Goal: Task Accomplishment & Management: Manage account settings

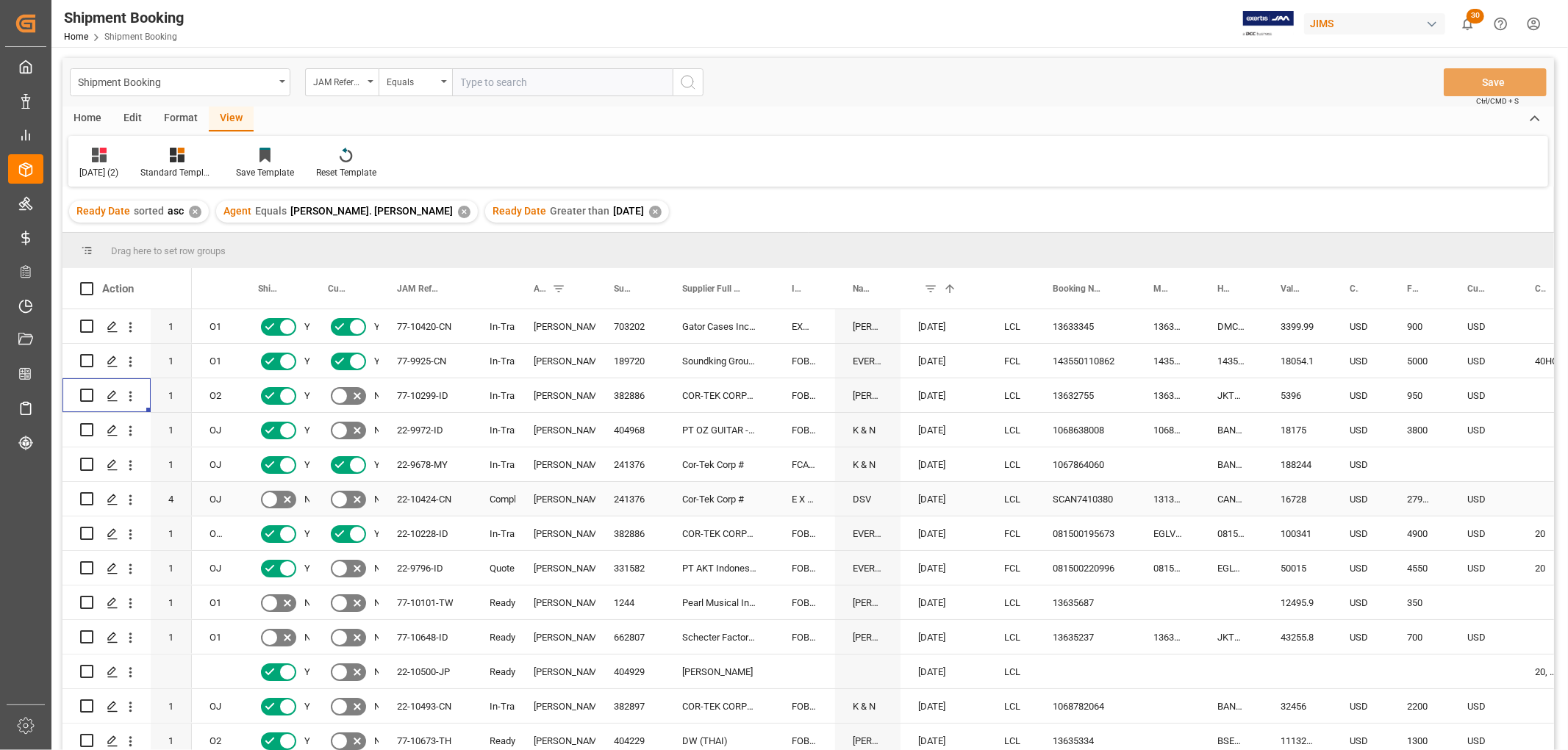
click at [1080, 493] on div "SCAN7410380" at bounding box center [1084, 498] width 101 height 34
click at [1072, 460] on div "1067864060" at bounding box center [1084, 464] width 101 height 34
click at [1152, 461] on div "Press SPACE to select this row." at bounding box center [1167, 464] width 64 height 34
click at [1095, 464] on div "1067864060" at bounding box center [1084, 464] width 101 height 34
drag, startPoint x: 1133, startPoint y: 478, endPoint x: 1186, endPoint y: 478, distance: 53.0
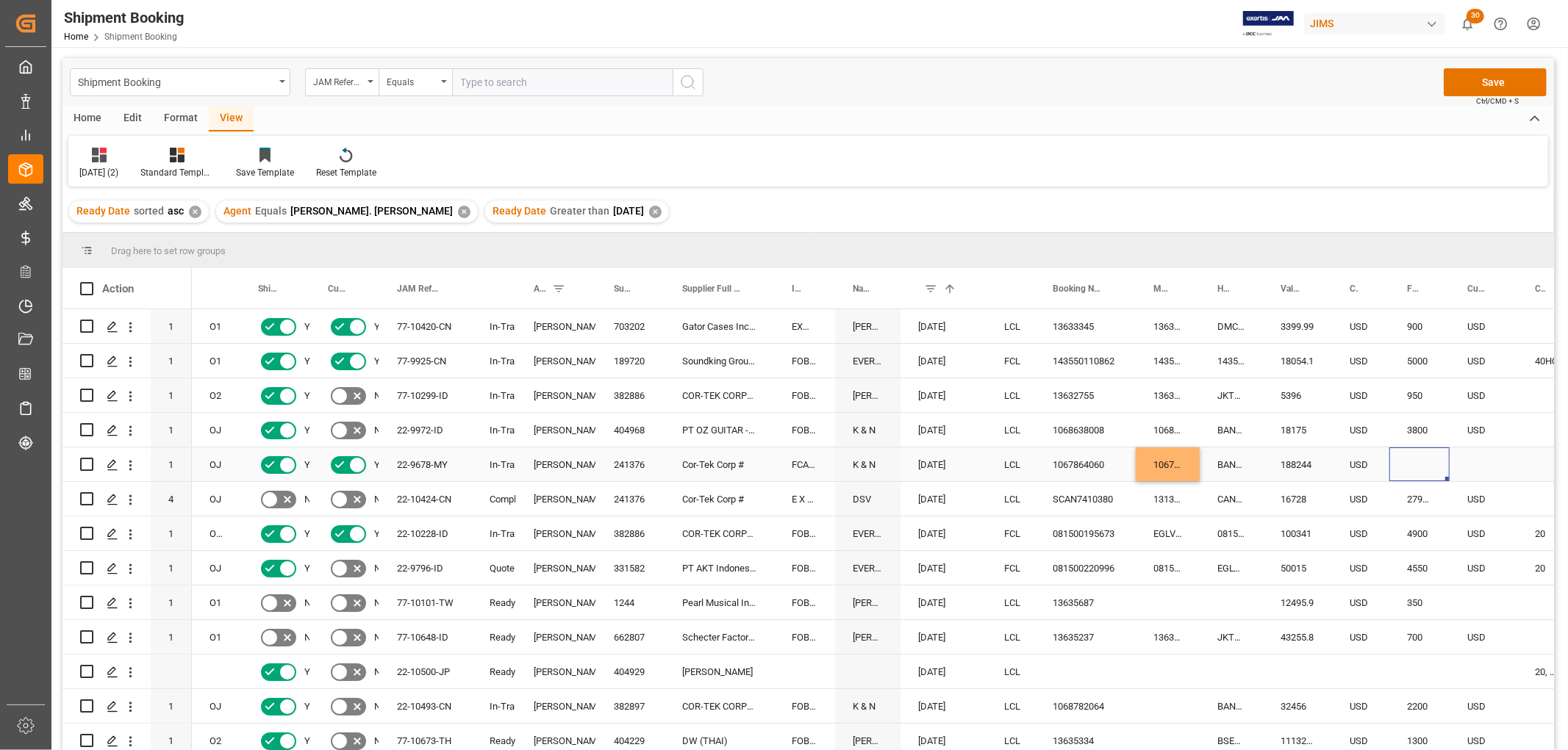
click at [1426, 457] on div "Press SPACE to select this row." at bounding box center [1419, 464] width 61 height 34
click at [1426, 457] on div "Press SPACE to select this row." at bounding box center [1419, 473] width 61 height 51
click at [1428, 461] on input "Press SPACE to select this row." at bounding box center [1419, 473] width 37 height 28
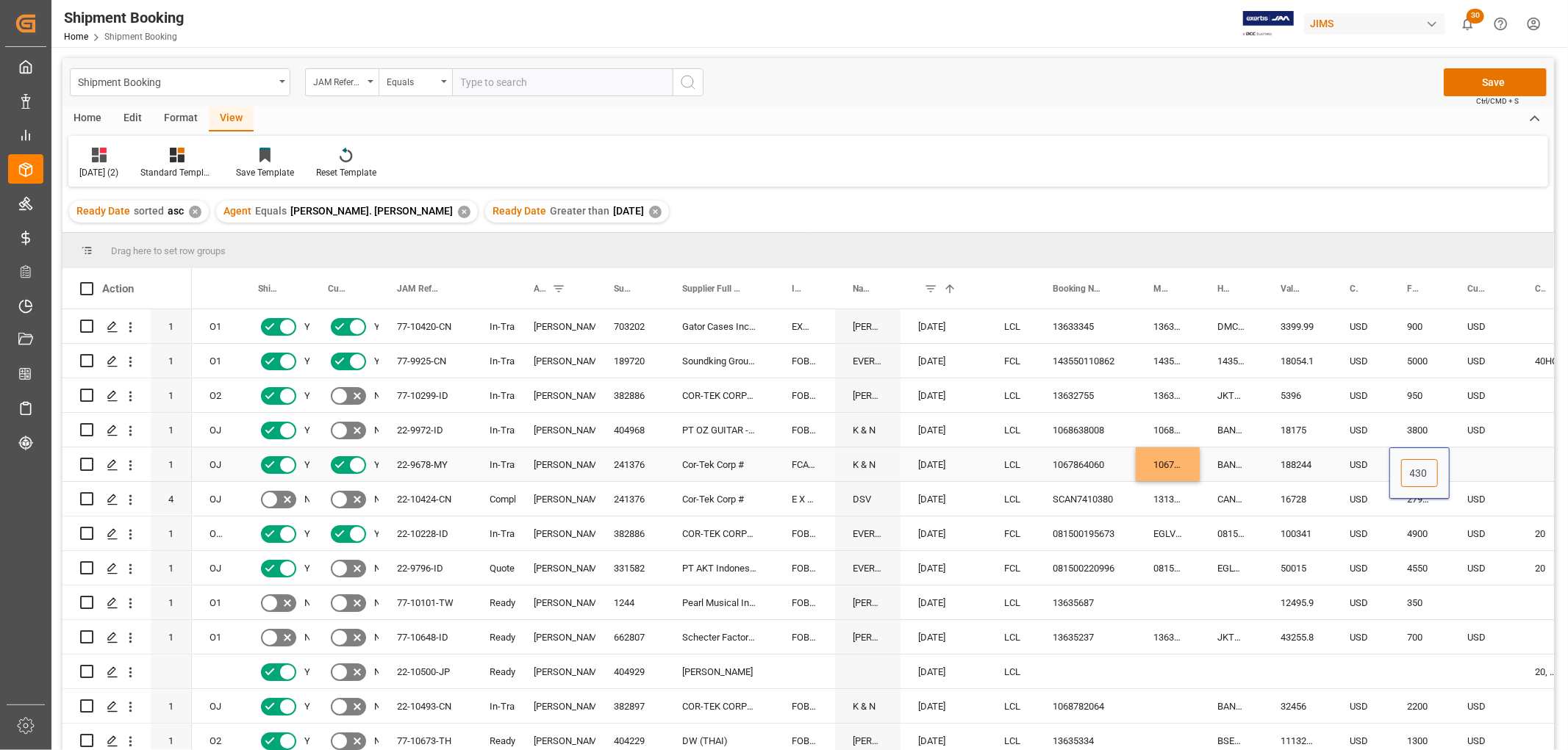
type input "4300"
click at [1492, 449] on div "Press SPACE to select this row." at bounding box center [1482, 464] width 67 height 34
click at [1471, 460] on div "Press SPACE to select this row." at bounding box center [1482, 464] width 67 height 34
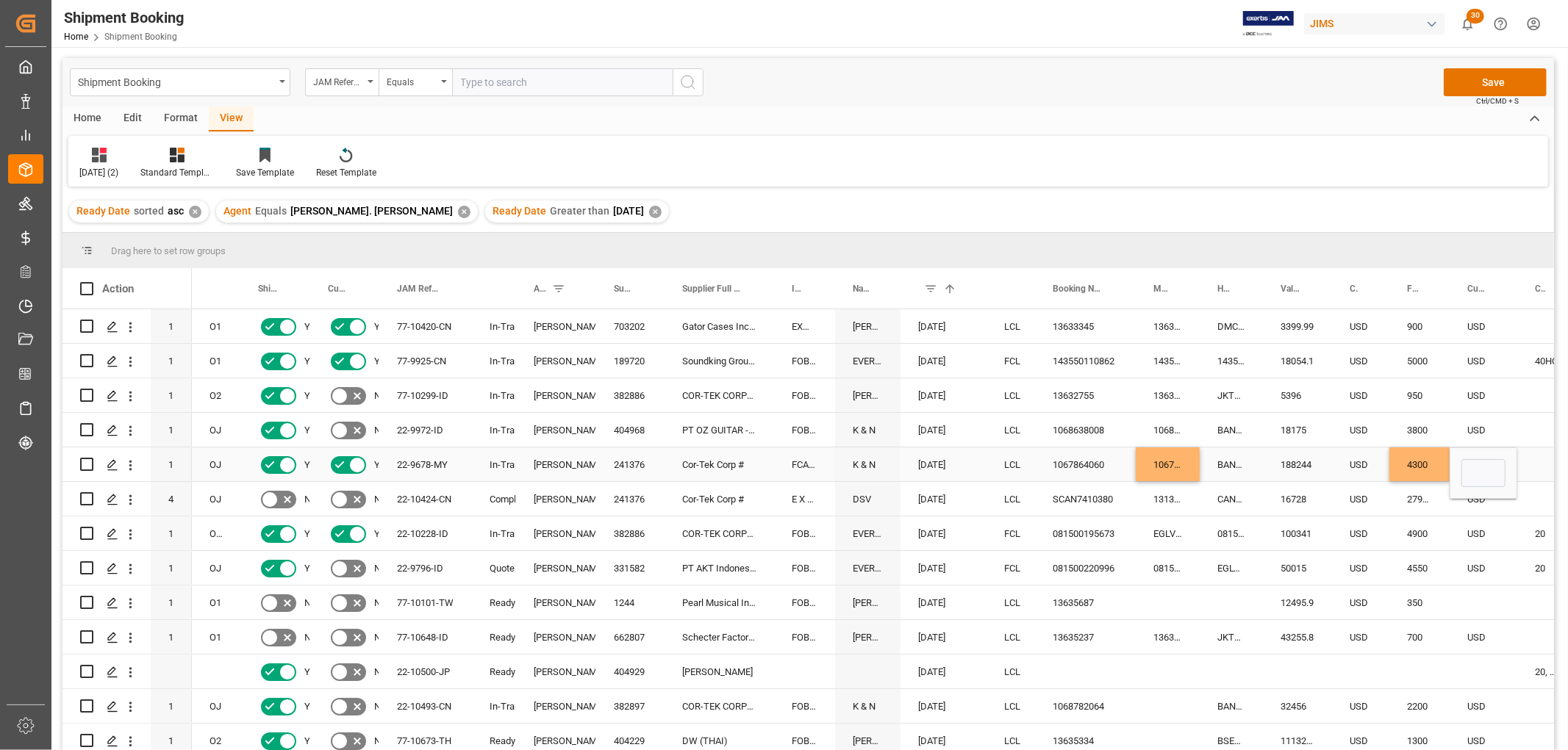
click at [1432, 458] on div "4300" at bounding box center [1419, 464] width 61 height 34
click at [1432, 459] on div "4300" at bounding box center [1419, 464] width 61 height 34
drag, startPoint x: 1408, startPoint y: 474, endPoint x: 1429, endPoint y: 480, distance: 21.8
click at [1429, 480] on input "4300" at bounding box center [1419, 473] width 37 height 28
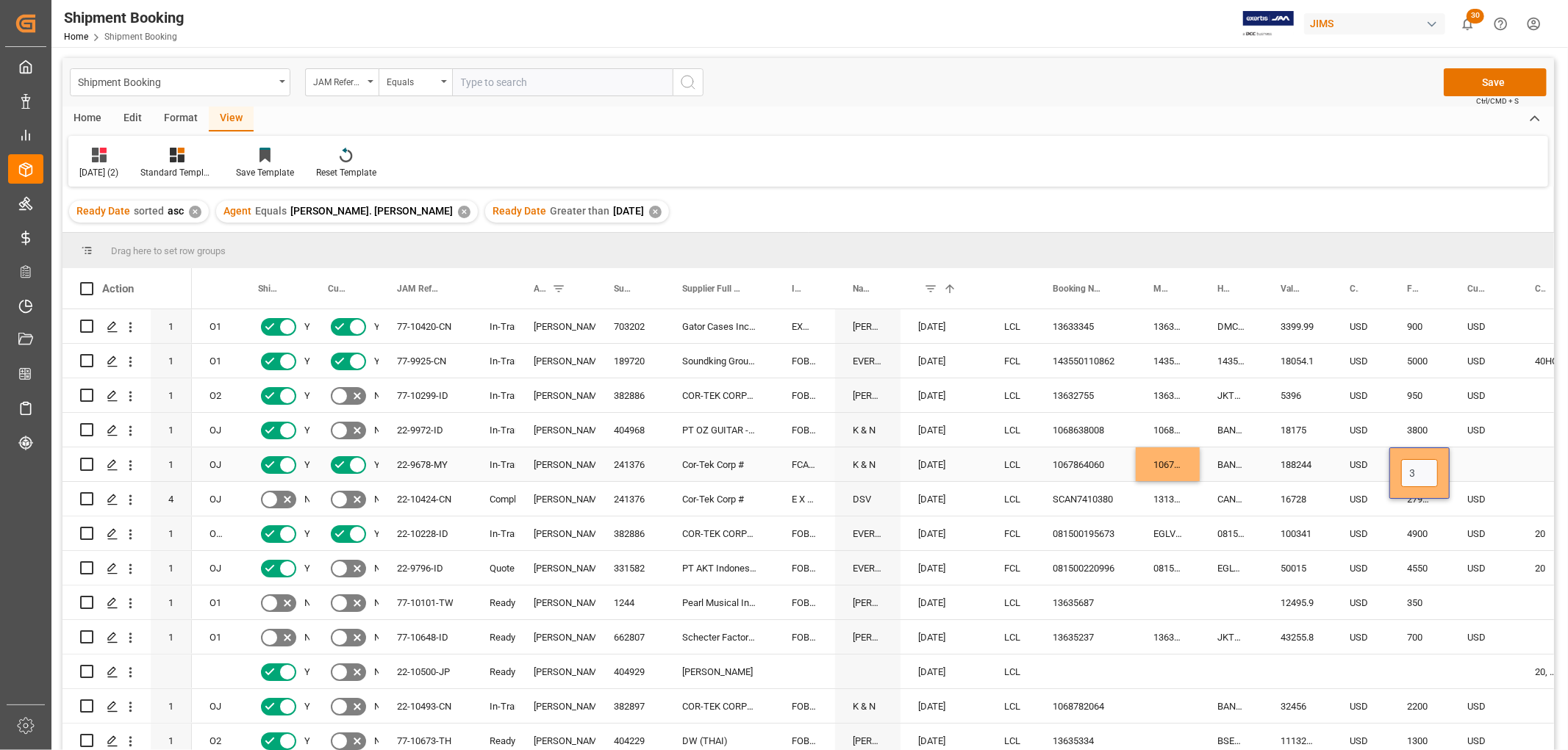
scroll to position [0, 0]
type input "3500"
click at [1465, 459] on div "Press SPACE to select this row." at bounding box center [1482, 464] width 67 height 34
click at [1466, 460] on div "Press SPACE to select this row." at bounding box center [1482, 464] width 67 height 34
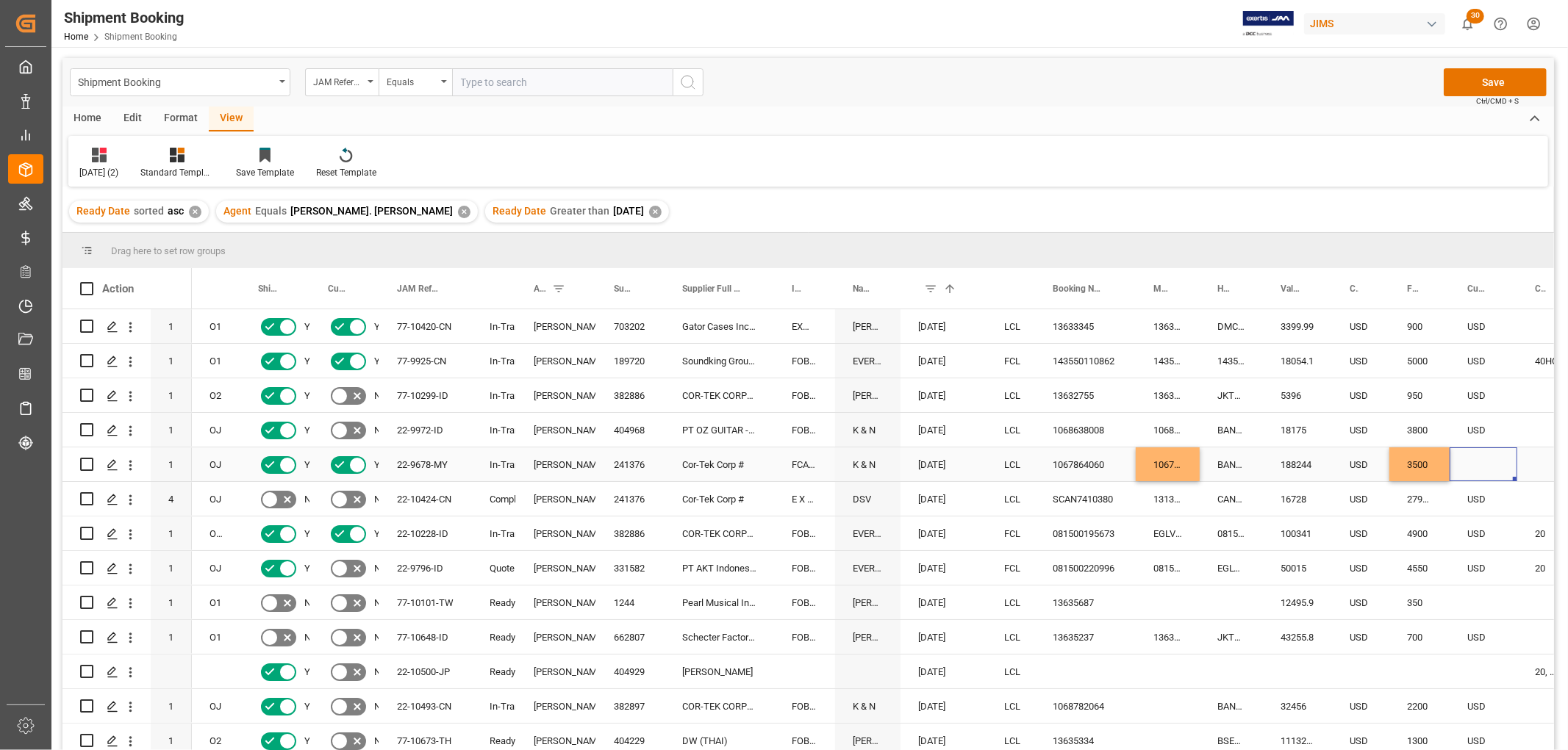
click at [1466, 460] on div "Press SPACE to select this row." at bounding box center [1482, 464] width 67 height 34
click at [1479, 479] on input "Press SPACE to select this row." at bounding box center [1482, 473] width 44 height 28
type input "USD"
click at [1330, 461] on div "188244" at bounding box center [1297, 464] width 69 height 34
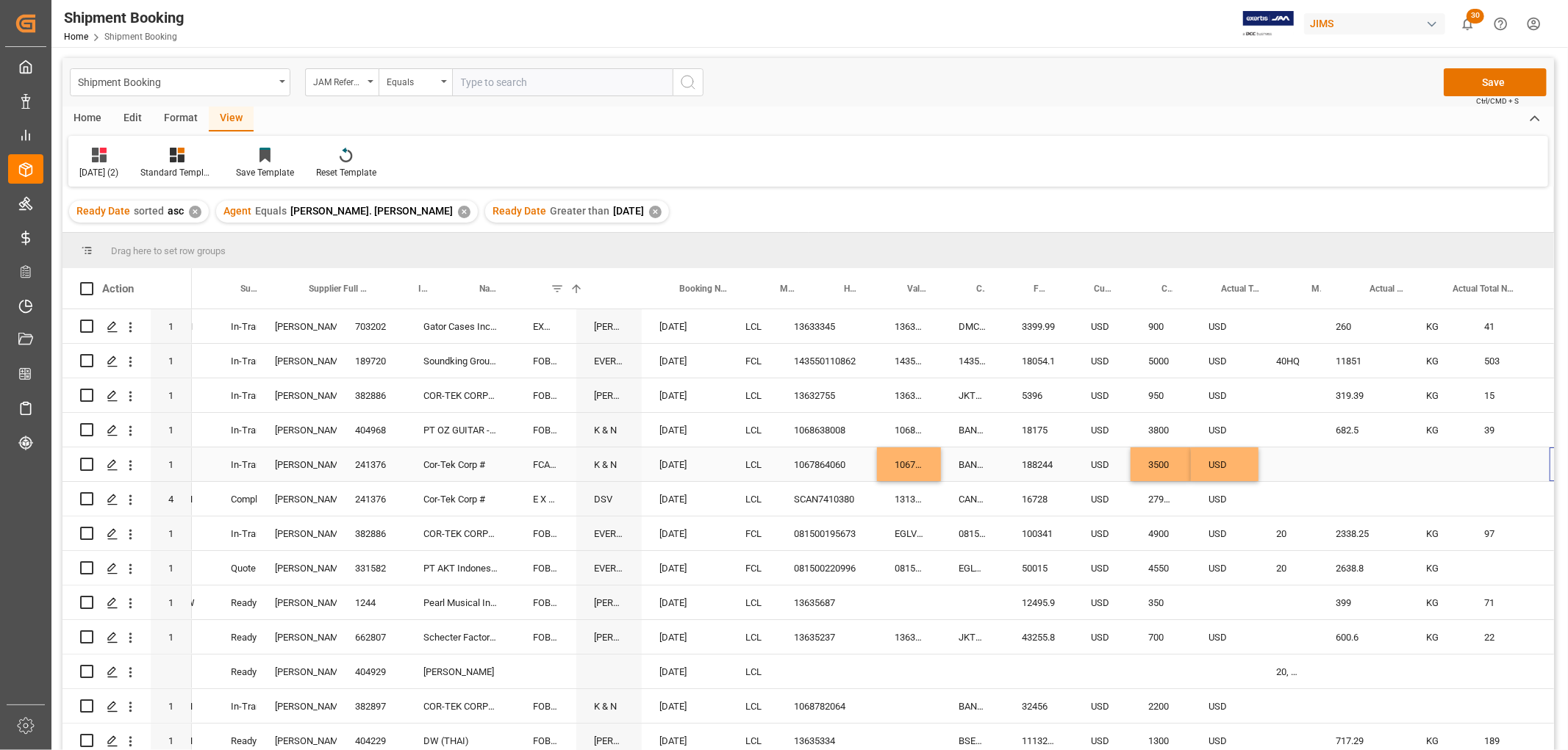
scroll to position [0, 372]
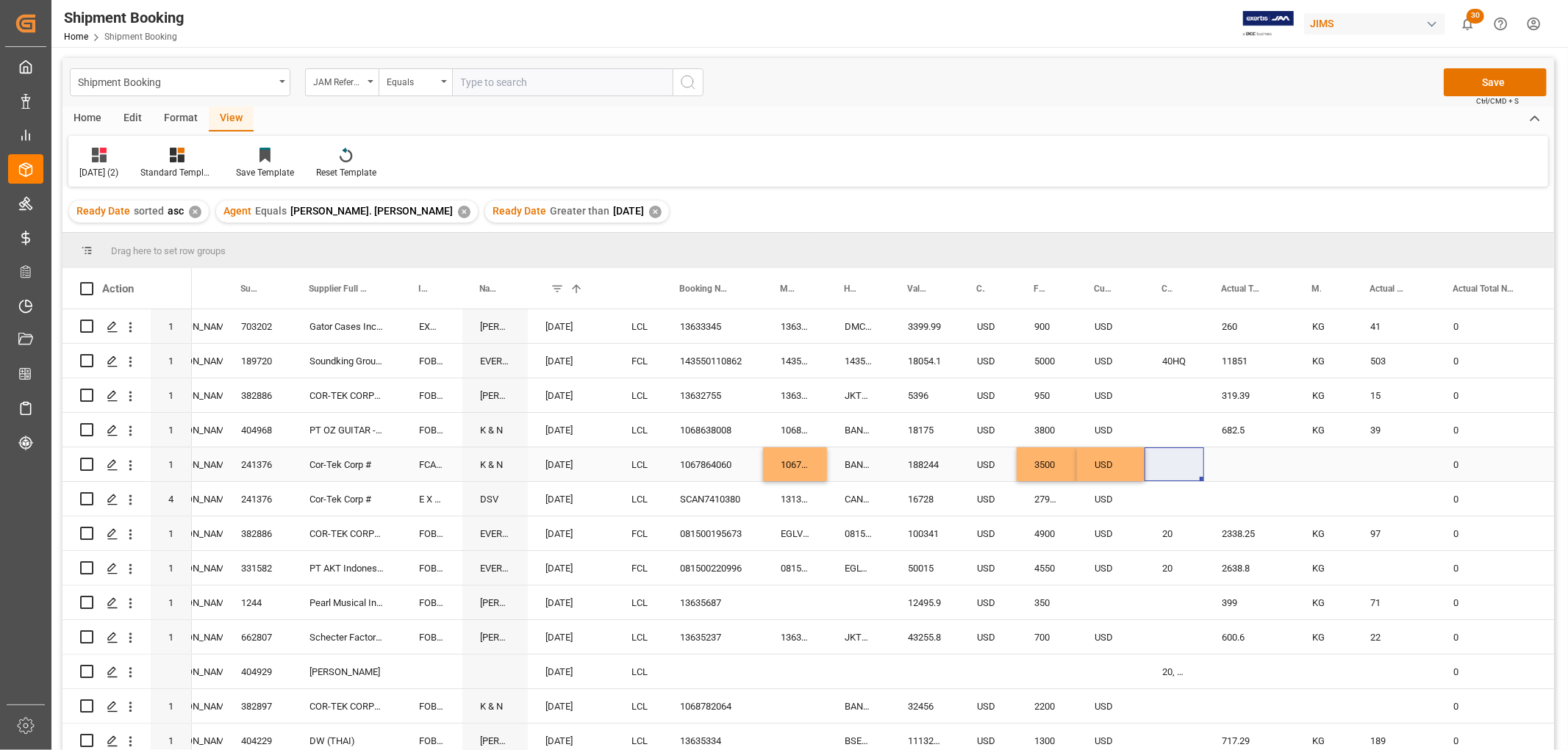
click at [1236, 461] on div "Press SPACE to select this row." at bounding box center [1249, 464] width 91 height 34
click at [1236, 461] on div "Press SPACE to select this row." at bounding box center [1249, 464] width 91 height 34
click at [1243, 466] on input "Press SPACE to select this row." at bounding box center [1249, 473] width 66 height 28
type input "2139.19"
click at [1316, 458] on div "Press SPACE to select this row." at bounding box center [1324, 464] width 58 height 34
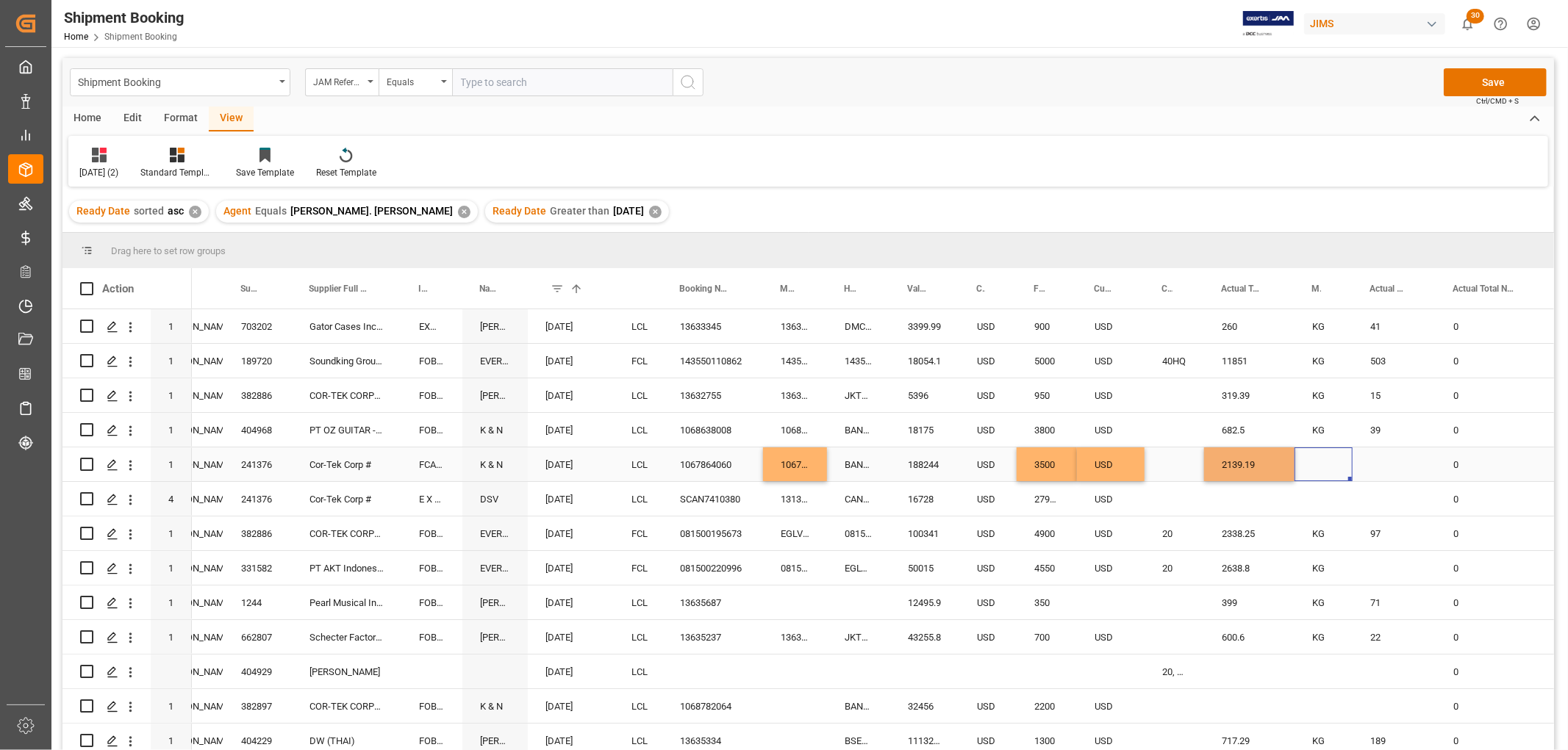
click at [1316, 458] on div "Press SPACE to select this row." at bounding box center [1324, 464] width 58 height 34
click at [1316, 458] on div "Press SPACE to select this row." at bounding box center [1324, 473] width 58 height 51
click at [1320, 468] on icon "open menu" at bounding box center [1325, 473] width 17 height 17
click at [1313, 509] on div "KG" at bounding box center [1324, 515] width 33 height 51
type input "KG"
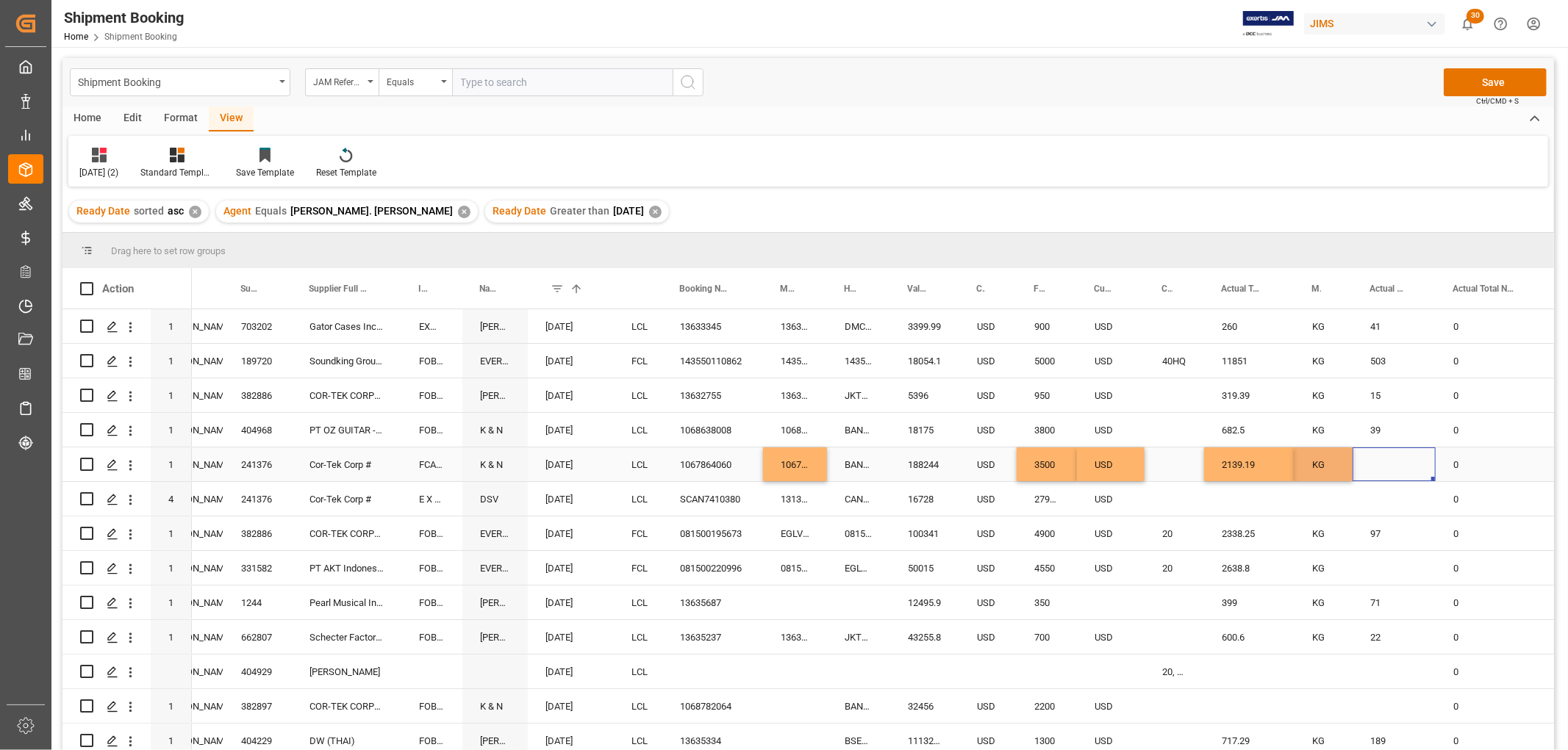
click at [1377, 461] on div "Press SPACE to select this row." at bounding box center [1394, 464] width 83 height 34
click at [1377, 467] on input "Press SPACE to select this row." at bounding box center [1394, 473] width 60 height 28
click at [1377, 471] on input "Press SPACE to select this row." at bounding box center [1394, 473] width 60 height 28
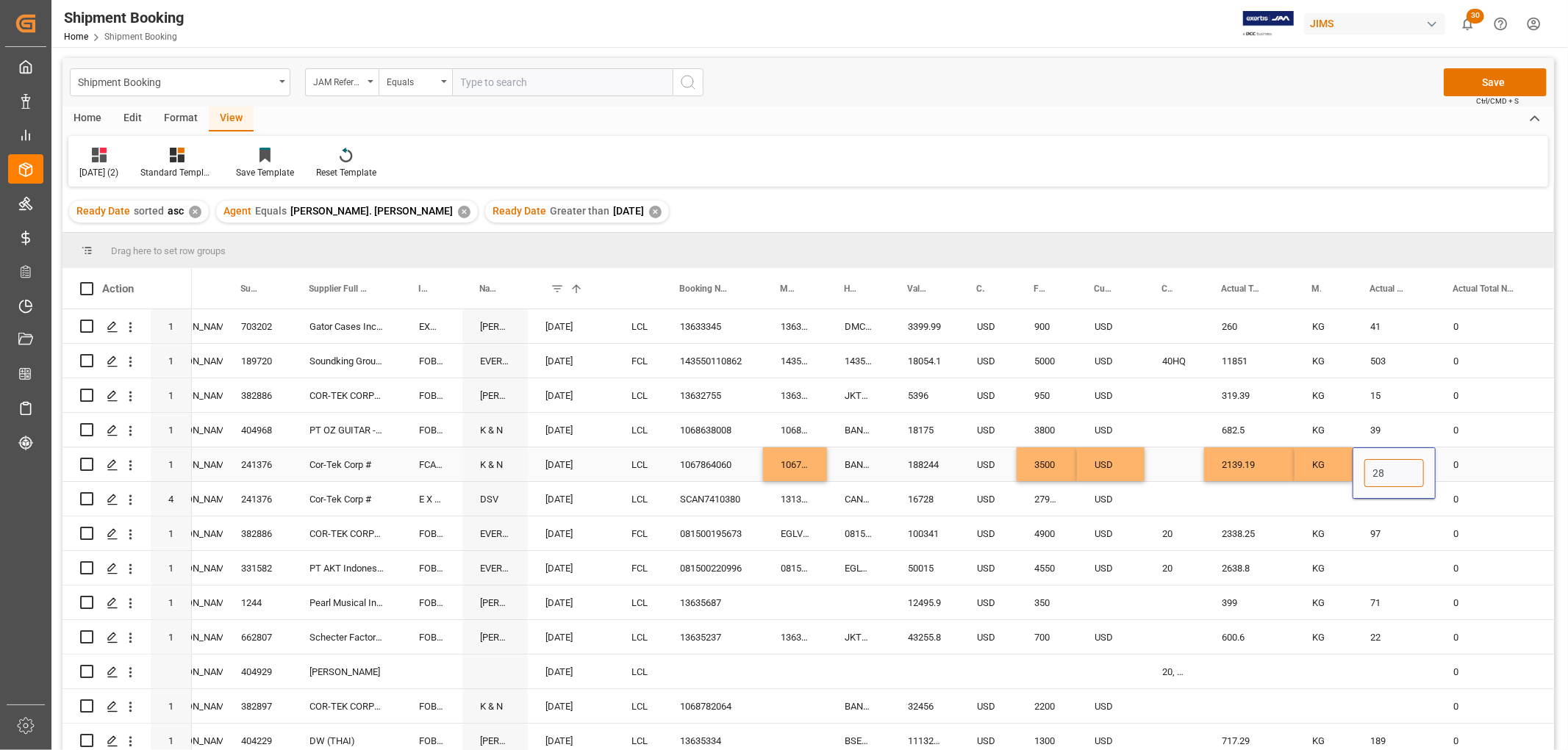
type input "289"
click at [1507, 461] on div "0" at bounding box center [1492, 464] width 114 height 34
click at [1489, 459] on div "0" at bounding box center [1492, 464] width 114 height 34
click at [1492, 459] on div "0" at bounding box center [1492, 464] width 114 height 34
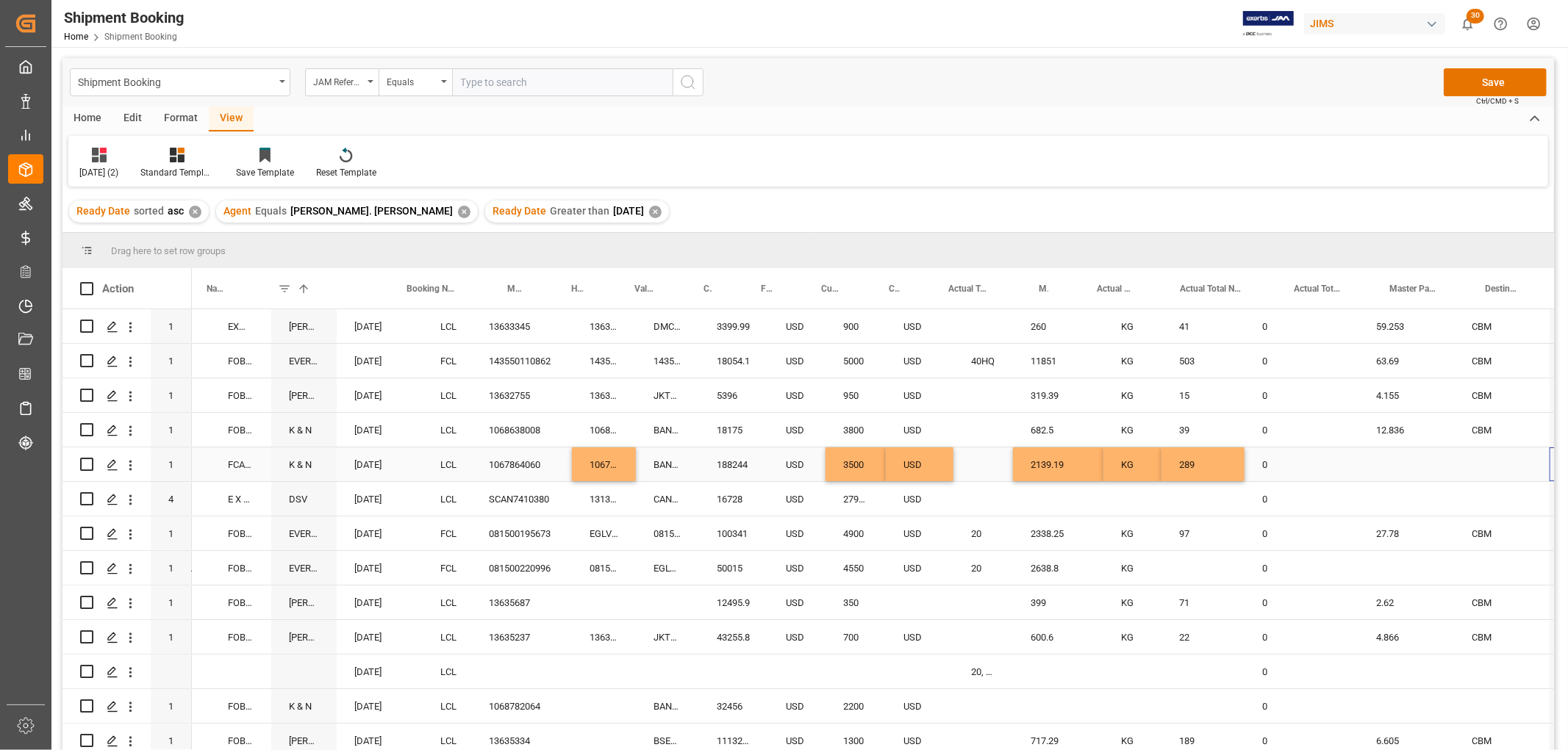
scroll to position [0, 646]
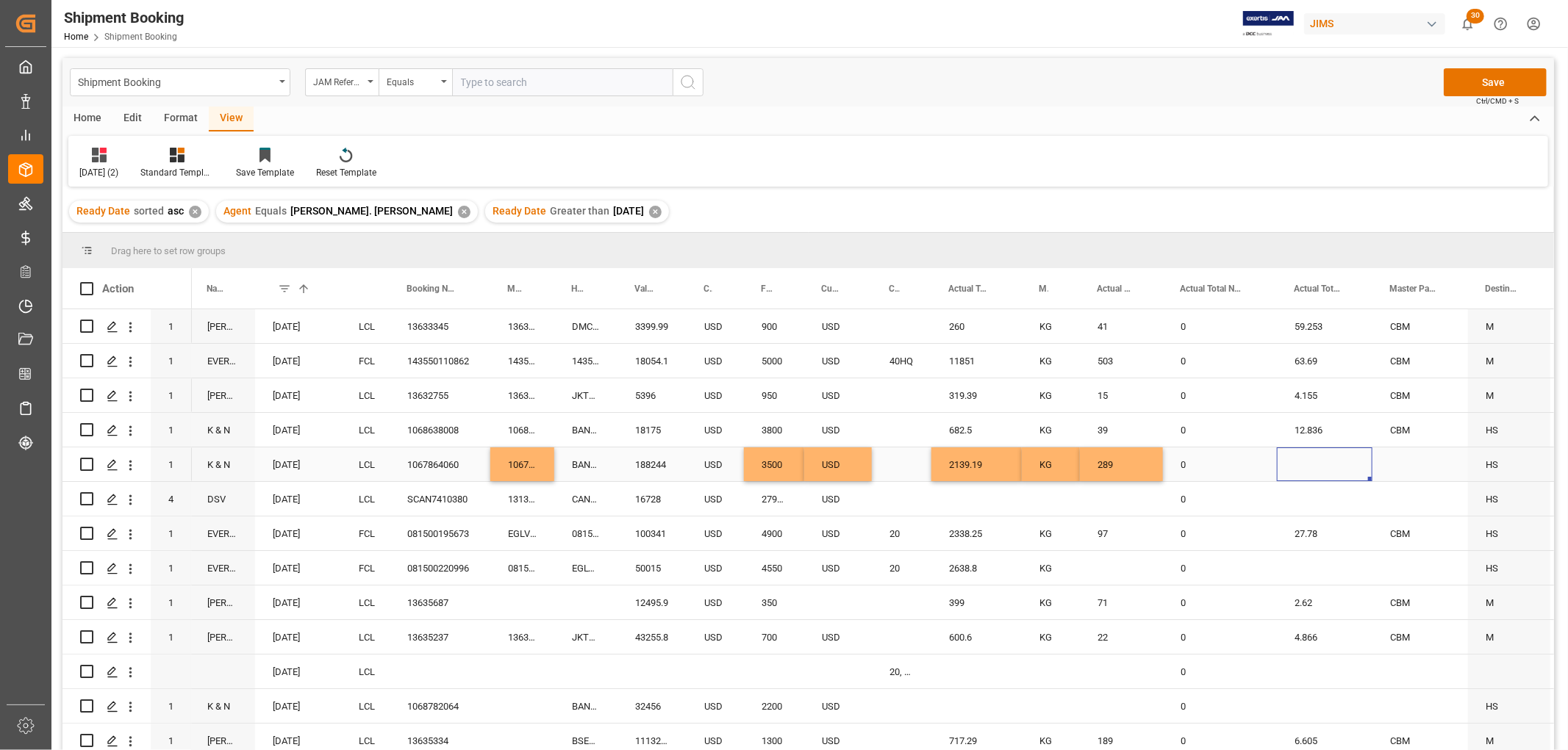
click at [1295, 468] on div "Press SPACE to select this row." at bounding box center [1324, 464] width 96 height 34
click at [1299, 468] on div "Press SPACE to select this row." at bounding box center [1324, 464] width 96 height 34
click at [1307, 471] on input "Press SPACE to select this row." at bounding box center [1324, 473] width 72 height 28
type input "9.610"
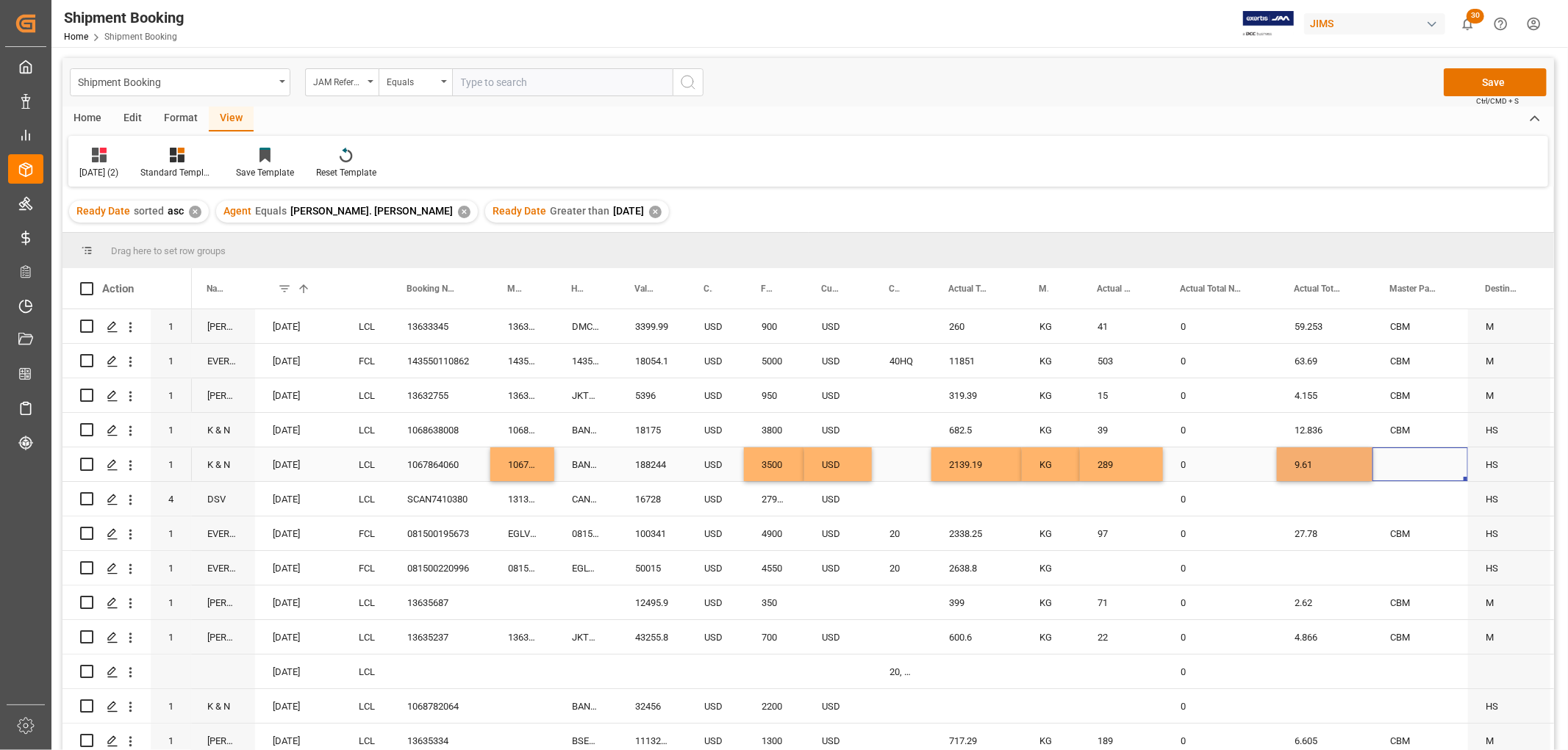
click at [1394, 463] on div "Press SPACE to select this row." at bounding box center [1419, 464] width 96 height 34
click at [1439, 473] on icon "open menu" at bounding box center [1440, 473] width 17 height 17
click at [1423, 507] on div "CBM" at bounding box center [1419, 515] width 71 height 51
type input "CBM"
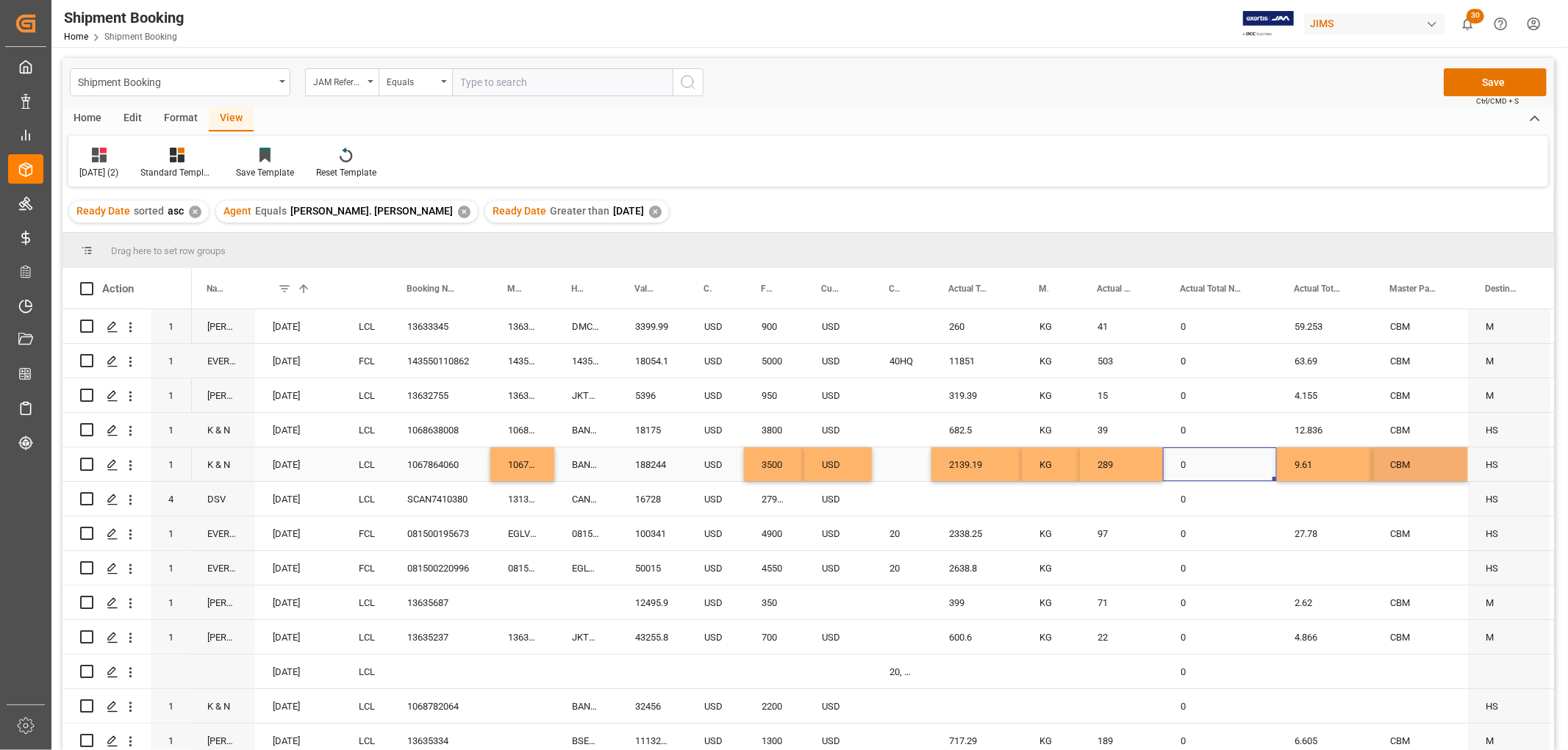
click at [1211, 458] on div "0" at bounding box center [1219, 464] width 114 height 34
click at [1496, 78] on button "Save" at bounding box center [1495, 82] width 103 height 28
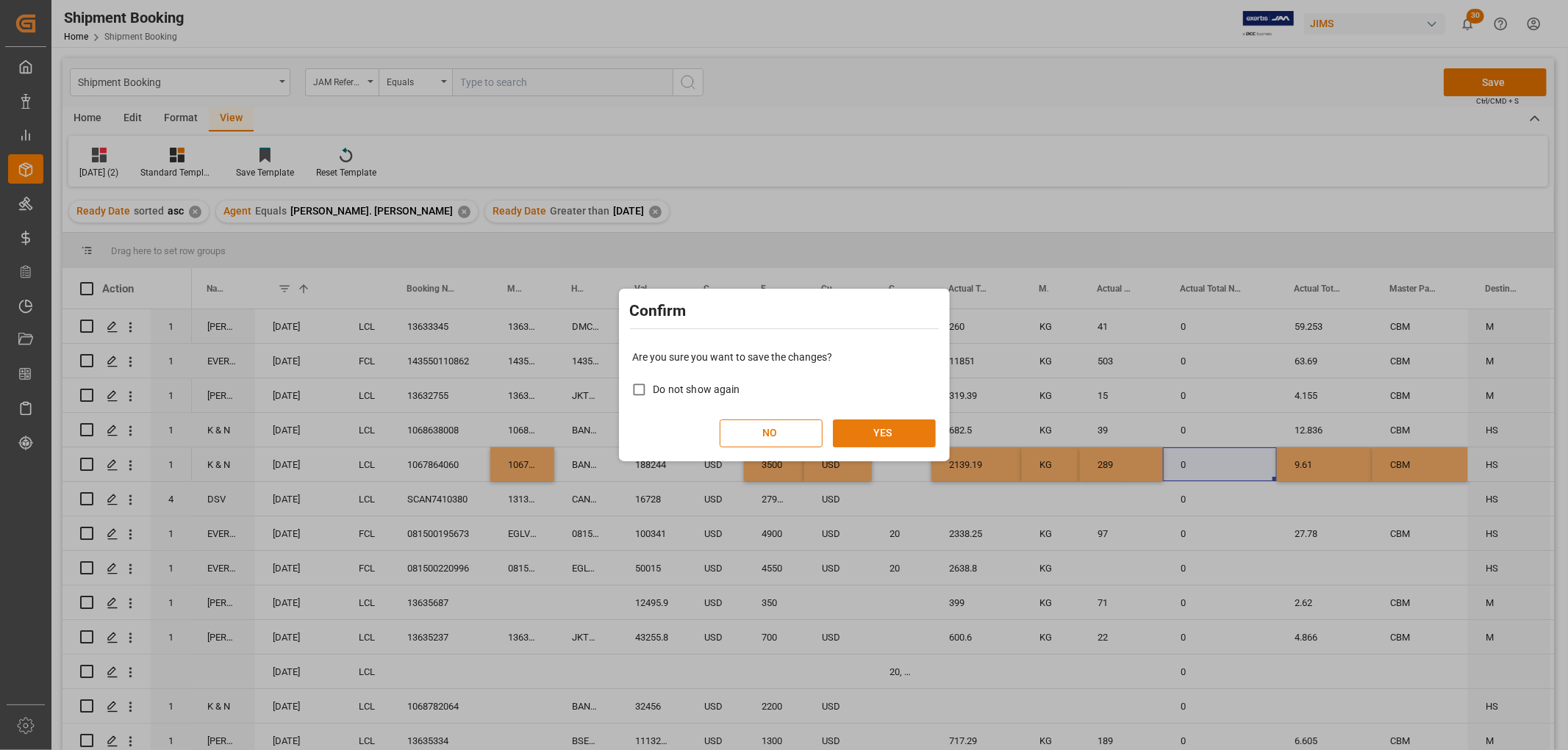
click at [876, 429] on button "YES" at bounding box center [884, 434] width 103 height 28
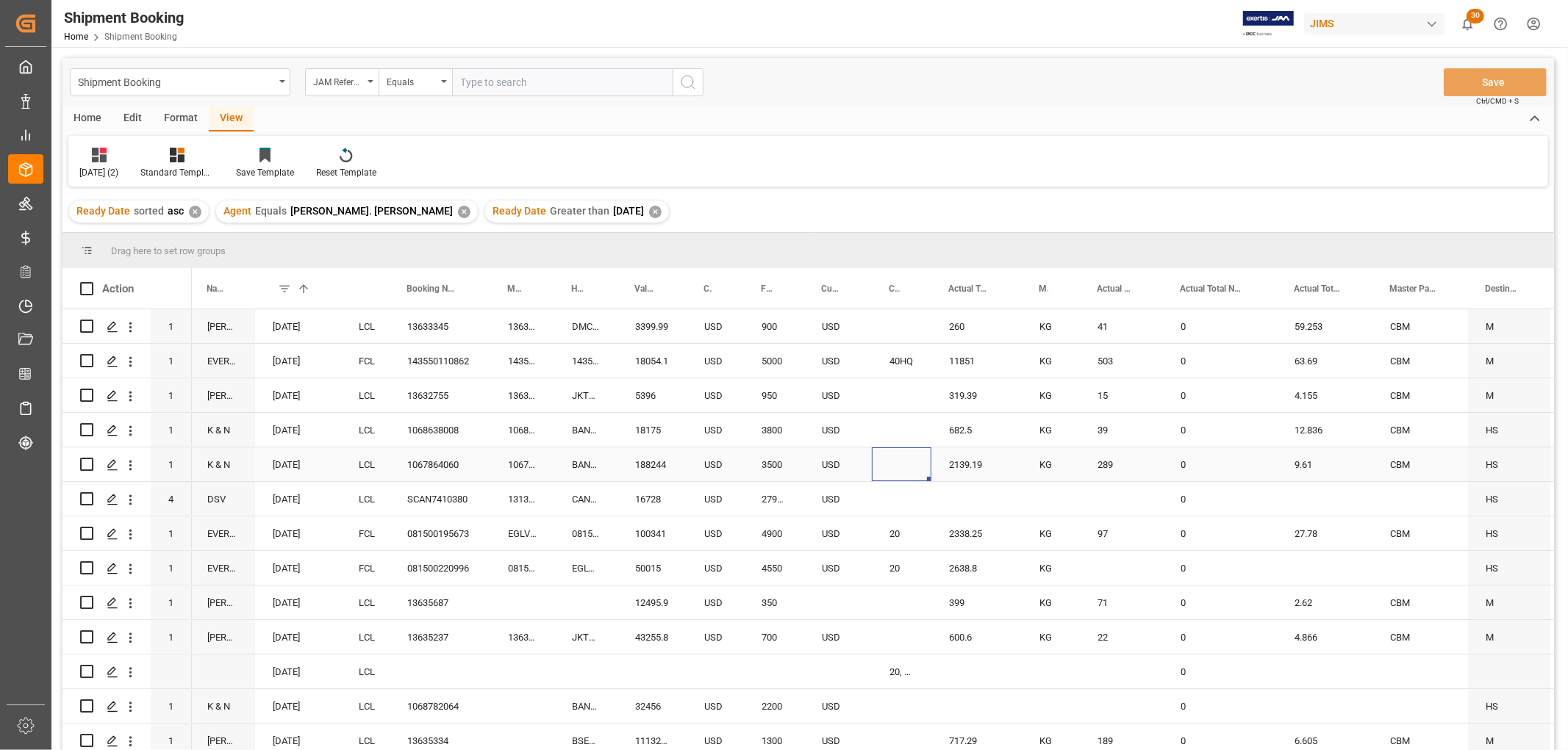
click at [875, 461] on div "Press SPACE to select this row." at bounding box center [902, 464] width 60 height 34
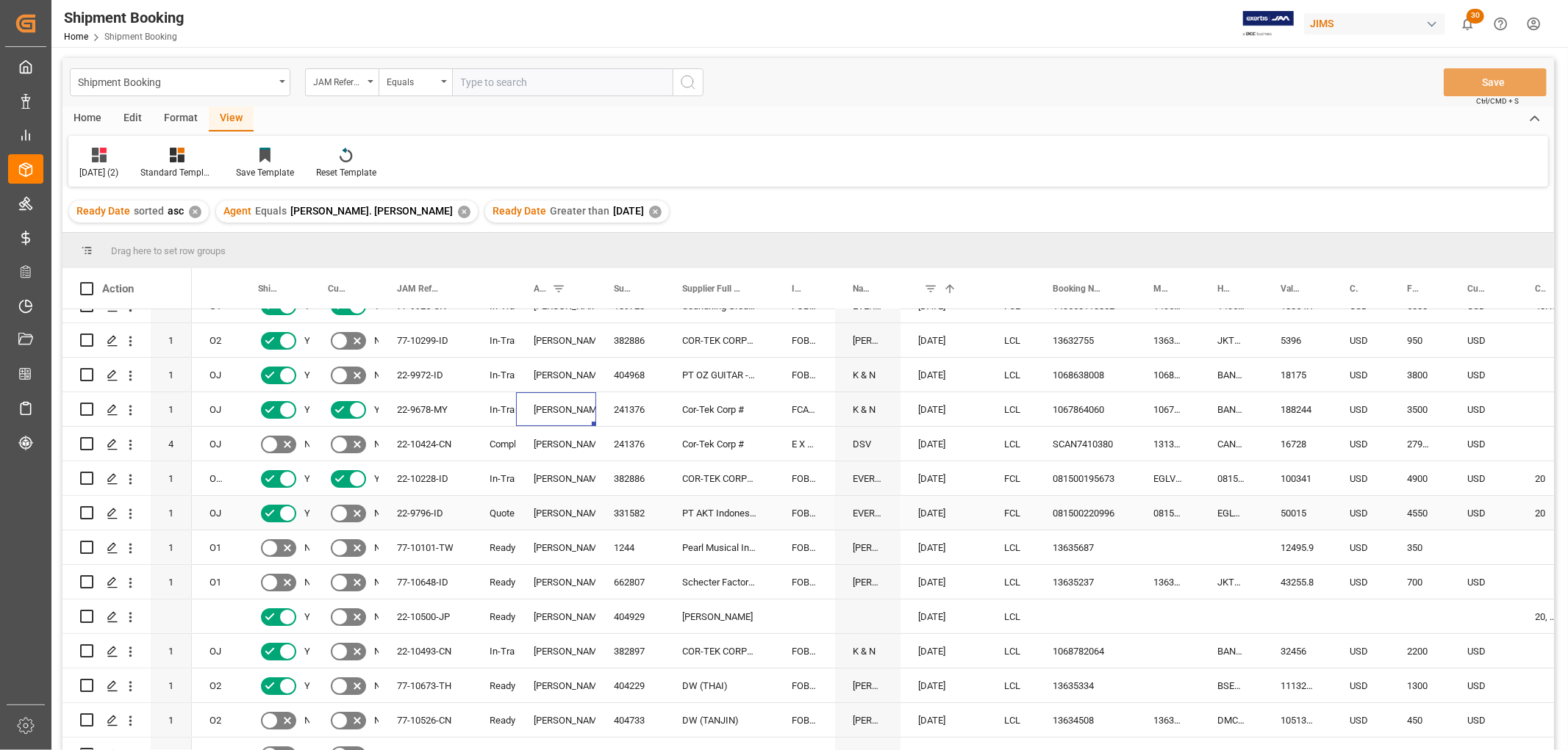
scroll to position [81, 0]
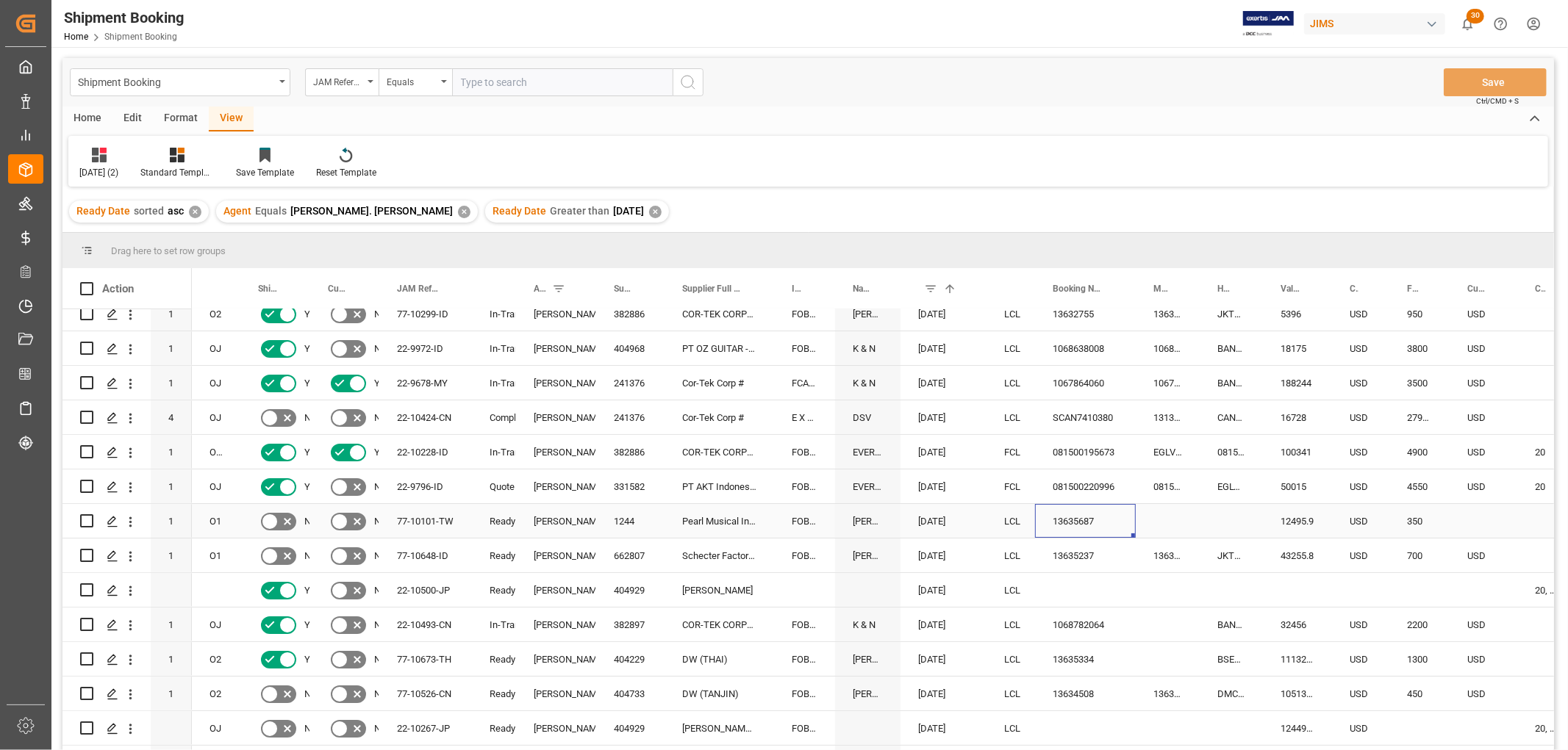
click at [1064, 518] on div "13635687" at bounding box center [1084, 521] width 101 height 34
click at [1222, 514] on div "Press SPACE to select this row." at bounding box center [1231, 521] width 63 height 34
click at [1228, 518] on input "Press SPACE to select this row." at bounding box center [1231, 530] width 40 height 28
paste input "TMP_13635687"
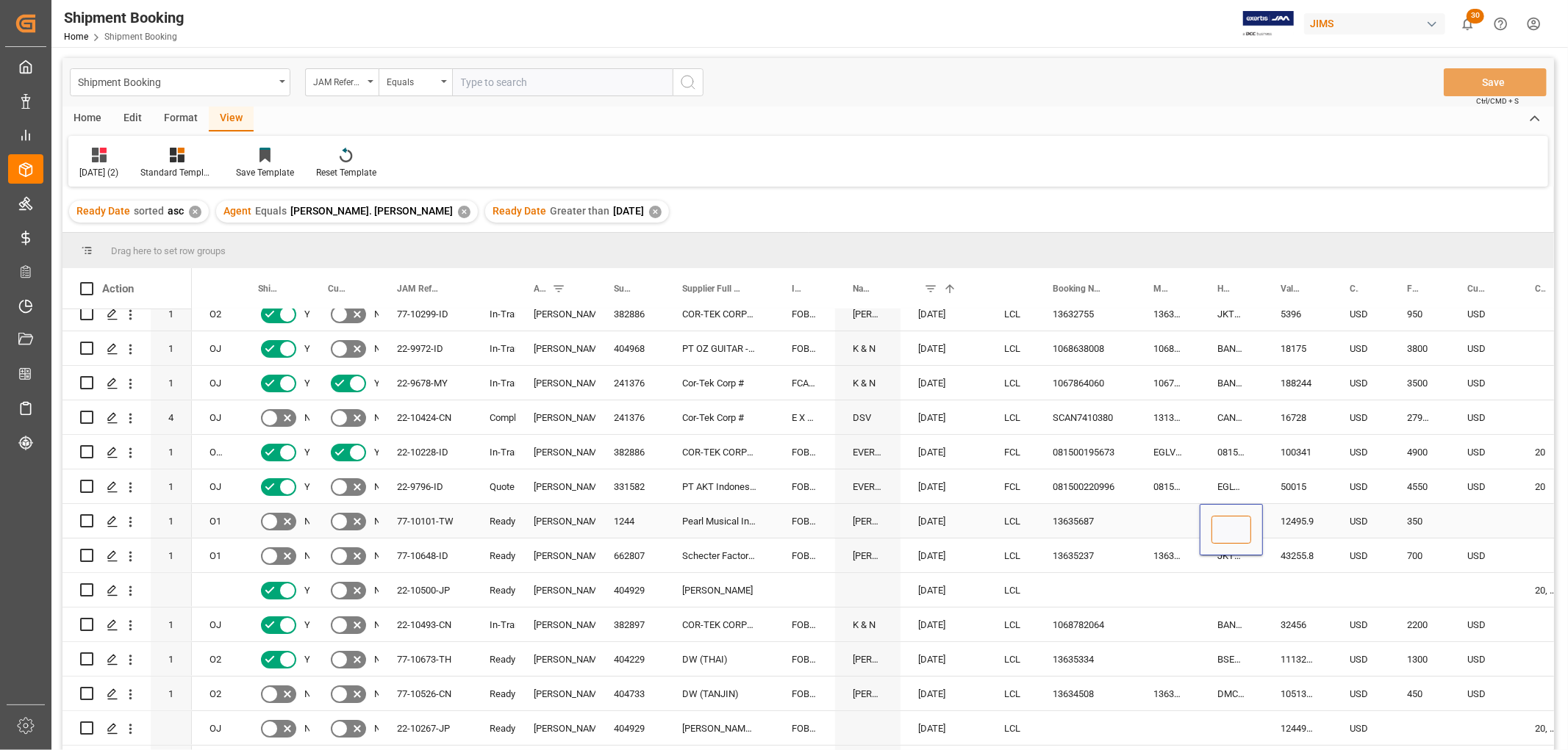
type input "TMP_13635687"
click at [1172, 523] on div "Press SPACE to select this row." at bounding box center [1167, 521] width 64 height 34
click at [1477, 517] on div "Press SPACE to select this row." at bounding box center [1482, 521] width 67 height 34
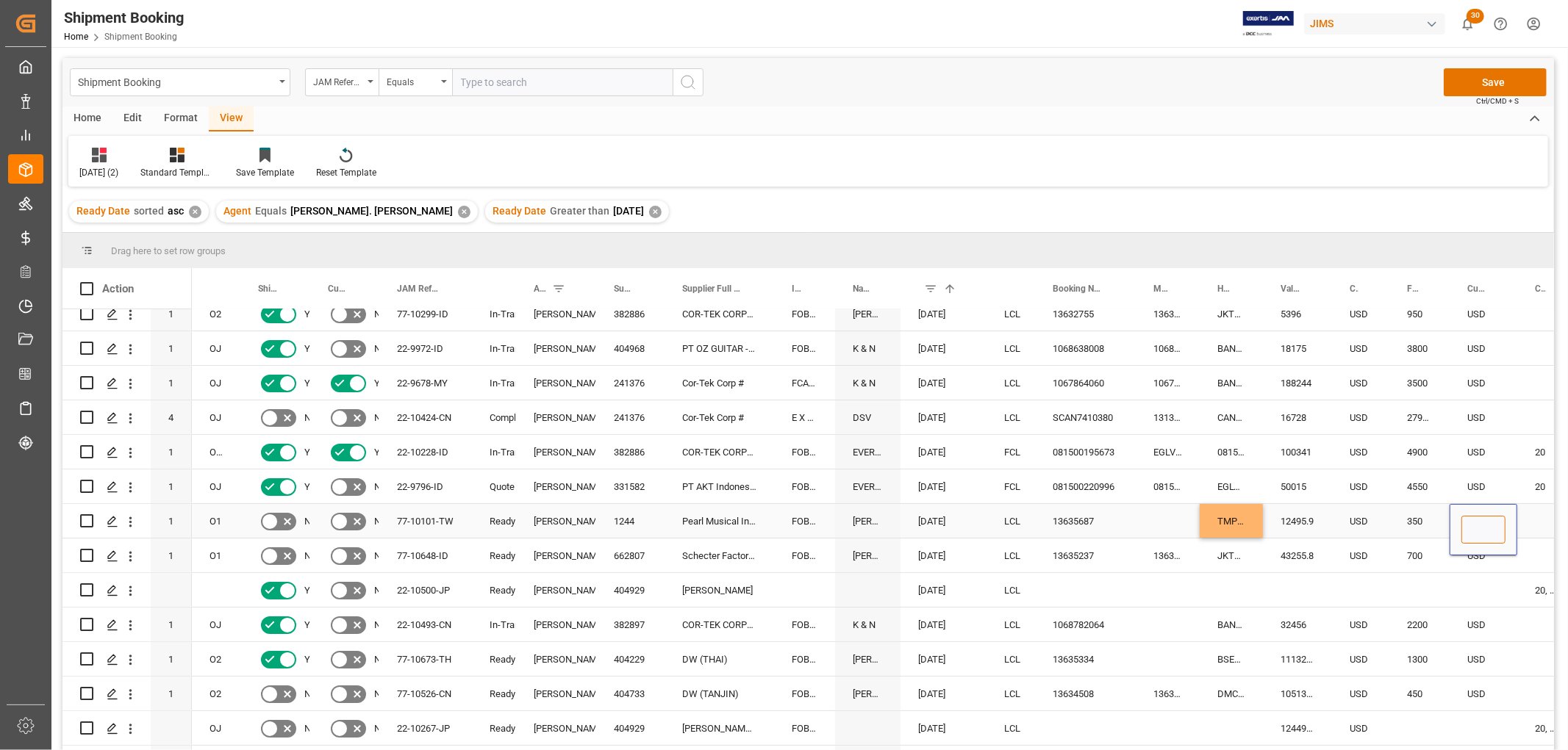
click at [1471, 530] on input "Press SPACE to select this row." at bounding box center [1482, 530] width 44 height 28
type input "u"
type input "USD"
click at [1420, 550] on div "700" at bounding box center [1419, 555] width 61 height 34
click at [1413, 558] on div "700" at bounding box center [1419, 555] width 61 height 34
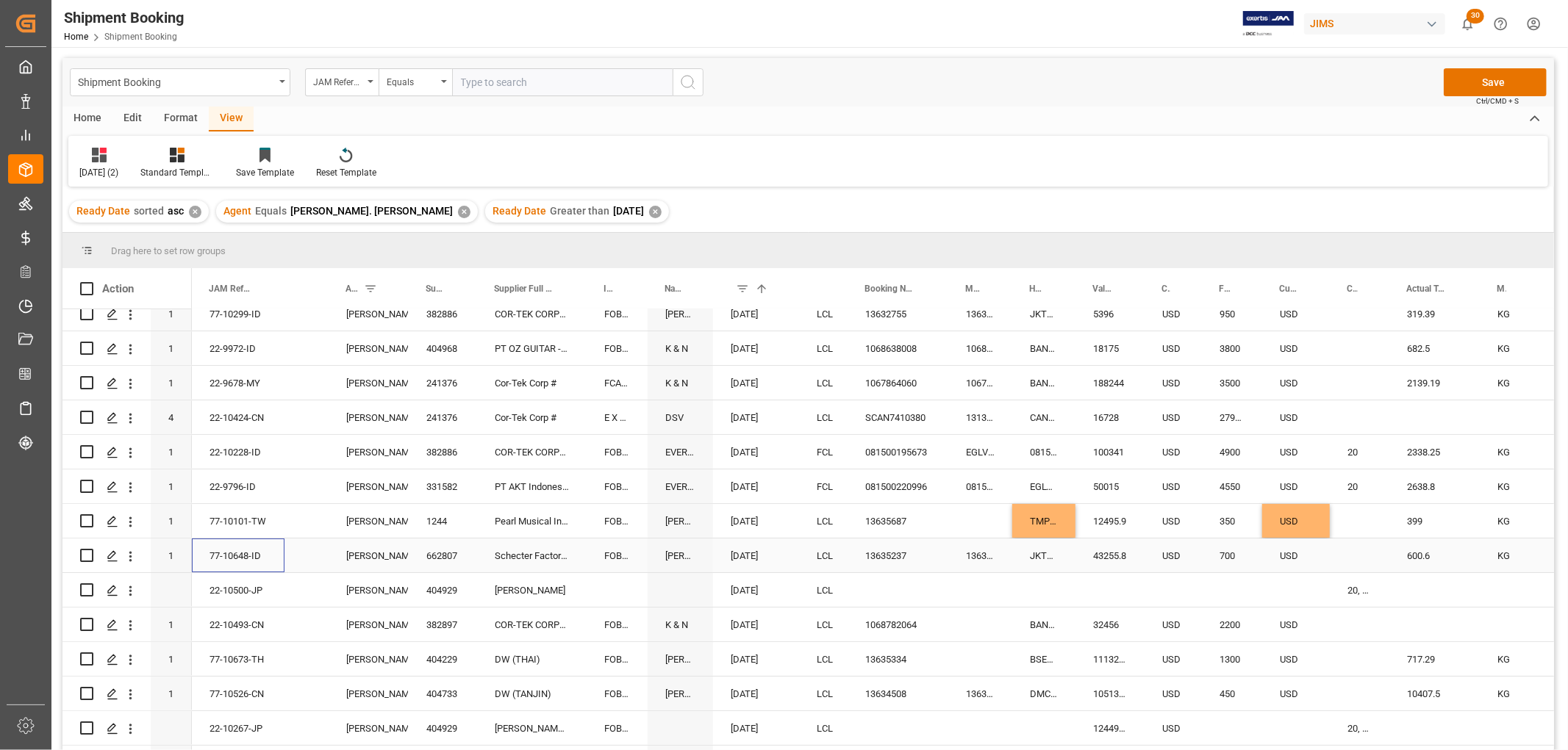
scroll to position [0, 188]
click at [1485, 75] on button "Save" at bounding box center [1495, 82] width 103 height 28
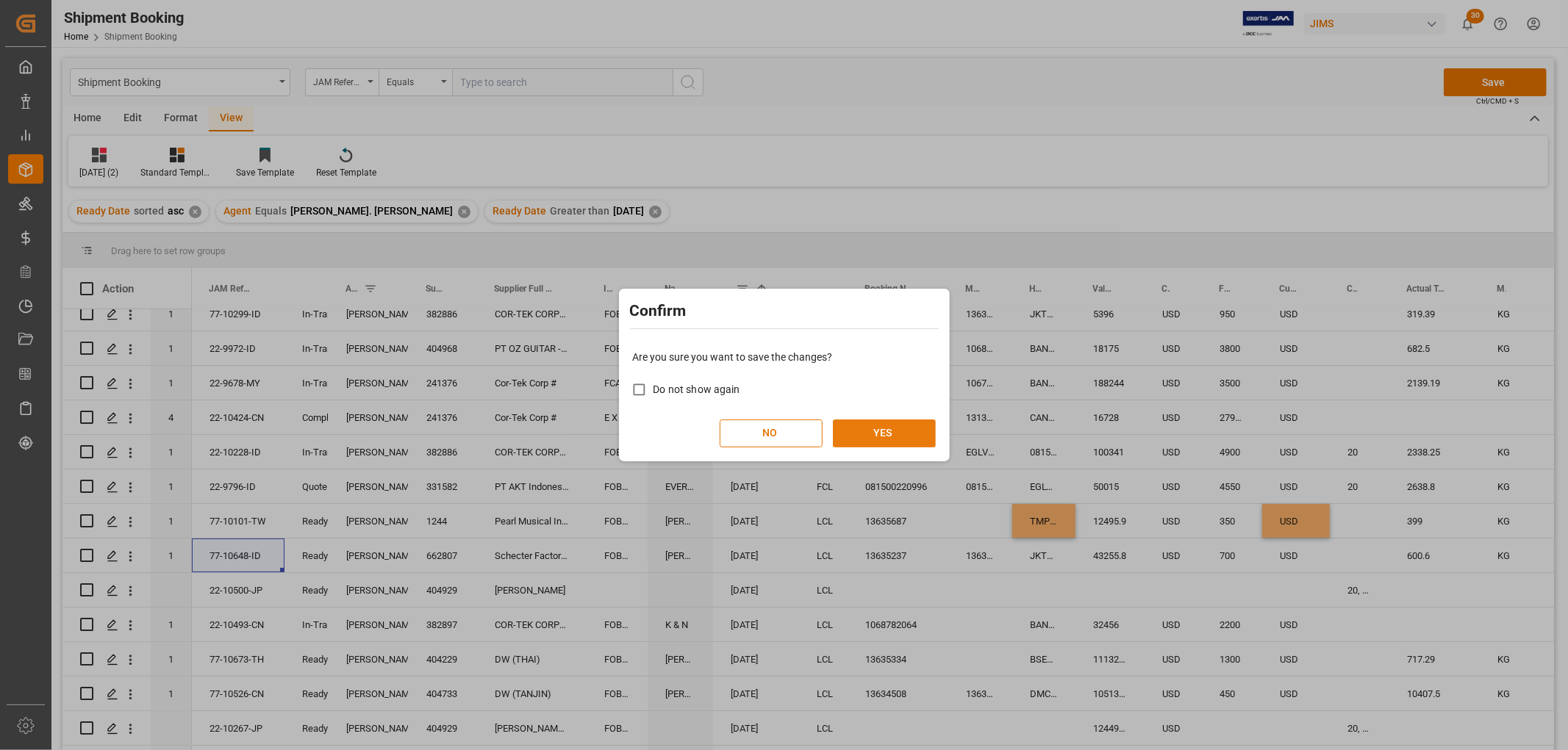
click at [876, 438] on button "YES" at bounding box center [884, 434] width 103 height 28
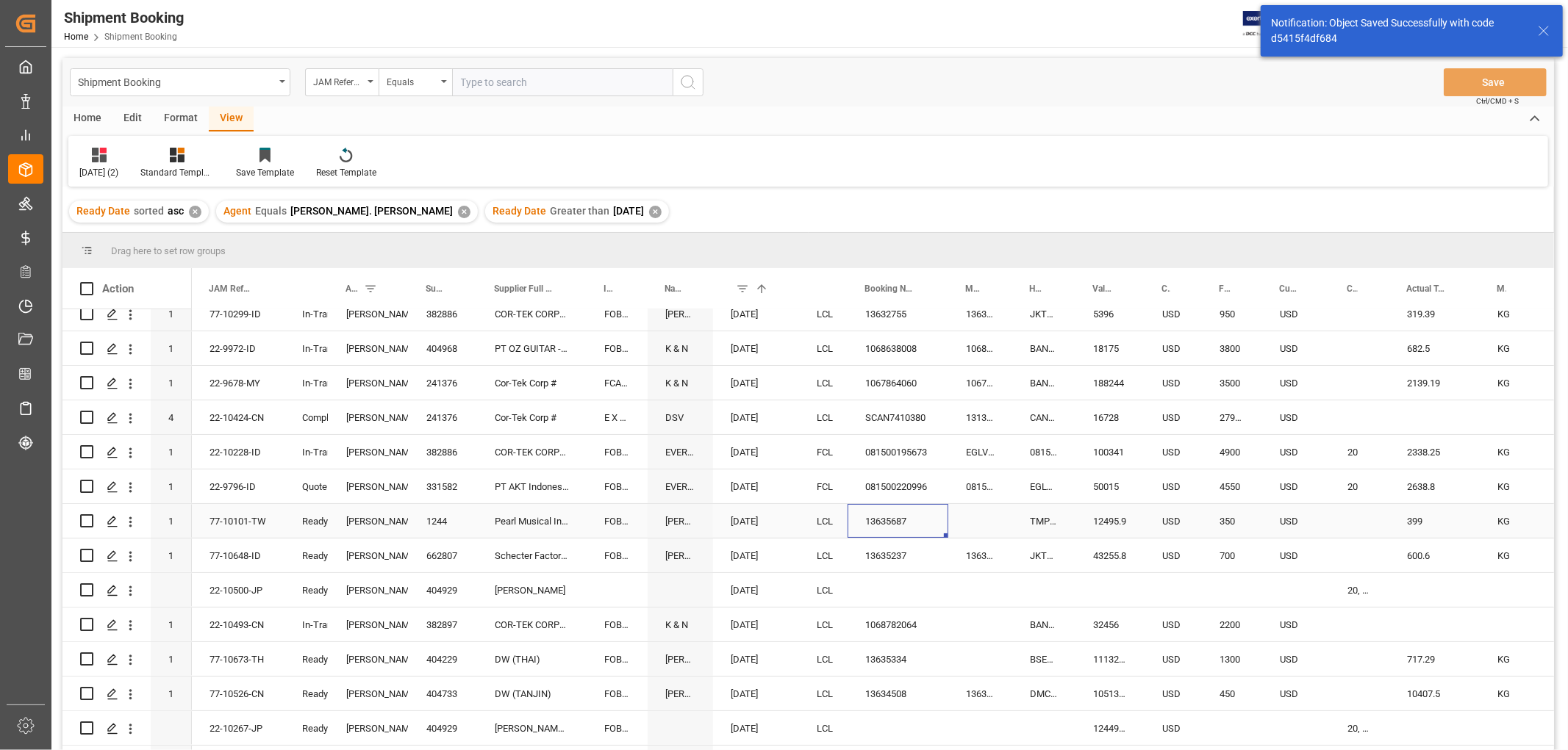
click at [894, 515] on div "13635687" at bounding box center [897, 521] width 101 height 34
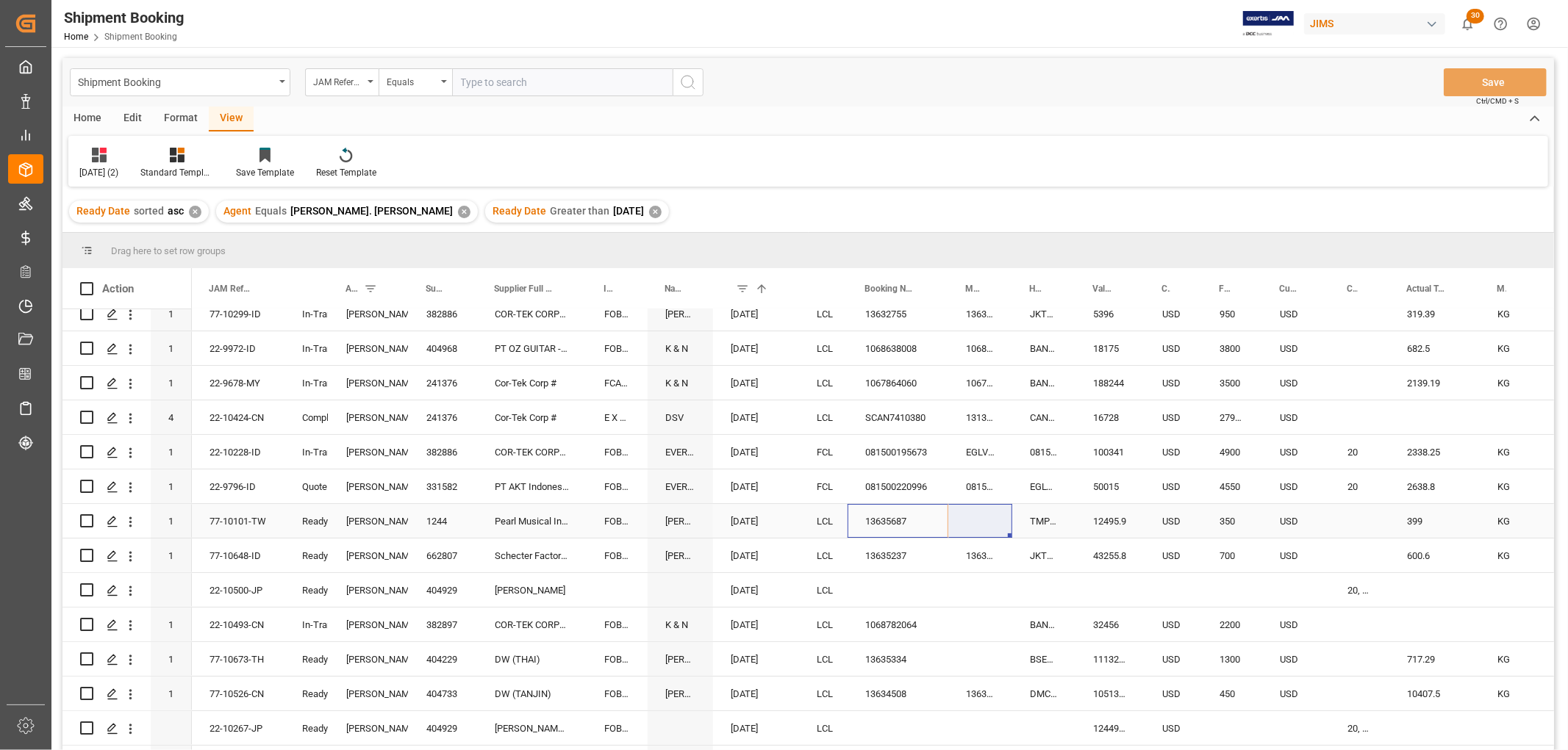
drag, startPoint x: 943, startPoint y: 531, endPoint x: 986, endPoint y: 527, distance: 43.2
click at [907, 562] on div "13635237" at bounding box center [897, 555] width 101 height 34
click at [905, 520] on div "13635687" at bounding box center [897, 521] width 101 height 34
drag, startPoint x: 941, startPoint y: 532, endPoint x: 1002, endPoint y: 525, distance: 61.4
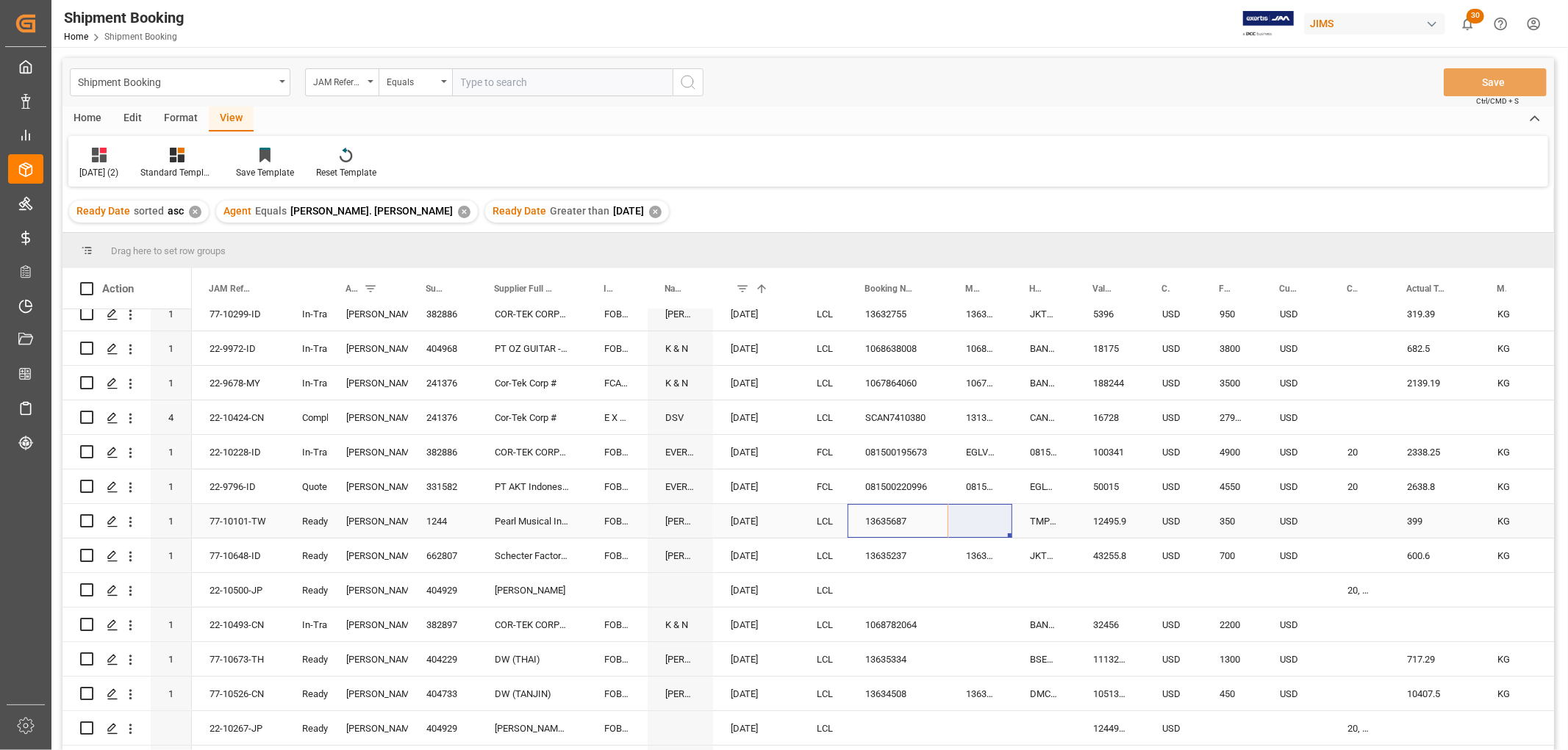
click at [887, 527] on div "13635687" at bounding box center [897, 521] width 101 height 34
click at [927, 576] on div "Press SPACE to select this row." at bounding box center [897, 590] width 101 height 34
click at [894, 501] on div "081500220996" at bounding box center [897, 486] width 101 height 34
click at [900, 520] on div "13635687" at bounding box center [897, 521] width 101 height 34
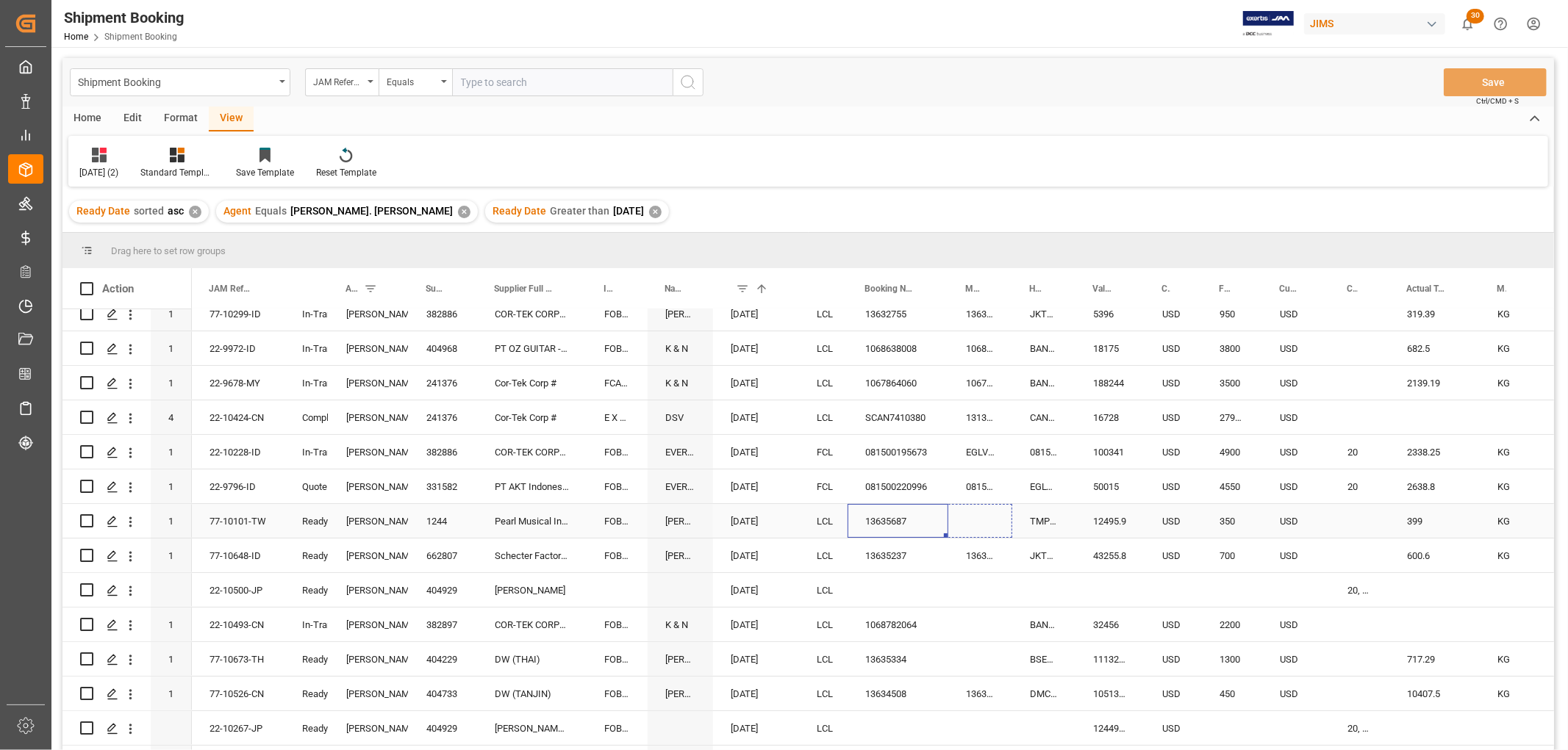
drag, startPoint x: 944, startPoint y: 534, endPoint x: 981, endPoint y: 525, distance: 38.1
click at [1508, 83] on button "Save" at bounding box center [1495, 82] width 103 height 28
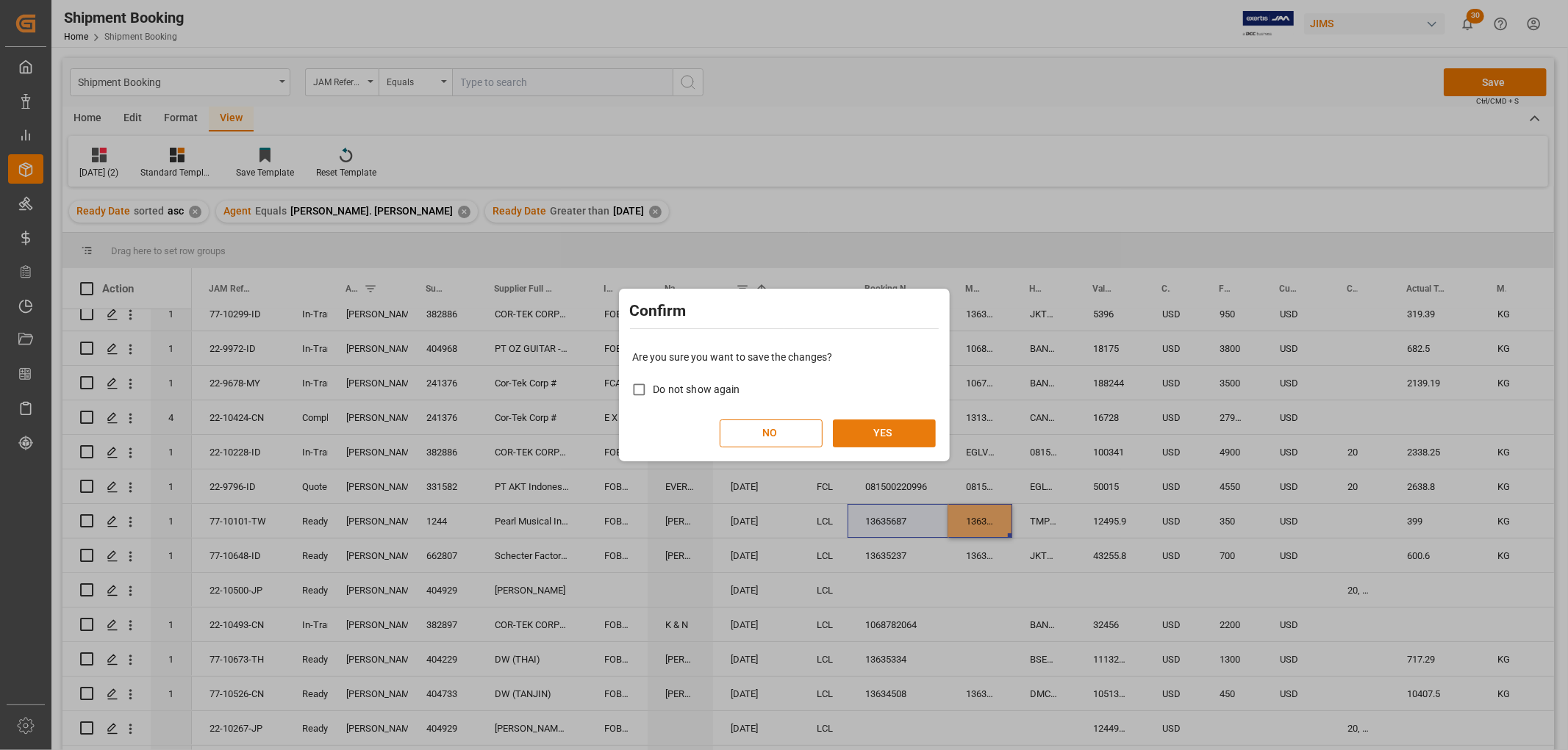
click at [894, 429] on button "YES" at bounding box center [884, 434] width 103 height 28
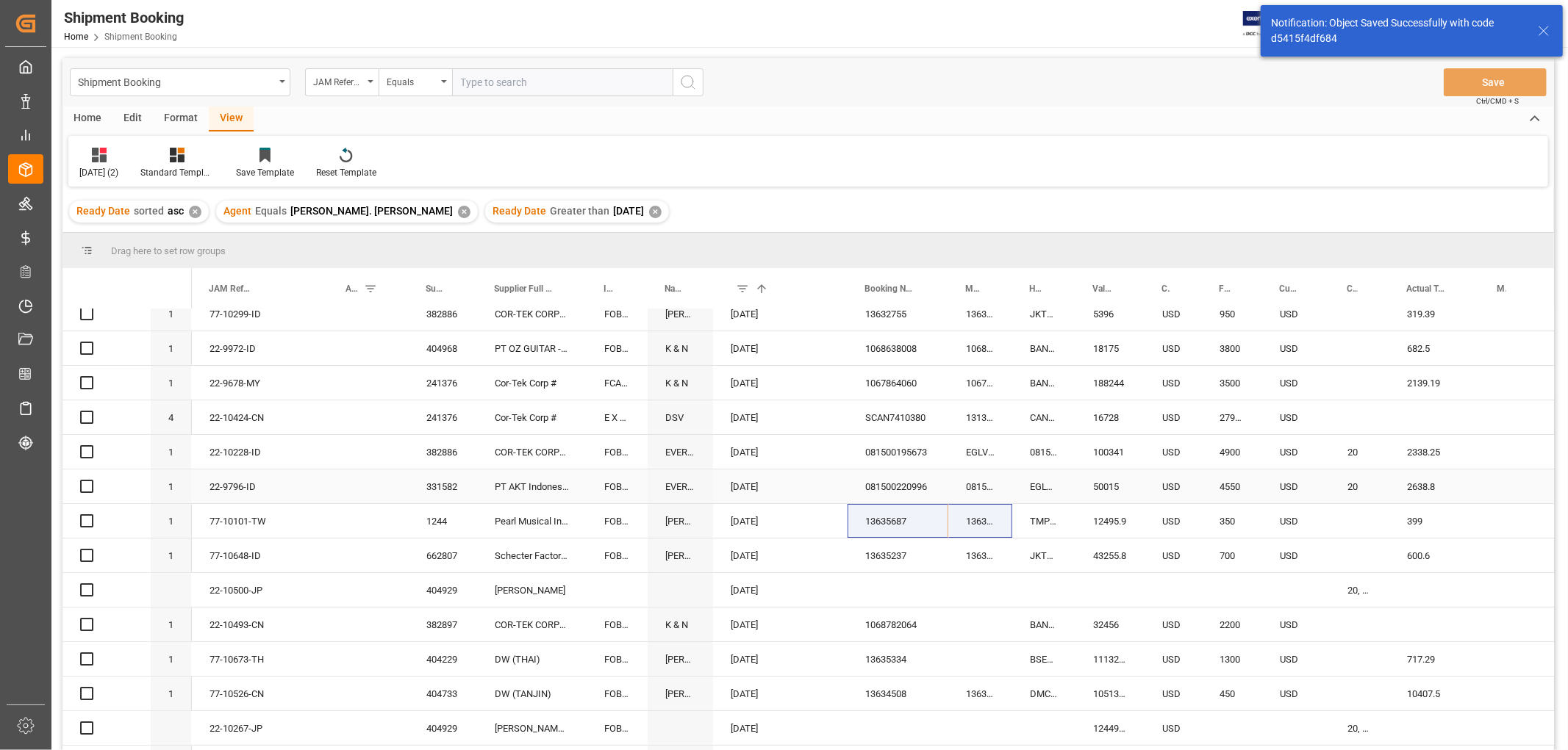
scroll to position [217, 0]
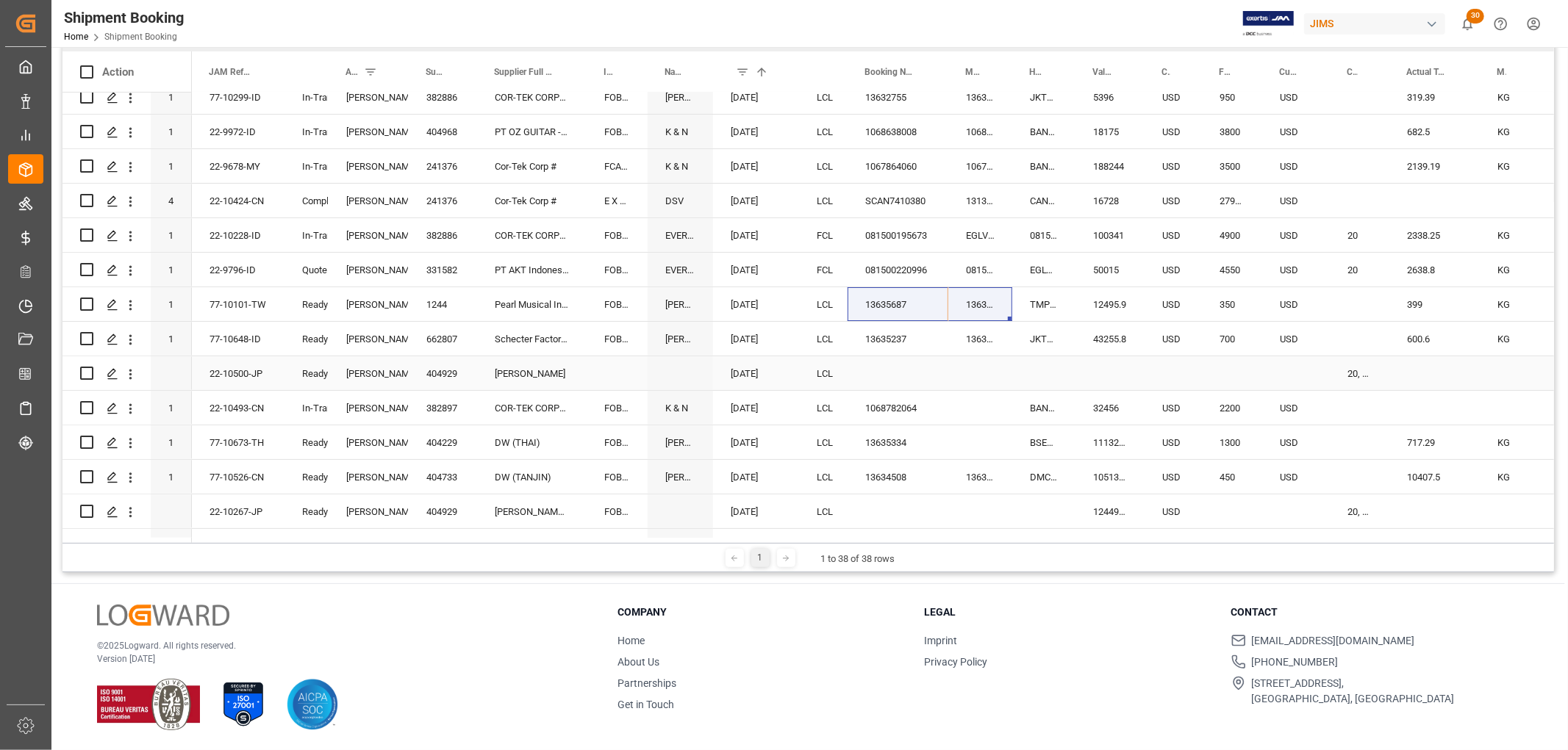
click at [219, 375] on div "22-10500-JP" at bounding box center [238, 373] width 92 height 34
click at [912, 406] on div "1068782064" at bounding box center [897, 408] width 101 height 34
click at [908, 410] on div "1068782064" at bounding box center [897, 408] width 101 height 34
drag, startPoint x: 945, startPoint y: 420, endPoint x: 971, endPoint y: 414, distance: 26.7
click at [1339, 409] on div "Press SPACE to select this row." at bounding box center [1359, 408] width 60 height 34
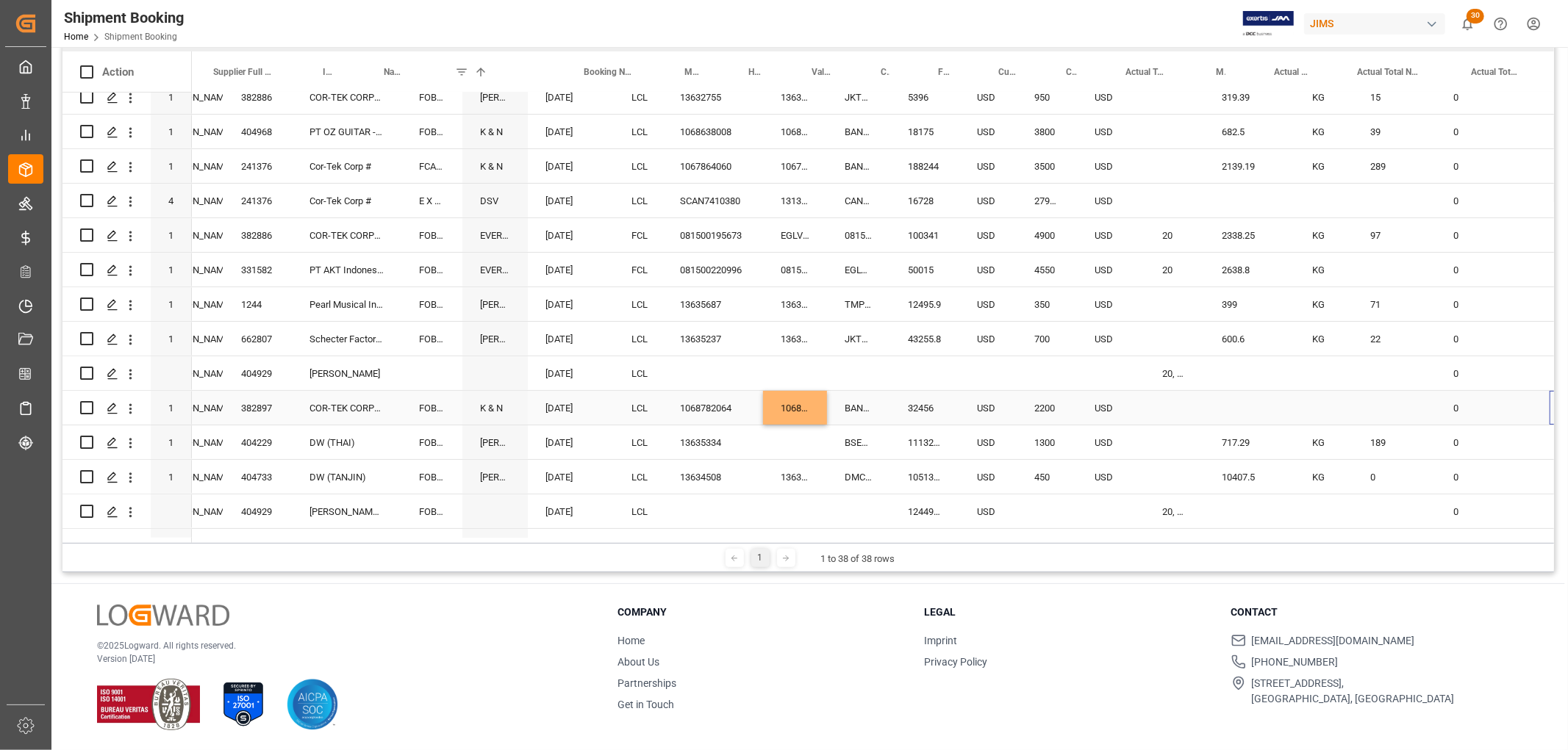
scroll to position [0, 563]
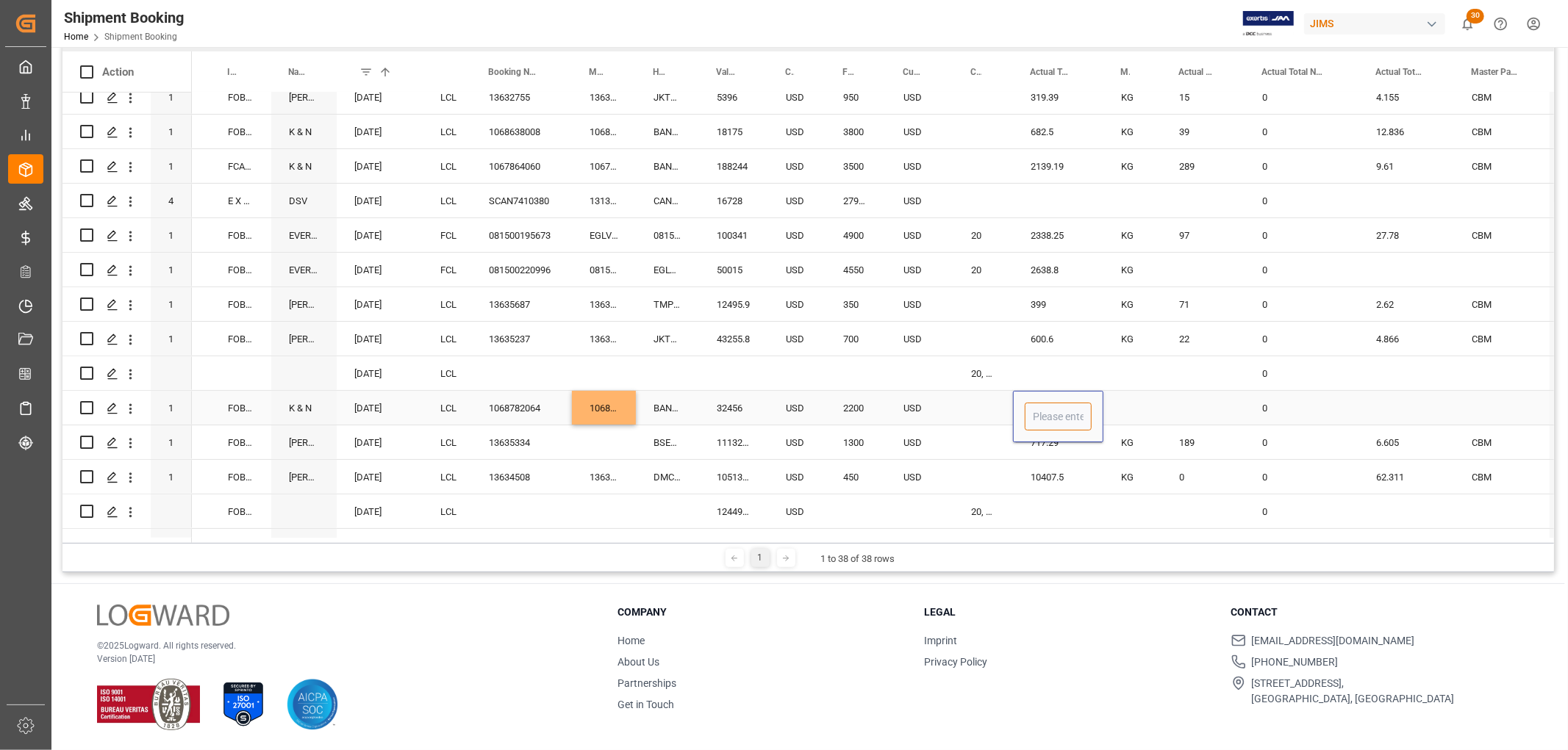
click at [1083, 419] on input "Press SPACE to select this row." at bounding box center [1058, 417] width 66 height 28
type input "562"
click at [1135, 401] on div "Press SPACE to select this row." at bounding box center [1133, 408] width 58 height 34
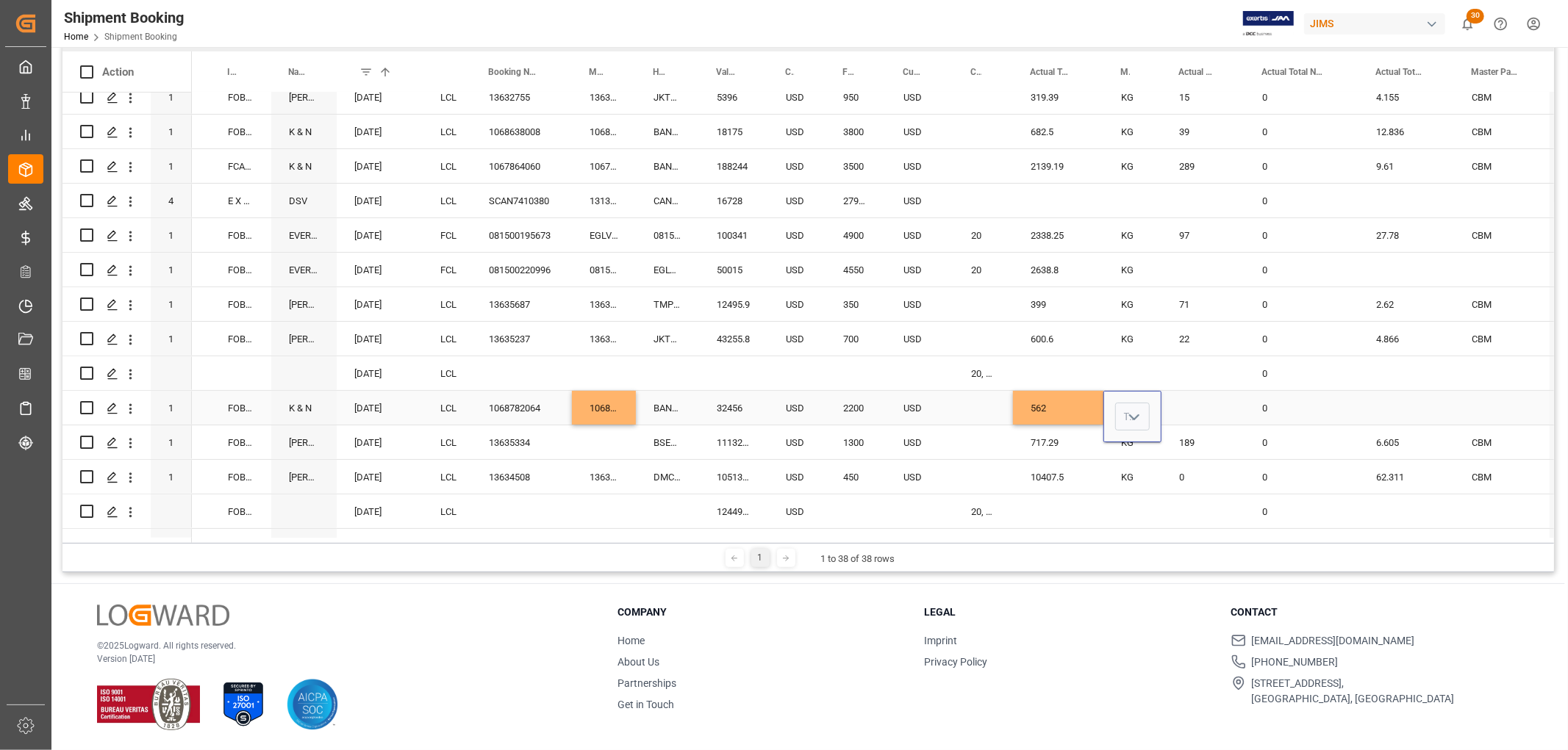
click at [1135, 403] on div "Press SPACE to select this row." at bounding box center [1133, 417] width 35 height 28
click at [1129, 417] on icon "open menu" at bounding box center [1133, 417] width 17 height 17
click at [1128, 451] on div "KG" at bounding box center [1133, 458] width 33 height 51
type input "KG"
click at [1178, 407] on div "Press SPACE to select this row." at bounding box center [1202, 408] width 83 height 34
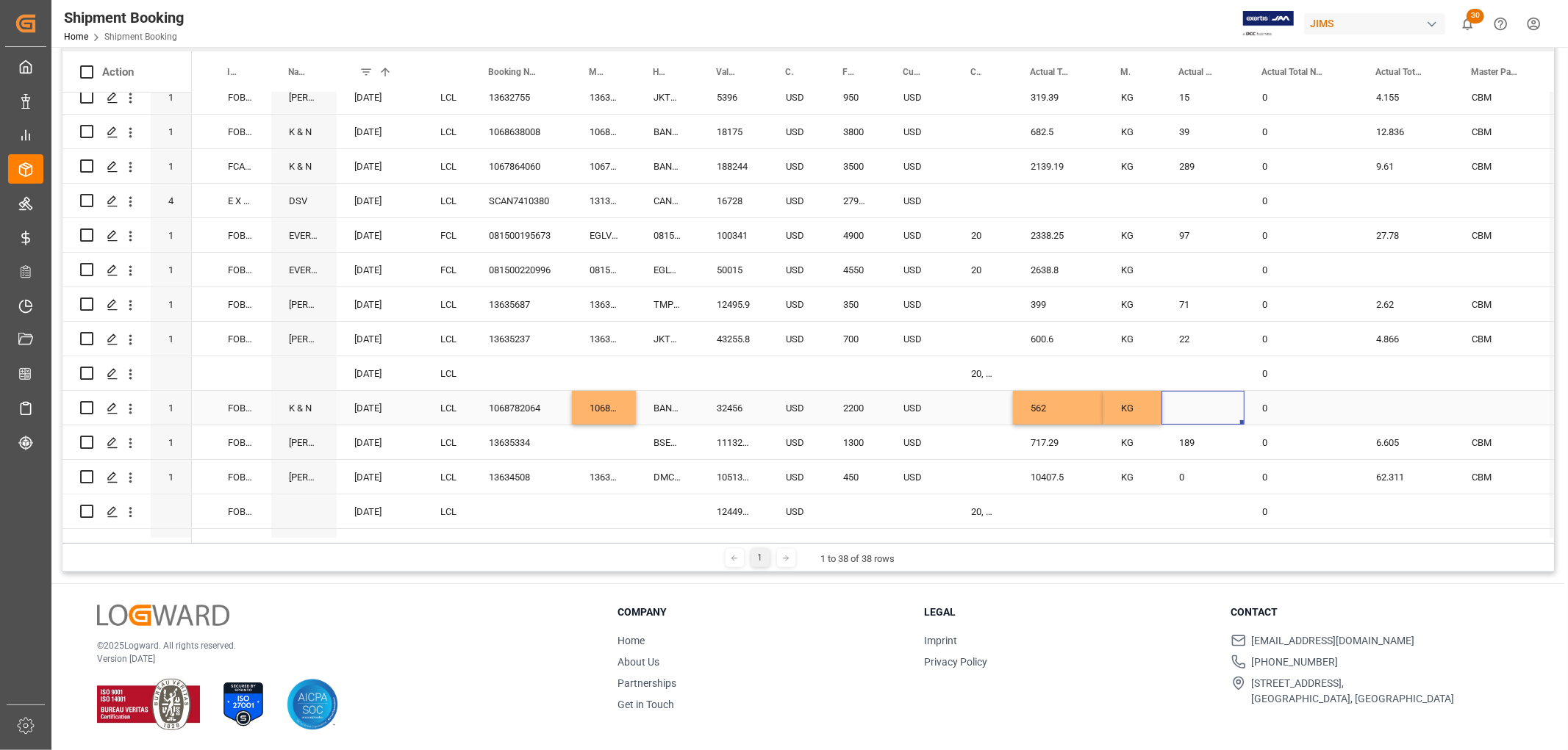
click at [1186, 400] on div "Press SPACE to select this row." at bounding box center [1202, 408] width 83 height 34
click at [1192, 409] on input "Press SPACE to select this row." at bounding box center [1203, 417] width 60 height 28
type input "68"
click at [1383, 405] on div "Press SPACE to select this row." at bounding box center [1405, 408] width 96 height 34
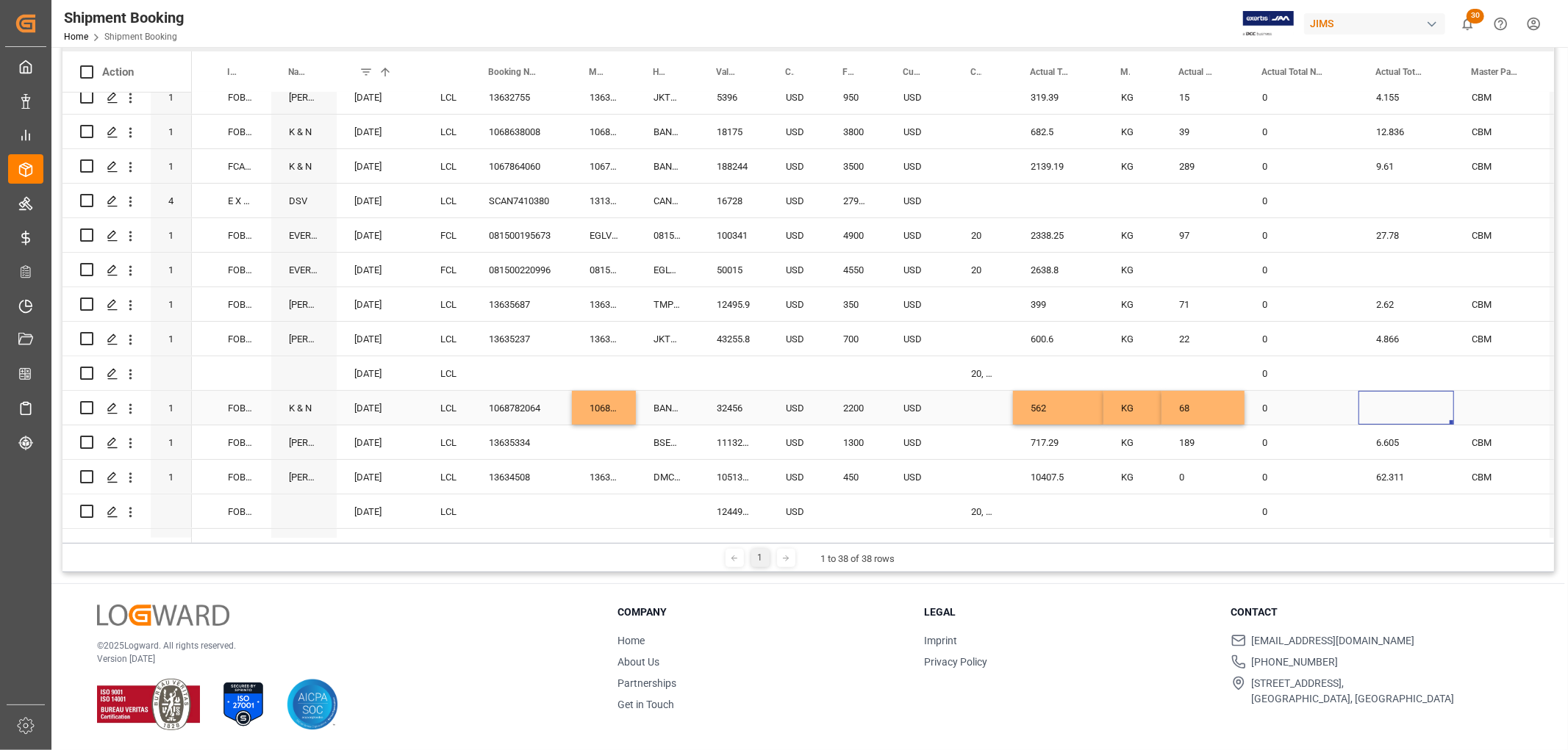
click at [1383, 405] on div "Press SPACE to select this row." at bounding box center [1405, 408] width 96 height 34
click at [1387, 407] on input "Press SPACE to select this row." at bounding box center [1406, 417] width 72 height 28
type input "8.9"
click at [1521, 415] on icon "open menu" at bounding box center [1521, 417] width 17 height 17
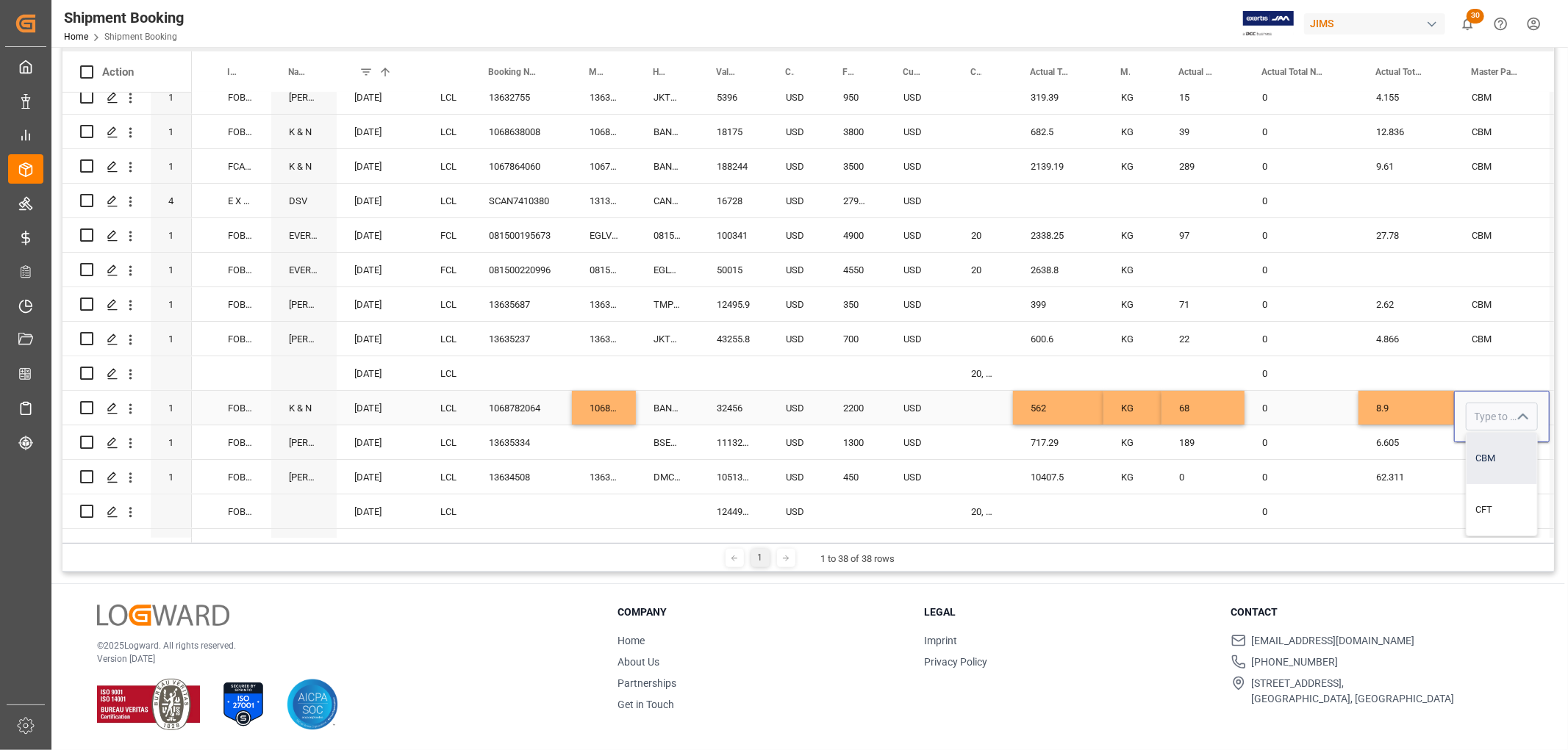
click at [1503, 449] on div "CBM" at bounding box center [1502, 458] width 71 height 51
type input "CBM"
click at [1309, 404] on div "0" at bounding box center [1300, 408] width 114 height 34
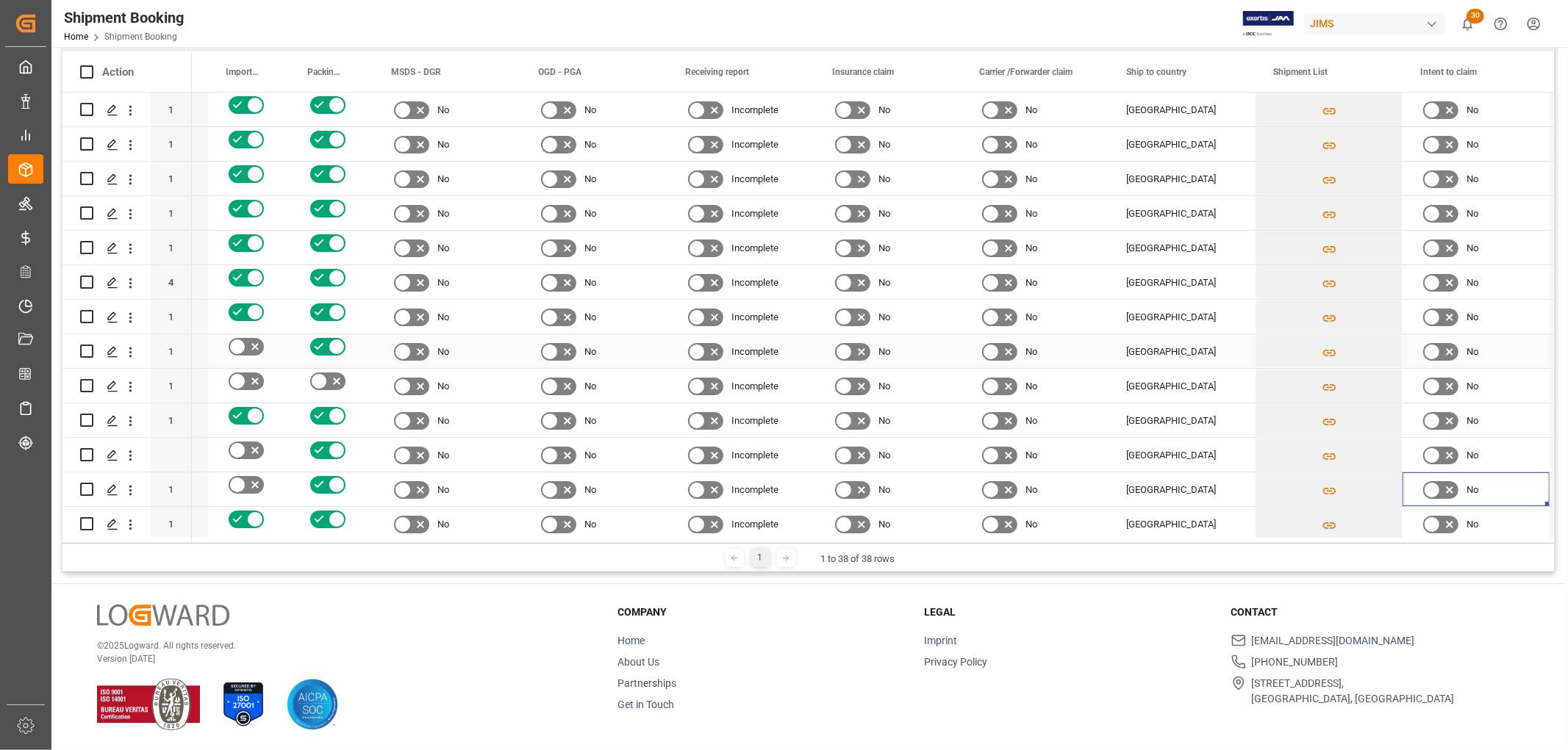
scroll to position [0, 0]
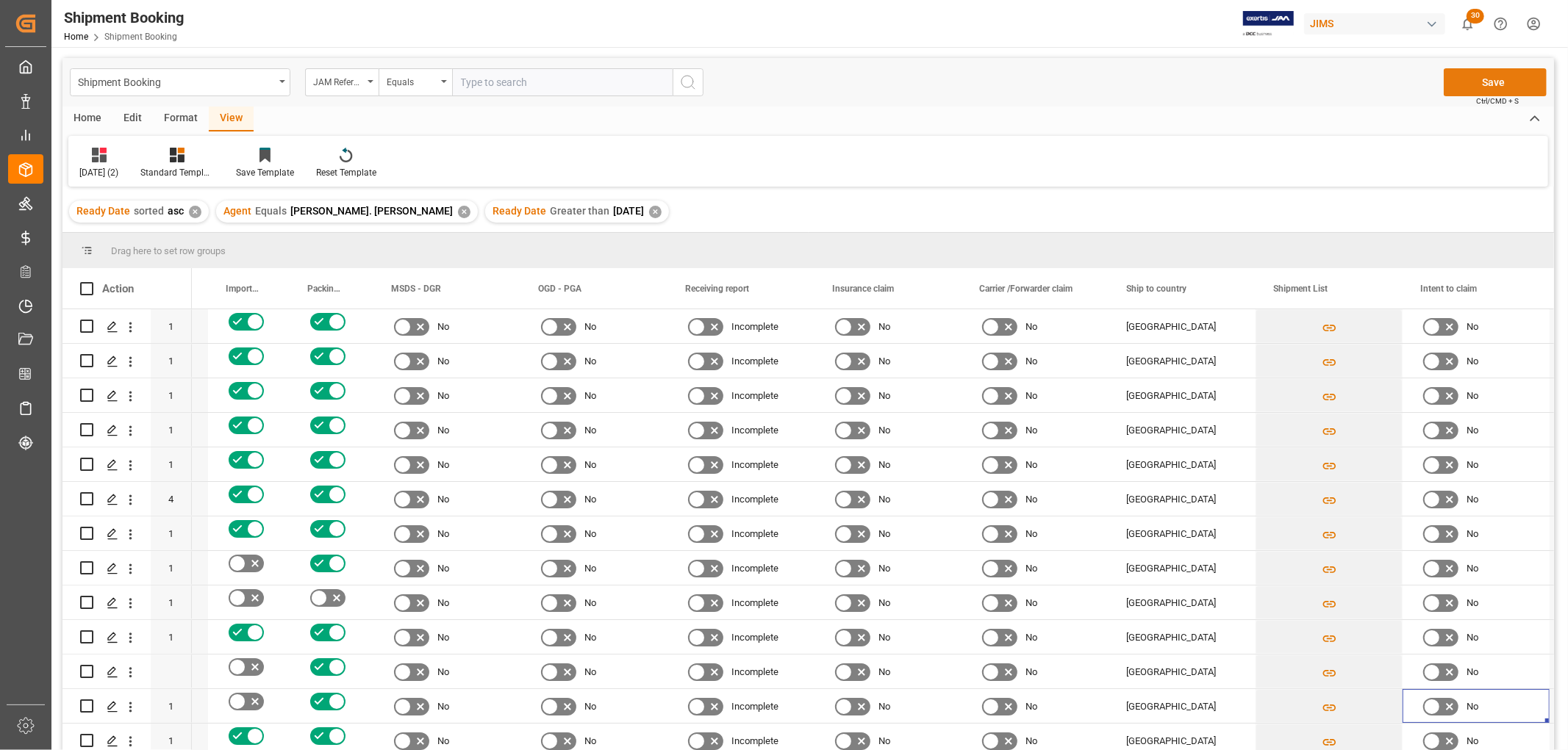
click at [1492, 85] on button "Save" at bounding box center [1495, 82] width 103 height 28
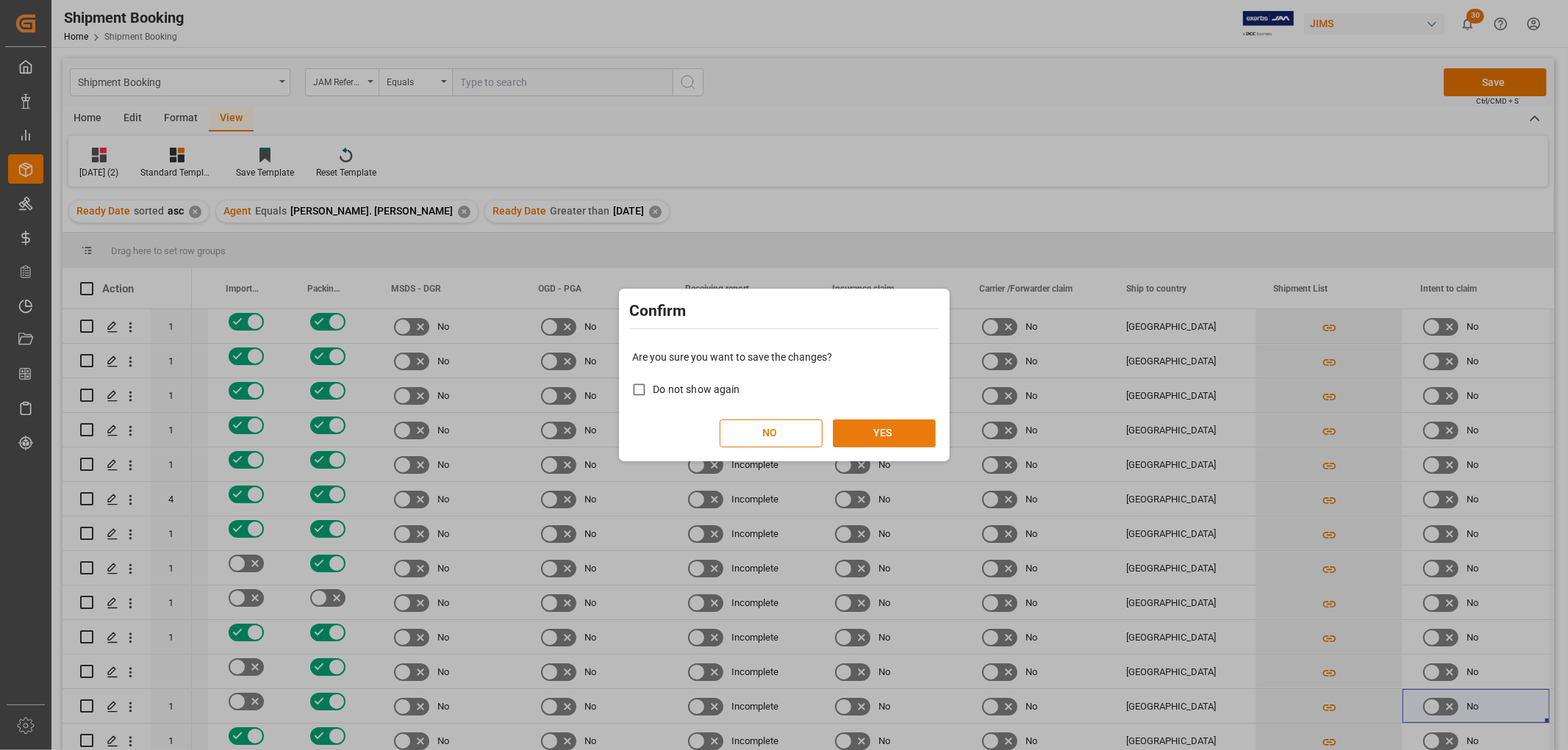
click at [876, 432] on button "YES" at bounding box center [884, 434] width 103 height 28
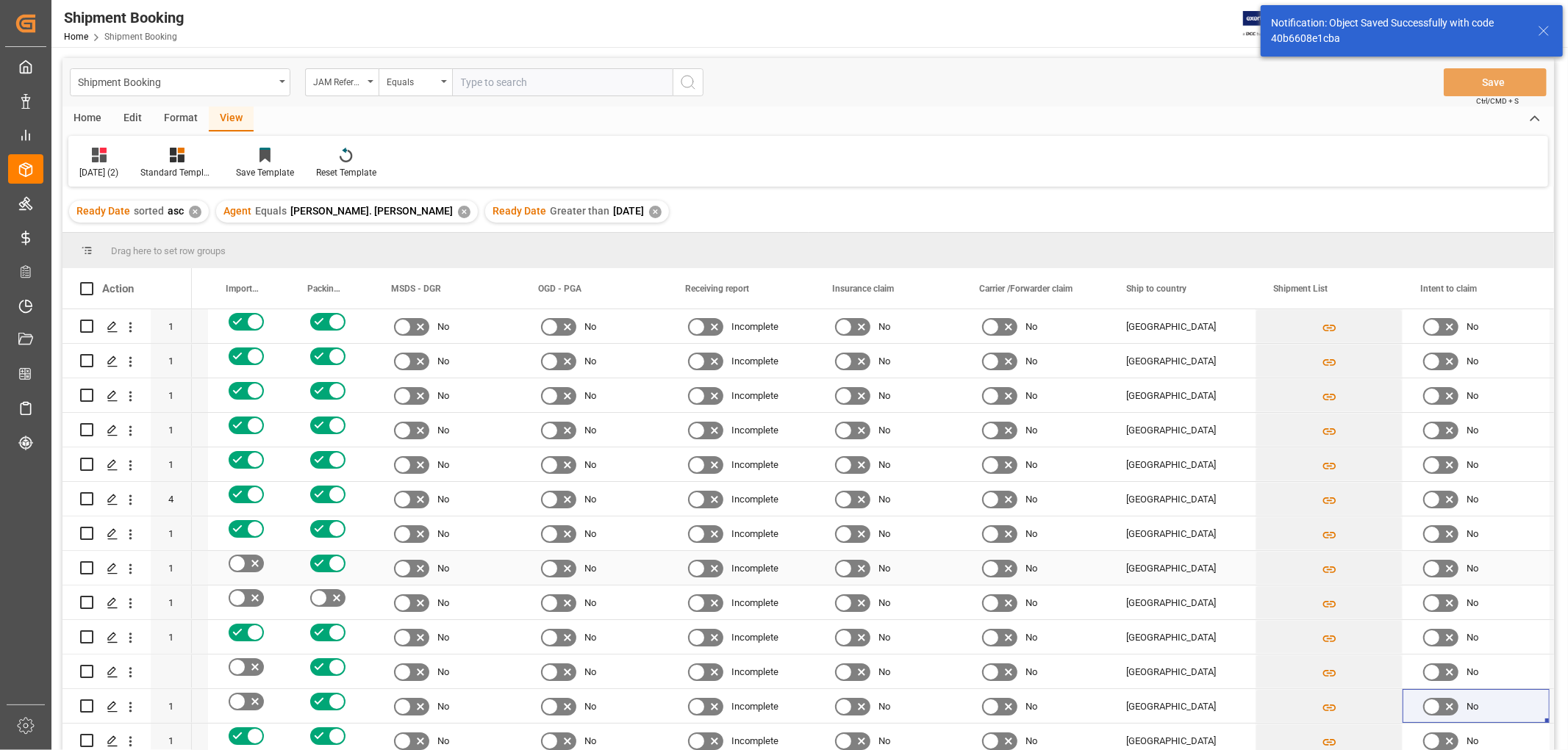
click at [674, 579] on div "Incomplete" at bounding box center [740, 567] width 147 height 34
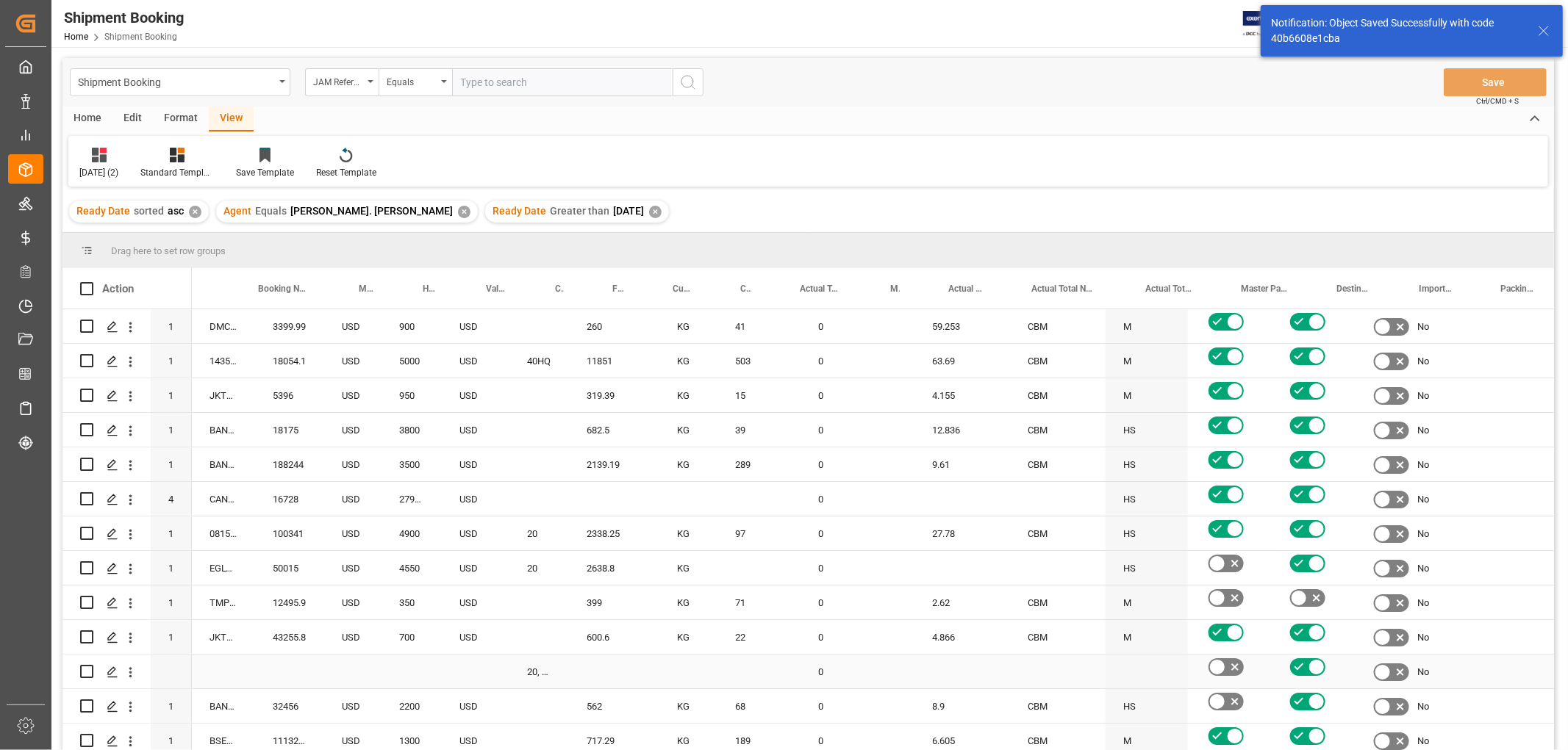
scroll to position [0, 473]
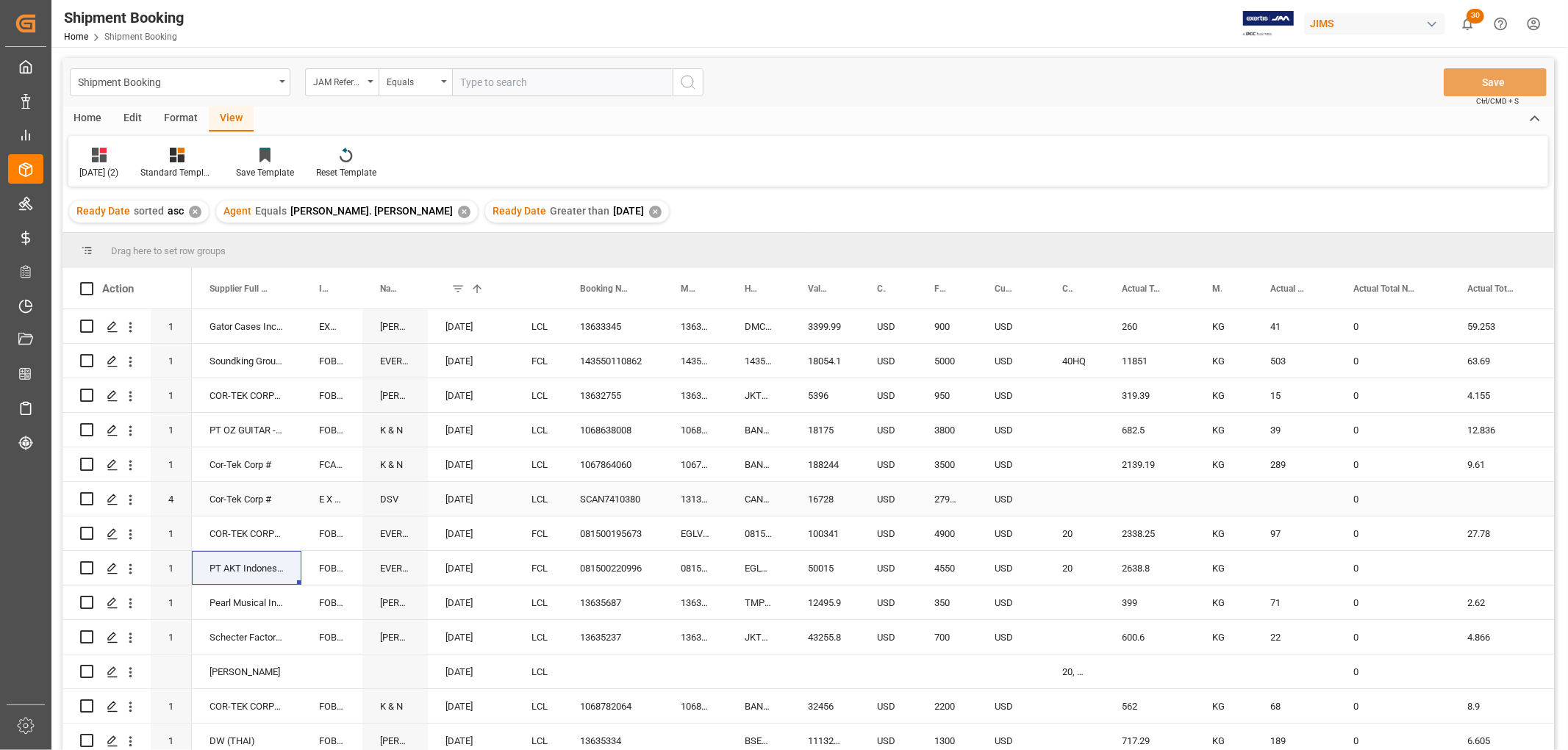
click at [948, 498] on div "2795.86" at bounding box center [946, 498] width 61 height 34
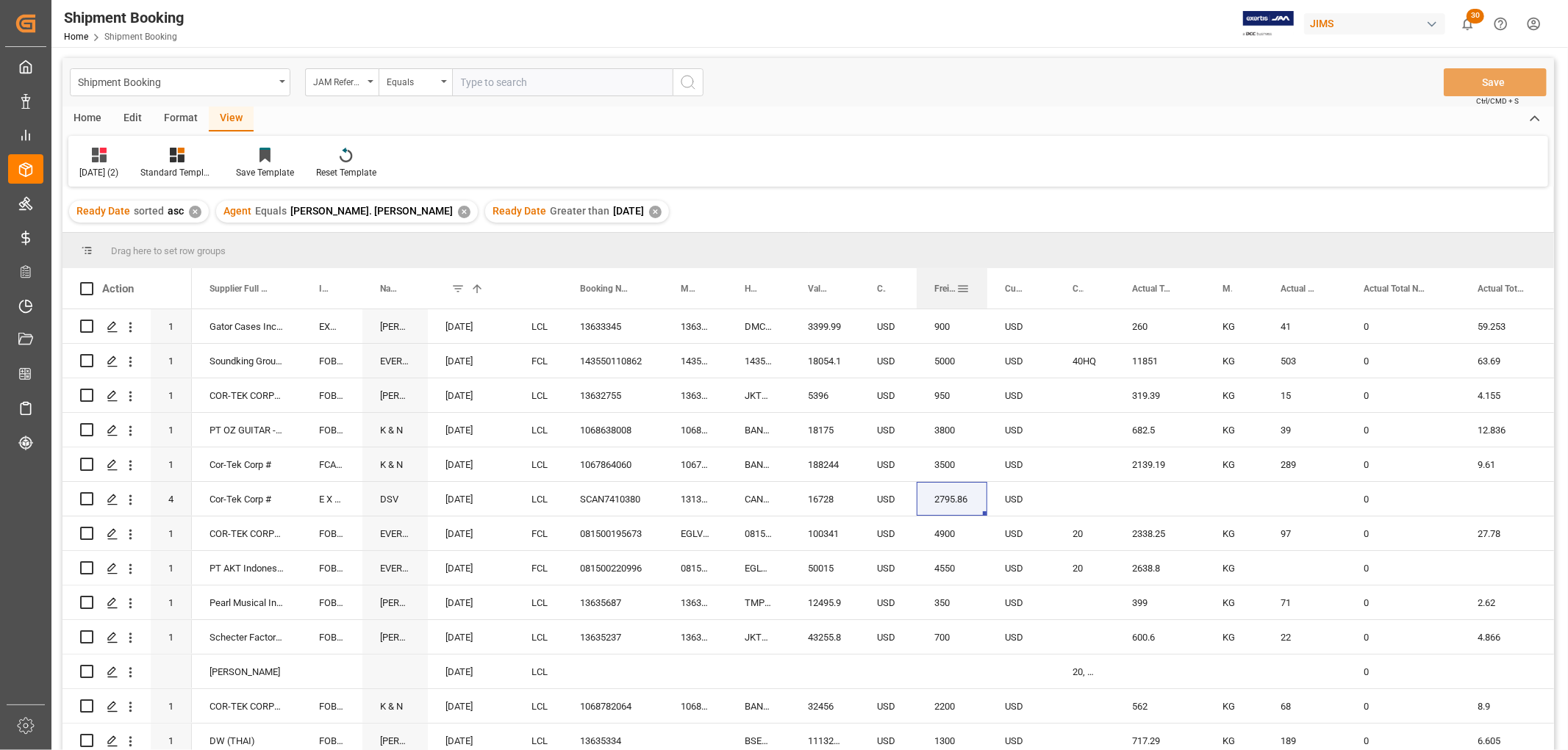
drag, startPoint x: 976, startPoint y: 277, endPoint x: 985, endPoint y: 288, distance: 14.2
click at [985, 288] on div at bounding box center [986, 288] width 6 height 41
click at [1151, 504] on div "Press SPACE to select this row." at bounding box center [1159, 498] width 91 height 34
click at [1150, 503] on div "Press SPACE to select this row." at bounding box center [1159, 498] width 91 height 34
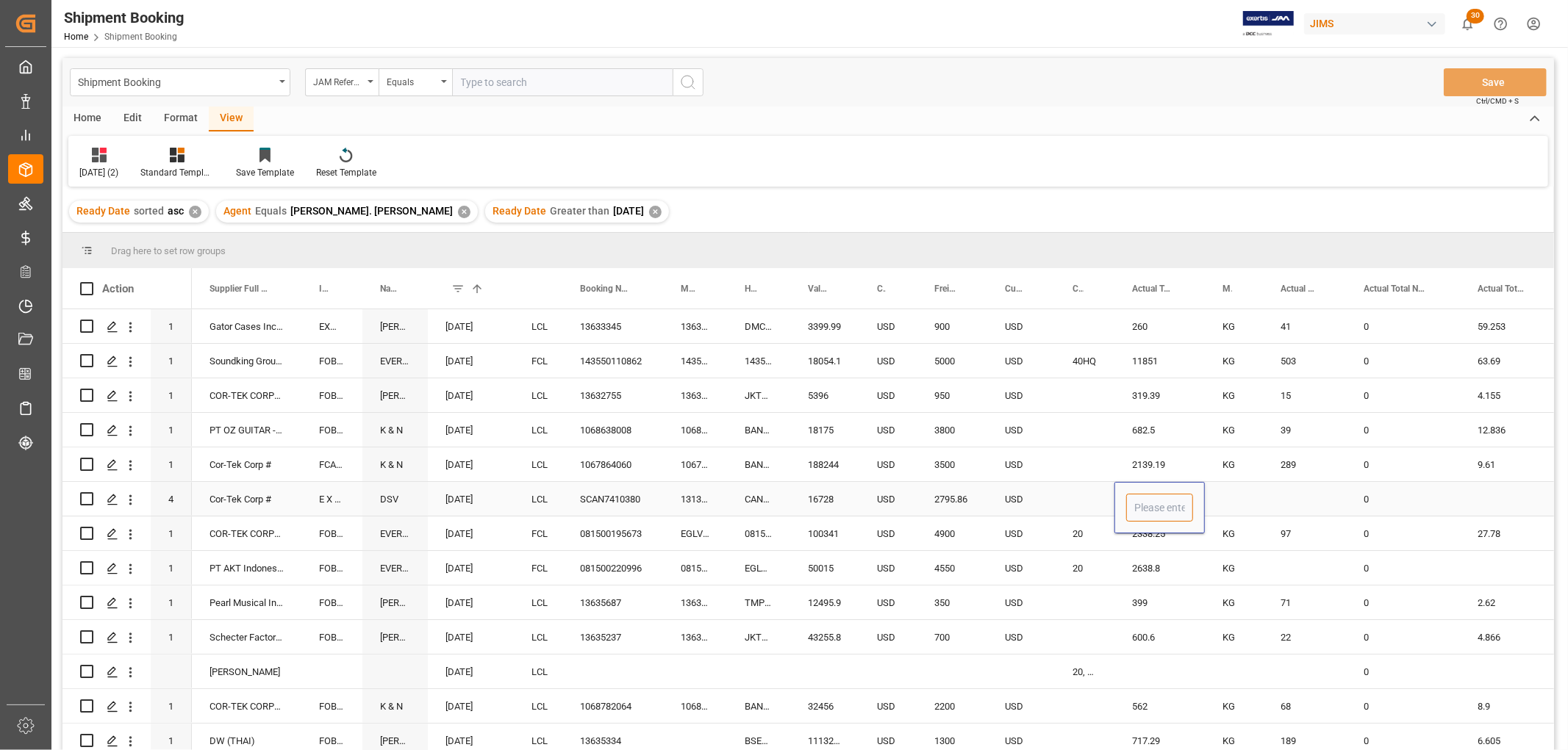
click at [1158, 507] on input "Press SPACE to select this row." at bounding box center [1159, 507] width 66 height 28
type input "267"
click at [1221, 495] on div "Press SPACE to select this row." at bounding box center [1234, 498] width 58 height 34
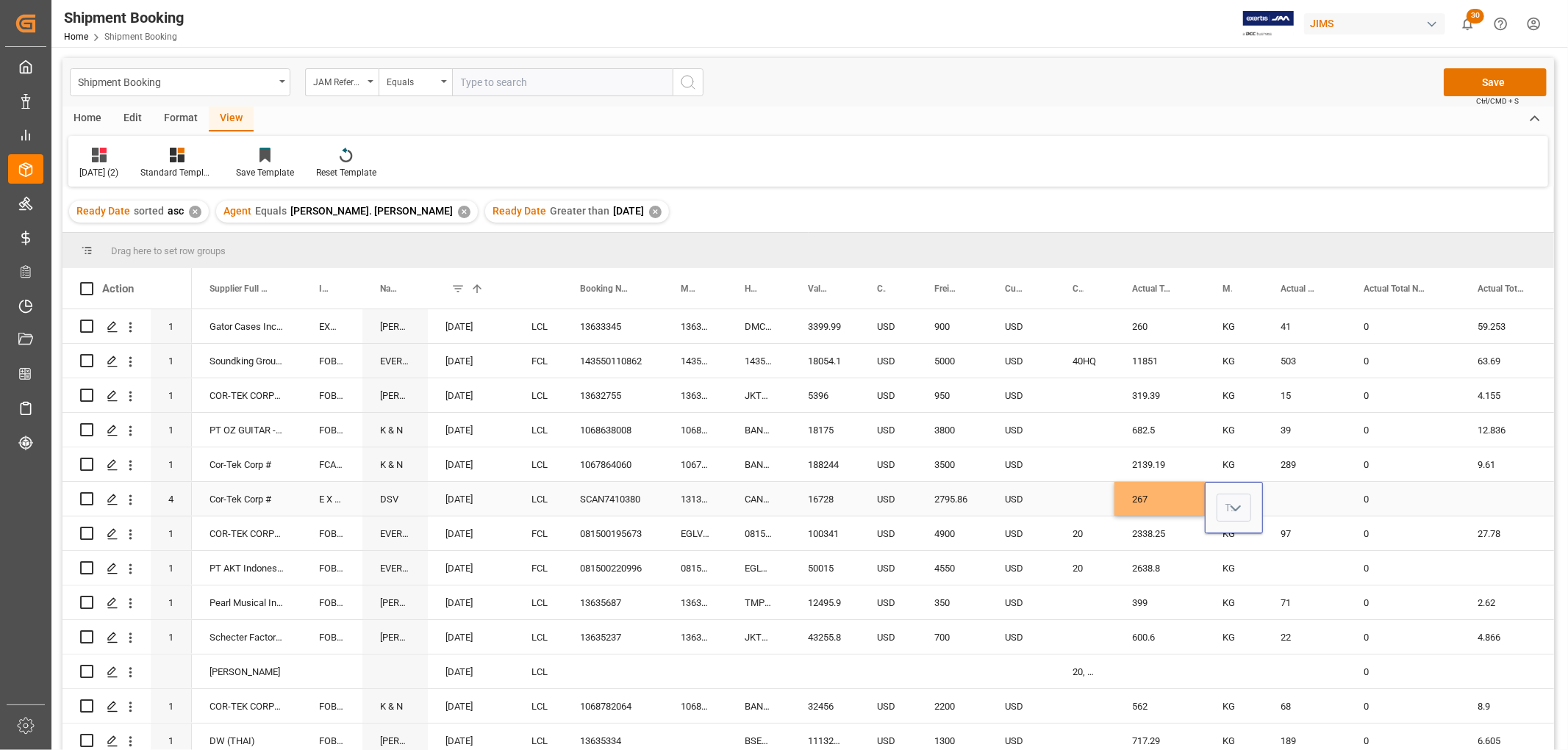
click at [1232, 512] on icon "open menu" at bounding box center [1235, 507] width 17 height 17
click at [1226, 556] on div "KG" at bounding box center [1234, 550] width 33 height 51
type input "KG"
click at [1280, 490] on div "Press SPACE to select this row." at bounding box center [1305, 498] width 83 height 34
click at [1371, 499] on div "0" at bounding box center [1402, 498] width 114 height 34
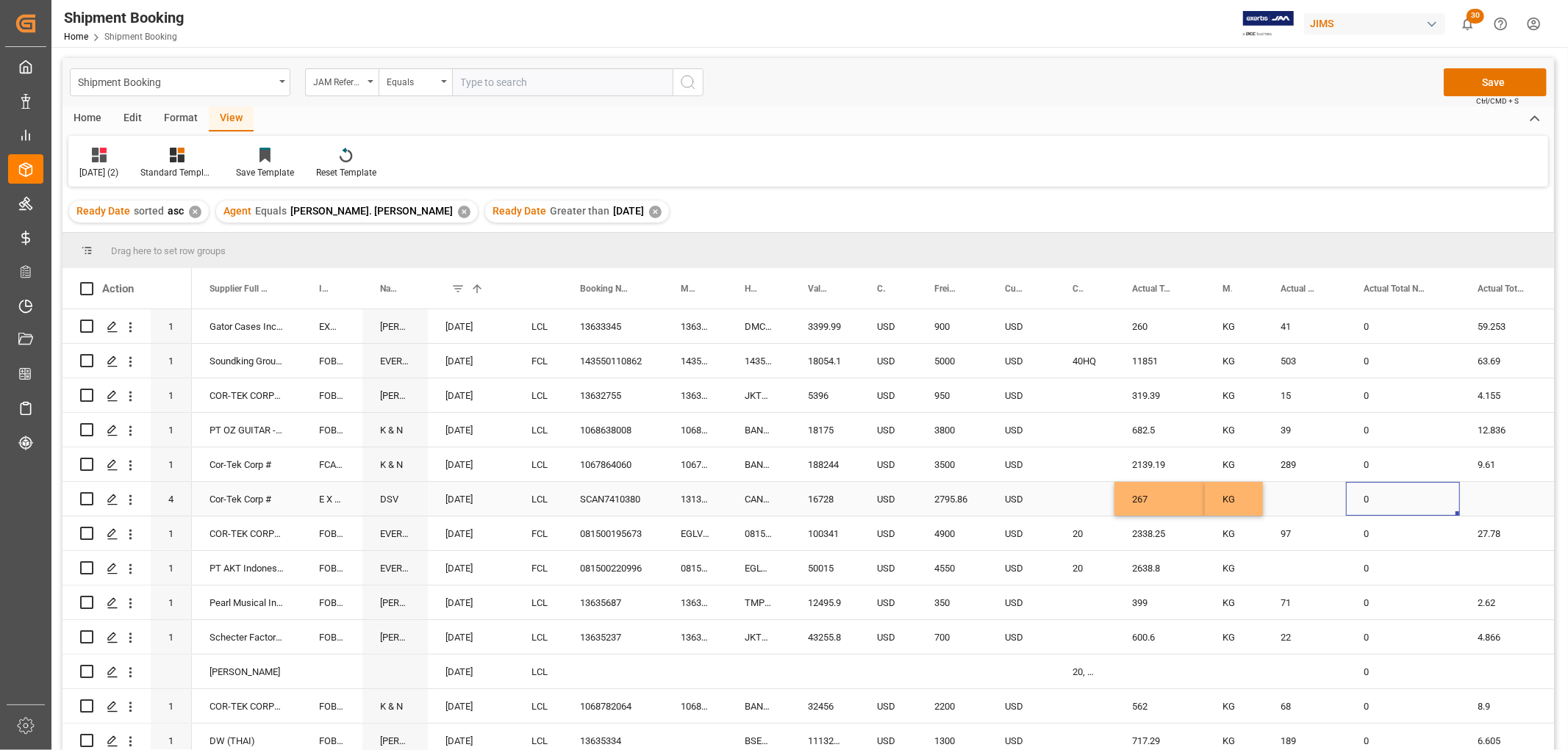
click at [1371, 499] on div "0" at bounding box center [1402, 498] width 114 height 34
drag, startPoint x: 1371, startPoint y: 499, endPoint x: 1364, endPoint y: 517, distance: 19.3
click at [1364, 517] on input "0" at bounding box center [1403, 507] width 91 height 28
type input "1"
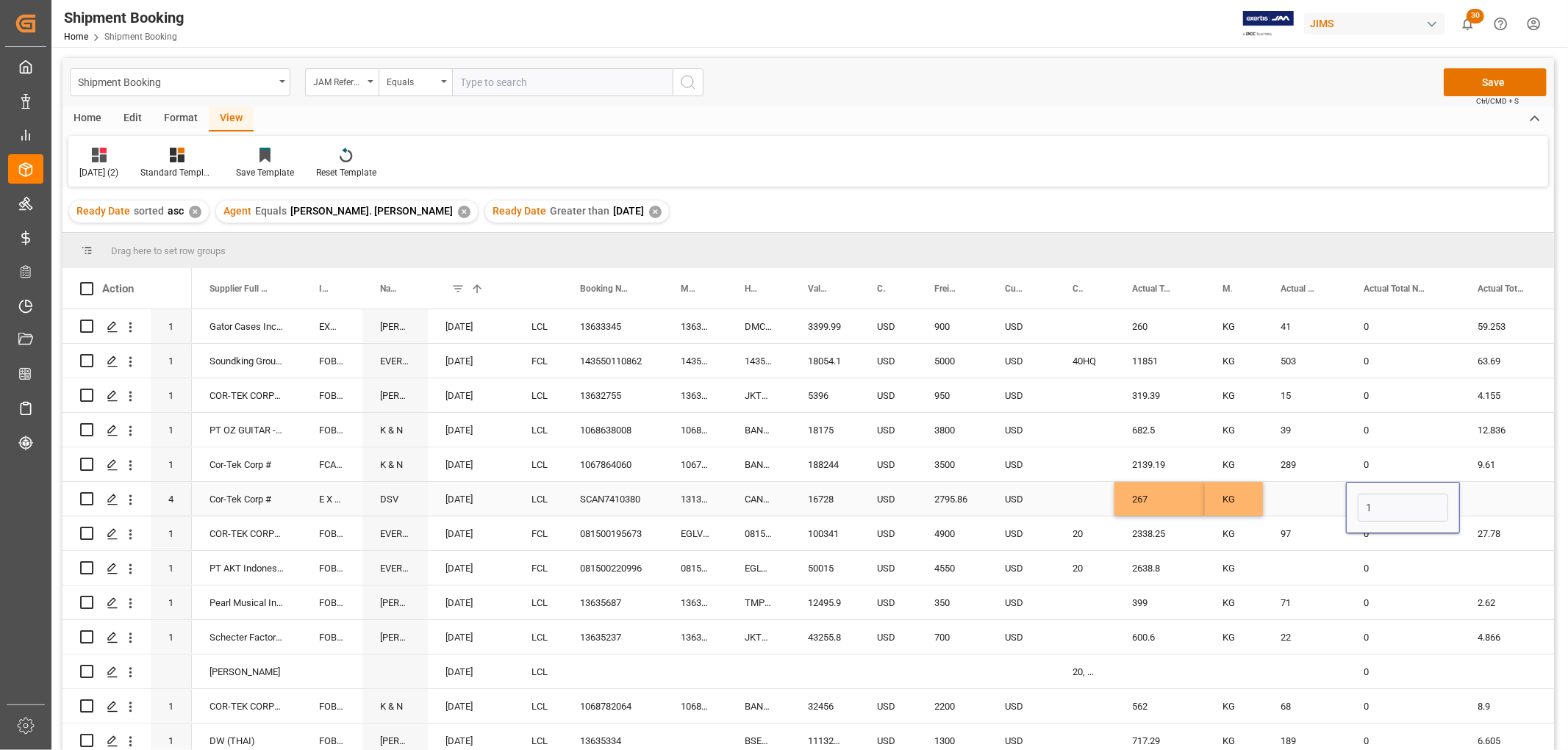
click at [1276, 489] on div "Press SPACE to select this row." at bounding box center [1305, 498] width 83 height 34
click at [1493, 77] on button "Save" at bounding box center [1495, 82] width 103 height 28
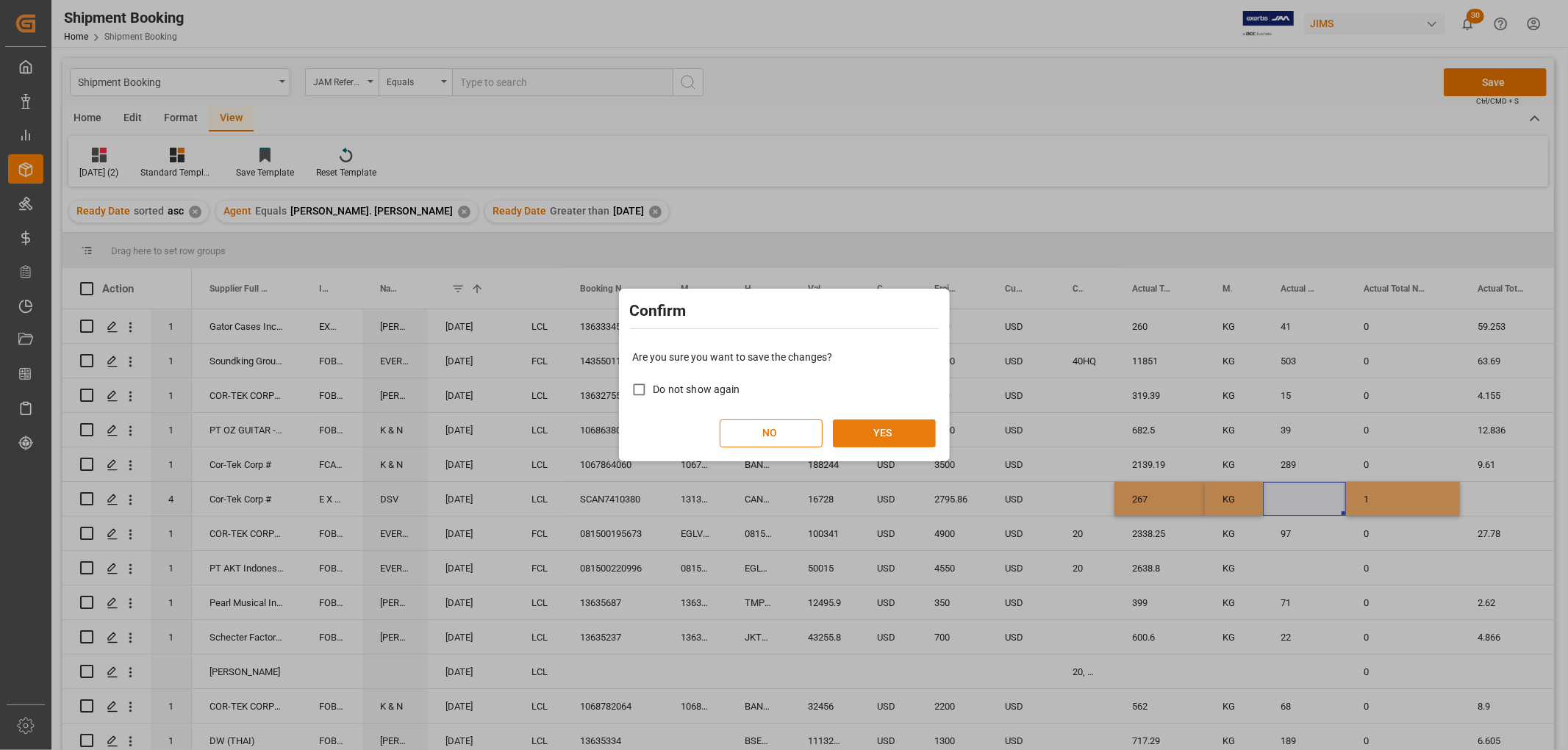
click at [881, 423] on button "YES" at bounding box center [884, 434] width 103 height 28
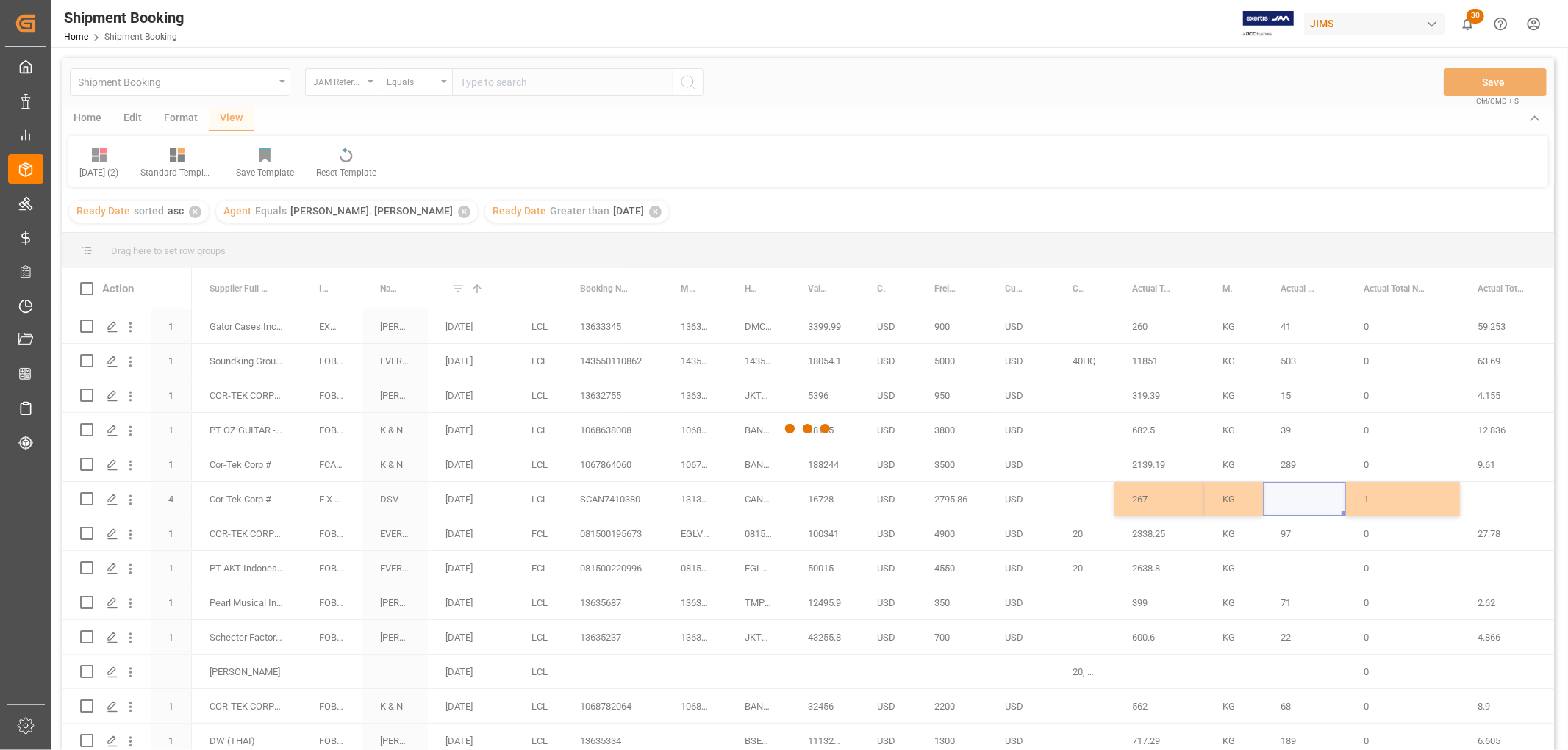
click at [864, 505] on div at bounding box center [808, 429] width 1492 height 741
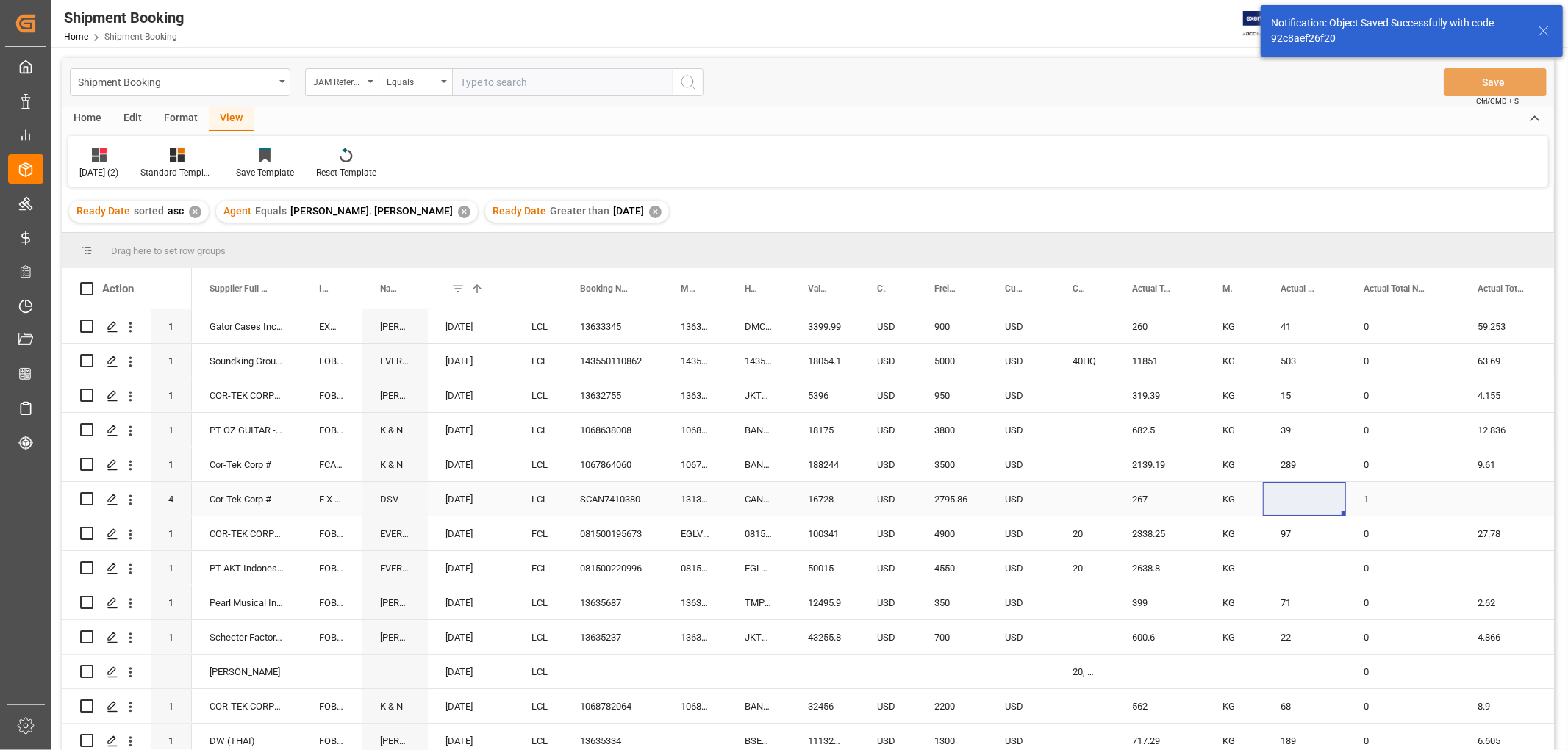
click at [864, 505] on div "USD" at bounding box center [887, 498] width 57 height 34
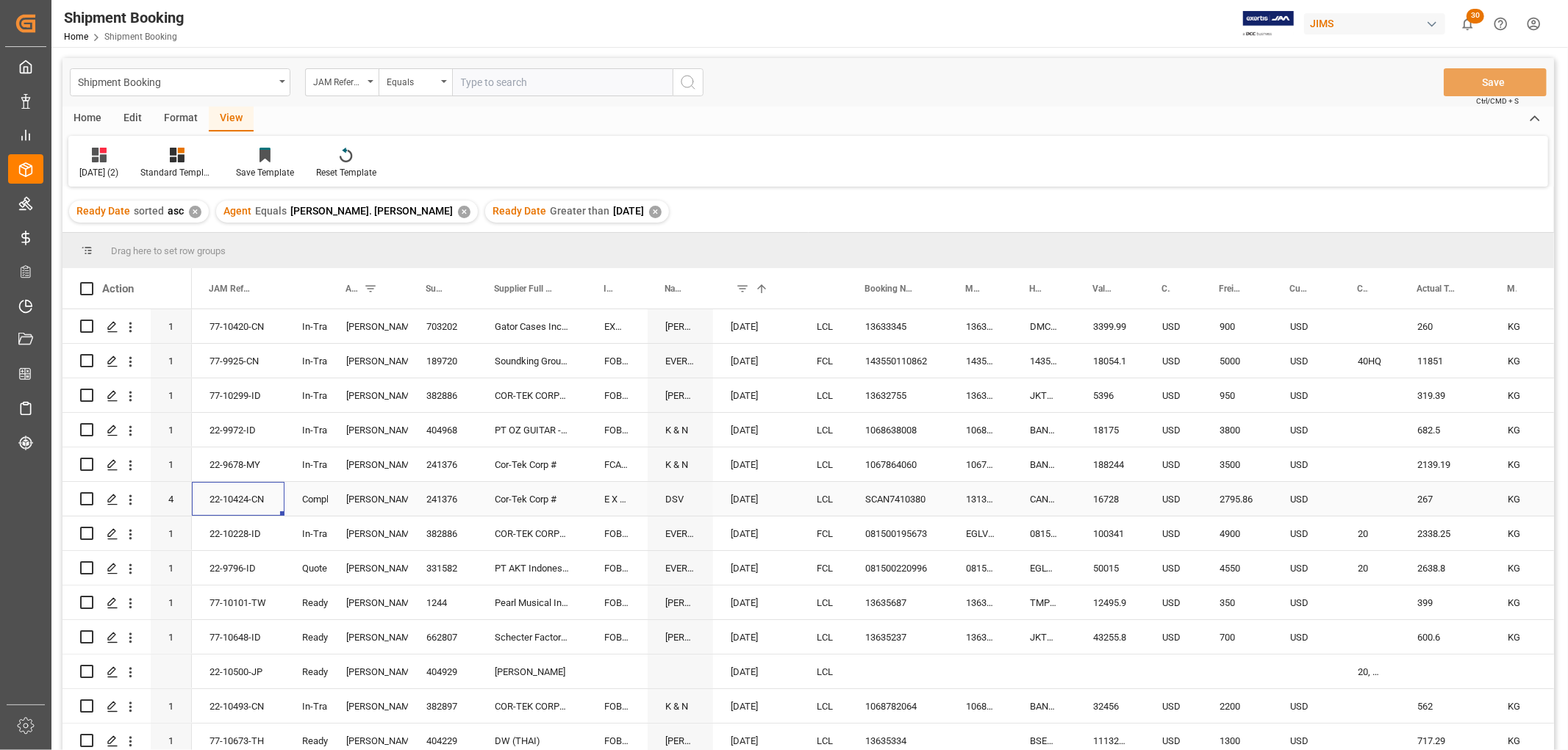
scroll to position [0, 0]
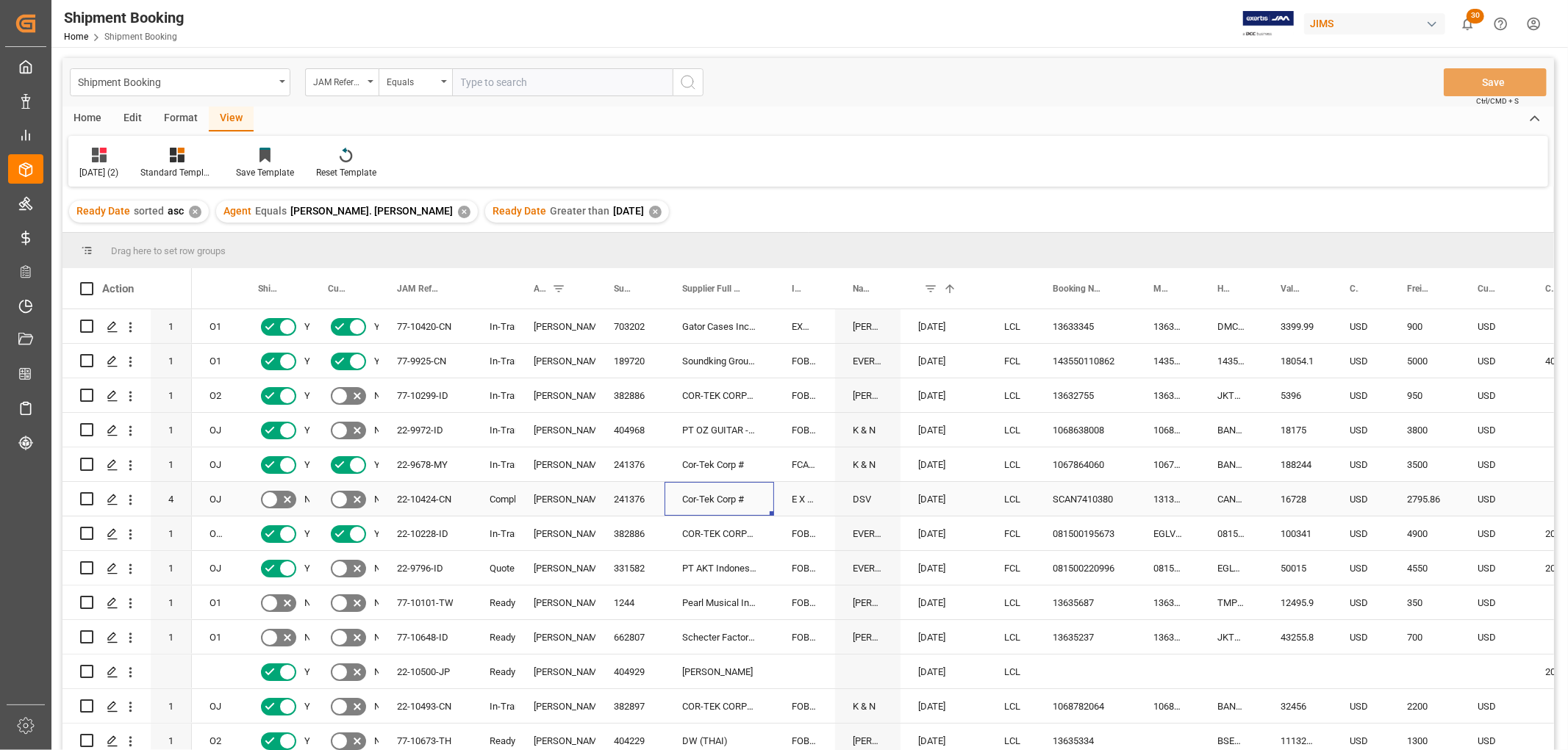
click at [710, 493] on div "Cor-Tek Corp #" at bounding box center [720, 498] width 110 height 34
click at [1064, 496] on div "SCAN7410380" at bounding box center [1084, 498] width 101 height 34
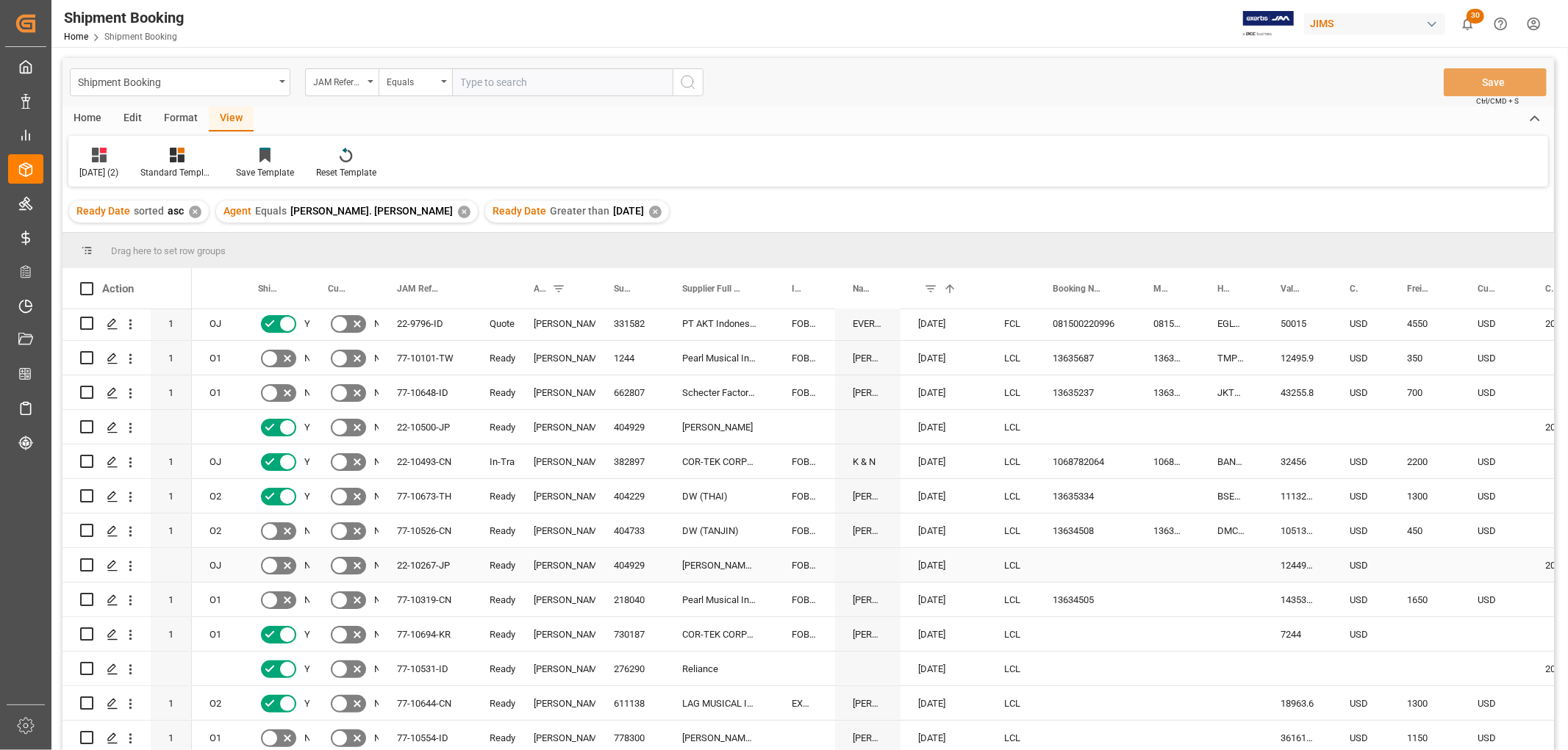
scroll to position [326, 0]
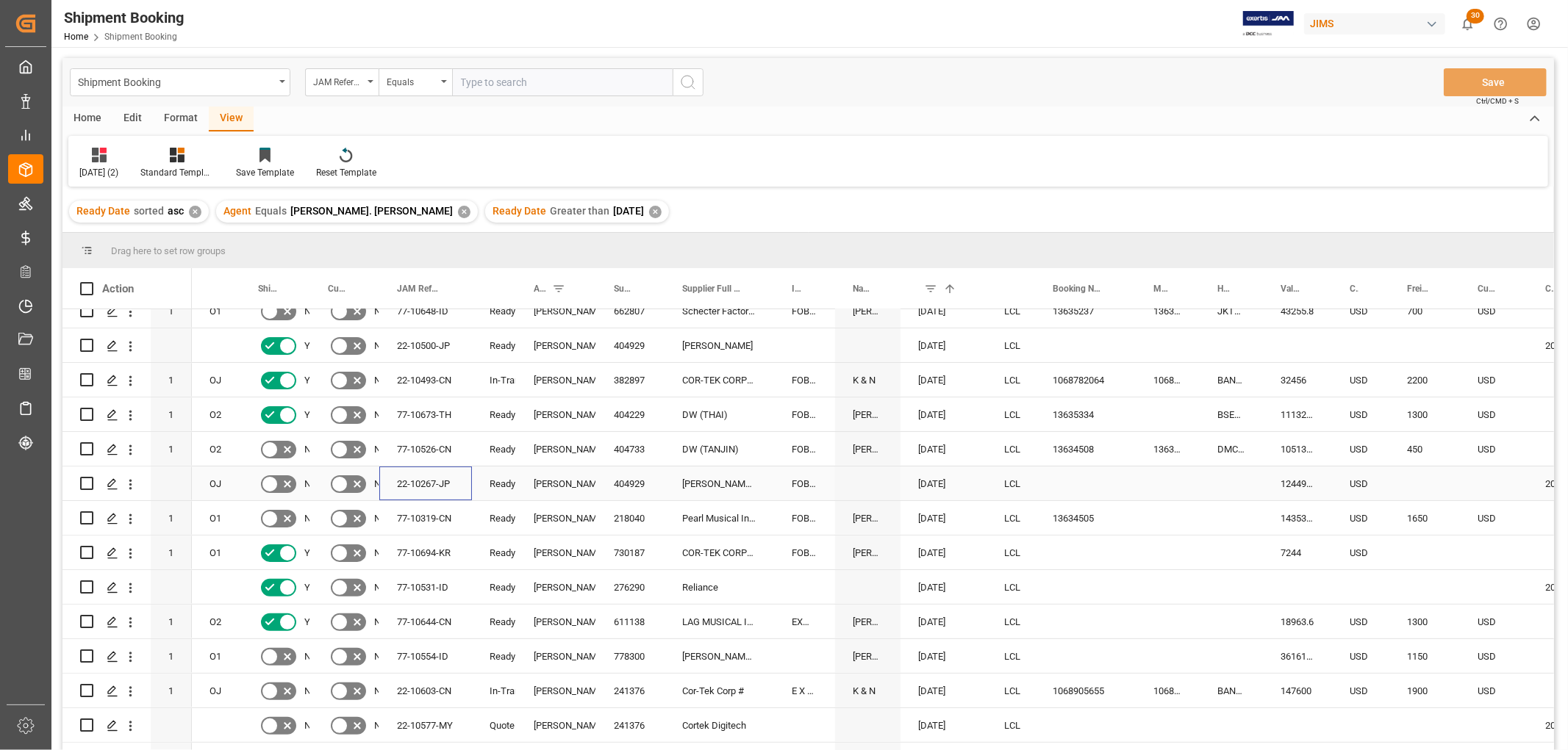
click at [432, 487] on div "22-10267-JP" at bounding box center [425, 483] width 92 height 34
click at [416, 517] on div "77-10319-CN" at bounding box center [425, 517] width 92 height 34
click at [1077, 512] on div "13634505" at bounding box center [1084, 517] width 101 height 34
click at [1222, 518] on div "Press SPACE to select this row." at bounding box center [1231, 517] width 63 height 34
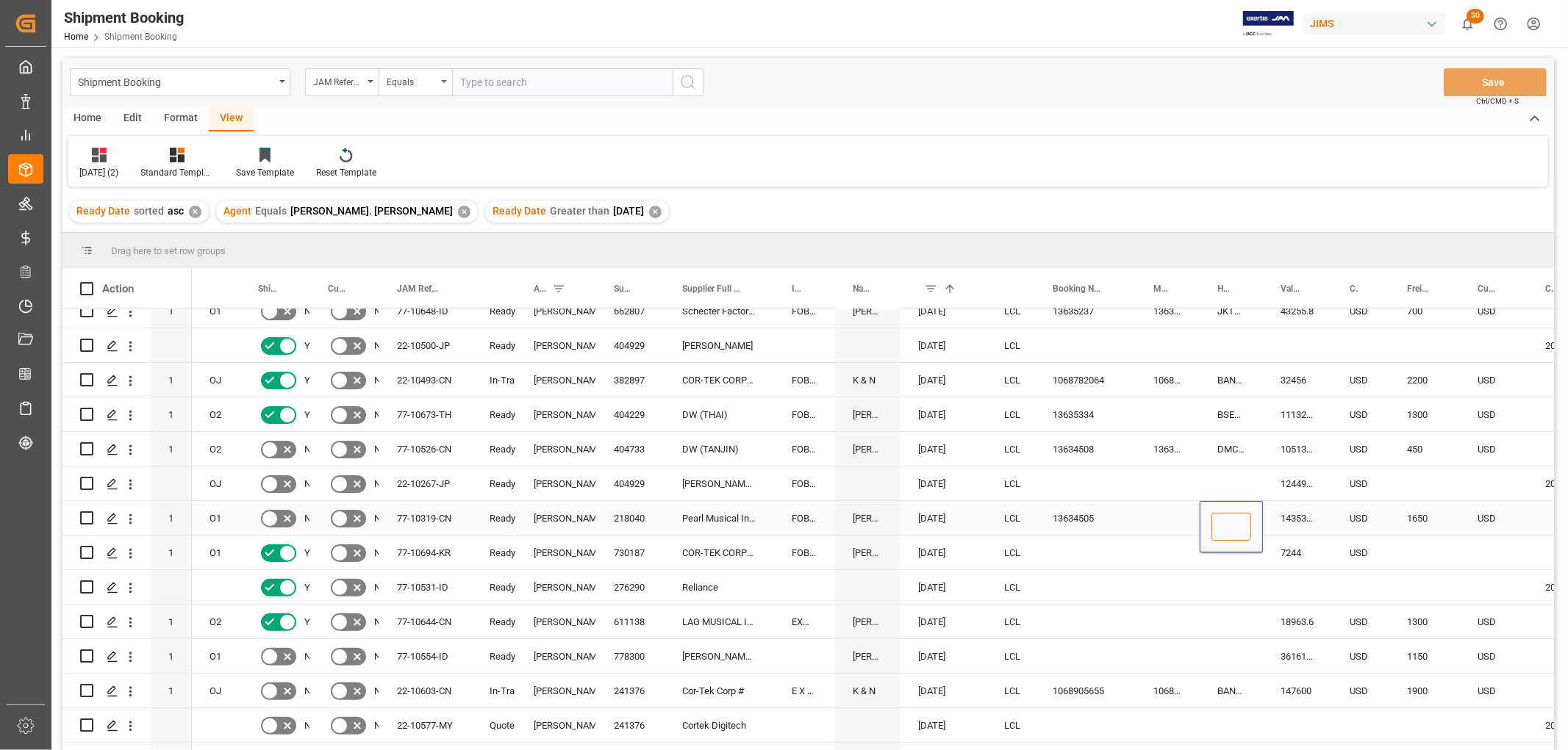
click at [1228, 518] on input "Press SPACE to select this row." at bounding box center [1231, 527] width 40 height 28
paste input "DMCNSY080228"
type input "DMCNSY080228"
click at [1163, 514] on div "Press SPACE to select this row." at bounding box center [1167, 517] width 64 height 34
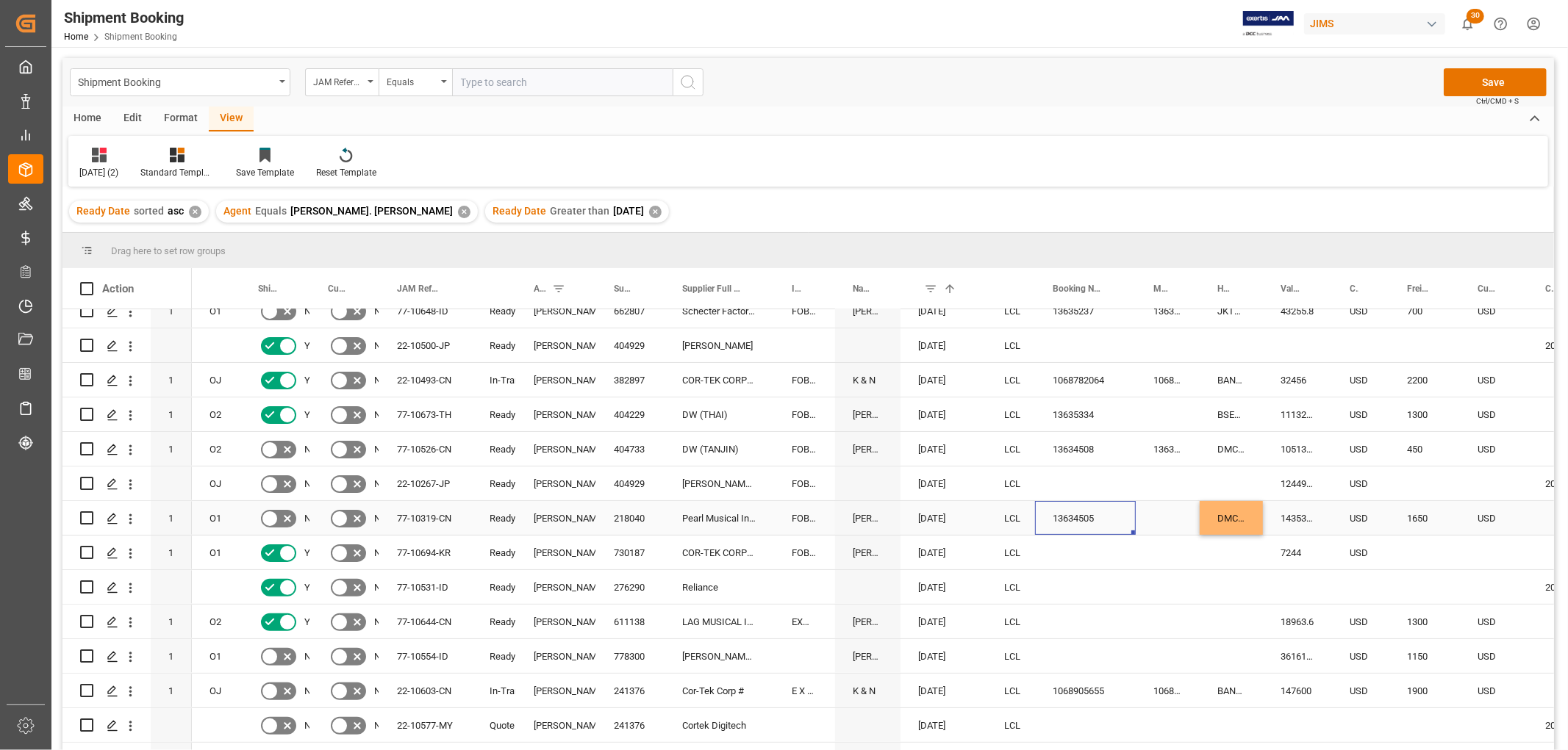
click at [1072, 522] on div "13634505" at bounding box center [1084, 517] width 101 height 34
drag, startPoint x: 1133, startPoint y: 532, endPoint x: 1198, endPoint y: 532, distance: 65.0
click at [1500, 84] on button "Save" at bounding box center [1495, 82] width 103 height 28
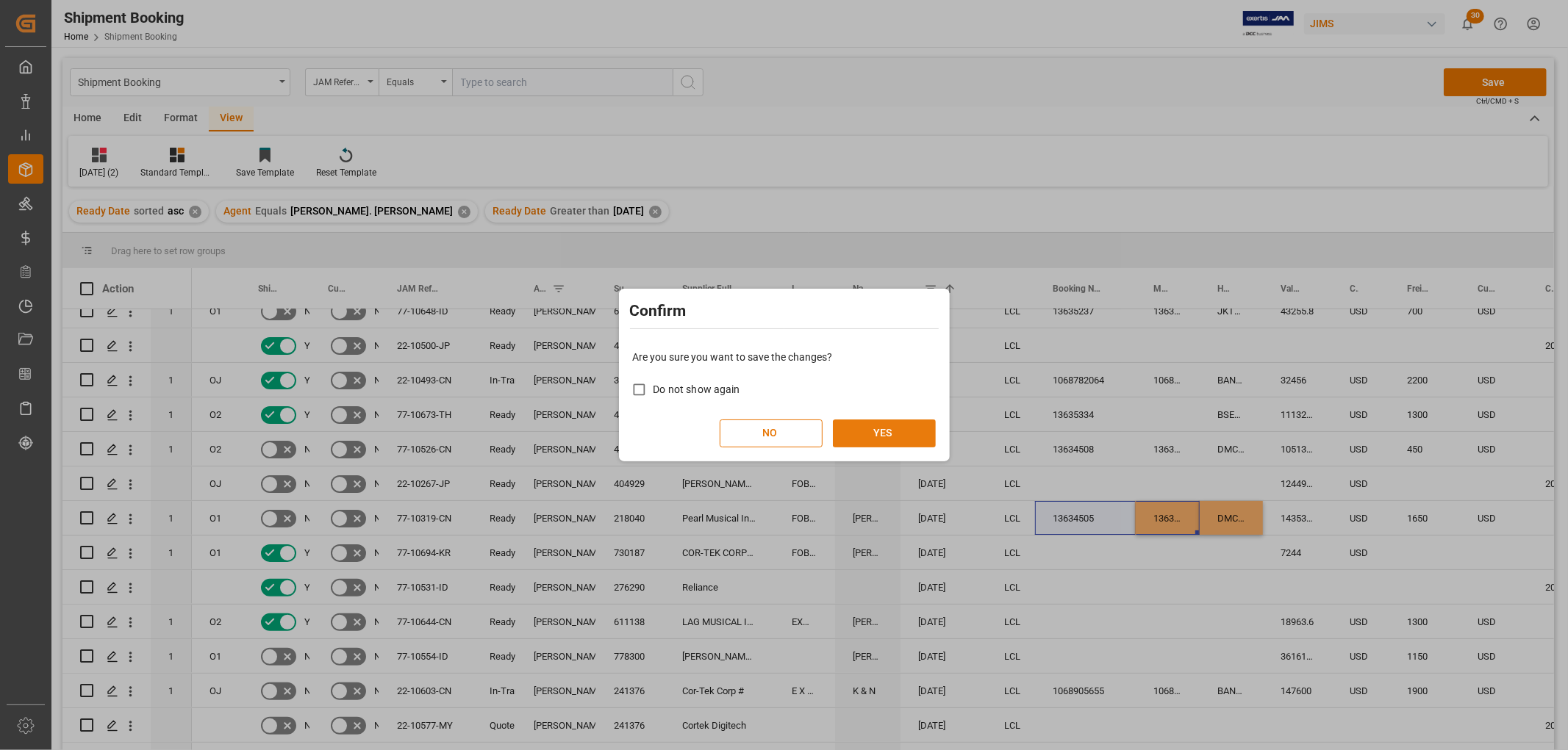
click at [898, 429] on button "YES" at bounding box center [884, 434] width 103 height 28
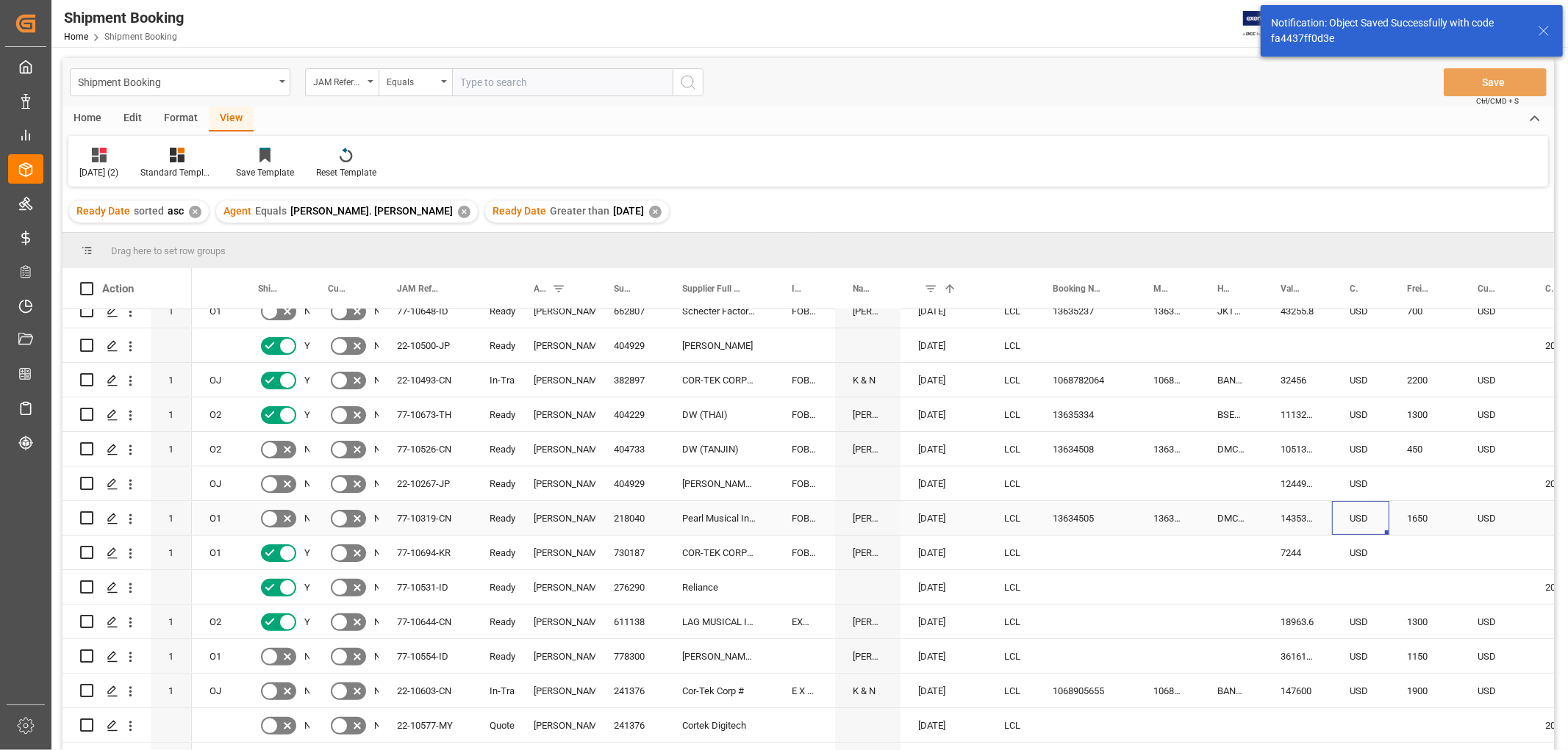
click at [1379, 512] on div "USD" at bounding box center [1360, 517] width 57 height 34
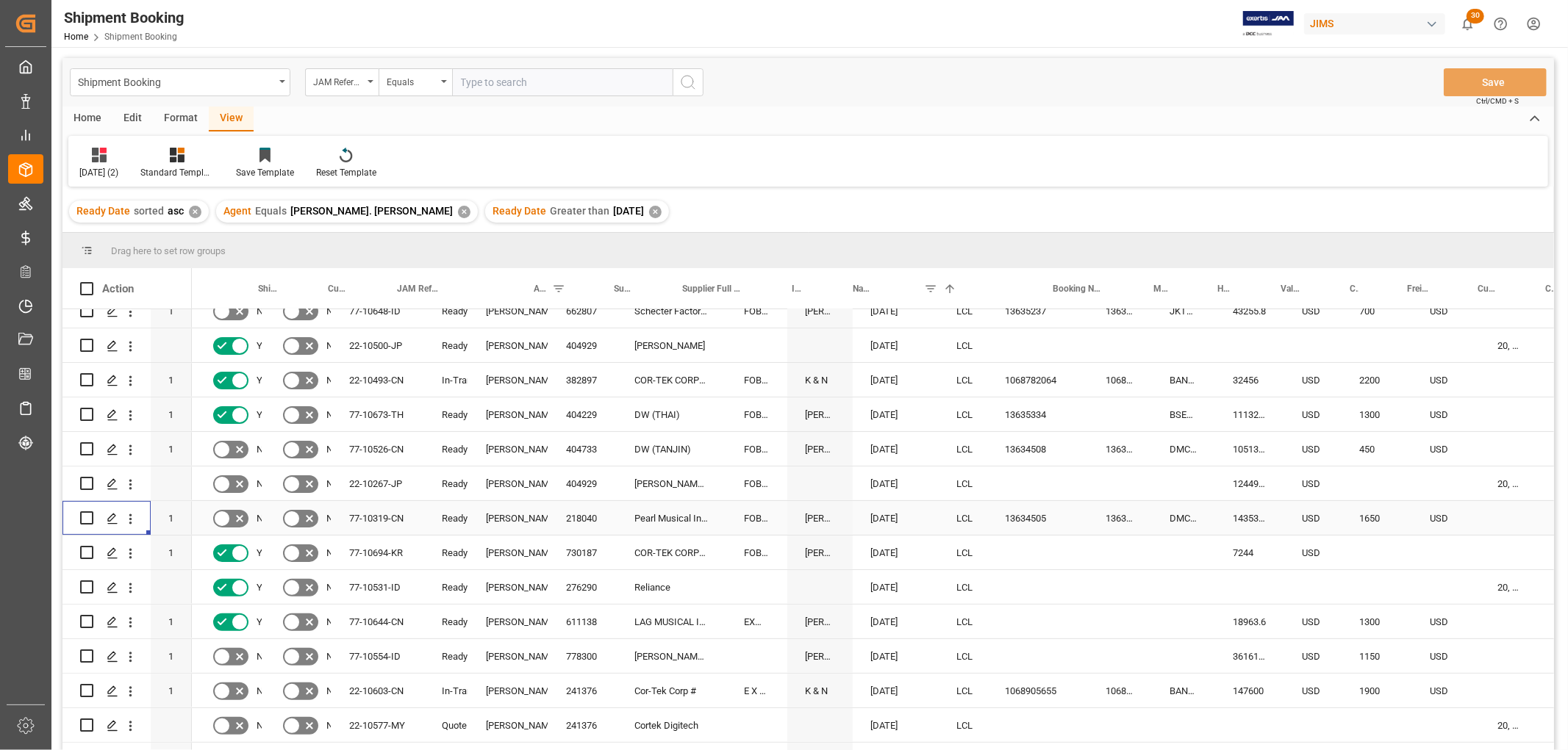
scroll to position [0, 0]
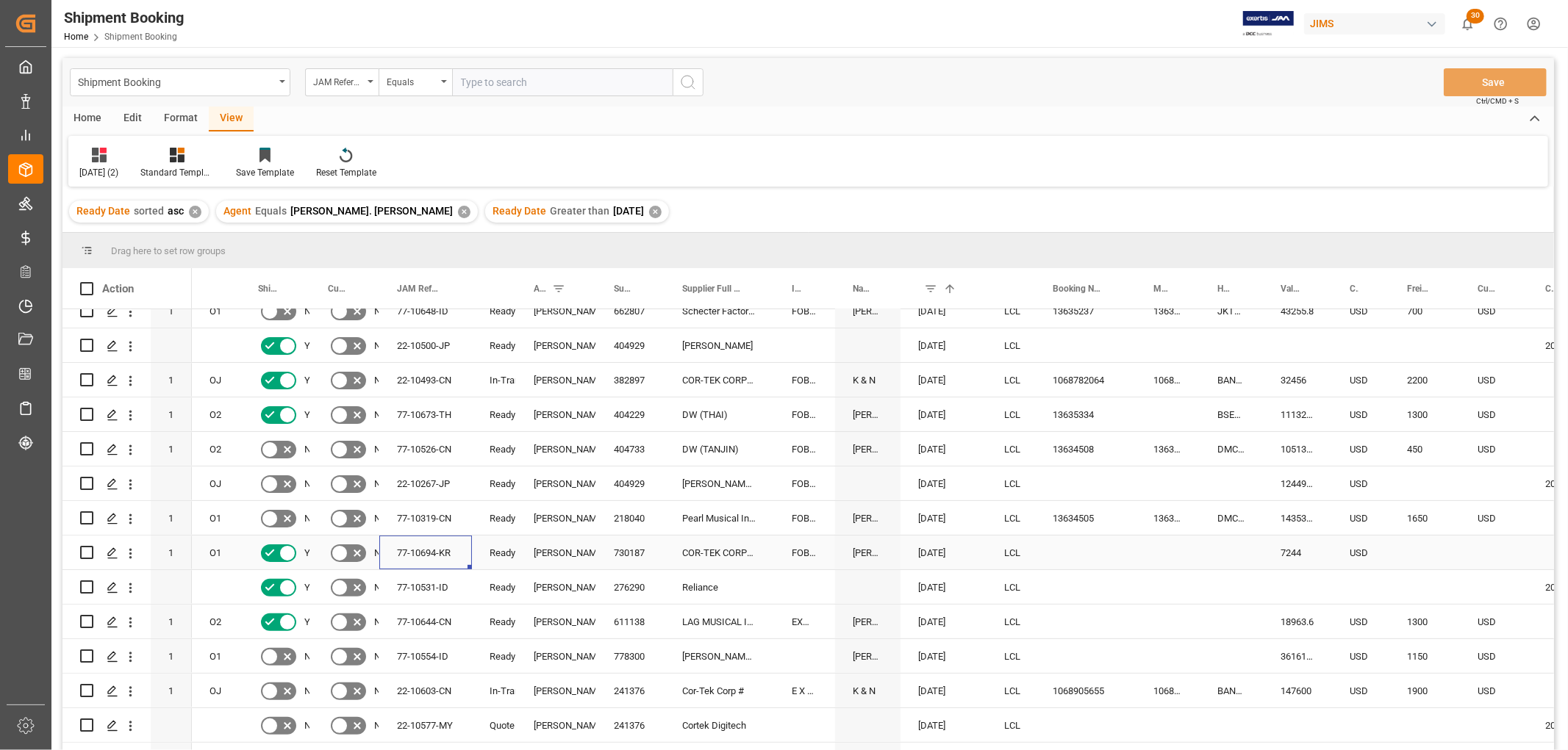
click at [426, 552] on div "77-10694-KR" at bounding box center [425, 552] width 92 height 34
click at [776, 556] on div "FOB Incheon KR" at bounding box center [804, 552] width 61 height 34
click at [278, 517] on icon "Press SPACE to select this row." at bounding box center [287, 518] width 17 height 17
click at [0, 0] on input "Press SPACE to select this row." at bounding box center [0, 0] width 0 height 0
click at [1494, 82] on button "Save" at bounding box center [1495, 82] width 103 height 28
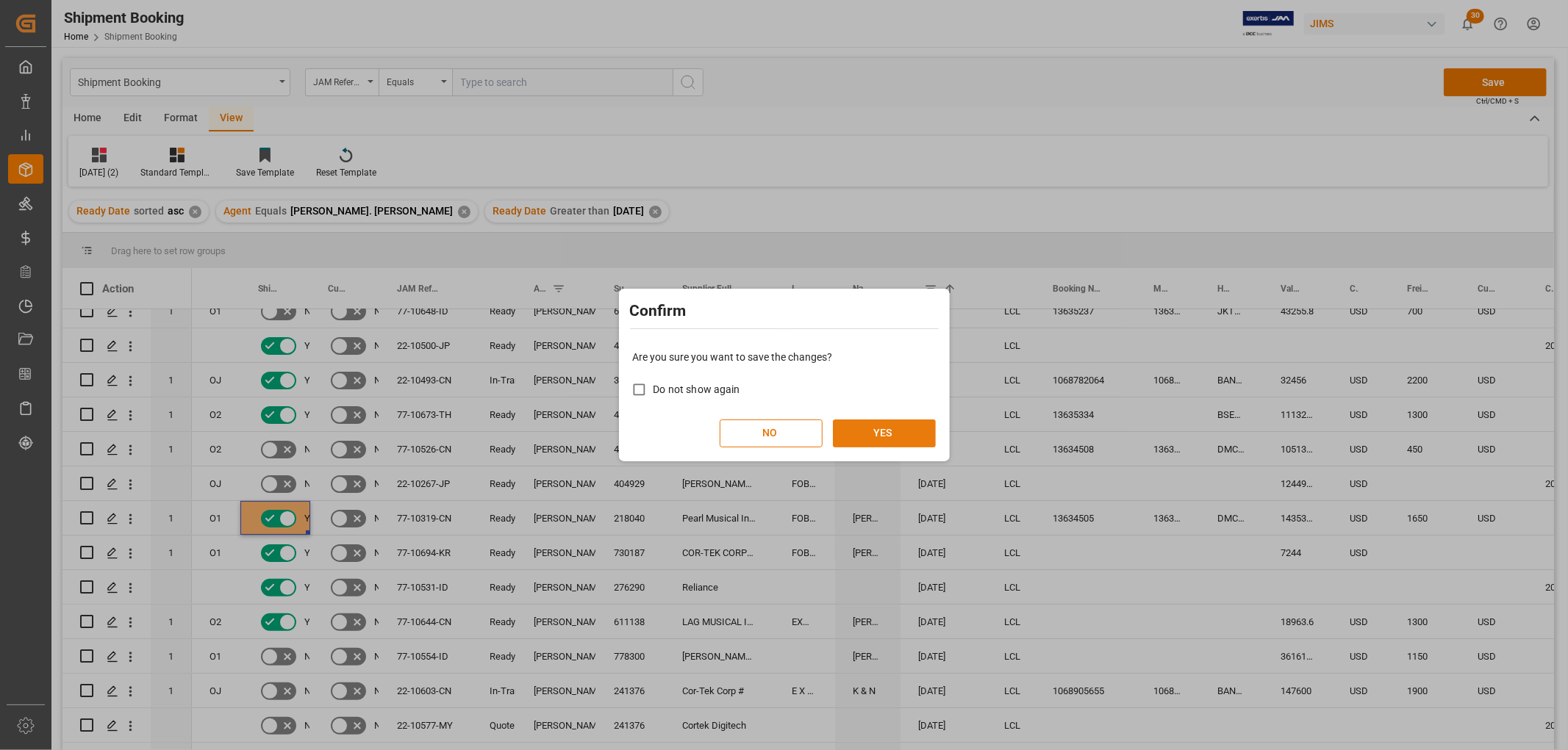
click at [872, 431] on button "YES" at bounding box center [884, 434] width 103 height 28
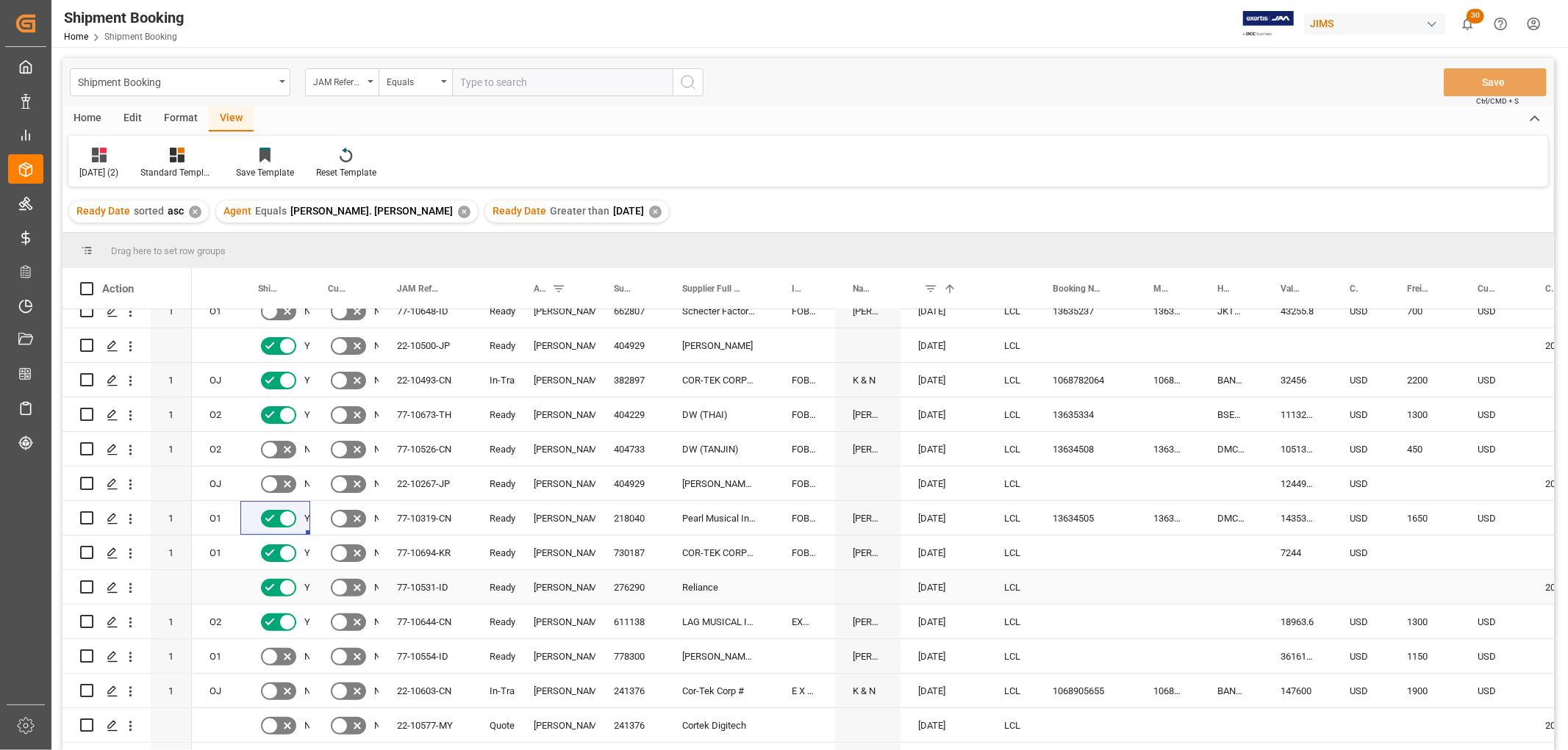
click at [412, 586] on div "77-10531-ID" at bounding box center [425, 586] width 92 height 34
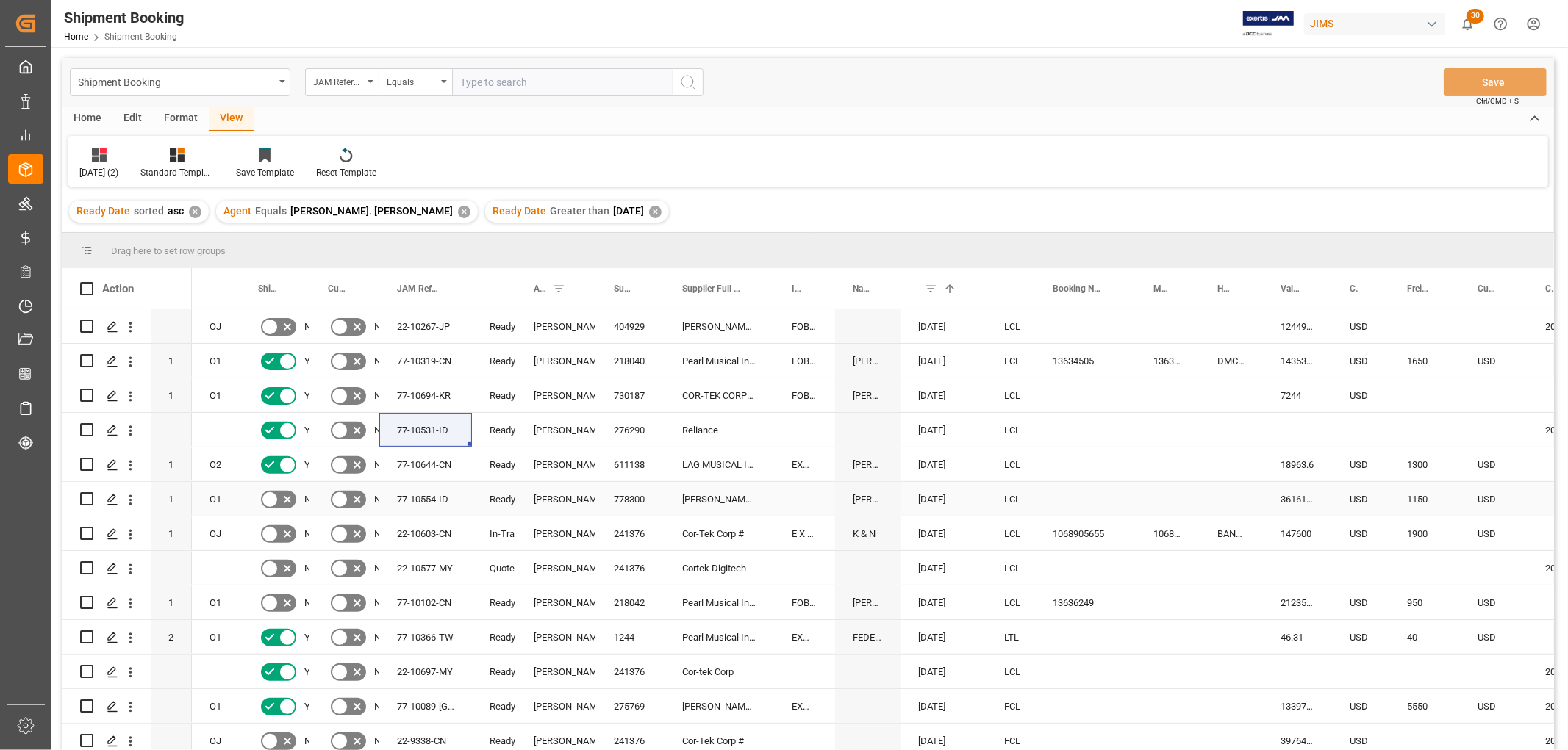
scroll to position [489, 0]
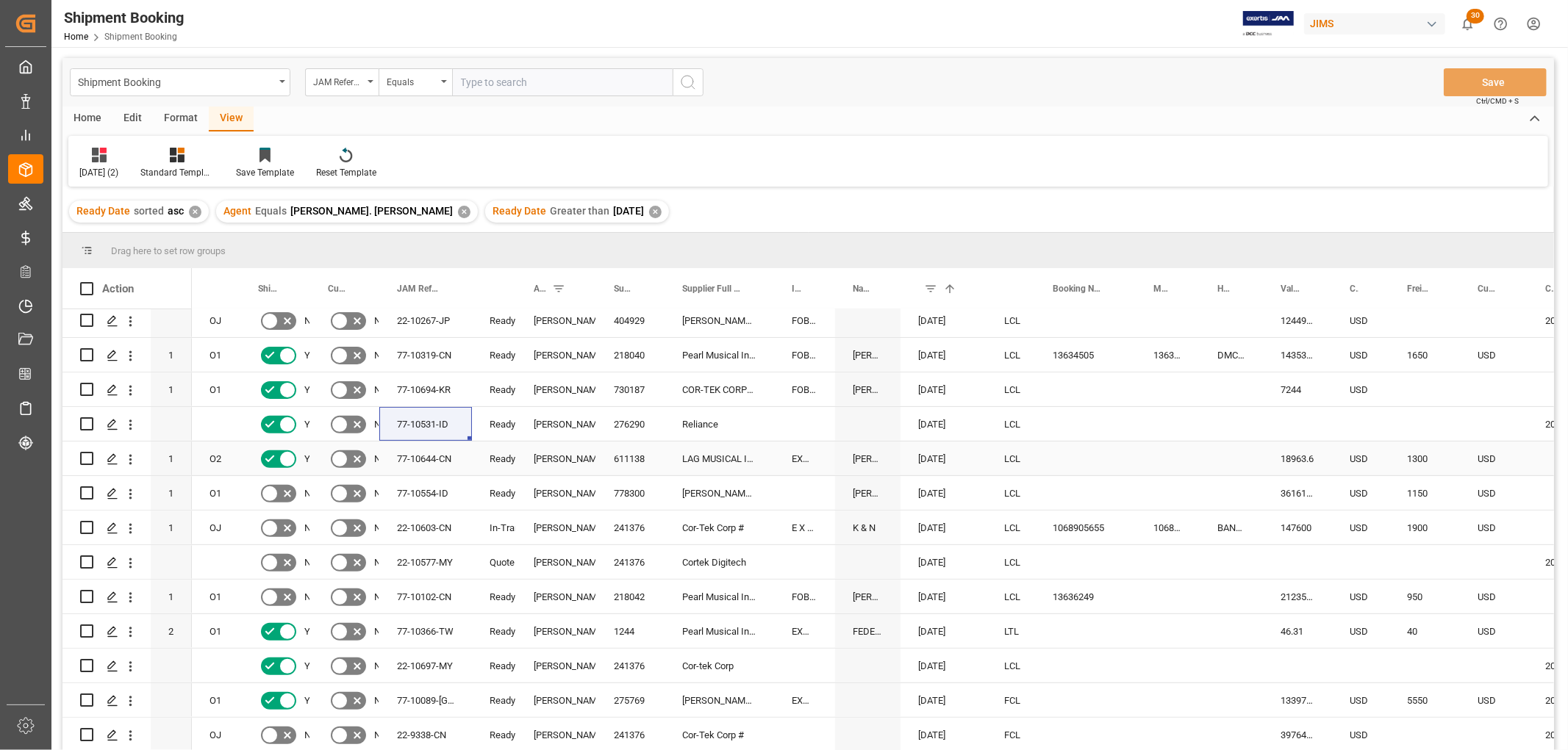
click at [439, 458] on div "77-10644-CN" at bounding box center [425, 458] width 92 height 34
click at [422, 384] on div "77-10694-KR" at bounding box center [425, 389] width 92 height 34
click at [408, 494] on div "77-10554-ID" at bounding box center [425, 493] width 92 height 34
click at [1078, 493] on div "Press SPACE to select this row." at bounding box center [1084, 493] width 101 height 34
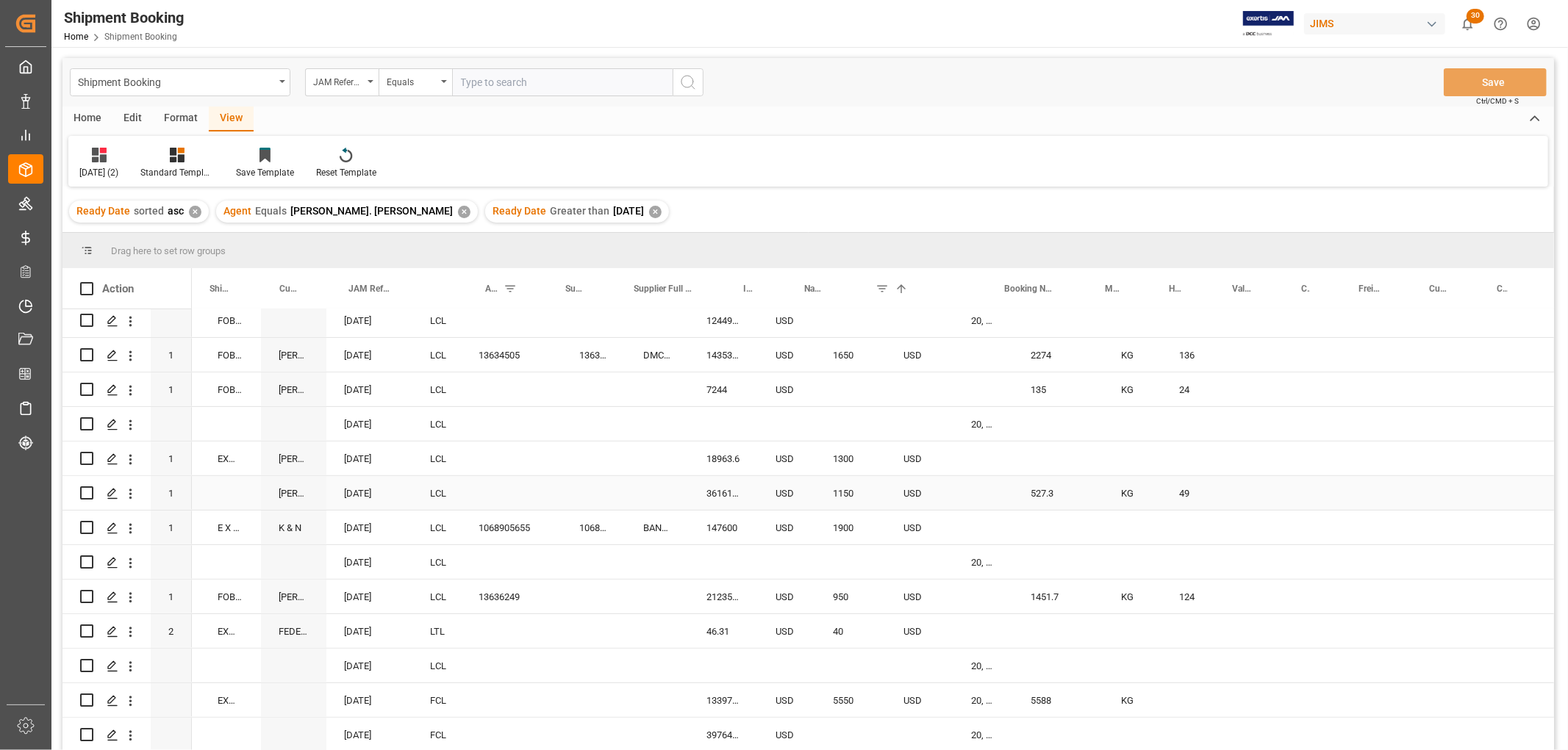
scroll to position [0, 0]
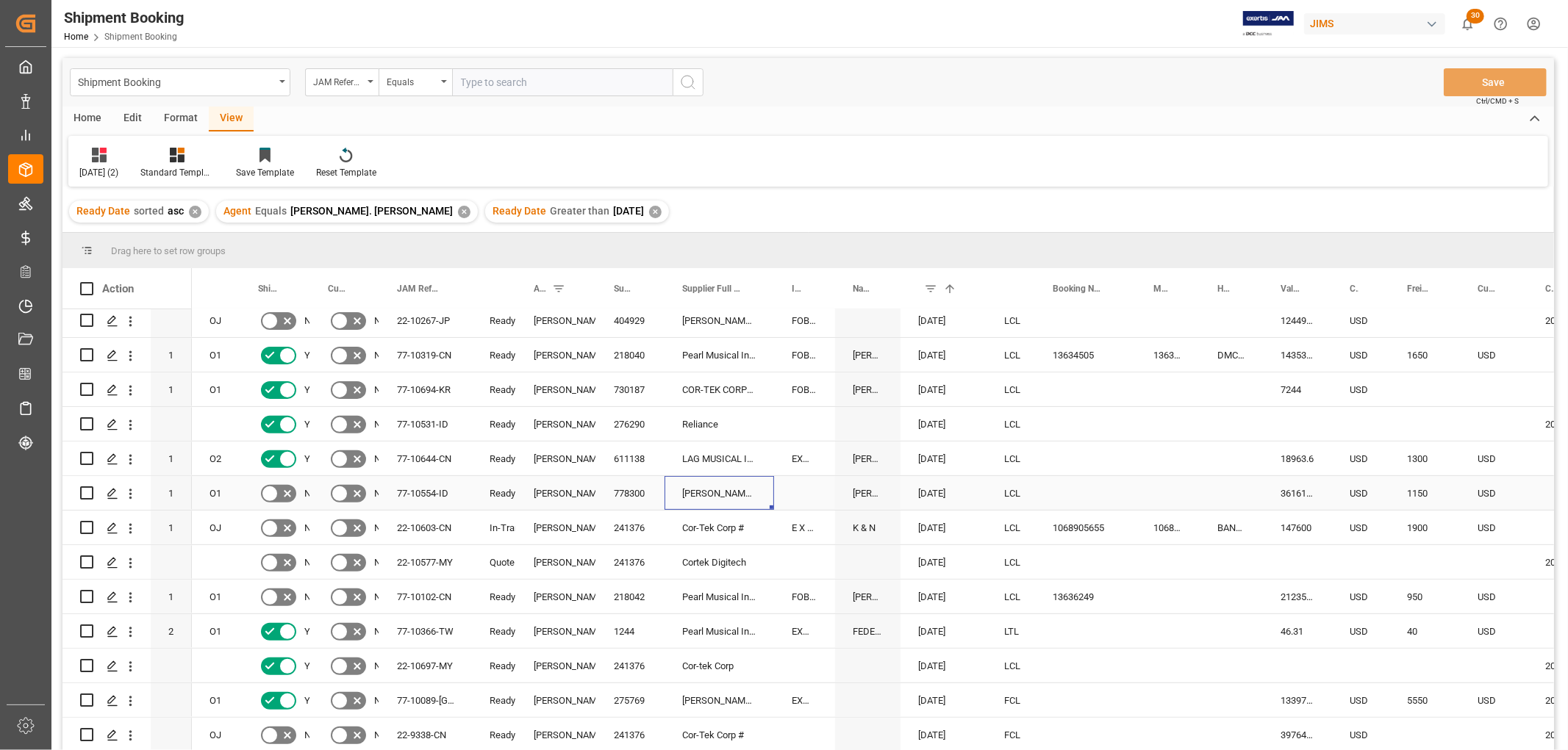
click at [686, 493] on div "[PERSON_NAME] & [PERSON_NAME] ([GEOGRAPHIC_DATA])" at bounding box center [720, 493] width 110 height 34
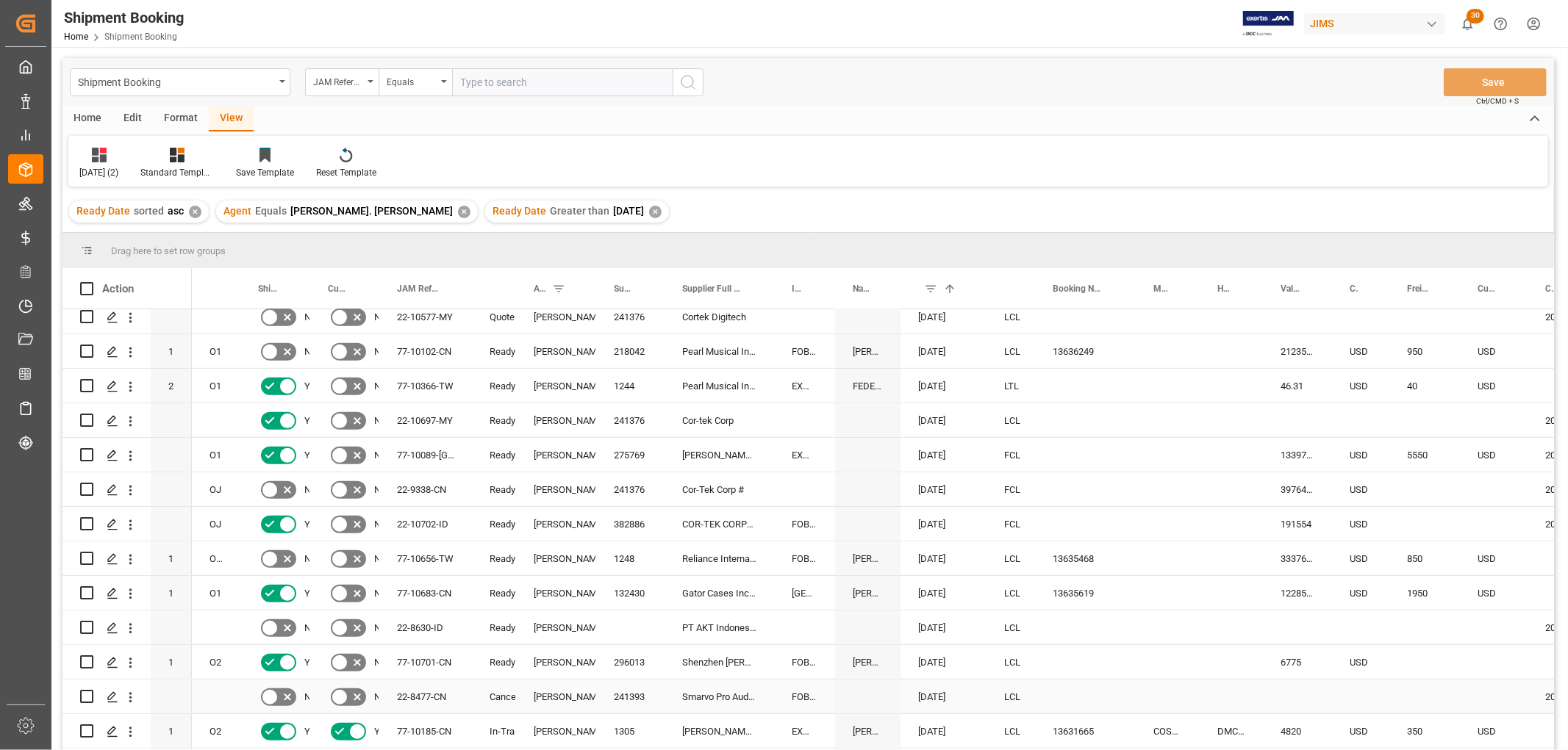
scroll to position [652, 0]
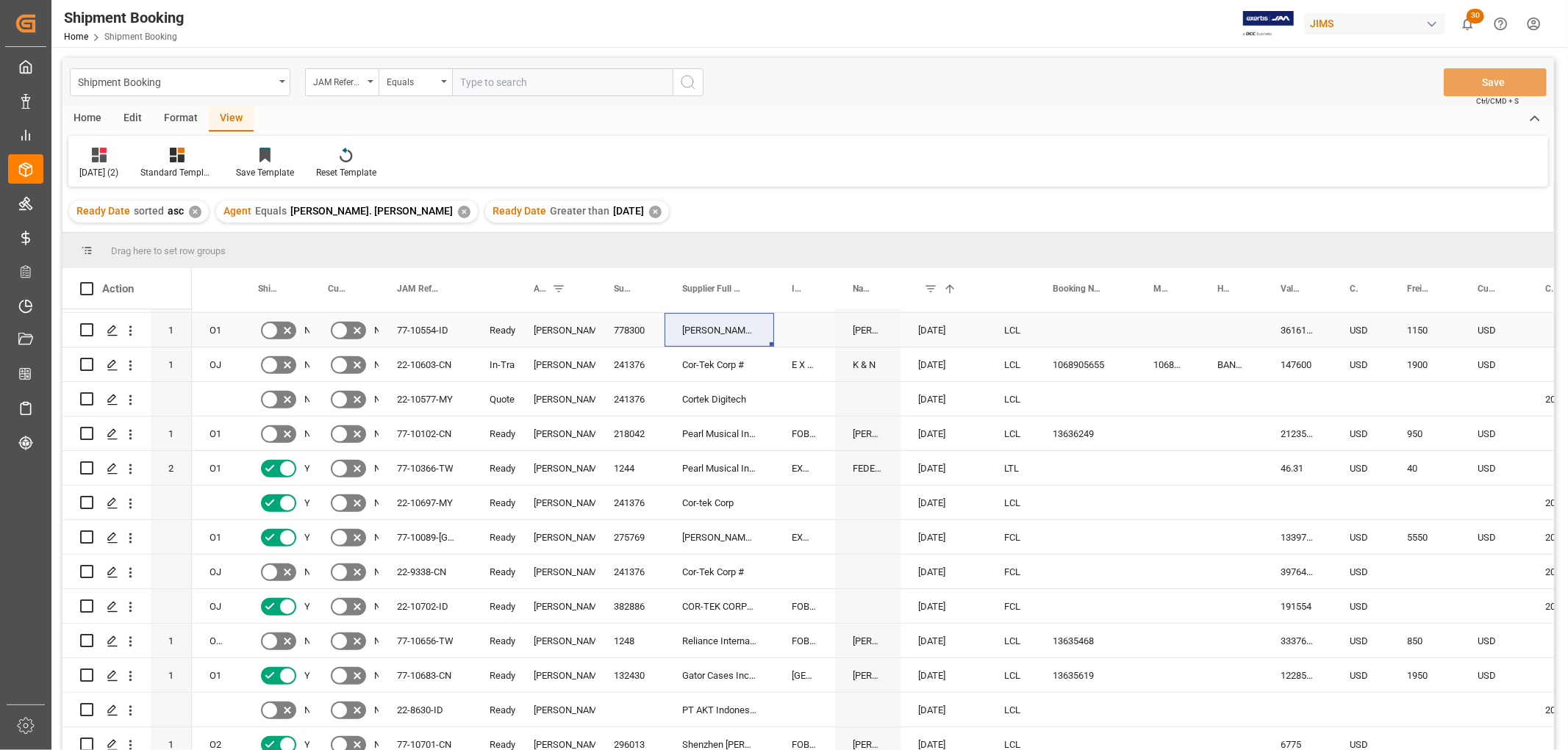
click at [1064, 321] on div "Press SPACE to select this row." at bounding box center [1084, 330] width 101 height 34
click at [1065, 321] on div "Press SPACE to select this row." at bounding box center [1084, 330] width 101 height 34
click at [1072, 325] on input "Press SPACE to select this row." at bounding box center [1084, 339] width 77 height 28
paste input "13634671"
type input "13634671"
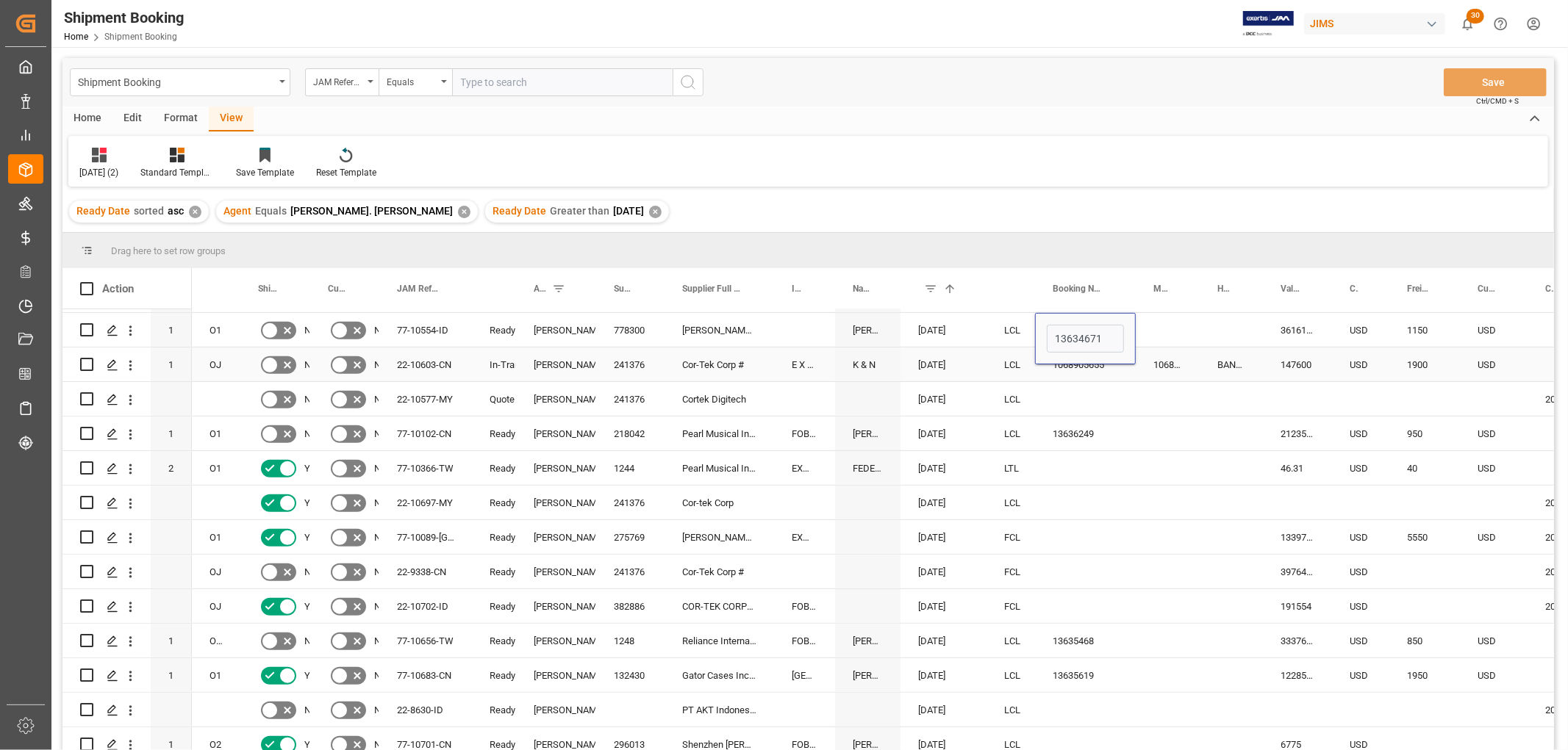
click at [1110, 384] on div "Press SPACE to select this row." at bounding box center [1084, 399] width 101 height 34
click at [1083, 326] on div "13634671" at bounding box center [1084, 330] width 101 height 34
drag, startPoint x: 1130, startPoint y: 342, endPoint x: 1153, endPoint y: 342, distance: 23.0
click at [1233, 327] on div "Press SPACE to select this row." at bounding box center [1231, 330] width 63 height 34
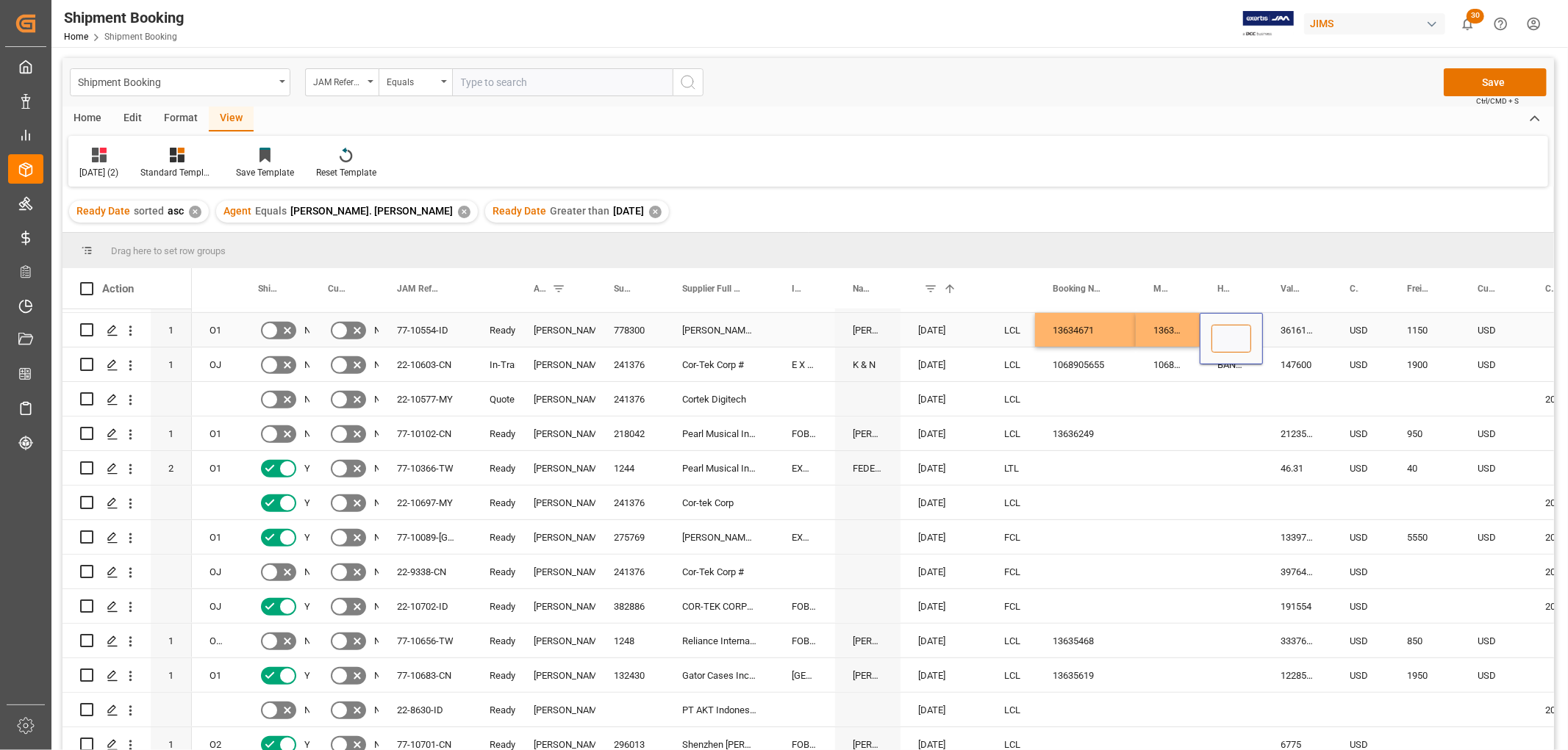
click at [1233, 331] on input "Press SPACE to select this row." at bounding box center [1231, 339] width 40 height 28
paste input "JKT2508349"
type input "JKT2508349"
click at [1198, 407] on div "Press SPACE to select this row." at bounding box center [1167, 399] width 64 height 34
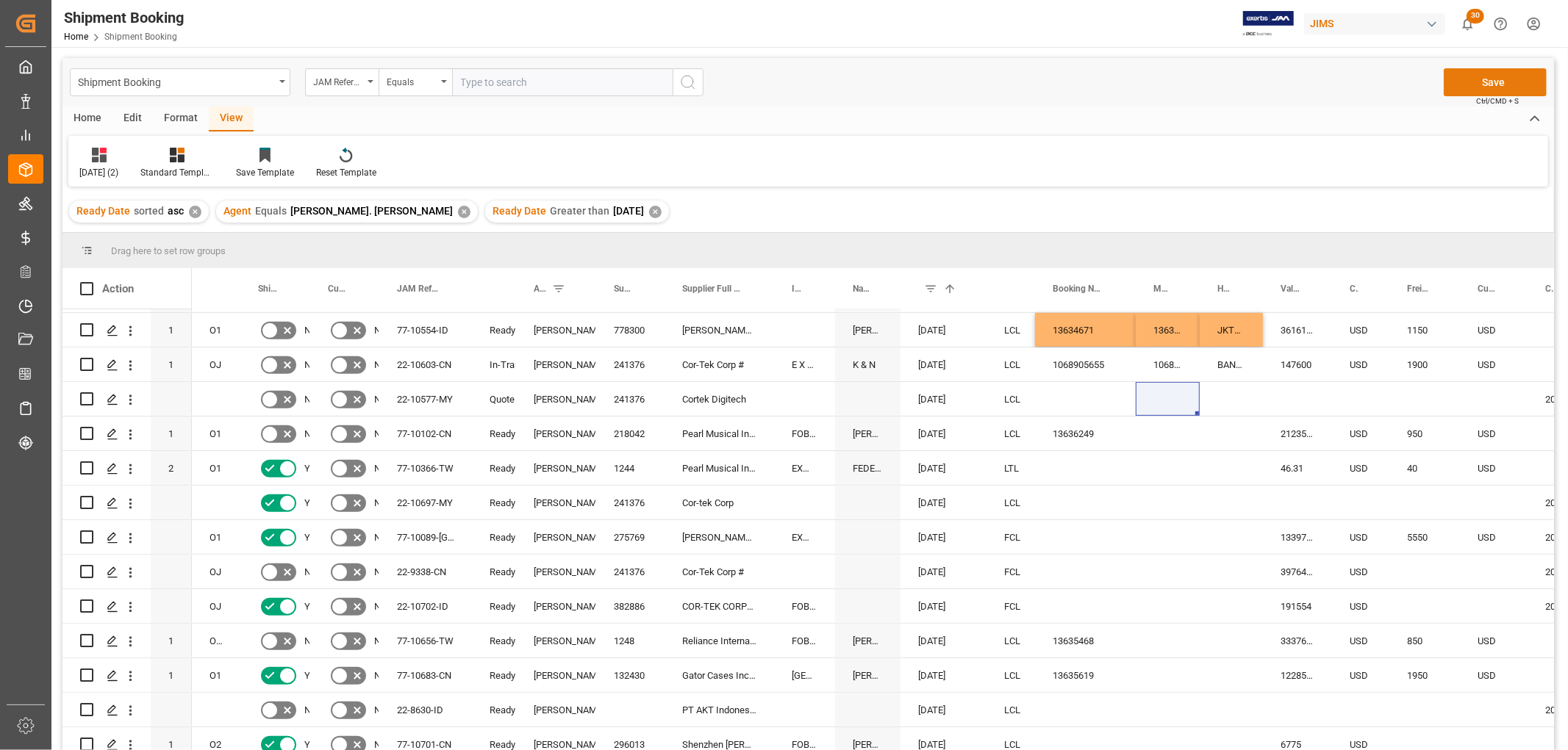
click at [1495, 80] on button "Save" at bounding box center [1495, 82] width 103 height 28
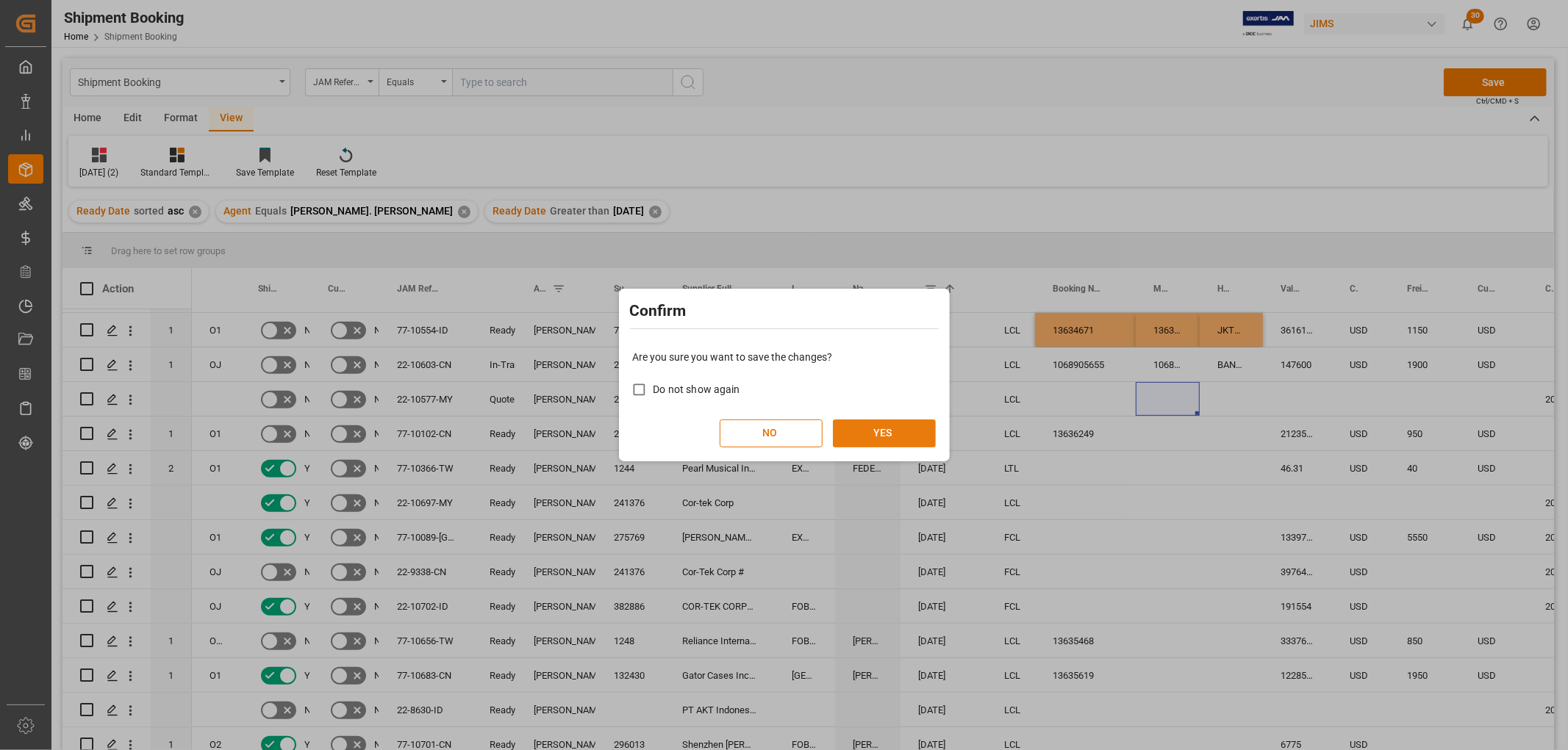
click at [912, 442] on button "YES" at bounding box center [884, 434] width 103 height 28
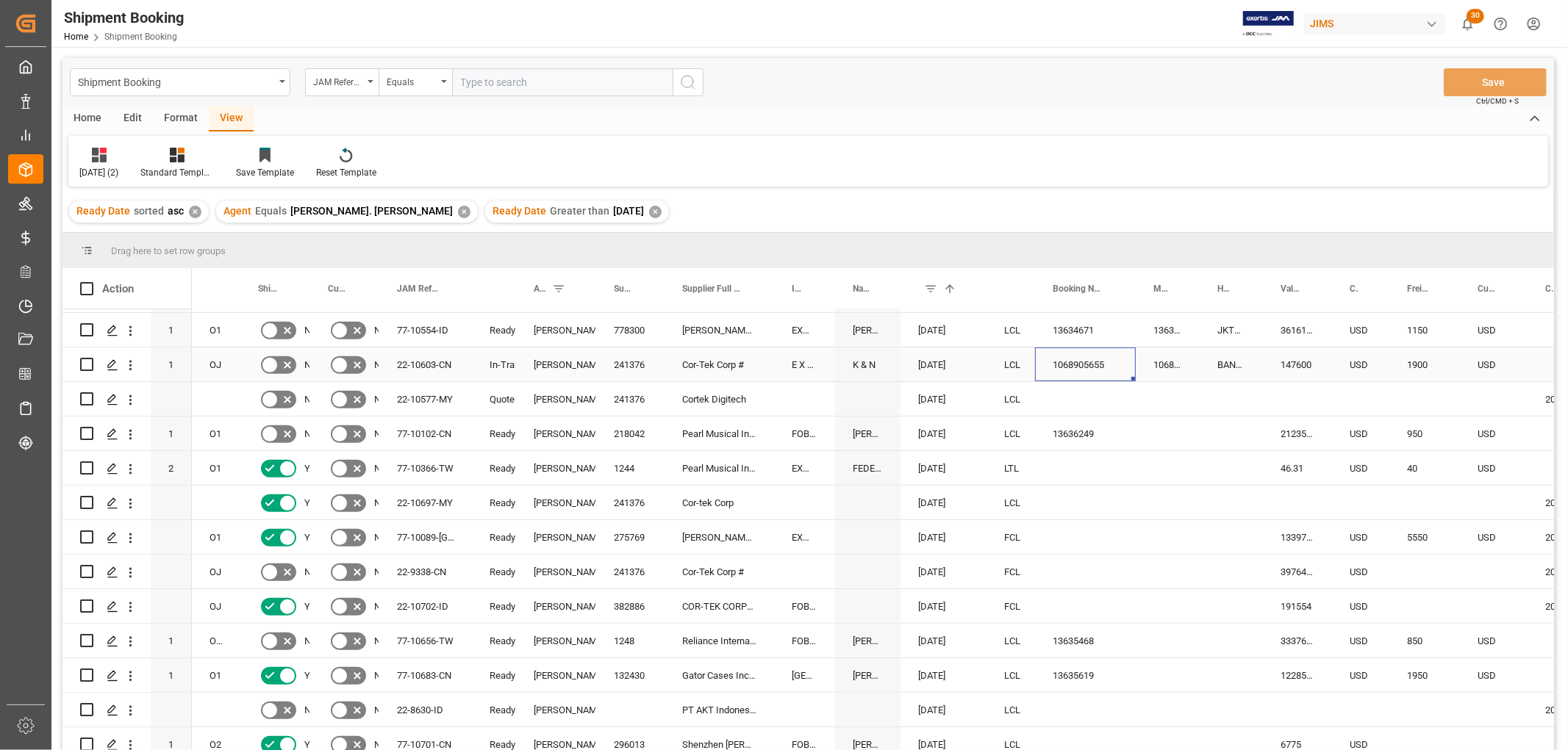
click at [1081, 356] on div "1068905655" at bounding box center [1084, 364] width 101 height 34
click at [1301, 327] on div "36161.98" at bounding box center [1297, 330] width 69 height 34
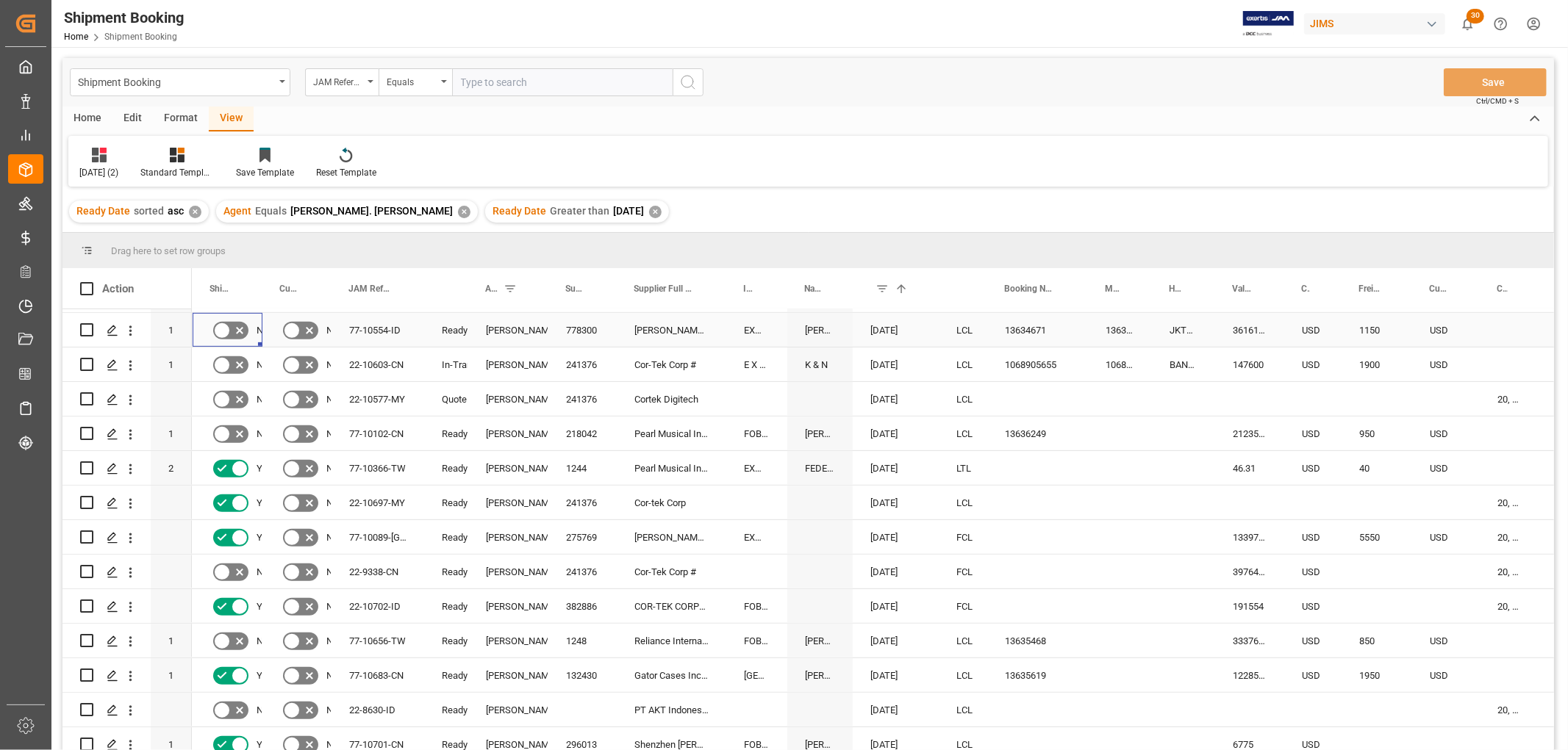
scroll to position [0, 0]
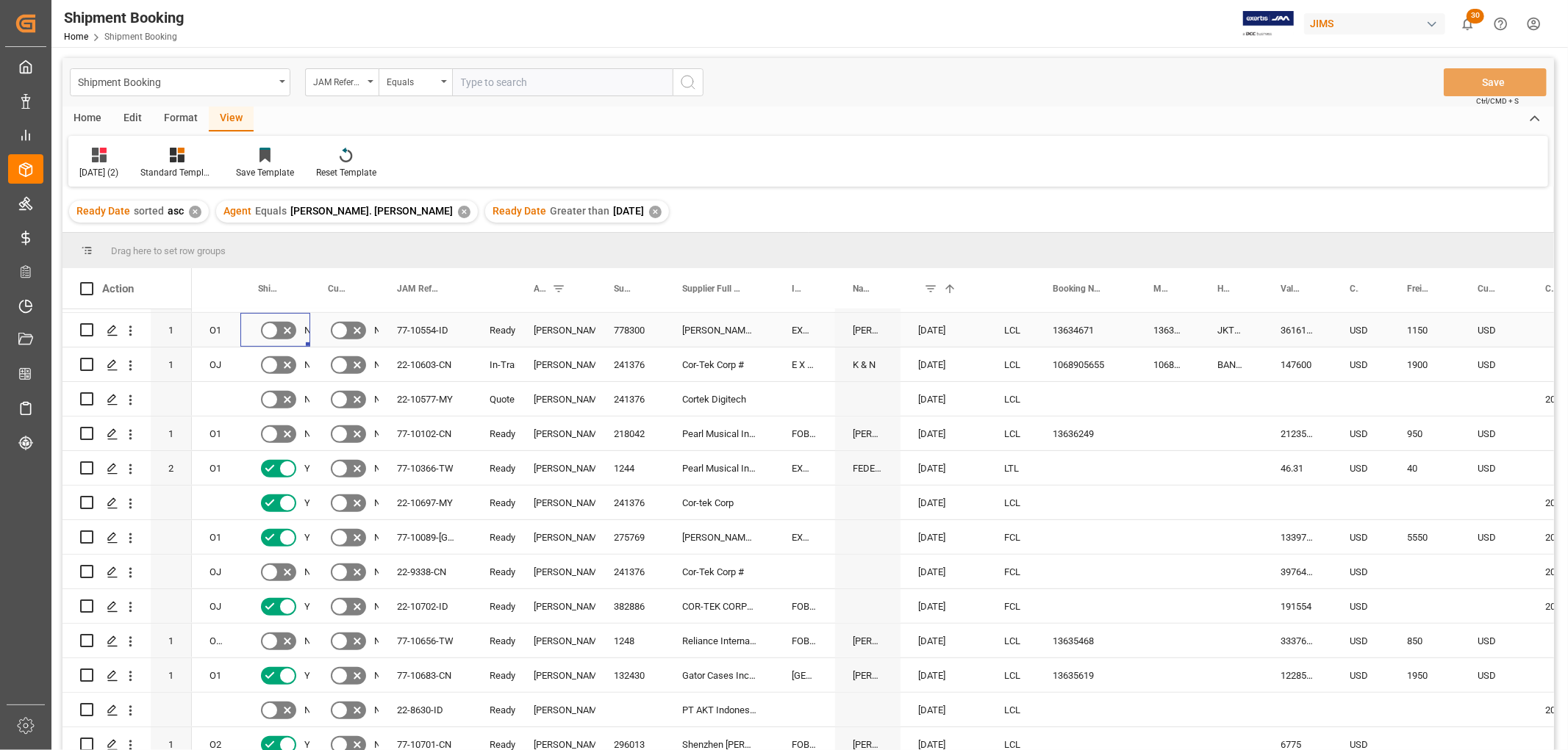
click at [278, 331] on icon "Press SPACE to select this row." at bounding box center [287, 330] width 17 height 17
click at [0, 0] on input "Press SPACE to select this row." at bounding box center [0, 0] width 0 height 0
click at [1507, 77] on button "Save" at bounding box center [1495, 82] width 103 height 28
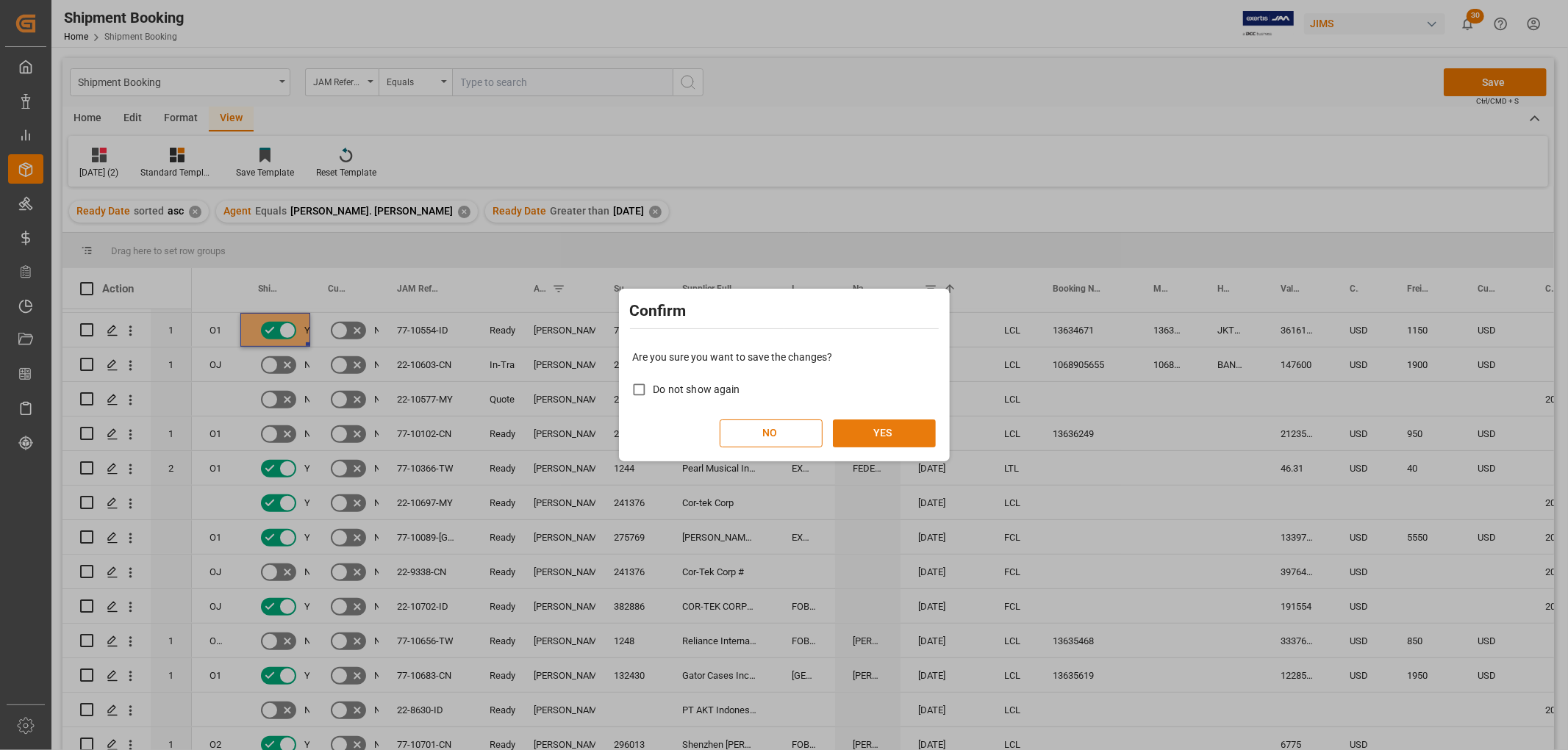
click at [868, 429] on button "YES" at bounding box center [884, 434] width 103 height 28
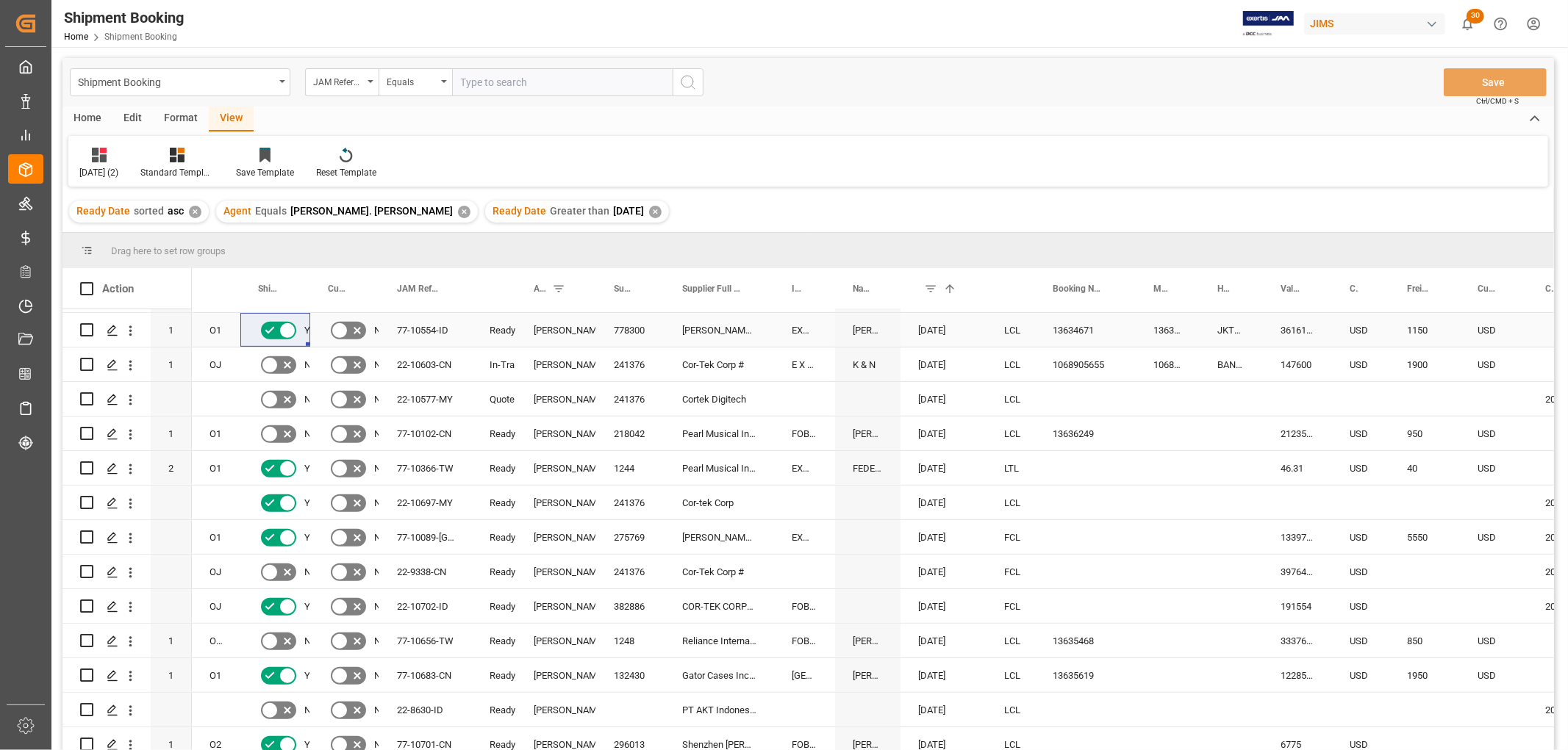
click at [1083, 321] on div "13634671" at bounding box center [1084, 330] width 101 height 34
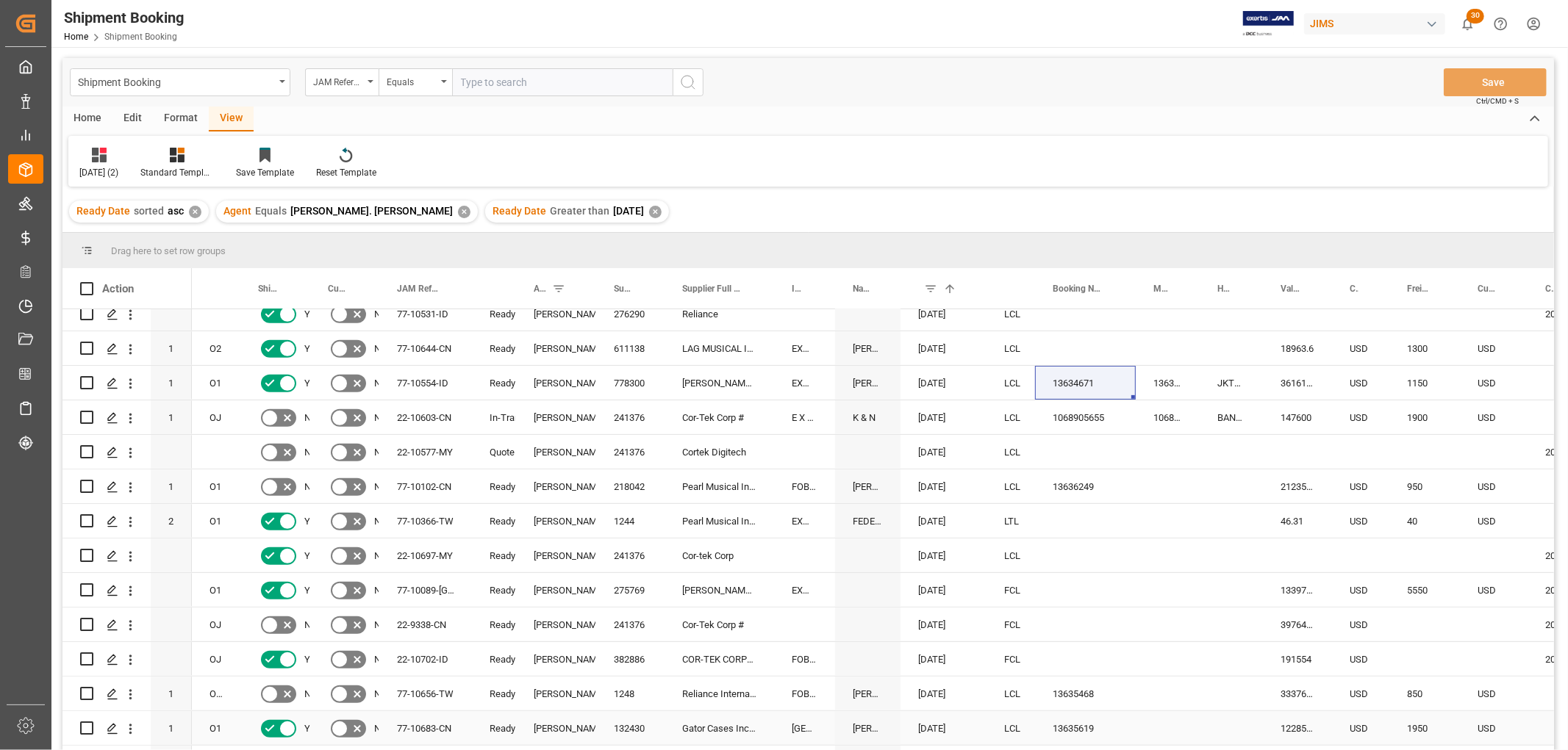
scroll to position [571, 0]
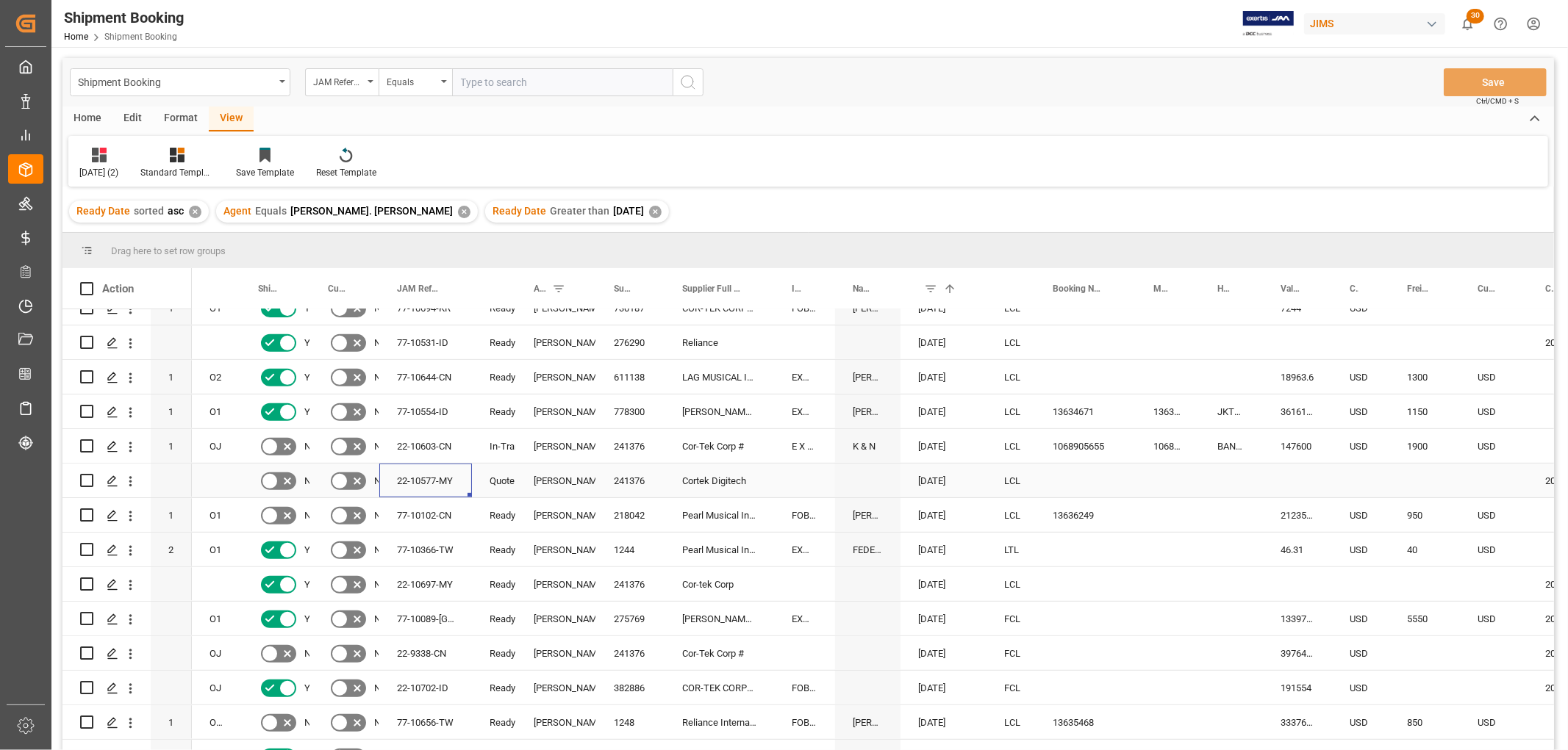
click at [435, 479] on div "22-10577-MY" at bounding box center [425, 480] width 92 height 34
click at [1063, 512] on div "13636249" at bounding box center [1084, 515] width 101 height 34
click at [1237, 517] on div "Press SPACE to select this row." at bounding box center [1231, 515] width 63 height 34
click at [1231, 531] on input "Press SPACE to select this row." at bounding box center [1231, 524] width 40 height 28
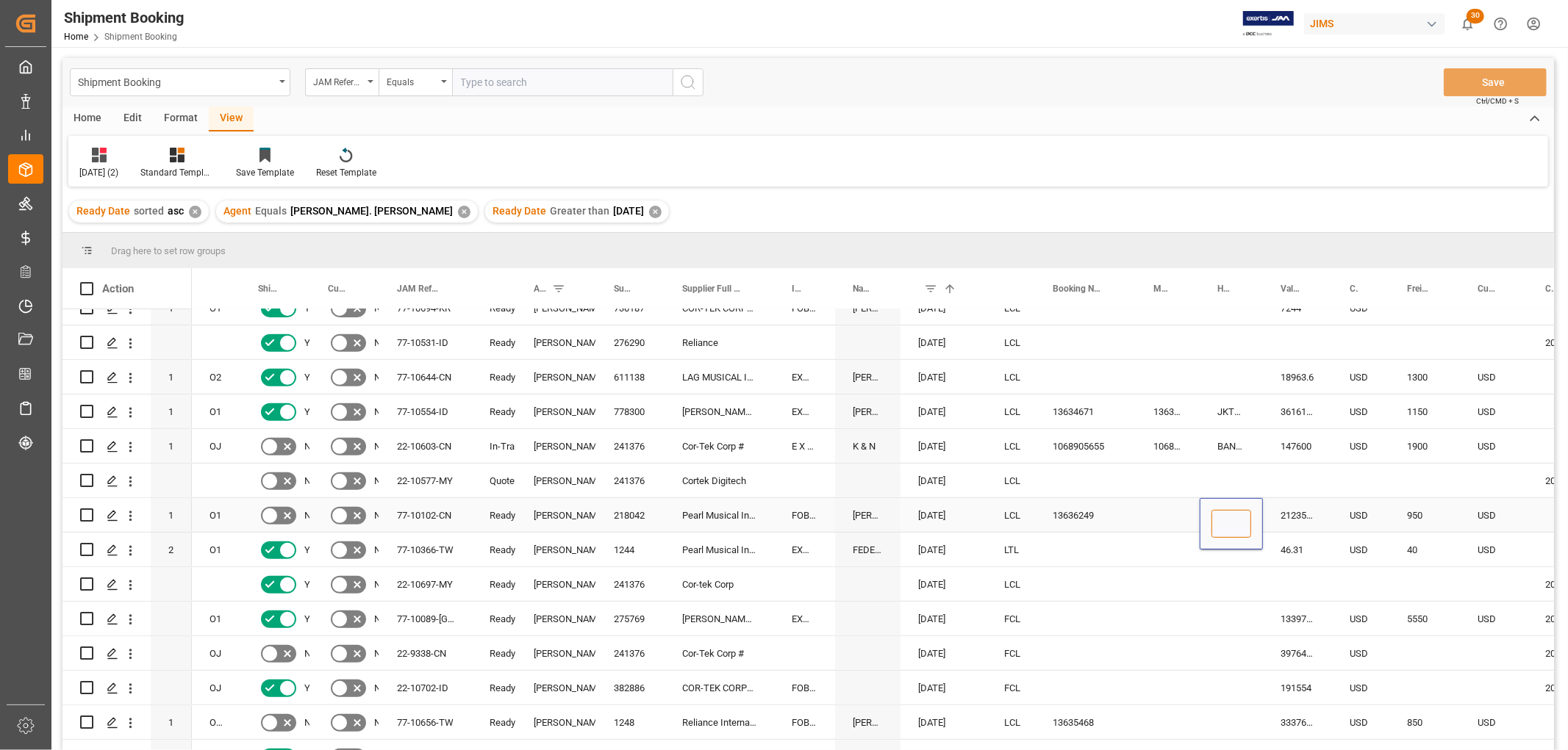
paste input "DMCNSY084700"
type input "DMCNSY084700"
click at [1148, 519] on div "Press SPACE to select this row." at bounding box center [1167, 515] width 64 height 34
click at [1064, 506] on div "13636249" at bounding box center [1084, 515] width 101 height 34
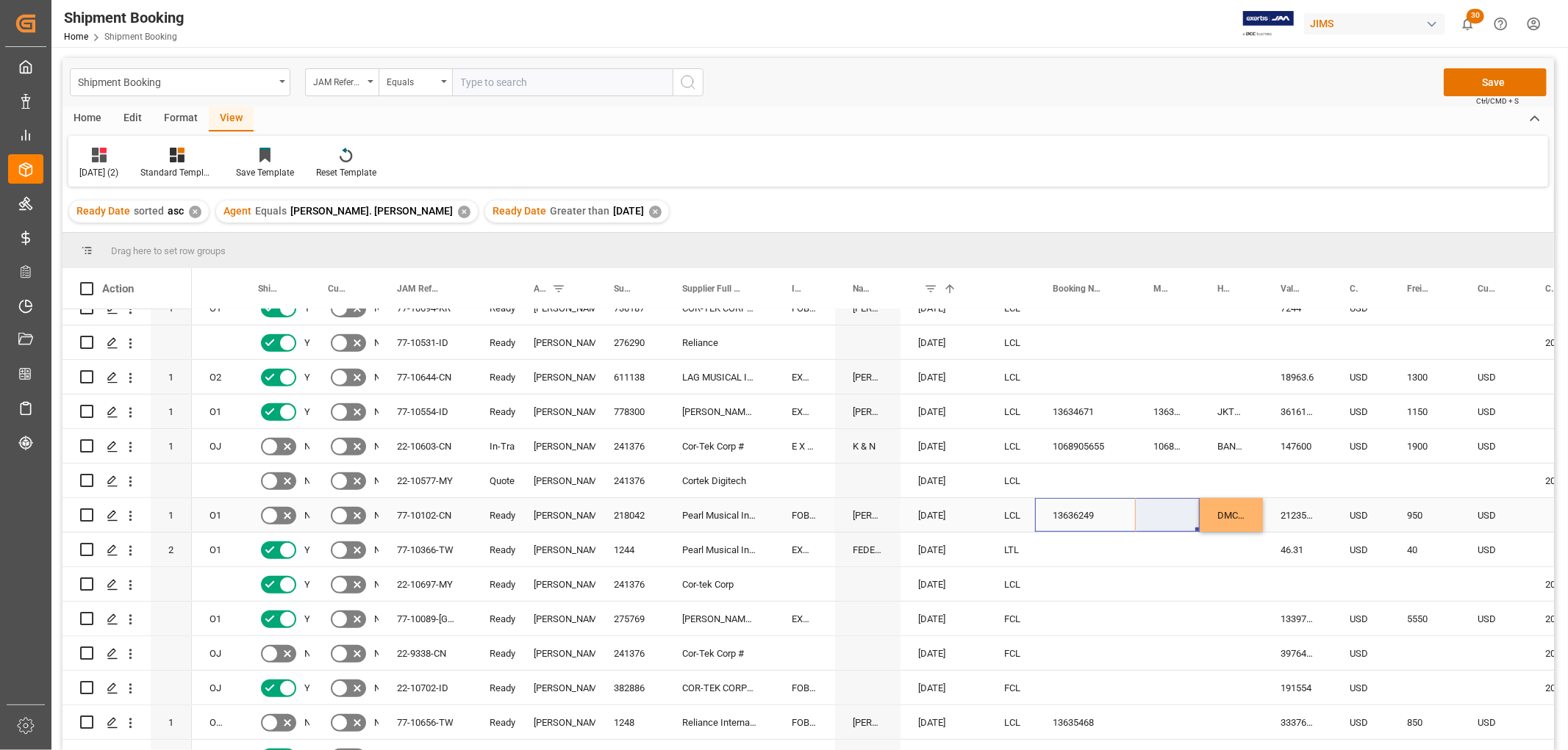
drag, startPoint x: 1133, startPoint y: 522, endPoint x: 1180, endPoint y: 519, distance: 47.1
click at [1094, 551] on div "Press SPACE to select this row." at bounding box center [1084, 549] width 101 height 34
click at [1081, 514] on div "13636249" at bounding box center [1084, 515] width 101 height 34
drag, startPoint x: 1132, startPoint y: 527, endPoint x: 1165, endPoint y: 523, distance: 33.2
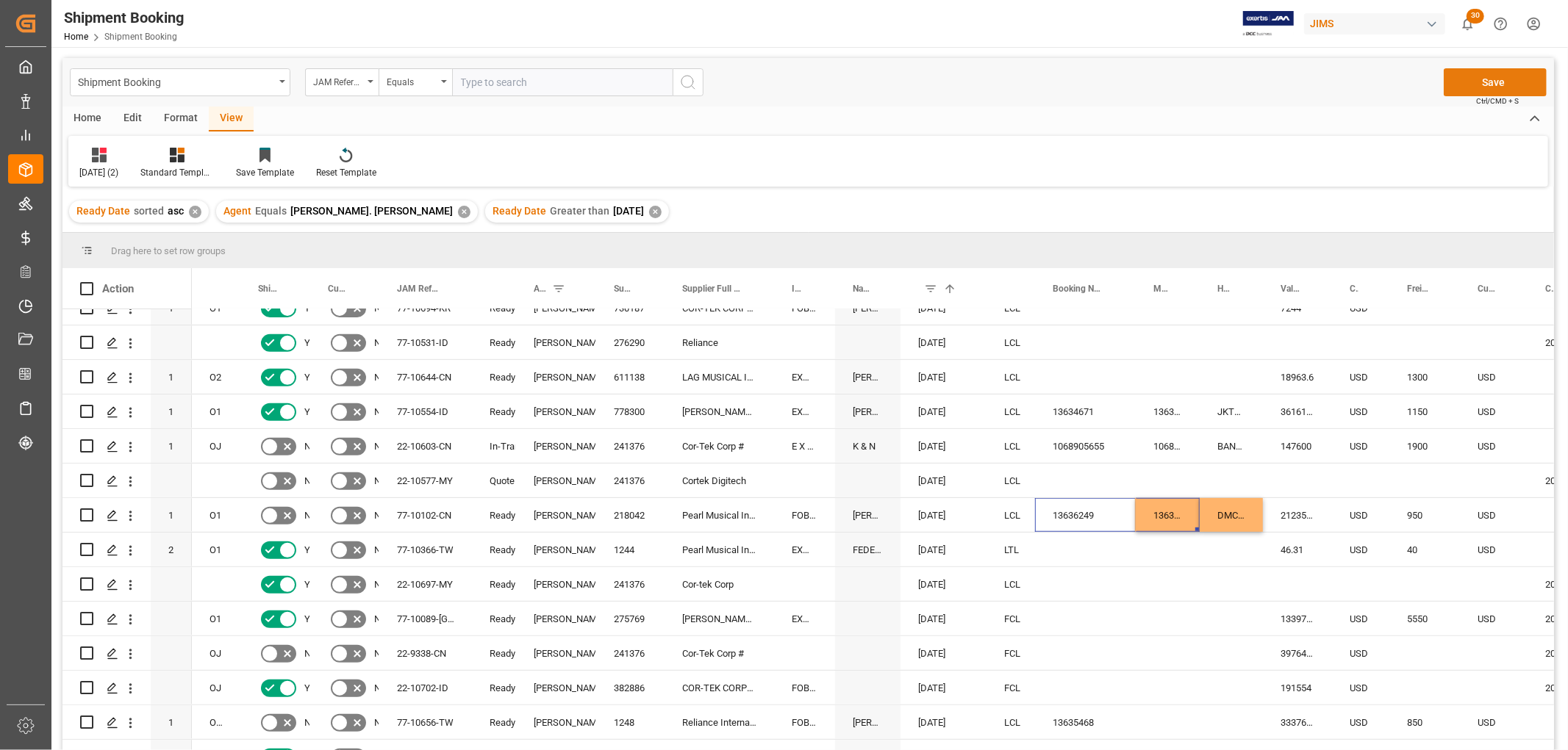
click at [1483, 80] on button "Save" at bounding box center [1495, 82] width 103 height 28
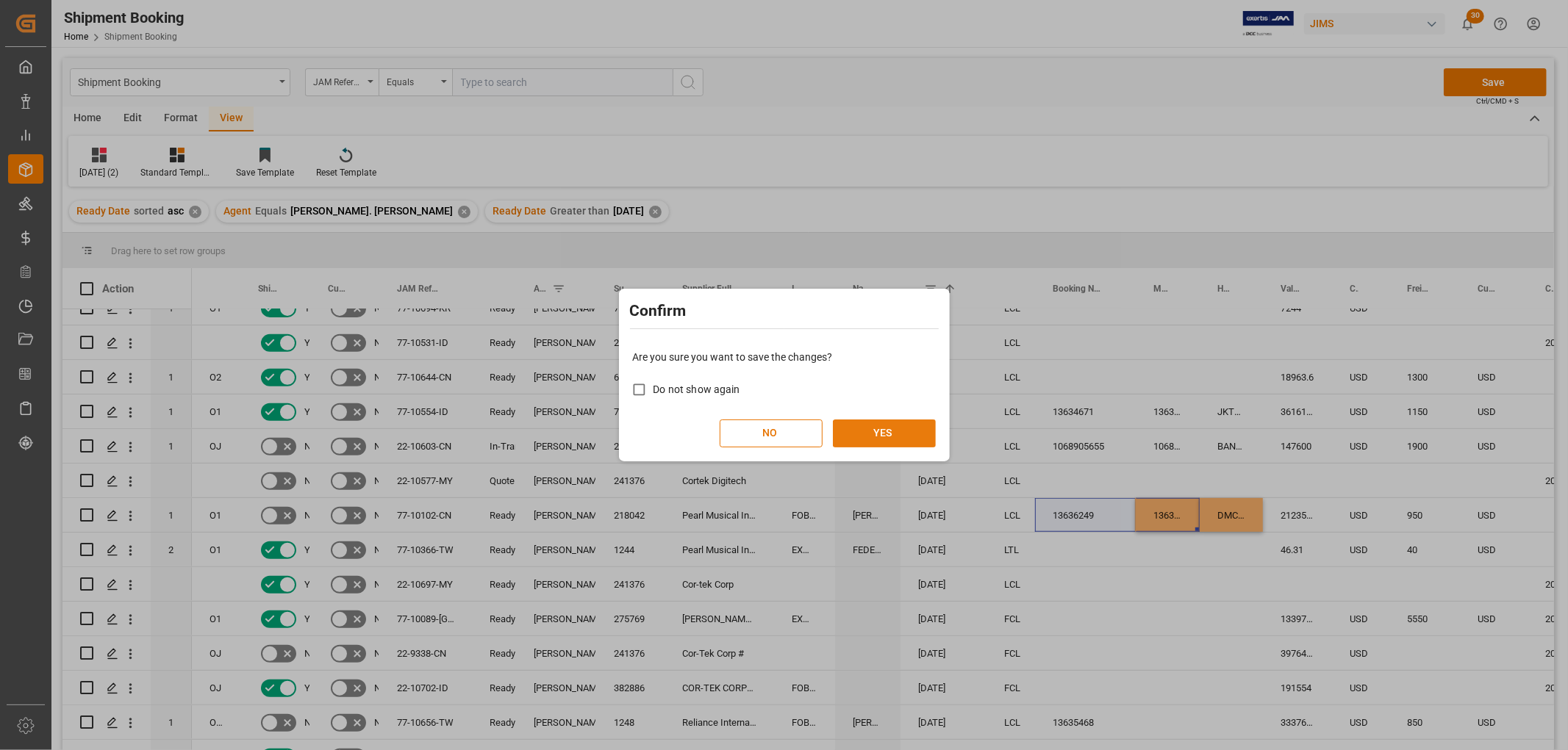
click at [875, 439] on button "YES" at bounding box center [884, 434] width 103 height 28
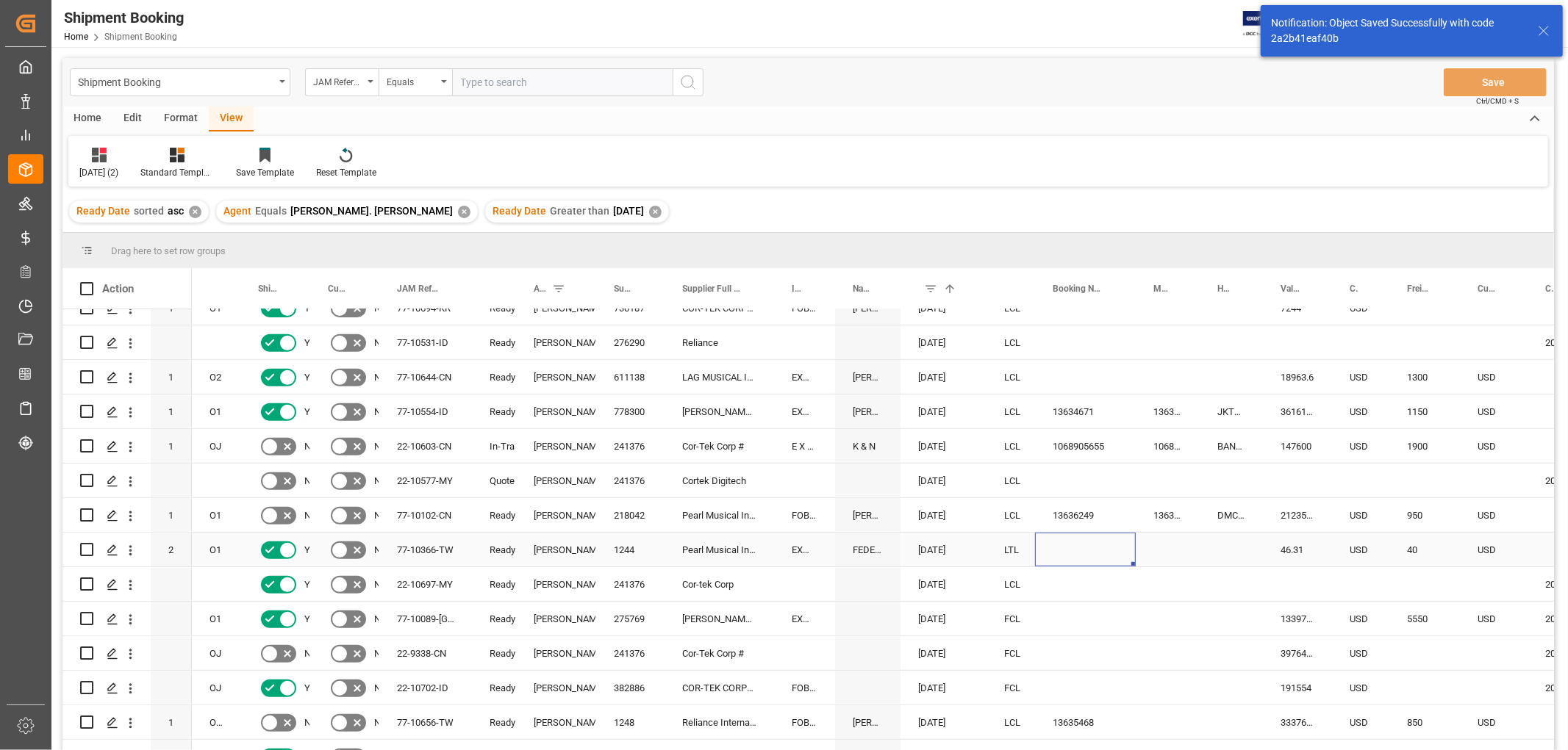
click at [1113, 554] on div "Press SPACE to select this row." at bounding box center [1084, 549] width 101 height 34
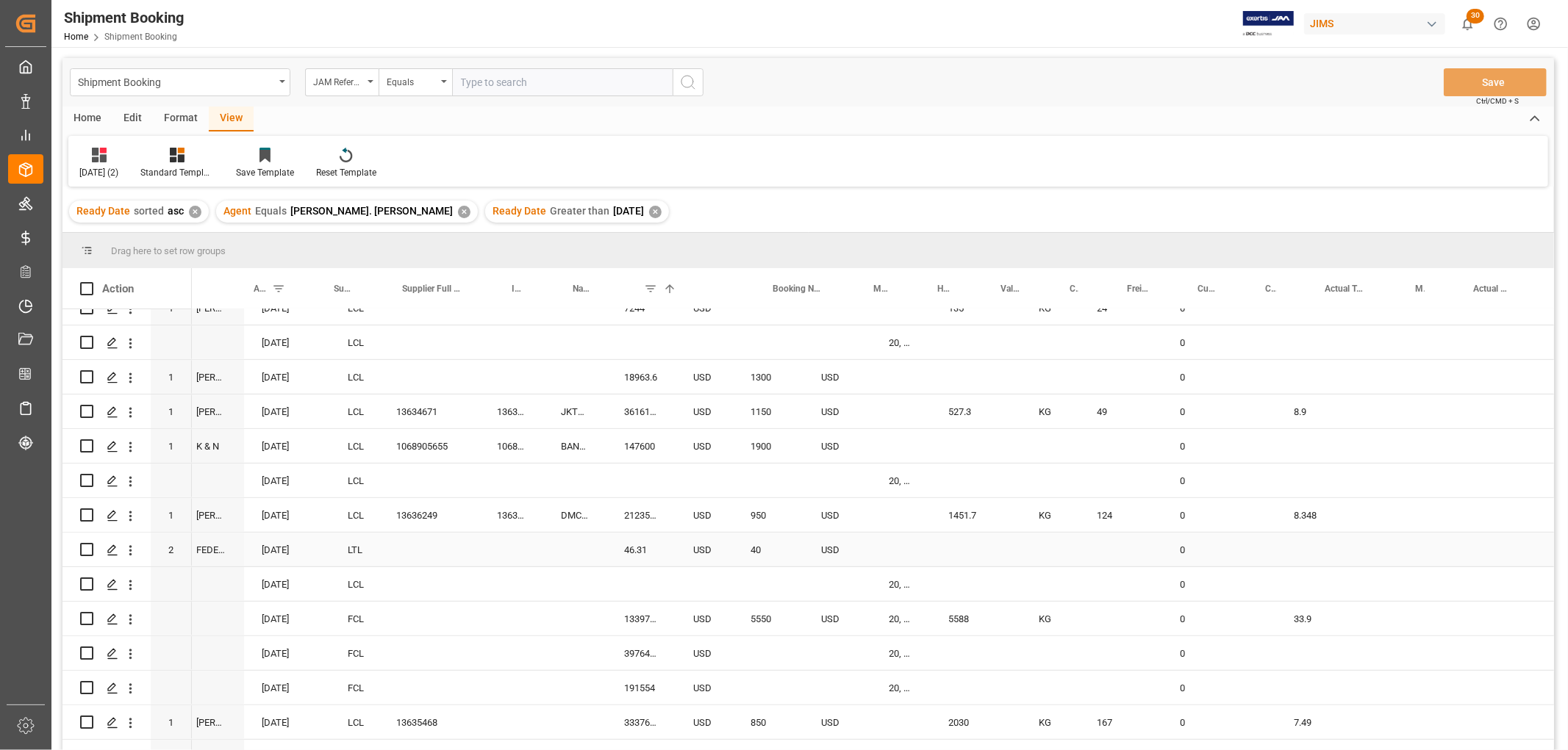
scroll to position [0, 0]
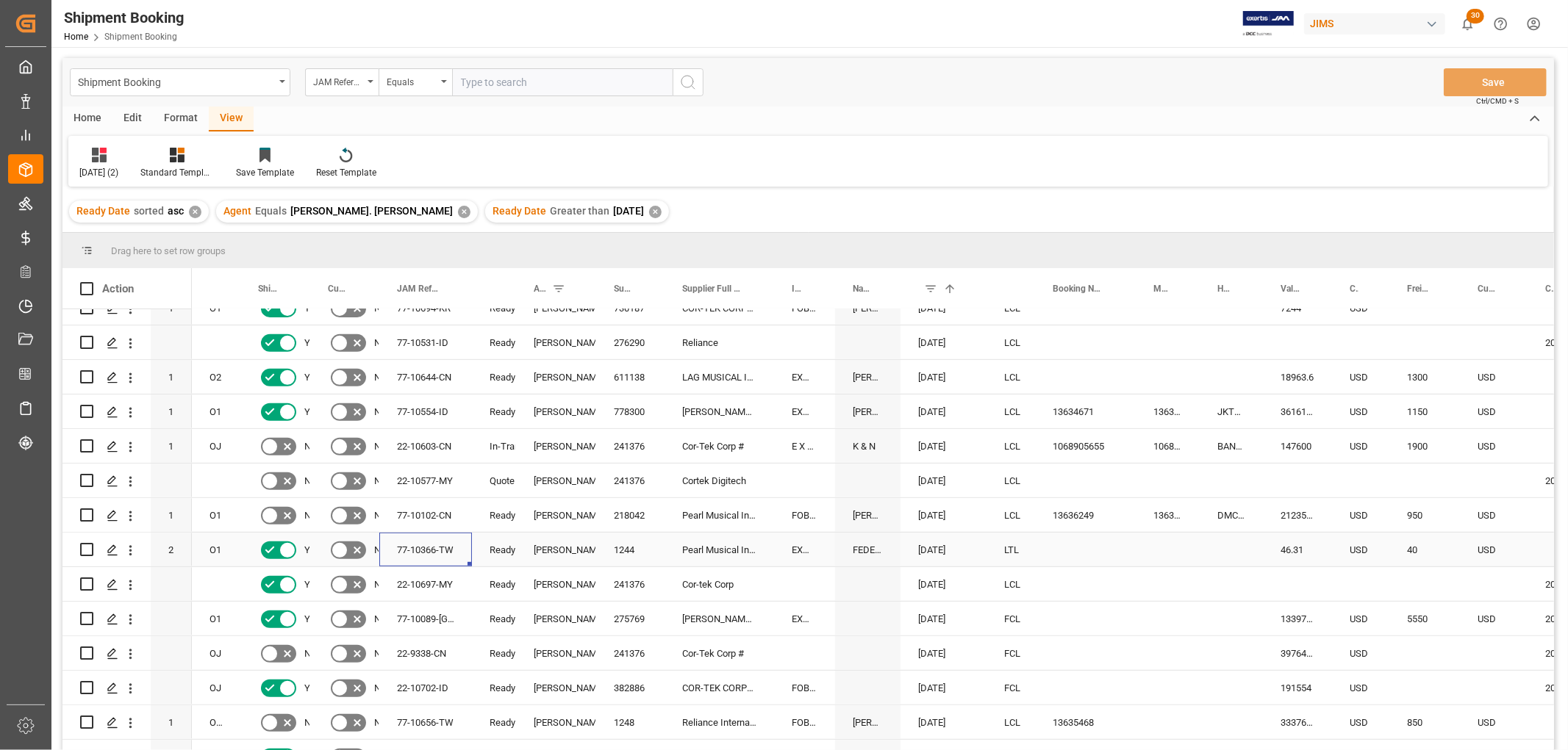
click at [408, 544] on div "77-10366-TW" at bounding box center [425, 549] width 92 height 34
click at [419, 583] on div "22-10697-MY" at bounding box center [425, 584] width 92 height 34
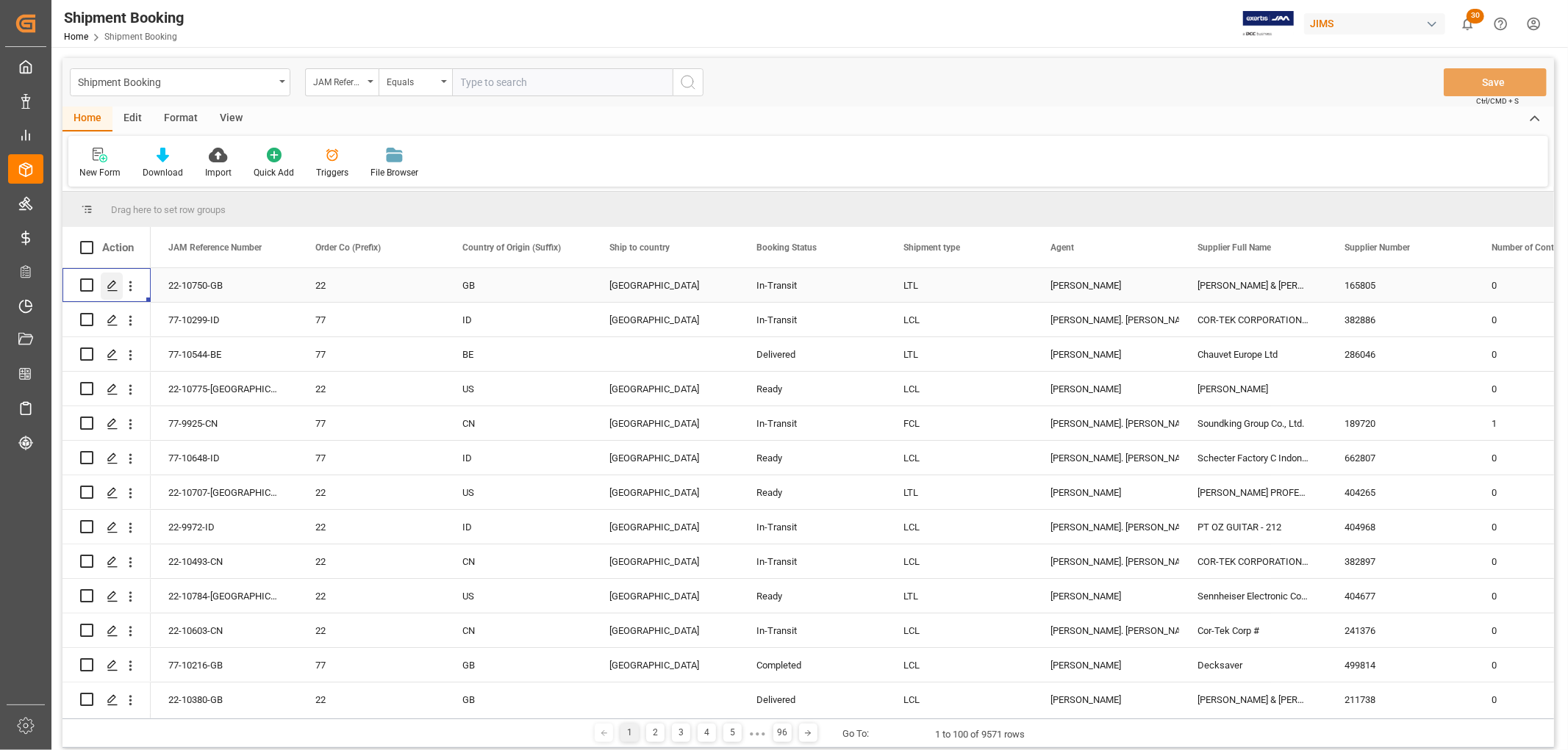
click at [113, 282] on icon "Press SPACE to select this row." at bounding box center [112, 286] width 12 height 12
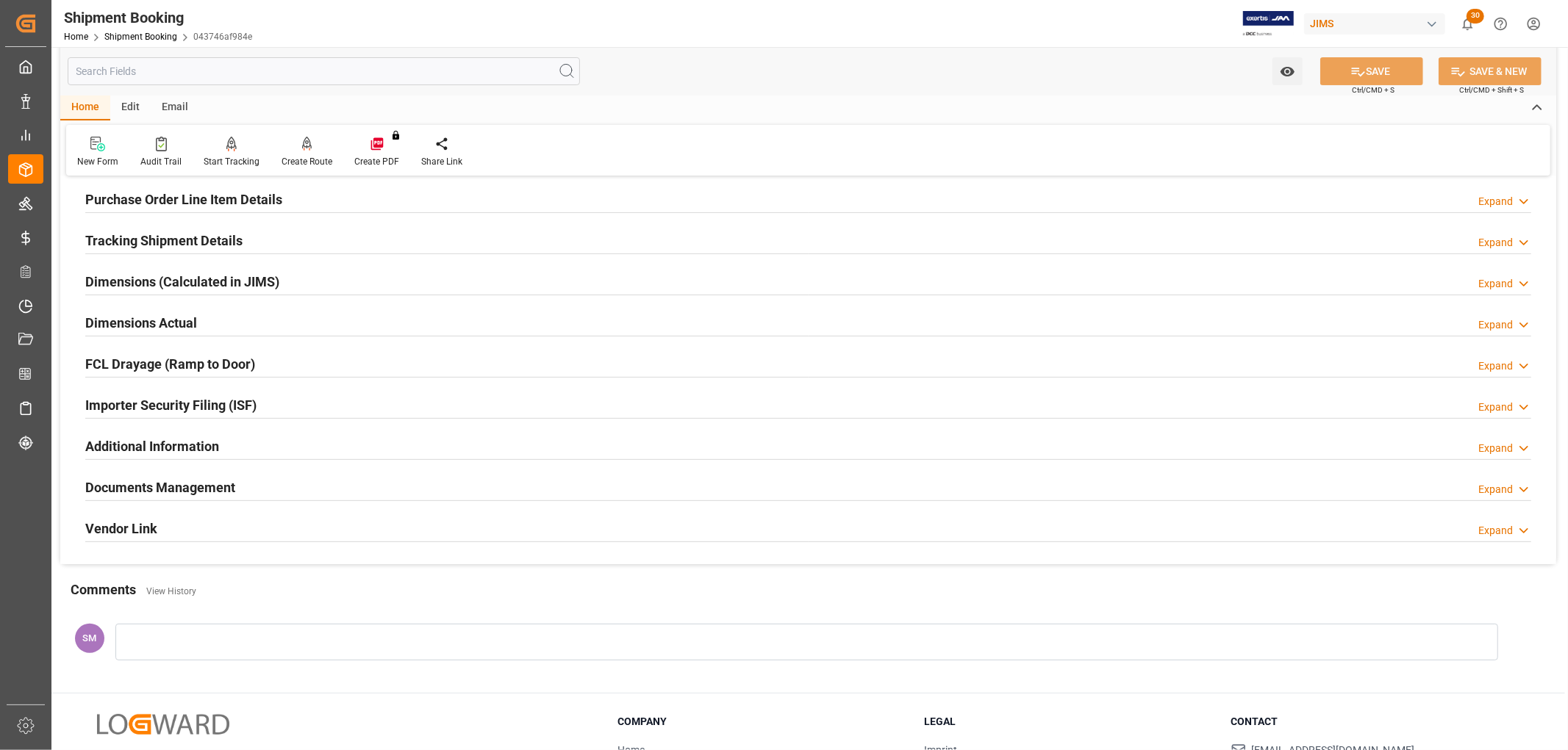
scroll to position [245, 0]
click at [174, 489] on h2 "Documents Management" at bounding box center [160, 487] width 150 height 20
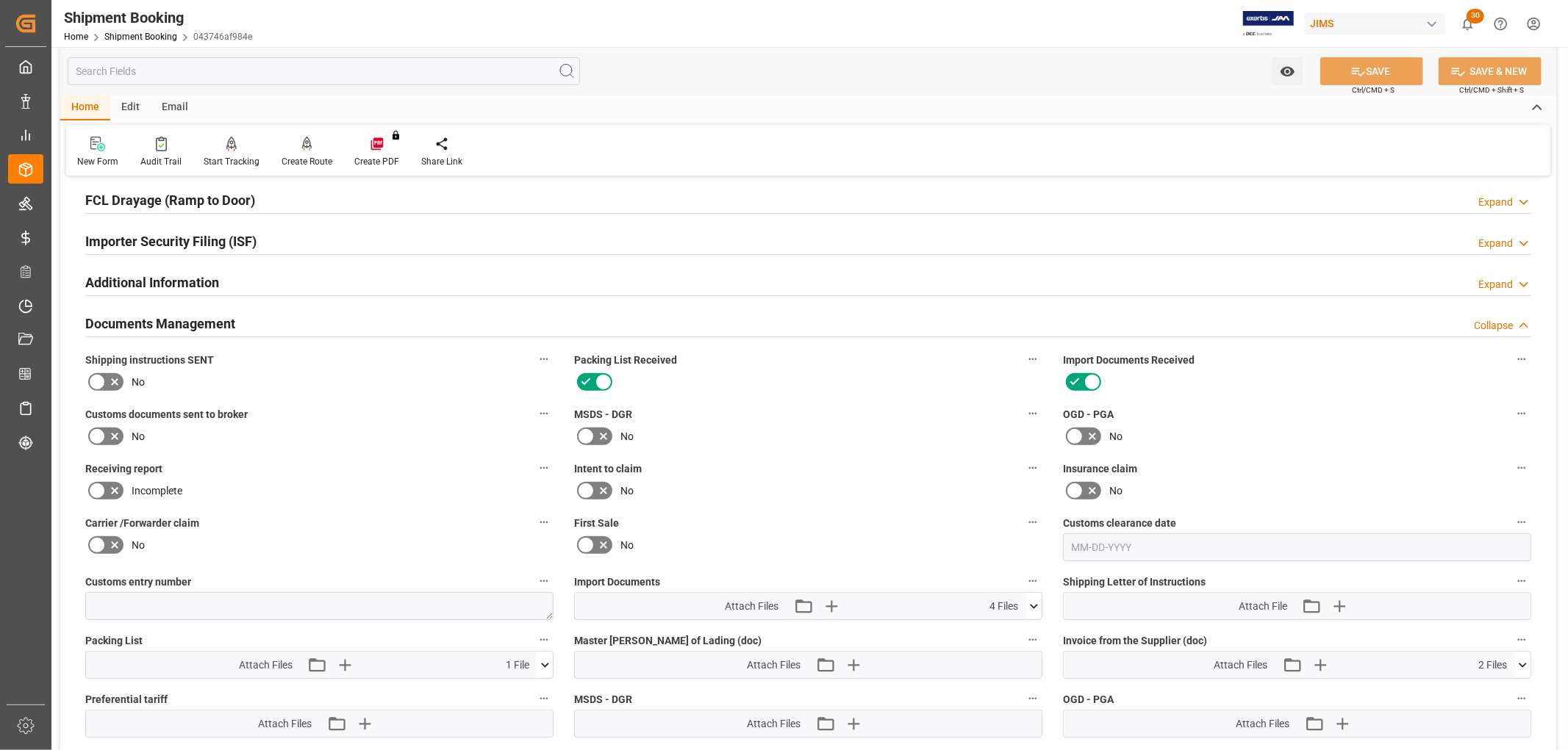
scroll to position [163, 0]
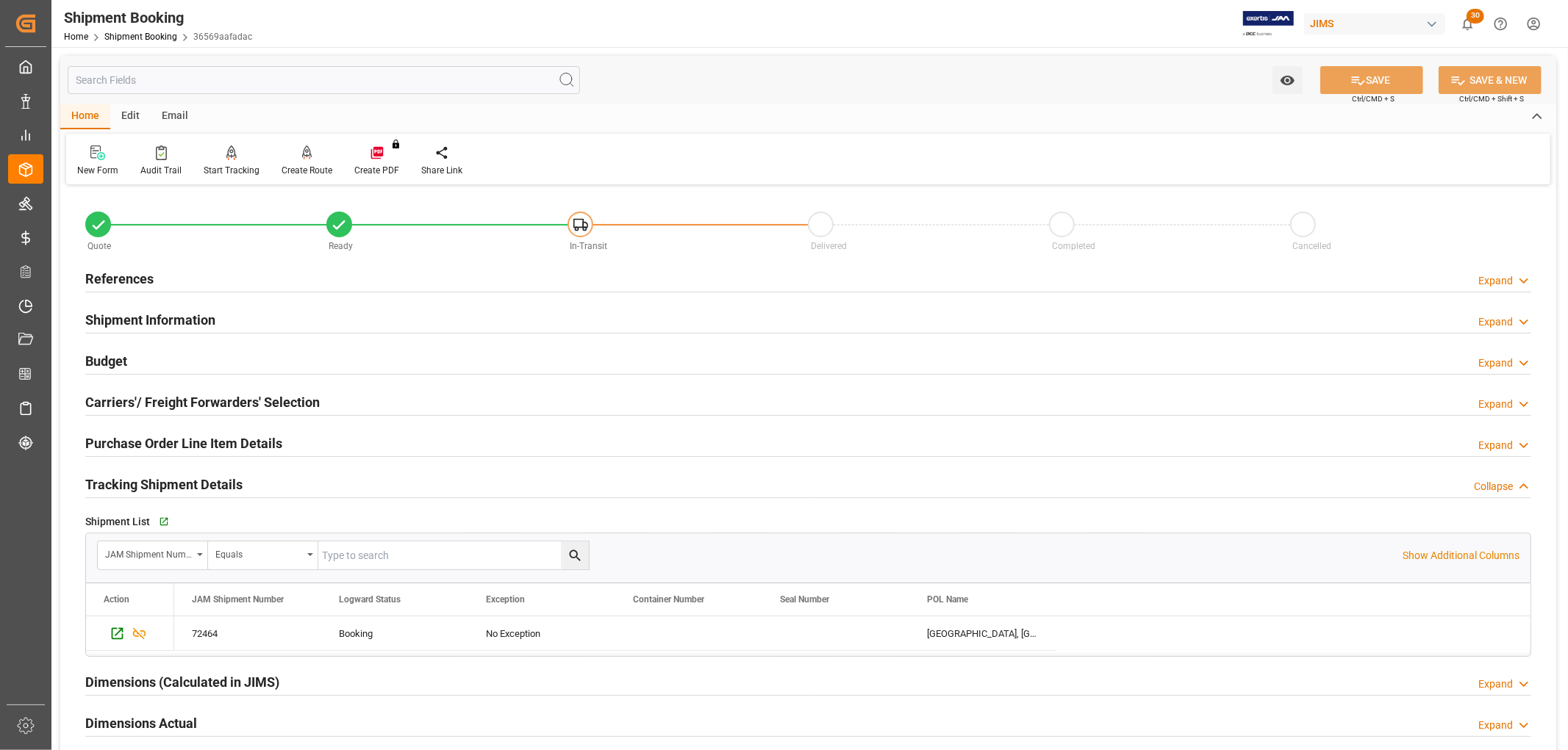
scroll to position [81, 0]
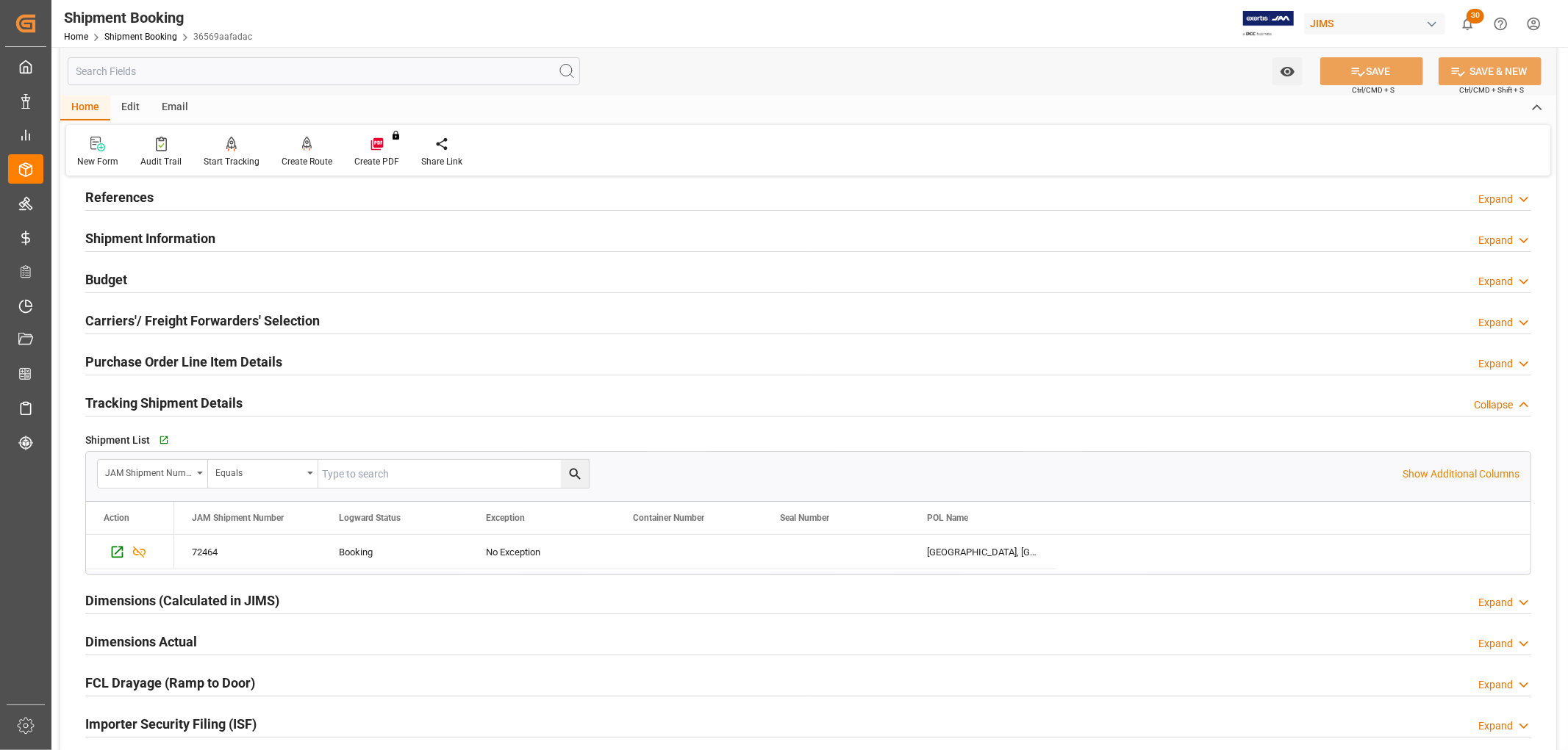
click at [140, 39] on link "Shipment Booking" at bounding box center [141, 37] width 73 height 10
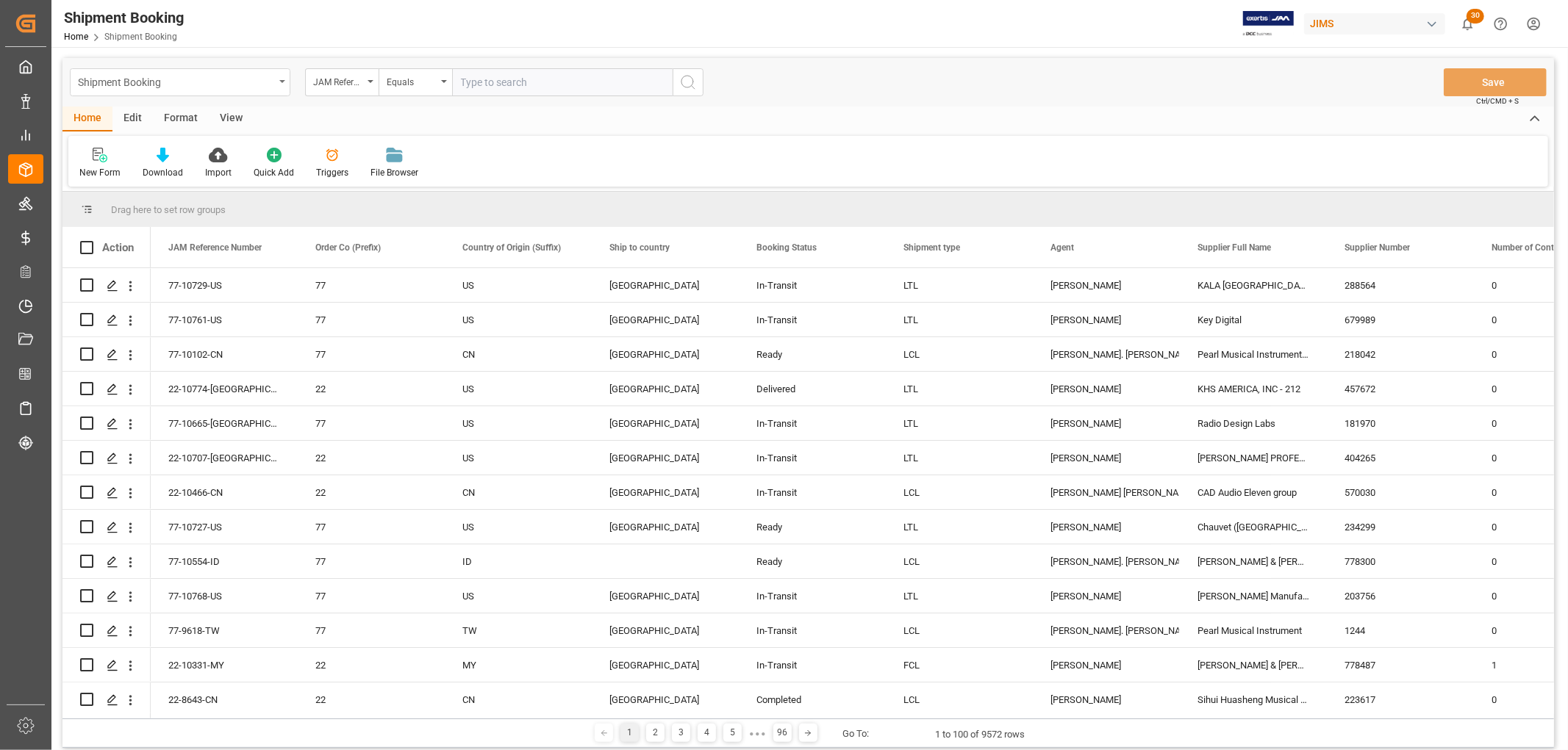
click at [287, 80] on div "Shipment Booking" at bounding box center [179, 82] width 220 height 28
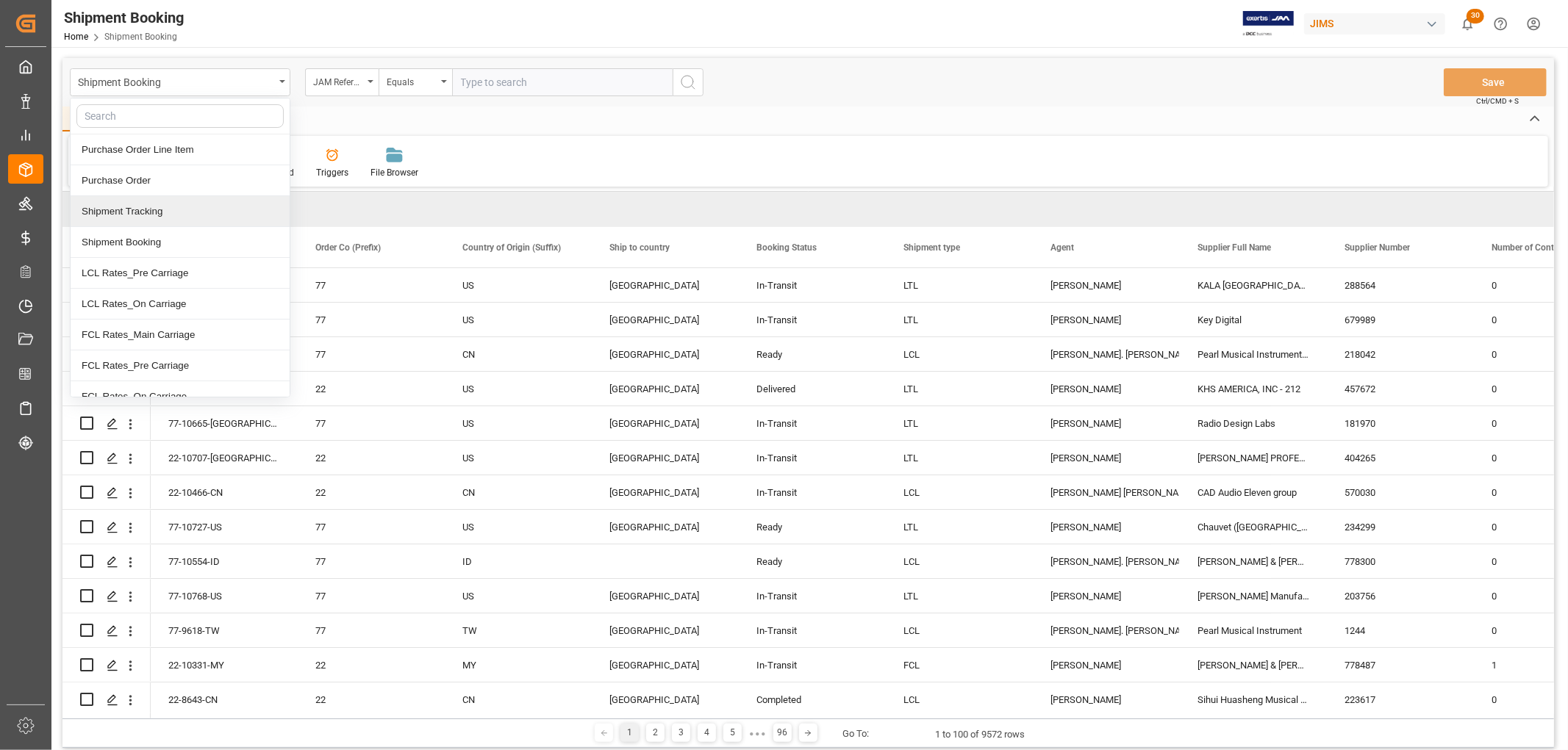
click at [174, 218] on div "Shipment Tracking" at bounding box center [180, 211] width 219 height 31
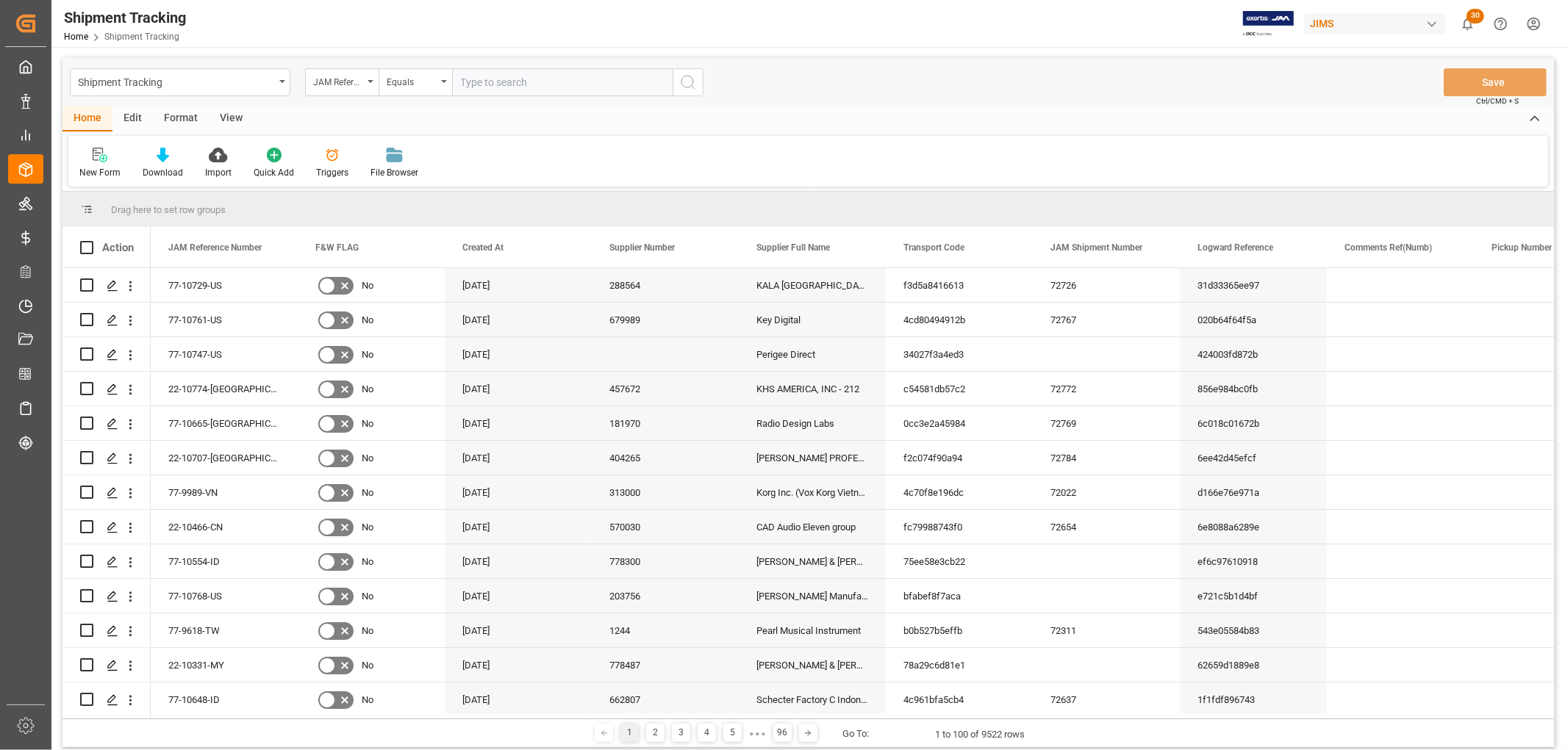
click at [224, 115] on div "View" at bounding box center [231, 119] width 45 height 25
click at [101, 164] on div "Default" at bounding box center [93, 163] width 51 height 32
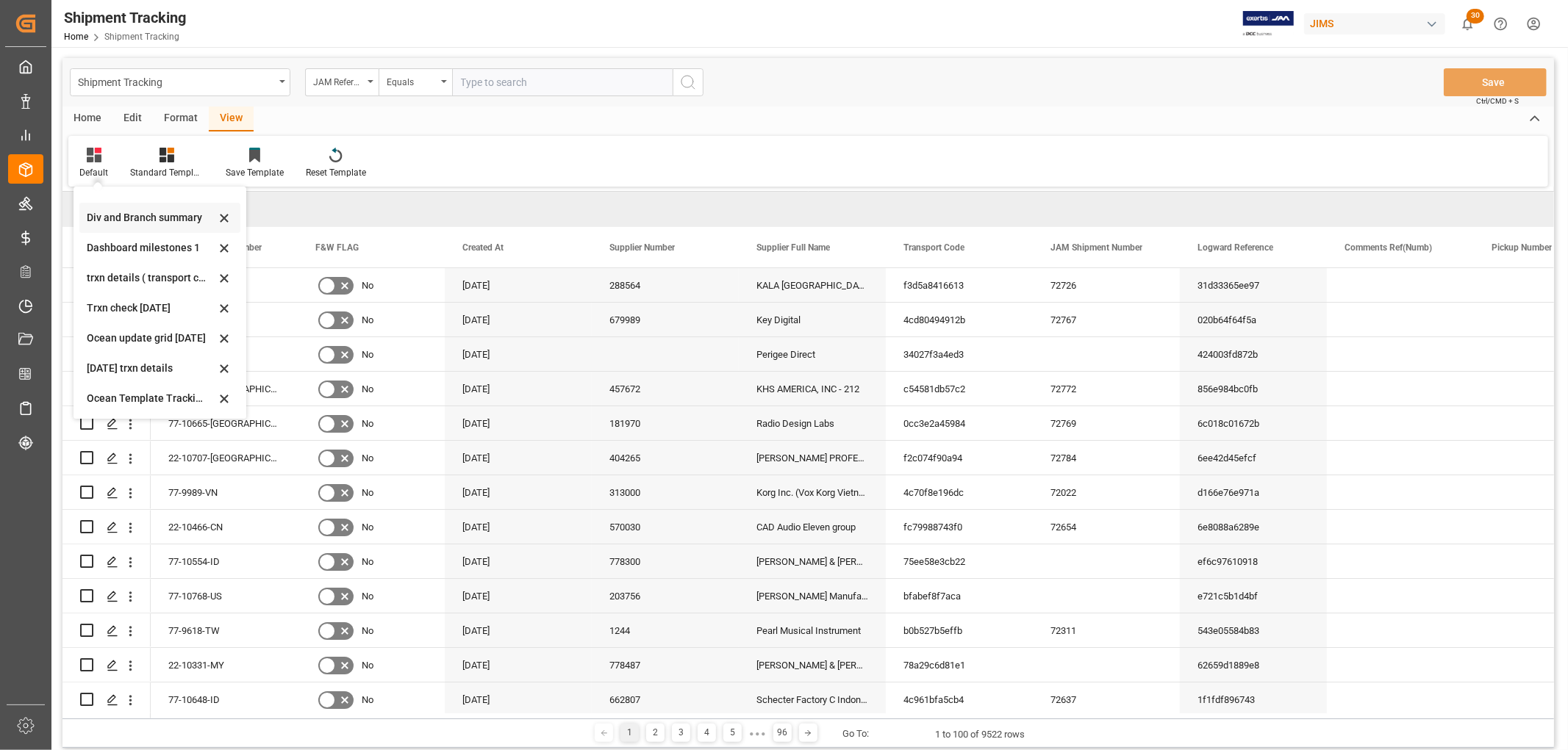
scroll to position [170, 0]
click at [111, 394] on div "Aug 2025" at bounding box center [150, 399] width 129 height 16
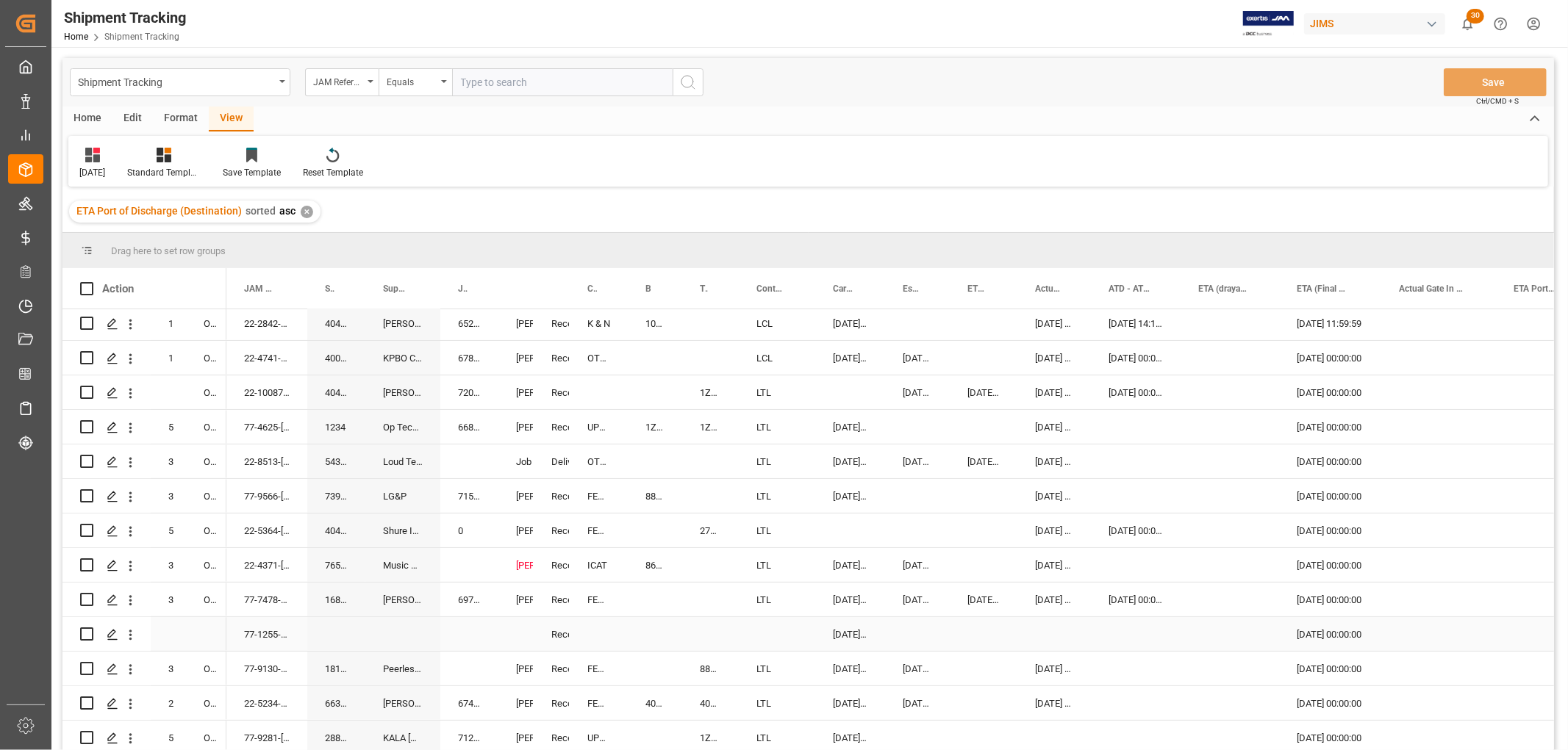
scroll to position [408, 0]
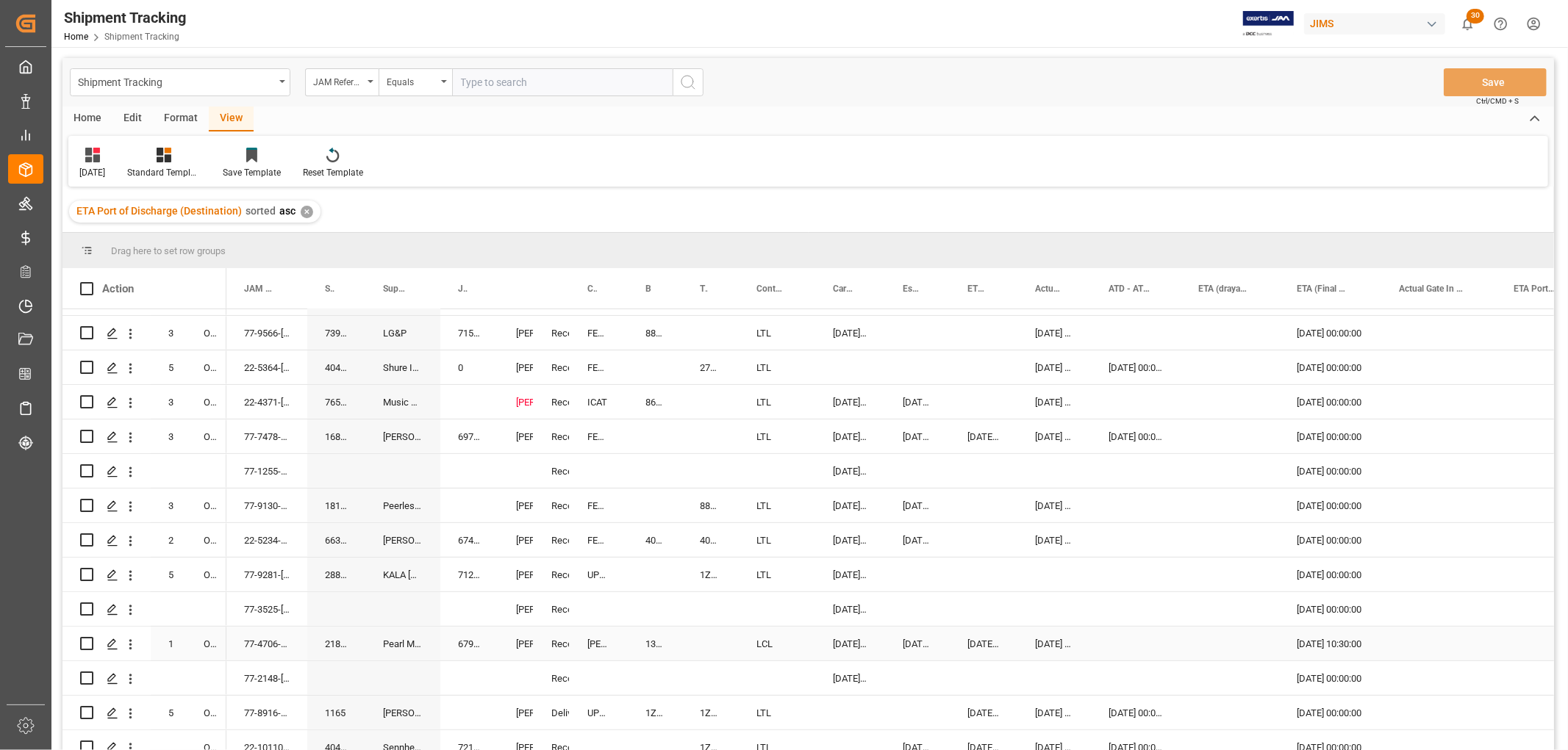
click at [516, 642] on div "[PERSON_NAME]. [PERSON_NAME]" at bounding box center [516, 644] width 0 height 34
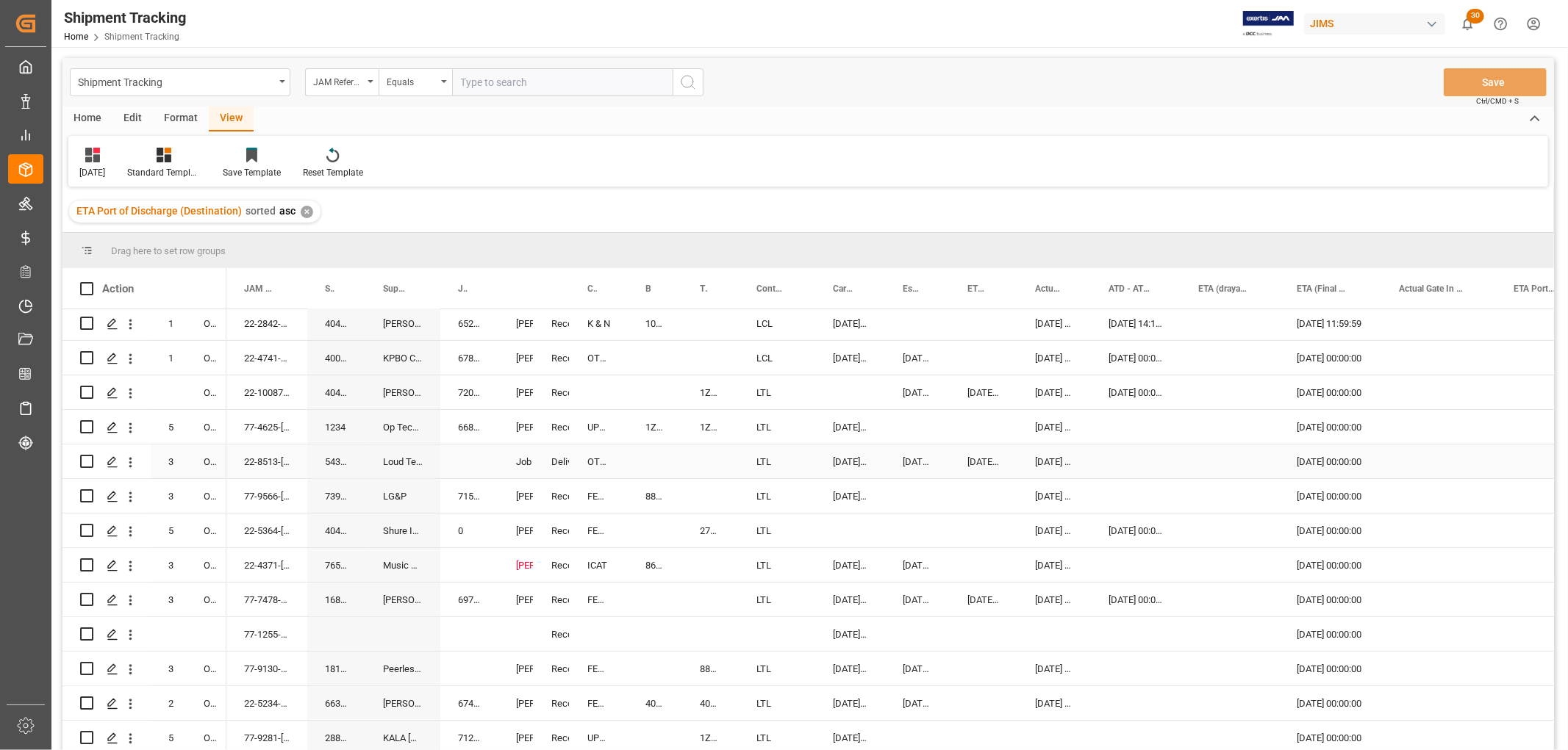
scroll to position [0, 0]
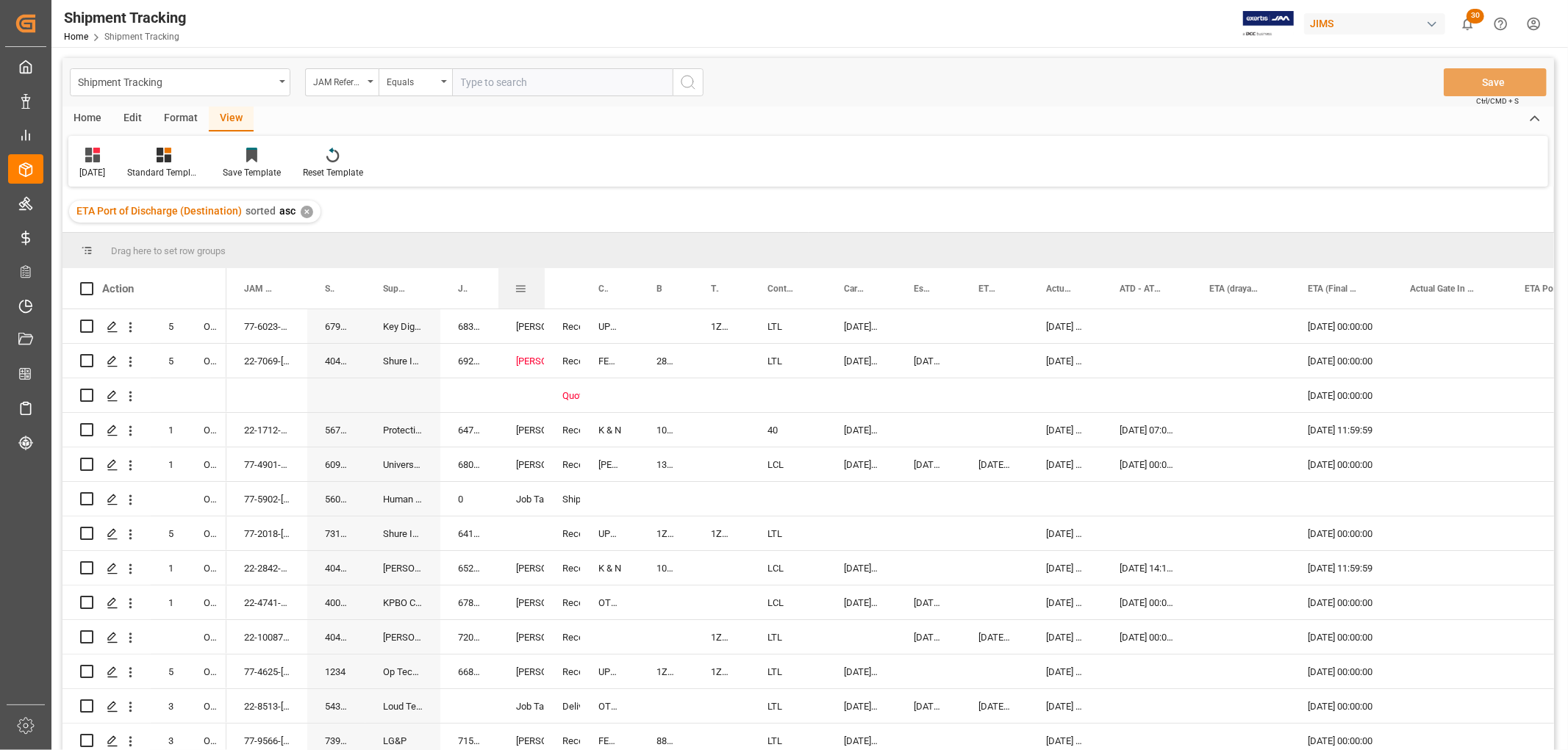
drag, startPoint x: 531, startPoint y: 288, endPoint x: 542, endPoint y: 296, distance: 13.6
click at [542, 296] on div at bounding box center [544, 288] width 6 height 41
click at [519, 287] on span at bounding box center [520, 289] width 13 height 13
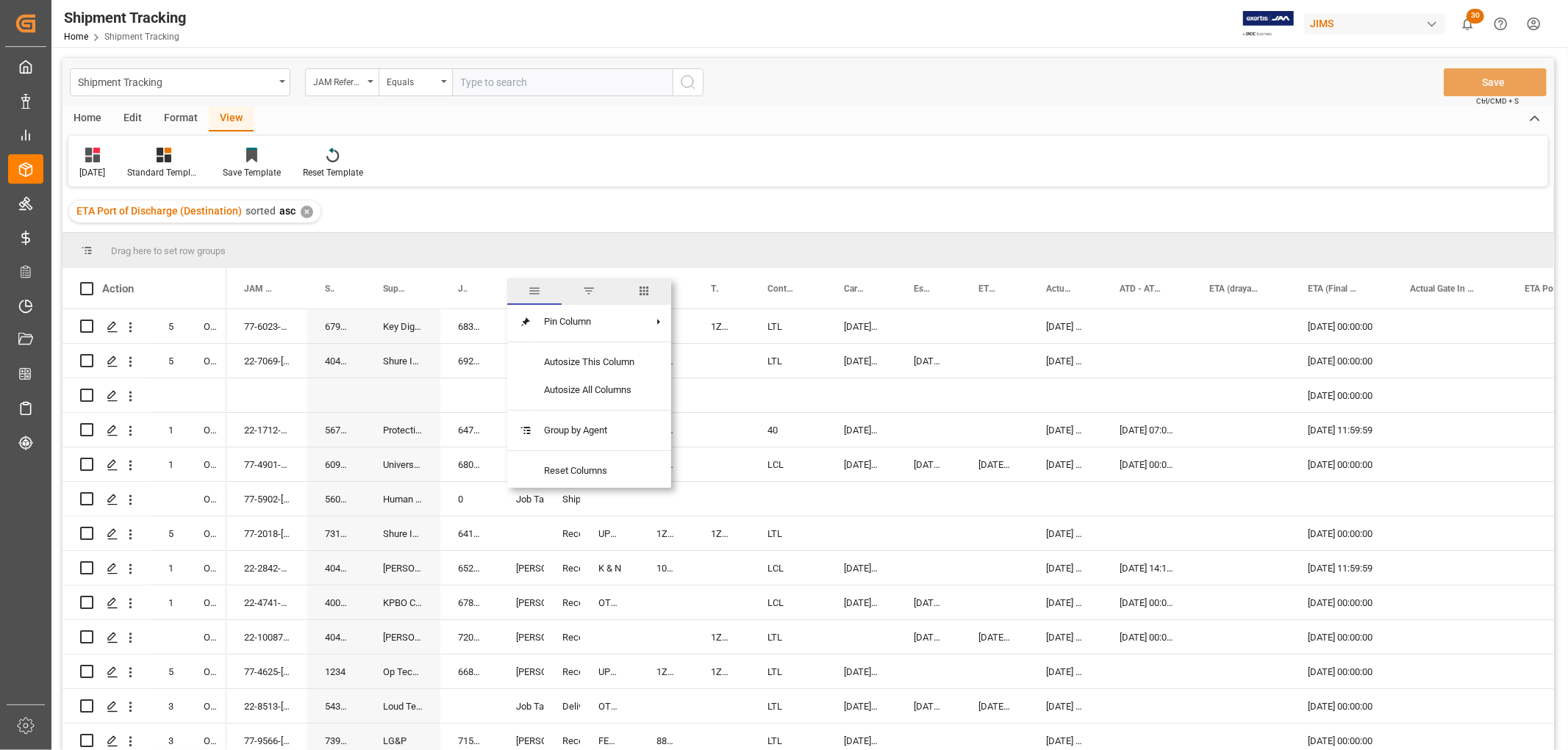
click at [591, 287] on span "filter" at bounding box center [588, 291] width 13 height 13
type input "[PERSON_NAME]. [PERSON_NAME]"
click at [610, 412] on button "Apply" at bounding box center [607, 414] width 27 height 15
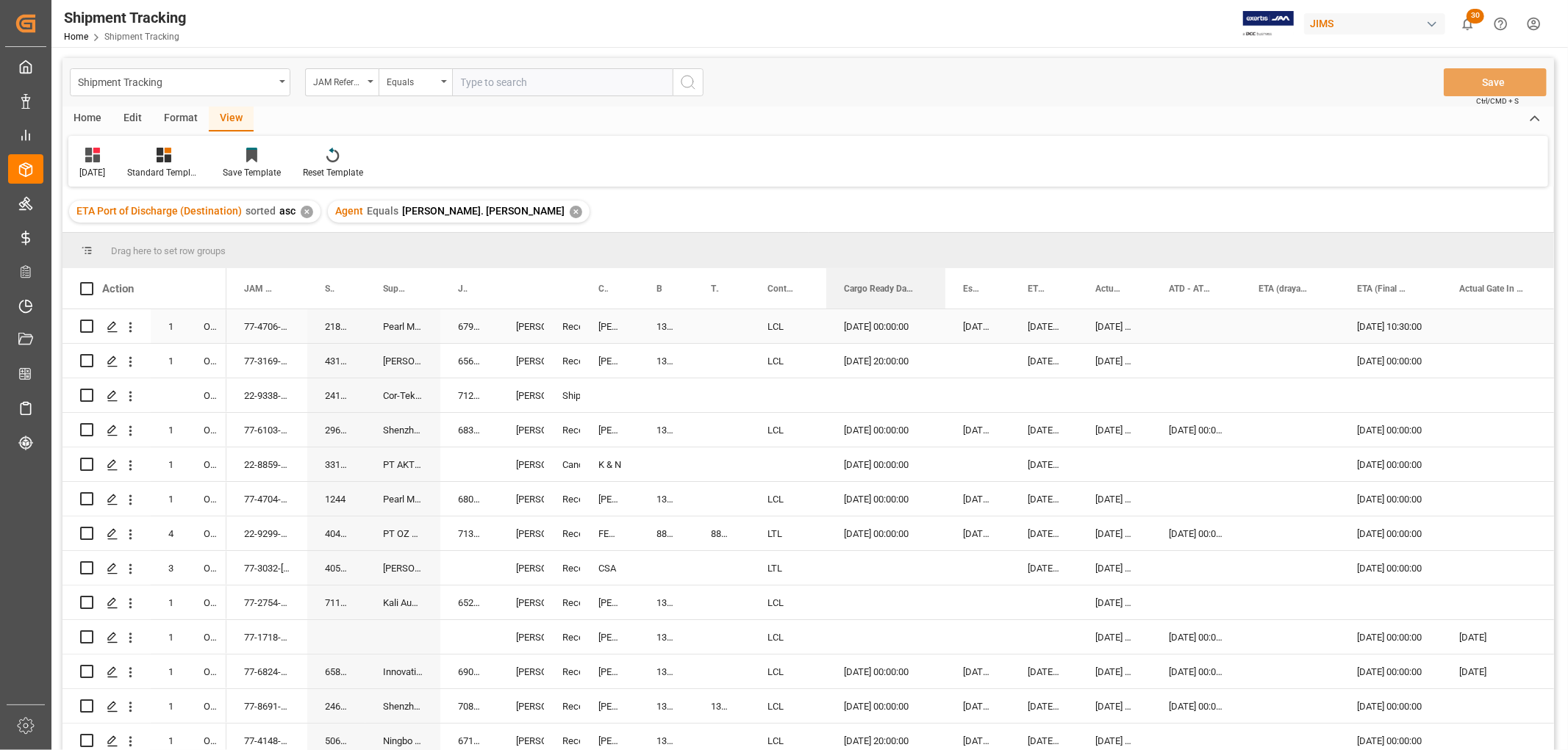
drag, startPoint x: 894, startPoint y: 282, endPoint x: 944, endPoint y: 317, distance: 61.0
click at [944, 317] on div "Action Mode of Transport Order Type JAM Reference Number 1" at bounding box center [808, 514] width 1492 height 492
click at [922, 285] on span at bounding box center [921, 289] width 13 height 13
click at [1054, 328] on span "Filtering operator" at bounding box center [1053, 331] width 13 height 13
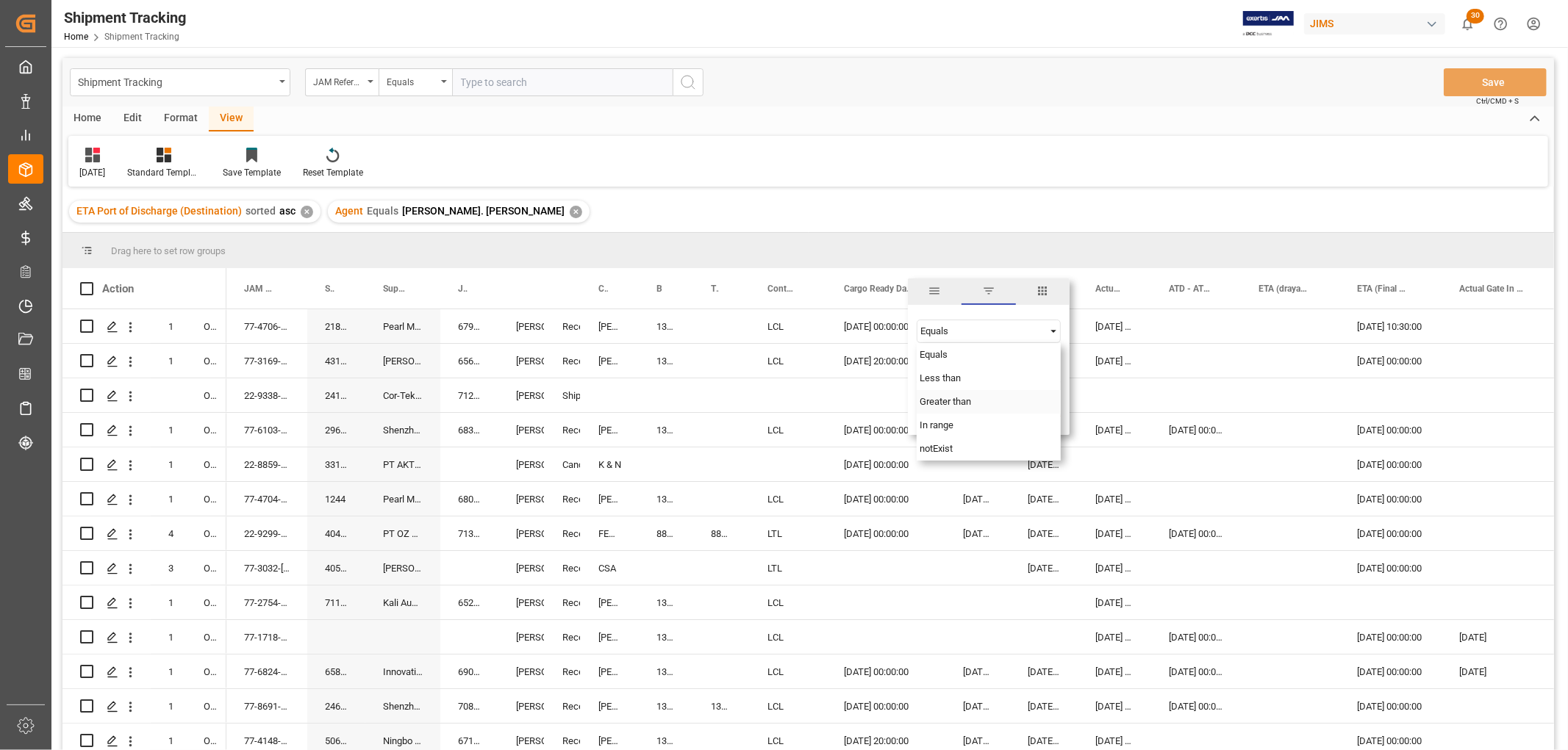
click at [961, 402] on span "Greater than" at bounding box center [945, 401] width 52 height 11
click at [1055, 361] on input "date" at bounding box center [988, 367] width 144 height 29
type input "[DATE]"
click at [1005, 409] on button "Apply" at bounding box center [1007, 414] width 27 height 15
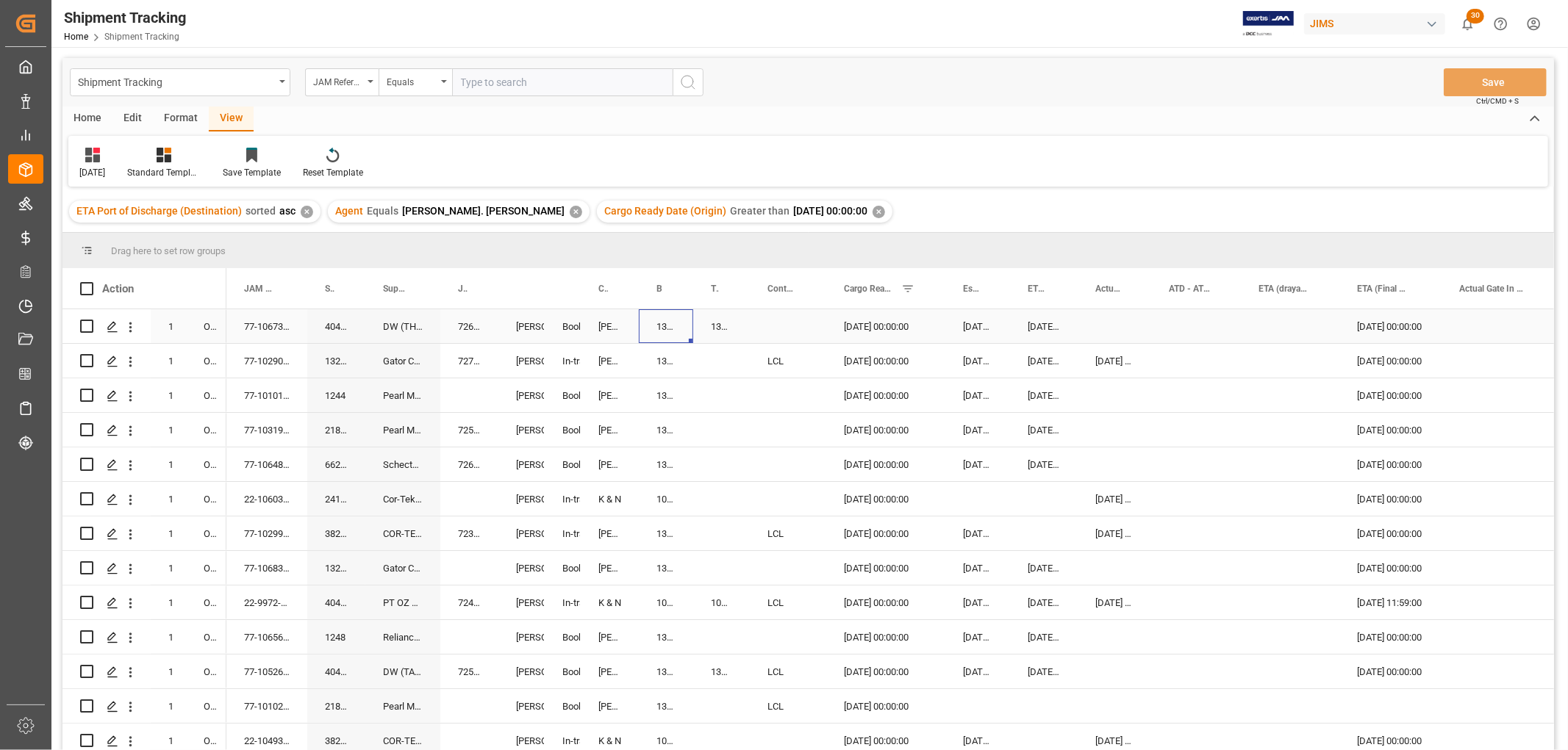
click at [666, 326] on div "13635334" at bounding box center [666, 326] width 54 height 34
click at [787, 311] on div "Press SPACE to select this row." at bounding box center [788, 326] width 76 height 34
click at [799, 332] on button "Select" at bounding box center [788, 336] width 53 height 28
click at [779, 591] on div "LCL" at bounding box center [788, 592] width 36 height 15
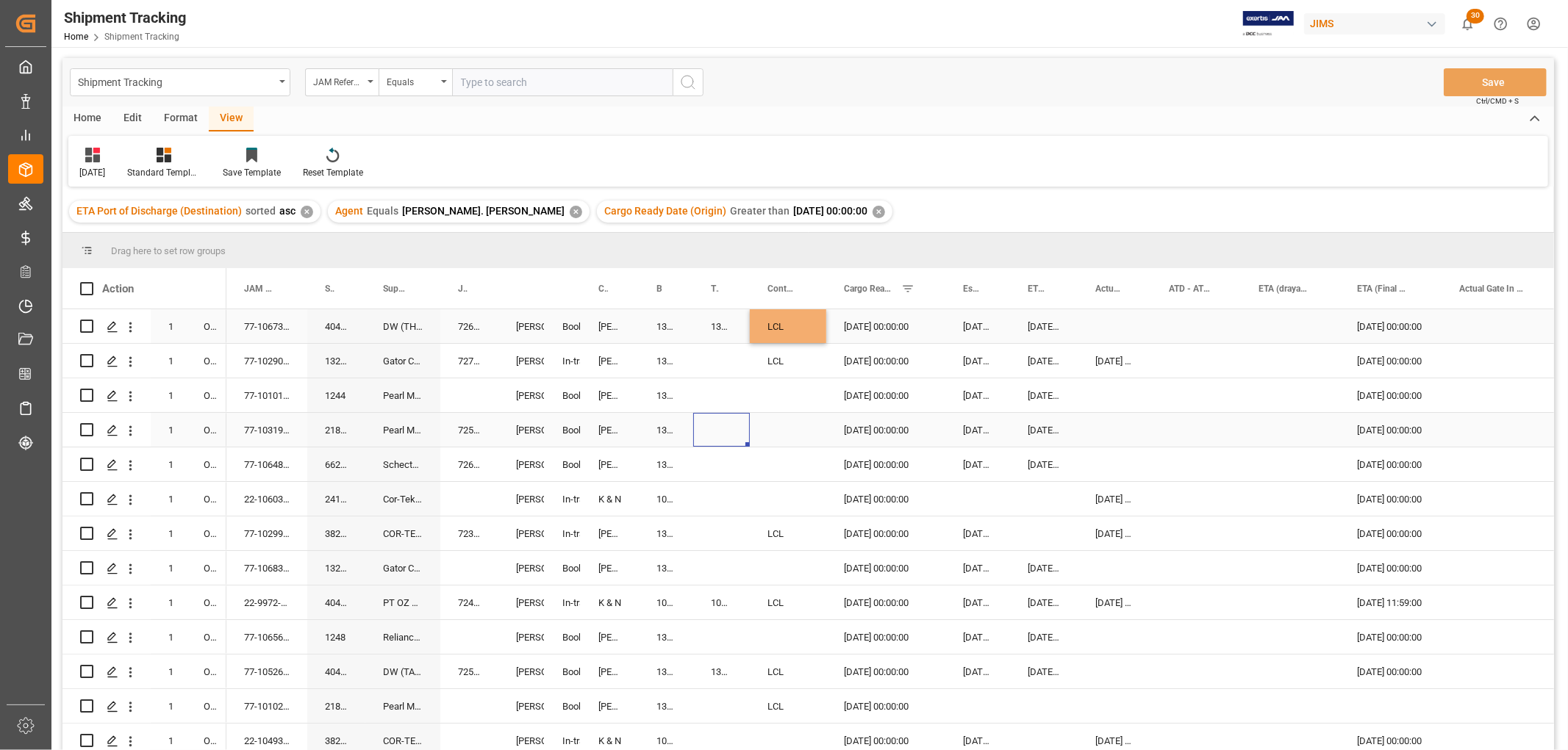
click at [745, 413] on div "Press SPACE to select this row." at bounding box center [721, 429] width 57 height 34
click at [1157, 320] on div "Press SPACE to select this row." at bounding box center [1196, 326] width 90 height 34
click at [1493, 83] on button "Save" at bounding box center [1495, 82] width 103 height 28
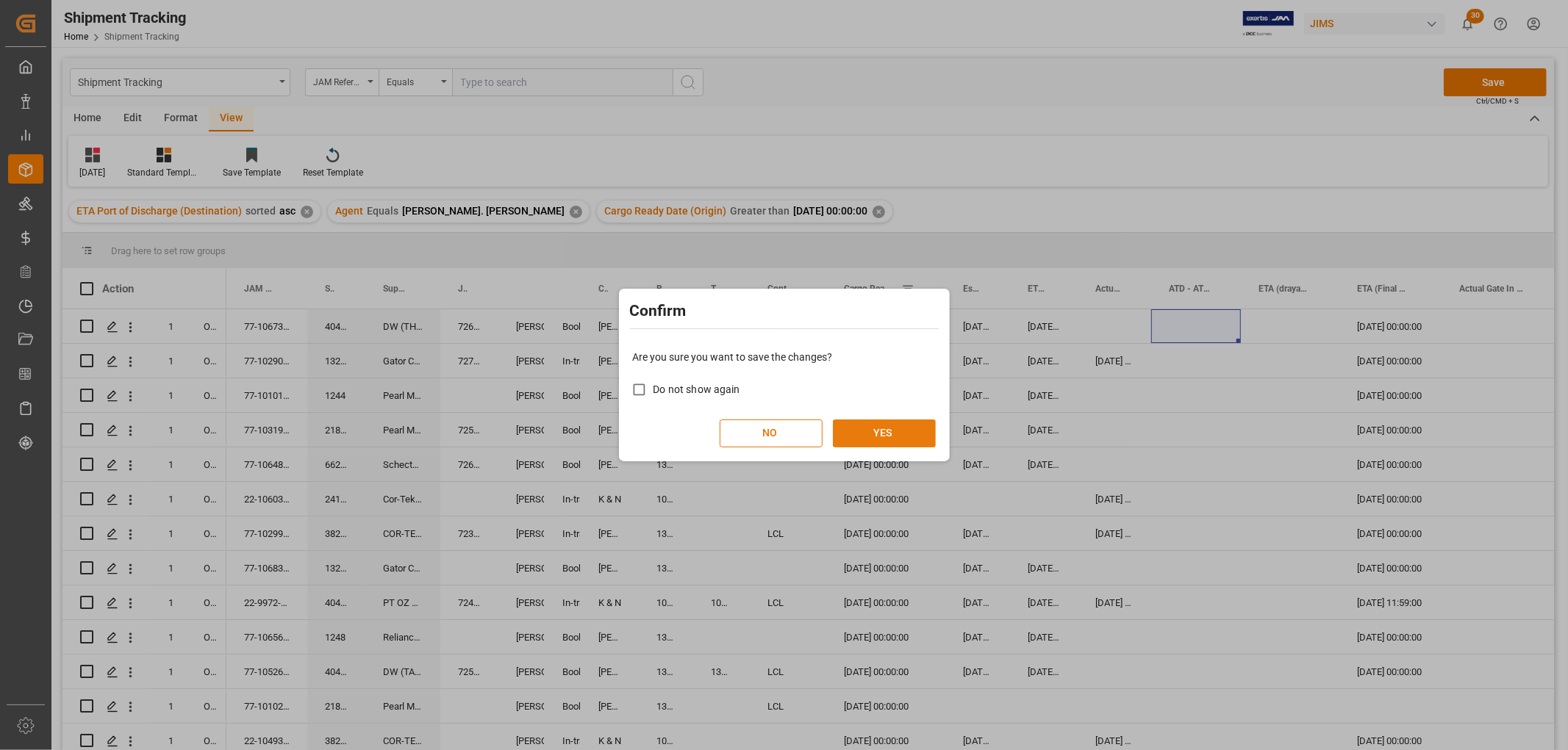
click at [882, 434] on button "YES" at bounding box center [884, 434] width 103 height 28
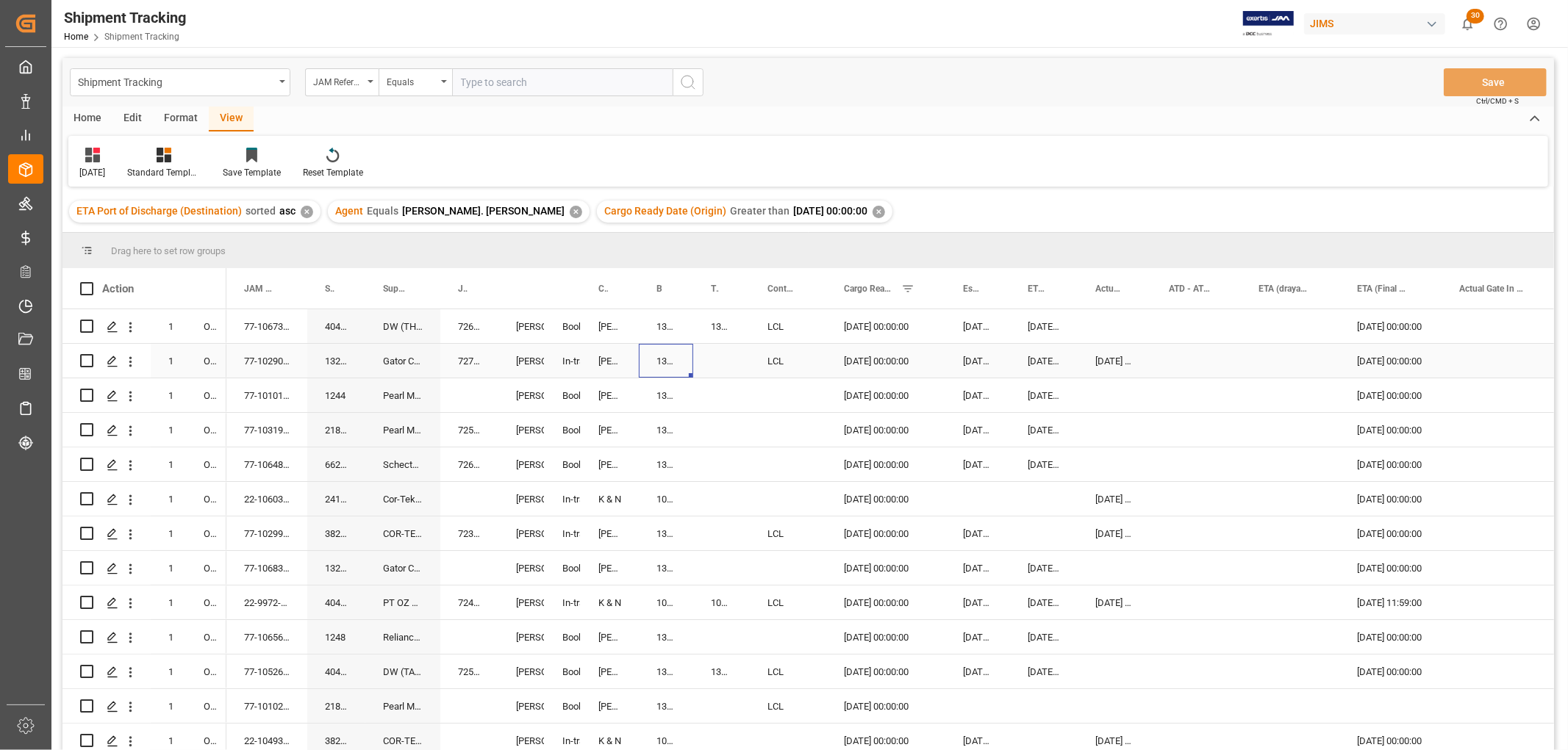
click at [652, 357] on div "13632932" at bounding box center [666, 360] width 54 height 34
drag, startPoint x: 688, startPoint y: 372, endPoint x: 715, endPoint y: 370, distance: 27.1
click at [1472, 77] on button "Save" at bounding box center [1495, 82] width 103 height 28
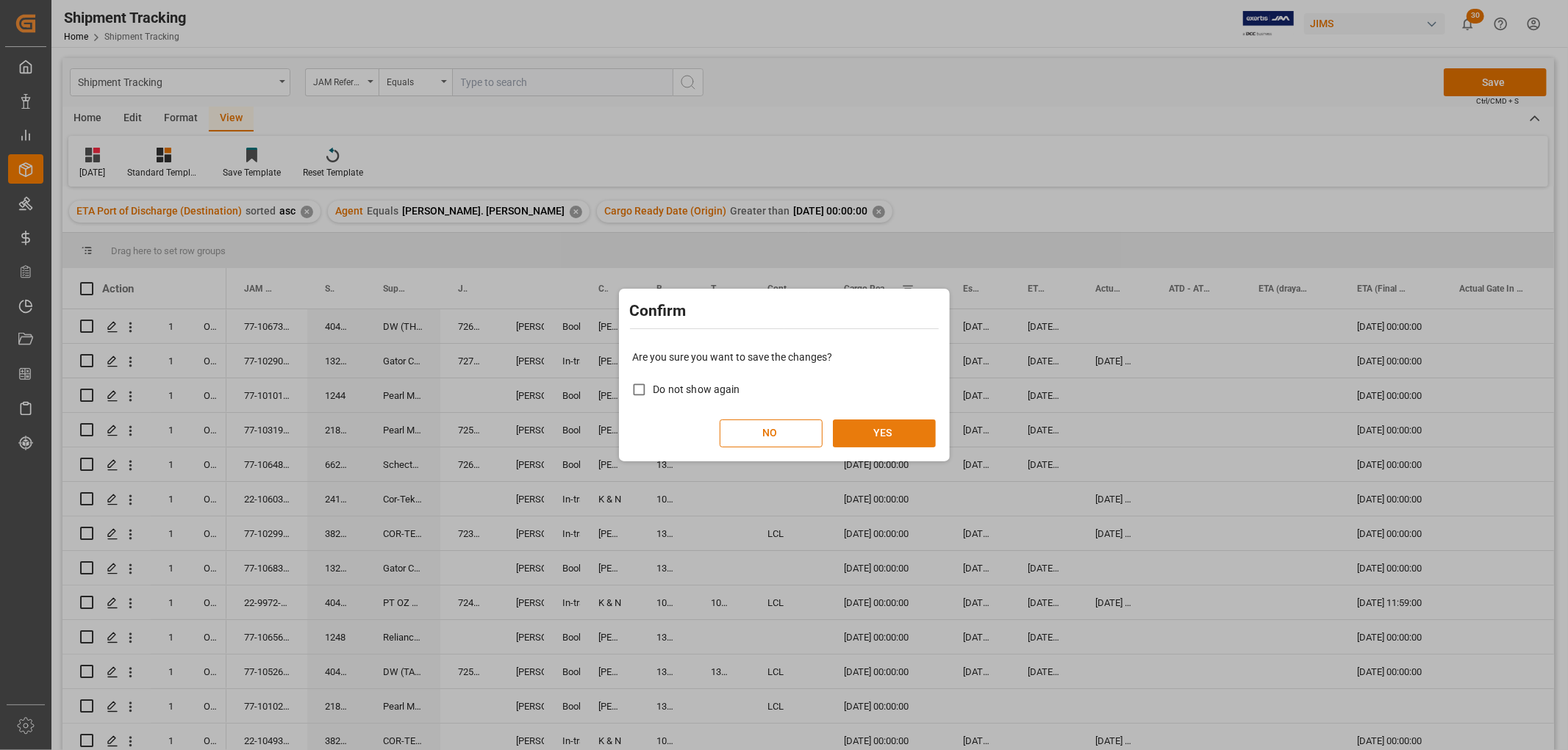
click at [862, 434] on button "YES" at bounding box center [884, 434] width 103 height 28
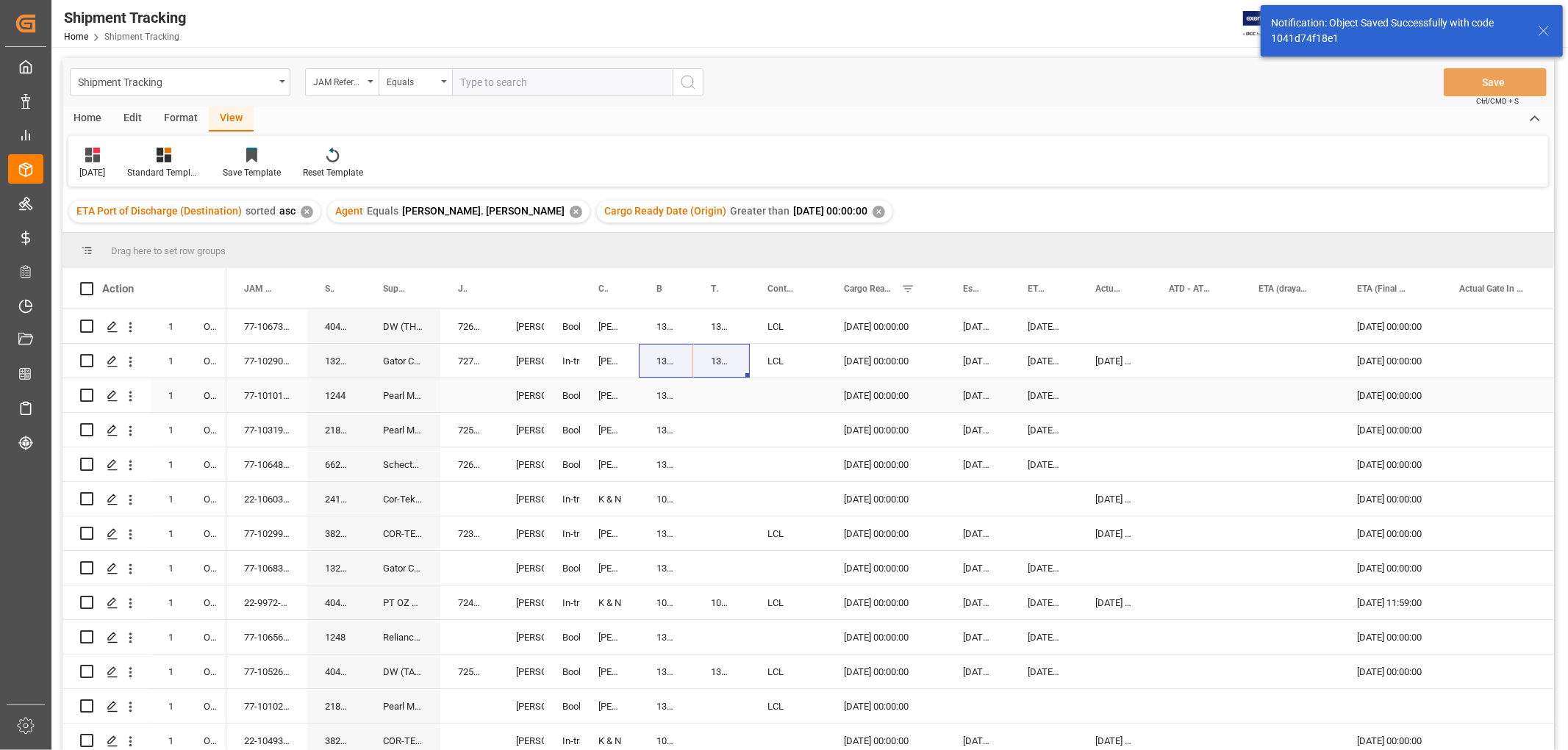
click at [661, 398] on div "13635687" at bounding box center [666, 395] width 54 height 34
drag, startPoint x: 688, startPoint y: 404, endPoint x: 720, endPoint y: 399, distance: 32.4
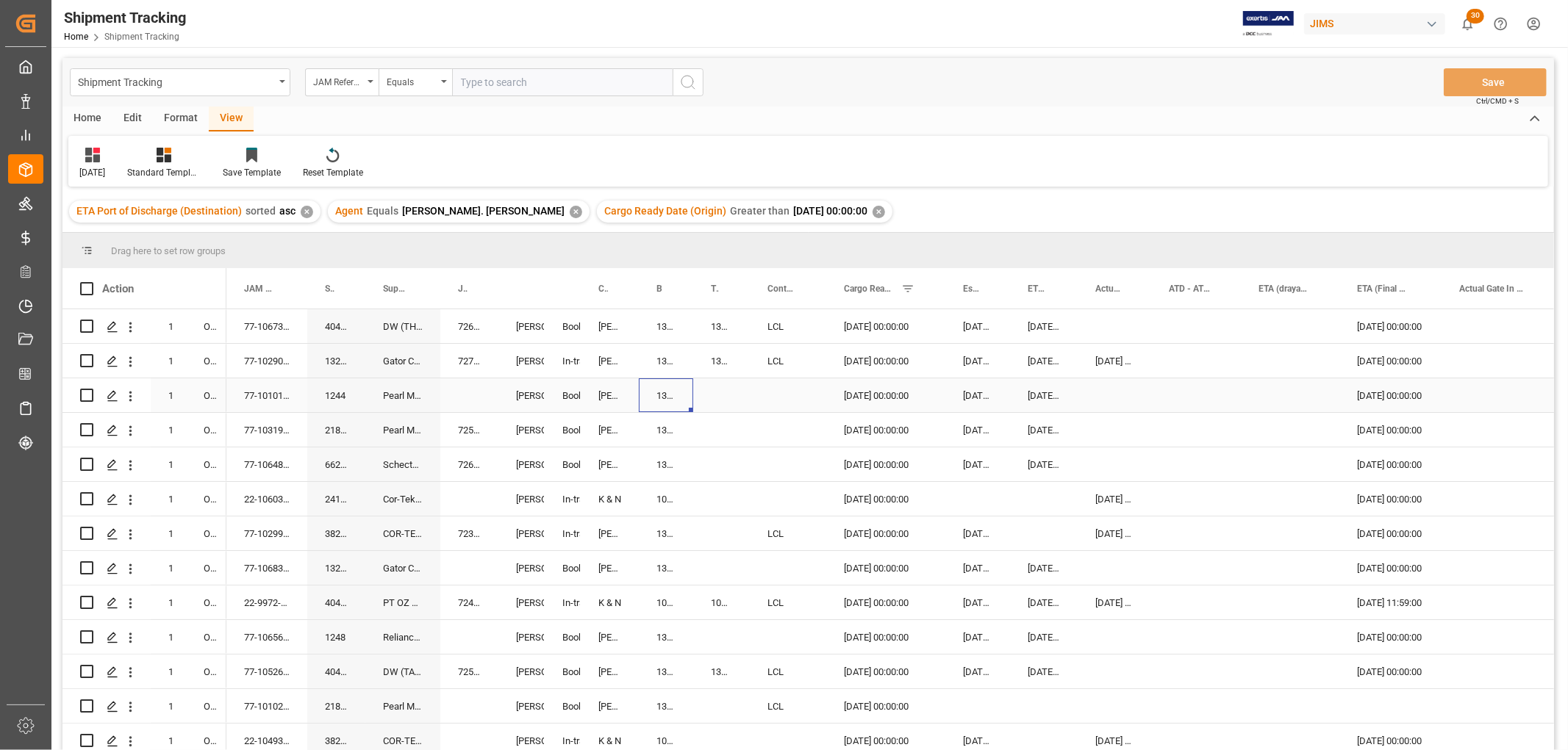
click at [660, 391] on div "13635687" at bounding box center [666, 395] width 54 height 34
drag, startPoint x: 687, startPoint y: 406, endPoint x: 716, endPoint y: 406, distance: 29.0
click at [768, 449] on div "Press SPACE to select this row." at bounding box center [788, 464] width 76 height 34
click at [663, 387] on div "13635687" at bounding box center [666, 395] width 54 height 34
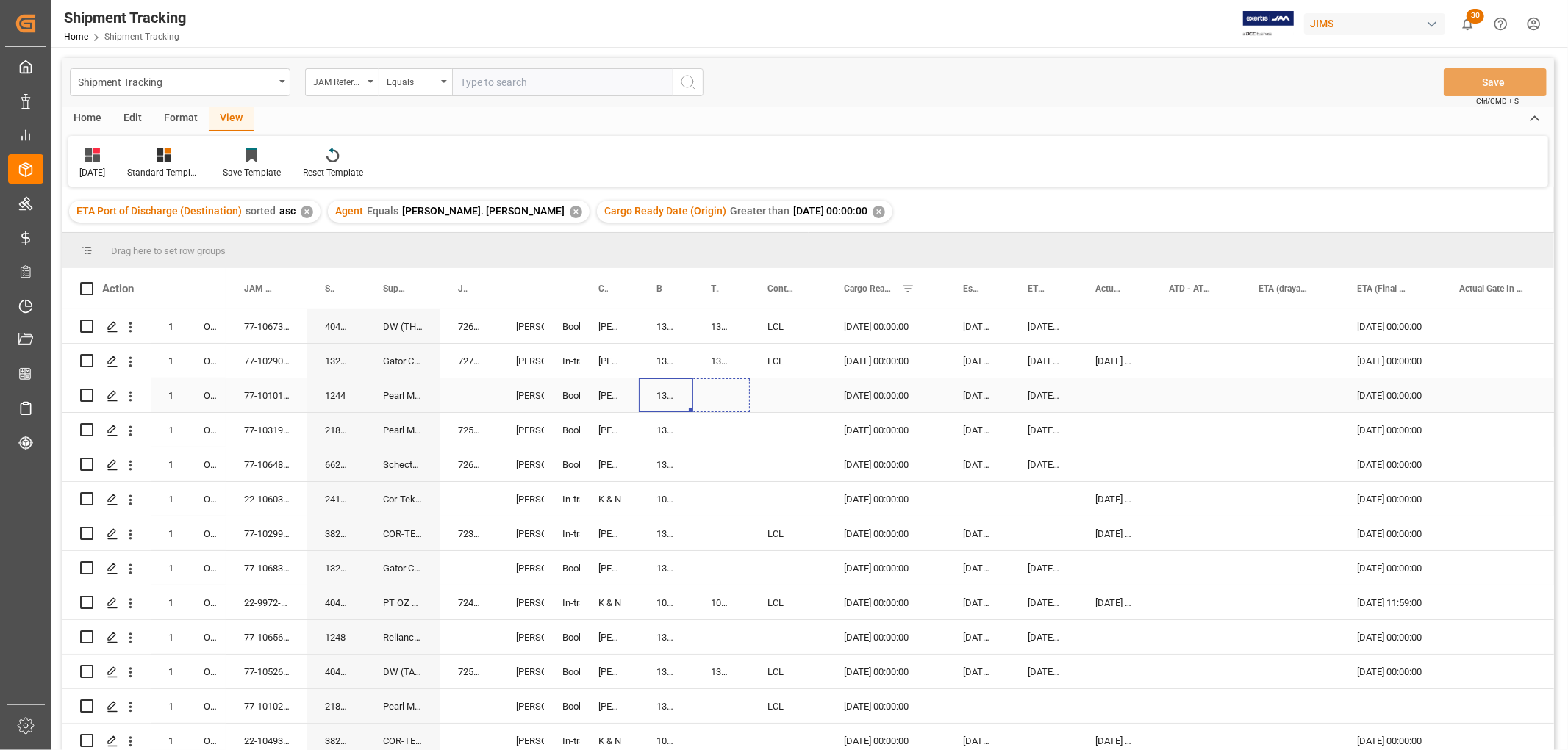
drag, startPoint x: 688, startPoint y: 407, endPoint x: 723, endPoint y: 404, distance: 35.1
click at [1473, 78] on button "Save" at bounding box center [1495, 82] width 103 height 28
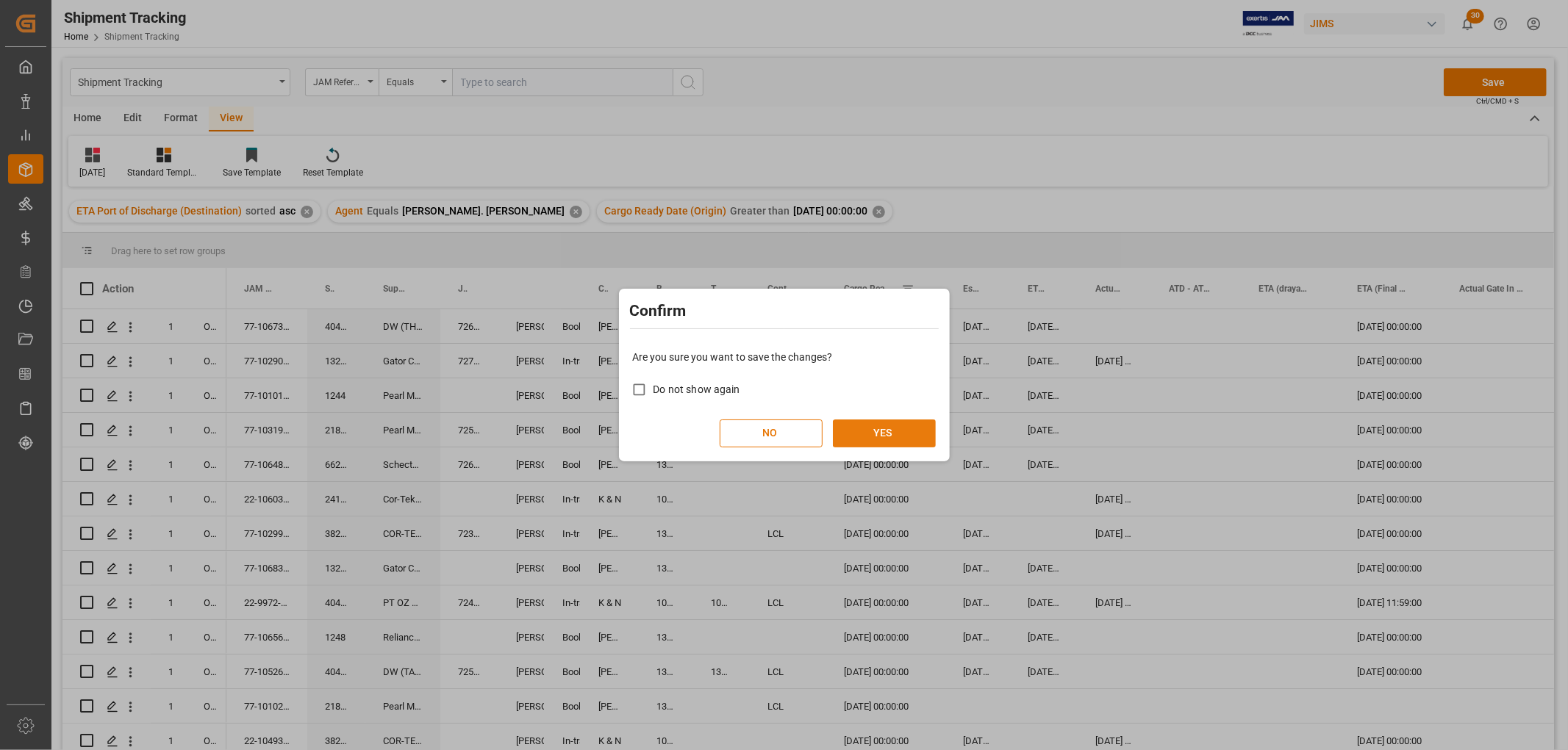
click at [882, 426] on button "YES" at bounding box center [884, 434] width 103 height 28
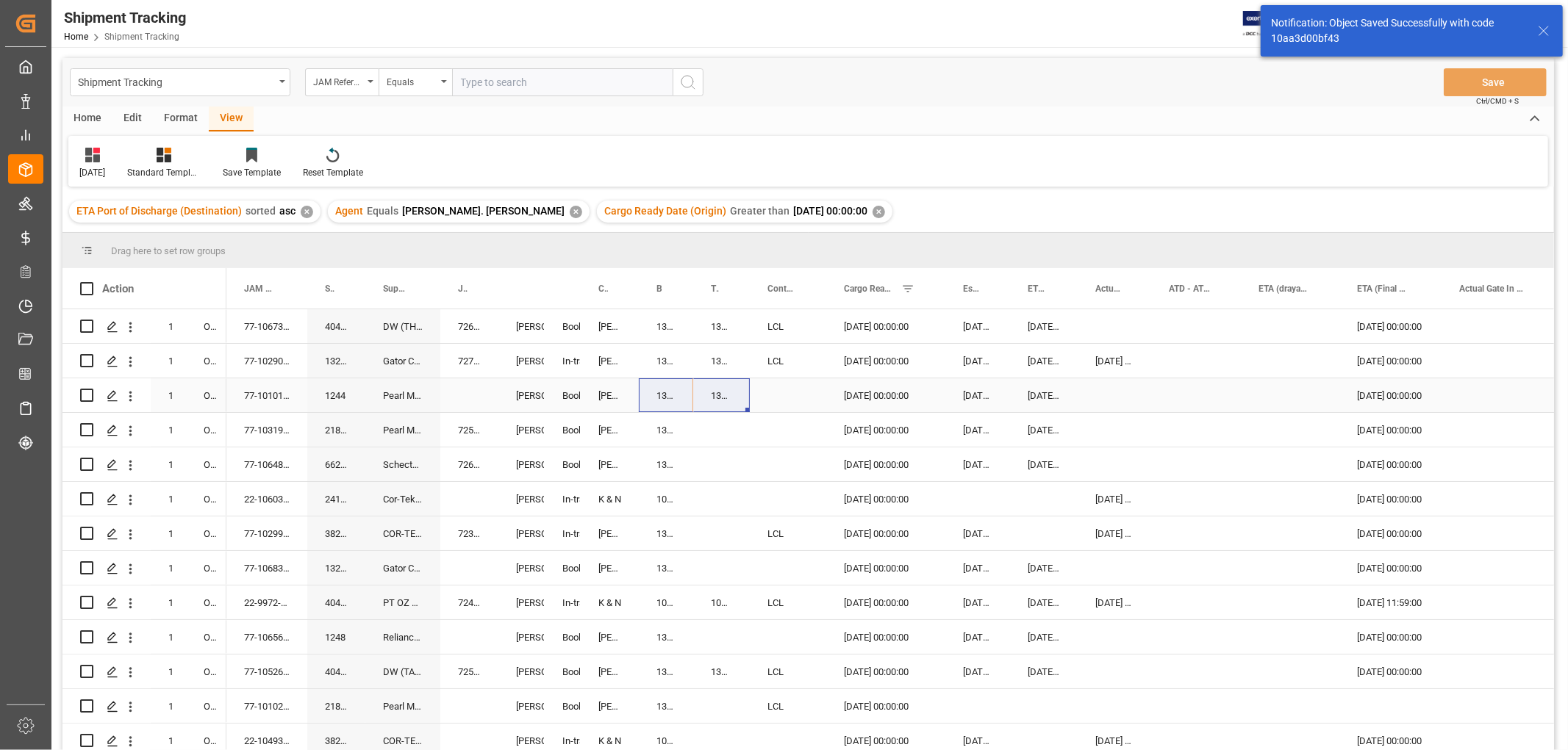
click at [661, 397] on div "13635687" at bounding box center [666, 395] width 54 height 34
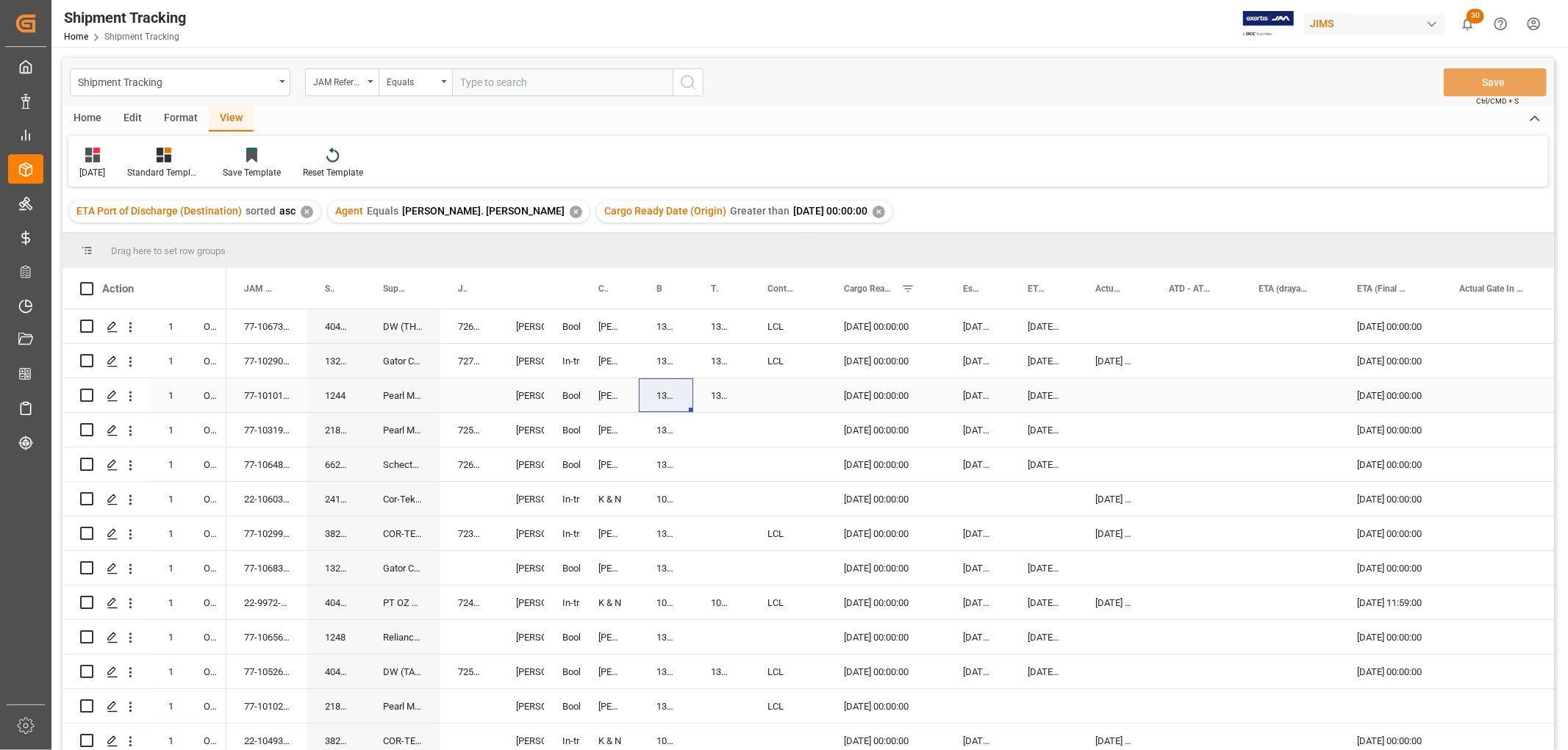
click at [779, 390] on div "Press SPACE to select this row." at bounding box center [788, 395] width 76 height 34
click at [780, 390] on div "Press SPACE to select this row." at bounding box center [788, 395] width 76 height 34
click at [795, 404] on button "Select" at bounding box center [788, 404] width 53 height 28
click at [787, 663] on div "LCL" at bounding box center [788, 661] width 36 height 15
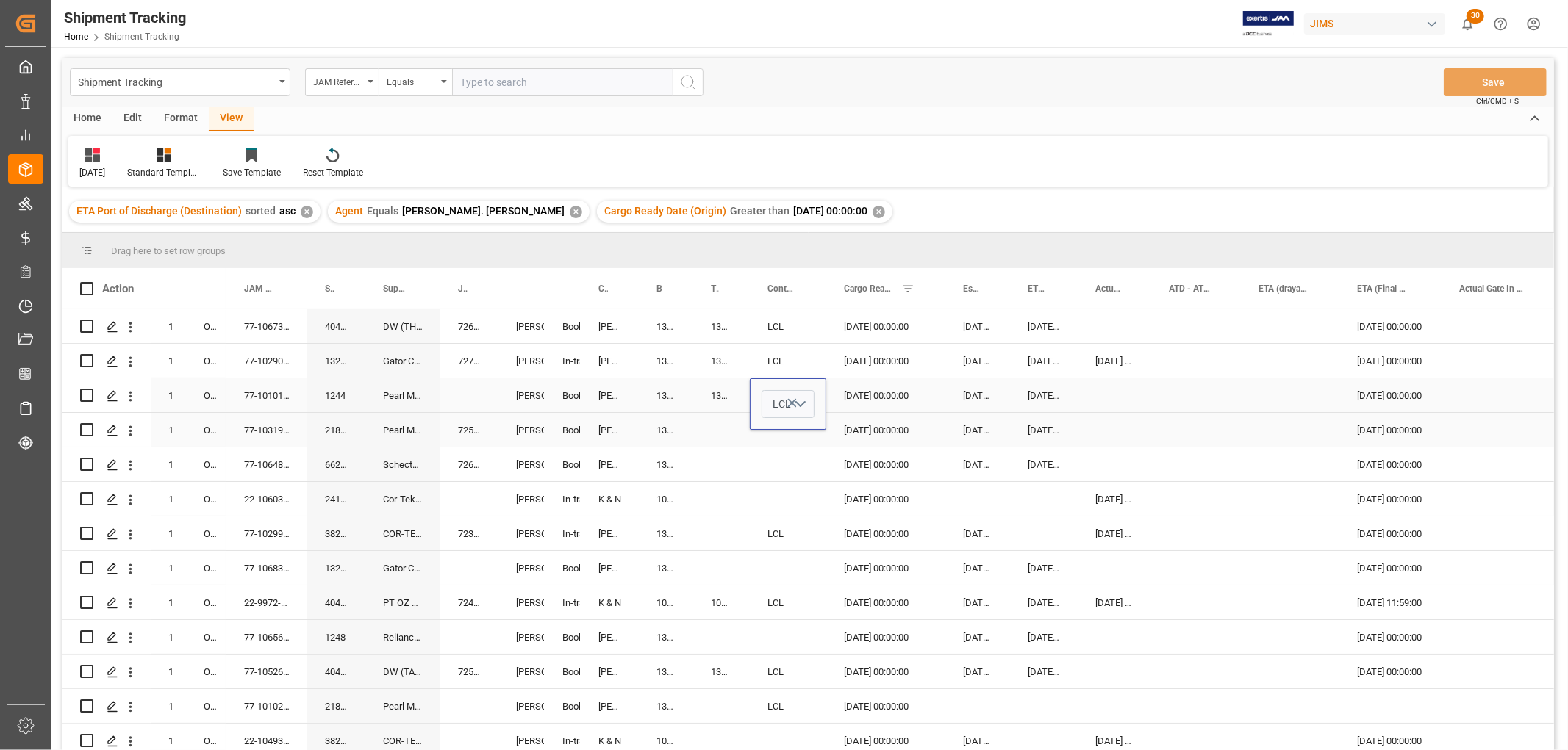
click at [721, 429] on div "Press SPACE to select this row." at bounding box center [721, 429] width 57 height 34
click at [1519, 90] on button "Save" at bounding box center [1495, 82] width 103 height 28
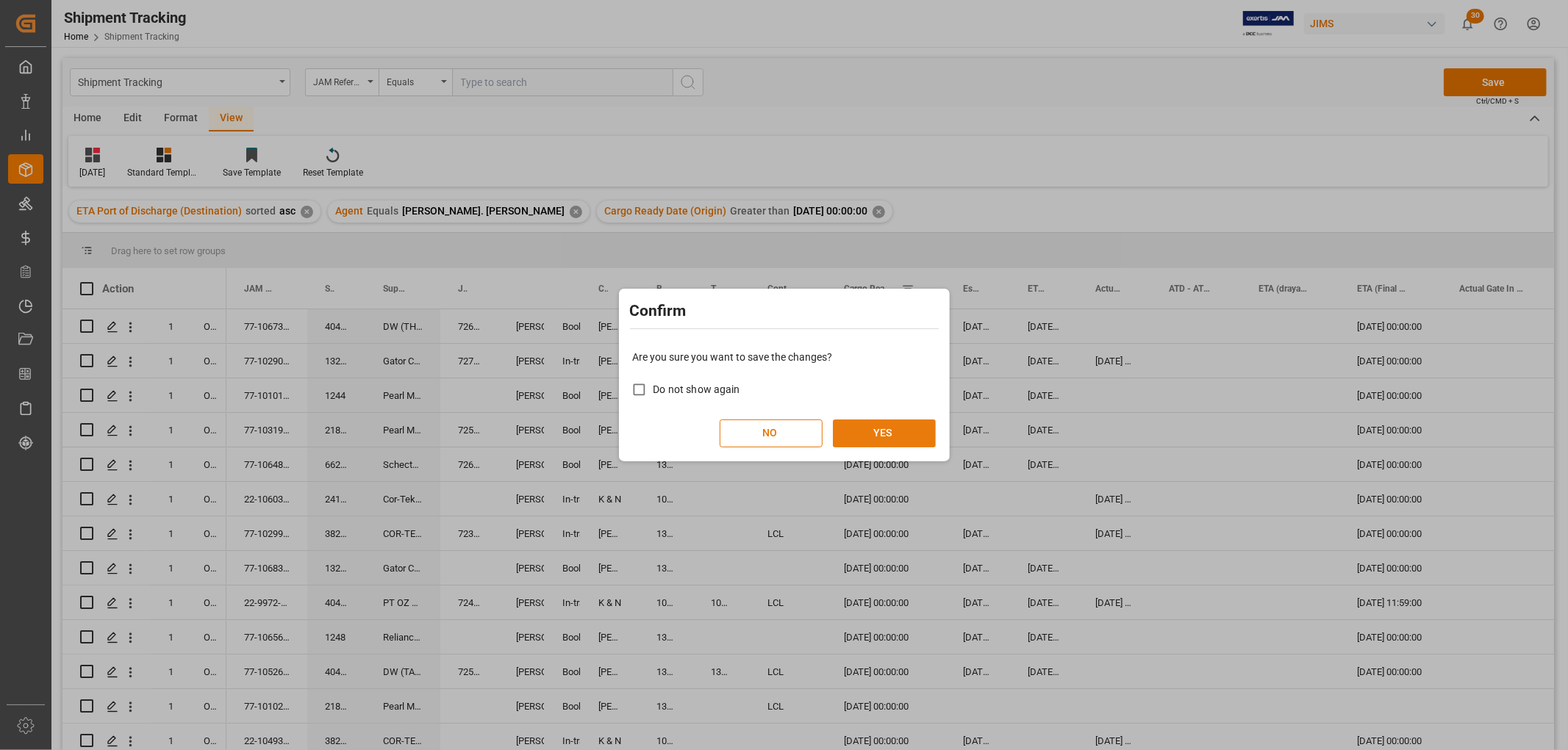
click at [898, 423] on button "YES" at bounding box center [884, 434] width 103 height 28
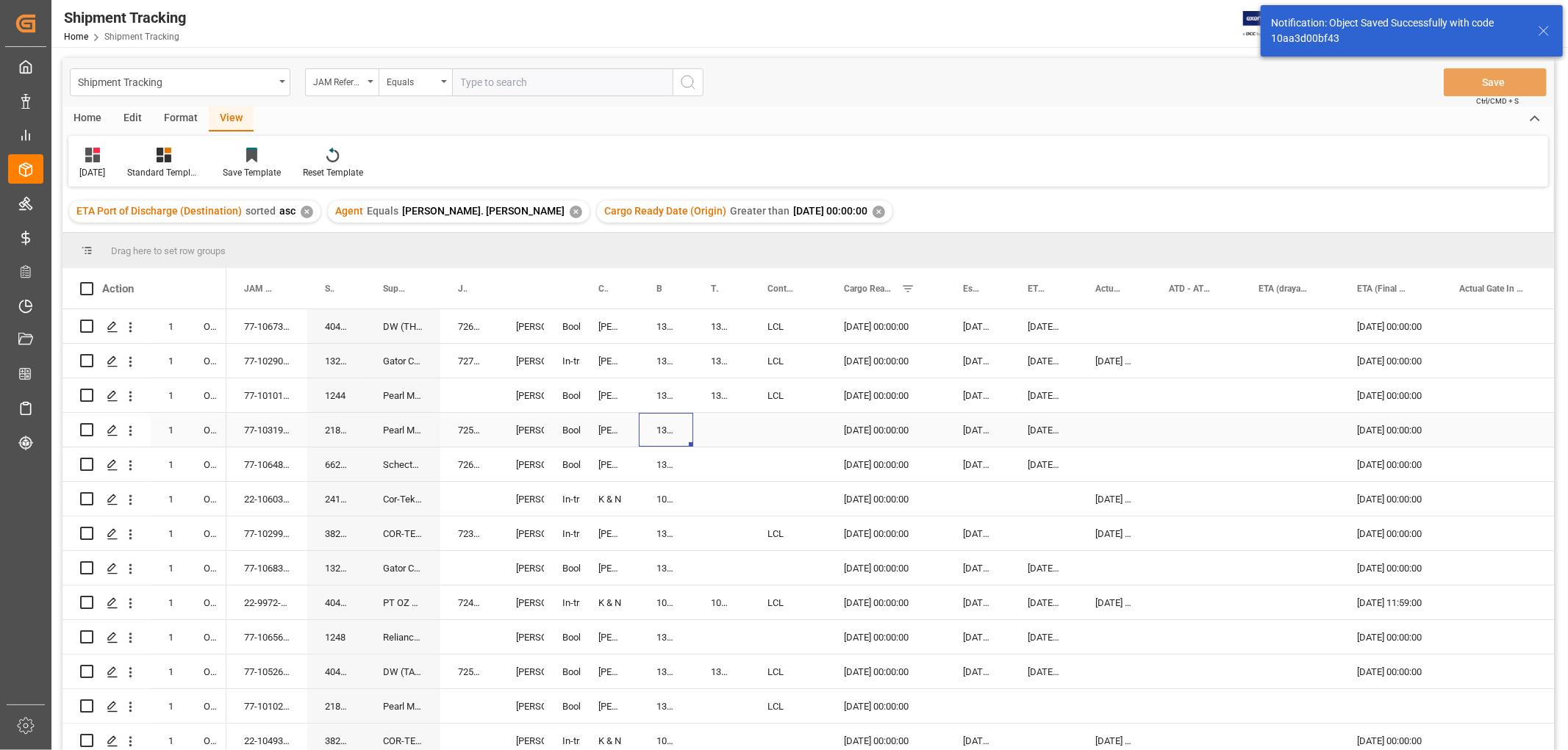
click at [665, 432] on div "13634505" at bounding box center [666, 429] width 54 height 34
drag, startPoint x: 688, startPoint y: 439, endPoint x: 710, endPoint y: 436, distance: 22.2
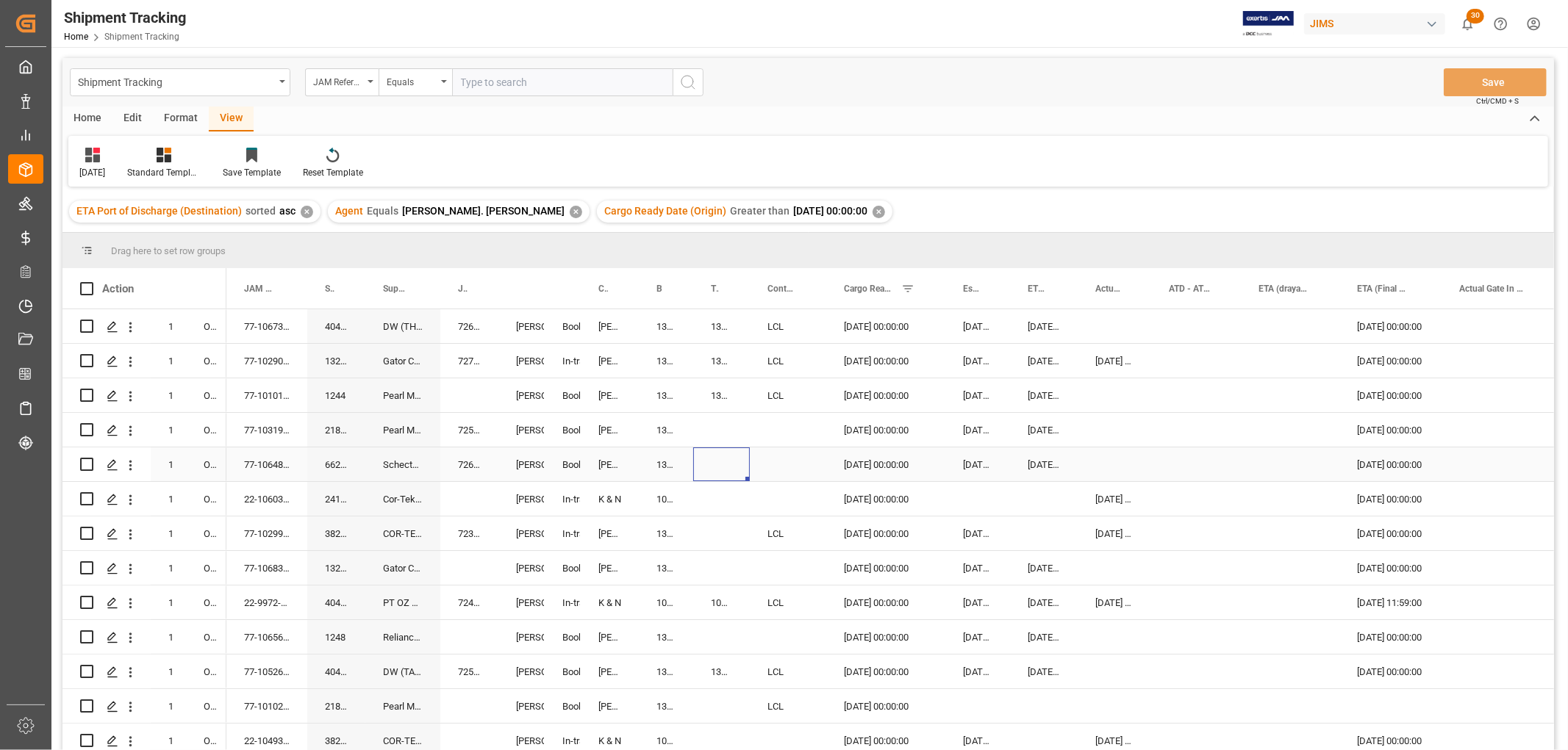
click at [696, 463] on div "Press SPACE to select this row." at bounding box center [721, 464] width 57 height 34
click at [674, 431] on div "13634505" at bounding box center [666, 429] width 54 height 34
drag, startPoint x: 691, startPoint y: 441, endPoint x: 733, endPoint y: 441, distance: 42.0
click at [658, 429] on div "13634505" at bounding box center [666, 429] width 54 height 34
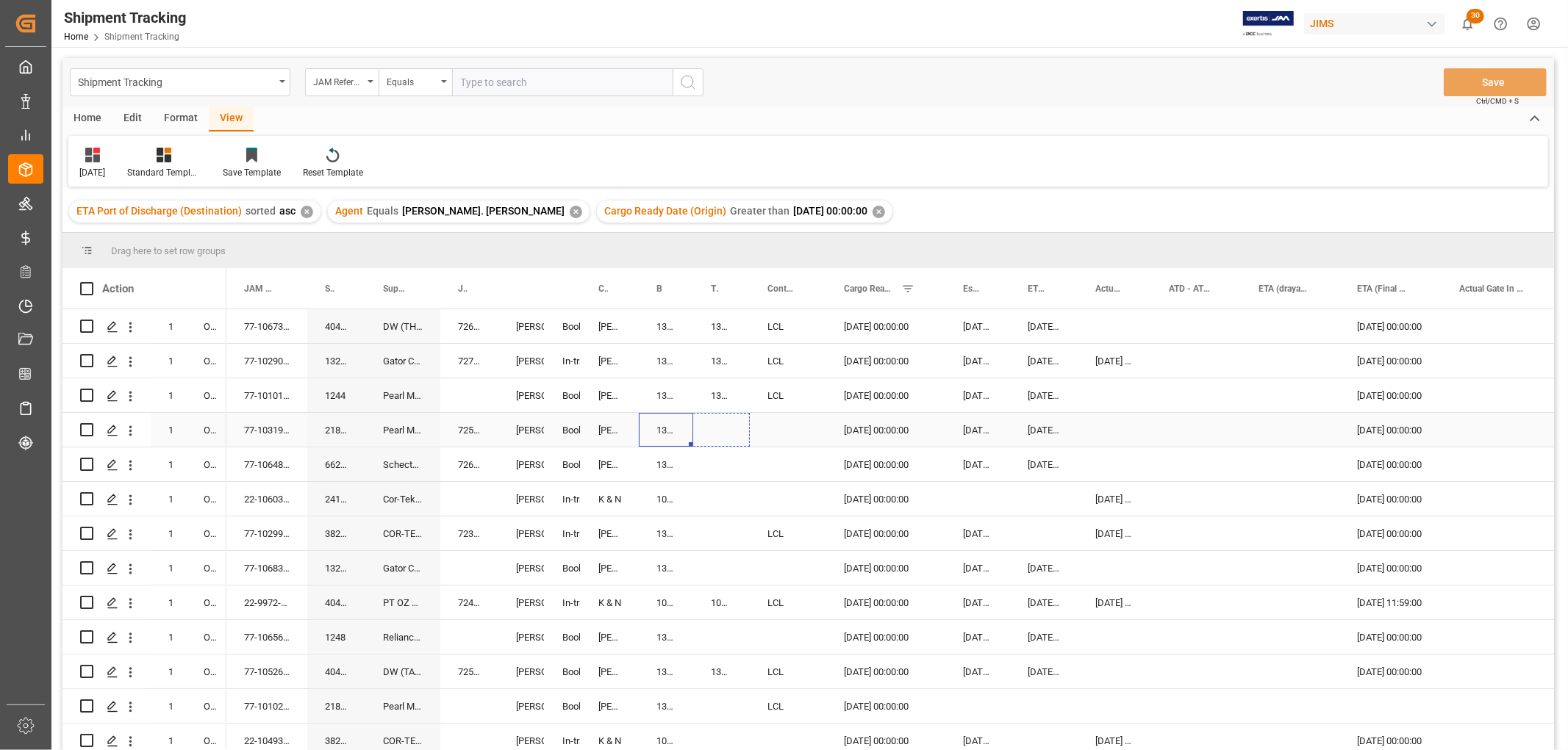
drag, startPoint x: 691, startPoint y: 445, endPoint x: 710, endPoint y: 438, distance: 20.2
click at [666, 431] on div "13634505" at bounding box center [666, 429] width 54 height 34
click at [782, 429] on div "Press SPACE to select this row." at bounding box center [788, 429] width 76 height 34
click at [785, 430] on div "Press SPACE to select this row." at bounding box center [788, 429] width 76 height 34
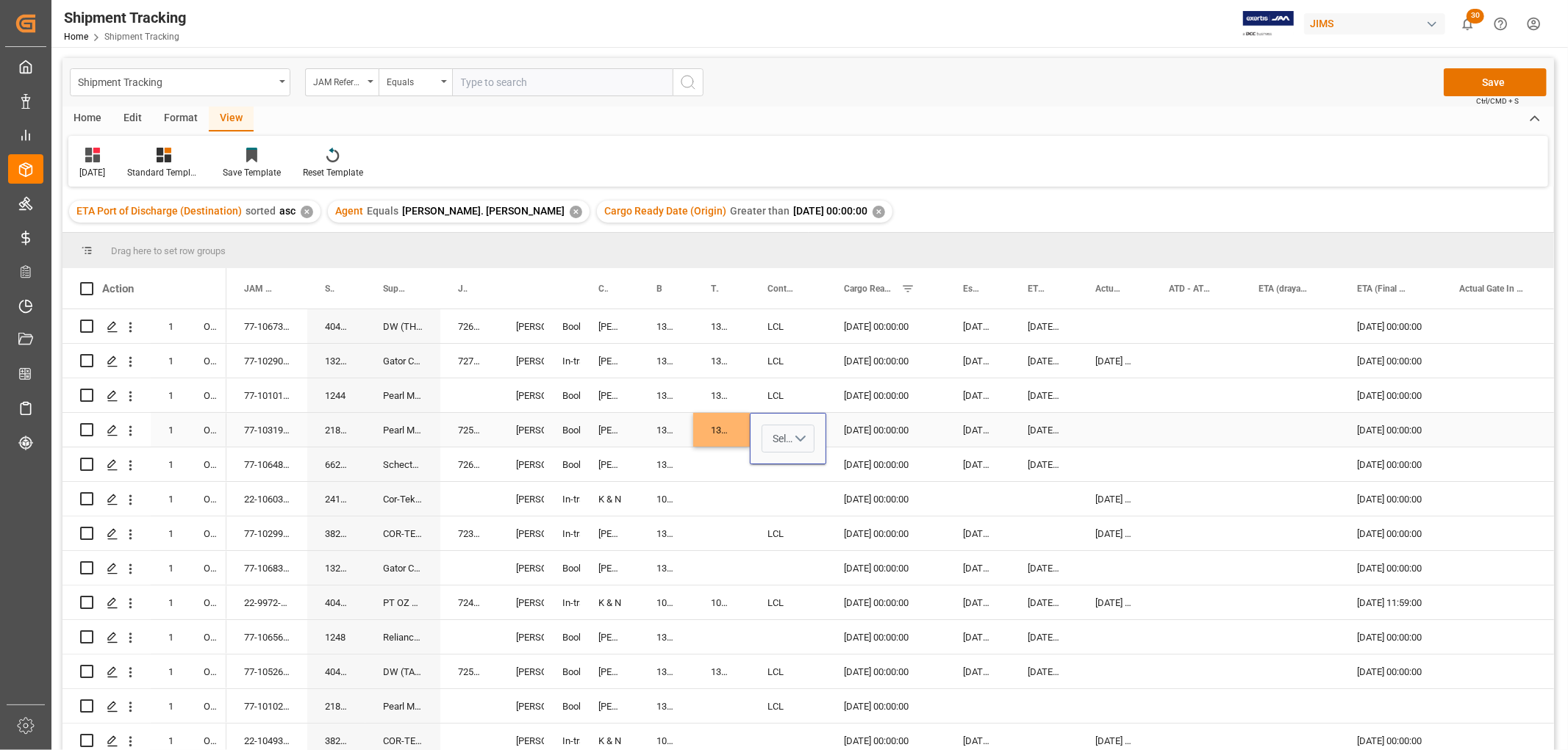
click at [799, 437] on button "Select" at bounding box center [788, 439] width 53 height 28
click at [785, 694] on div "LCL" at bounding box center [788, 696] width 36 height 15
click at [710, 465] on div "Press SPACE to select this row." at bounding box center [721, 464] width 57 height 34
click at [1505, 83] on button "Save" at bounding box center [1495, 82] width 103 height 28
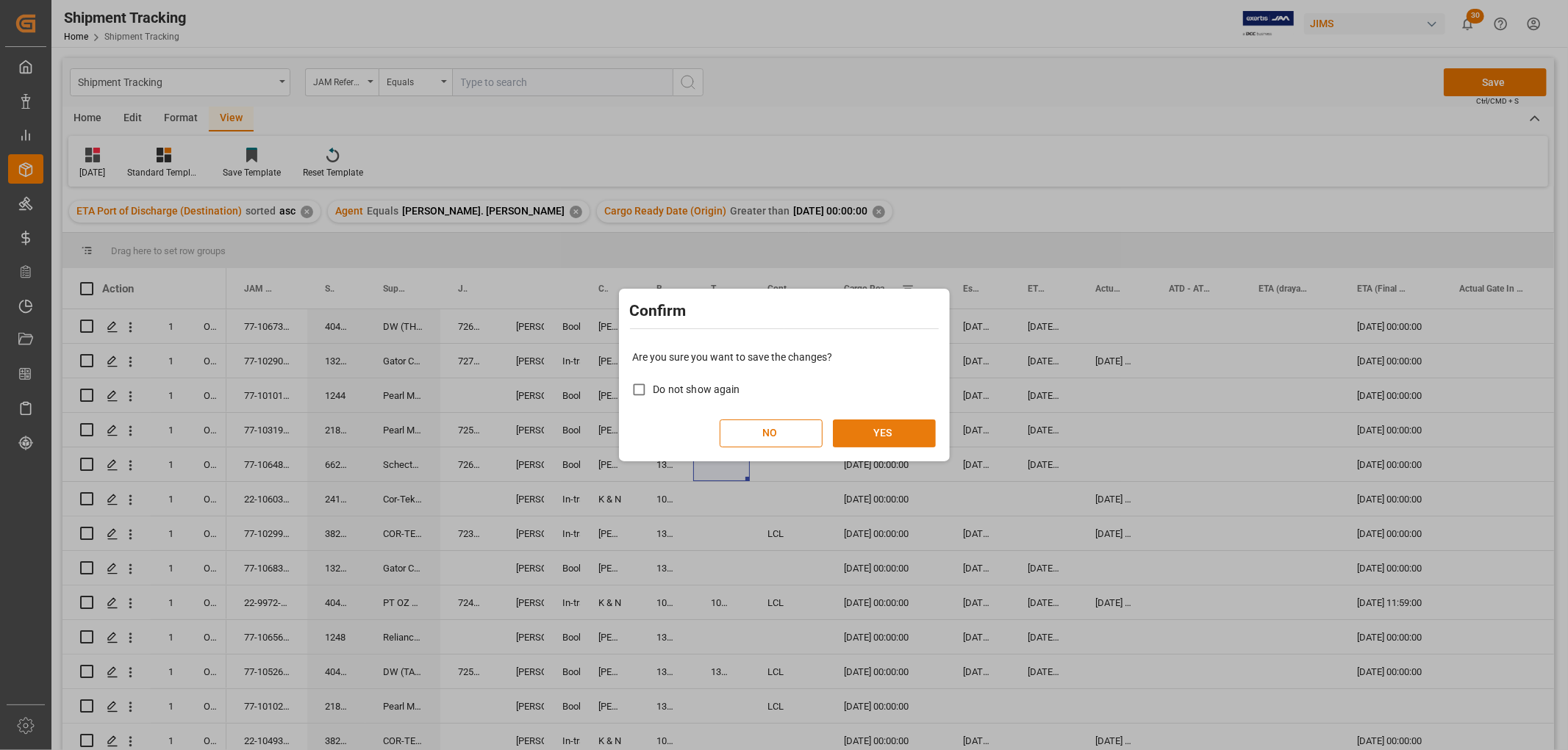
click at [914, 431] on button "YES" at bounding box center [884, 434] width 103 height 28
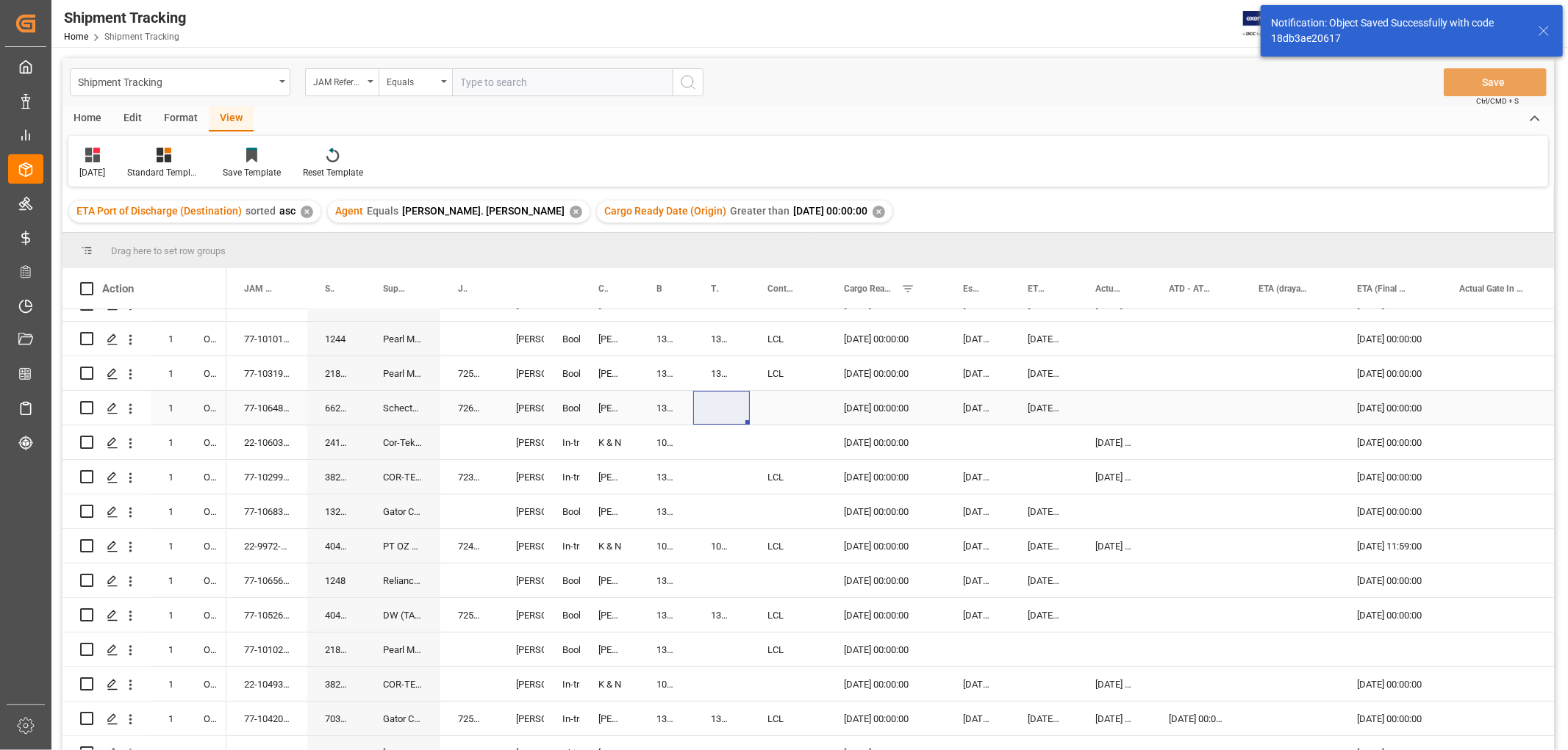
scroll to position [81, 0]
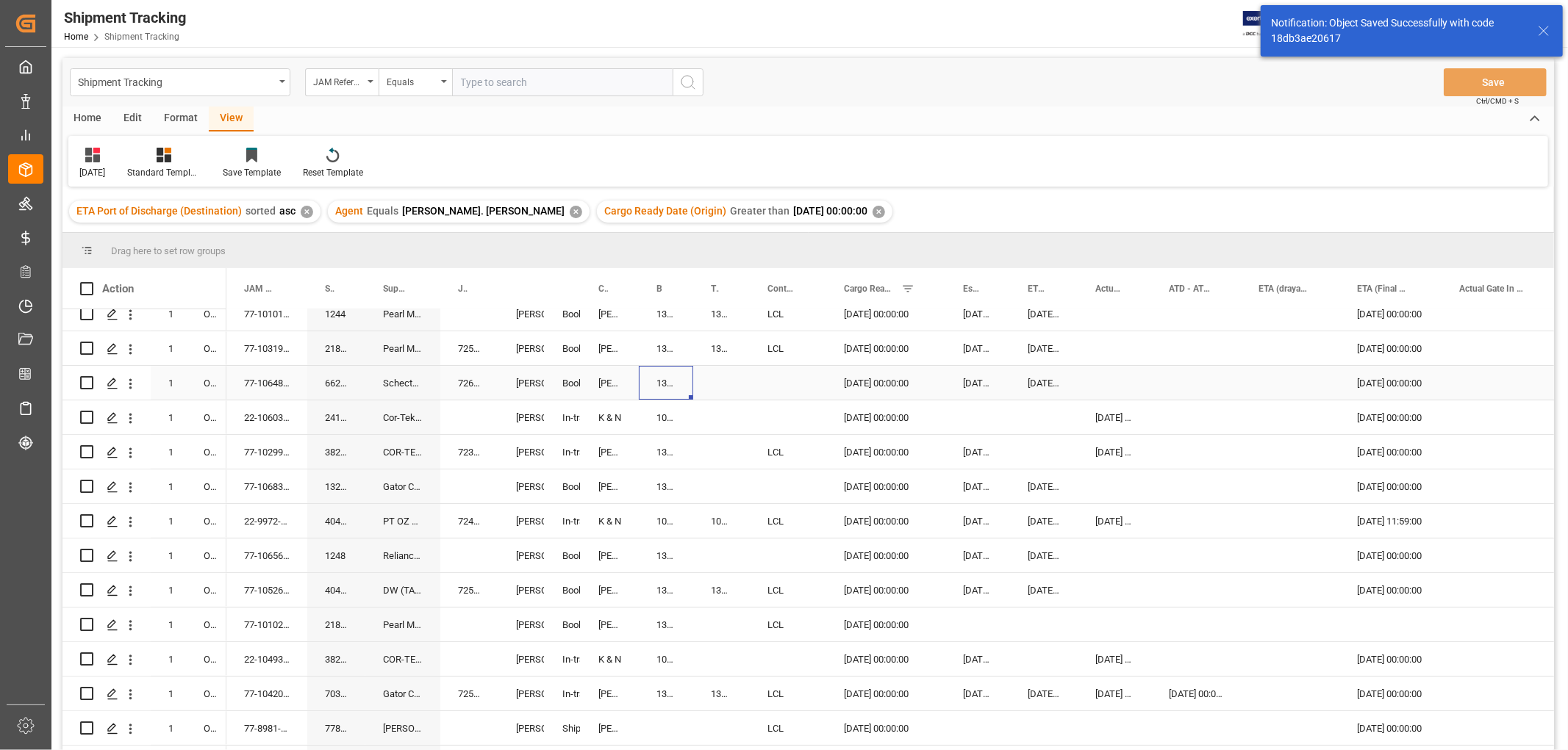
click at [666, 386] on div "13635237" at bounding box center [666, 382] width 54 height 34
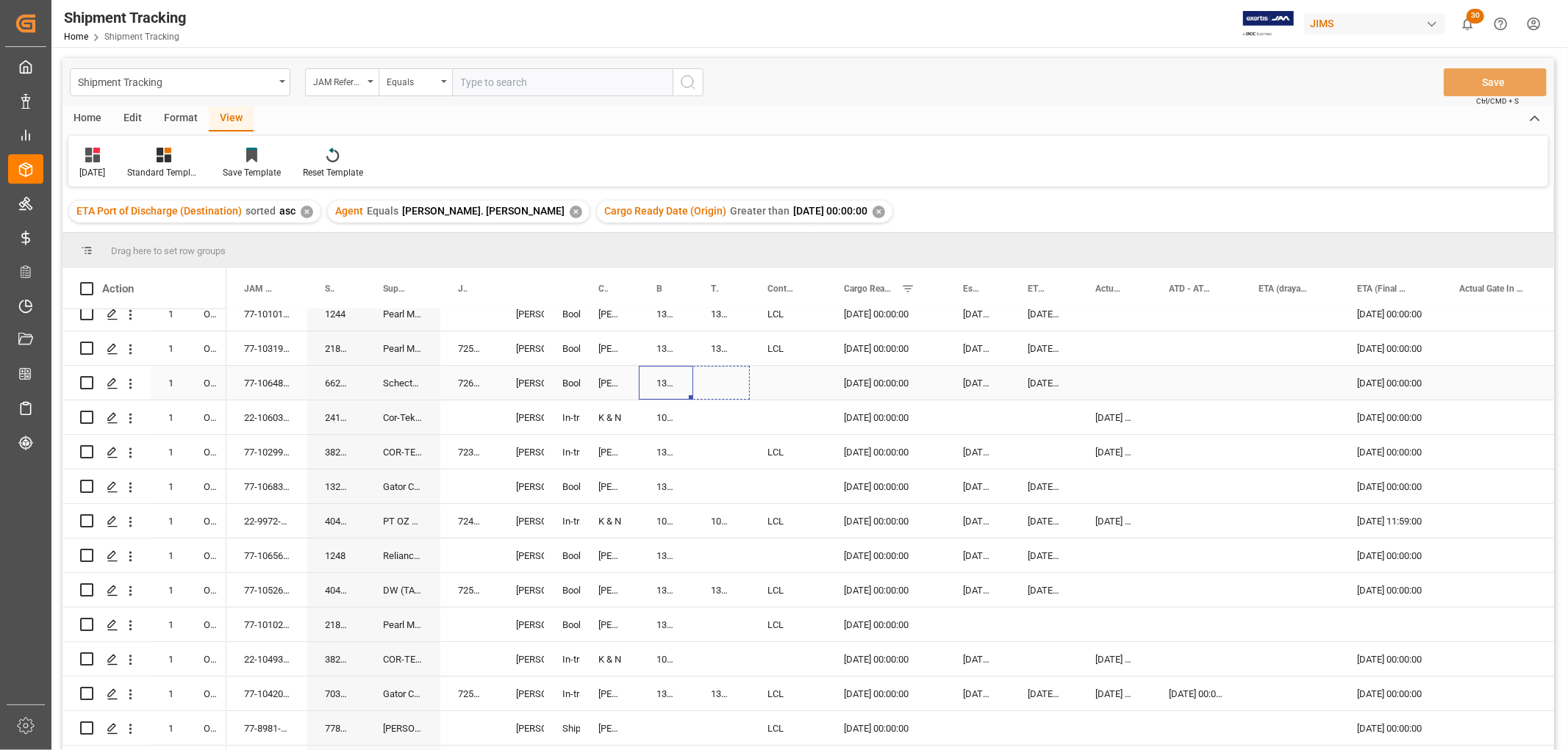
drag, startPoint x: 691, startPoint y: 394, endPoint x: 738, endPoint y: 400, distance: 47.4
click at [719, 435] on div "Press SPACE to select this row." at bounding box center [721, 452] width 57 height 34
click at [725, 379] on div "13635237" at bounding box center [721, 382] width 57 height 34
click at [770, 367] on div "Press SPACE to select this row." at bounding box center [788, 382] width 76 height 34
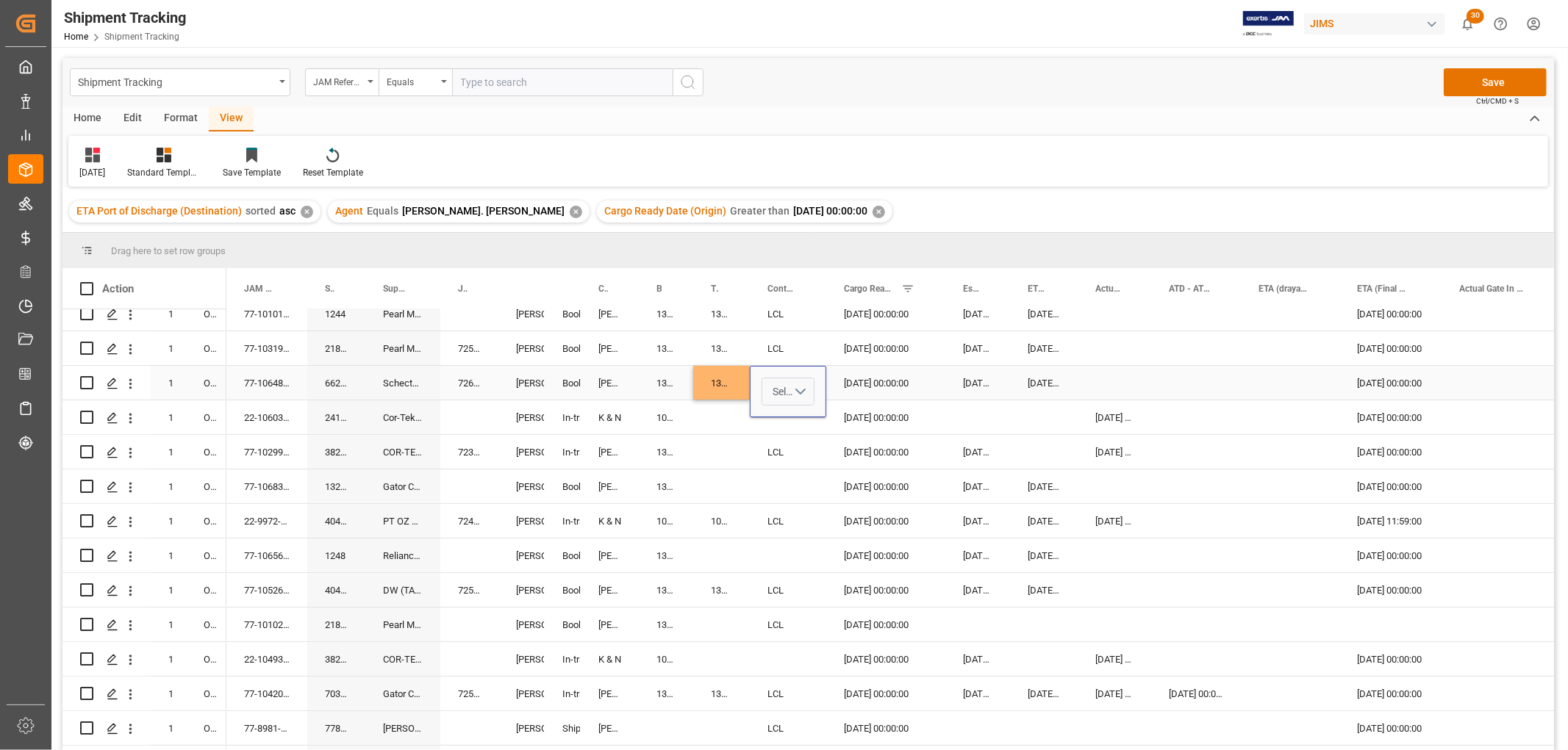
click at [799, 390] on button "Select" at bounding box center [788, 392] width 53 height 28
click at [783, 648] on div "LCL" at bounding box center [788, 649] width 36 height 15
click at [1165, 382] on div "Press SPACE to select this row." at bounding box center [1196, 382] width 90 height 34
click at [1479, 81] on button "Save" at bounding box center [1495, 82] width 103 height 28
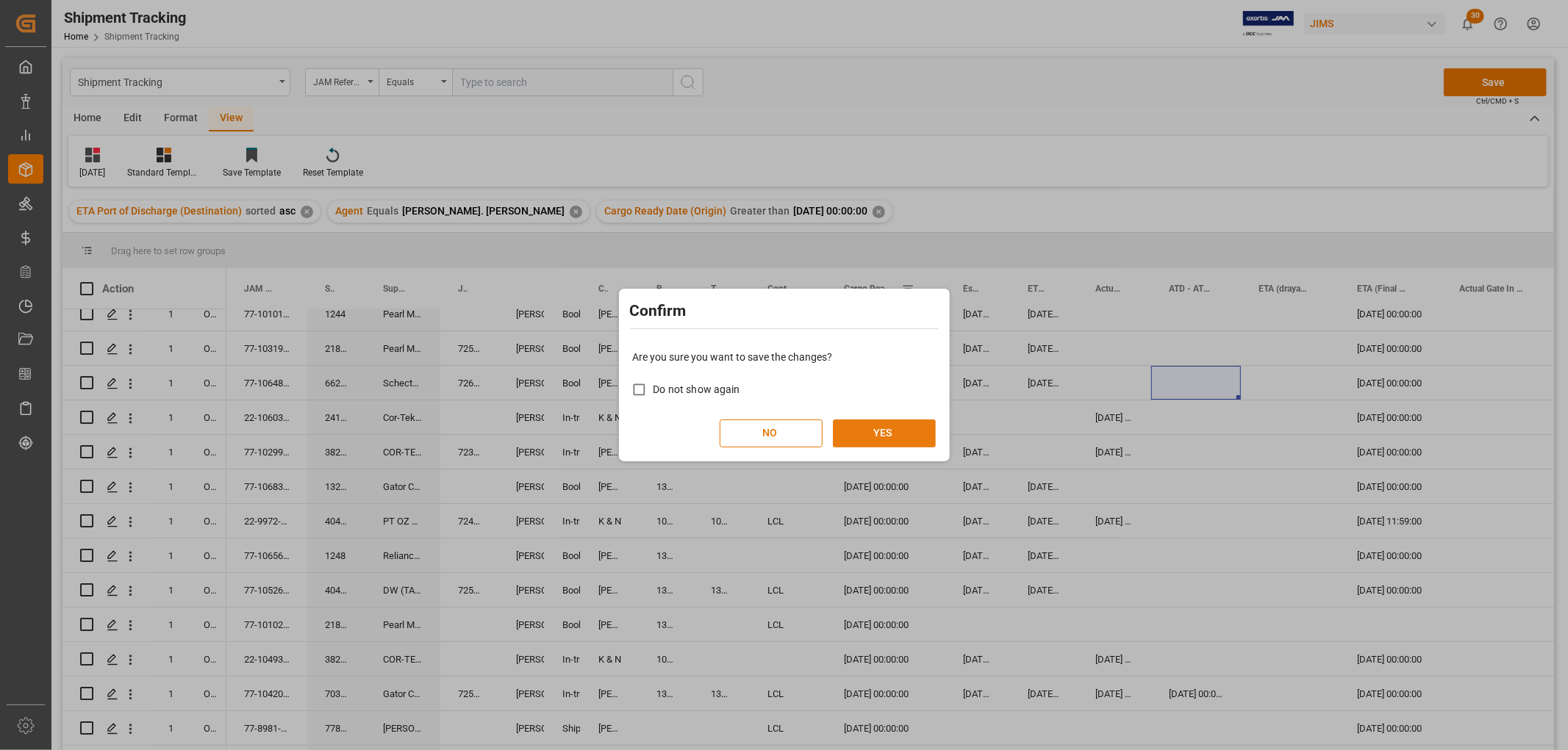
click at [900, 429] on button "YES" at bounding box center [884, 434] width 103 height 28
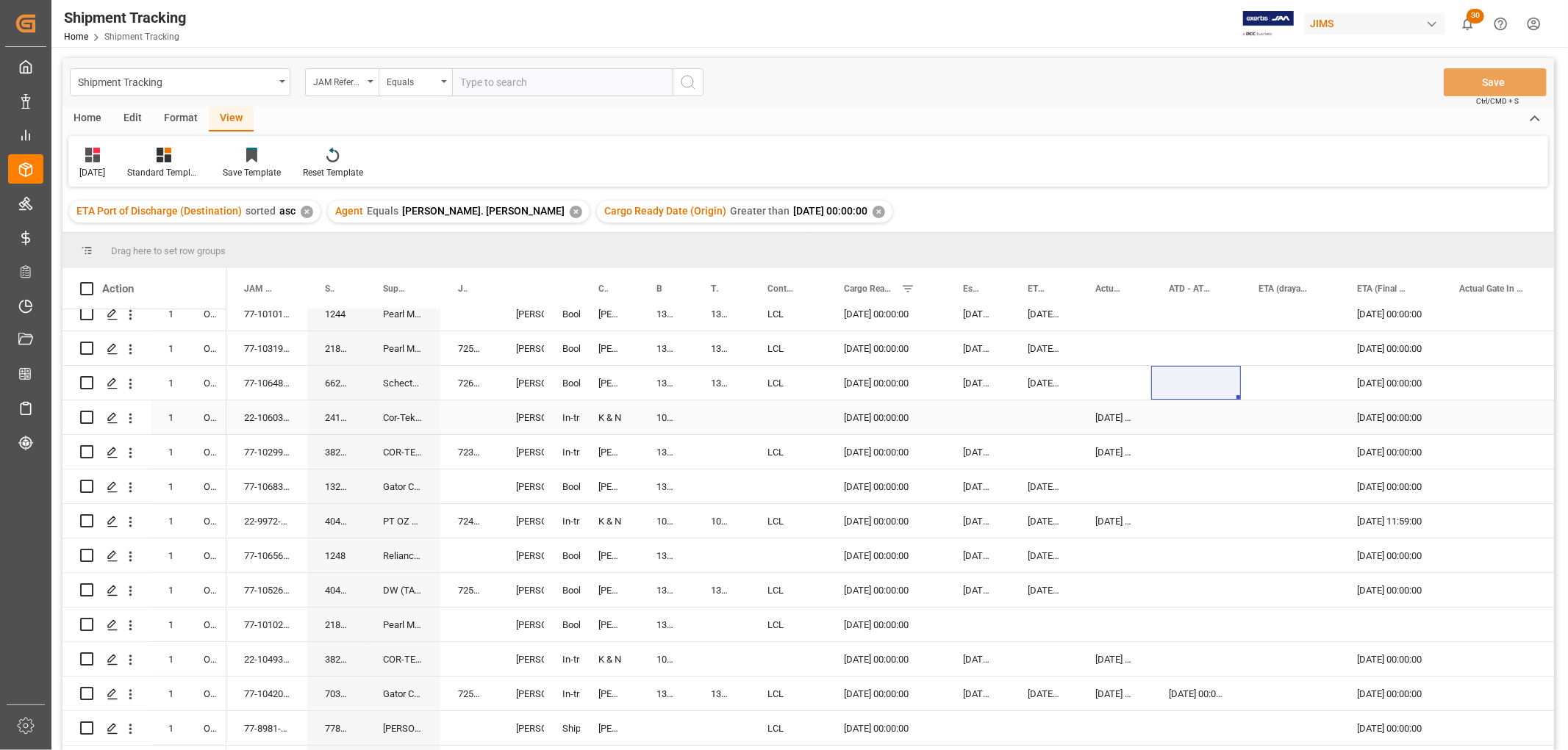
click at [665, 416] on div "1068905655" at bounding box center [666, 417] width 54 height 34
drag, startPoint x: 689, startPoint y: 426, endPoint x: 704, endPoint y: 426, distance: 15.0
click at [684, 458] on div "13632755" at bounding box center [666, 452] width 54 height 34
click at [654, 414] on div "1068905655" at bounding box center [666, 417] width 54 height 34
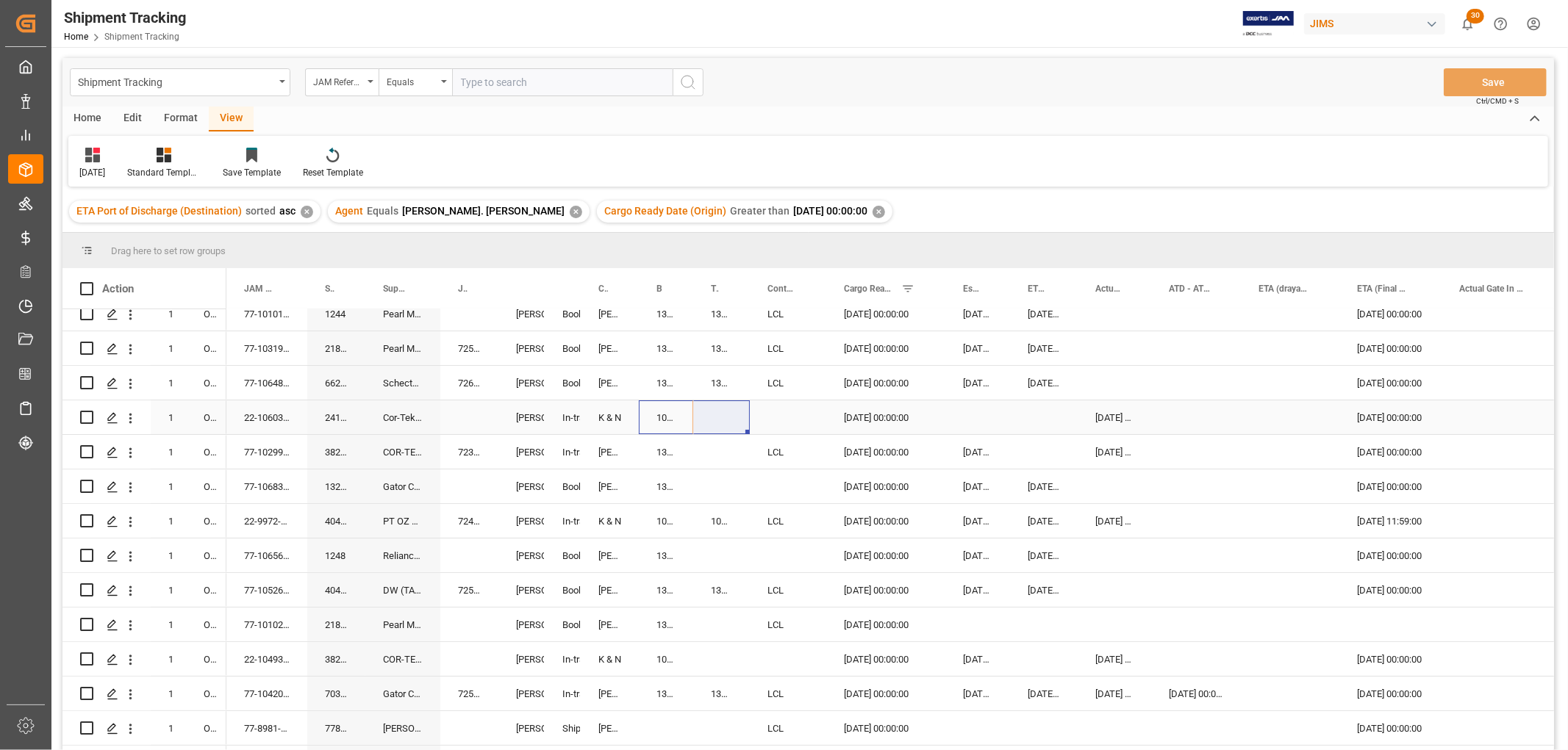
drag, startPoint x: 687, startPoint y: 424, endPoint x: 705, endPoint y: 423, distance: 18.0
click at [654, 412] on div "1068905655" at bounding box center [666, 417] width 54 height 34
click at [689, 447] on div "13632755" at bounding box center [666, 452] width 54 height 34
click at [666, 409] on div "1068905655" at bounding box center [666, 417] width 54 height 34
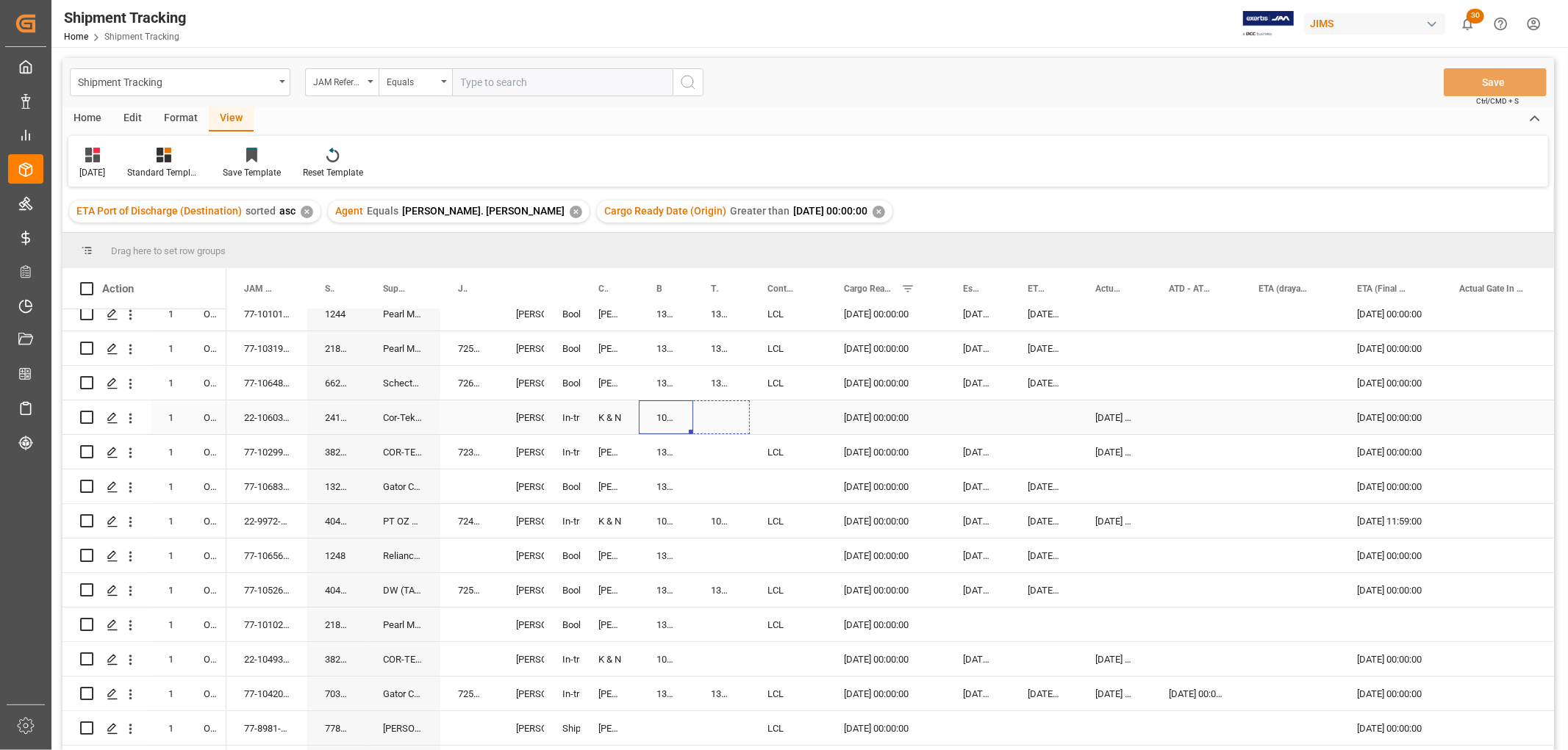
drag, startPoint x: 691, startPoint y: 429, endPoint x: 702, endPoint y: 429, distance: 11.0
click at [657, 417] on div "1068905655" at bounding box center [666, 417] width 54 height 34
click at [784, 414] on div "Press SPACE to select this row." at bounding box center [788, 417] width 76 height 34
click at [802, 422] on button "Select" at bounding box center [788, 426] width 53 height 28
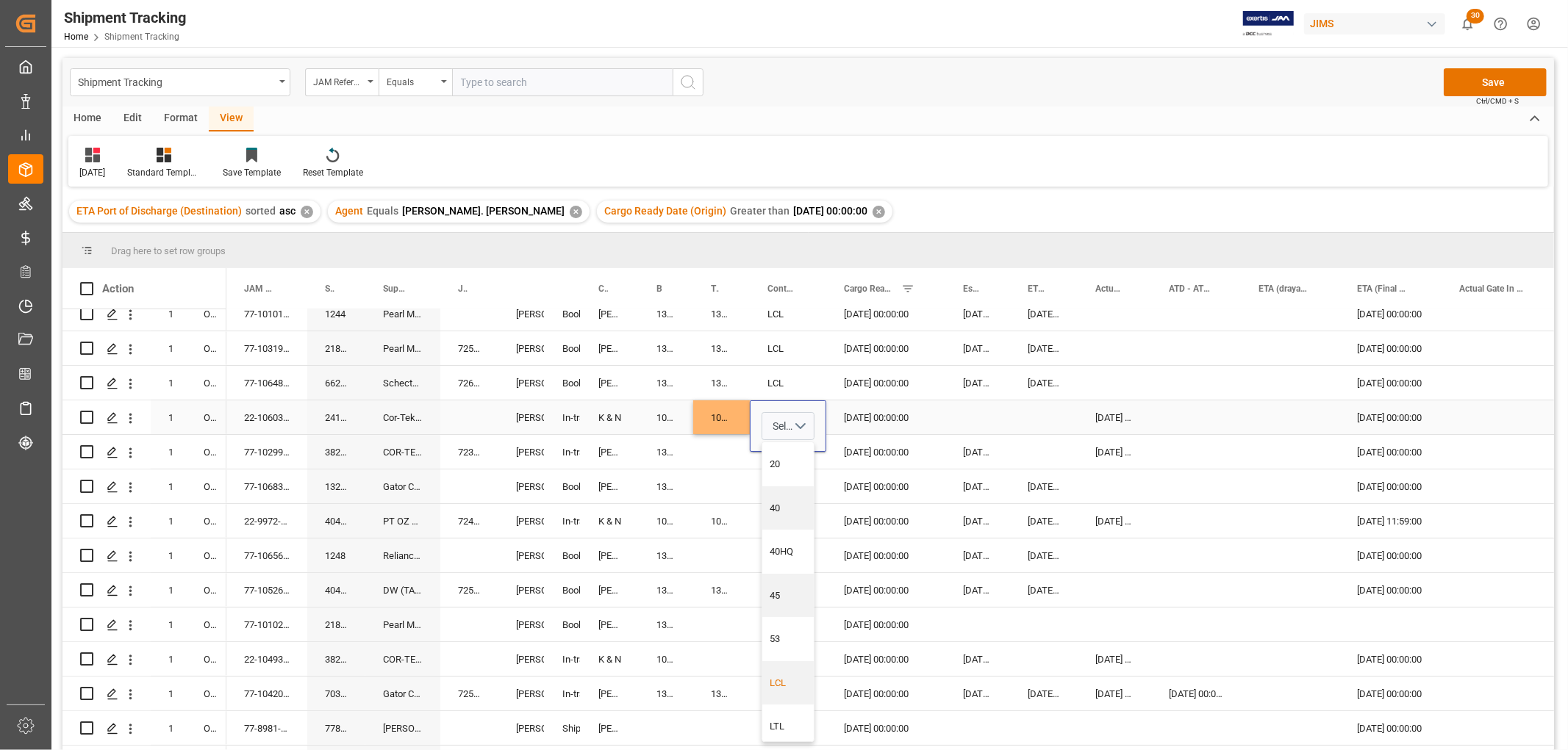
click at [789, 682] on div "LCL" at bounding box center [788, 684] width 36 height 15
click at [721, 442] on div "Press SPACE to select this row." at bounding box center [721, 452] width 57 height 34
click at [983, 414] on div "Press SPACE to select this row." at bounding box center [977, 417] width 65 height 34
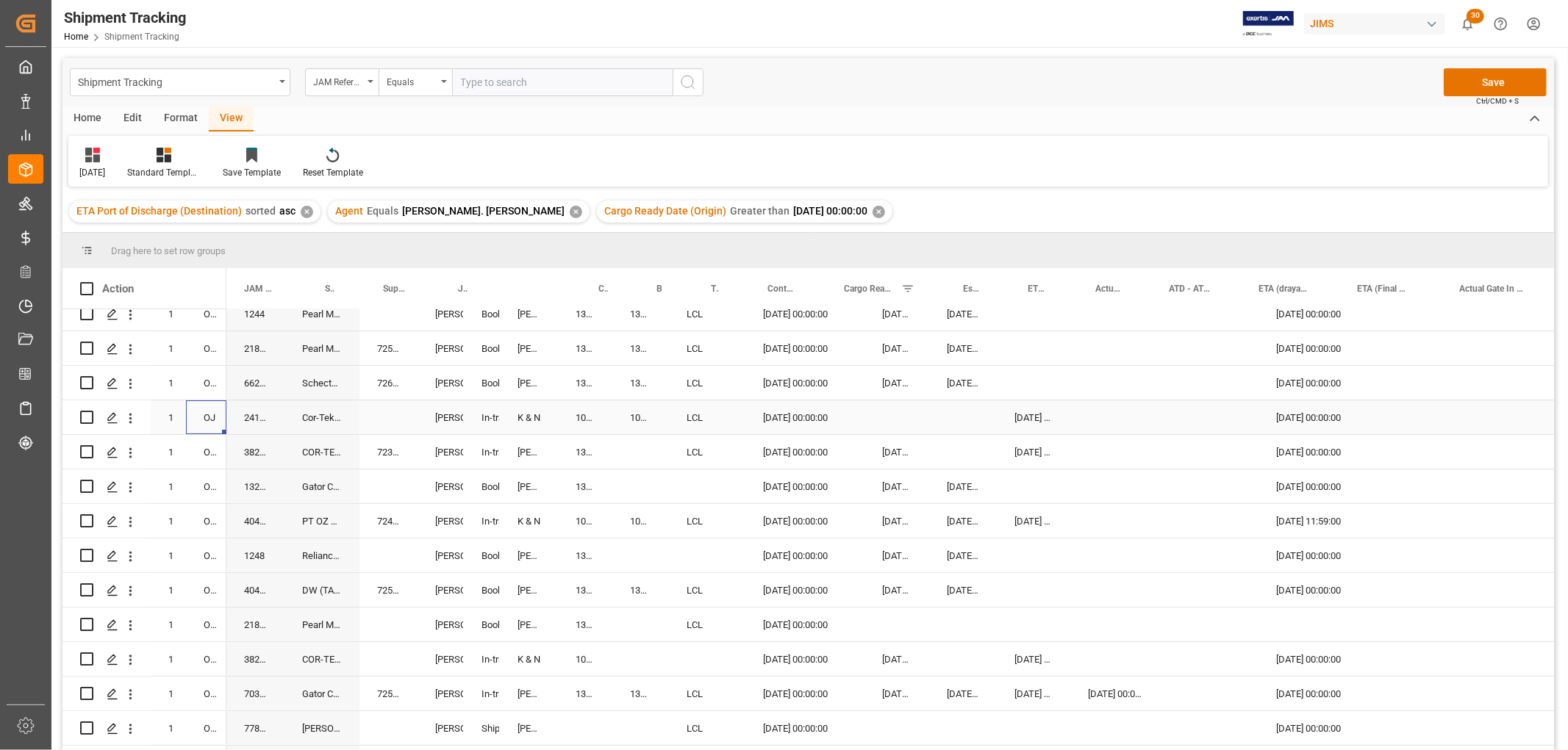
scroll to position [0, 0]
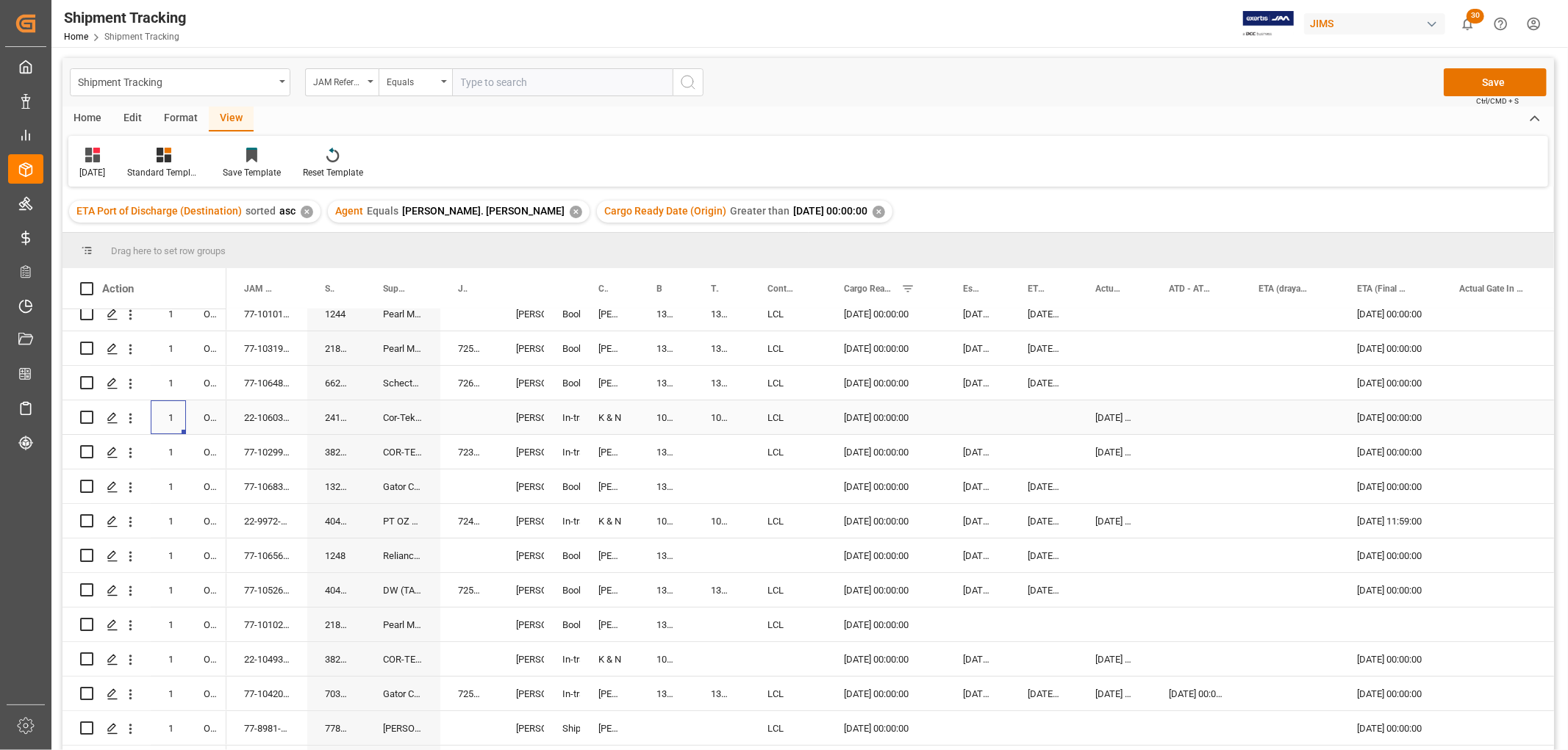
click at [256, 419] on div "22-10603-CN" at bounding box center [266, 417] width 81 height 34
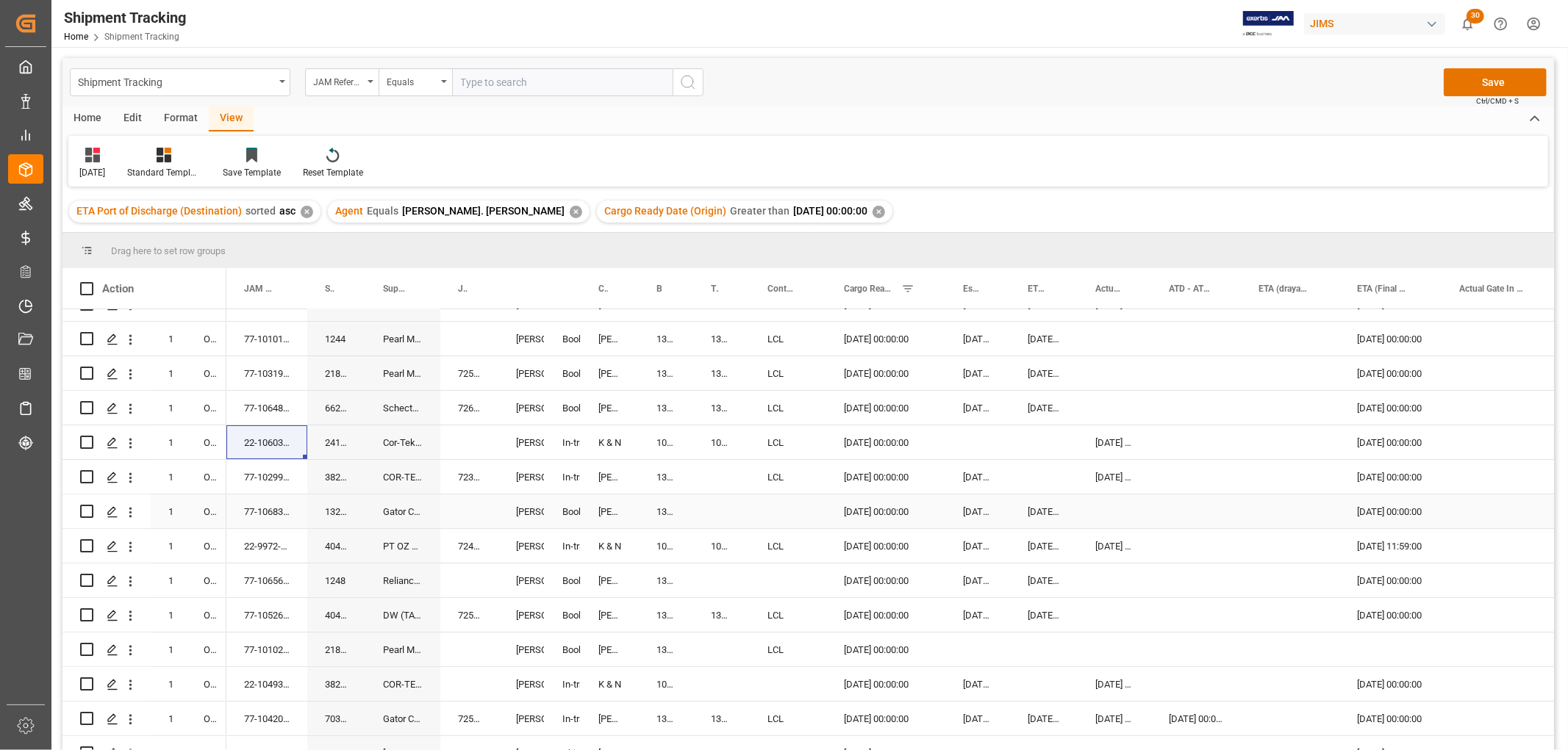
scroll to position [81, 0]
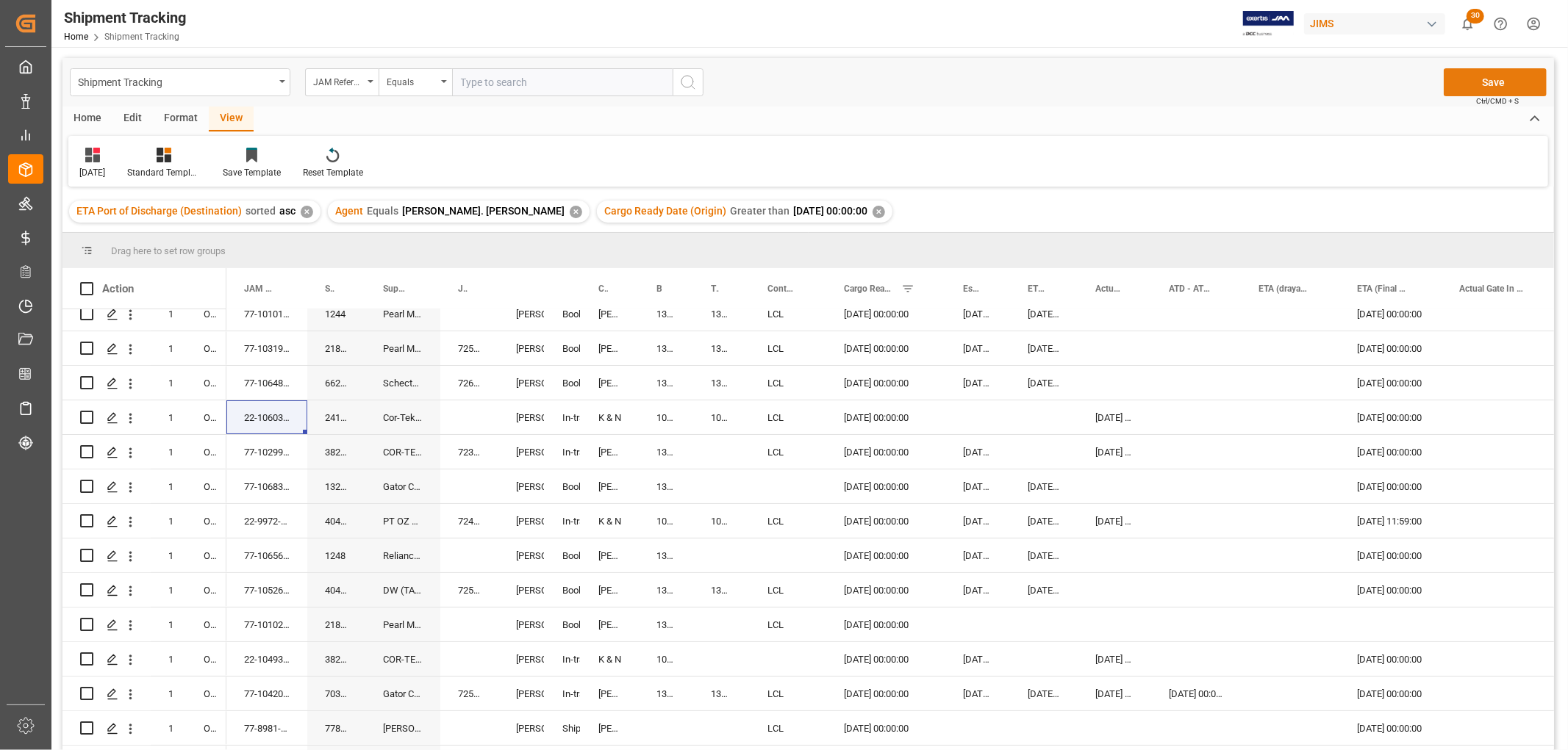
click at [1499, 77] on button "Save" at bounding box center [1495, 82] width 103 height 28
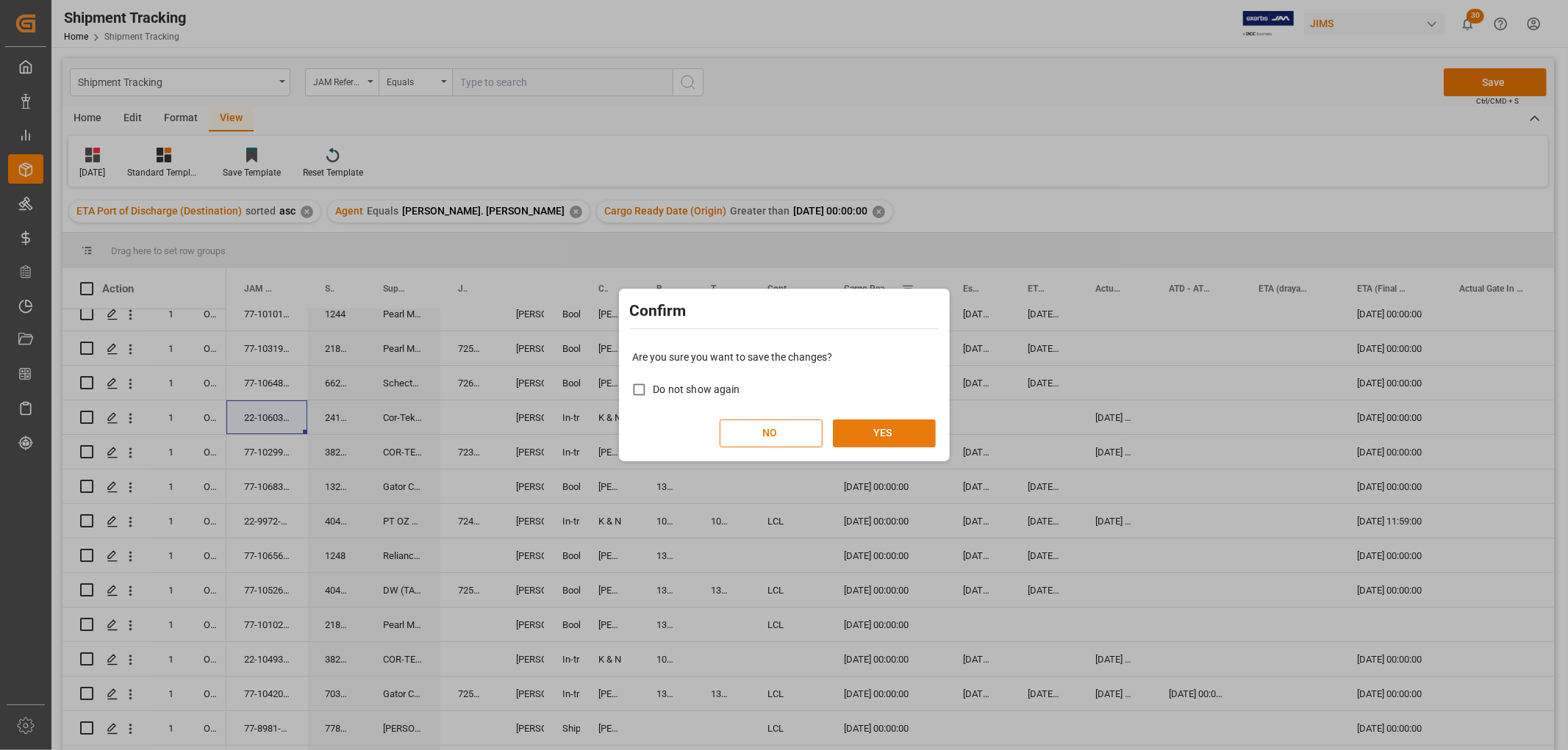
click at [887, 437] on button "YES" at bounding box center [884, 434] width 103 height 28
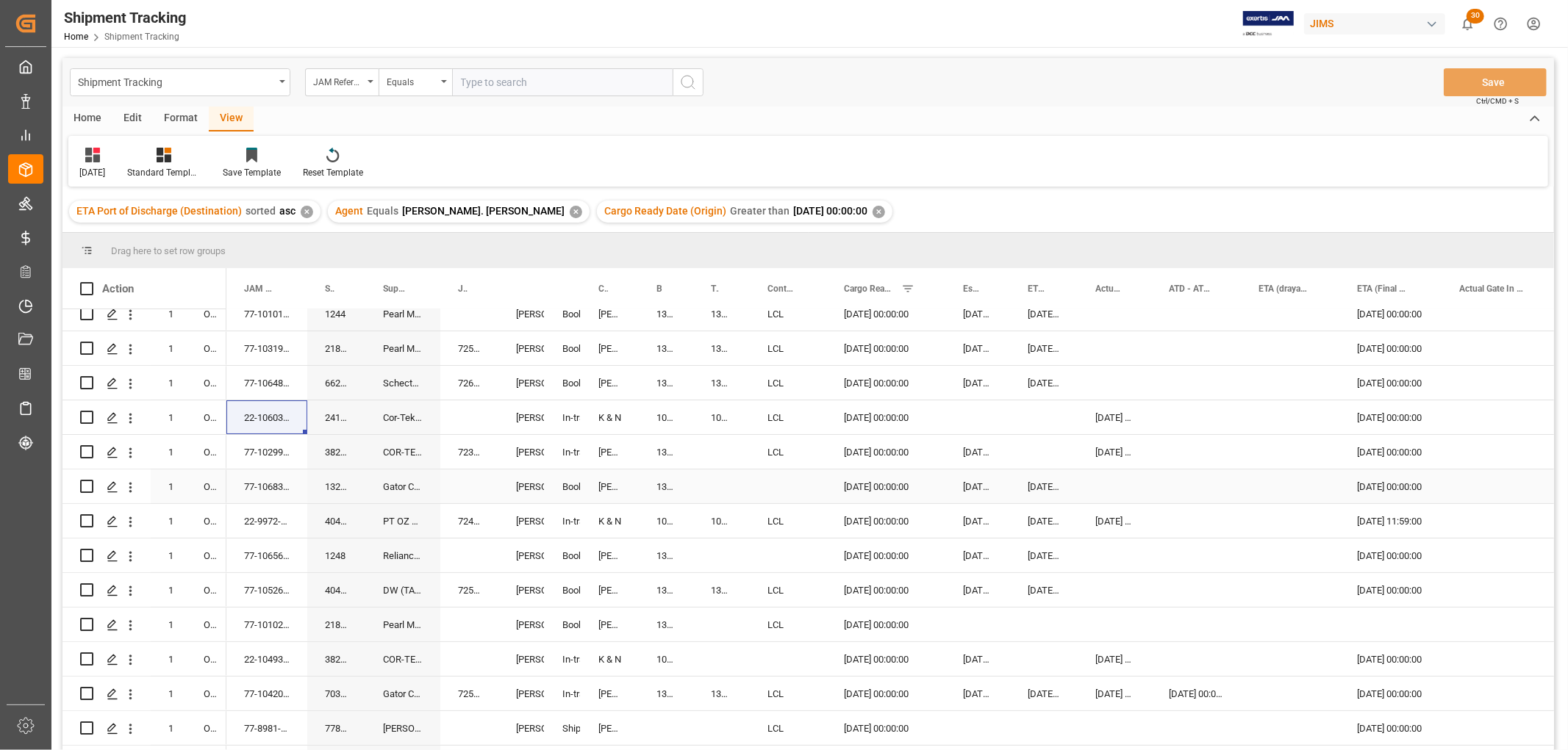
click at [664, 489] on div "13635619" at bounding box center [666, 486] width 54 height 34
click at [659, 450] on div "13632755" at bounding box center [666, 452] width 54 height 34
drag, startPoint x: 689, startPoint y: 458, endPoint x: 723, endPoint y: 450, distance: 34.9
click at [731, 491] on div "Press SPACE to select this row." at bounding box center [721, 486] width 57 height 34
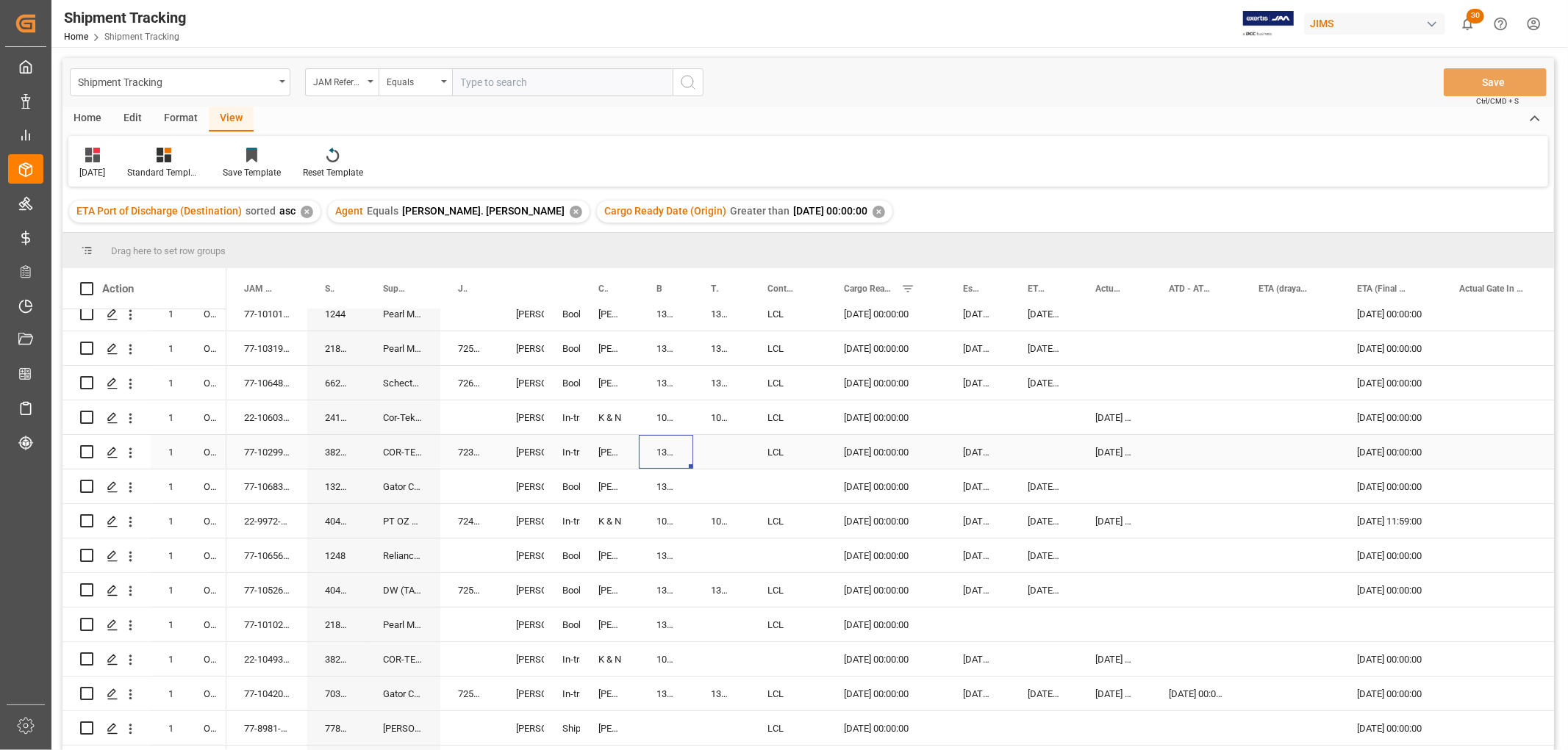
click at [675, 451] on div "13632755" at bounding box center [666, 452] width 54 height 34
drag, startPoint x: 686, startPoint y: 463, endPoint x: 717, endPoint y: 458, distance: 31.4
click at [688, 471] on div "13635619" at bounding box center [666, 486] width 54 height 34
click at [671, 449] on div "13632755" at bounding box center [666, 452] width 54 height 34
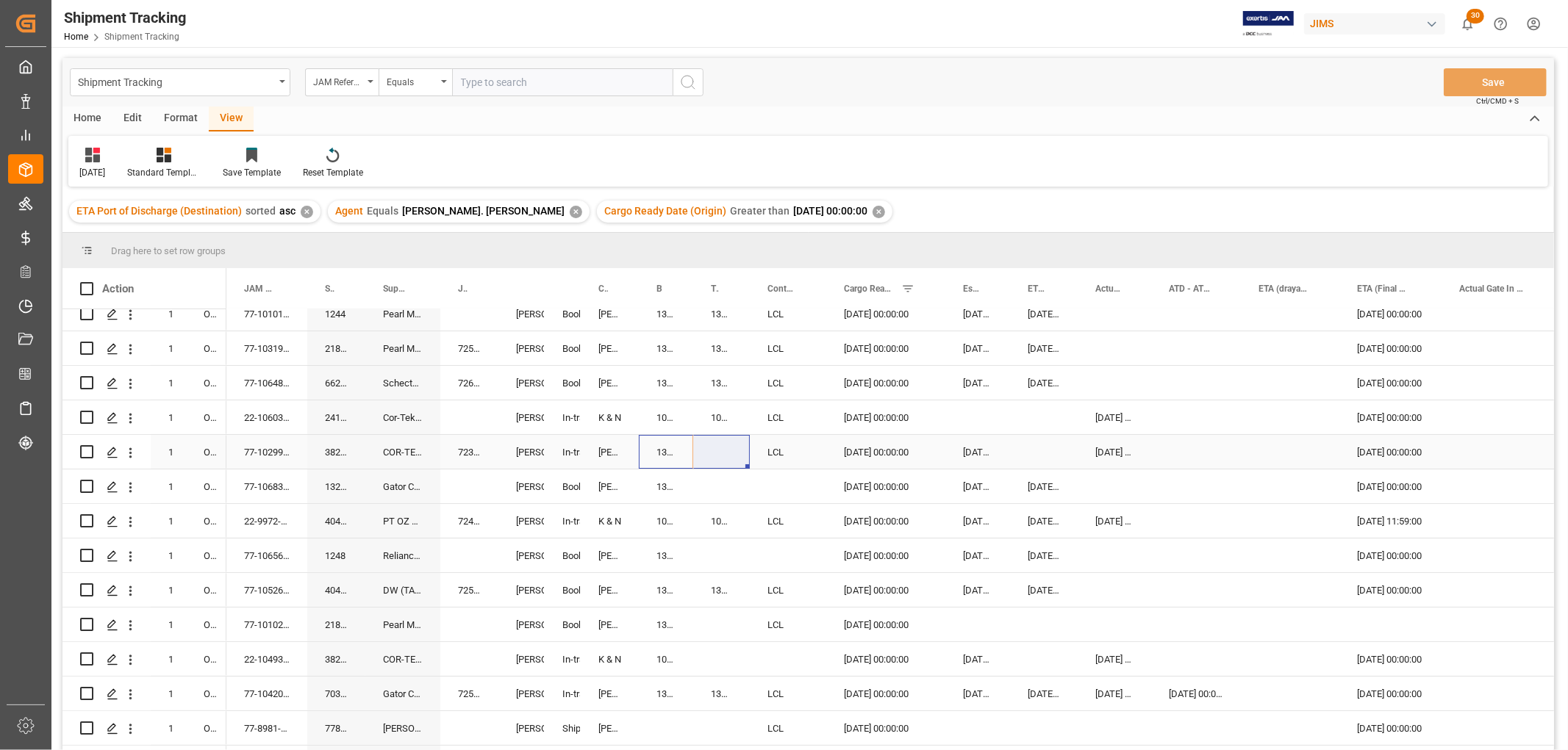
drag, startPoint x: 691, startPoint y: 463, endPoint x: 729, endPoint y: 457, distance: 38.5
click at [696, 478] on div "Press SPACE to select this row." at bounding box center [721, 486] width 57 height 34
click at [665, 444] on div "13632755" at bounding box center [666, 452] width 54 height 34
drag, startPoint x: 690, startPoint y: 461, endPoint x: 708, endPoint y: 457, distance: 18.4
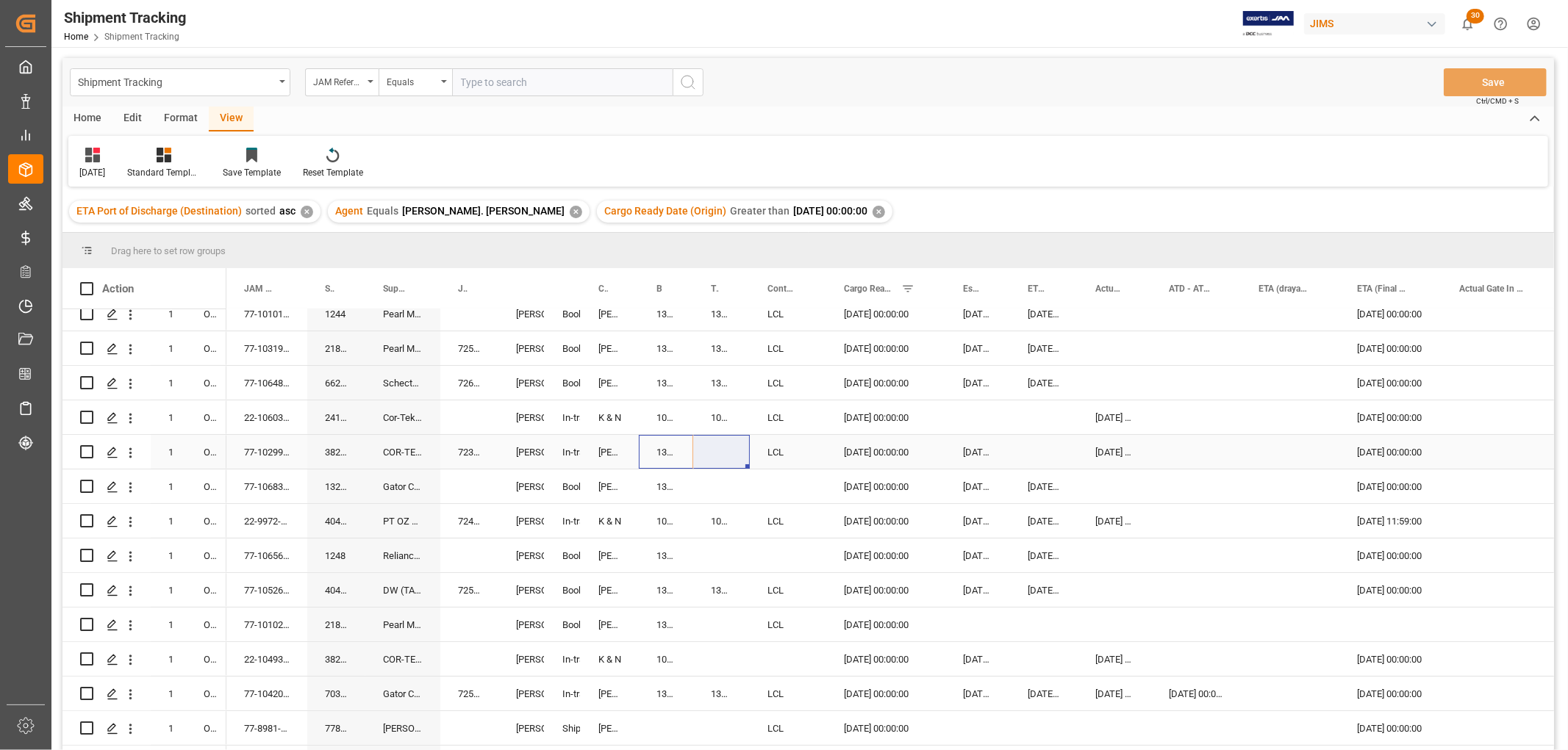
click at [698, 474] on div "Press SPACE to select this row." at bounding box center [721, 486] width 57 height 34
click at [673, 449] on div "13632755" at bounding box center [666, 452] width 54 height 34
click at [693, 463] on div "Press SPACE to select this row." at bounding box center [721, 452] width 57 height 34
click at [656, 453] on div "13632755" at bounding box center [666, 452] width 54 height 34
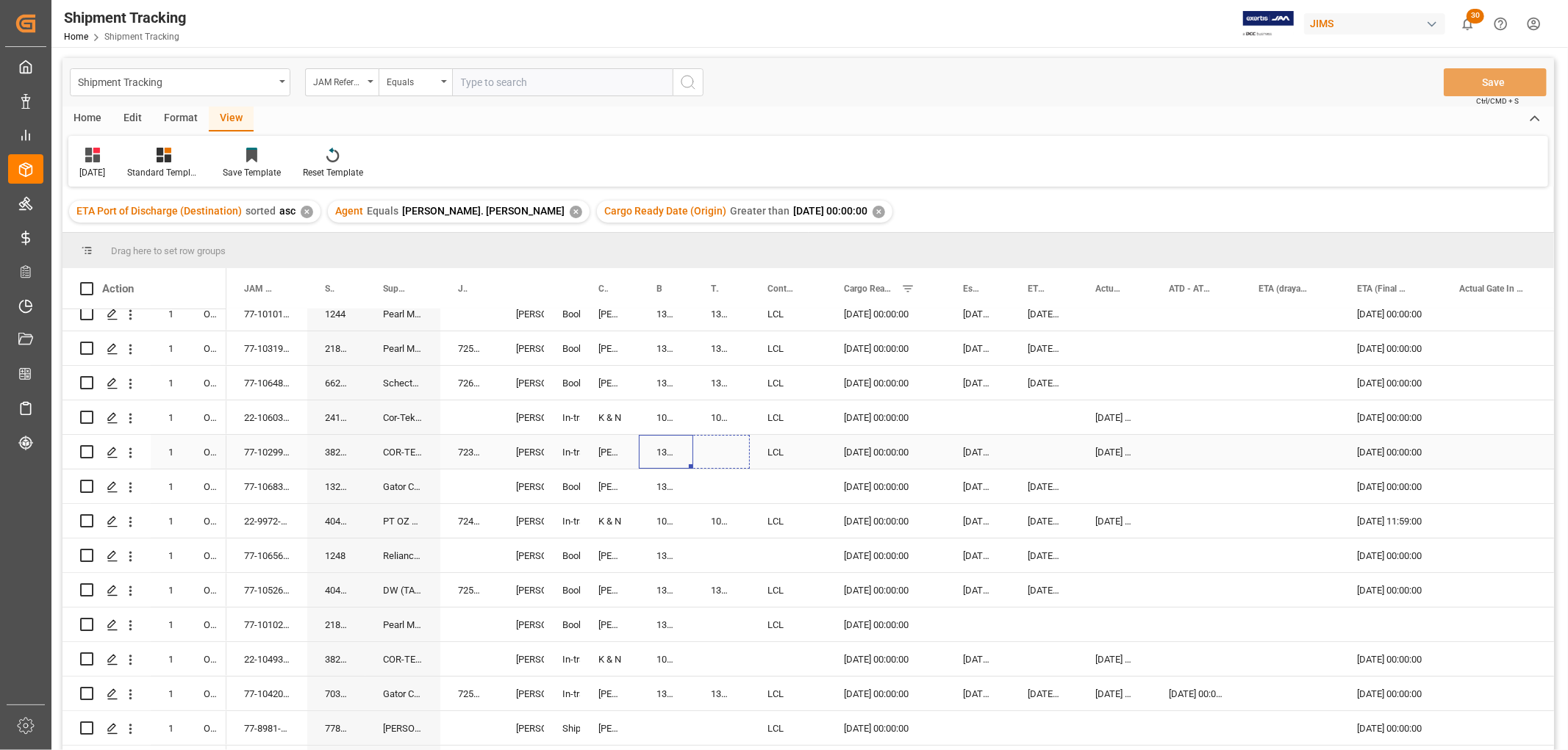
drag, startPoint x: 689, startPoint y: 464, endPoint x: 708, endPoint y: 464, distance: 19.0
click at [701, 473] on div "Press SPACE to select this row." at bounding box center [721, 486] width 57 height 34
click at [1487, 82] on button "Save" at bounding box center [1495, 82] width 103 height 28
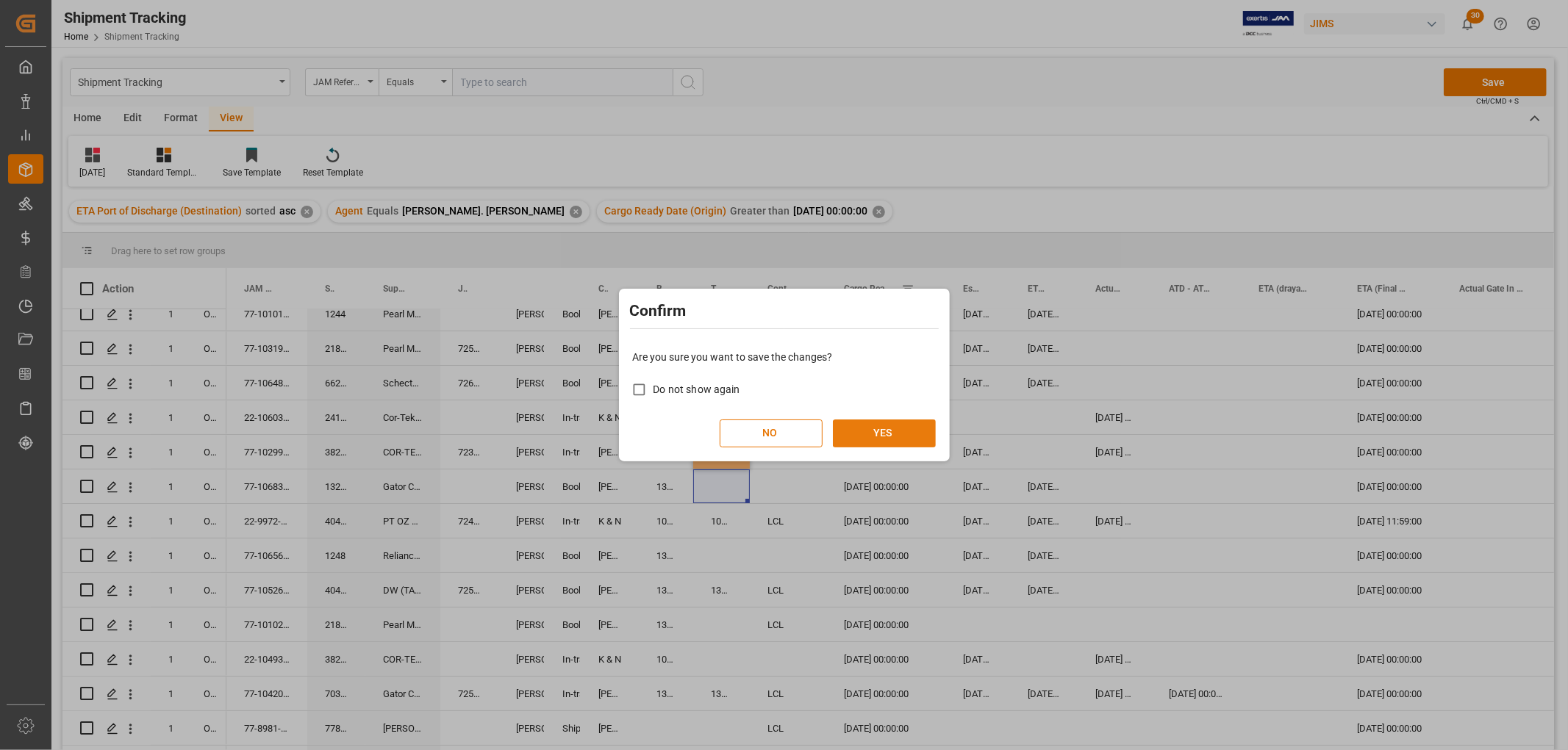
click at [907, 429] on button "YES" at bounding box center [884, 434] width 103 height 28
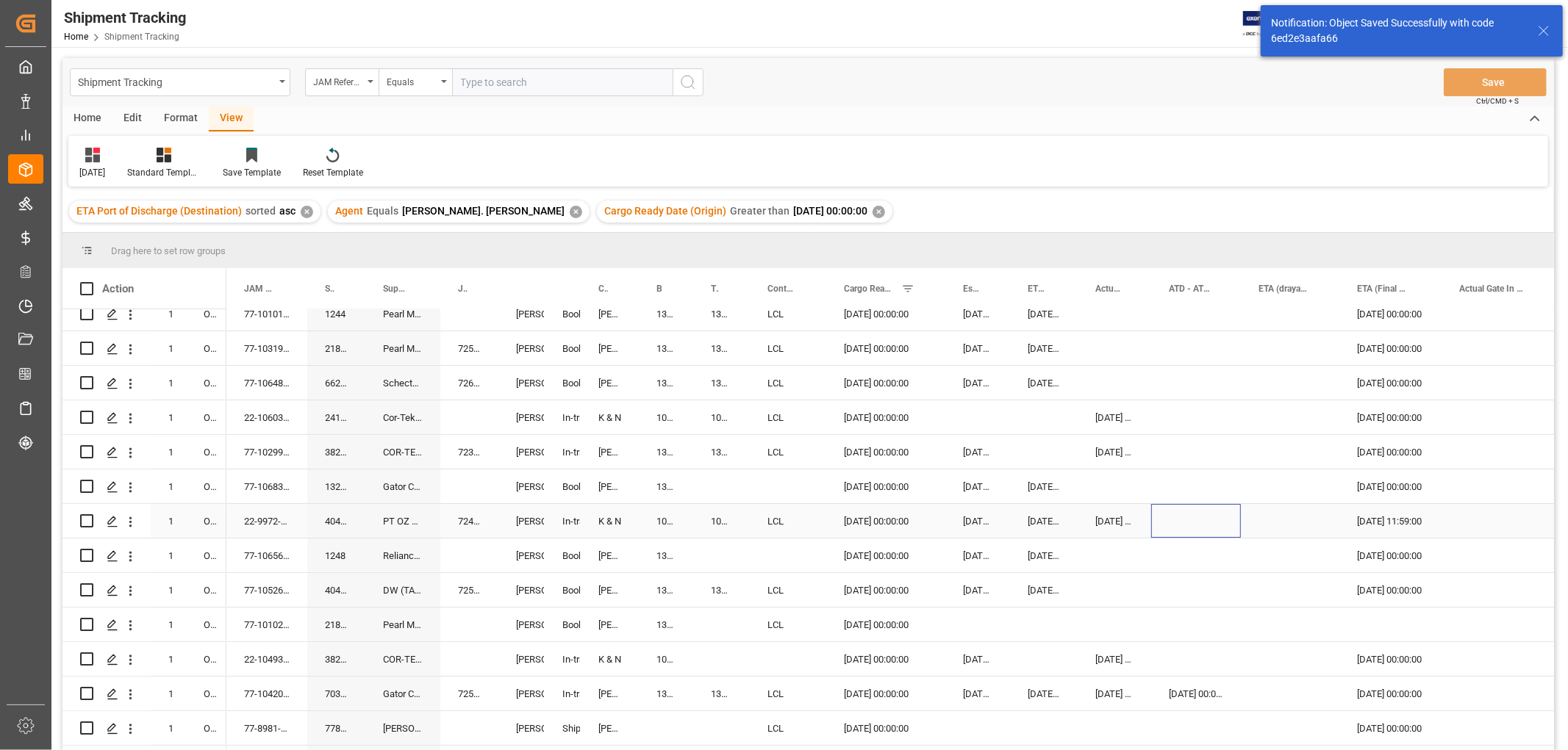
click at [1189, 505] on div "Press SPACE to select this row." at bounding box center [1196, 521] width 90 height 34
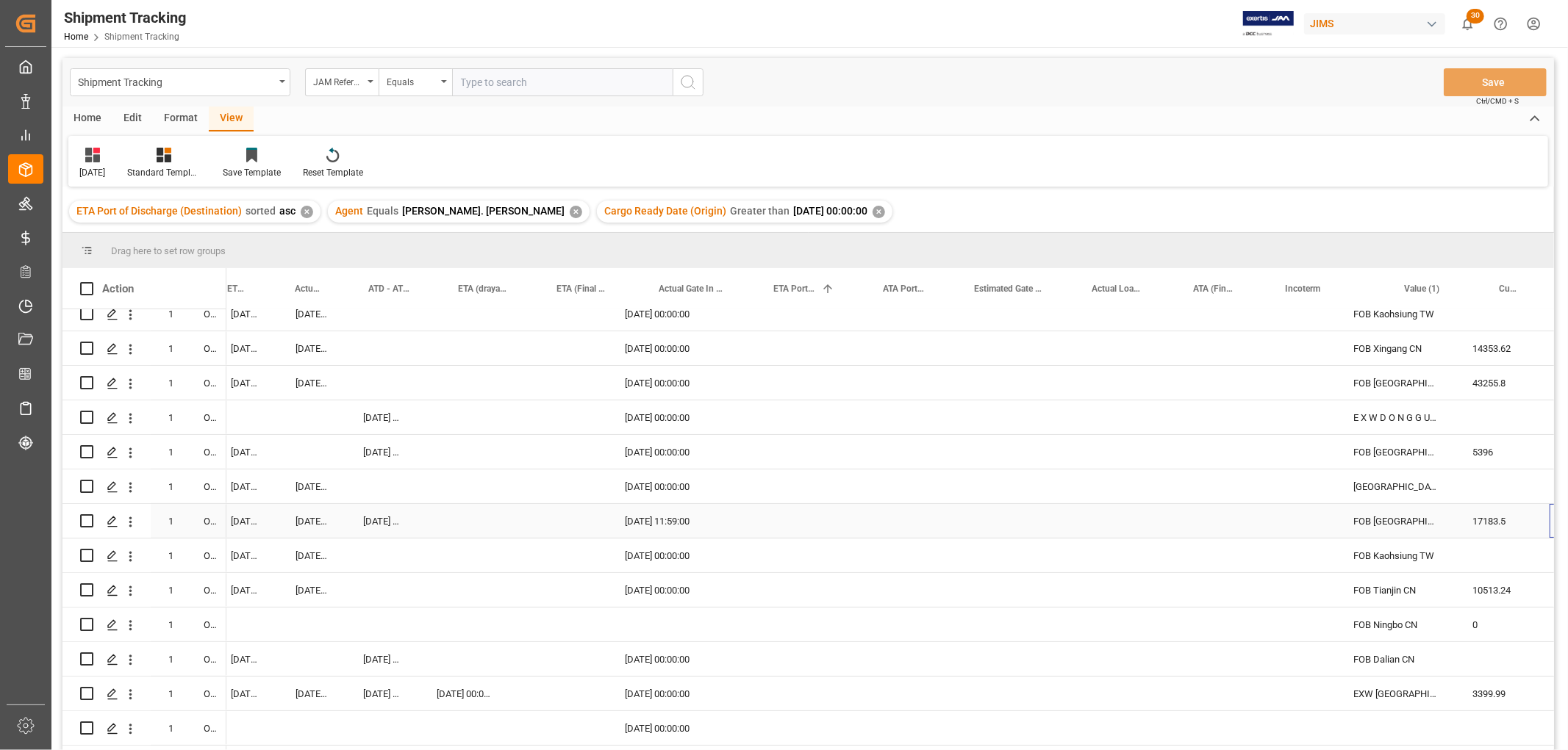
scroll to position [0, 799]
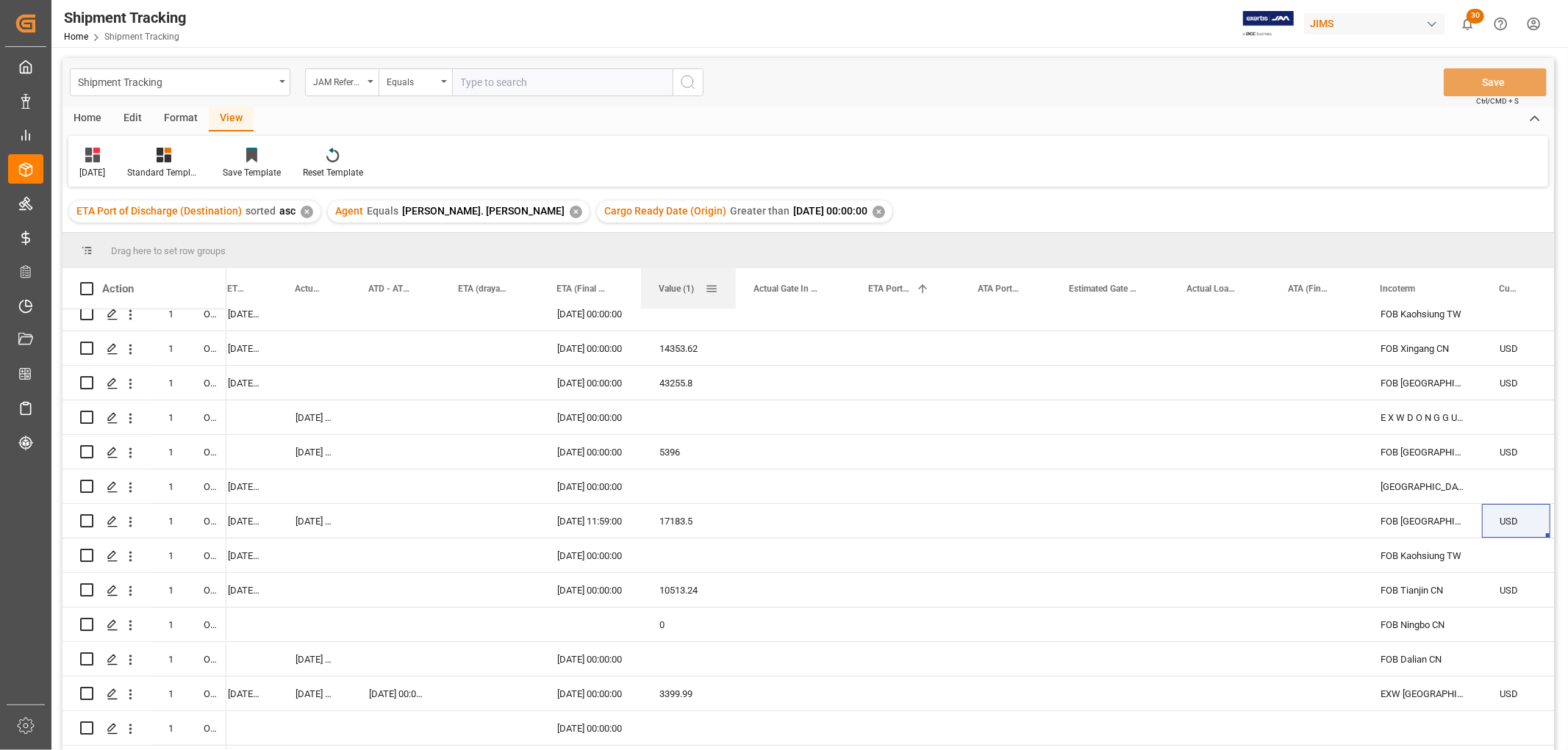
drag, startPoint x: 1413, startPoint y: 283, endPoint x: 693, endPoint y: 281, distance: 720.0
click at [693, 281] on div "Value (1)" at bounding box center [681, 288] width 47 height 41
click at [1276, 652] on div "Press SPACE to select this row." at bounding box center [1316, 659] width 92 height 34
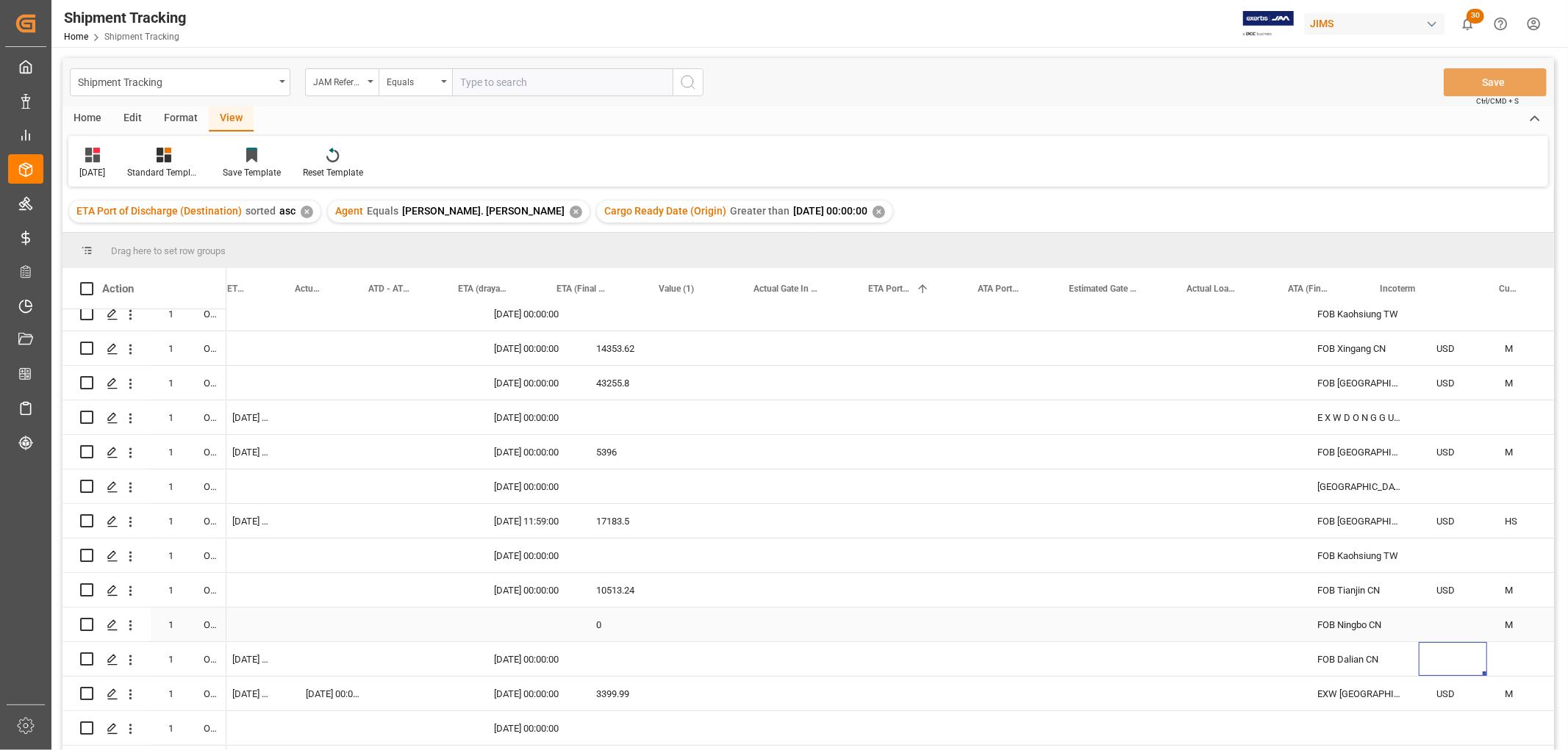
scroll to position [0, 863]
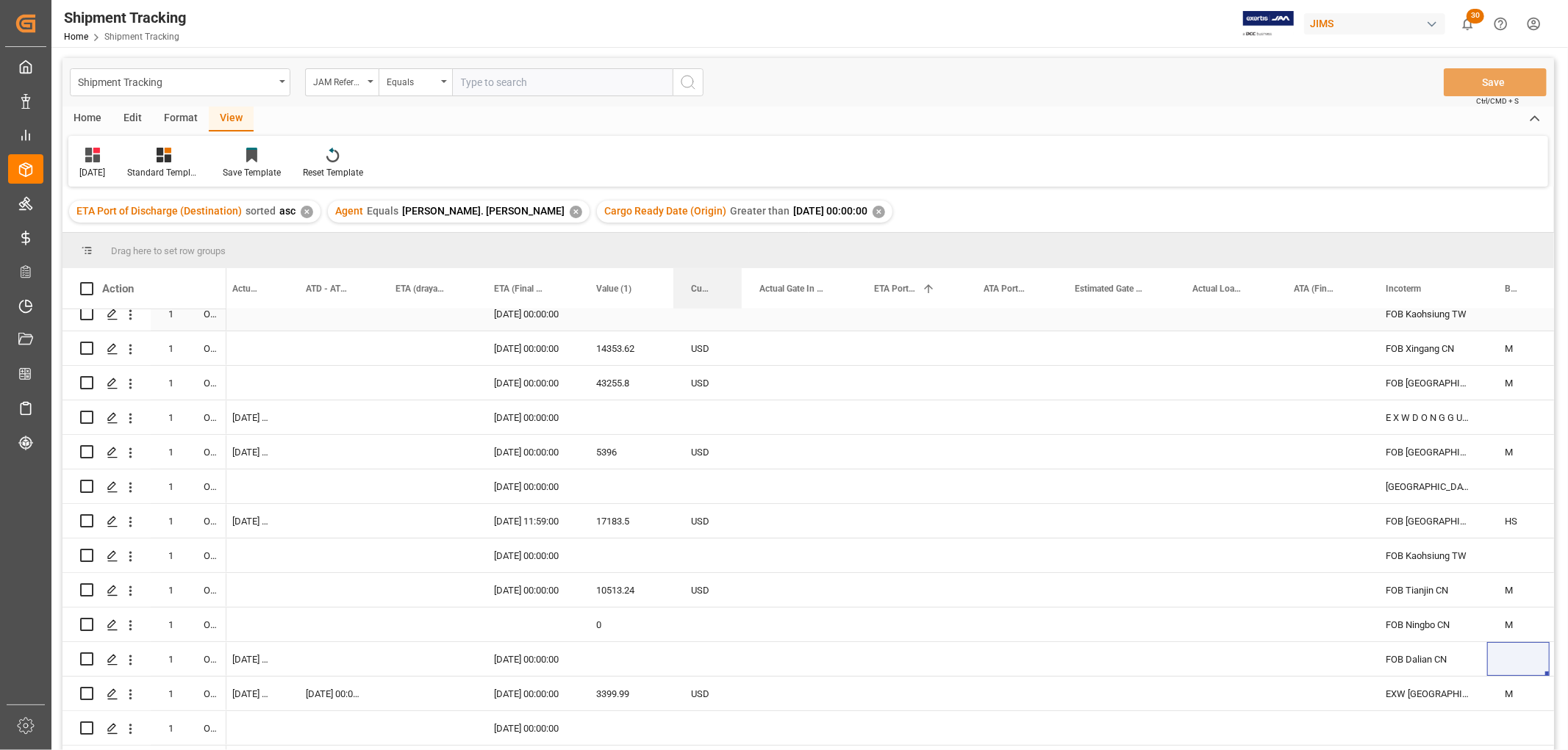
drag, startPoint x: 1439, startPoint y: 282, endPoint x: 737, endPoint y: 323, distance: 703.2
click at [737, 323] on div "Action Mode of Transport Order Type Cargo Ready Date (Origin)" at bounding box center [808, 514] width 1492 height 492
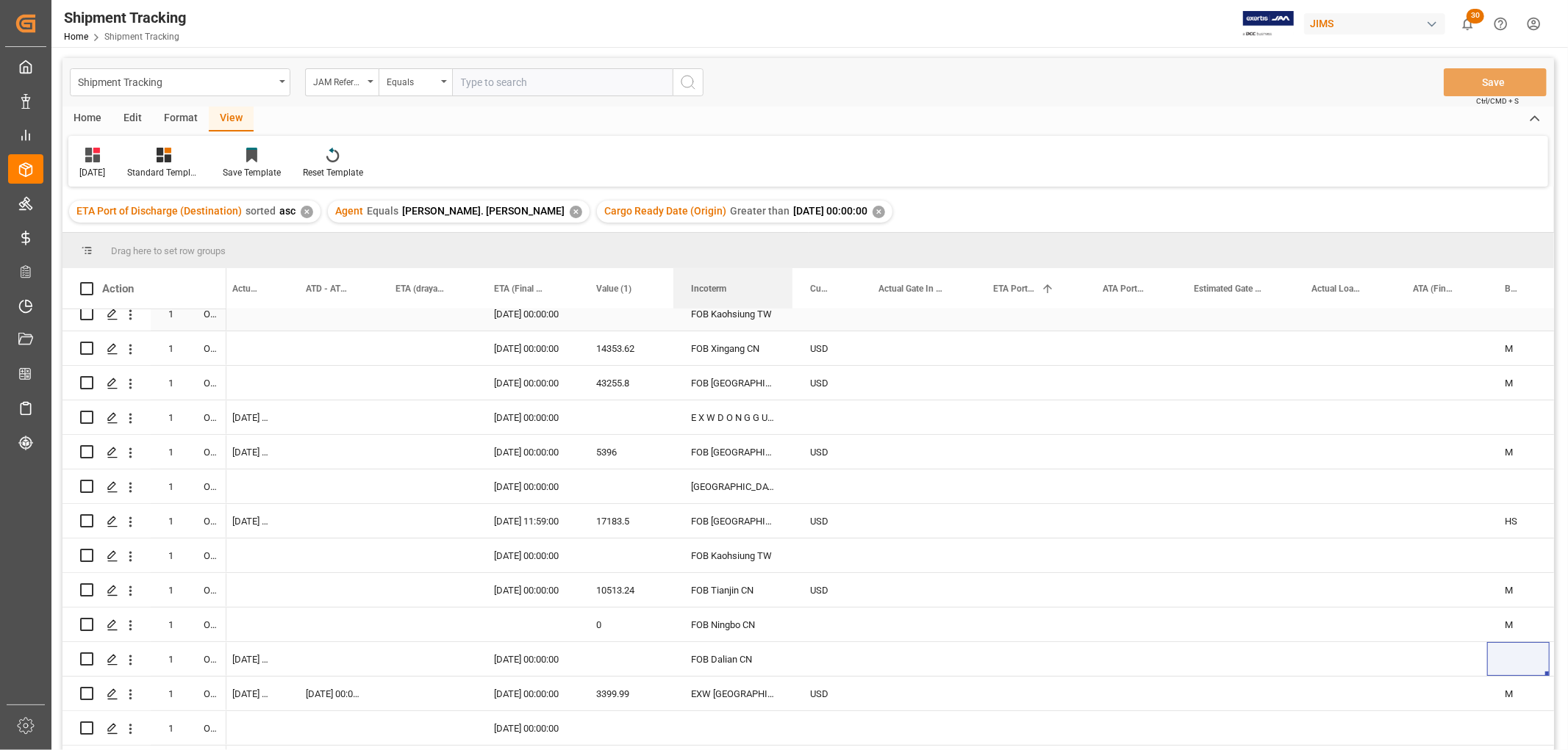
drag, startPoint x: 1392, startPoint y: 288, endPoint x: 705, endPoint y: 311, distance: 687.4
click at [705, 311] on div "Action Mode of Transport Order Type Cargo Ready Date (Origin)" at bounding box center [808, 514] width 1492 height 492
click at [645, 414] on div "Press SPACE to select this row." at bounding box center [626, 417] width 95 height 34
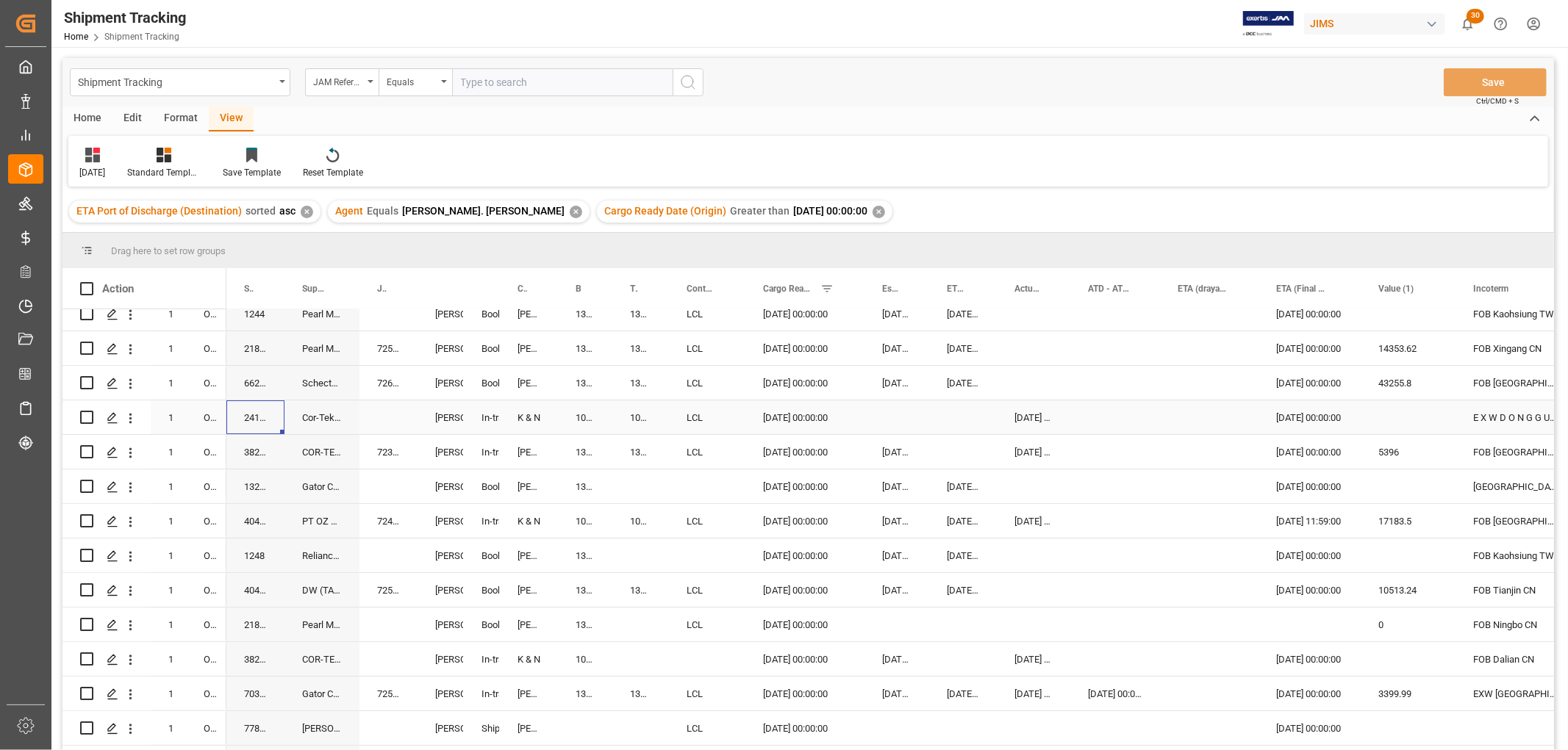
scroll to position [0, 0]
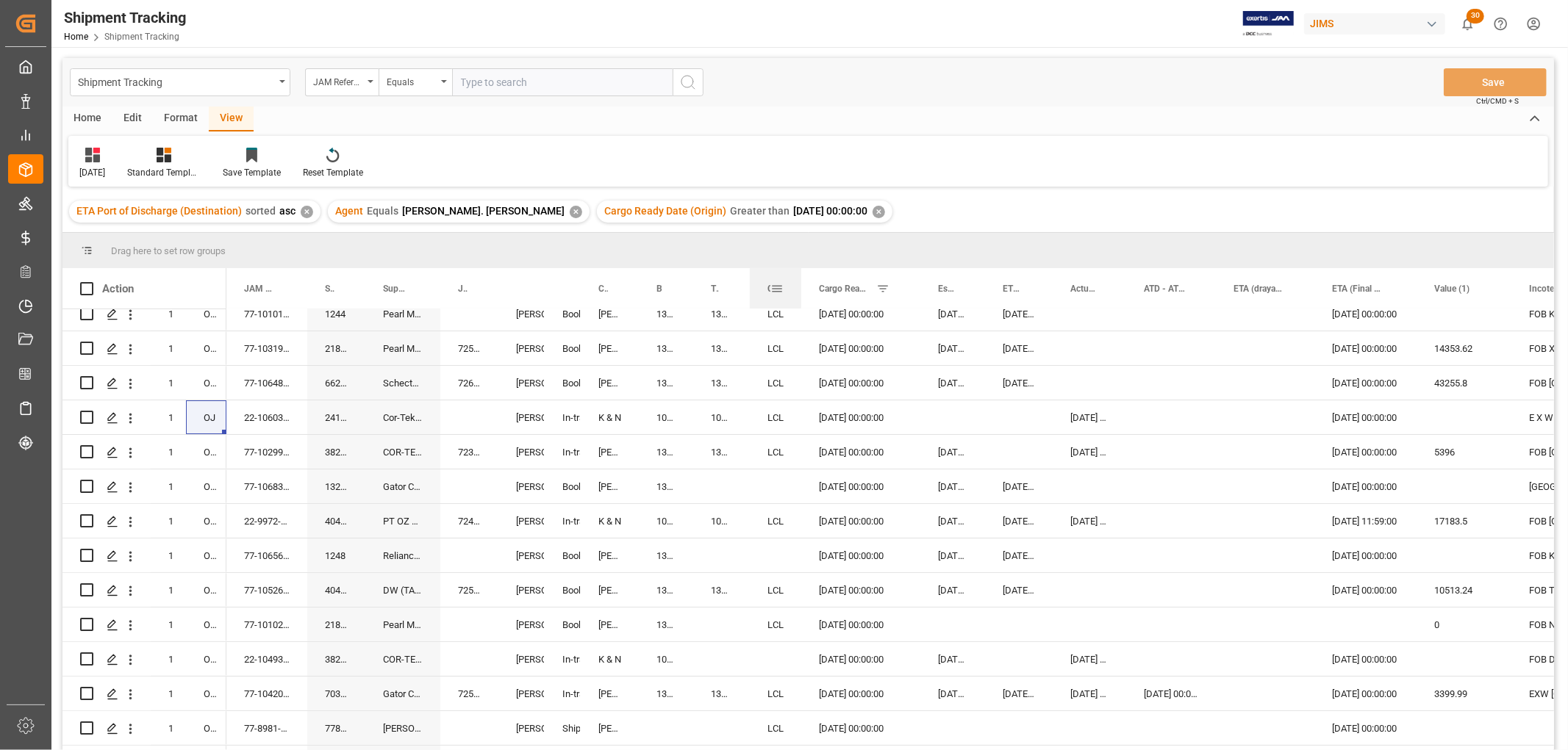
drag, startPoint x: 824, startPoint y: 282, endPoint x: 799, endPoint y: 297, distance: 29.2
click at [799, 297] on div at bounding box center [801, 288] width 6 height 41
drag, startPoint x: 1313, startPoint y: 275, endPoint x: 1302, endPoint y: 287, distance: 16.3
click at [1302, 287] on div at bounding box center [1304, 288] width 6 height 41
drag, startPoint x: 1214, startPoint y: 280, endPoint x: 1212, endPoint y: 291, distance: 11.2
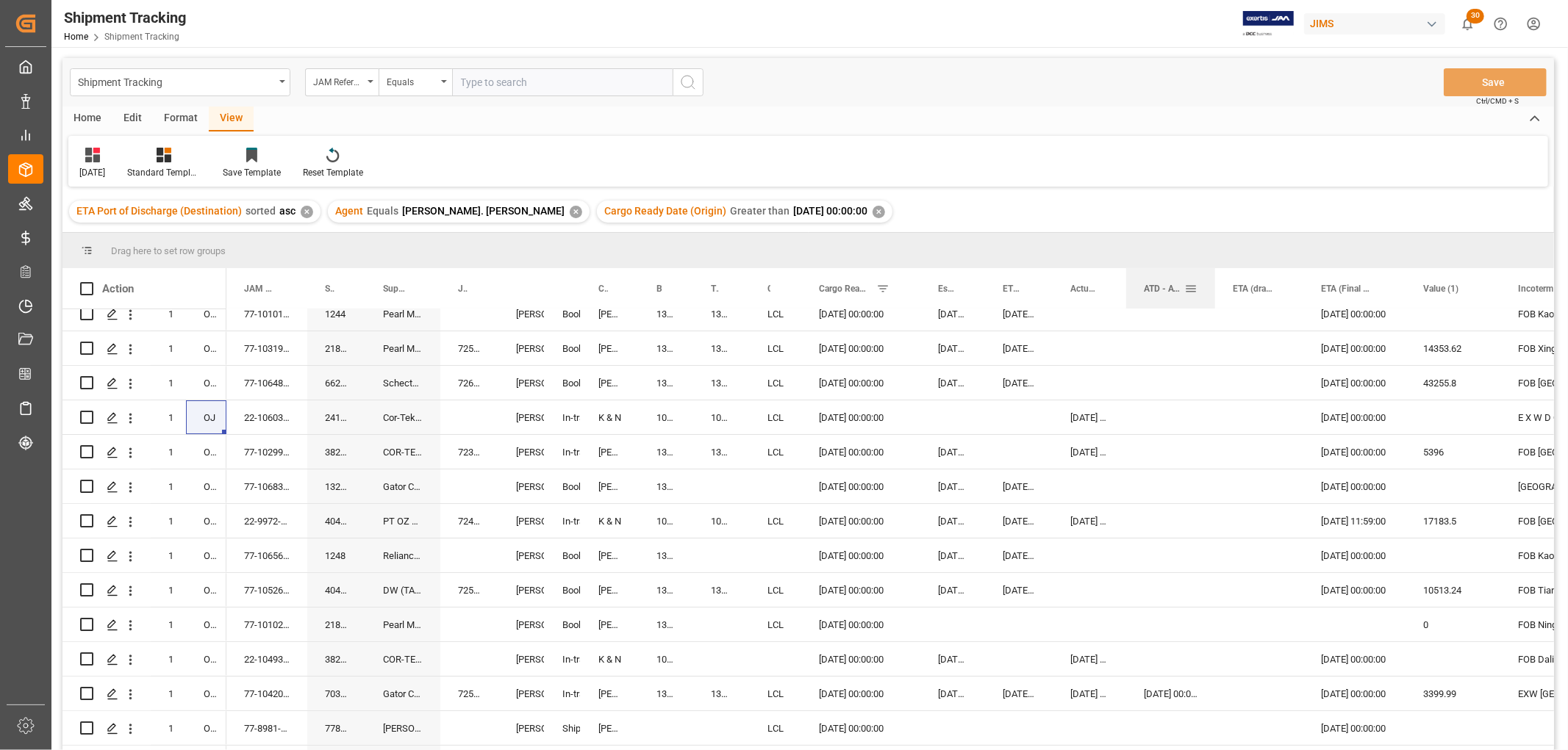
click at [1212, 292] on div at bounding box center [1214, 288] width 6 height 41
click at [1118, 283] on div at bounding box center [1121, 288] width 6 height 41
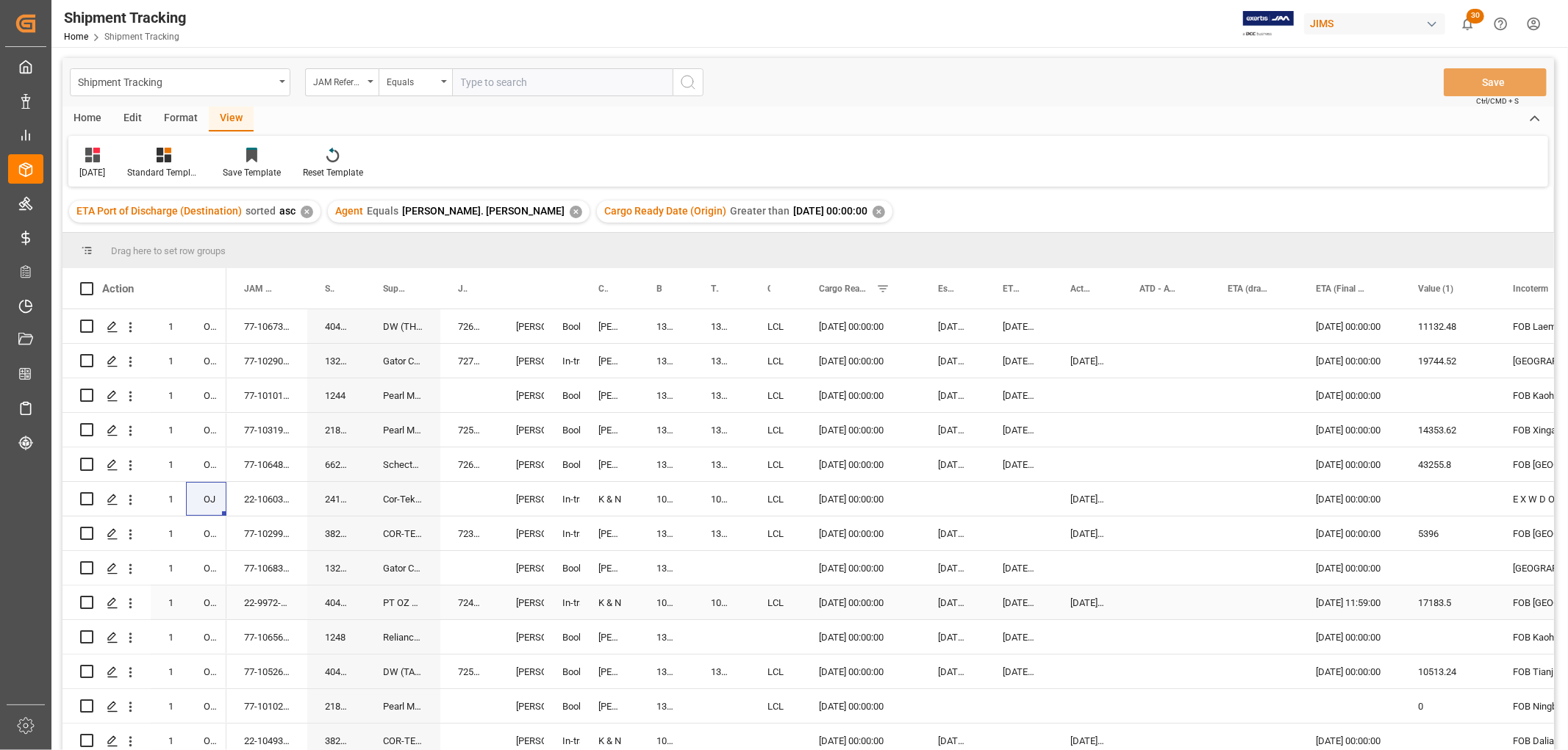
click at [1217, 586] on div "Press SPACE to select this row." at bounding box center [1254, 602] width 88 height 34
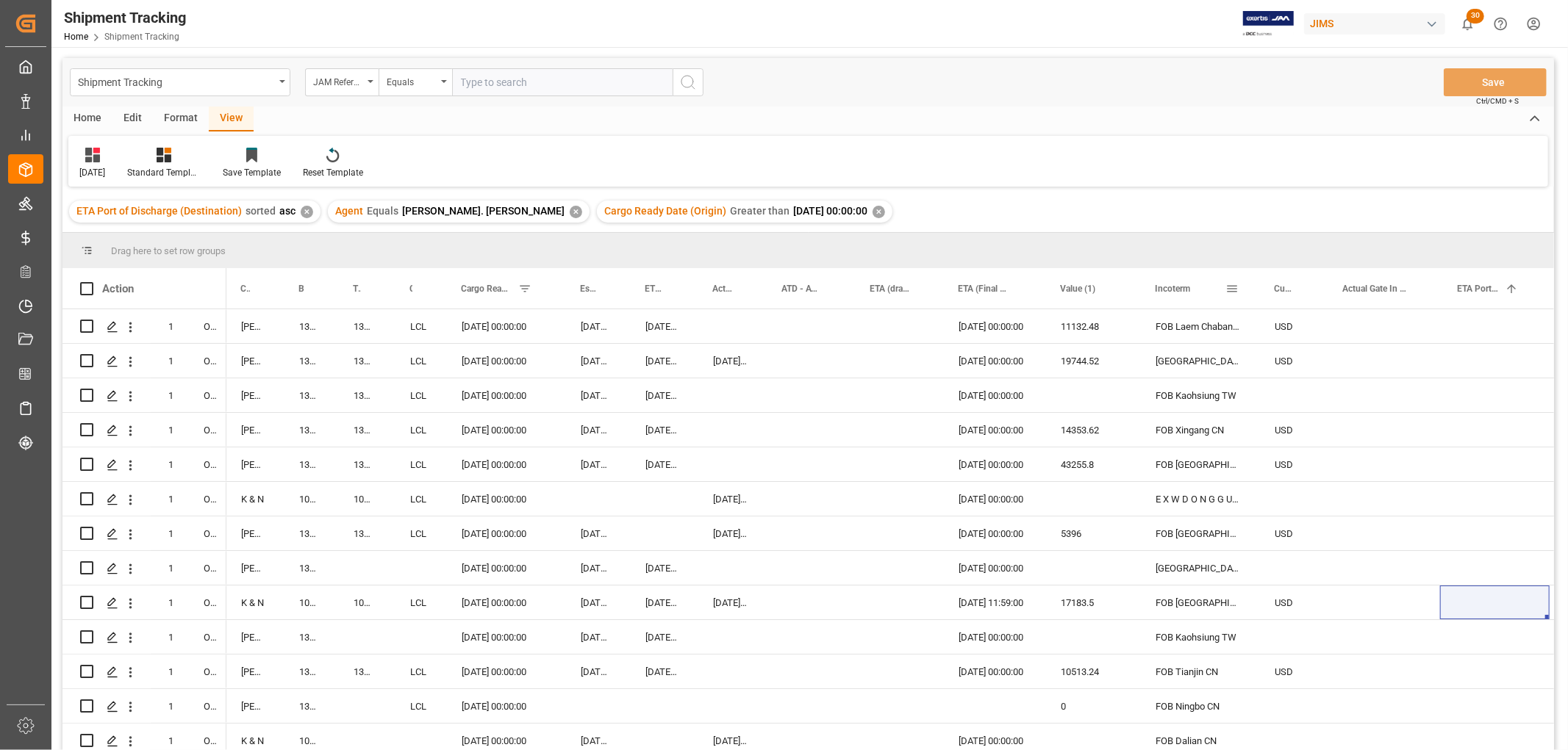
drag, startPoint x: 1264, startPoint y: 290, endPoint x: 1169, endPoint y: 307, distance: 96.5
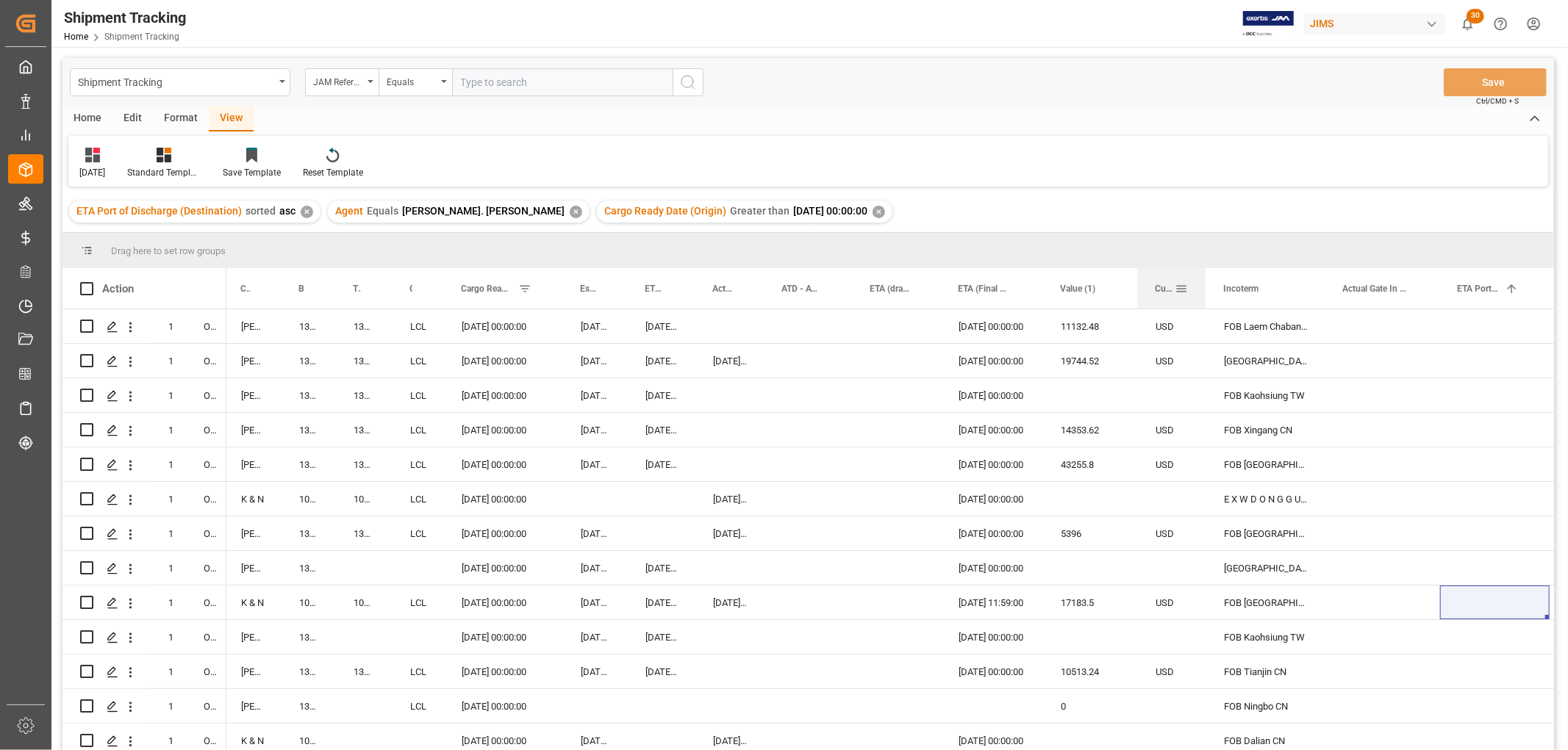
drag, startPoint x: 1280, startPoint y: 284, endPoint x: 1180, endPoint y: 292, distance: 100.3
click at [1180, 292] on div "Currency for Value (1)" at bounding box center [1172, 288] width 33 height 41
click at [846, 357] on div "Press SPACE to select this row." at bounding box center [809, 360] width 88 height 34
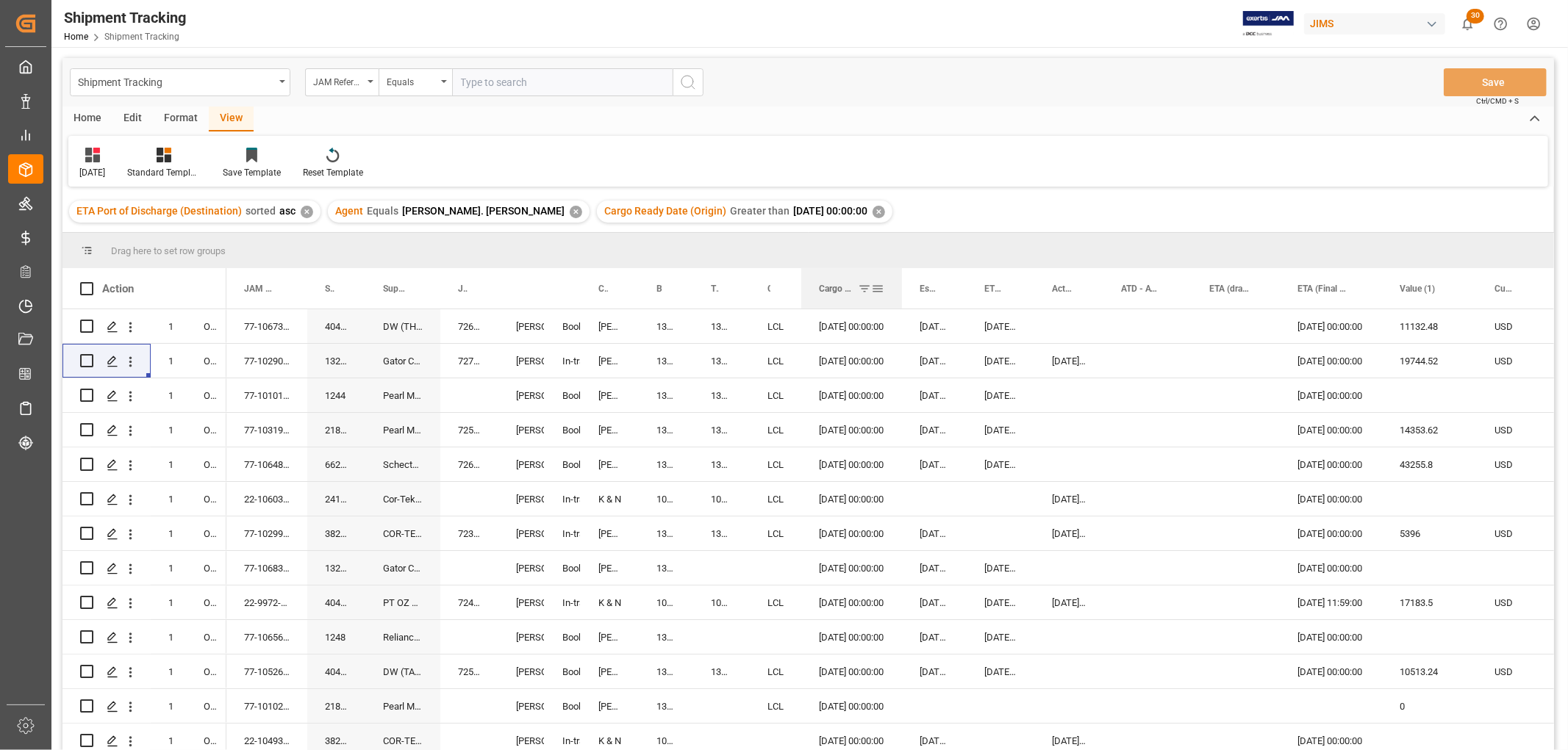
drag, startPoint x: 919, startPoint y: 281, endPoint x: 901, endPoint y: 287, distance: 19.0
click at [901, 287] on div at bounding box center [902, 288] width 6 height 41
drag, startPoint x: 1101, startPoint y: 280, endPoint x: 1110, endPoint y: 288, distance: 12.0
click at [1110, 288] on div at bounding box center [1112, 288] width 6 height 41
click at [1231, 326] on div "Press SPACE to select this row." at bounding box center [1244, 326] width 88 height 34
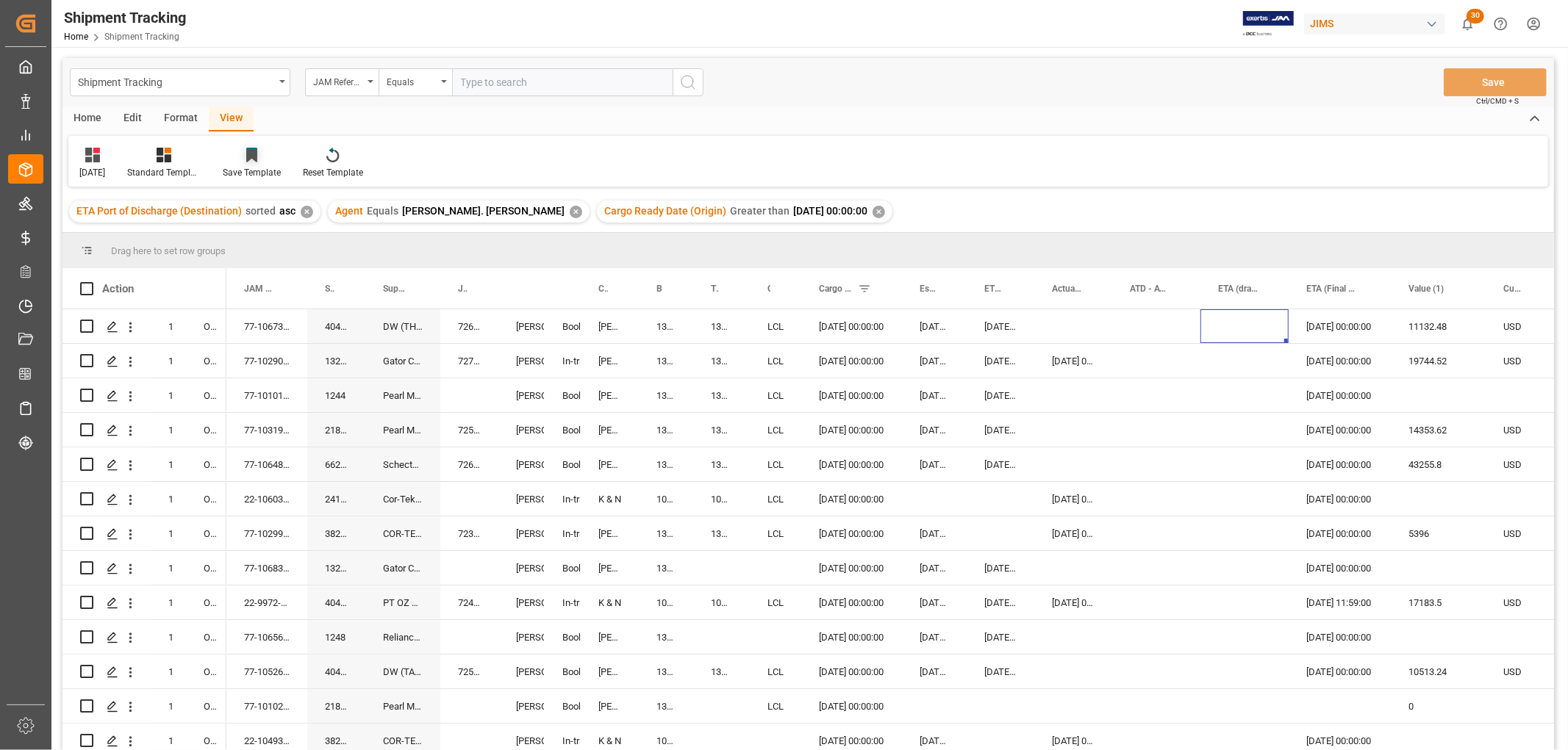
click at [260, 164] on div "Save Template" at bounding box center [252, 163] width 80 height 32
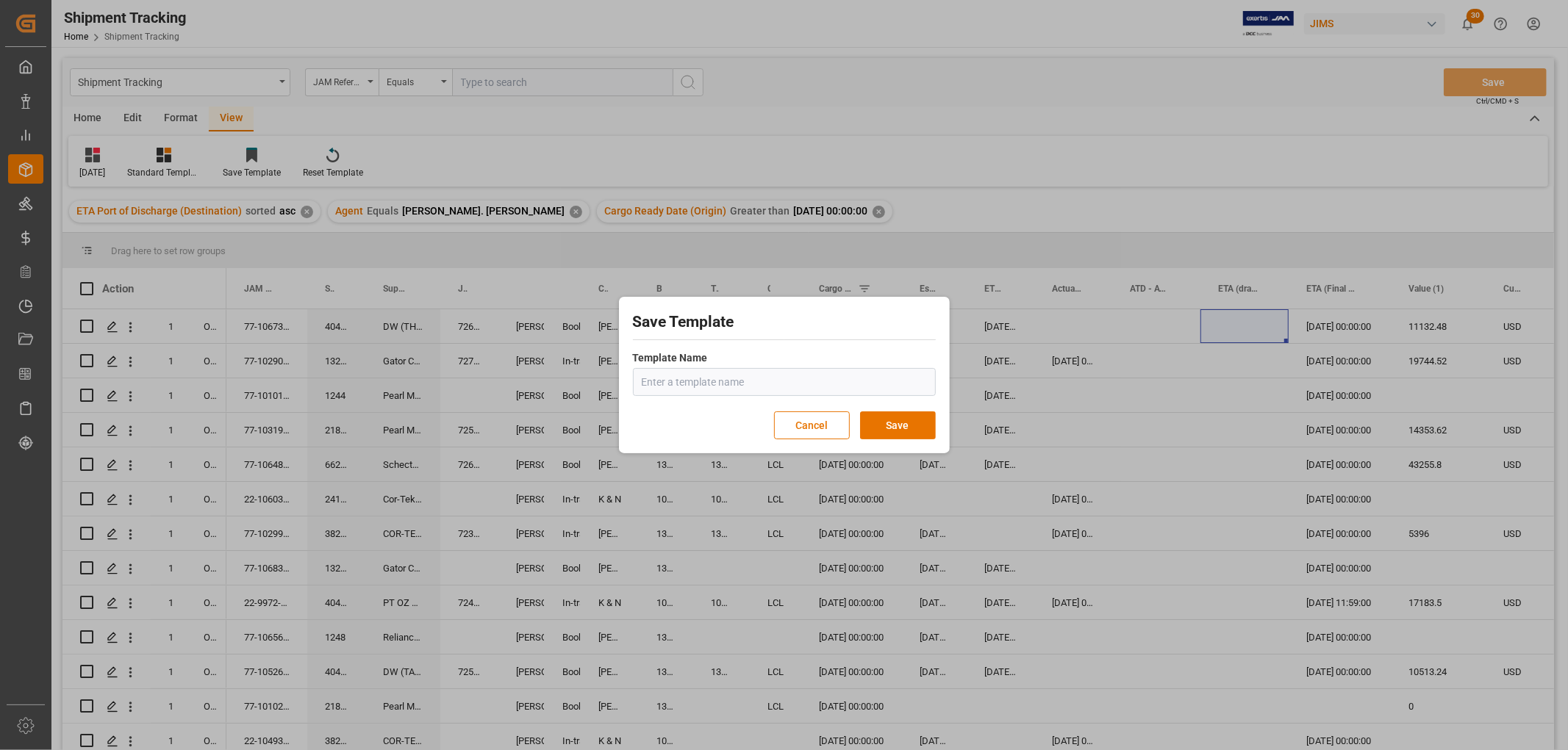
click at [724, 385] on input "text" at bounding box center [784, 382] width 302 height 28
type input "A"
type input "T"
type input "Aug - tracking"
click at [908, 417] on button "Save" at bounding box center [897, 425] width 76 height 28
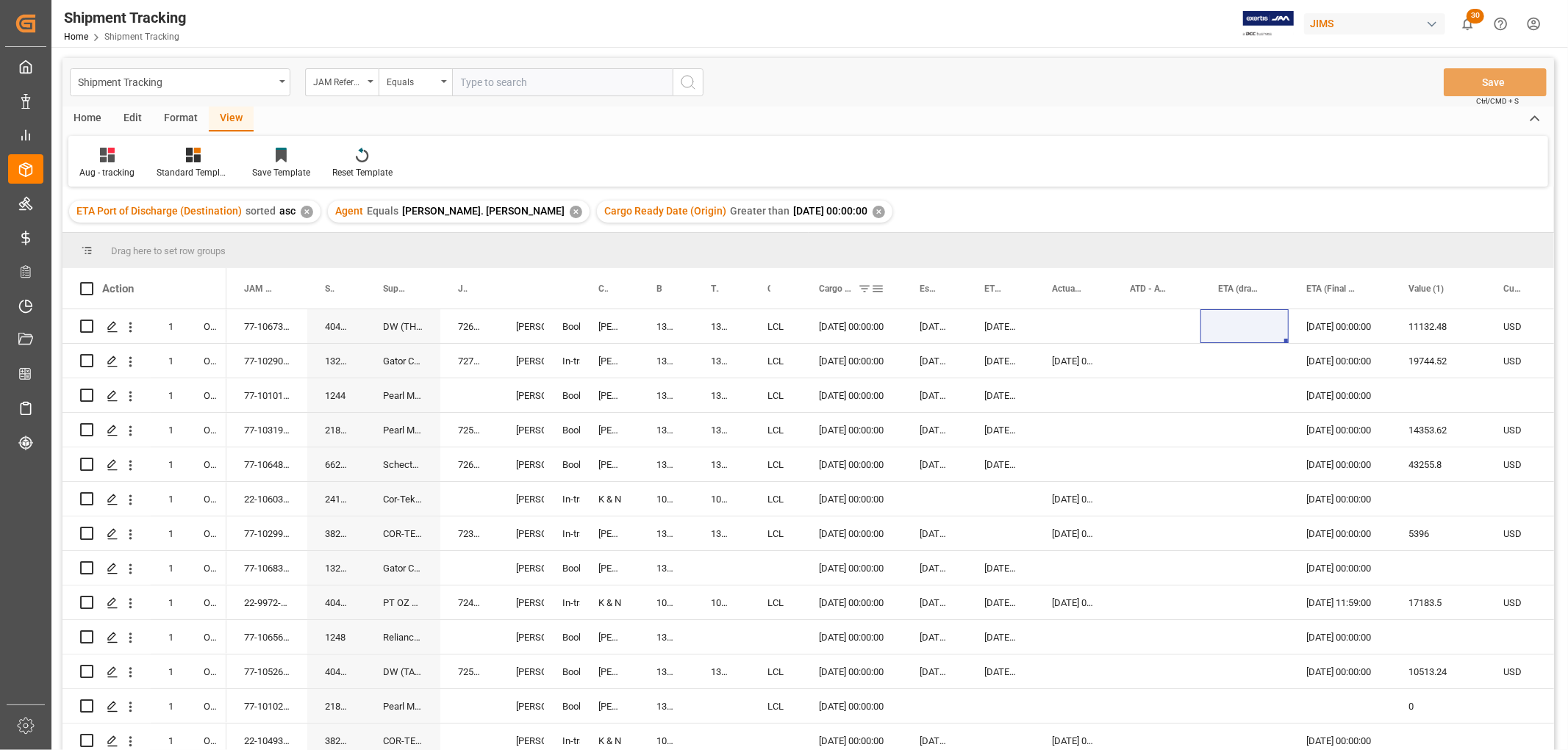
click at [827, 287] on span "Cargo Ready Date (Origin)" at bounding box center [835, 288] width 33 height 10
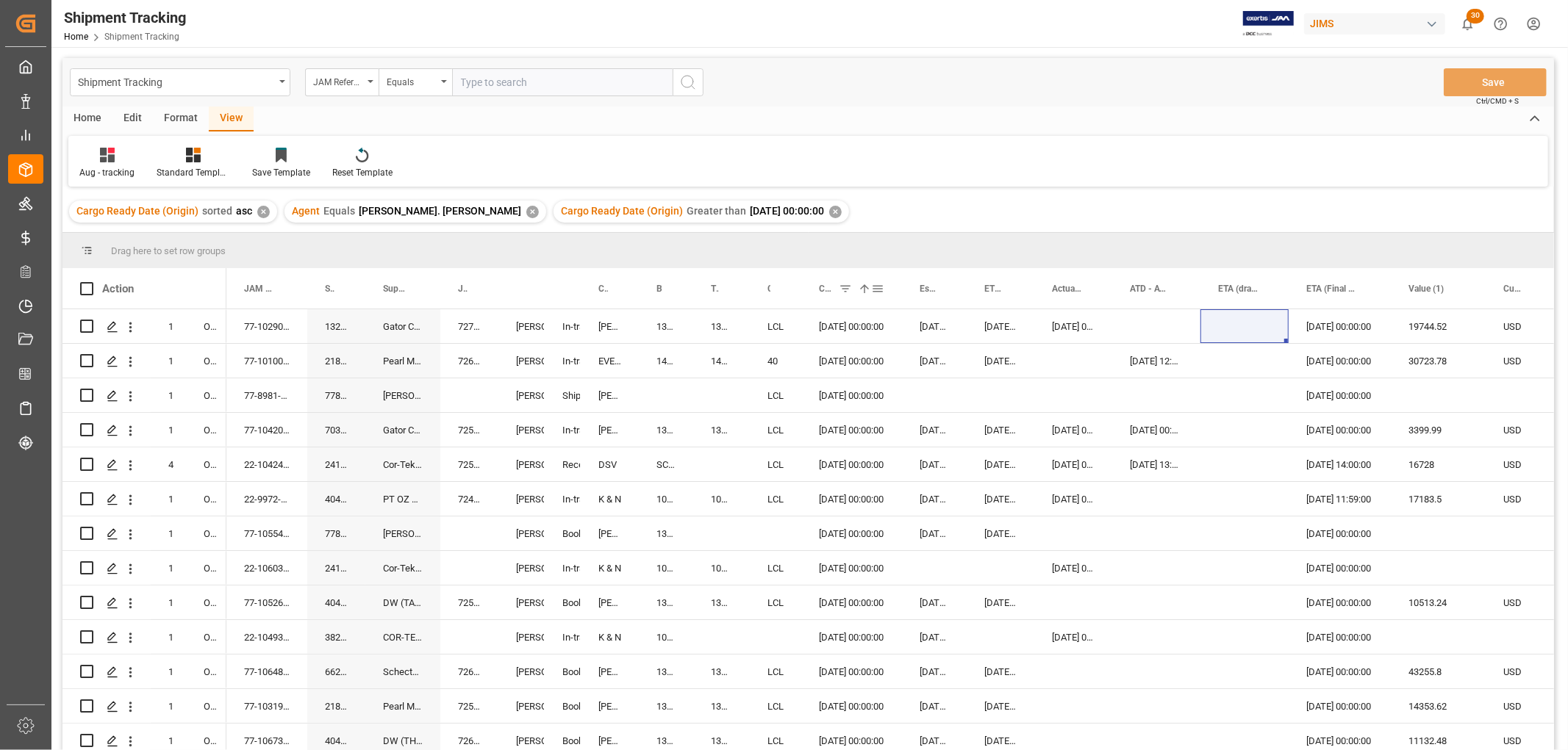
click at [833, 292] on div "Cargo Ready Date (Origin) 1" at bounding box center [844, 288] width 52 height 41
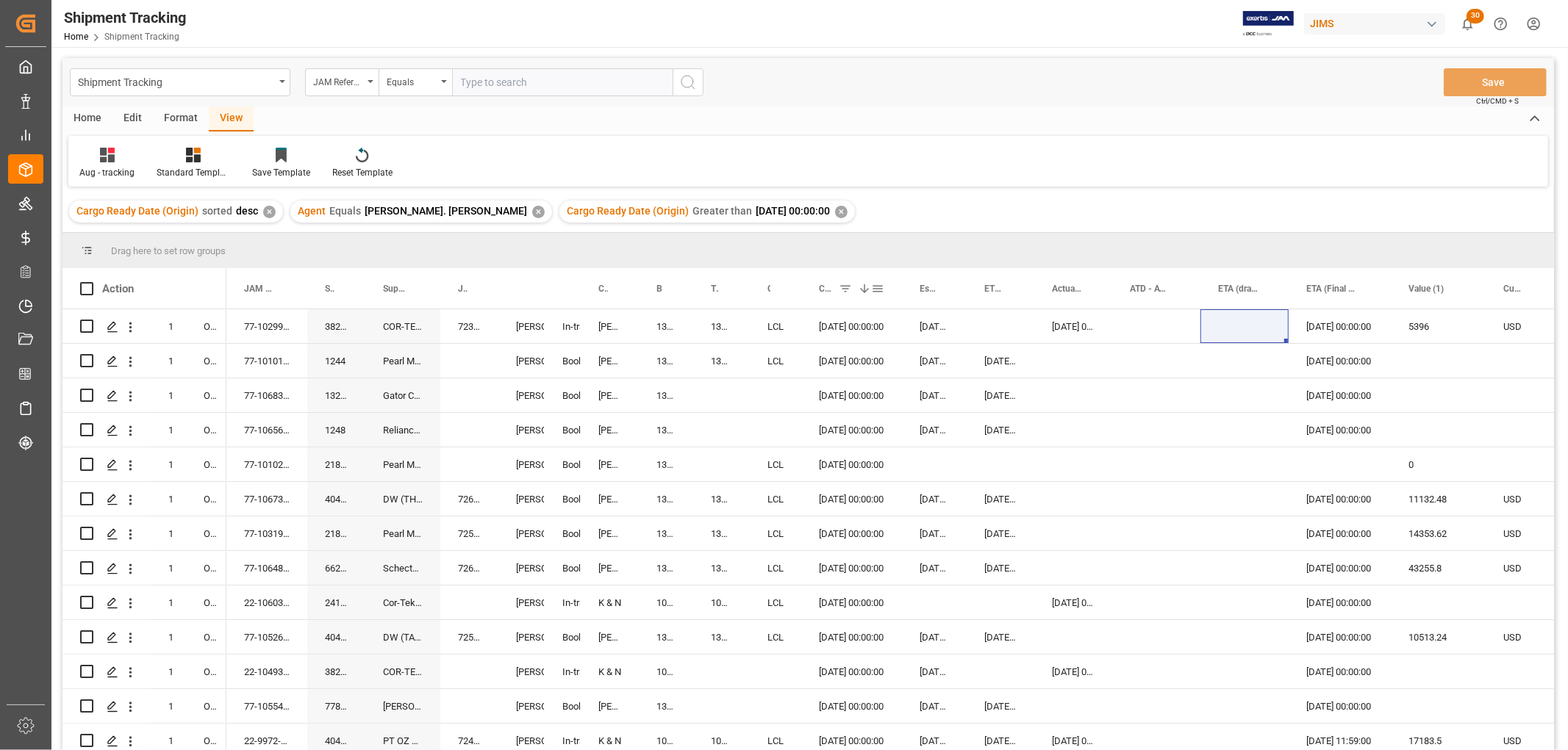
click at [840, 287] on span at bounding box center [845, 289] width 13 height 13
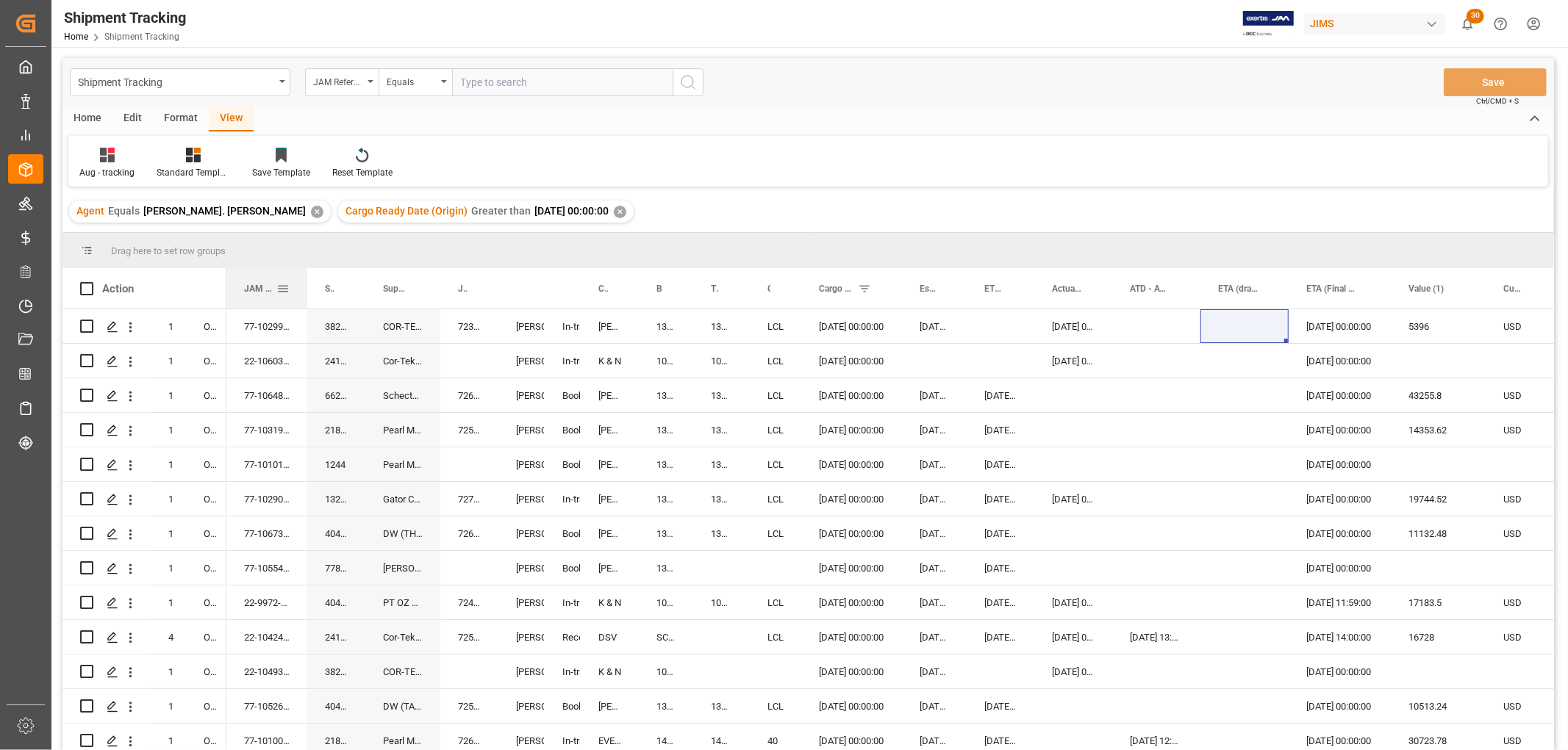
click at [304, 287] on div at bounding box center [307, 288] width 6 height 41
click at [1192, 287] on div at bounding box center [1194, 288] width 6 height 41
click at [1116, 289] on div at bounding box center [1116, 288] width 6 height 41
drag, startPoint x: 1480, startPoint y: 283, endPoint x: 1462, endPoint y: 301, distance: 25.5
click at [1463, 301] on div at bounding box center [1466, 288] width 6 height 41
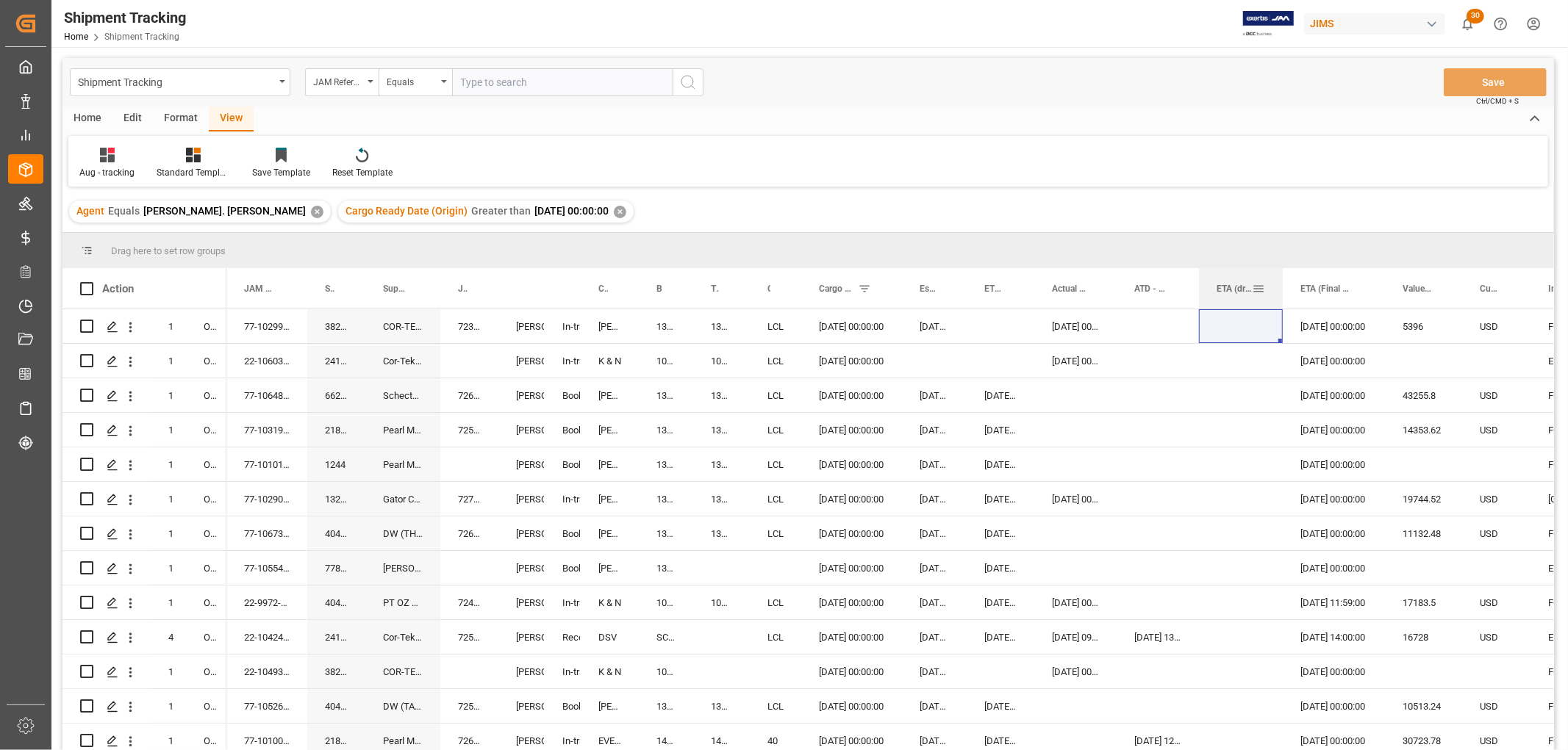
drag, startPoint x: 1284, startPoint y: 279, endPoint x: 1280, endPoint y: 288, distance: 9.8
click at [1280, 288] on div at bounding box center [1282, 288] width 6 height 41
drag, startPoint x: 1197, startPoint y: 282, endPoint x: 1188, endPoint y: 294, distance: 15.0
click at [1188, 294] on div at bounding box center [1190, 288] width 6 height 41
click at [1113, 291] on div at bounding box center [1114, 288] width 6 height 41
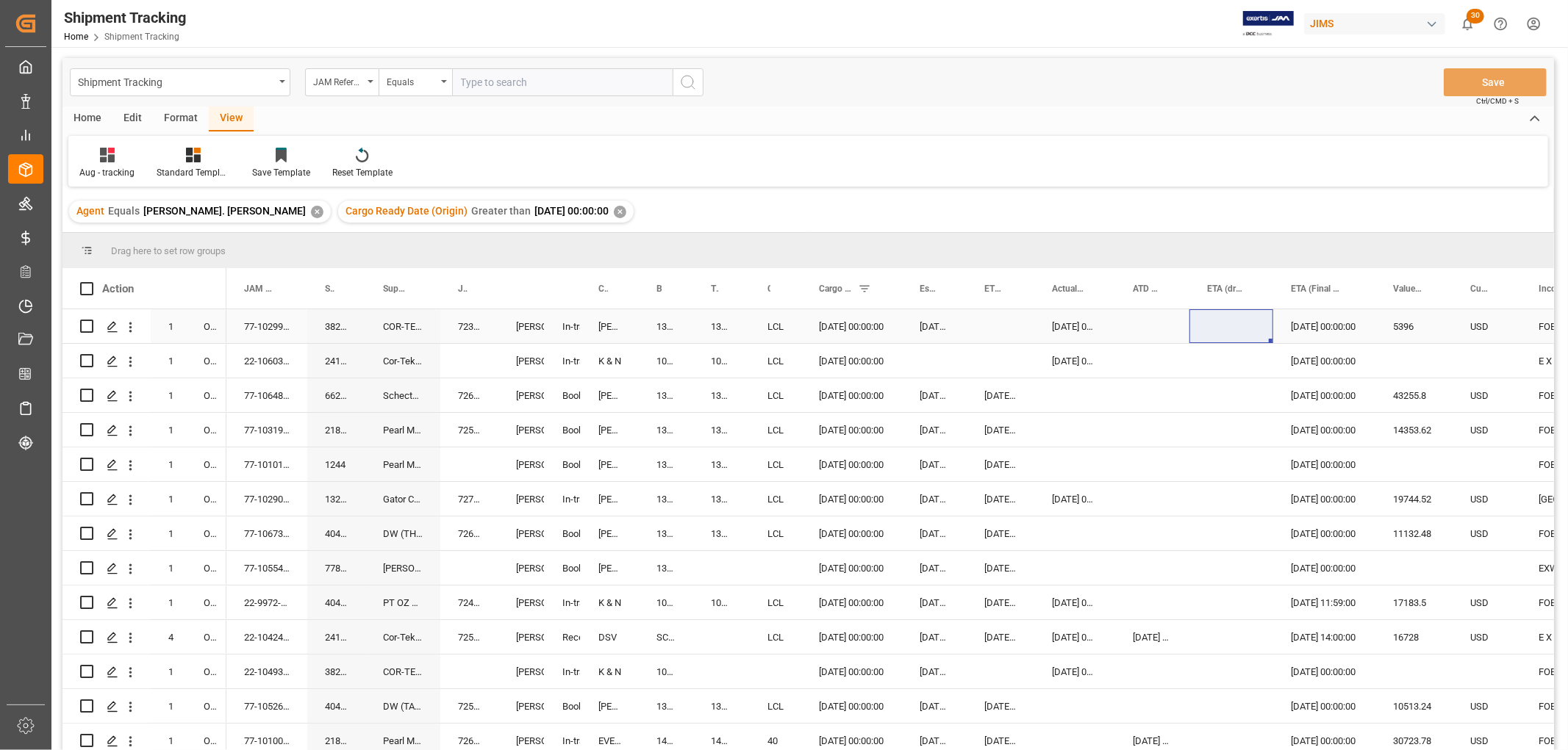
click at [966, 329] on div "Press SPACE to select this row." at bounding box center [1000, 326] width 67 height 34
click at [185, 282] on div at bounding box center [185, 288] width 6 height 41
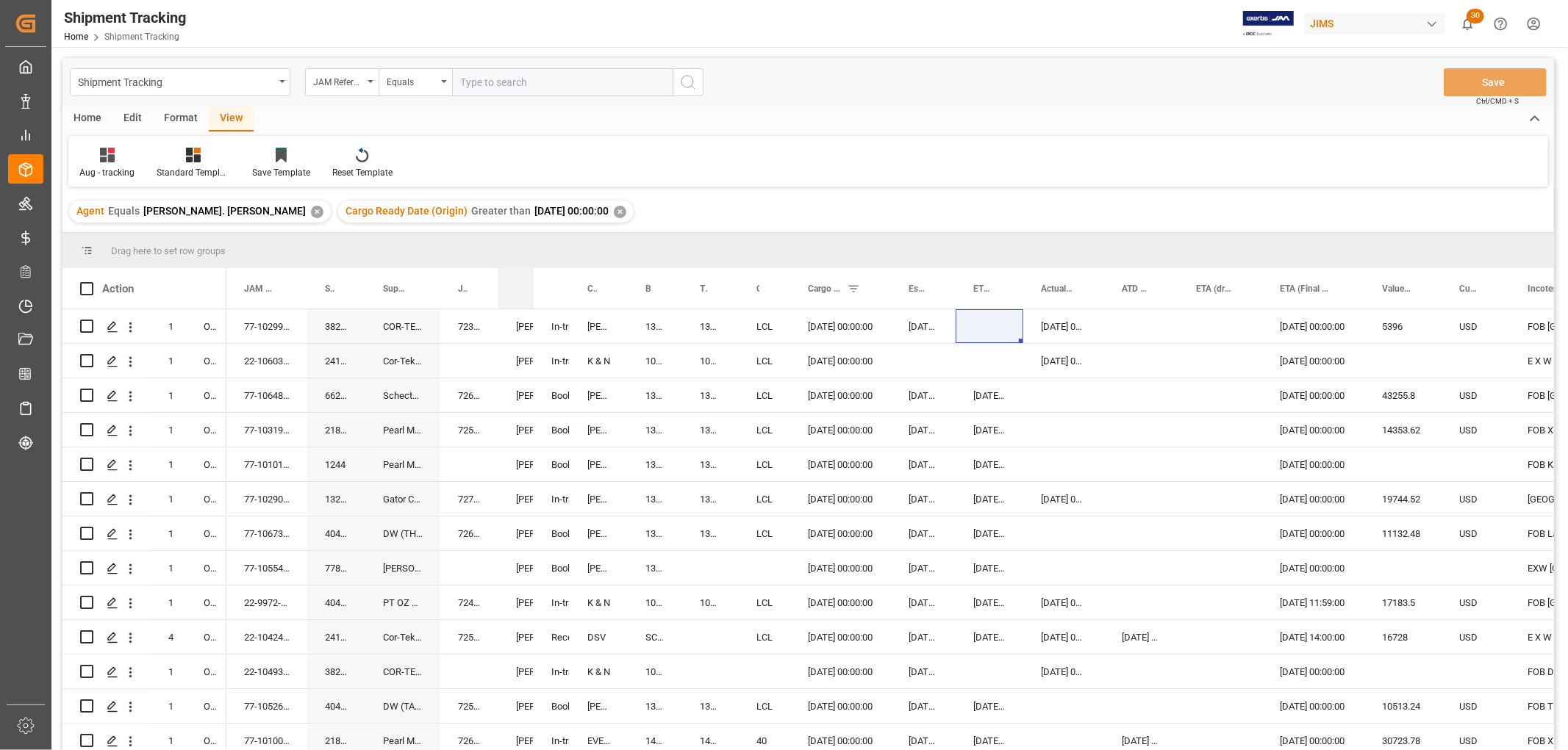
drag, startPoint x: 543, startPoint y: 284, endPoint x: 531, endPoint y: 277, distance: 13.9
click at [531, 277] on div at bounding box center [533, 288] width 6 height 41
drag, startPoint x: 1174, startPoint y: 275, endPoint x: 1173, endPoint y: 309, distance: 34.0
click at [1173, 309] on div "Action Mode of Transport Order Type JAM Reference Number 1" at bounding box center [808, 514] width 1492 height 492
click at [887, 292] on div at bounding box center [890, 288] width 6 height 41
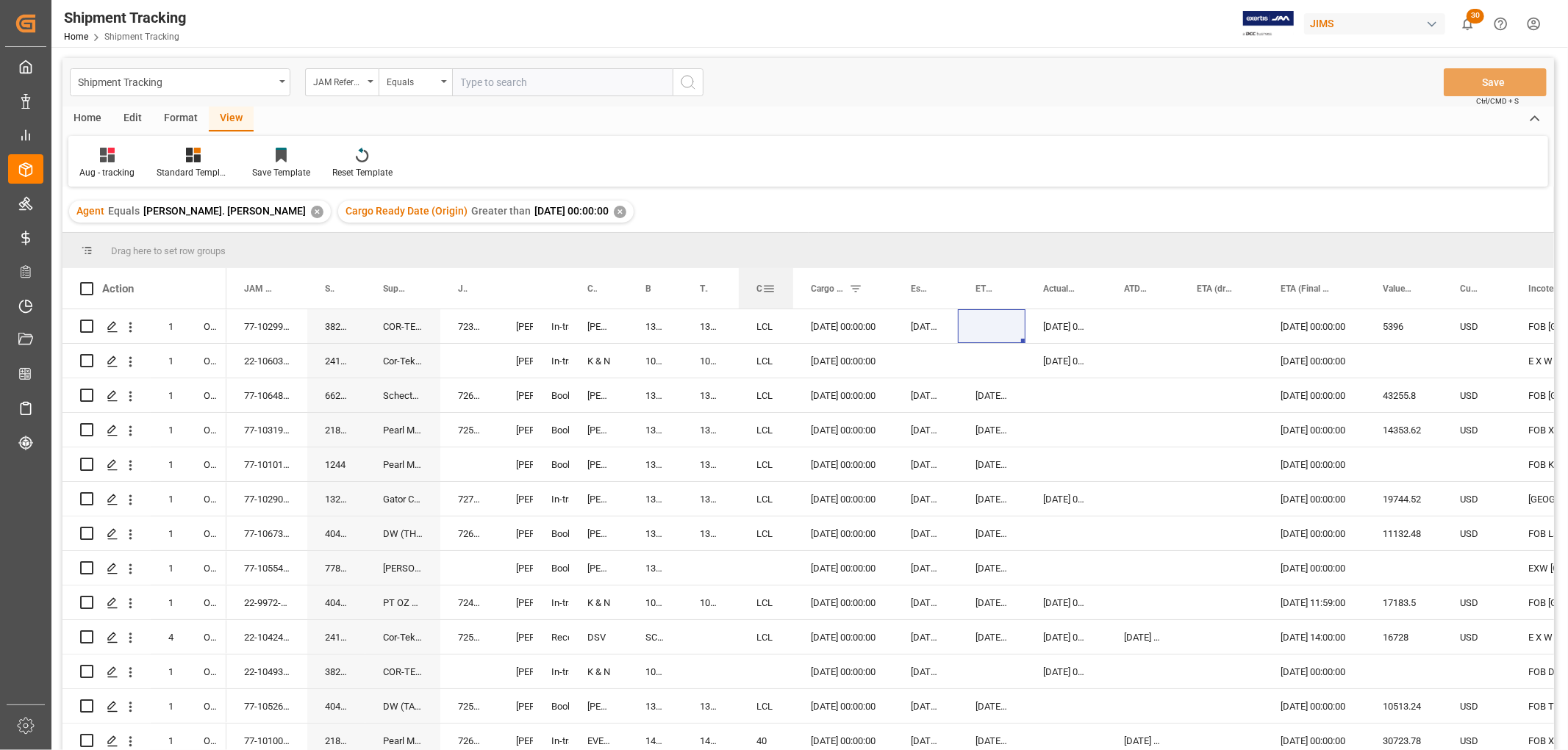
click at [792, 287] on div at bounding box center [793, 288] width 6 height 41
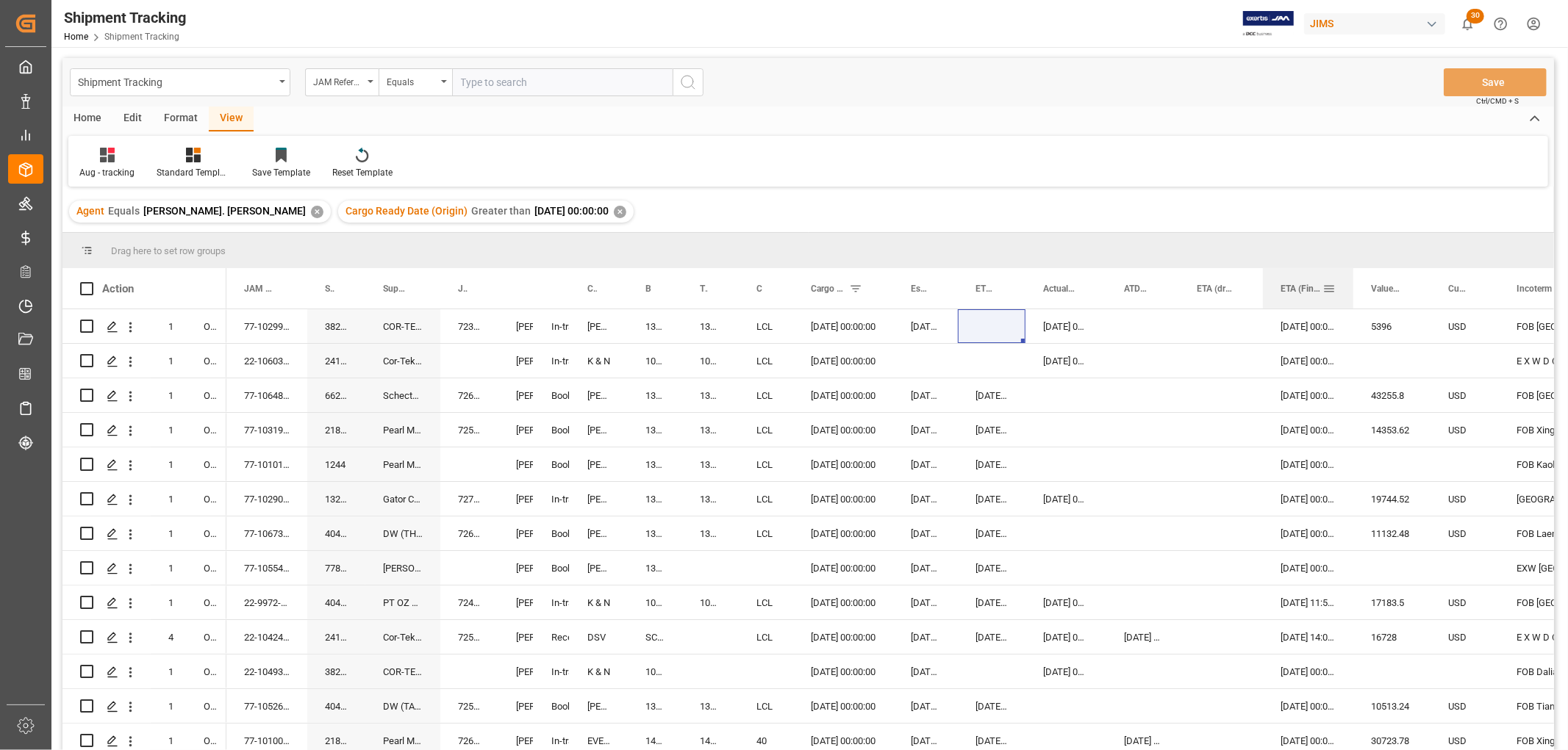
drag, startPoint x: 1362, startPoint y: 281, endPoint x: 1350, endPoint y: 287, distance: 13.4
click at [1350, 287] on div at bounding box center [1353, 288] width 6 height 41
click at [1429, 283] on div at bounding box center [1431, 288] width 6 height 41
drag, startPoint x: 1497, startPoint y: 282, endPoint x: 1480, endPoint y: 297, distance: 22.7
click at [1480, 297] on div at bounding box center [1482, 288] width 6 height 41
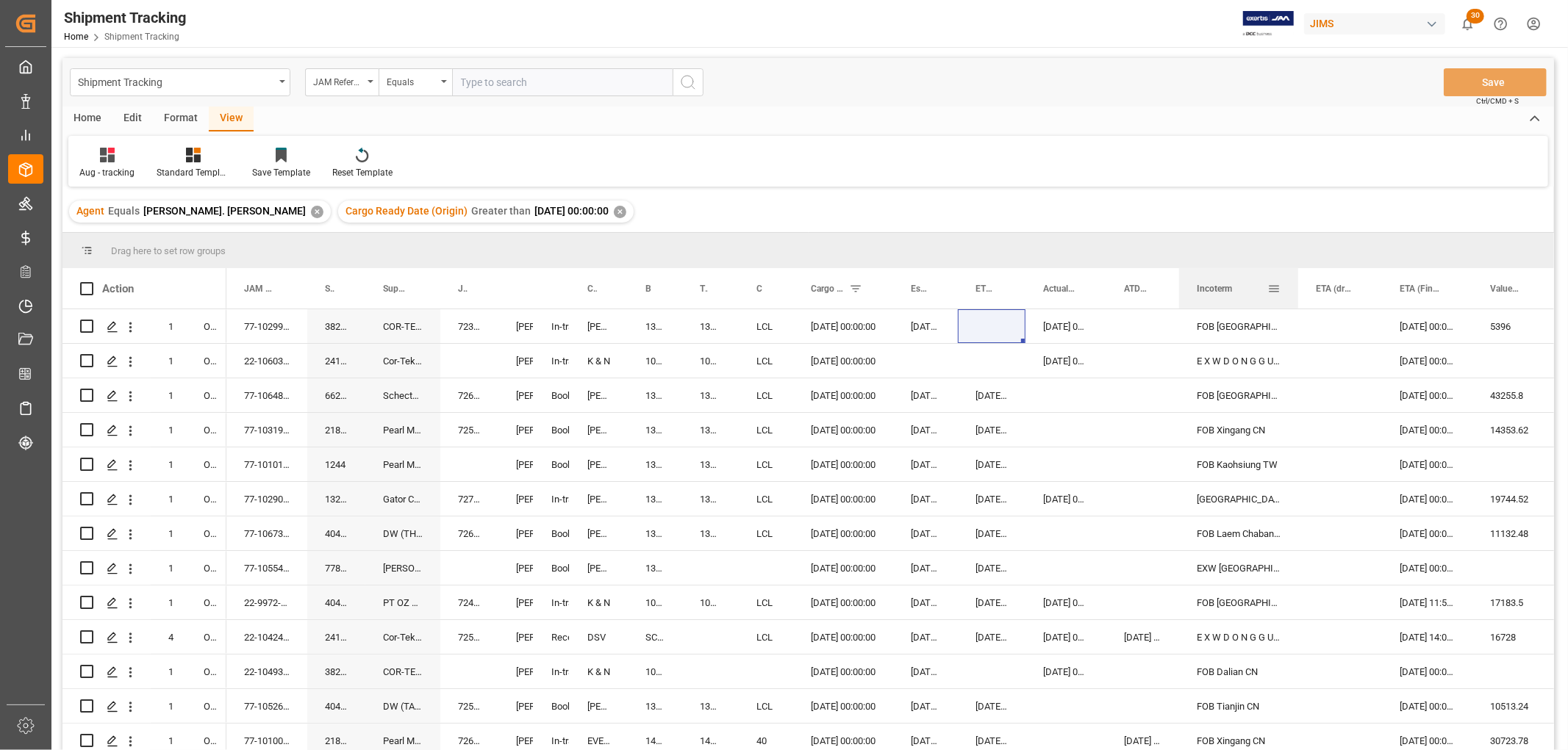
drag, startPoint x: 1512, startPoint y: 288, endPoint x: 1229, endPoint y: 276, distance: 283.3
click at [1229, 276] on div "Incoterm" at bounding box center [1231, 288] width 71 height 41
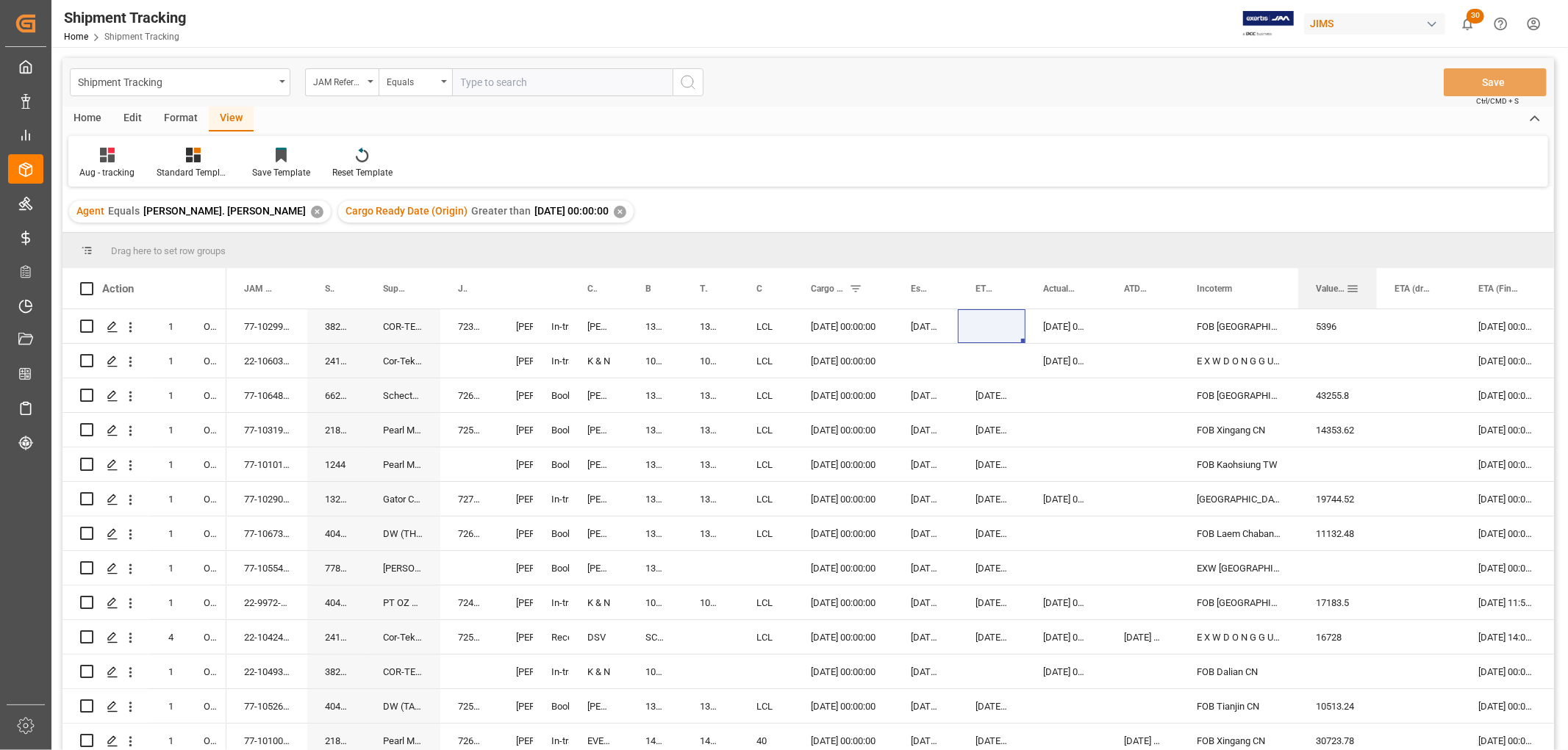
drag, startPoint x: 1495, startPoint y: 296, endPoint x: 1333, endPoint y: 283, distance: 162.5
click at [1333, 283] on div "Value (1)" at bounding box center [1330, 288] width 30 height 41
click at [1426, 315] on div "Press SPACE to select this row." at bounding box center [1418, 326] width 84 height 34
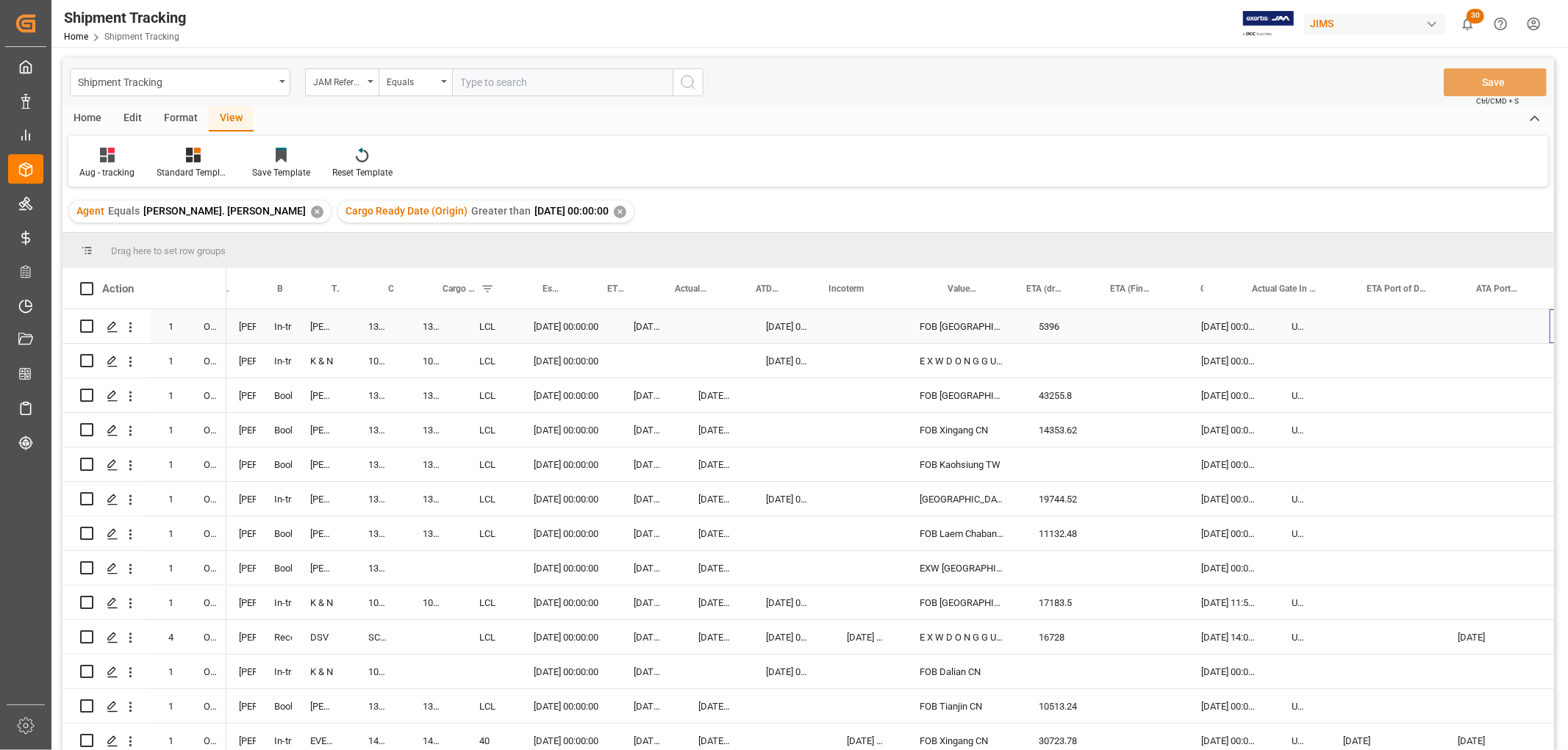
scroll to position [0, 368]
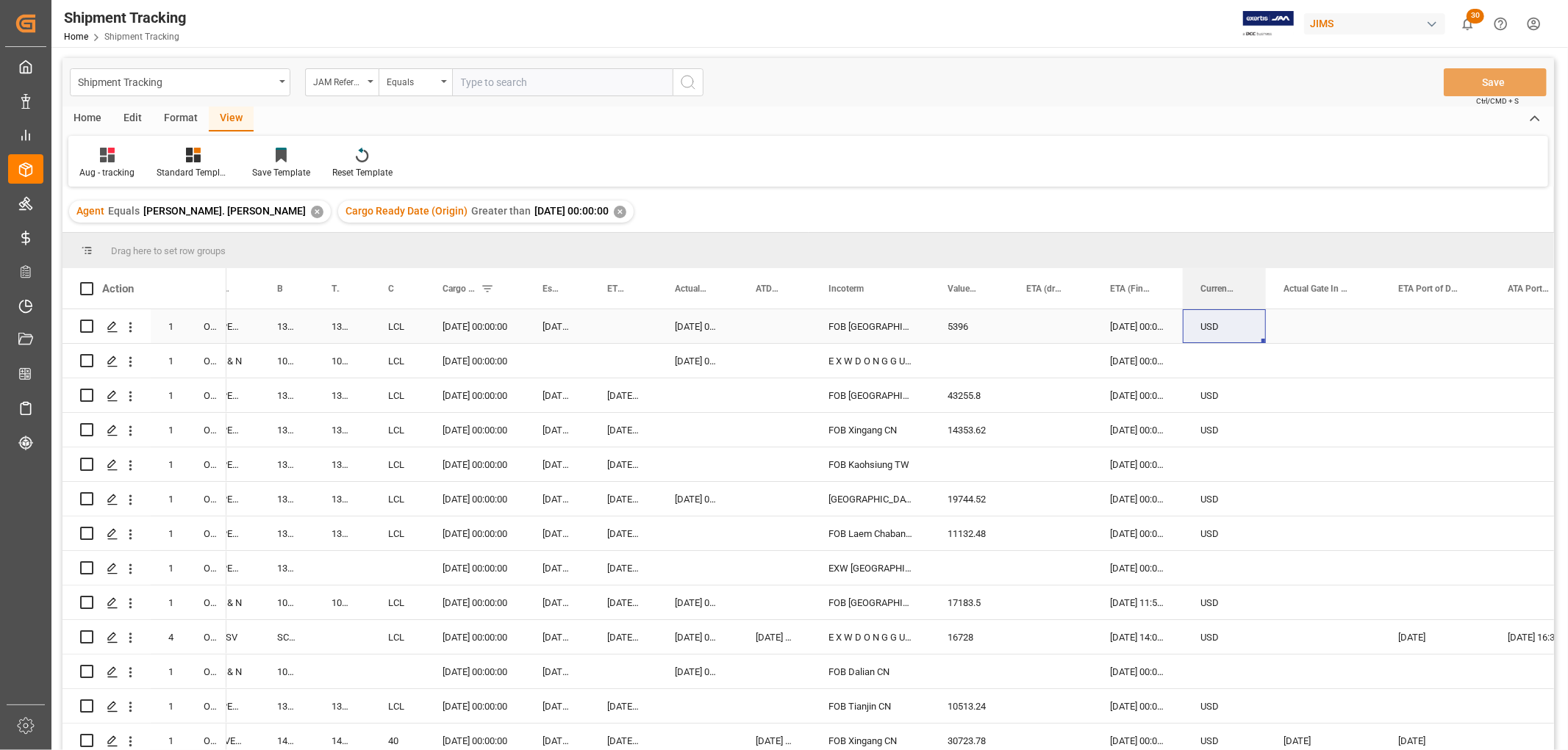
drag, startPoint x: 1231, startPoint y: 284, endPoint x: 1263, endPoint y: 311, distance: 41.9
click at [1263, 311] on div "Action Mode of Transport Order Type JAM Shipment Number 1" at bounding box center [808, 514] width 1492 height 492
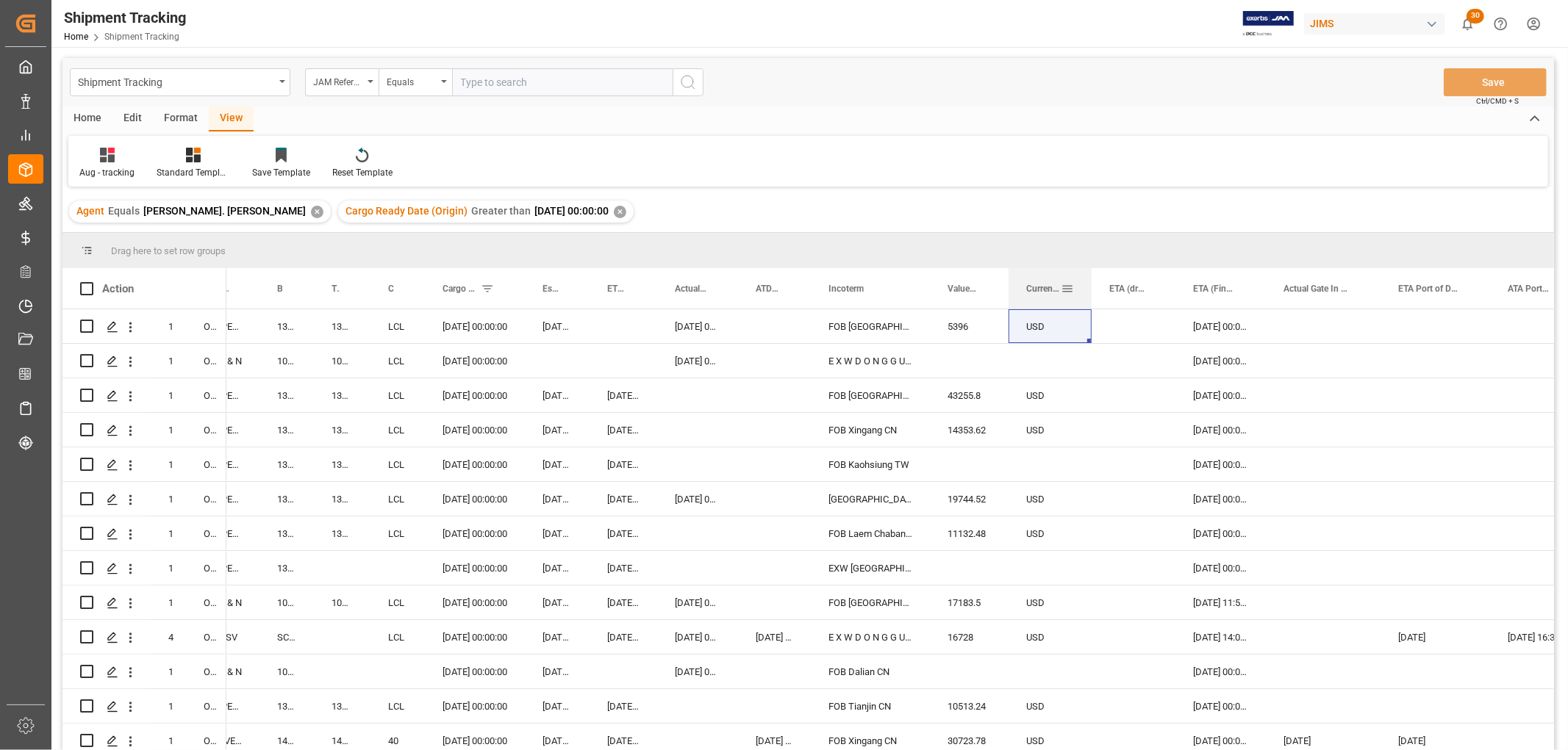
drag, startPoint x: 1224, startPoint y: 287, endPoint x: 1025, endPoint y: 288, distance: 199.0
click at [1025, 283] on div "Currency for Value (1)" at bounding box center [1049, 288] width 83 height 41
click at [1101, 321] on div "Press SPACE to select this row." at bounding box center [1133, 326] width 84 height 34
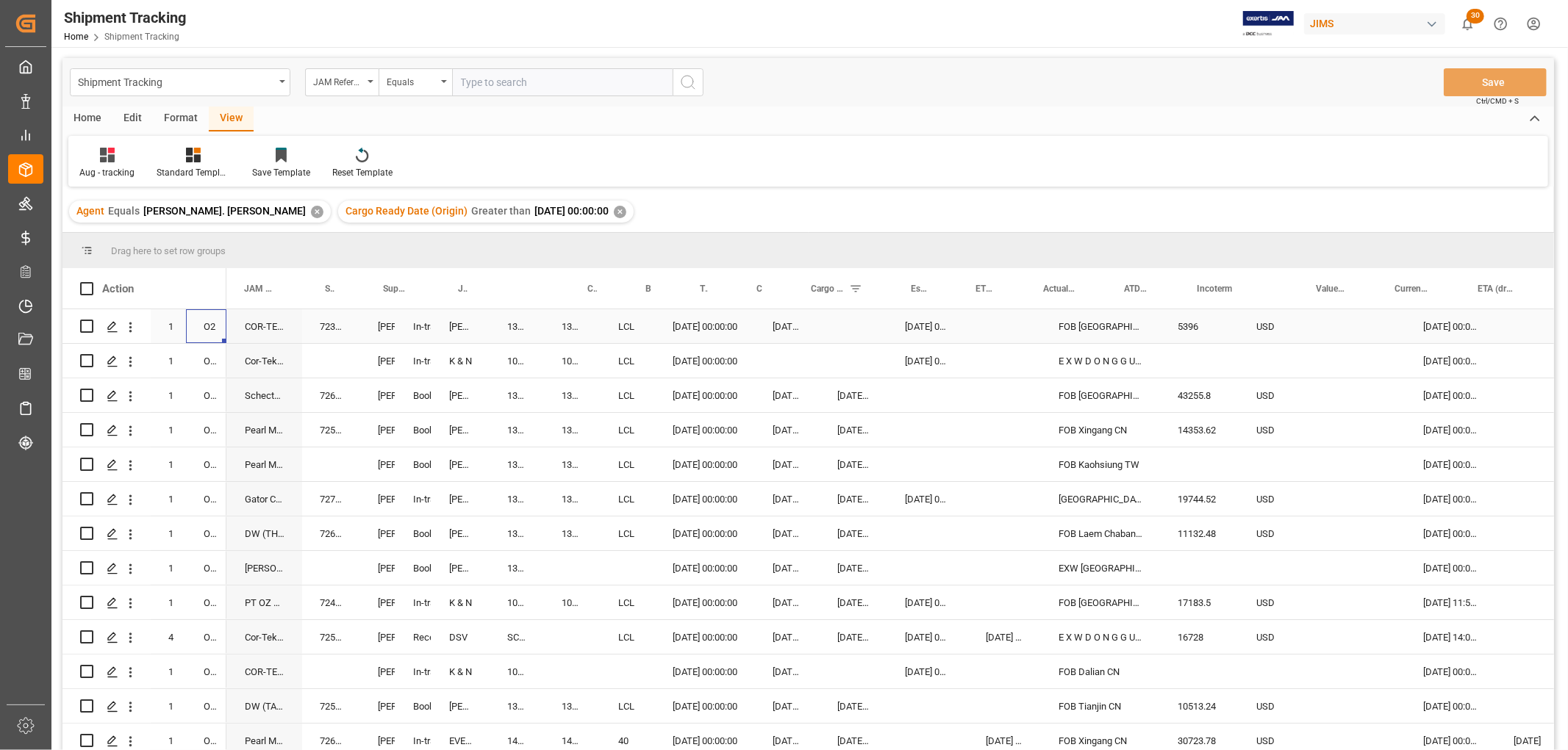
scroll to position [0, 0]
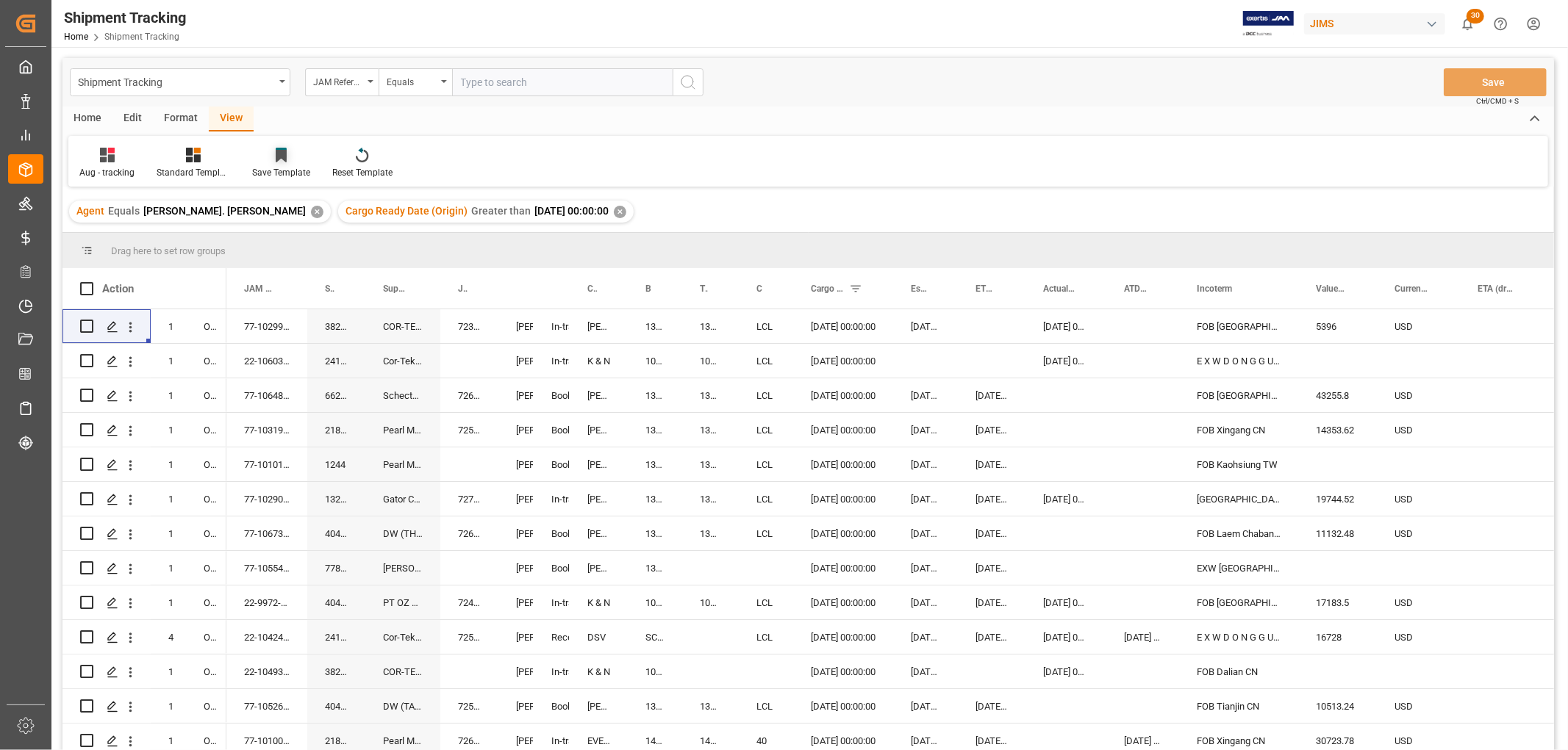
click at [282, 164] on div "Save Template" at bounding box center [281, 163] width 80 height 32
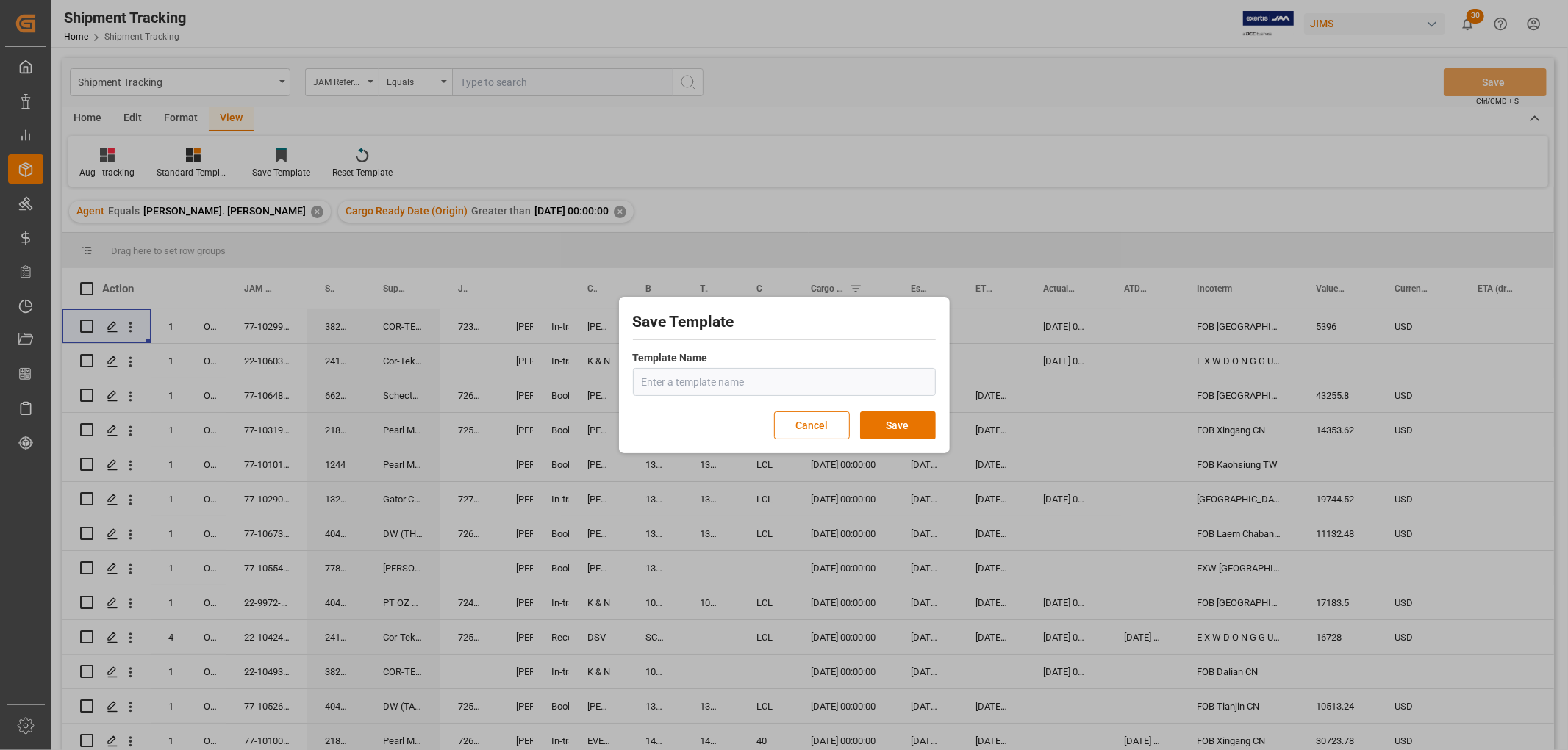
click at [656, 375] on input "text" at bounding box center [784, 382] width 302 height 28
type input "tracking GIT template"
click at [909, 424] on button "Save" at bounding box center [897, 425] width 76 height 28
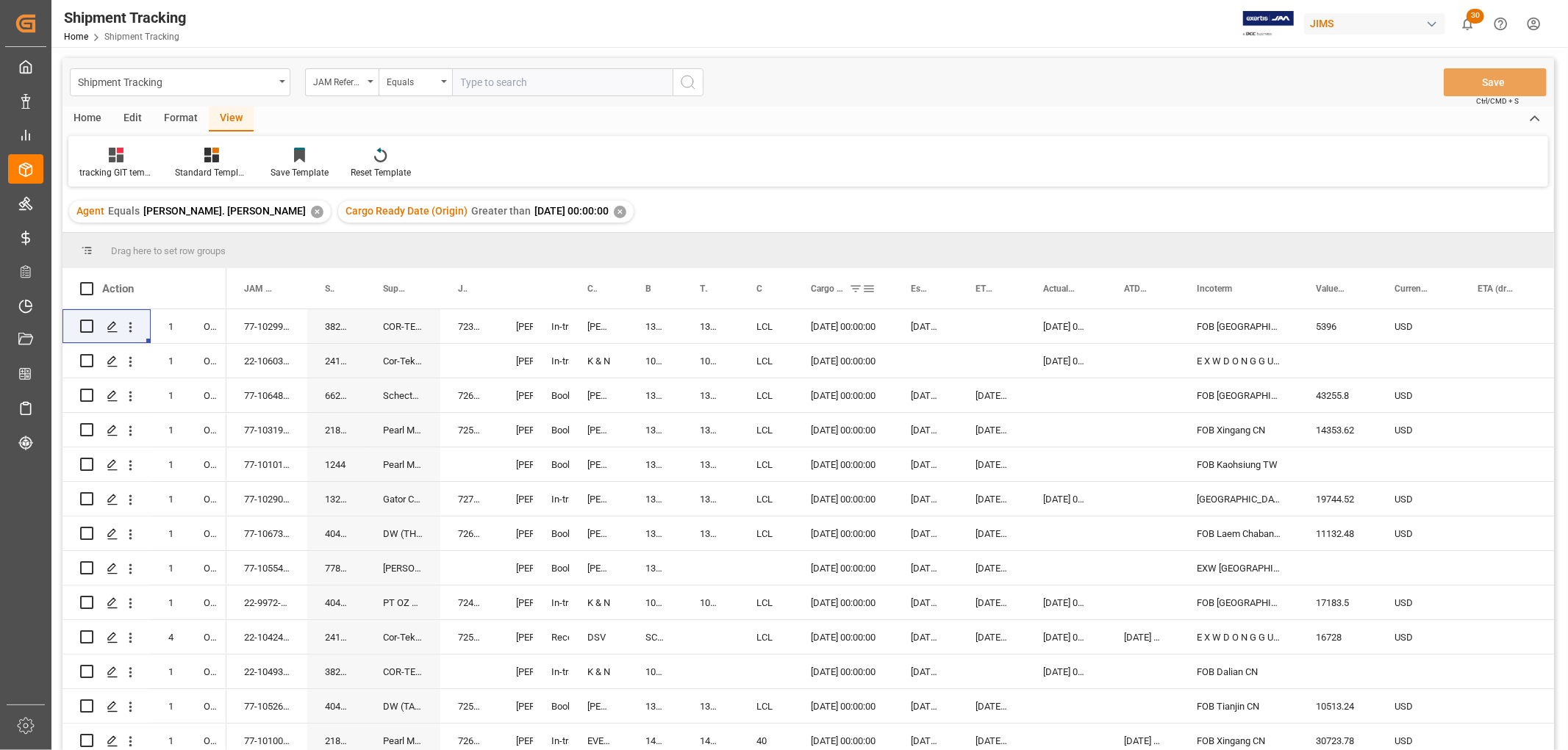
click at [868, 289] on span at bounding box center [868, 289] width 13 height 13
click at [995, 331] on span "Filtering operator" at bounding box center [1001, 331] width 13 height 13
click at [902, 429] on div "In range" at bounding box center [936, 425] width 144 height 23
click at [1001, 360] on input "[DATE]" at bounding box center [936, 367] width 144 height 29
type input "2025-07-01"
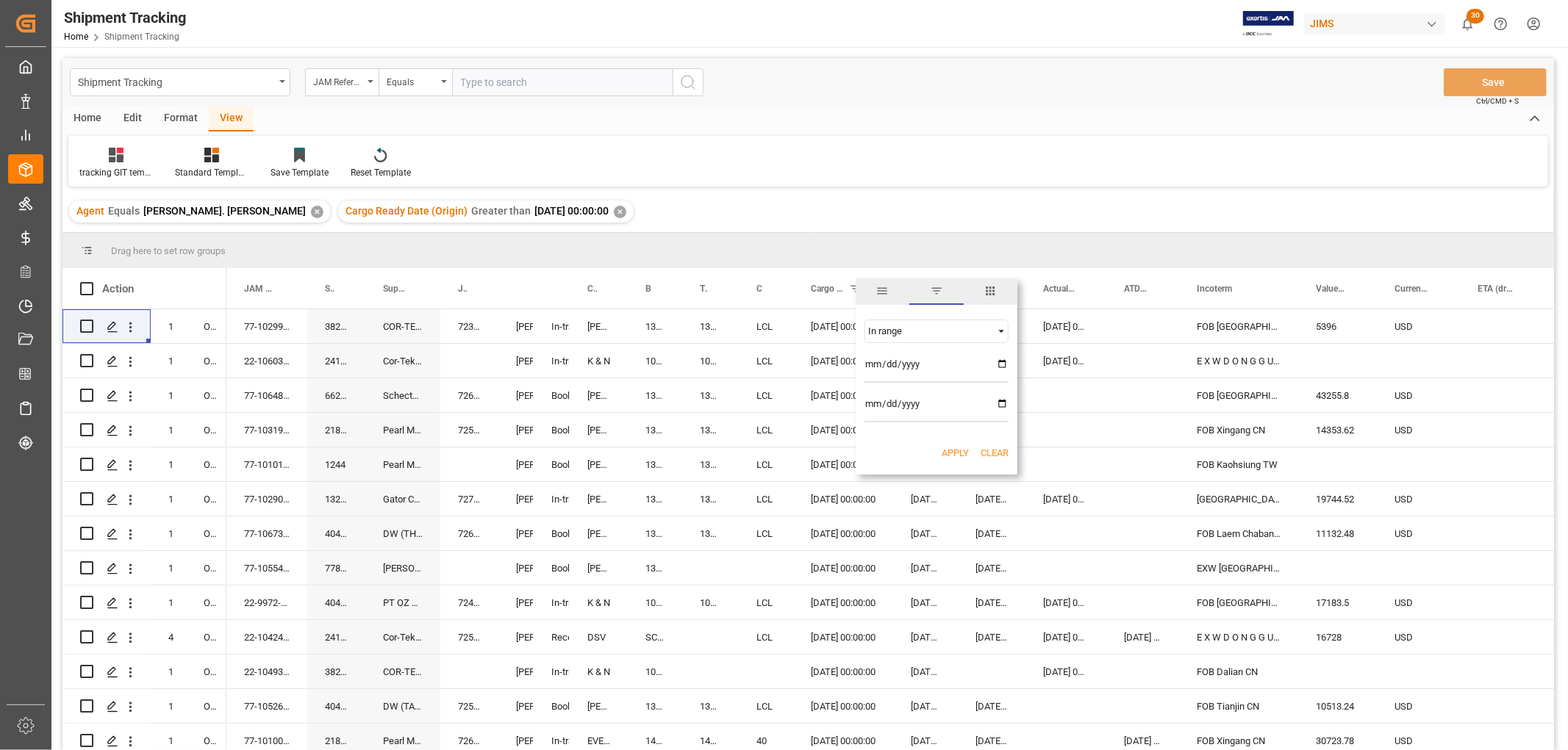
click at [1000, 404] on input "date" at bounding box center [936, 407] width 144 height 29
type input "2025-08-31"
click at [965, 449] on button "Apply" at bounding box center [955, 453] width 27 height 15
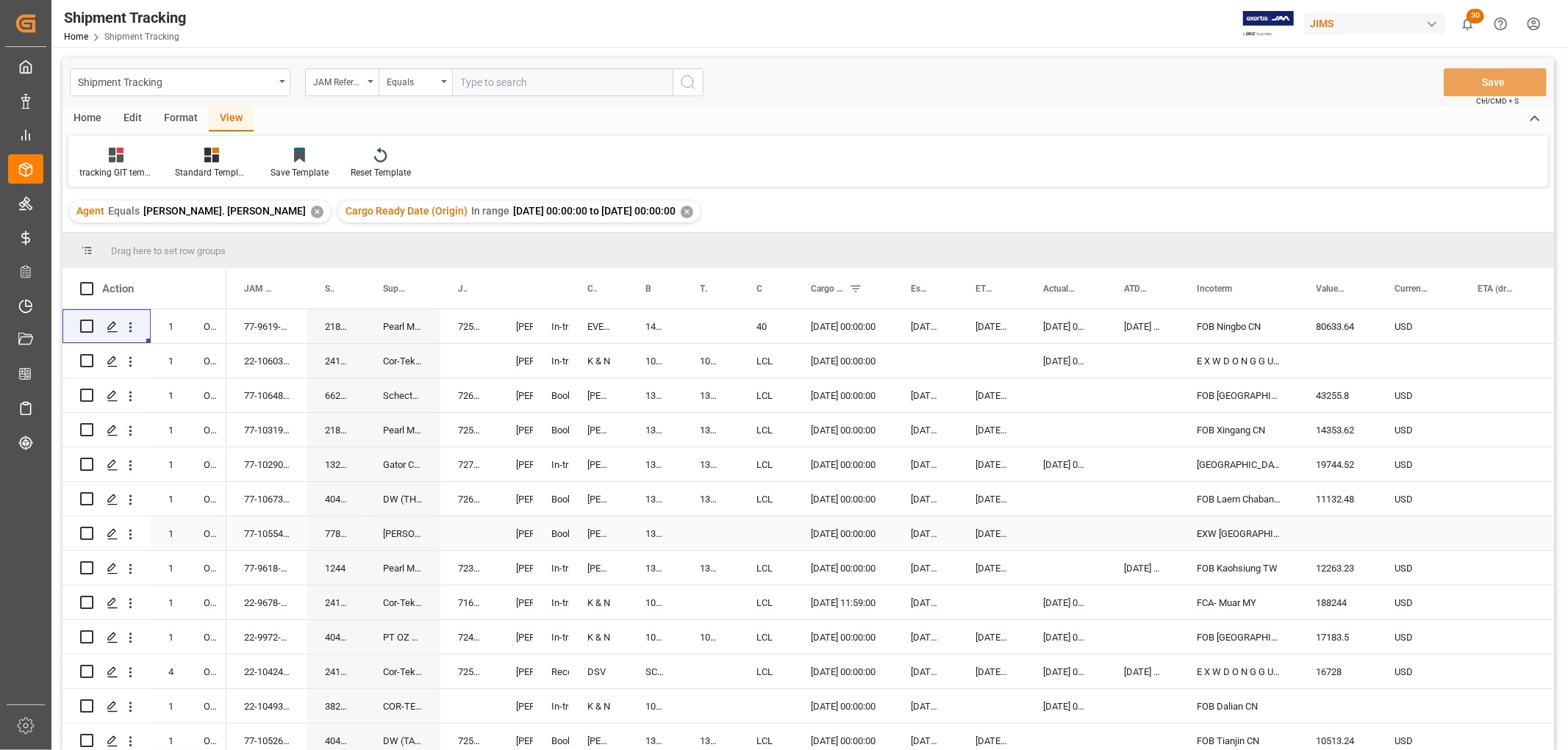
click at [248, 531] on div "77-10554-ID" at bounding box center [266, 533] width 81 height 34
click at [1331, 531] on div "Press SPACE to select this row." at bounding box center [1337, 533] width 79 height 34
click at [1335, 533] on input "Press SPACE to select this row." at bounding box center [1337, 542] width 55 height 28
paste input "Press SPACE to select this row."
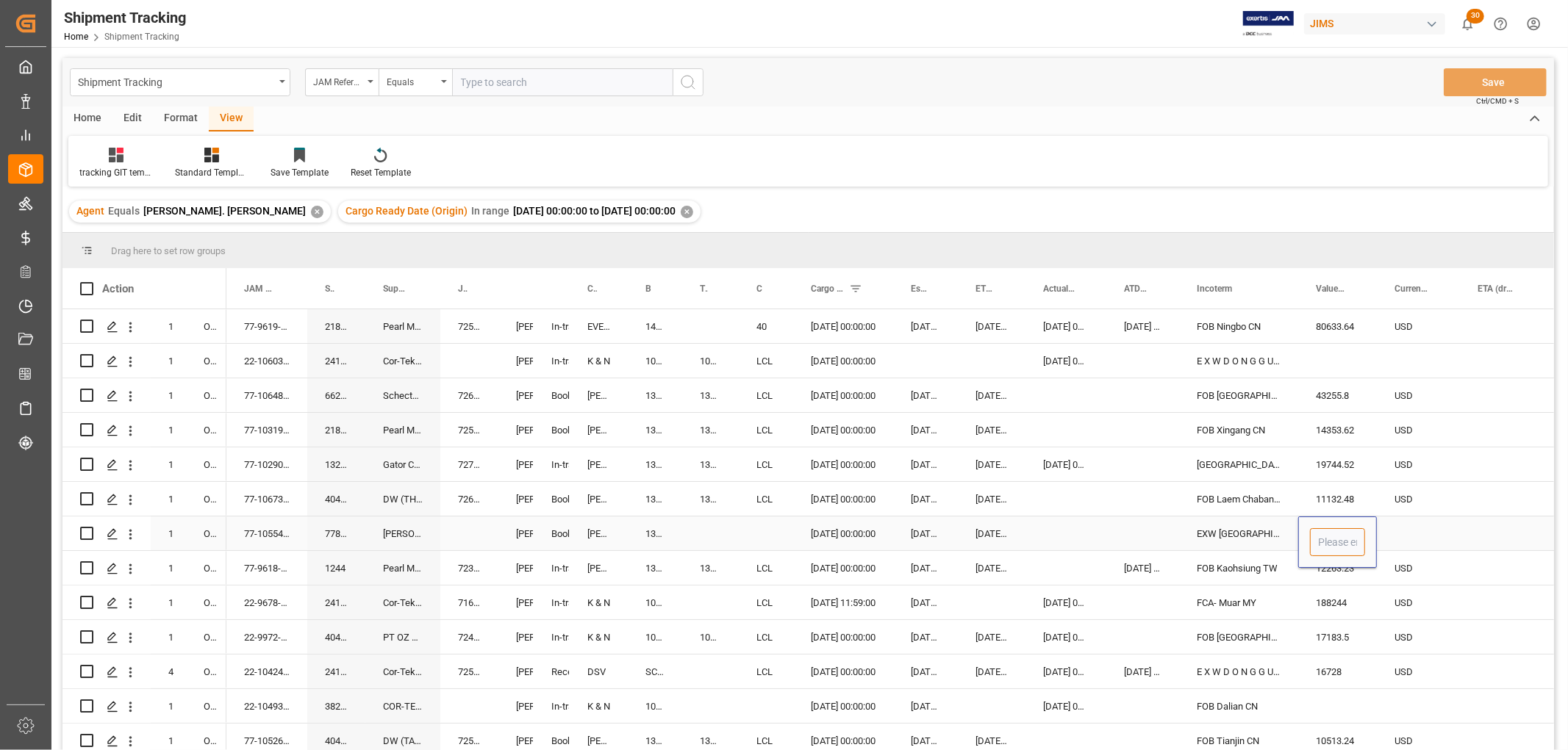
click at [1347, 542] on input "Press SPACE to select this row." at bounding box center [1337, 542] width 55 height 28
paste input "Press SPACE to select this row."
click at [1343, 550] on input "Press SPACE to select this row." at bounding box center [1337, 542] width 55 height 28
click at [1340, 538] on input "Press SPACE to select this row." at bounding box center [1337, 542] width 55 height 28
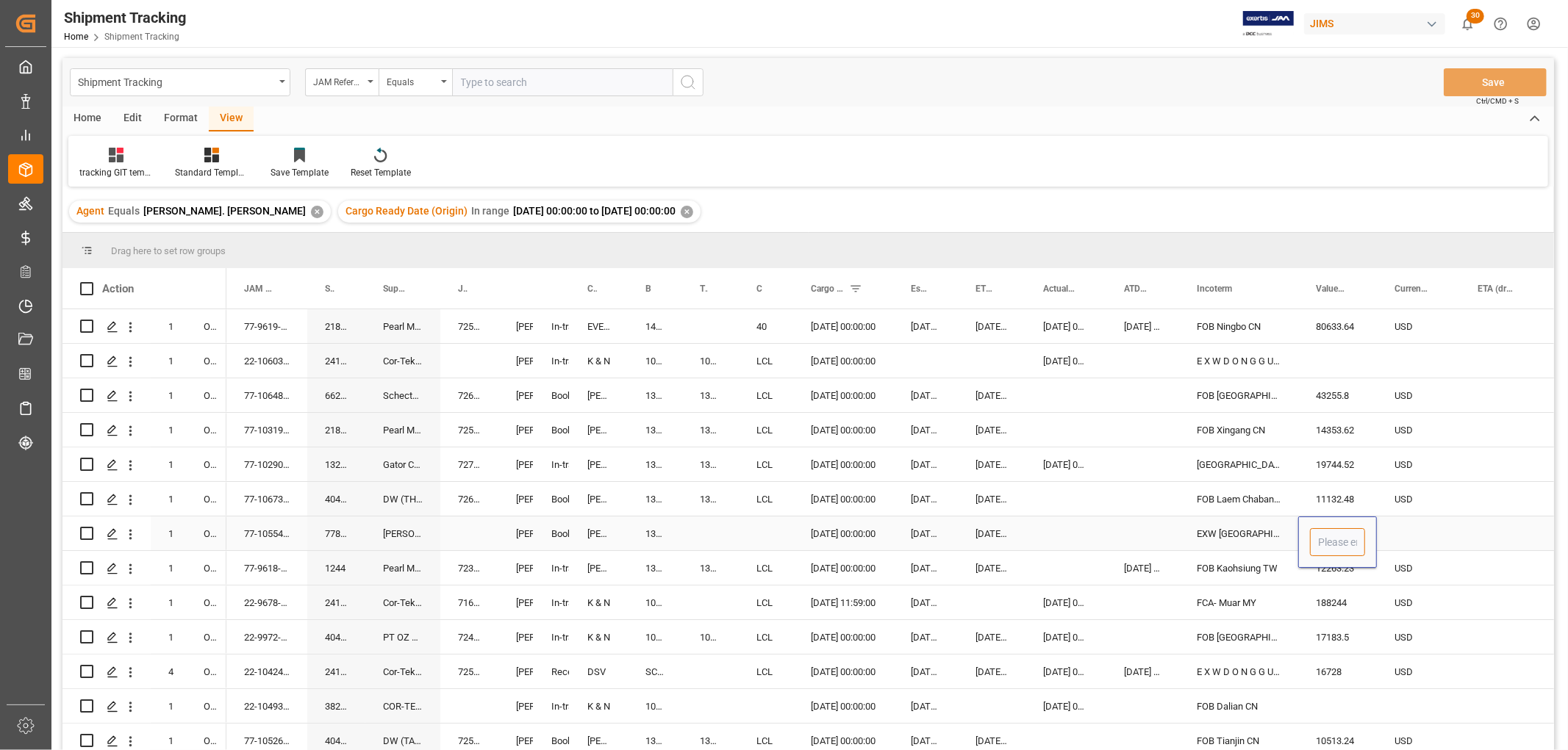
paste input "Press SPACE to select this row."
click at [1339, 547] on input "Press SPACE to select this row." at bounding box center [1337, 542] width 55 height 28
click at [1266, 529] on div "EXW [GEOGRAPHIC_DATA], [GEOGRAPHIC_DATA]" at bounding box center [1238, 533] width 119 height 34
click at [1314, 527] on div "Press SPACE to select this row." at bounding box center [1337, 533] width 79 height 34
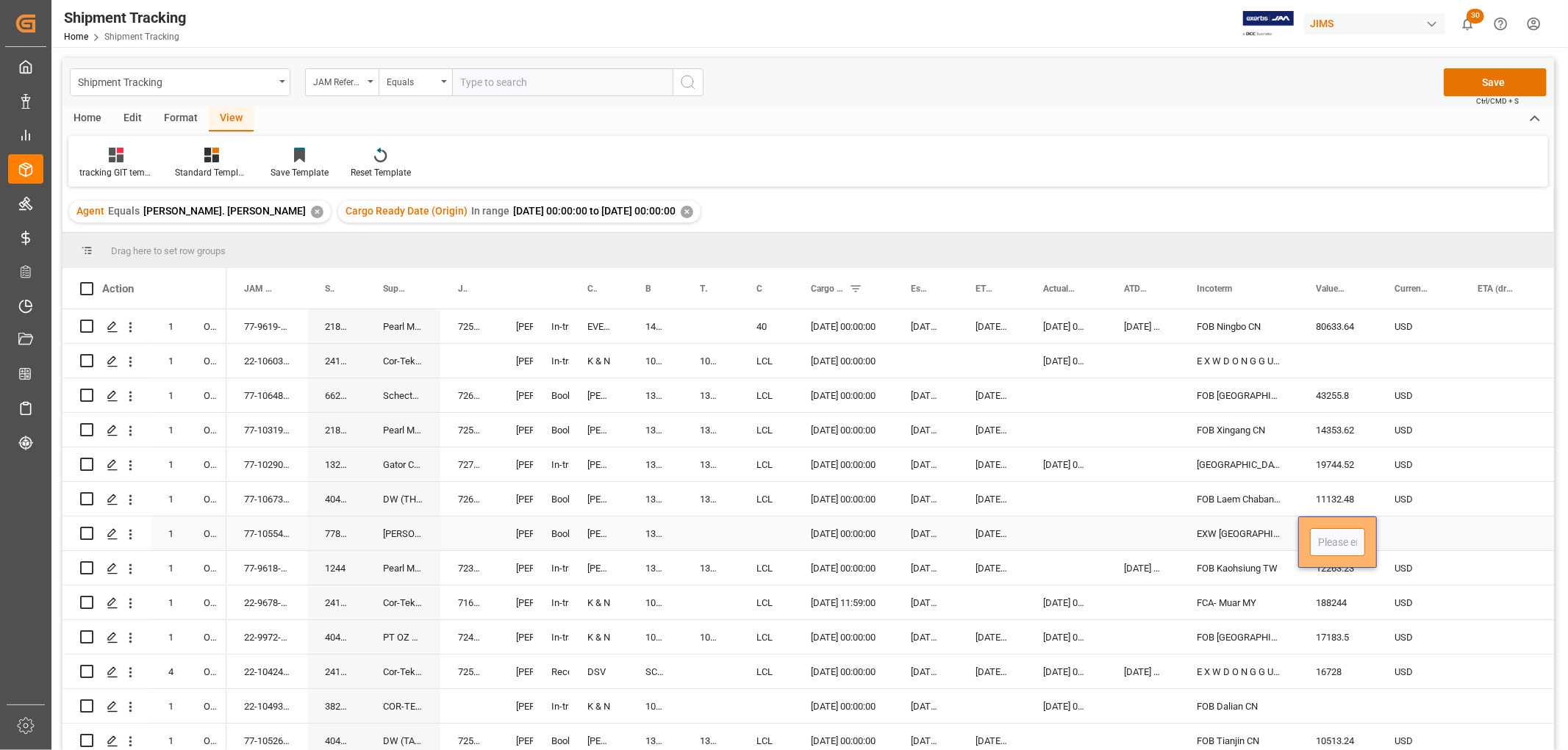
click at [1335, 540] on input "Press SPACE to select this row." at bounding box center [1337, 542] width 55 height 28
type input "36161.98"
click at [1422, 526] on div "Press SPACE to select this row." at bounding box center [1418, 533] width 83 height 34
click at [1403, 526] on div "Press SPACE to select this row." at bounding box center [1418, 533] width 83 height 34
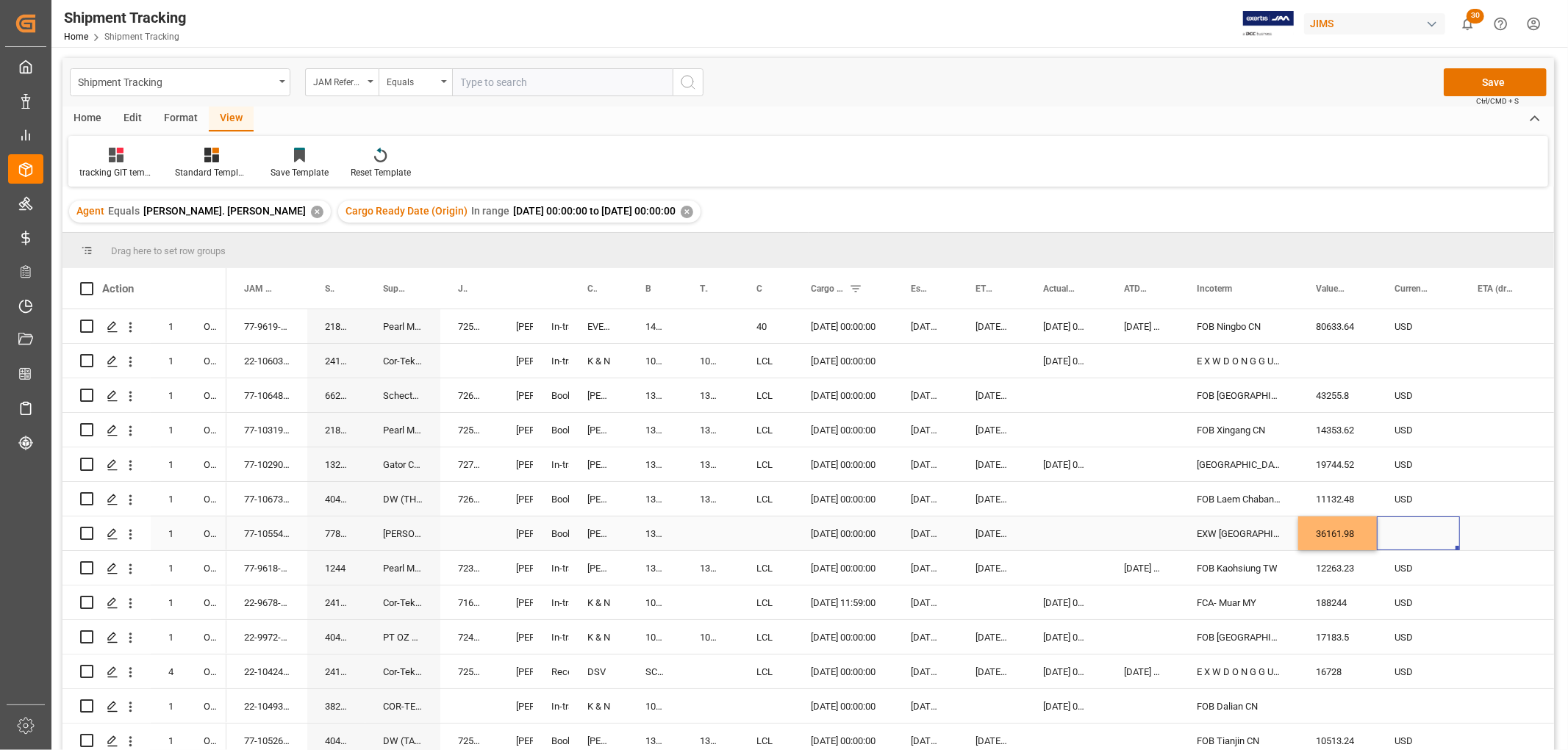
click at [1403, 526] on div "Press SPACE to select this row." at bounding box center [1418, 533] width 83 height 34
click at [1408, 547] on input "Press SPACE to select this row." at bounding box center [1418, 542] width 60 height 28
type input "USD"
click at [1152, 537] on div "Press SPACE to select this row." at bounding box center [1143, 533] width 73 height 34
click at [1462, 76] on button "Save" at bounding box center [1495, 82] width 103 height 28
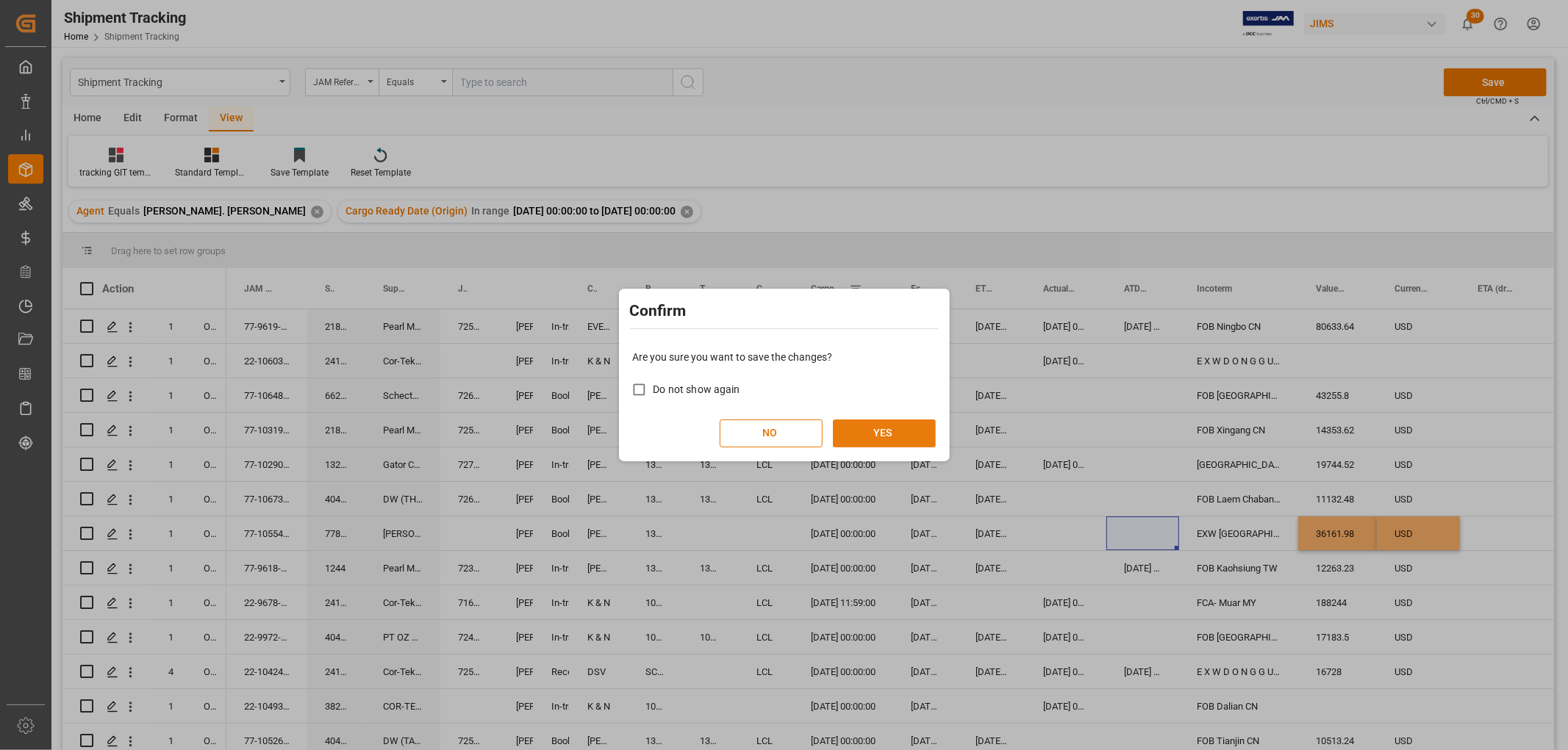
click at [901, 424] on button "YES" at bounding box center [884, 434] width 103 height 28
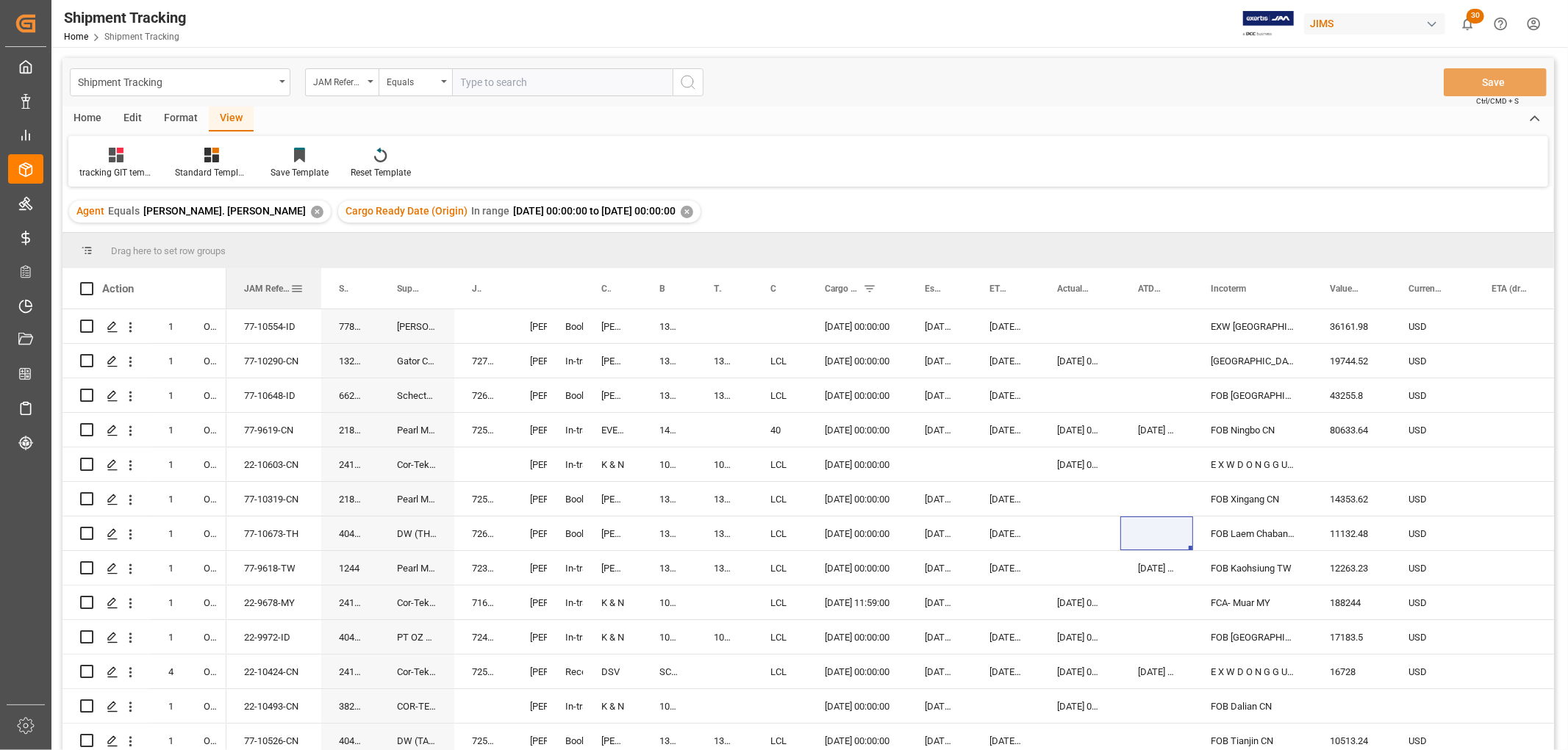
drag, startPoint x: 306, startPoint y: 283, endPoint x: 319, endPoint y: 295, distance: 17.7
click at [318, 292] on div at bounding box center [321, 288] width 6 height 41
drag, startPoint x: 317, startPoint y: 287, endPoint x: 327, endPoint y: 295, distance: 12.8
click at [327, 295] on div at bounding box center [328, 288] width 6 height 41
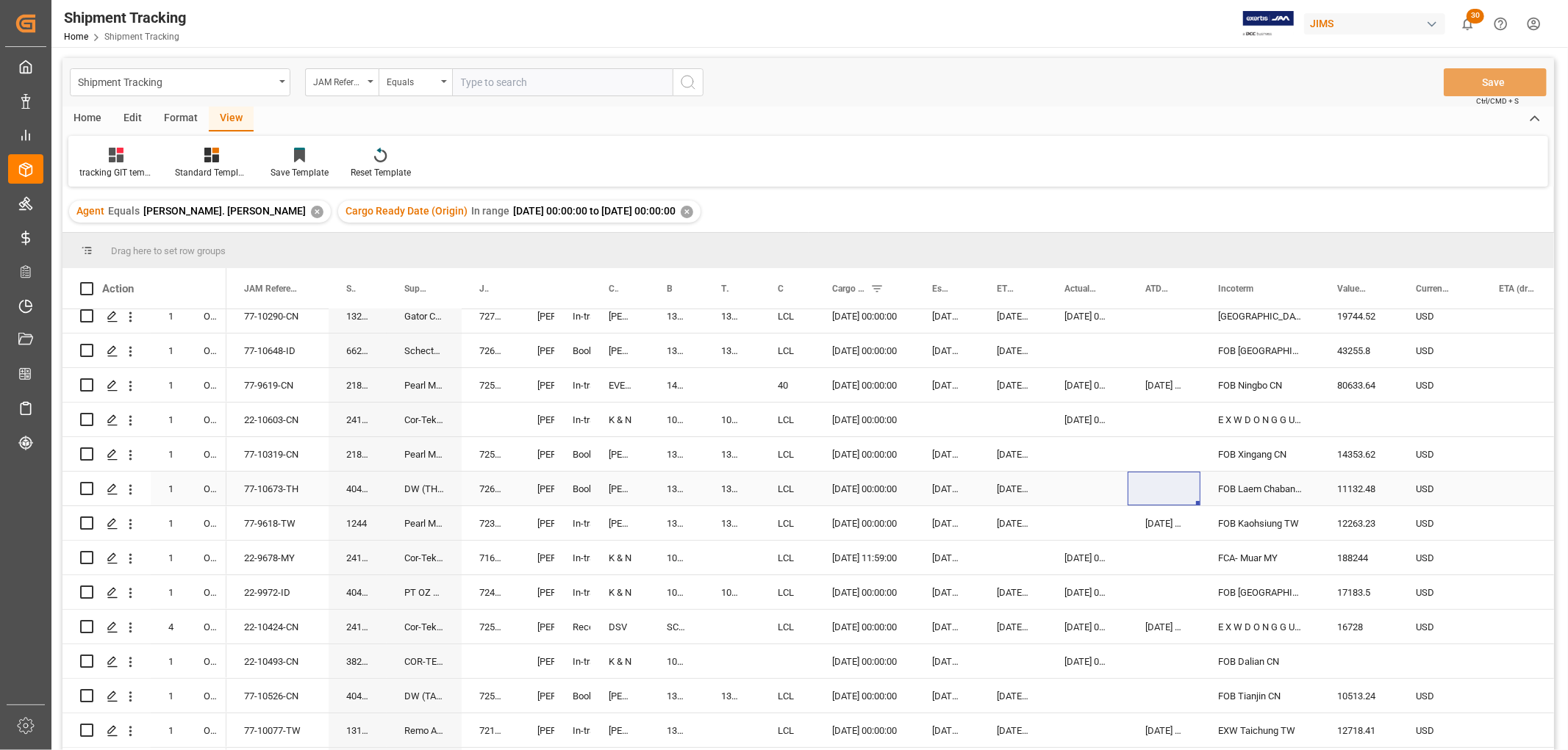
scroll to position [81, 0]
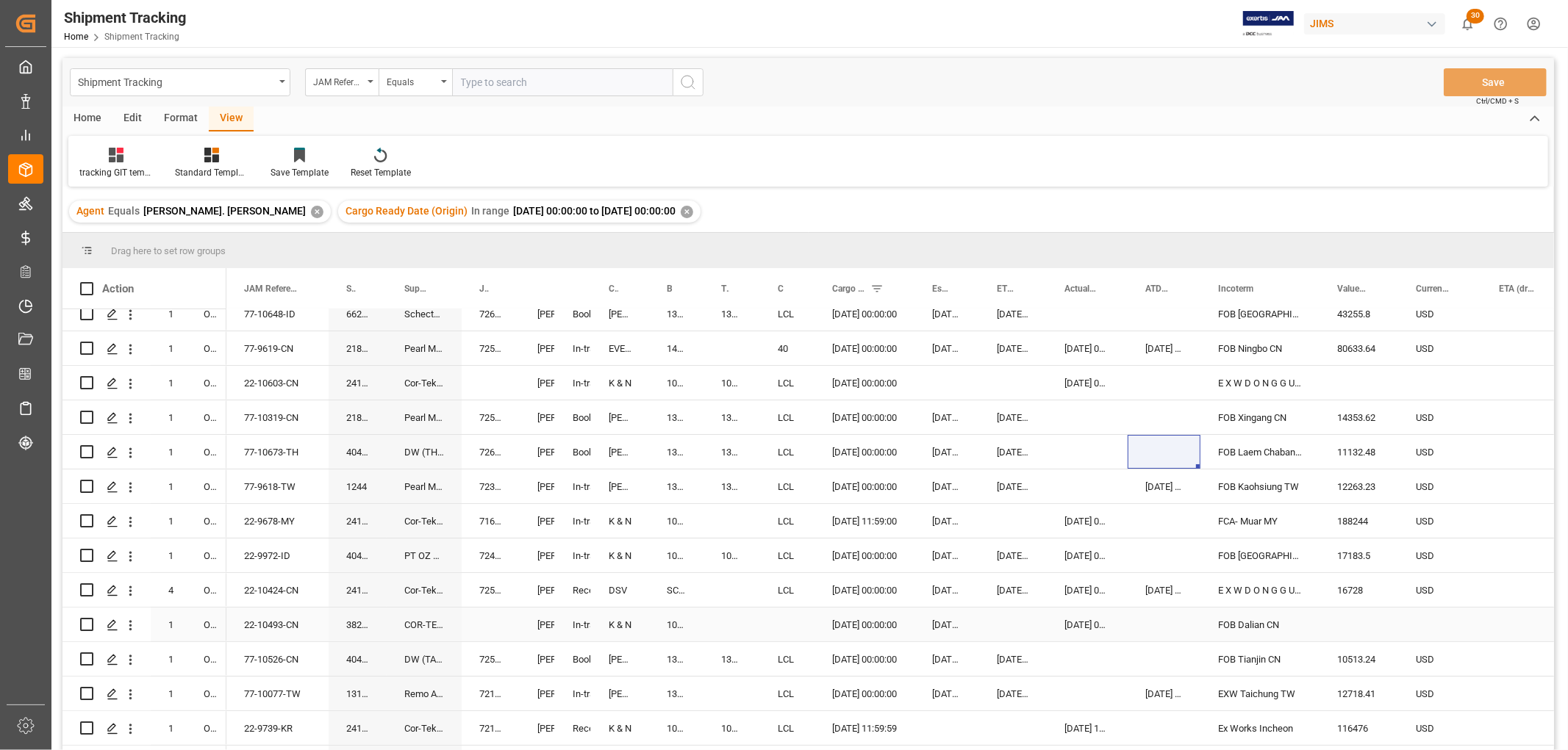
click at [275, 625] on div "22-10493-CN" at bounding box center [277, 624] width 102 height 34
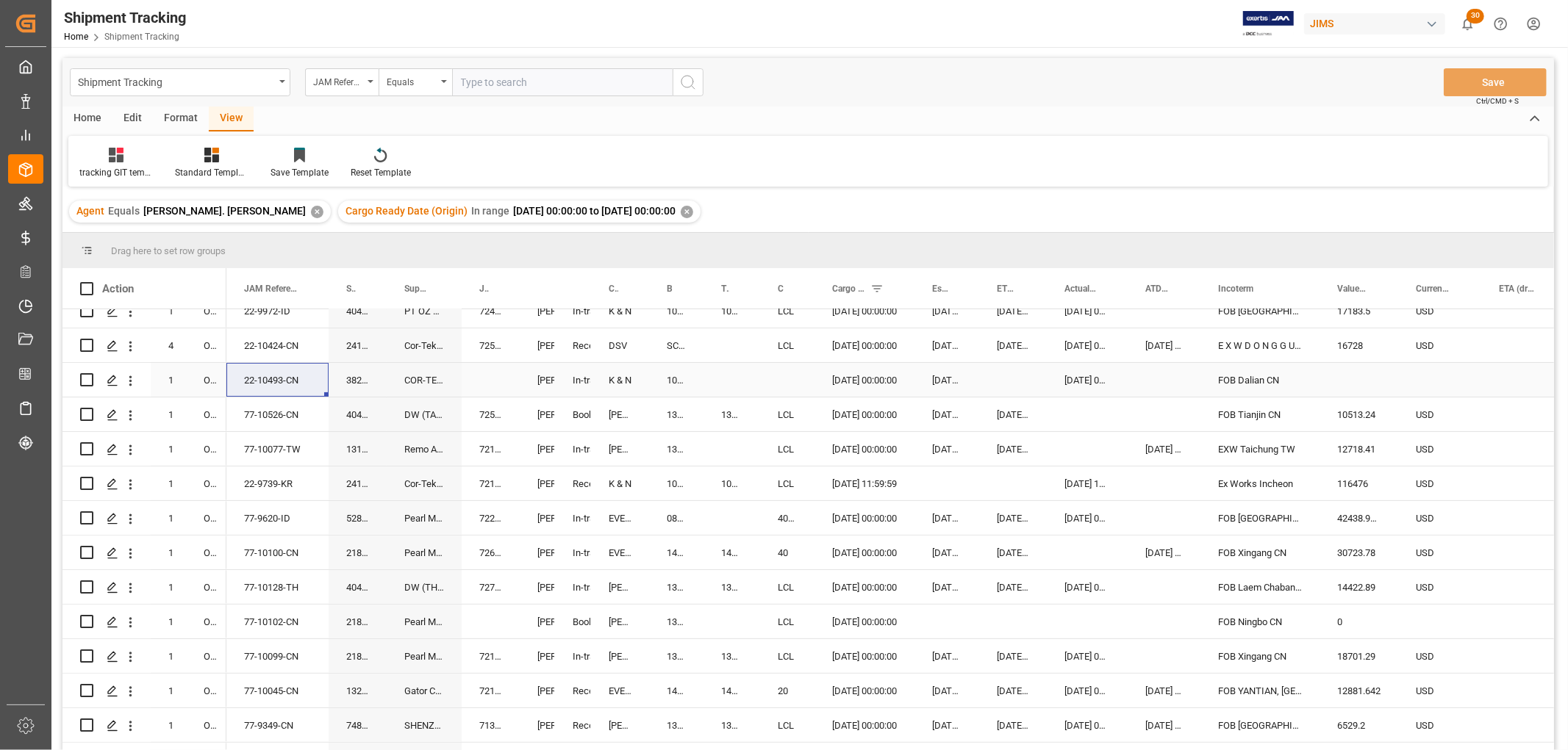
scroll to position [245, 0]
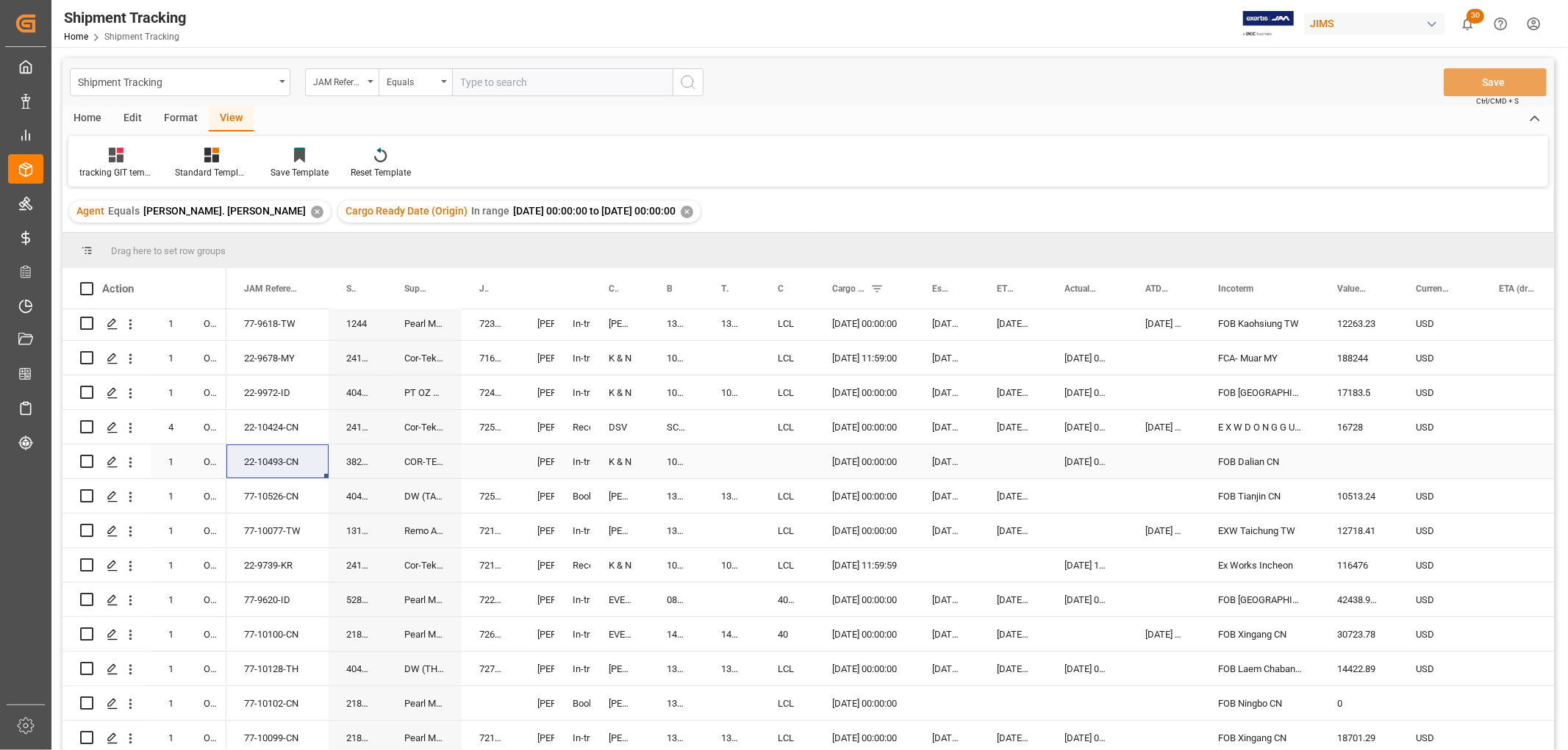
click at [784, 453] on div "Press SPACE to select this row." at bounding box center [787, 461] width 54 height 34
click at [790, 468] on button "Select" at bounding box center [788, 470] width 32 height 28
click at [792, 712] on div "LCL" at bounding box center [792, 719] width 23 height 15
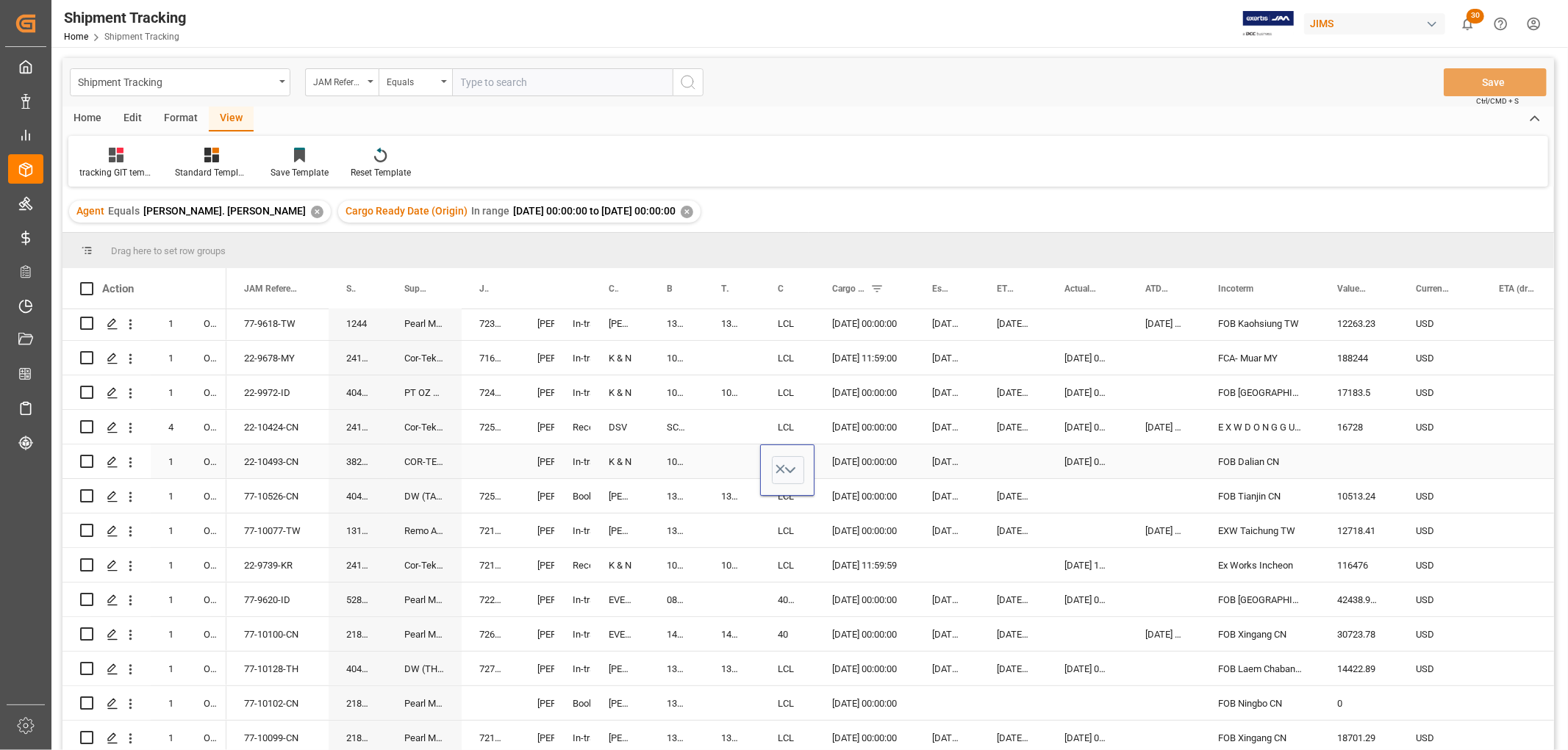
click at [740, 455] on div "Press SPACE to select this row." at bounding box center [731, 461] width 57 height 34
click at [680, 459] on div "1068782064" at bounding box center [676, 461] width 54 height 34
drag, startPoint x: 700, startPoint y: 474, endPoint x: 738, endPoint y: 473, distance: 38.0
click at [1478, 72] on button "Save" at bounding box center [1495, 82] width 103 height 28
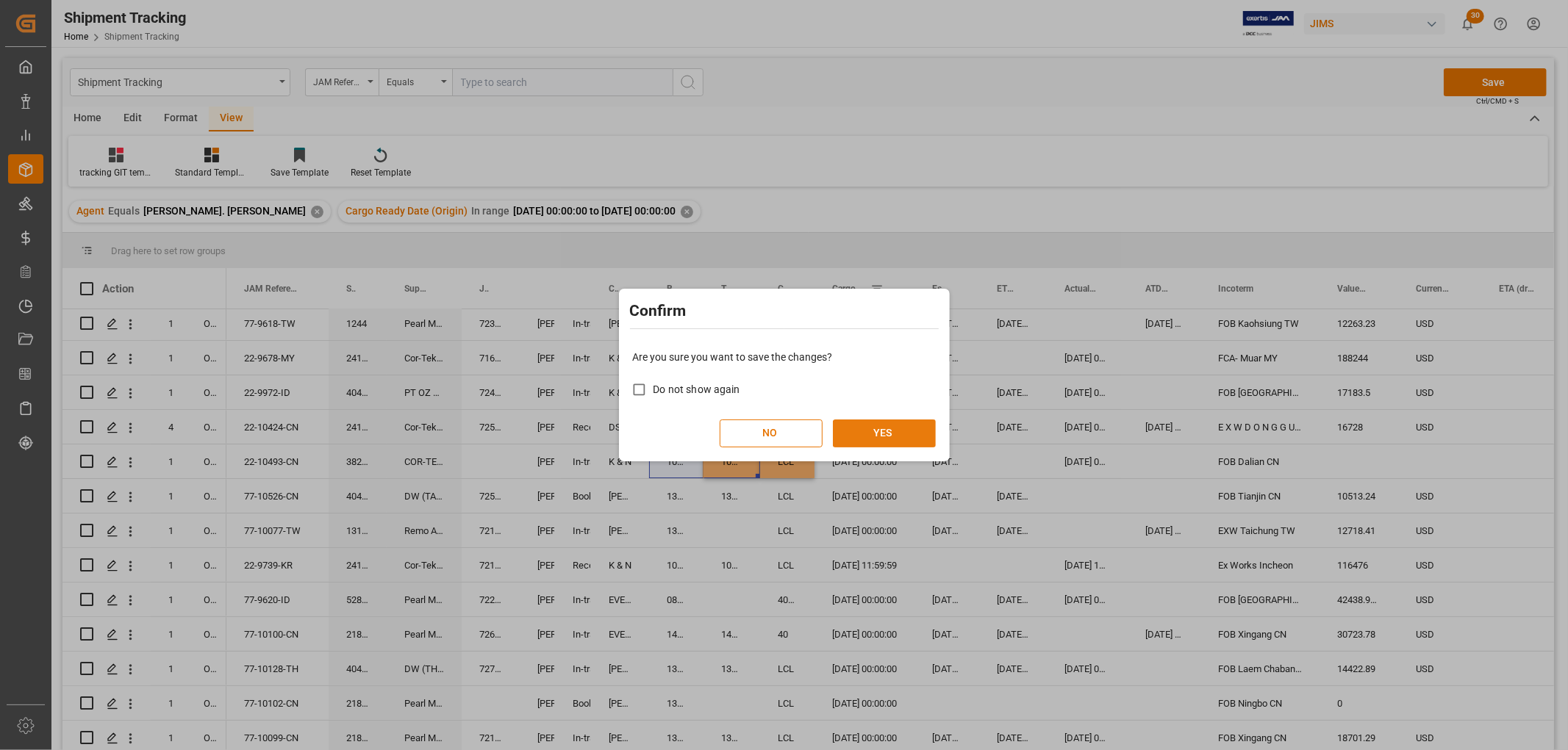
click at [872, 427] on button "YES" at bounding box center [884, 434] width 103 height 28
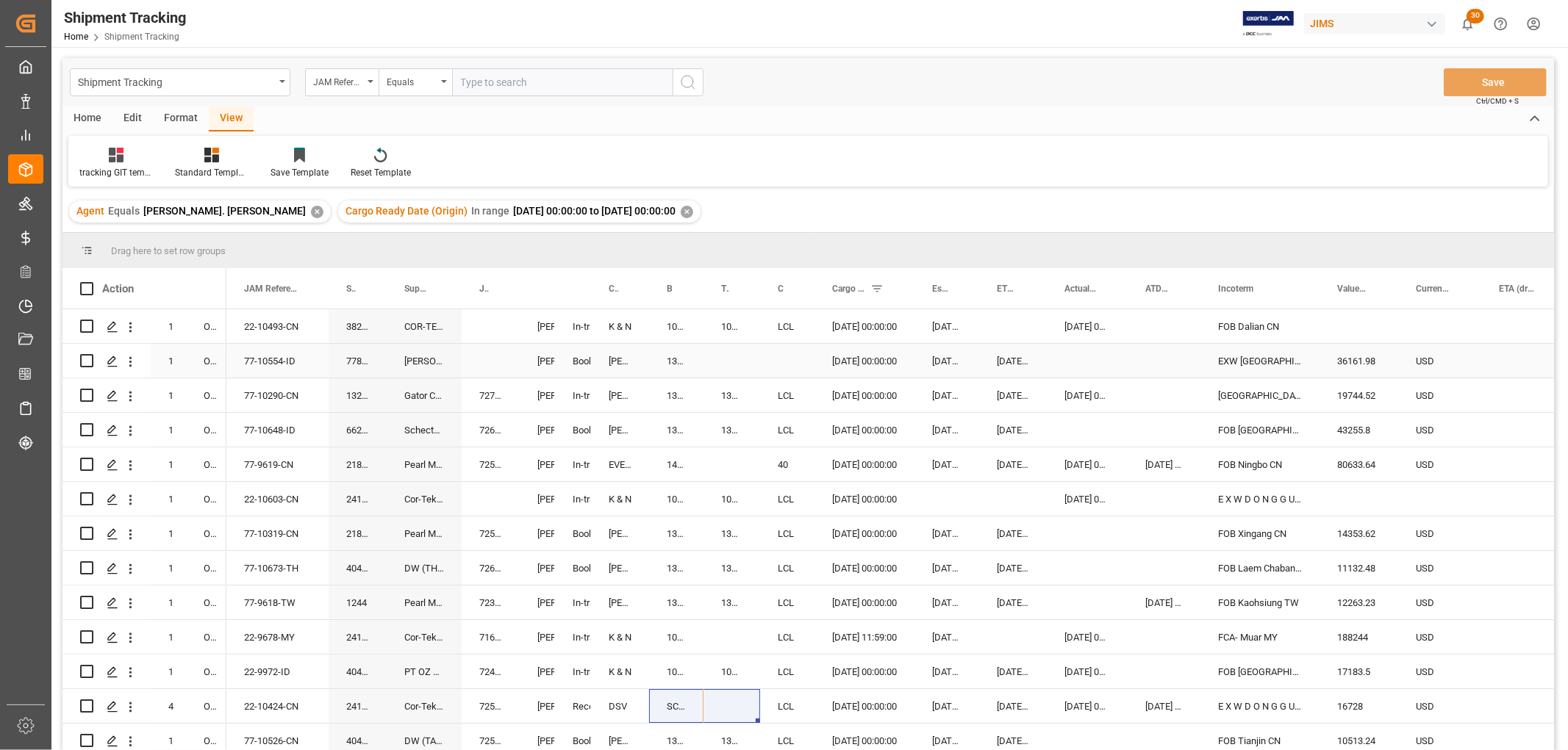
click at [670, 358] on div "13634671" at bounding box center [676, 360] width 54 height 34
click at [789, 359] on div "Press SPACE to select this row." at bounding box center [787, 360] width 54 height 34
click at [789, 358] on div "Press SPACE to select this row." at bounding box center [787, 360] width 54 height 34
click at [789, 358] on button "Select" at bounding box center [788, 370] width 32 height 28
click at [789, 622] on div "LCL" at bounding box center [792, 627] width 23 height 15
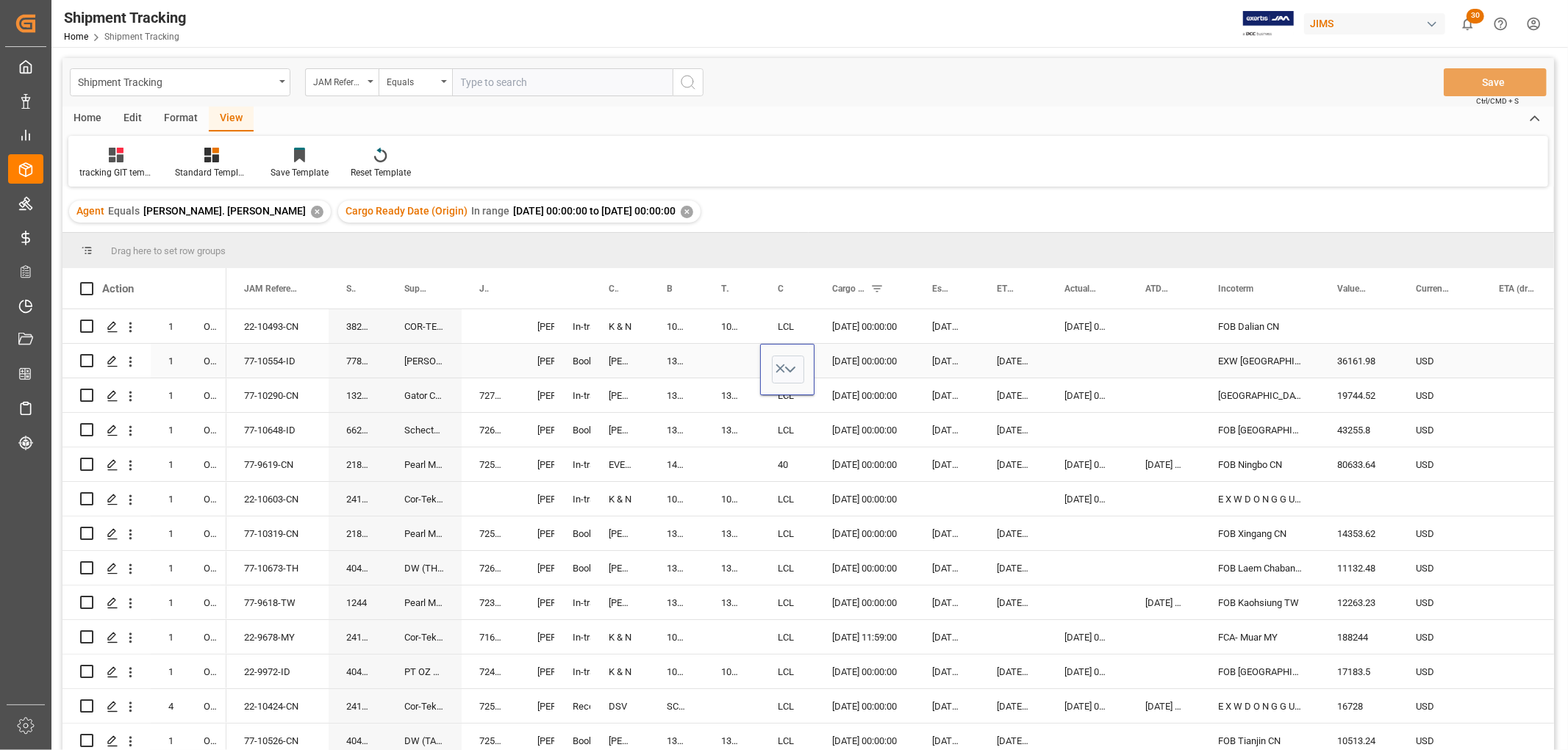
click at [665, 354] on div "13634671" at bounding box center [676, 360] width 54 height 34
drag, startPoint x: 701, startPoint y: 372, endPoint x: 715, endPoint y: 370, distance: 14.1
click at [1472, 77] on button "Save" at bounding box center [1495, 82] width 103 height 28
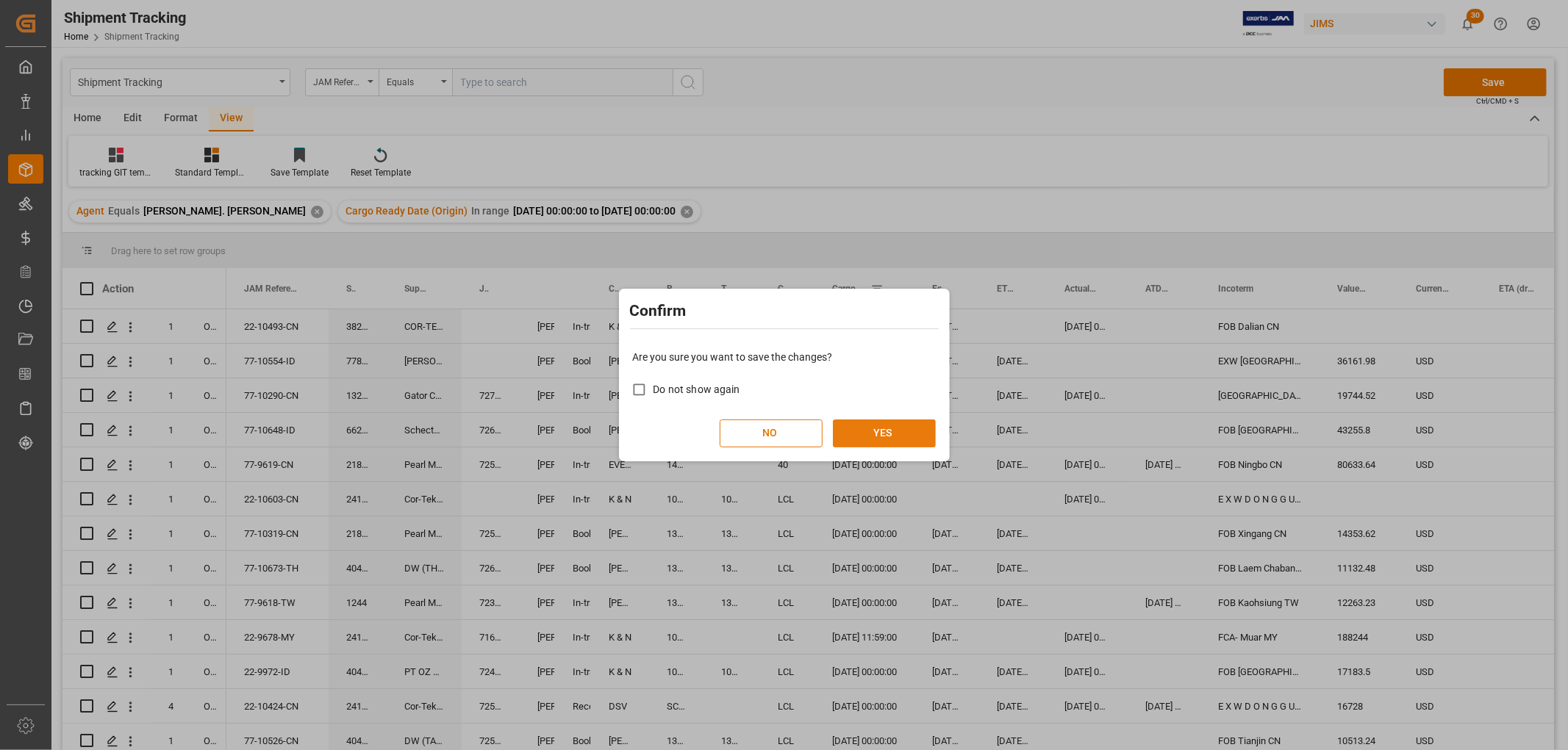
click at [900, 429] on button "YES" at bounding box center [884, 434] width 103 height 28
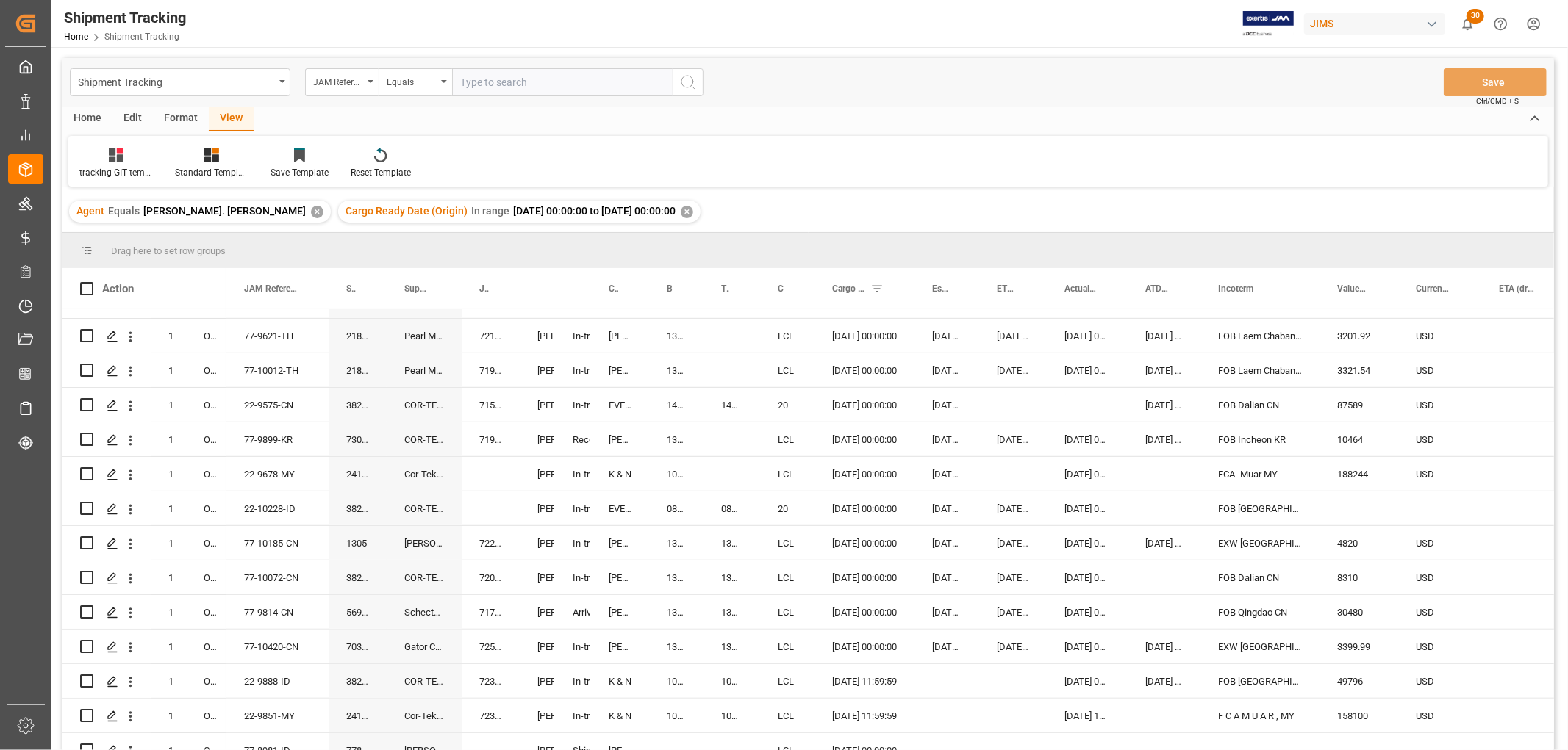
scroll to position [870, 0]
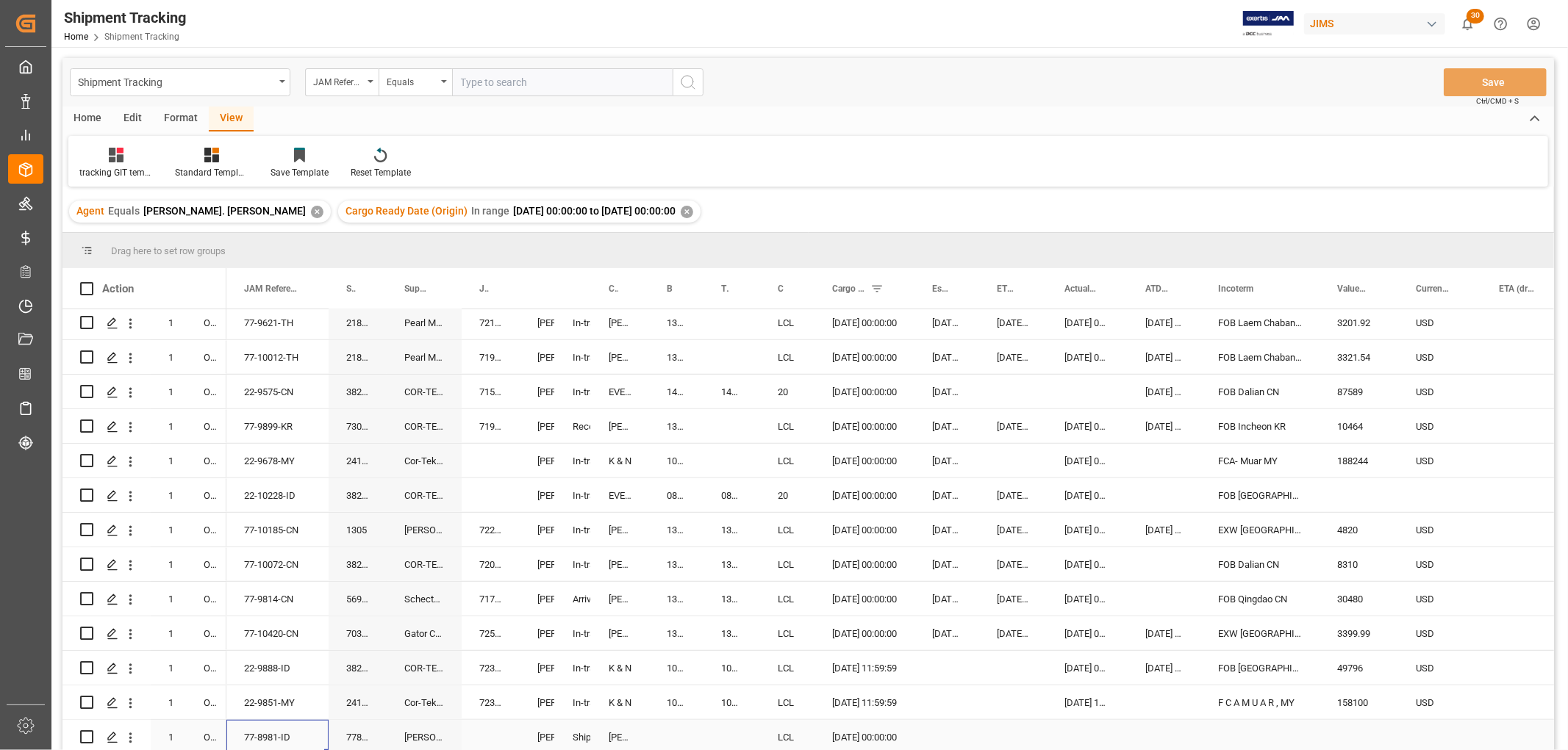
click at [274, 732] on div "77-8981-ID" at bounding box center [277, 737] width 102 height 34
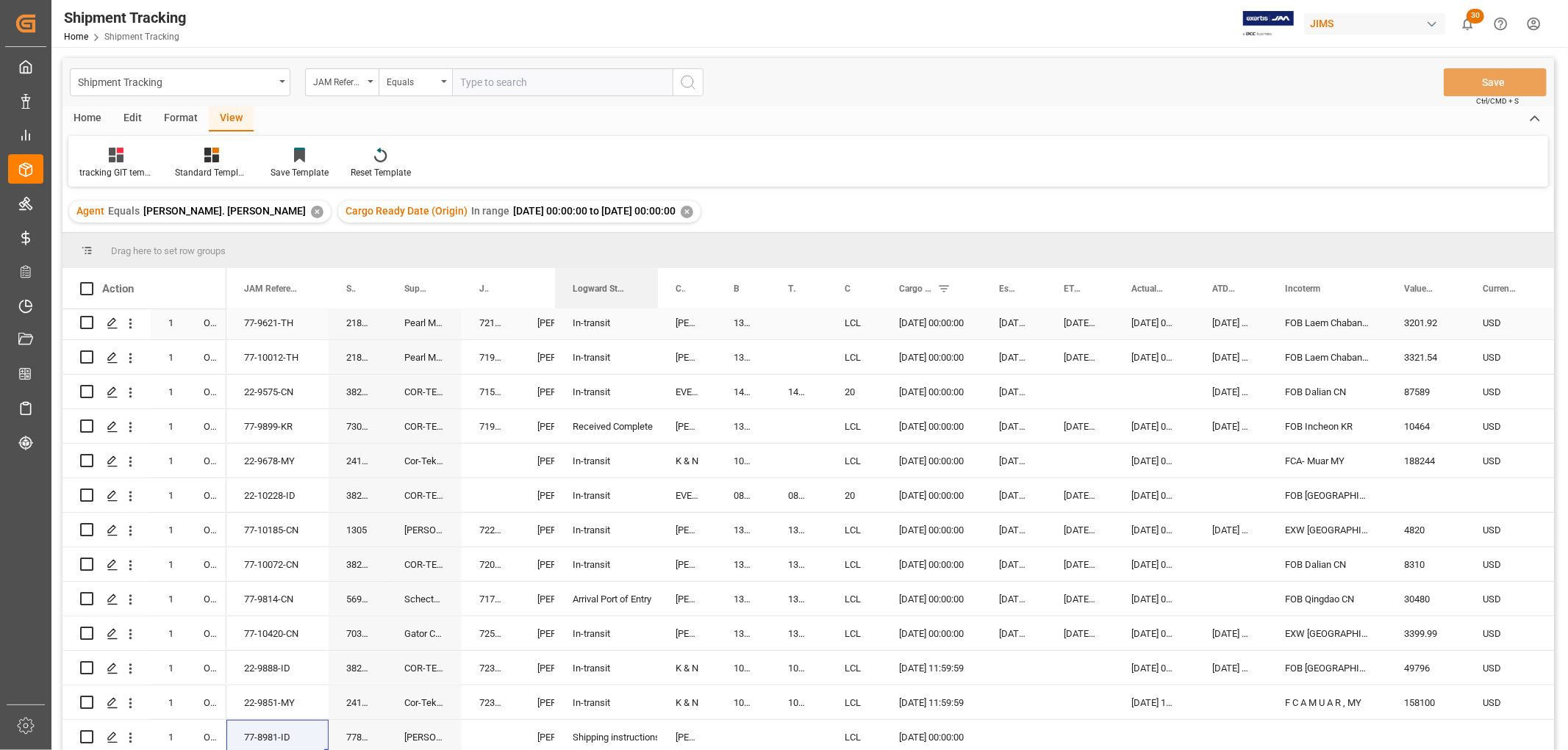
drag, startPoint x: 589, startPoint y: 282, endPoint x: 656, endPoint y: 311, distance: 73.0
click at [656, 311] on div "Action Mode of Transport Order Type JAM Reference Number 1" at bounding box center [808, 514] width 1492 height 492
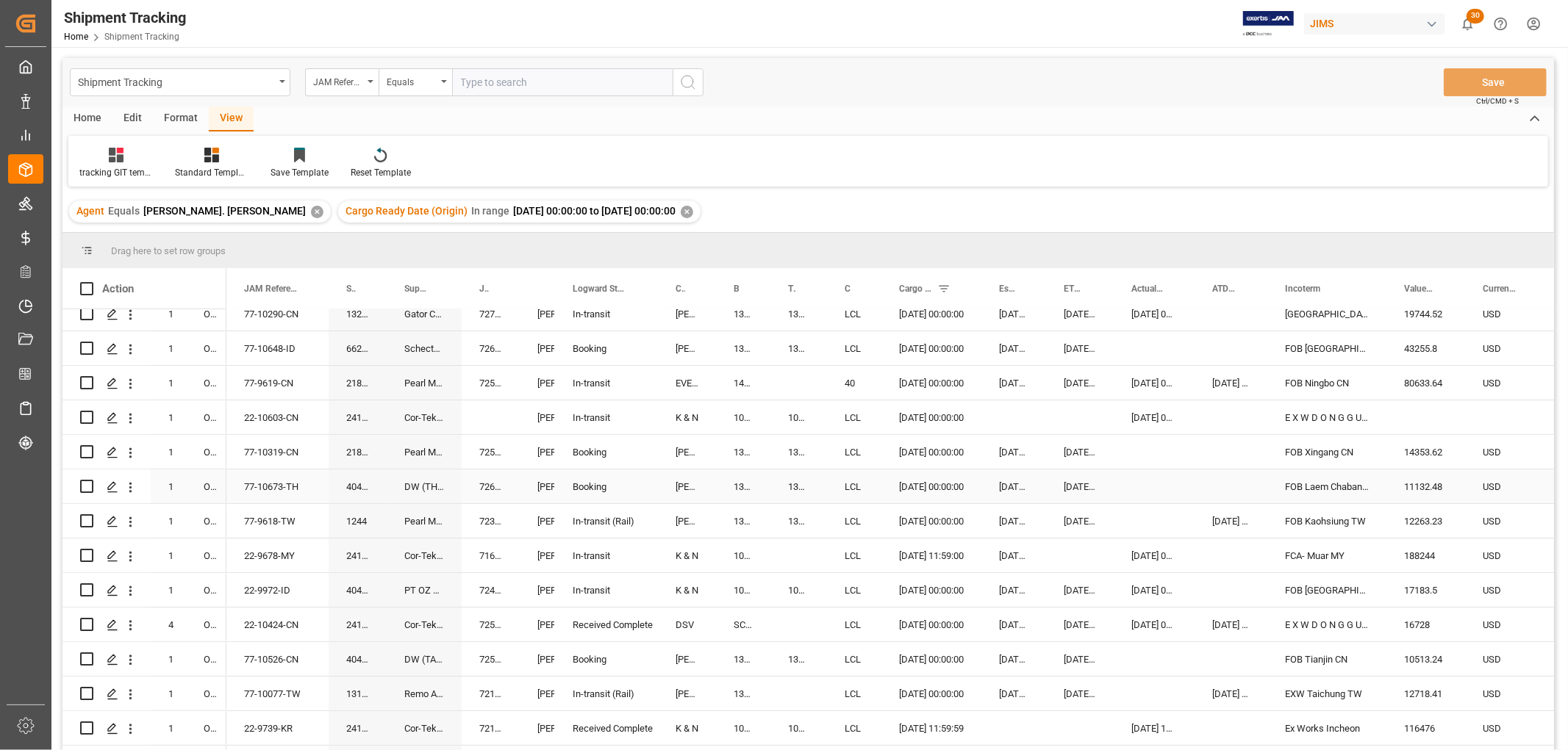
scroll to position [0, 0]
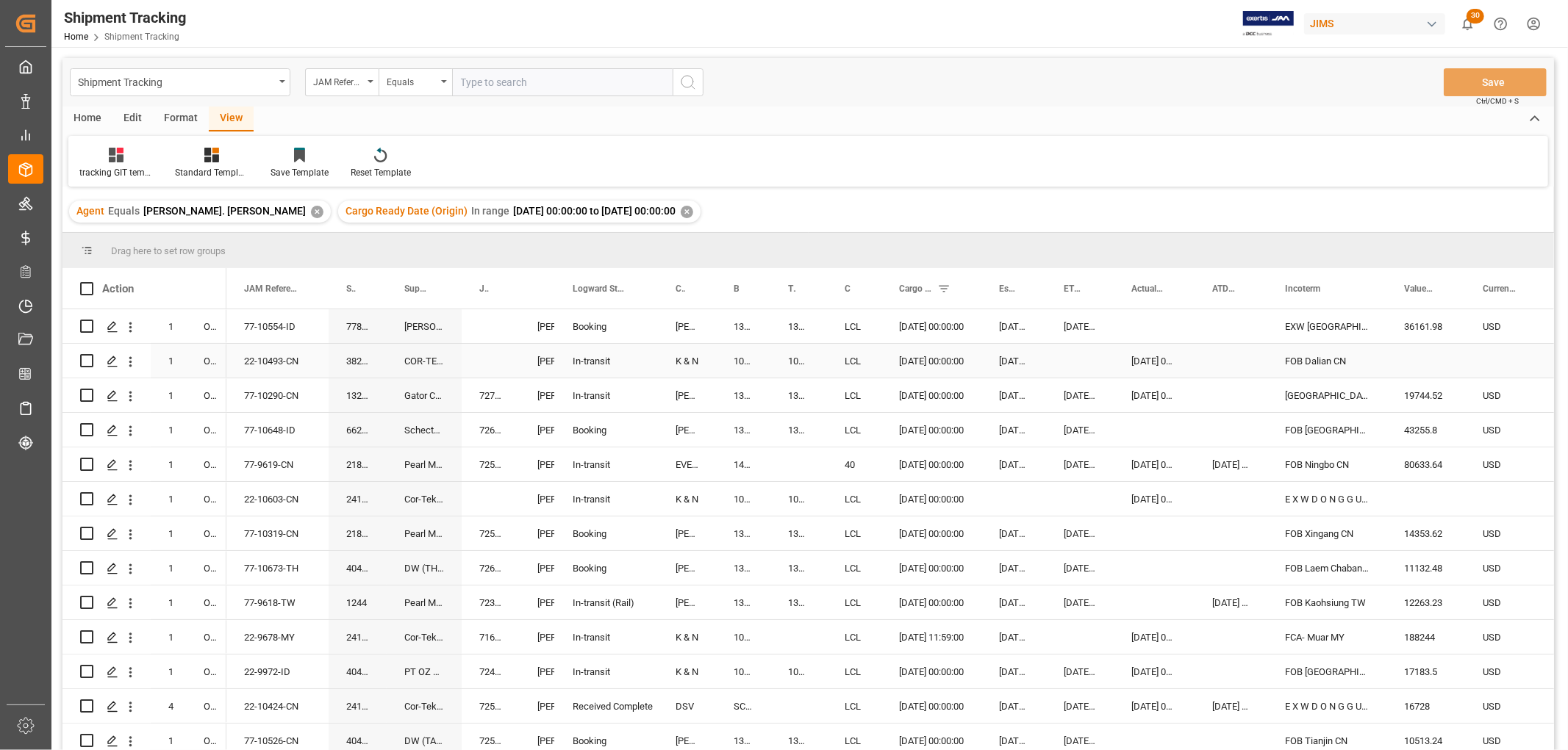
click at [274, 358] on div "22-10493-CN" at bounding box center [277, 360] width 102 height 34
click at [907, 395] on div "08-01-2025 00:00:00" at bounding box center [931, 395] width 100 height 34
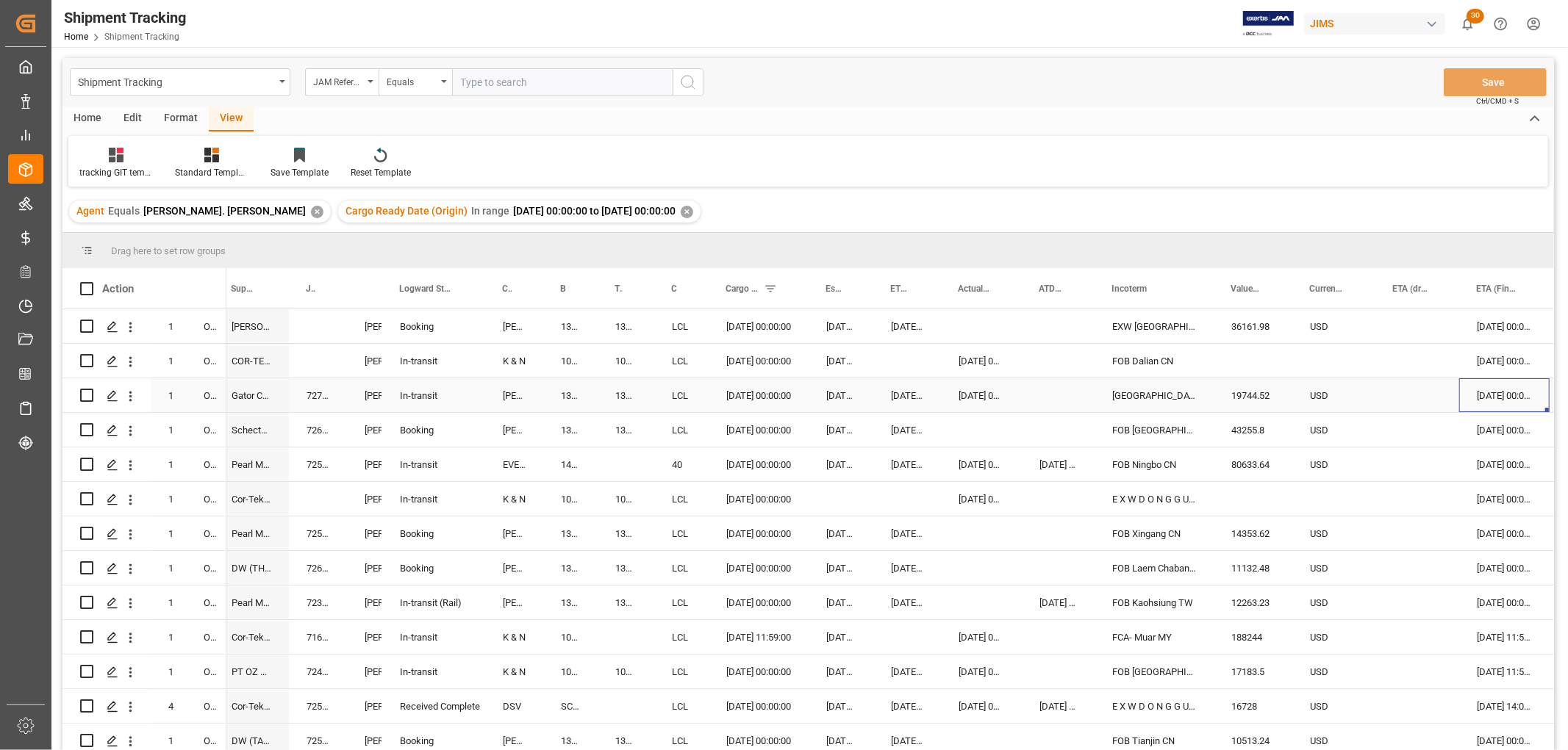
scroll to position [0, 288]
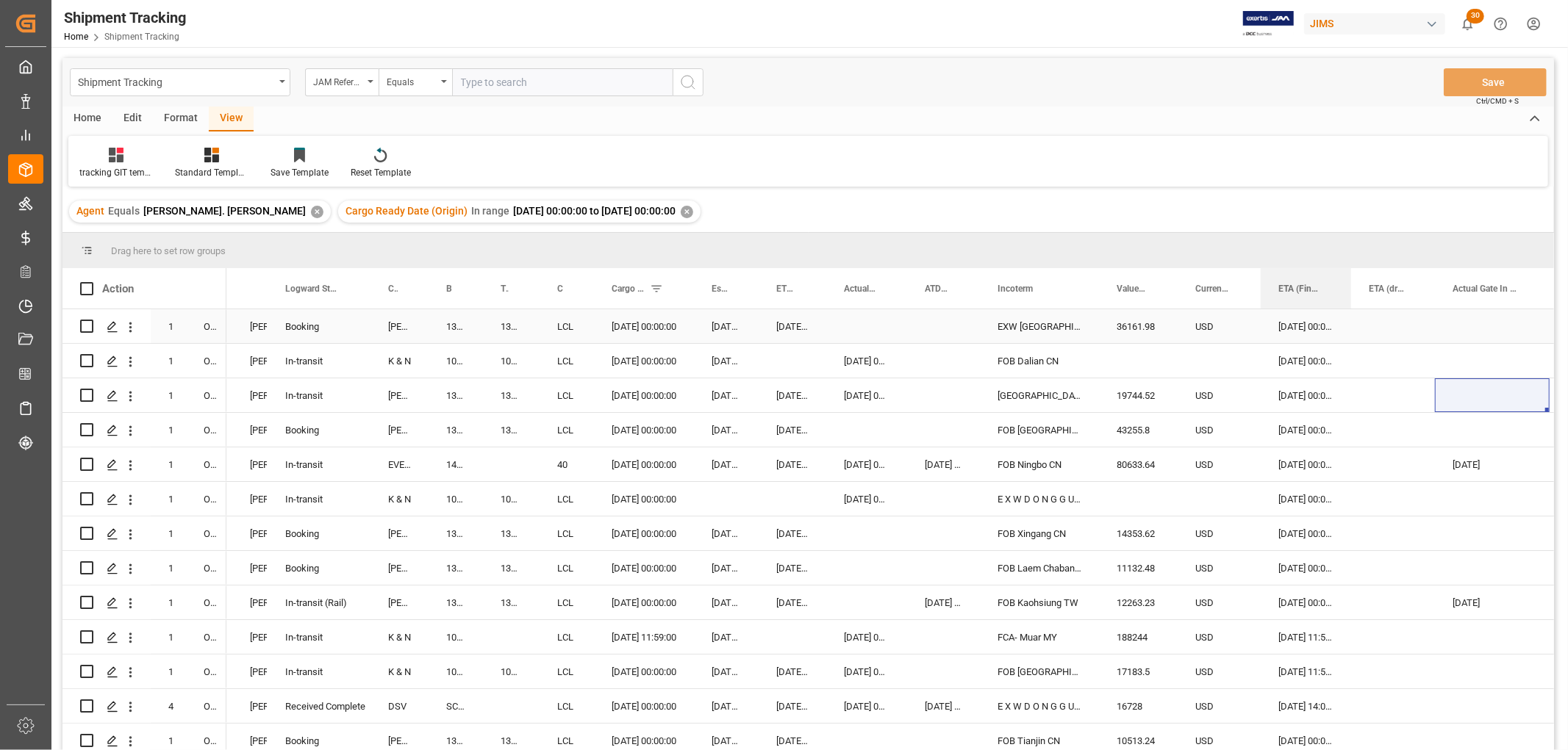
drag, startPoint x: 1389, startPoint y: 283, endPoint x: 1274, endPoint y: 326, distance: 122.8
click at [1274, 326] on div "Action Mode of Transport Order Type Supplier Number 1" at bounding box center [808, 514] width 1492 height 492
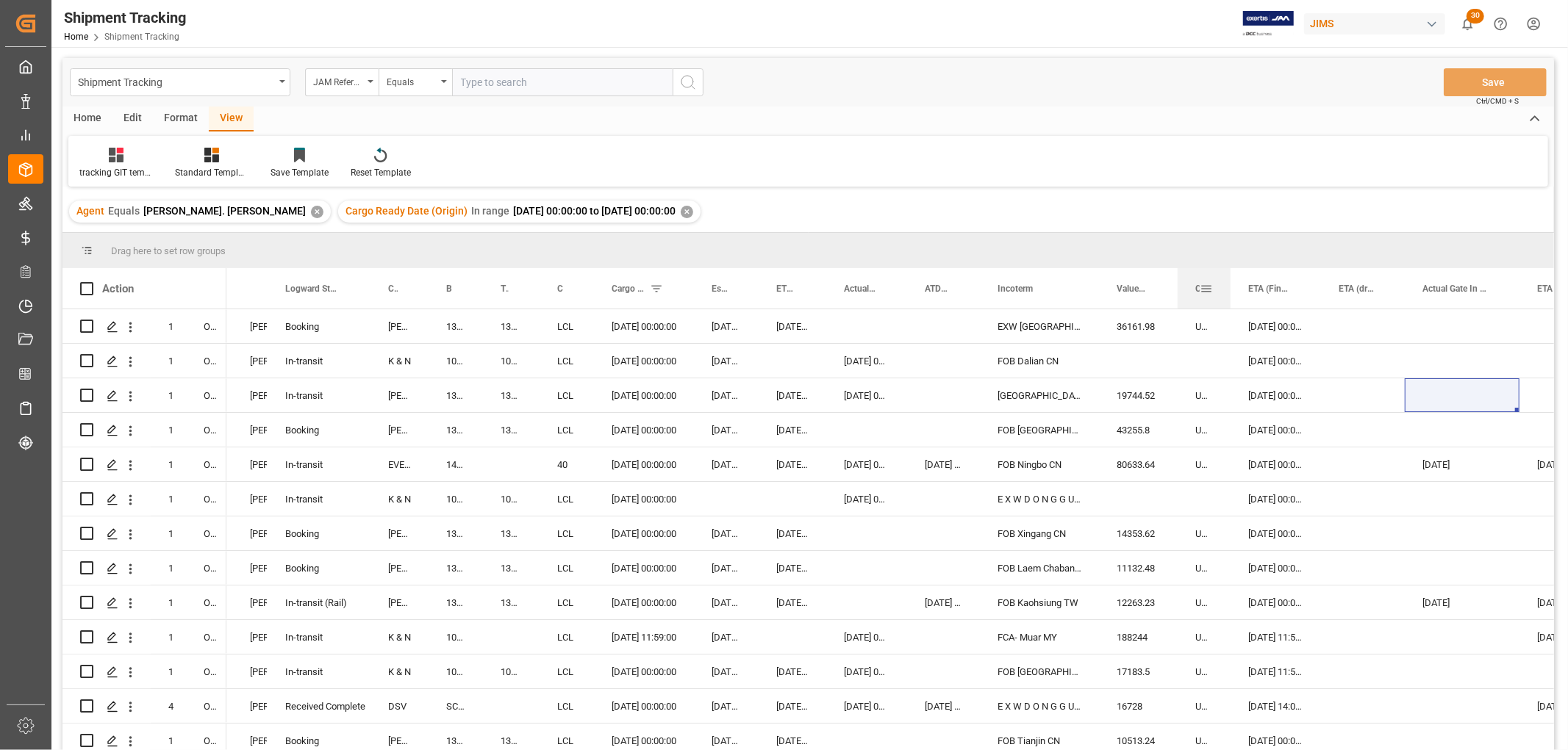
drag, startPoint x: 1258, startPoint y: 290, endPoint x: 1228, endPoint y: 300, distance: 31.6
click at [1228, 300] on div at bounding box center [1230, 288] width 6 height 41
drag, startPoint x: 1098, startPoint y: 276, endPoint x: 1091, endPoint y: 290, distance: 15.7
click at [1091, 290] on div at bounding box center [1093, 288] width 6 height 41
click at [701, 431] on div "08-23-2025 00:00:00" at bounding box center [726, 429] width 65 height 34
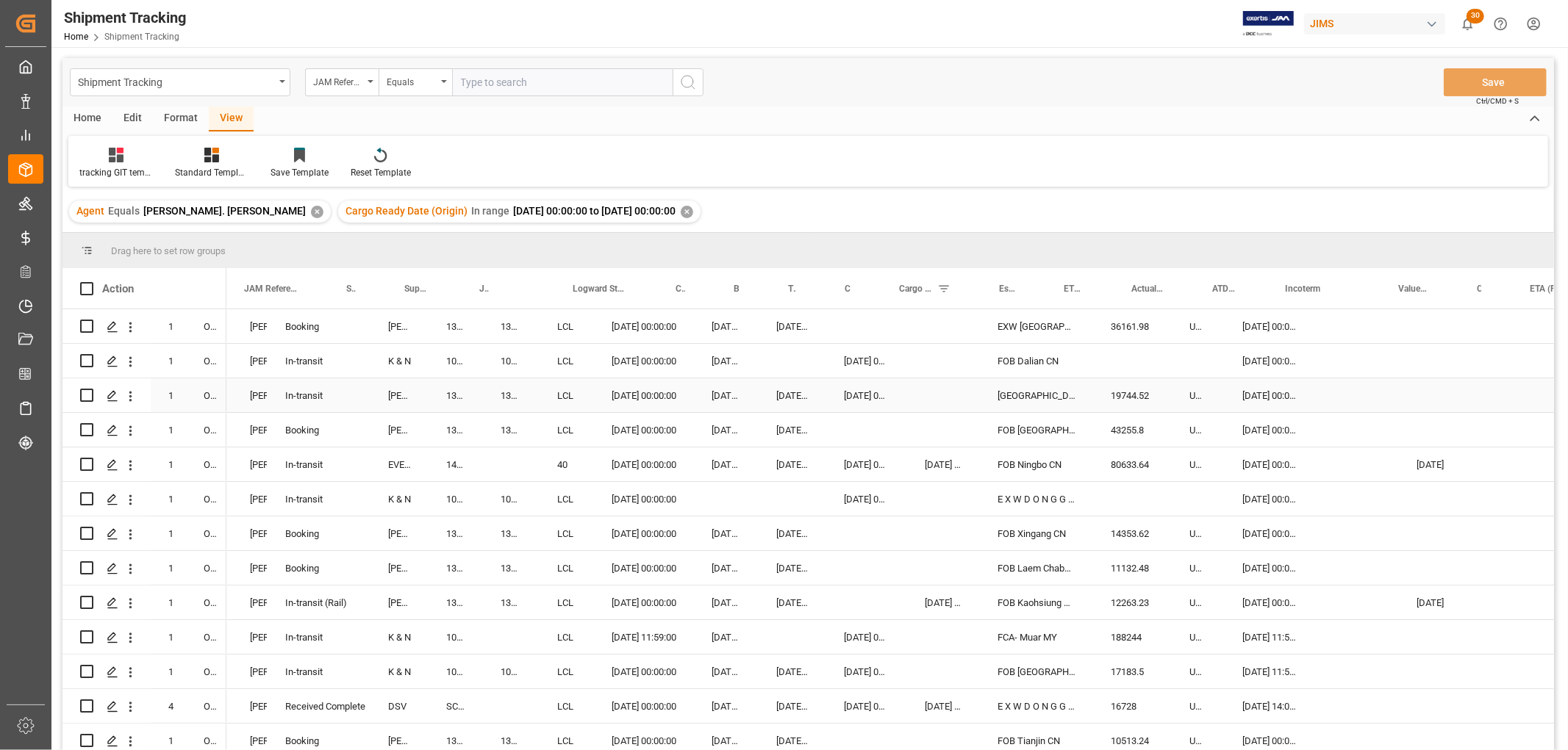
scroll to position [0, 0]
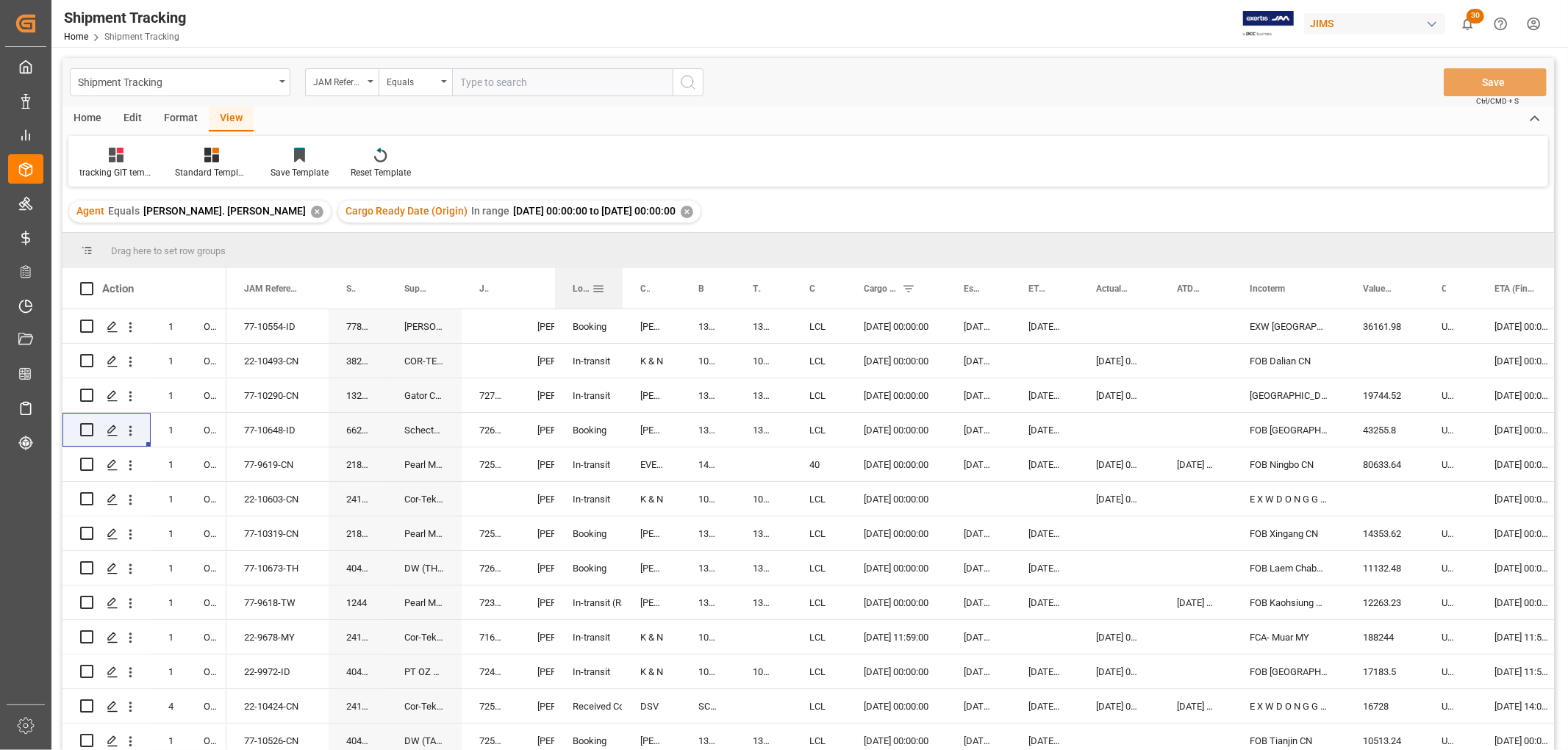
drag, startPoint x: 656, startPoint y: 287, endPoint x: 620, endPoint y: 306, distance: 40.7
click at [620, 306] on div at bounding box center [622, 288] width 6 height 41
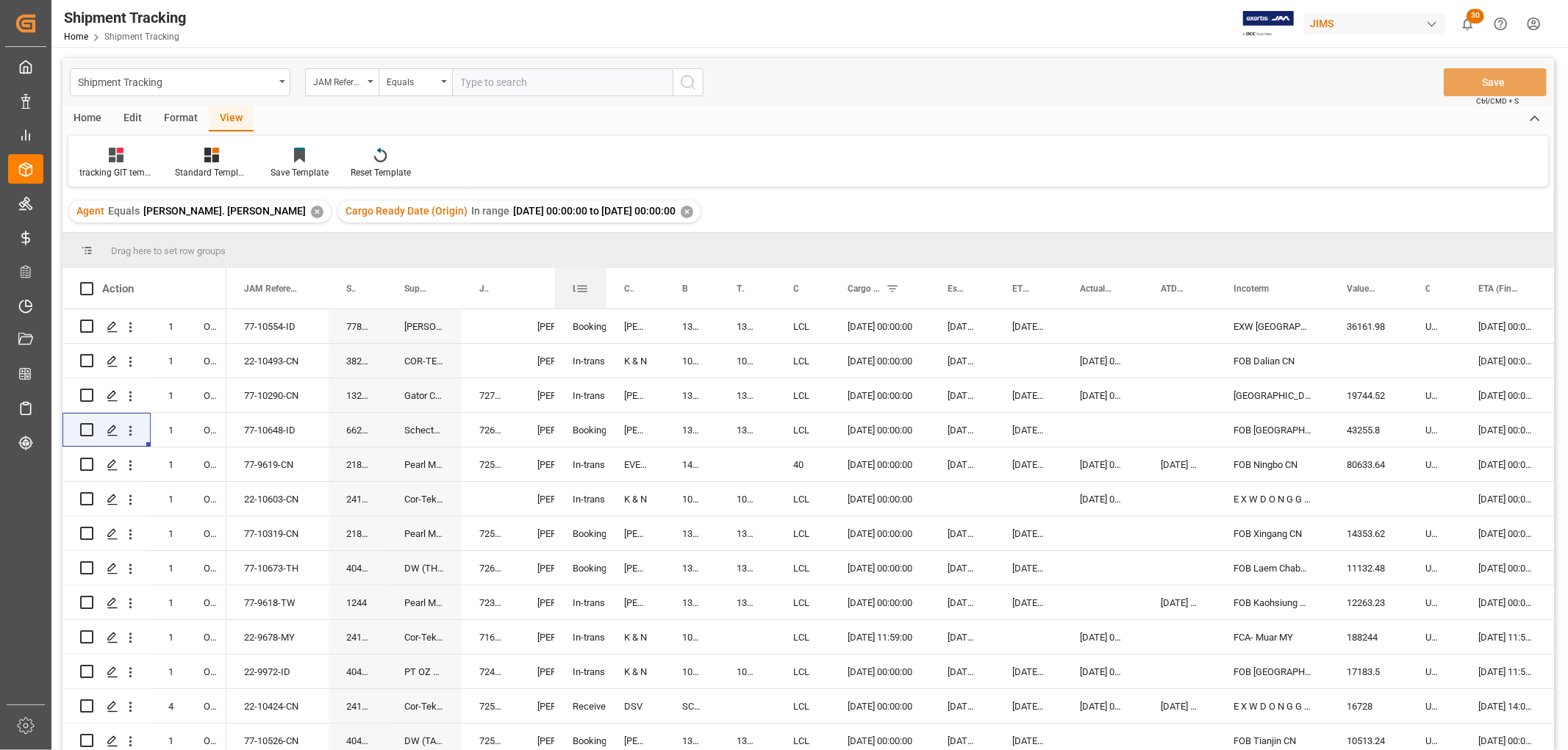
drag, startPoint x: 622, startPoint y: 288, endPoint x: 606, endPoint y: 303, distance: 21.9
click at [606, 303] on div at bounding box center [606, 288] width 6 height 41
click at [274, 170] on div "Save Template" at bounding box center [299, 173] width 58 height 13
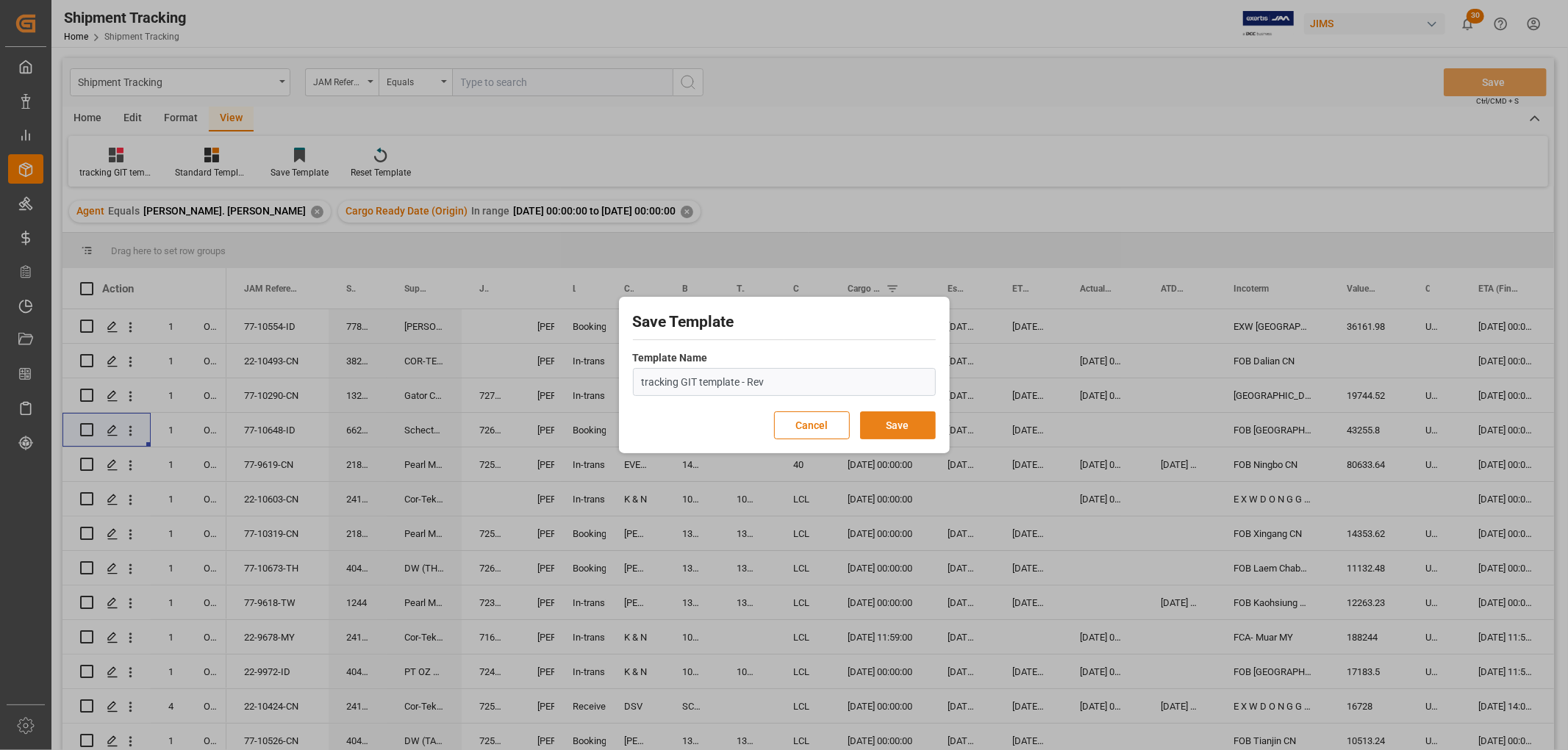
type input "tracking GIT template - Rev"
click at [915, 423] on button "Save" at bounding box center [897, 425] width 76 height 28
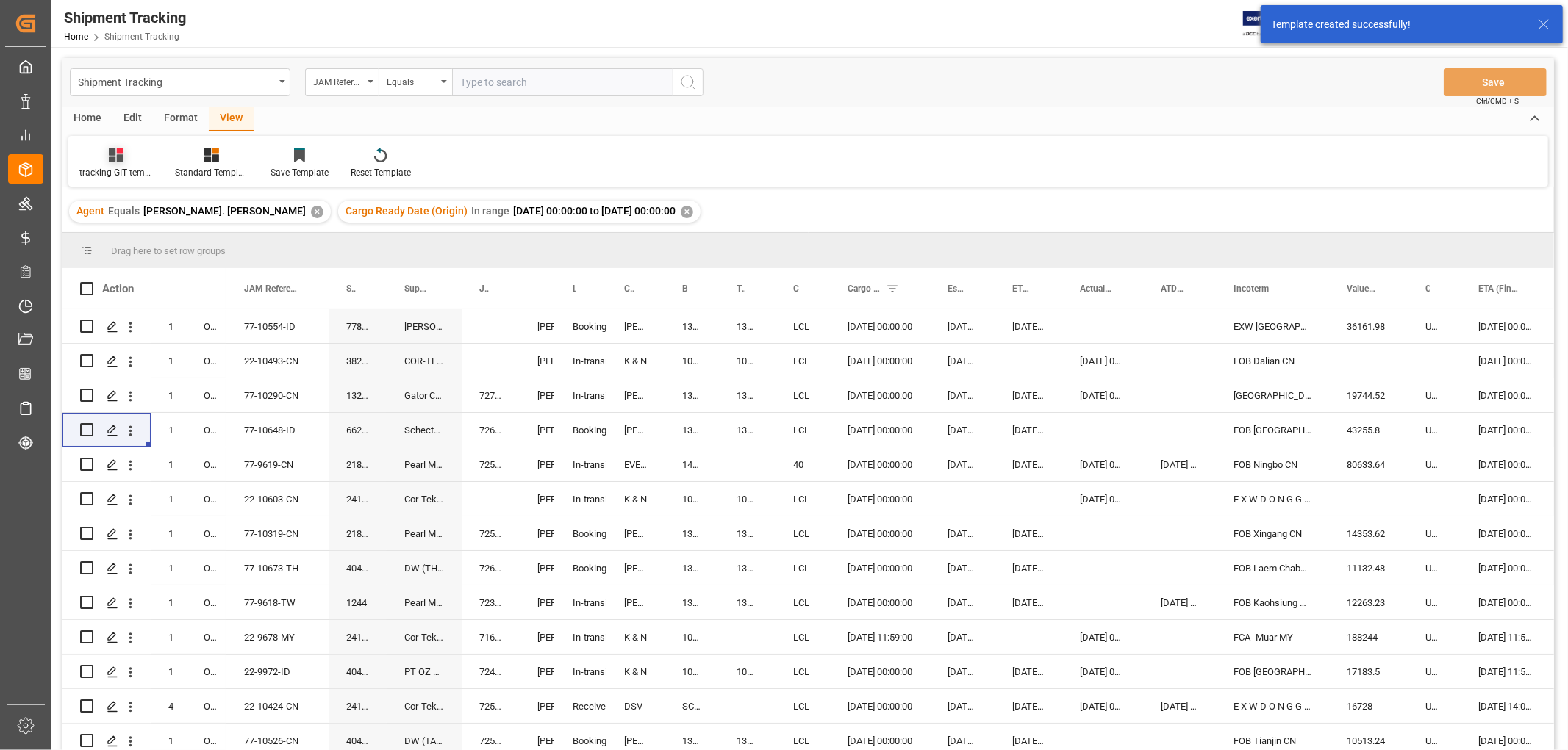
click at [104, 169] on div "tracking GIT template - Rev" at bounding box center [116, 173] width 73 height 13
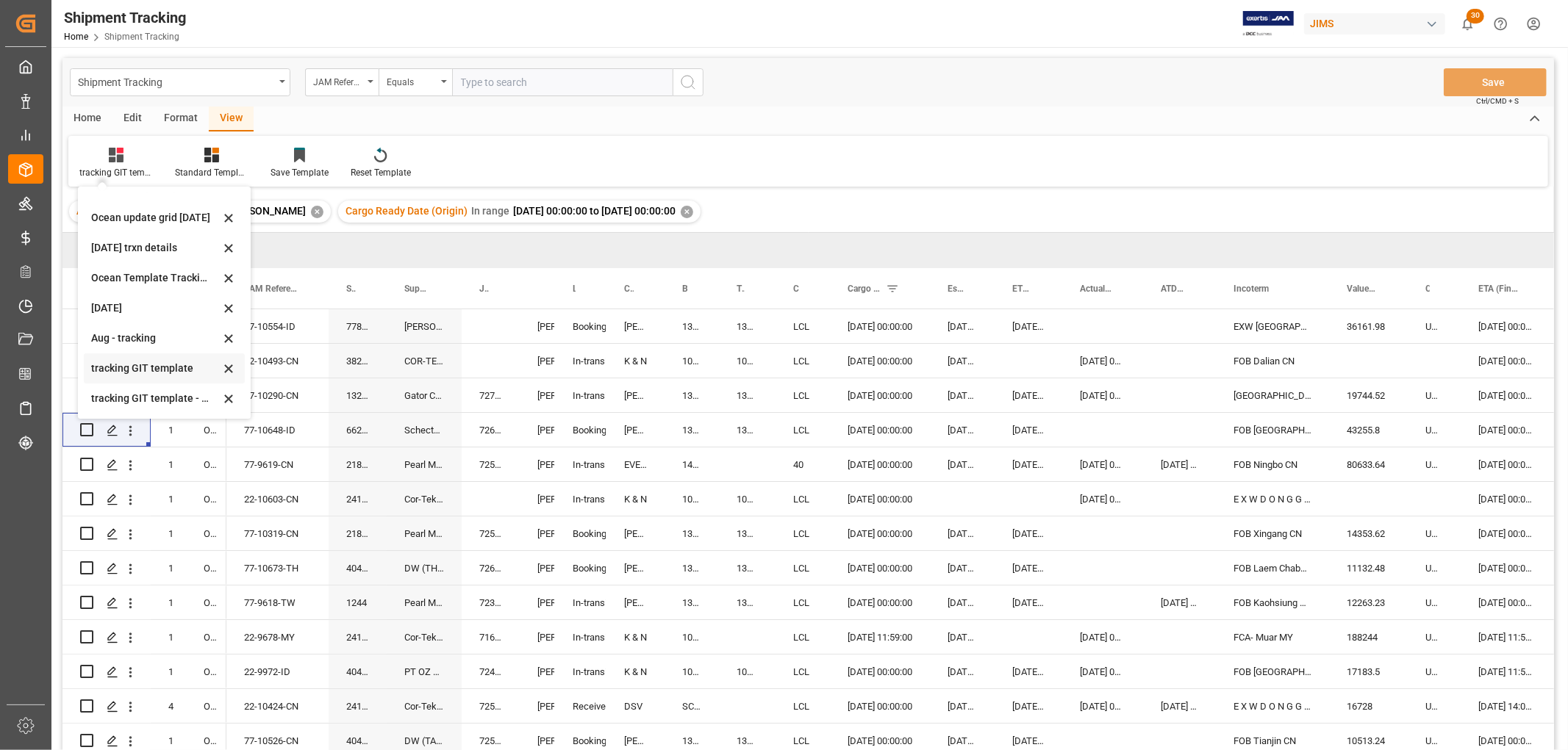
click at [226, 369] on icon at bounding box center [228, 369] width 17 height 13
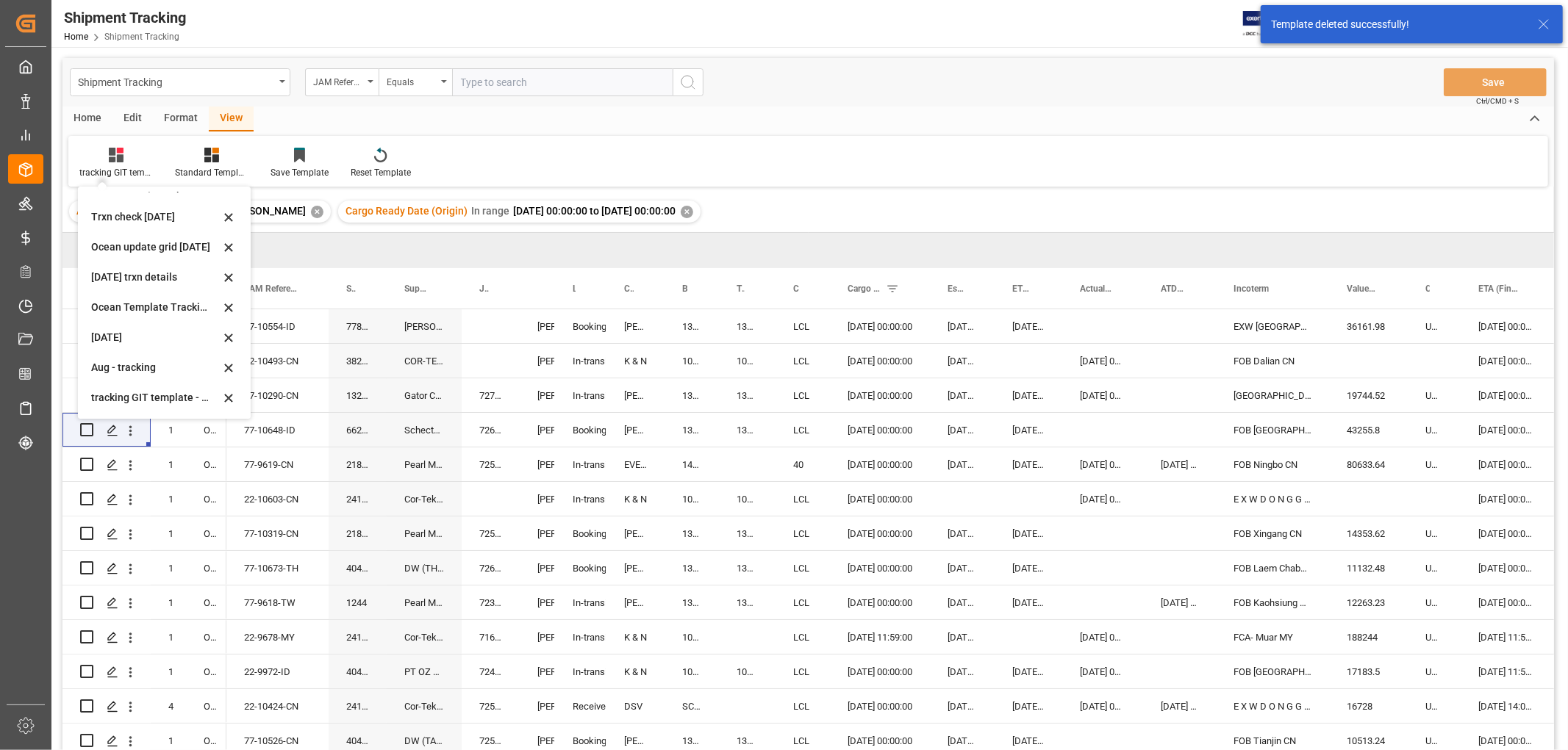
scroll to position [231, 0]
click at [391, 238] on div "Drag here to set row groups" at bounding box center [808, 250] width 1492 height 35
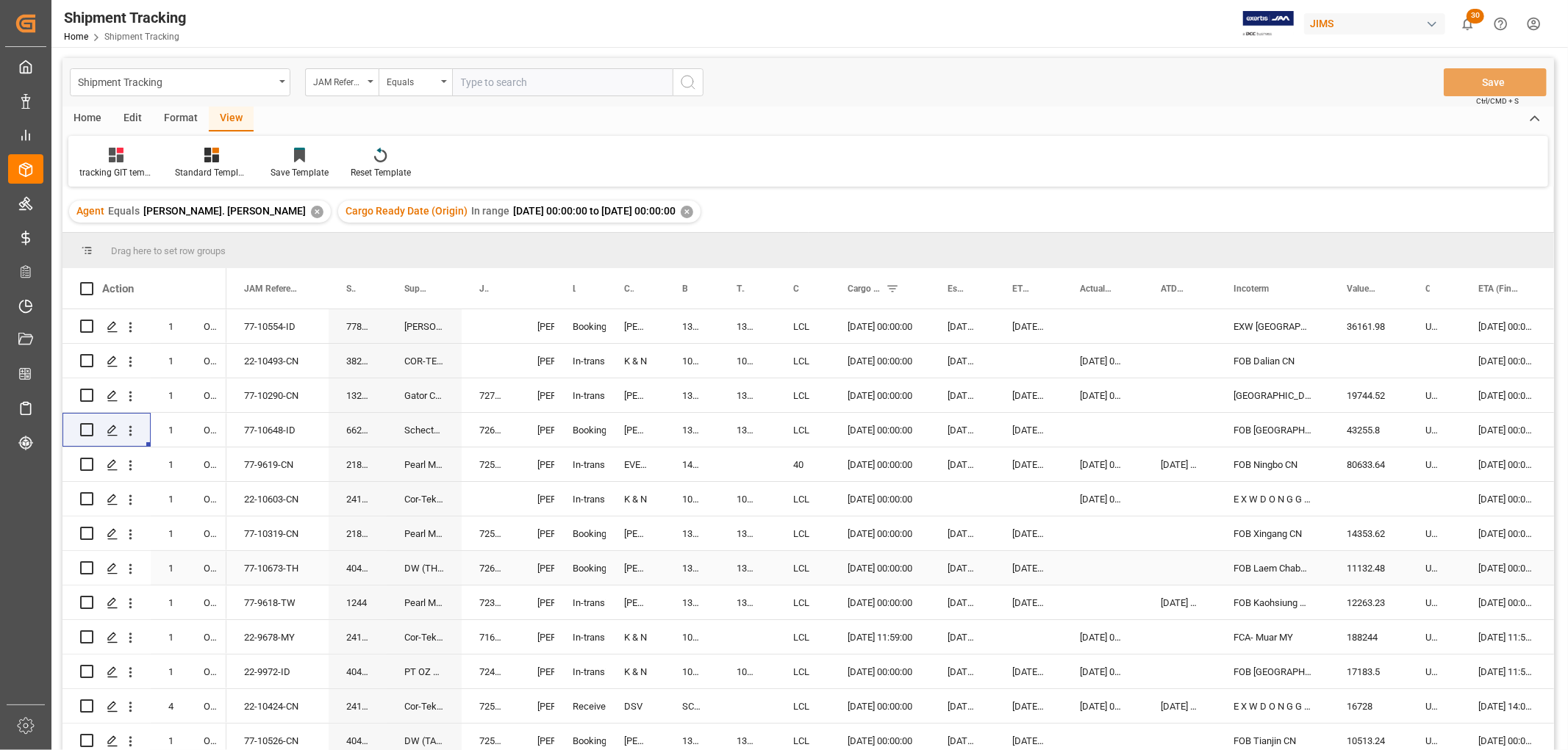
click at [1086, 563] on div "Press SPACE to select this row." at bounding box center [1102, 567] width 81 height 34
click at [289, 499] on div "22-10603-CN" at bounding box center [277, 498] width 102 height 34
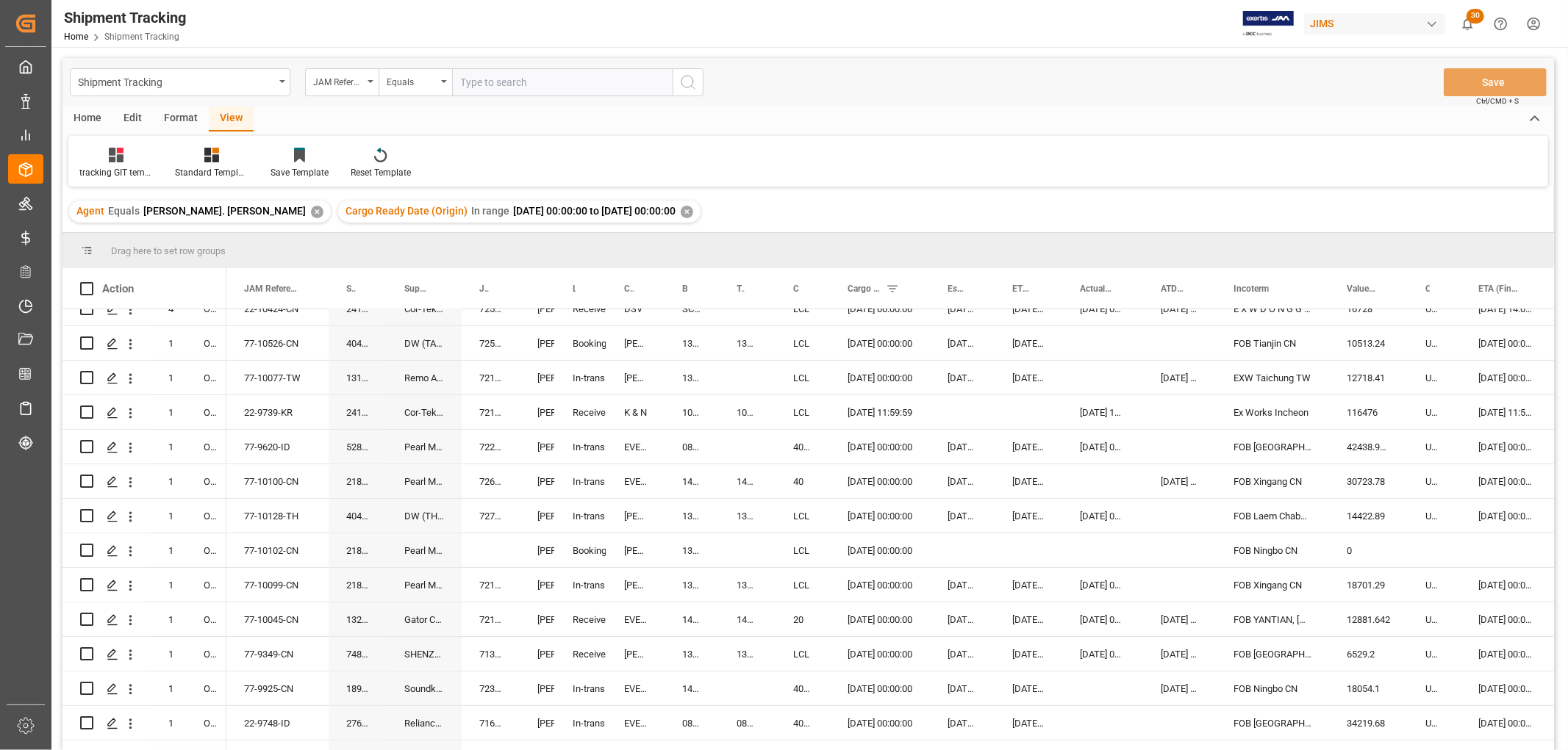
scroll to position [408, 0]
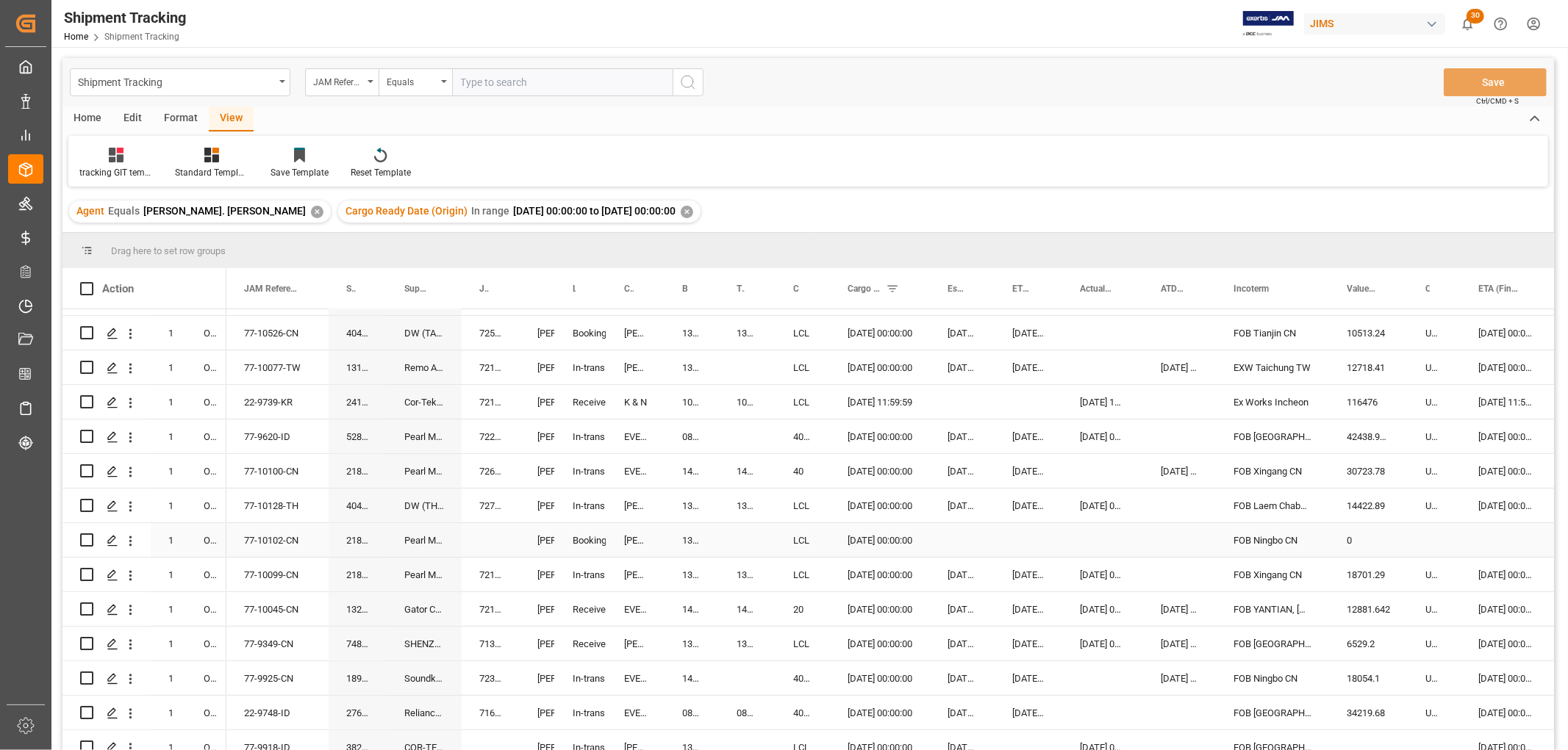
click at [281, 539] on div "77-10102-CN" at bounding box center [277, 540] width 102 height 34
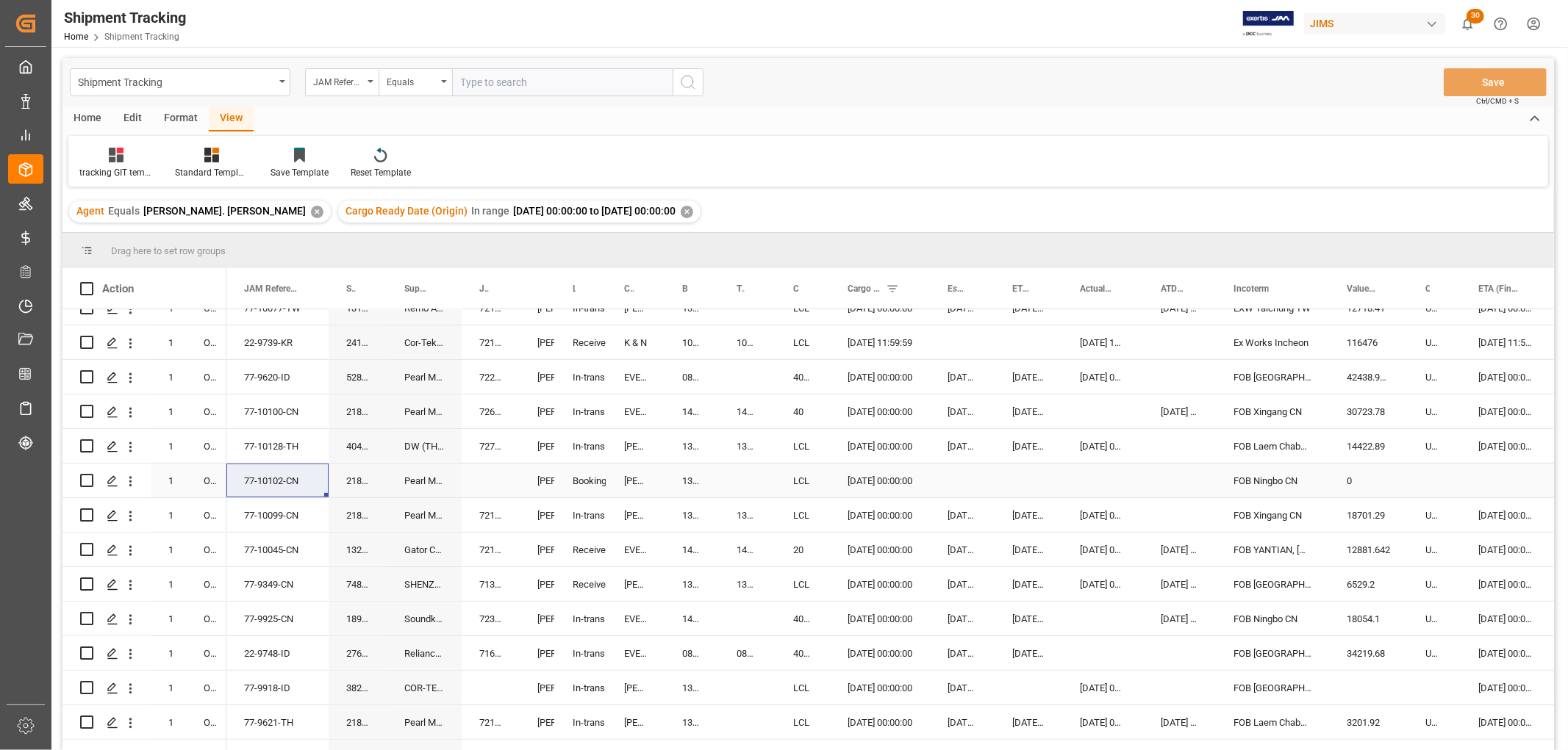
scroll to position [489, 0]
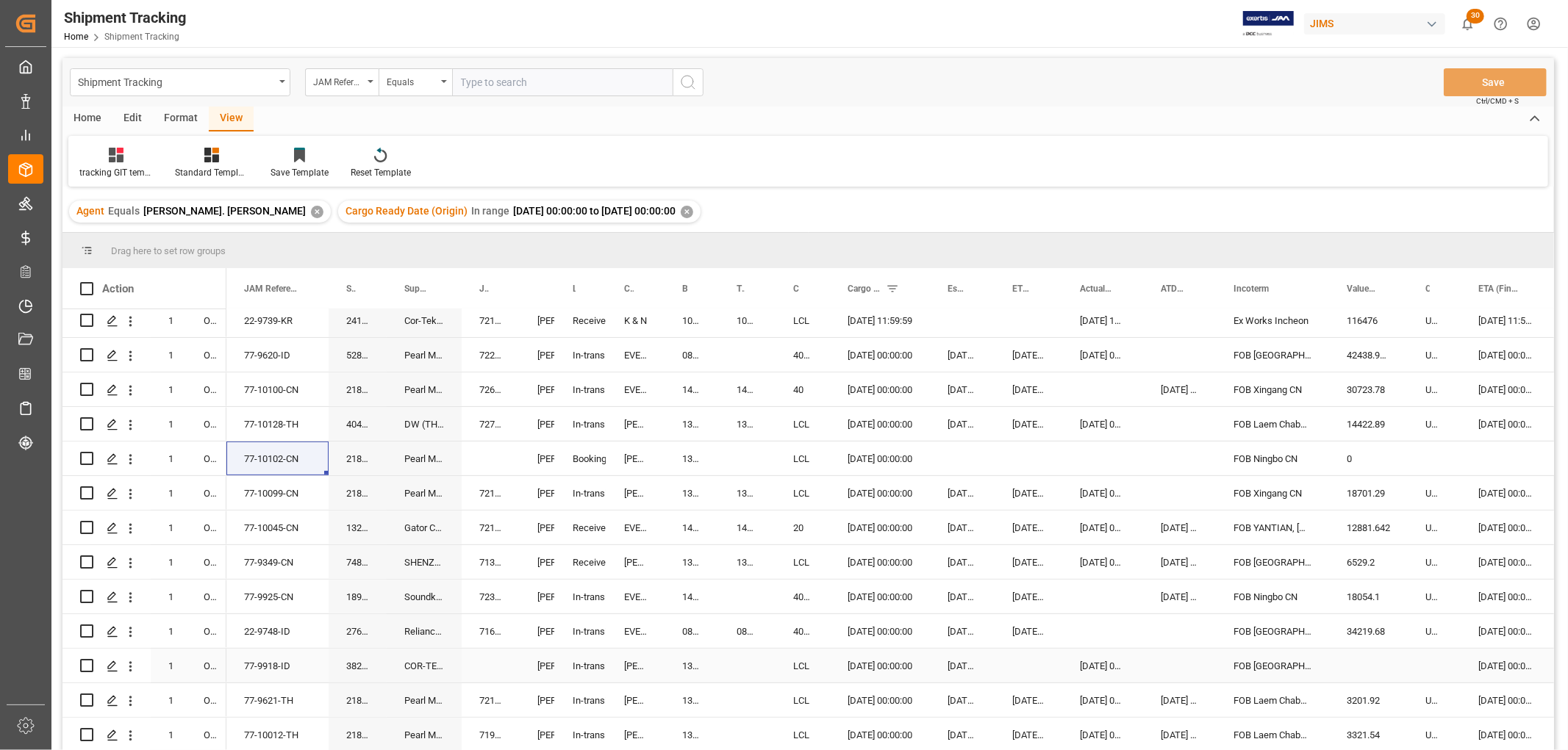
click at [246, 664] on div "77-9918-ID" at bounding box center [277, 665] width 102 height 34
click at [240, 664] on div "77-9918-ID" at bounding box center [277, 665] width 102 height 34
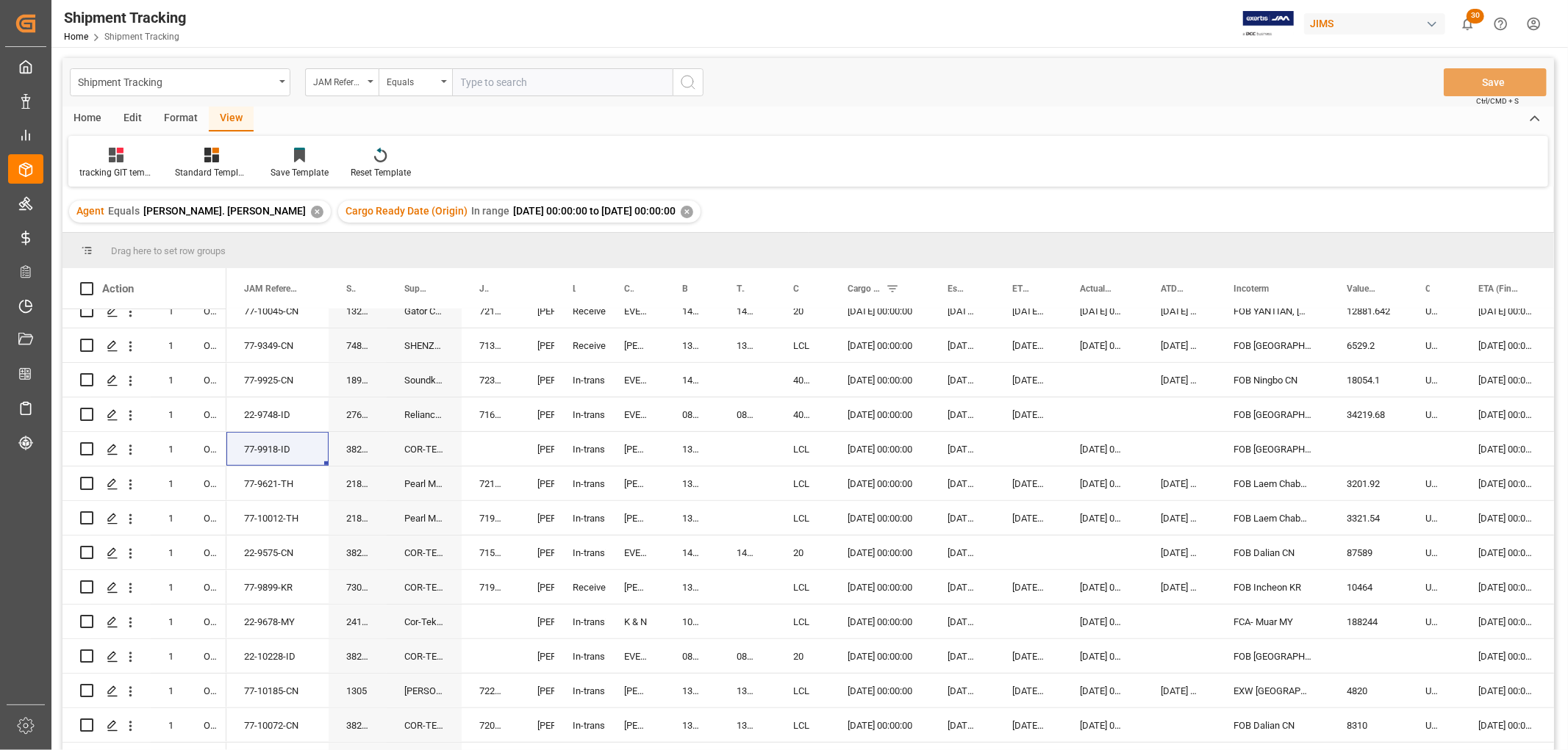
scroll to position [734, 0]
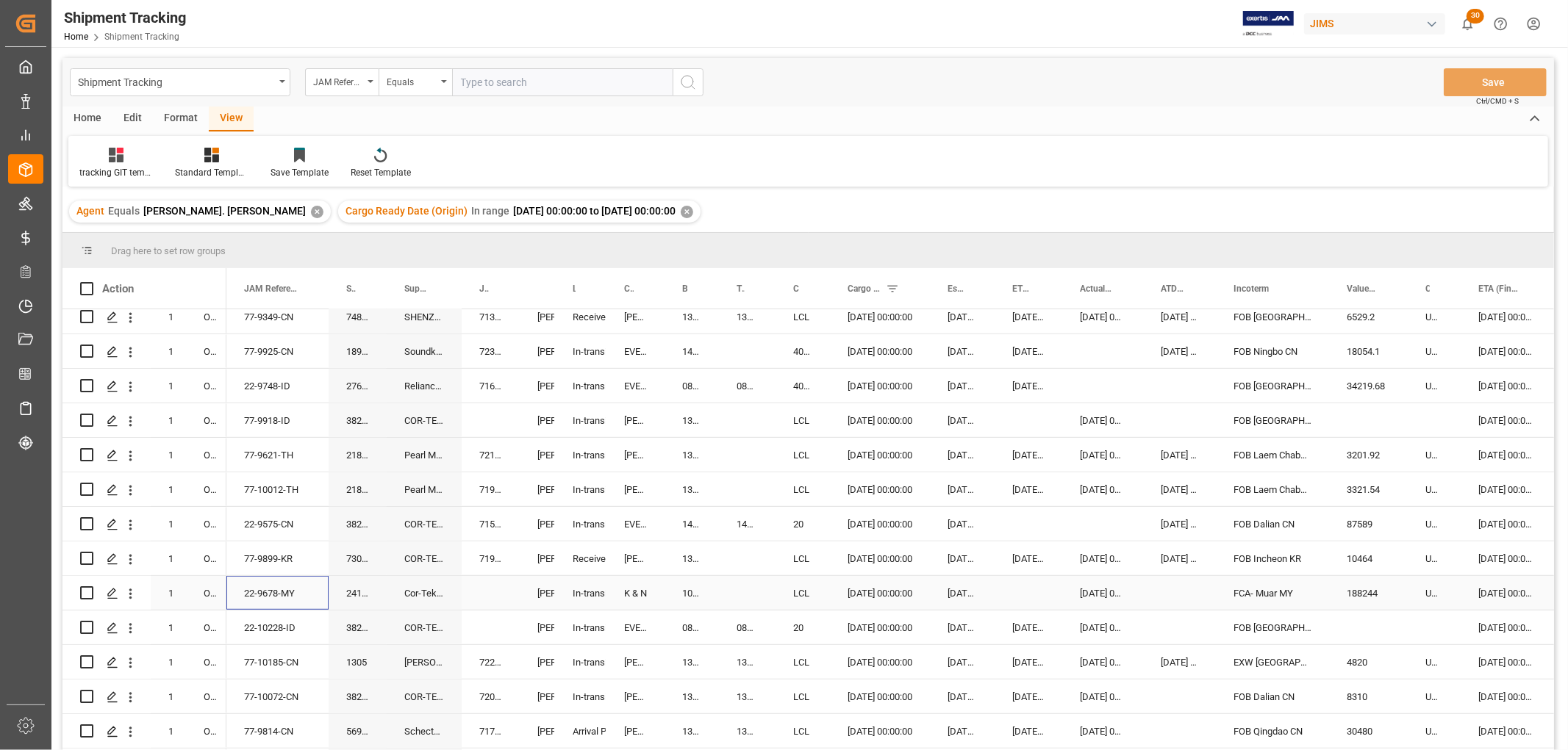
click at [274, 588] on div "22-9678-MY" at bounding box center [277, 592] width 102 height 34
click at [255, 630] on div "22-10228-ID" at bounding box center [277, 627] width 102 height 34
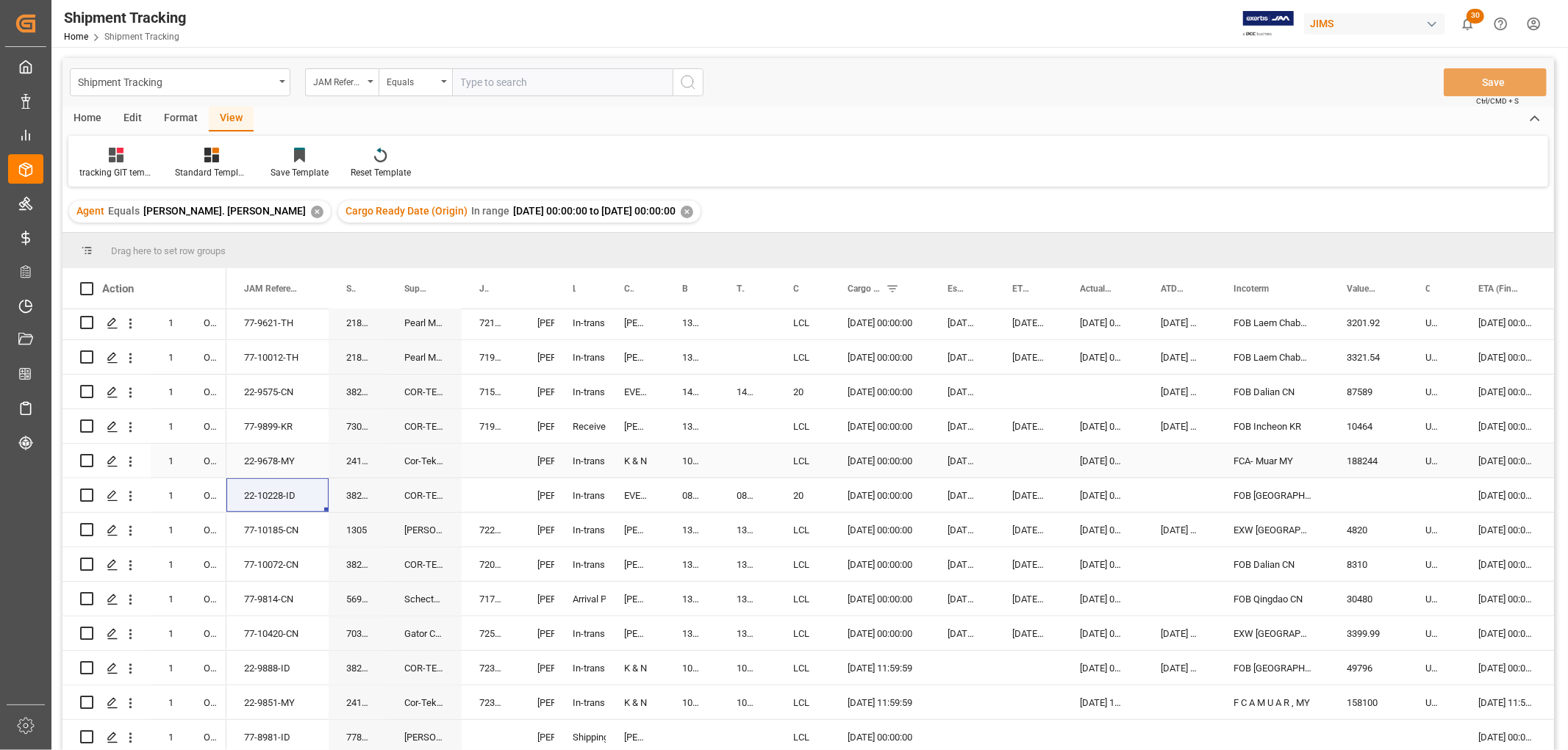
scroll to position [81, 0]
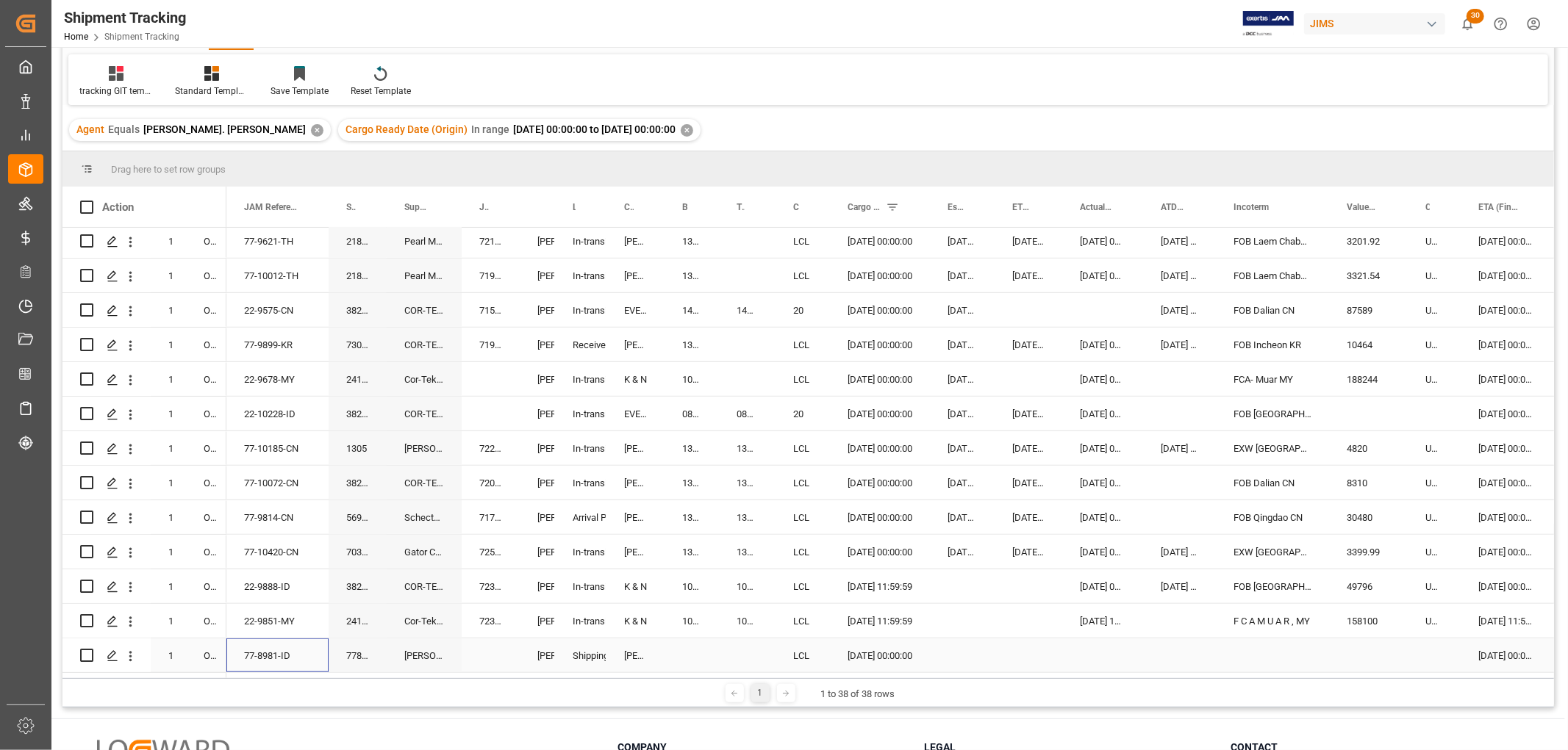
click at [261, 650] on div "77-8981-ID" at bounding box center [277, 655] width 102 height 34
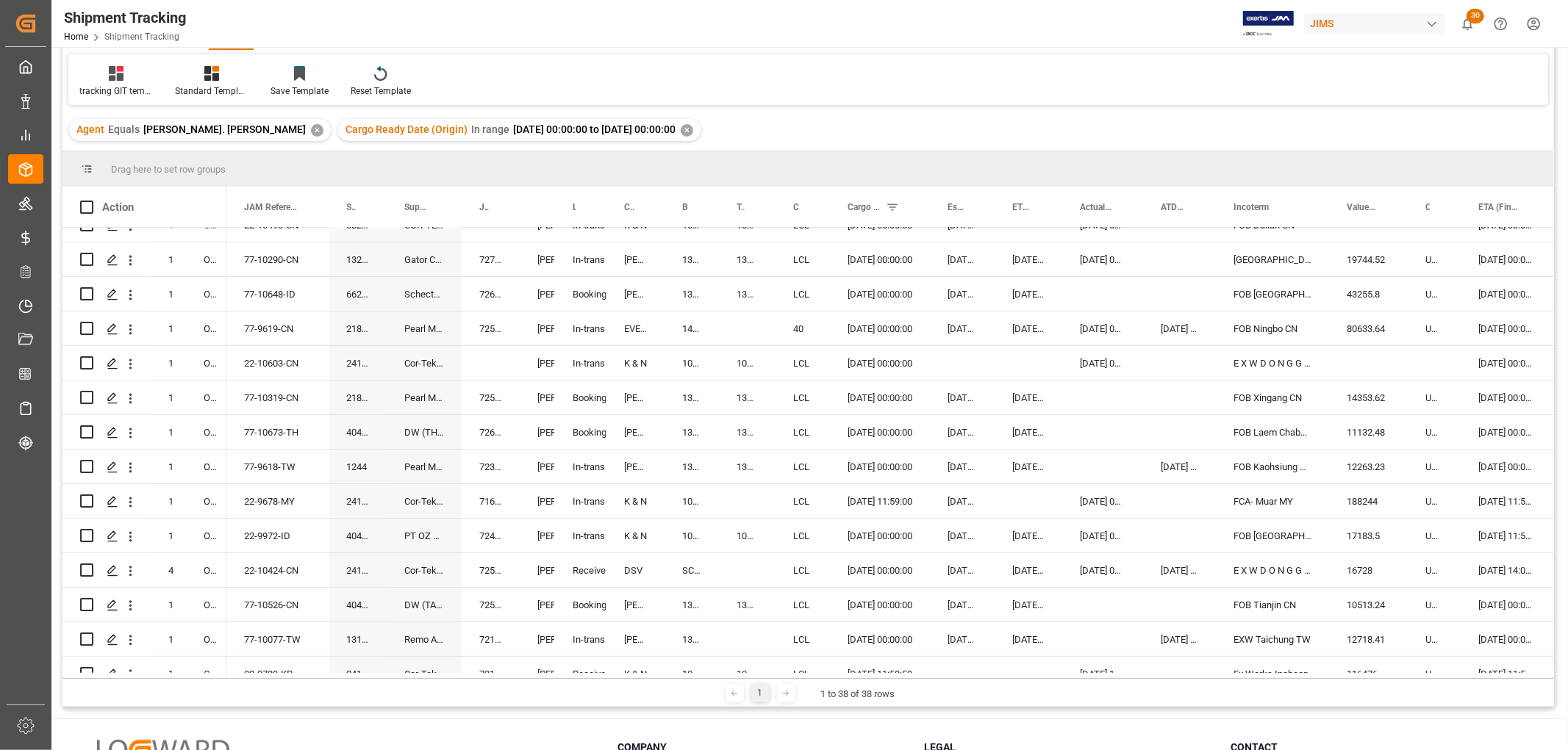
scroll to position [0, 0]
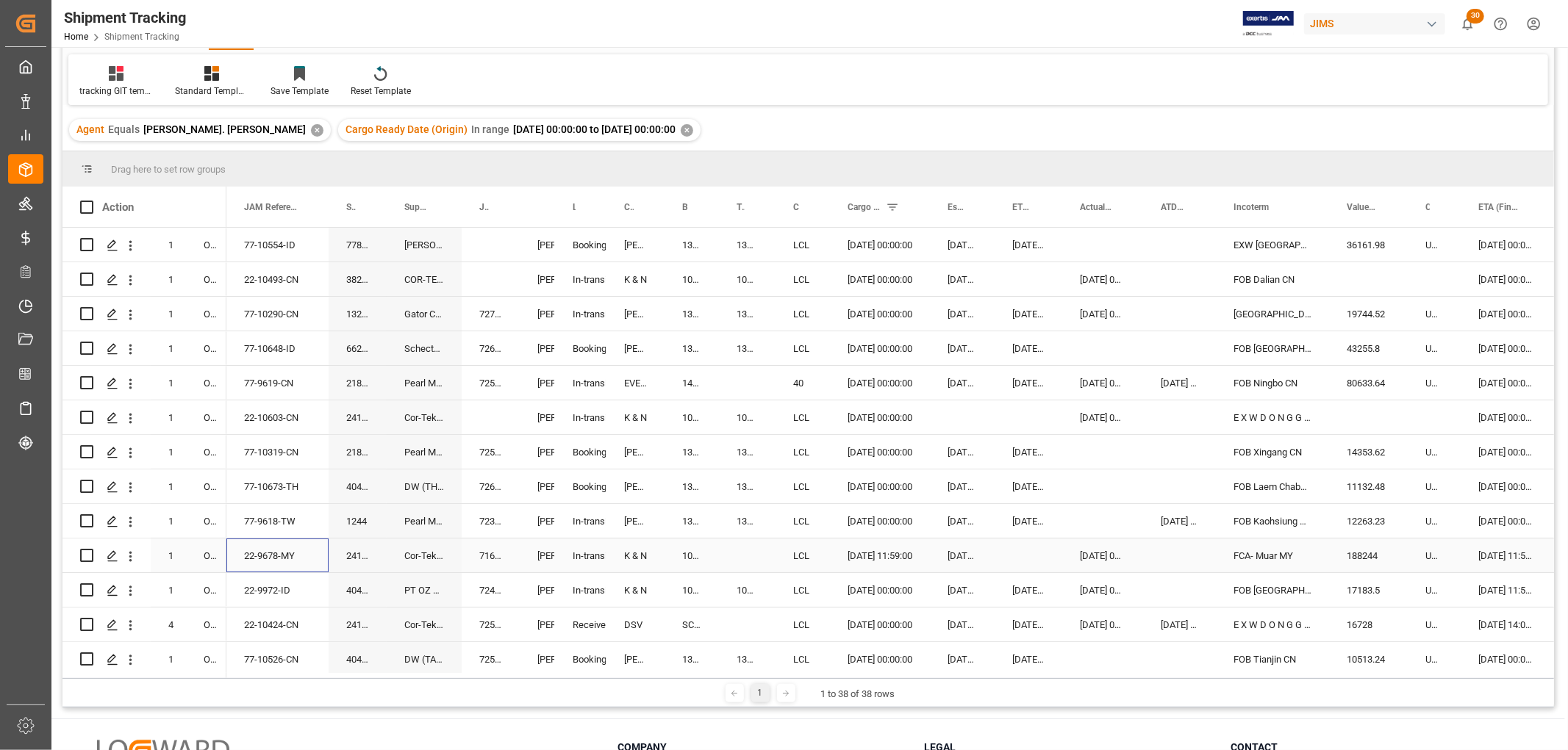
click at [265, 556] on div "22-9678-MY" at bounding box center [277, 555] width 102 height 34
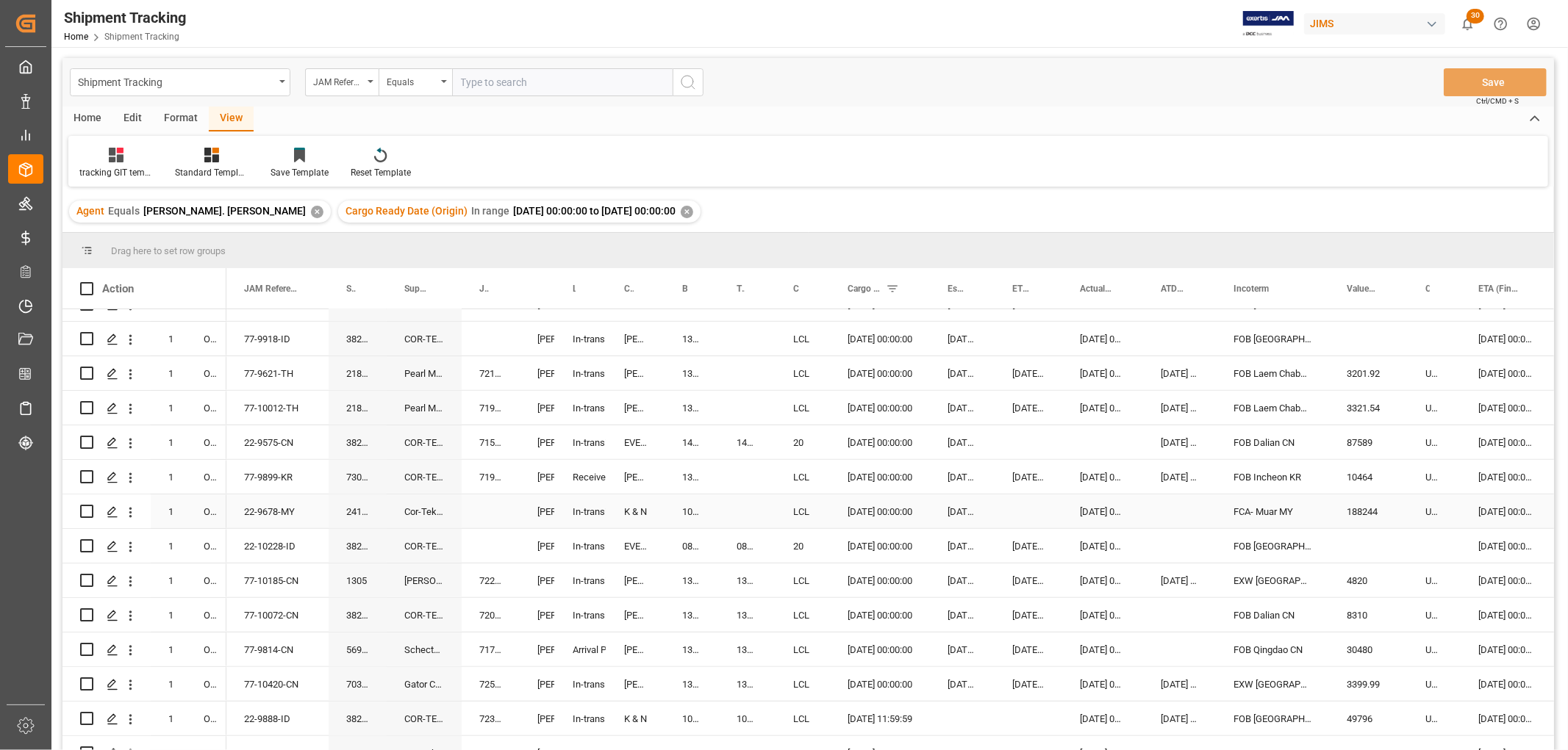
scroll to position [870, 0]
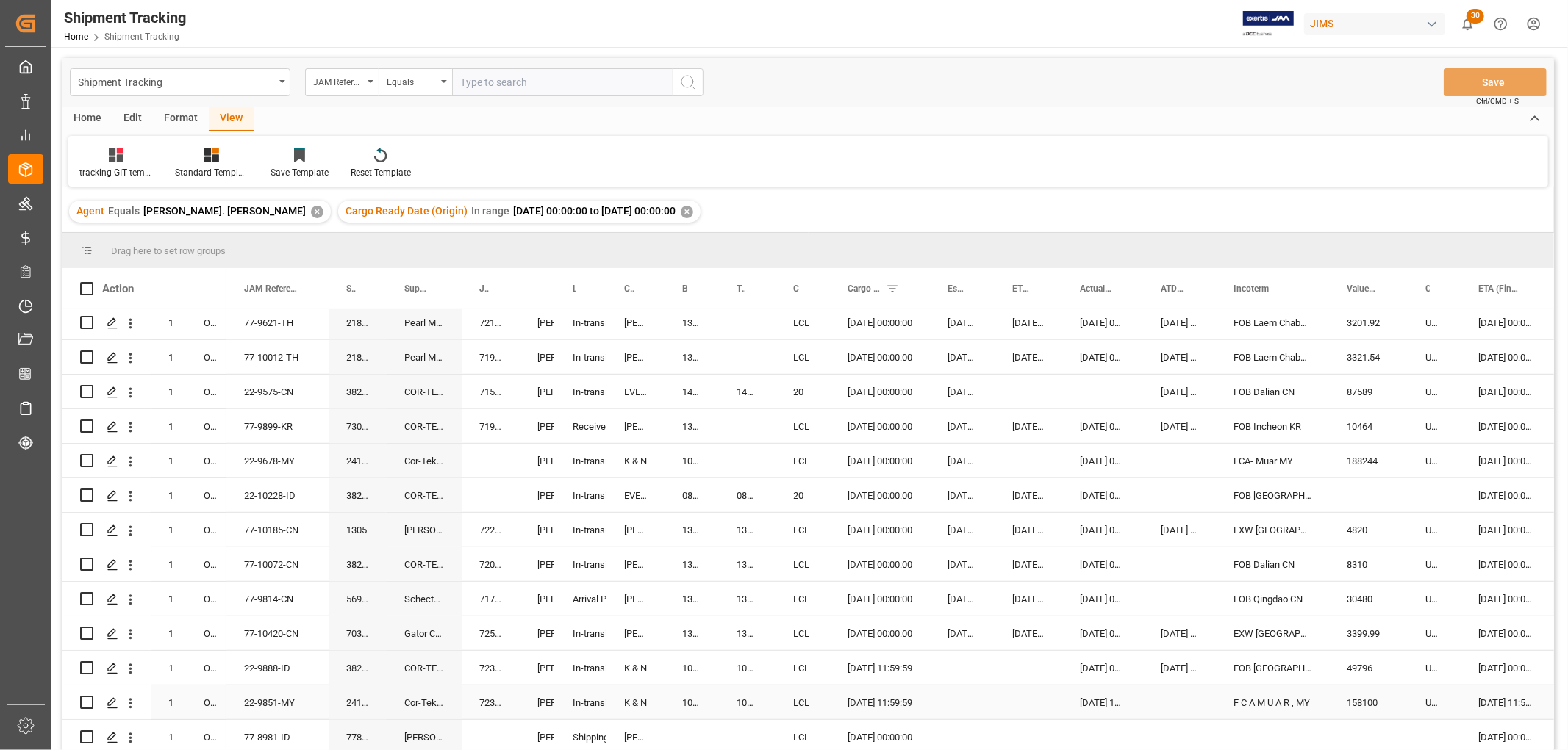
click at [254, 695] on div "22-9851-MY" at bounding box center [277, 702] width 102 height 34
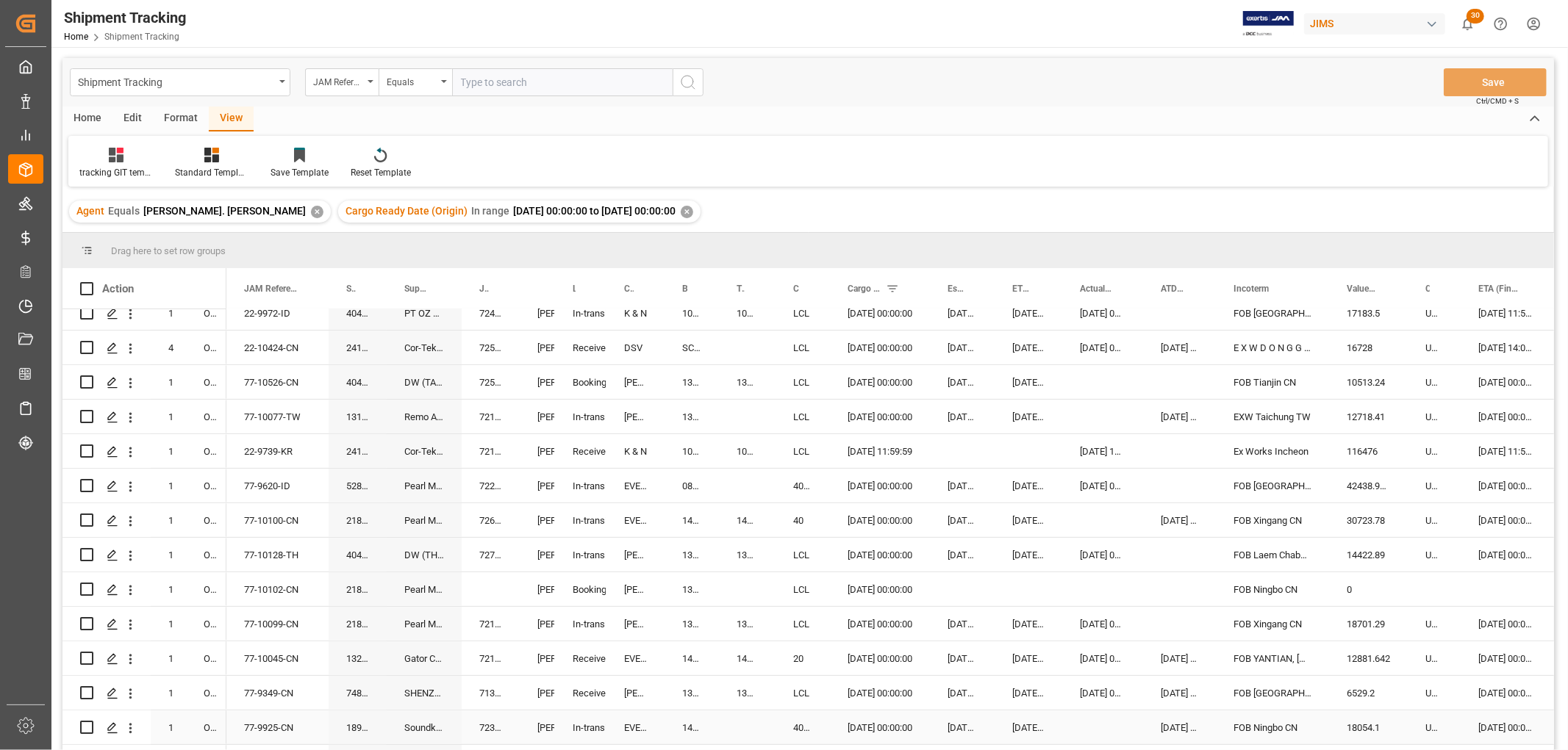
scroll to position [218, 0]
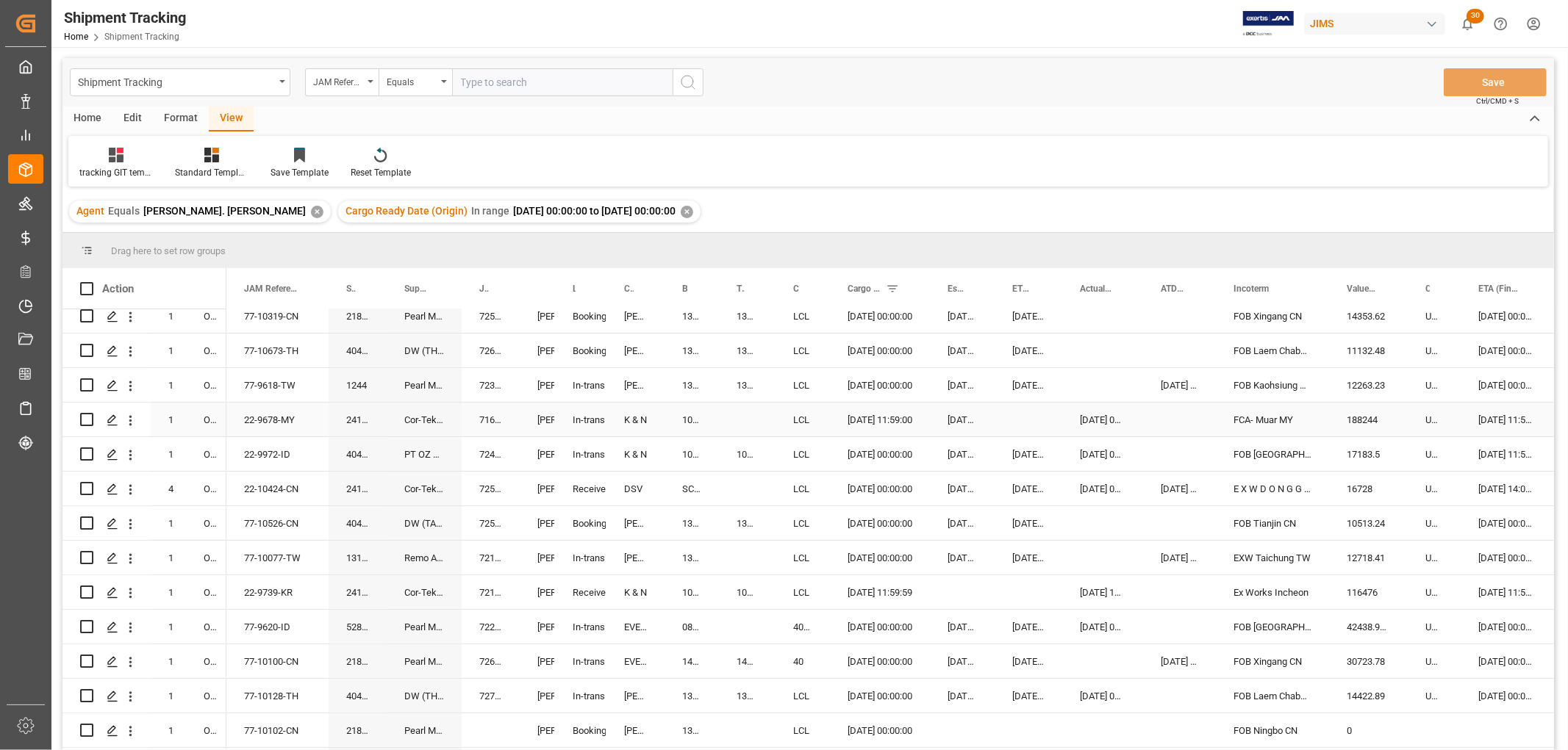
click at [687, 419] on div "1067864060" at bounding box center [691, 419] width 54 height 34
drag, startPoint x: 715, startPoint y: 434, endPoint x: 745, endPoint y: 434, distance: 30.0
click at [1473, 80] on button "Save" at bounding box center [1495, 82] width 103 height 28
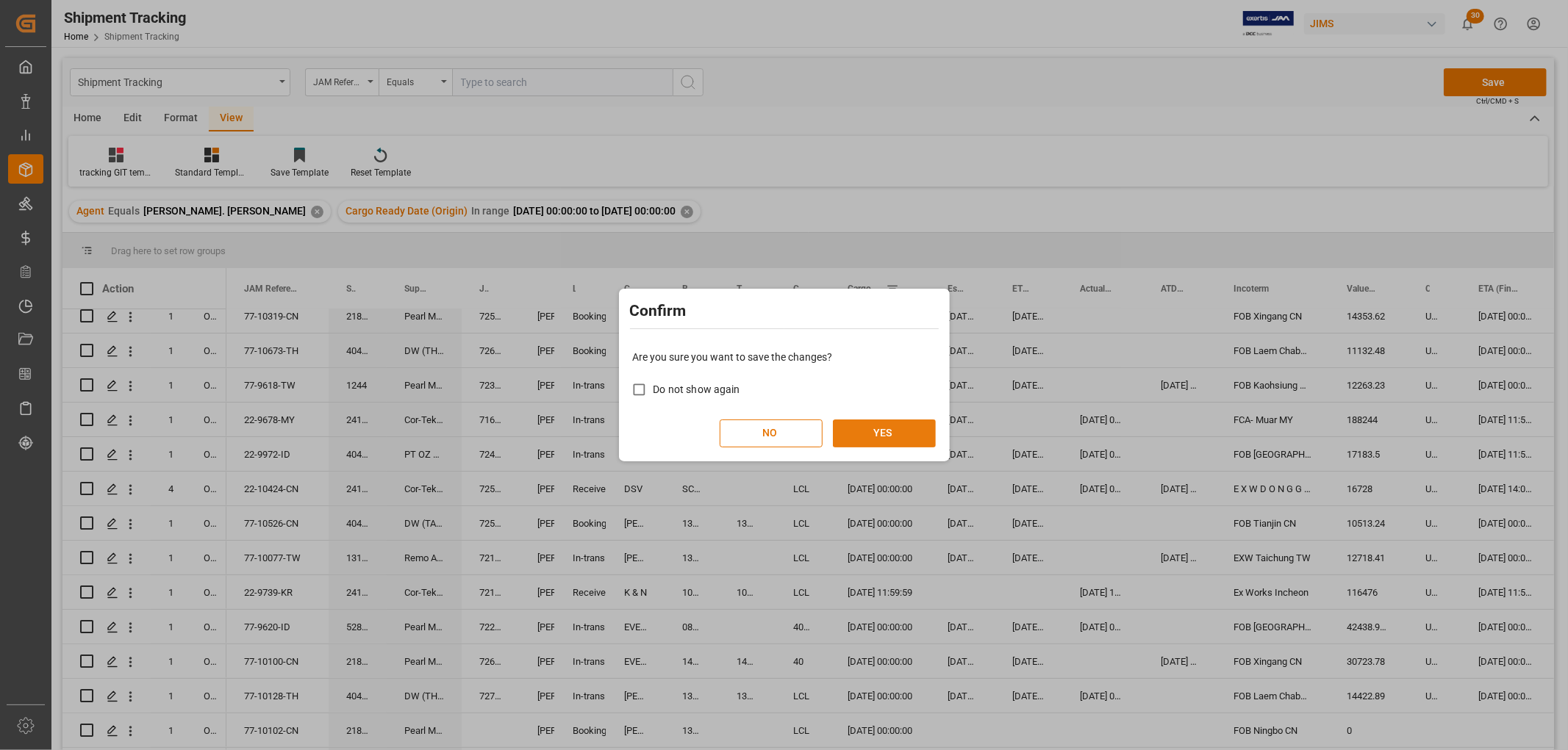
click at [894, 424] on button "YES" at bounding box center [884, 434] width 103 height 28
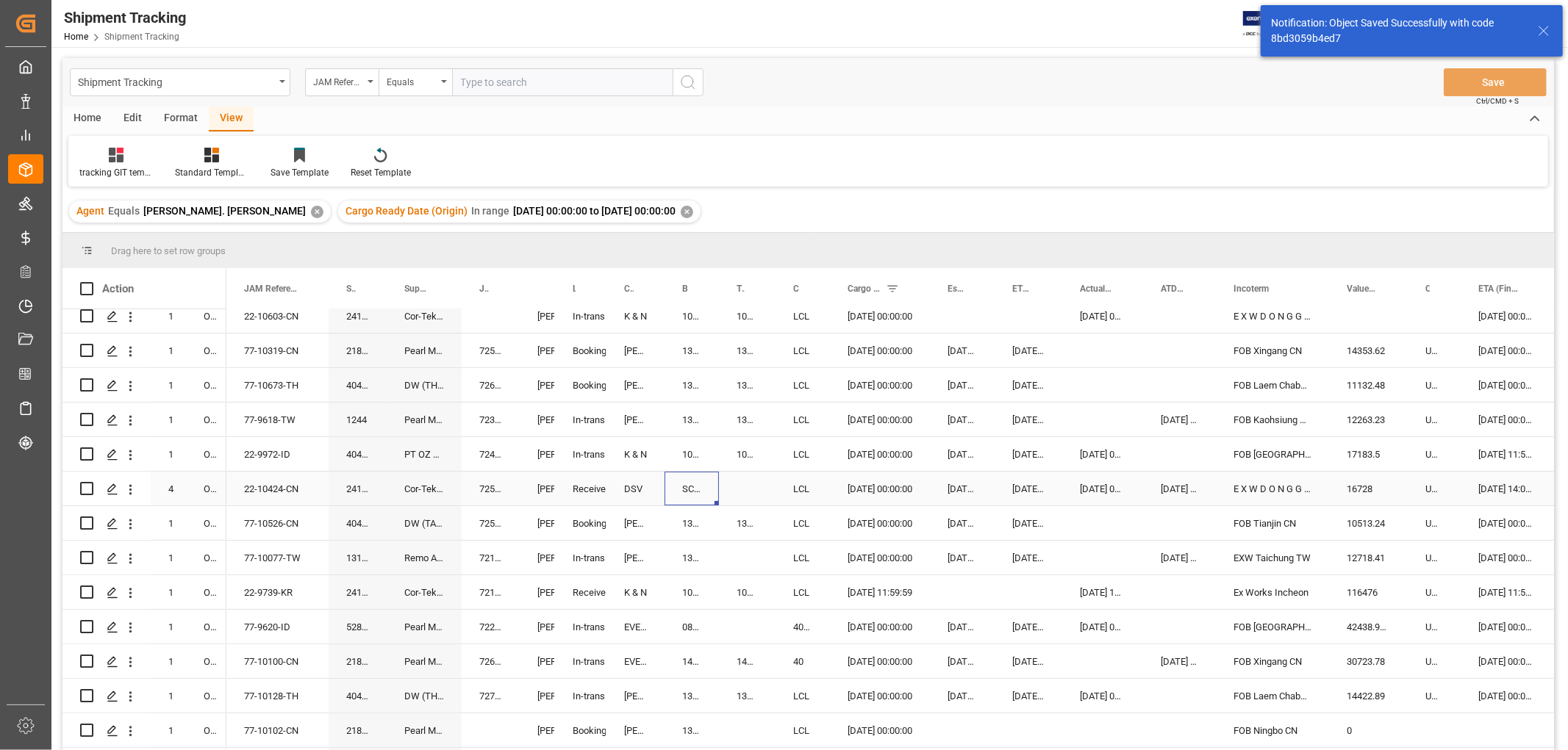
click at [688, 483] on div "SCAN7410380" at bounding box center [691, 488] width 54 height 34
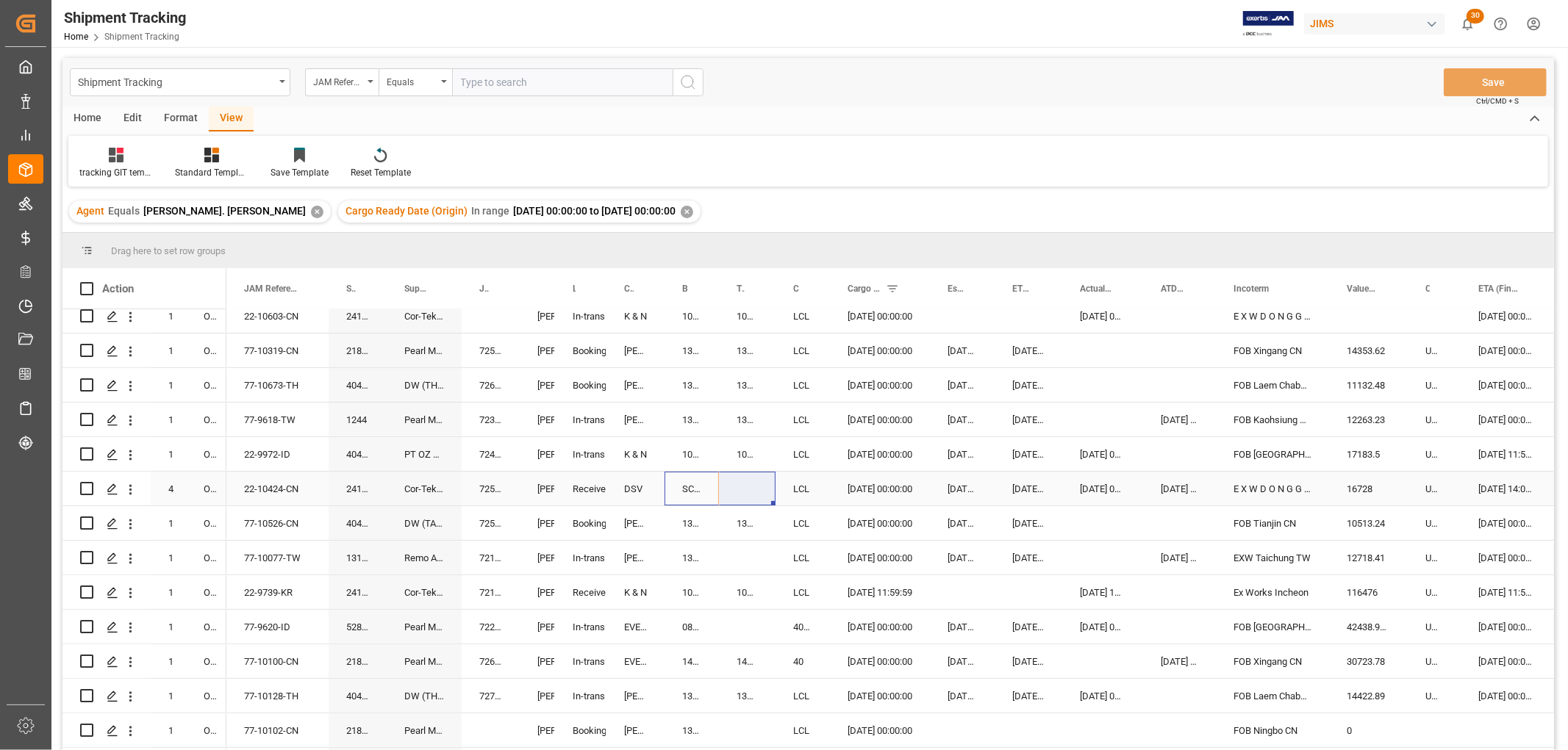
drag, startPoint x: 714, startPoint y: 498, endPoint x: 744, endPoint y: 496, distance: 30.1
click at [687, 490] on div "SCAN7410380" at bounding box center [691, 488] width 54 height 34
drag, startPoint x: 715, startPoint y: 503, endPoint x: 737, endPoint y: 498, distance: 22.6
click at [1508, 74] on button "Save" at bounding box center [1495, 82] width 103 height 28
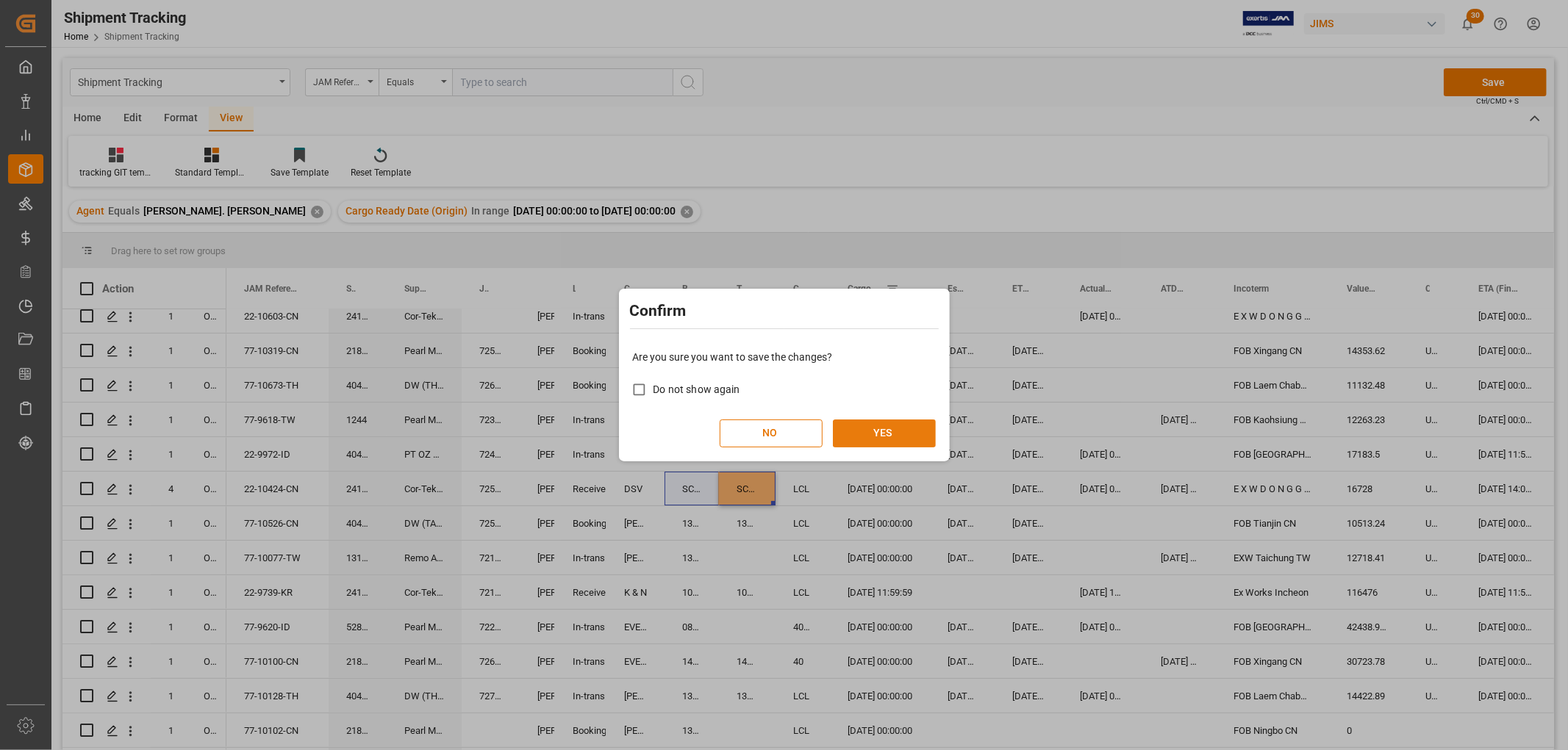
click at [854, 429] on button "YES" at bounding box center [884, 434] width 103 height 28
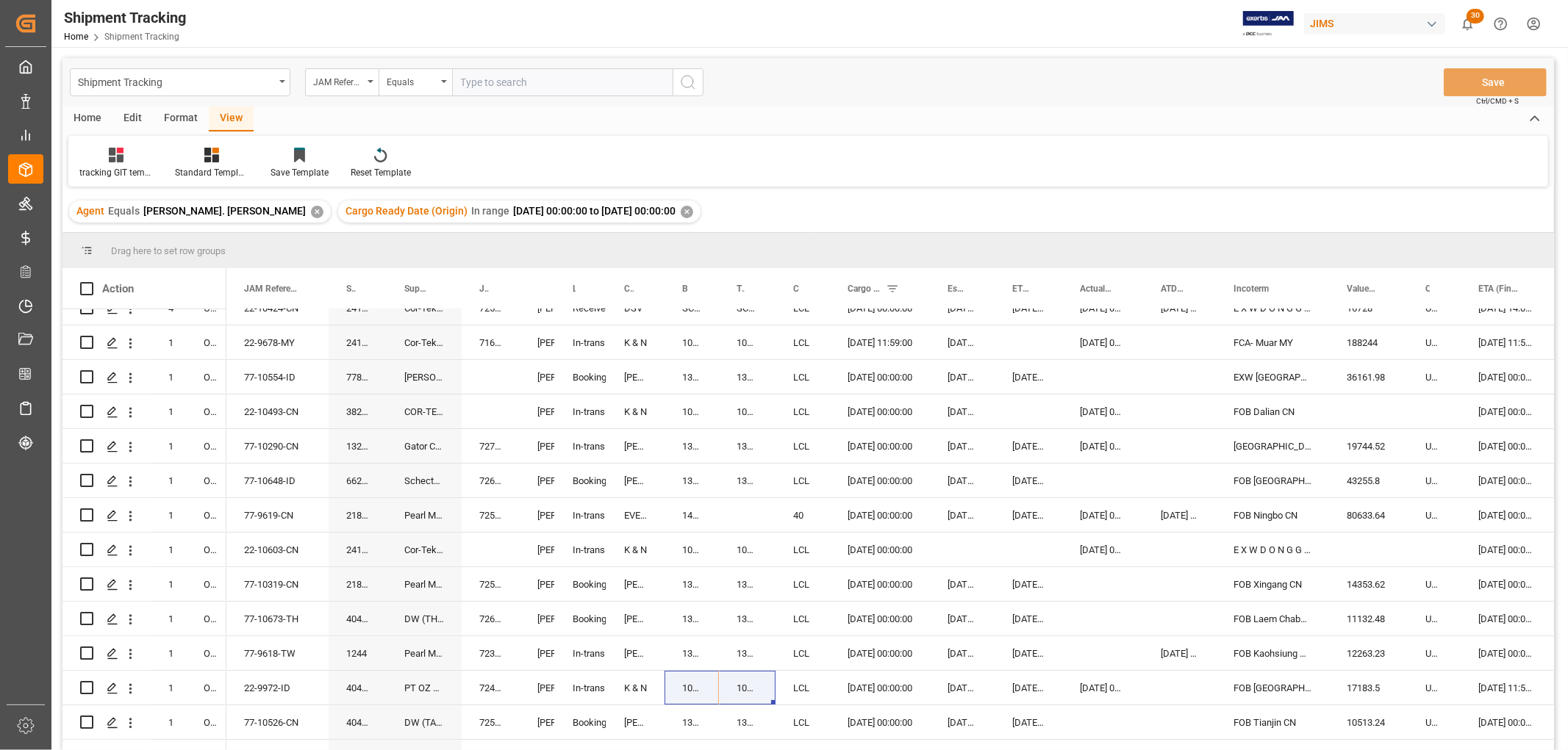
scroll to position [0, 0]
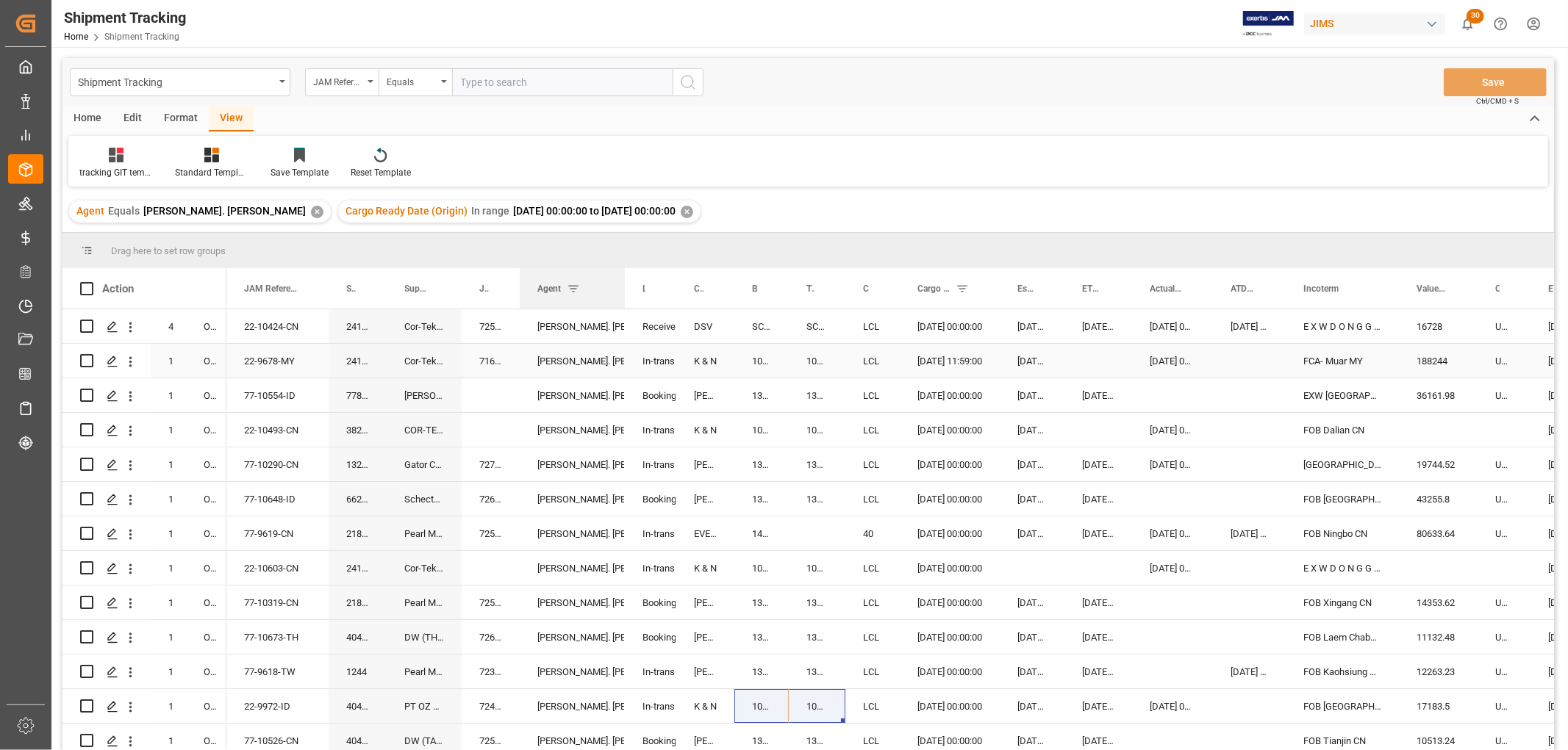
drag, startPoint x: 553, startPoint y: 290, endPoint x: 622, endPoint y: 360, distance: 98.3
click at [622, 360] on div "Action Mode of Transport Order Type JAM Reference Number 4" at bounding box center [808, 514] width 1492 height 492
click at [311, 208] on div "✕" at bounding box center [317, 212] width 12 height 12
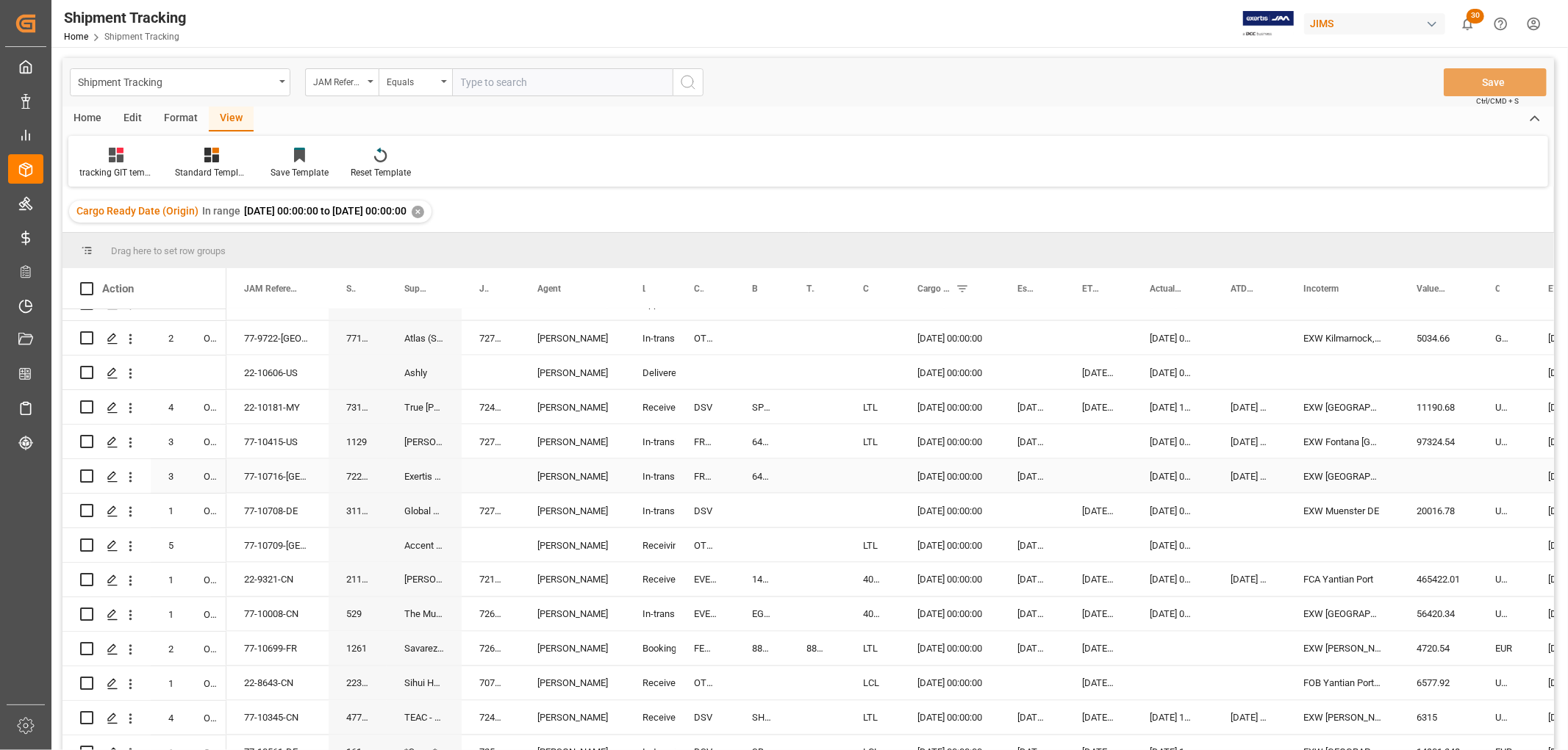
scroll to position [2203, 0]
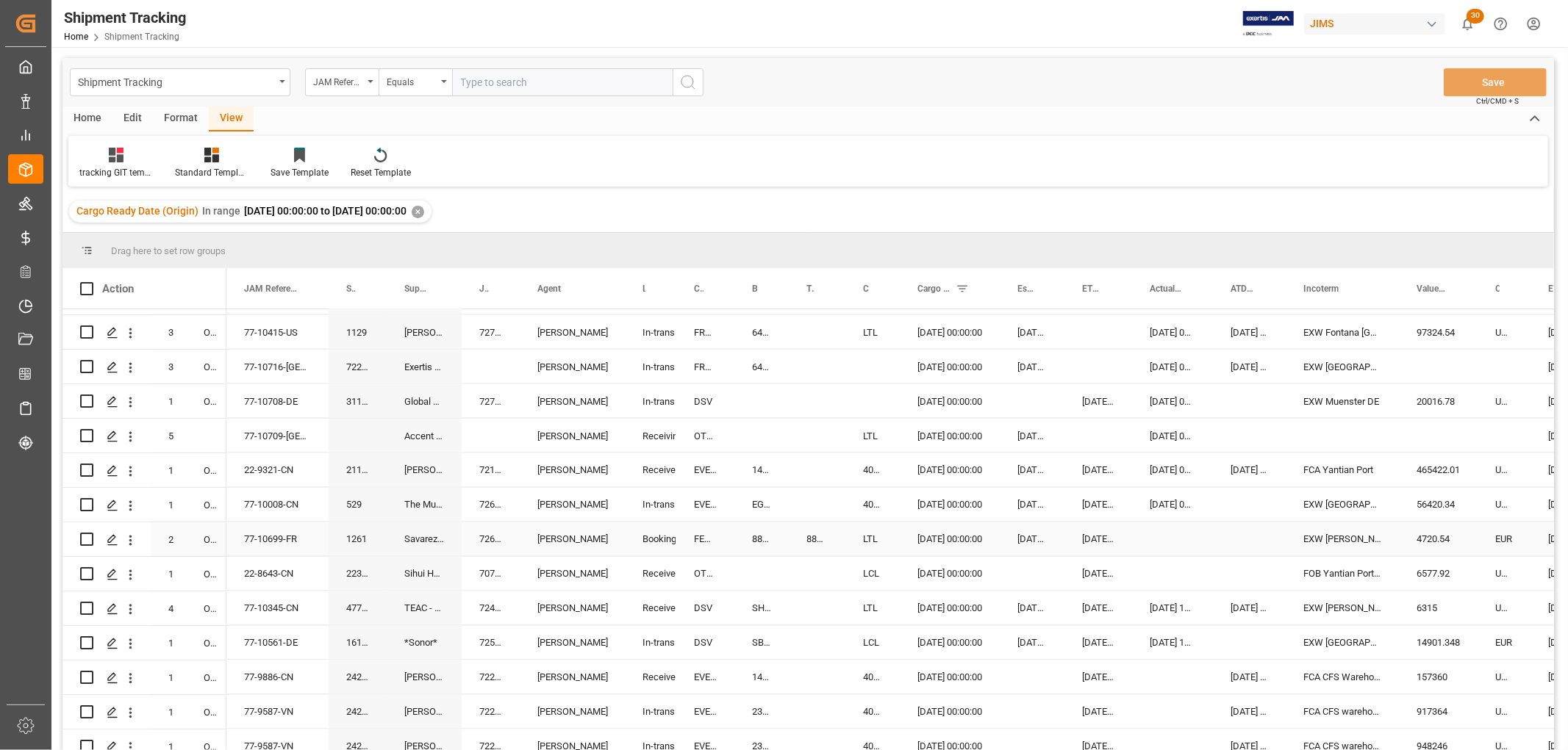
click at [568, 539] on div "Shyamala Mantha" at bounding box center [573, 540] width 70 height 34
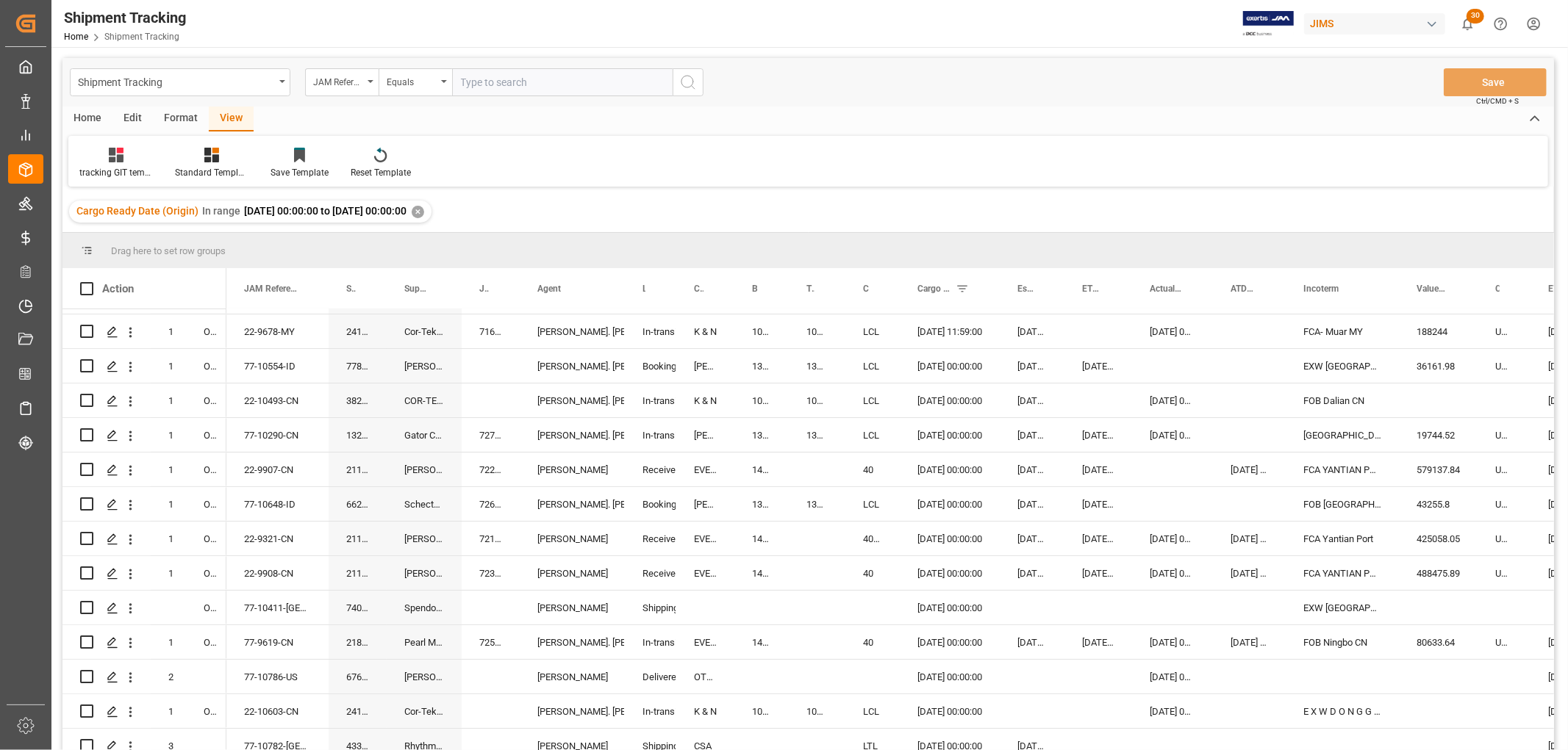
scroll to position [0, 0]
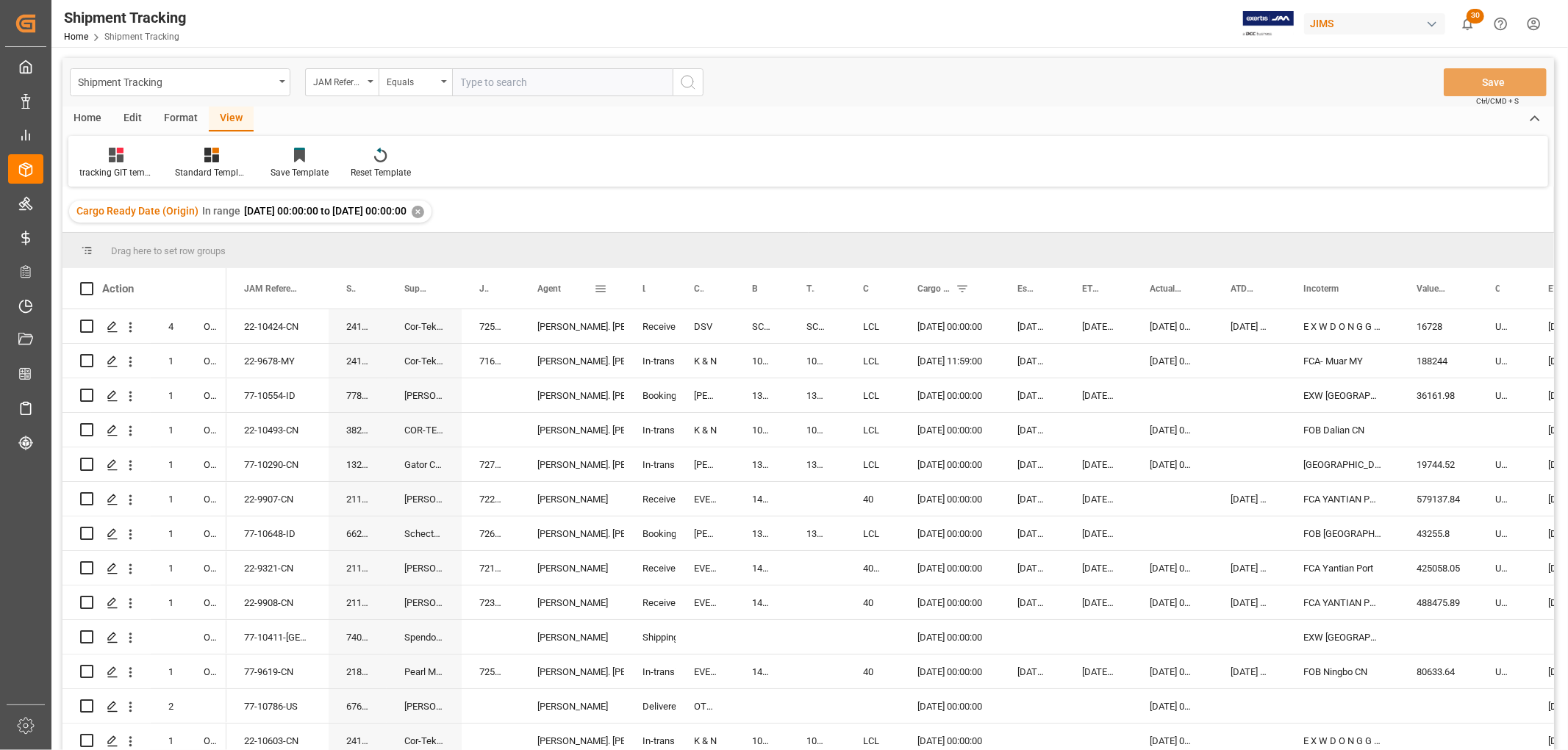
click at [598, 291] on span at bounding box center [601, 289] width 13 height 13
type input "Shyamala Mantha"
click at [673, 412] on button "Apply" at bounding box center [686, 414] width 27 height 15
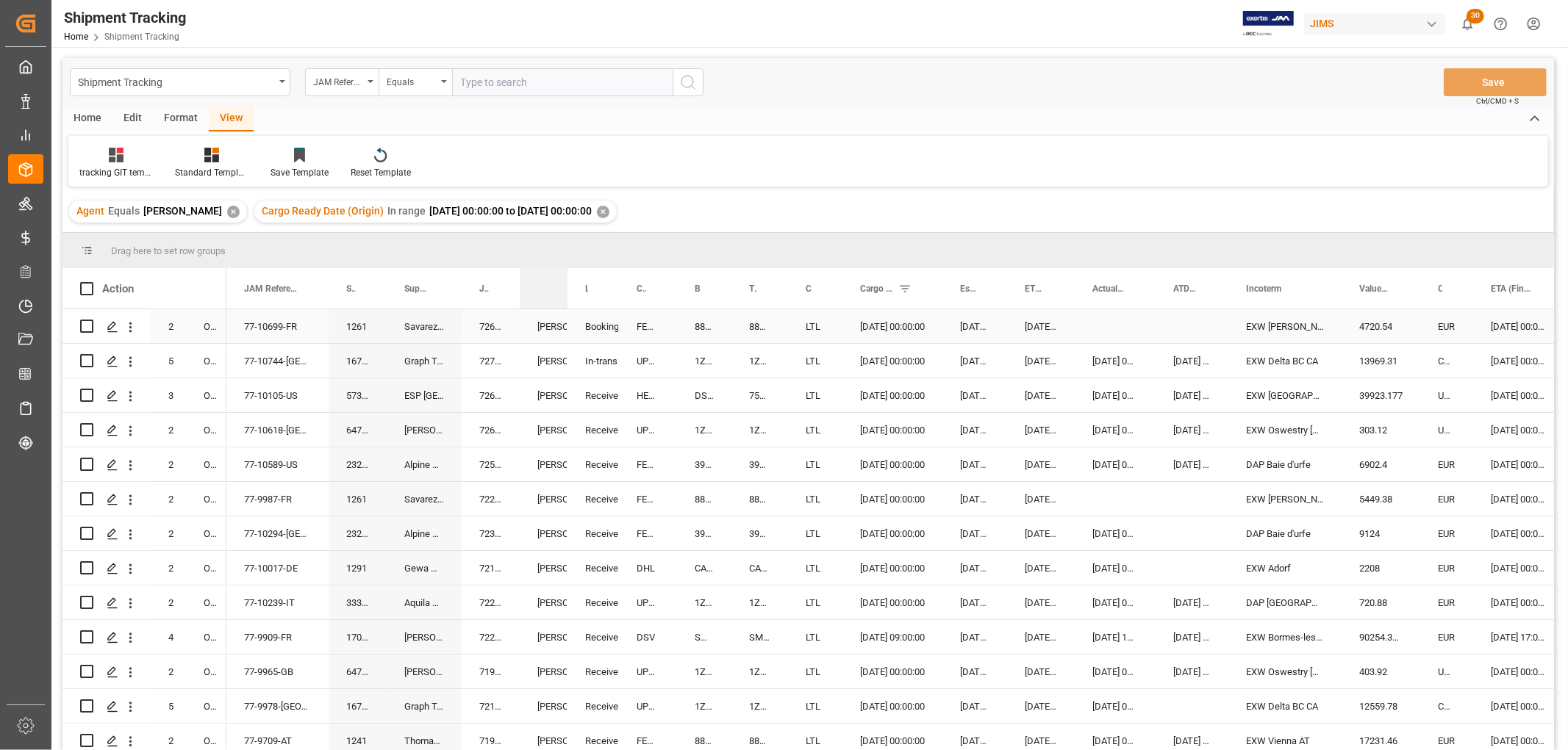
drag, startPoint x: 621, startPoint y: 277, endPoint x: 563, endPoint y: 316, distance: 69.9
click at [563, 316] on div "Action Mode of Transport Order Type JAM Reference Number 2" at bounding box center [808, 514] width 1492 height 492
click at [703, 361] on div "1ZF830E42025062879" at bounding box center [704, 360] width 54 height 34
click at [904, 289] on span at bounding box center [905, 289] width 13 height 13
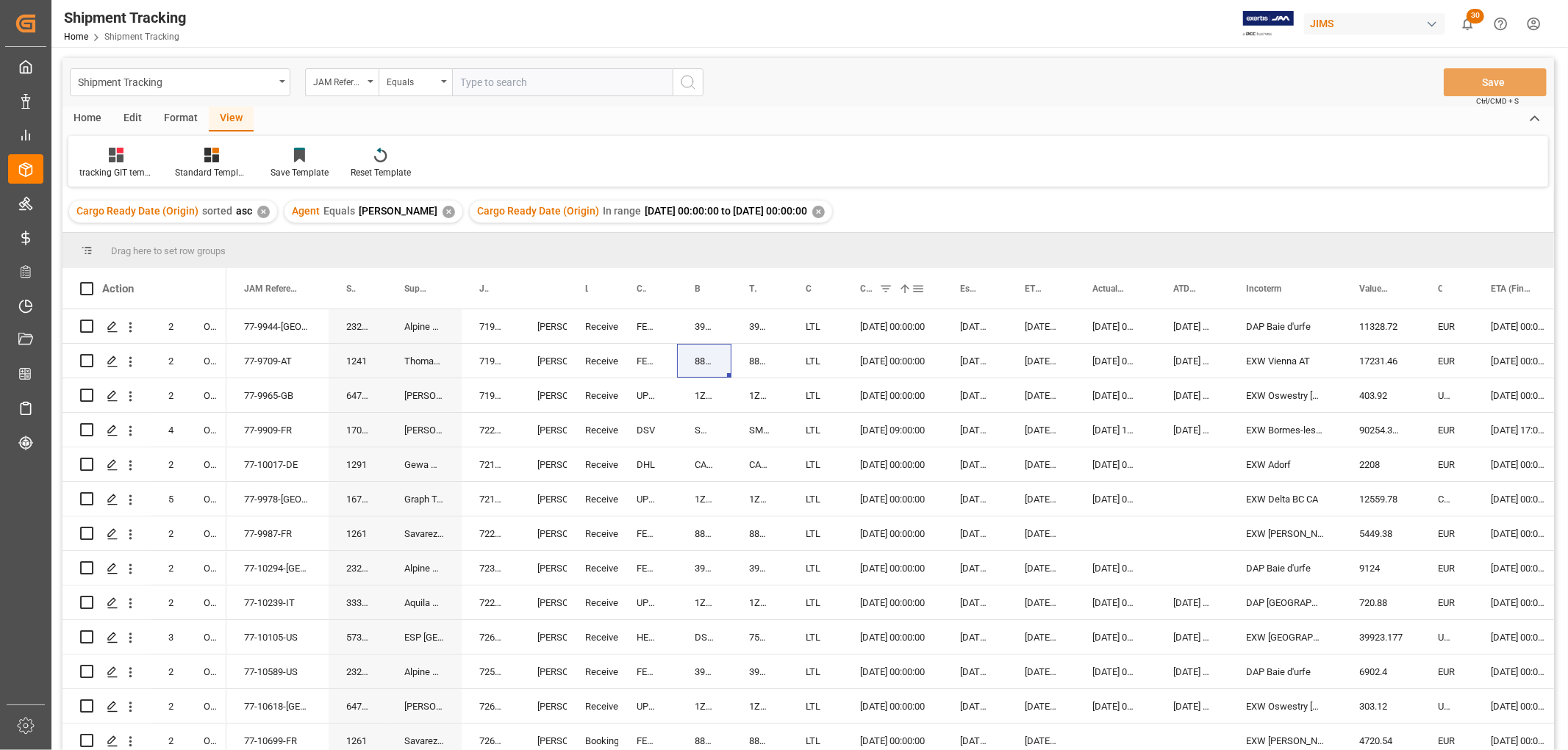
click at [915, 287] on span at bounding box center [918, 289] width 13 height 13
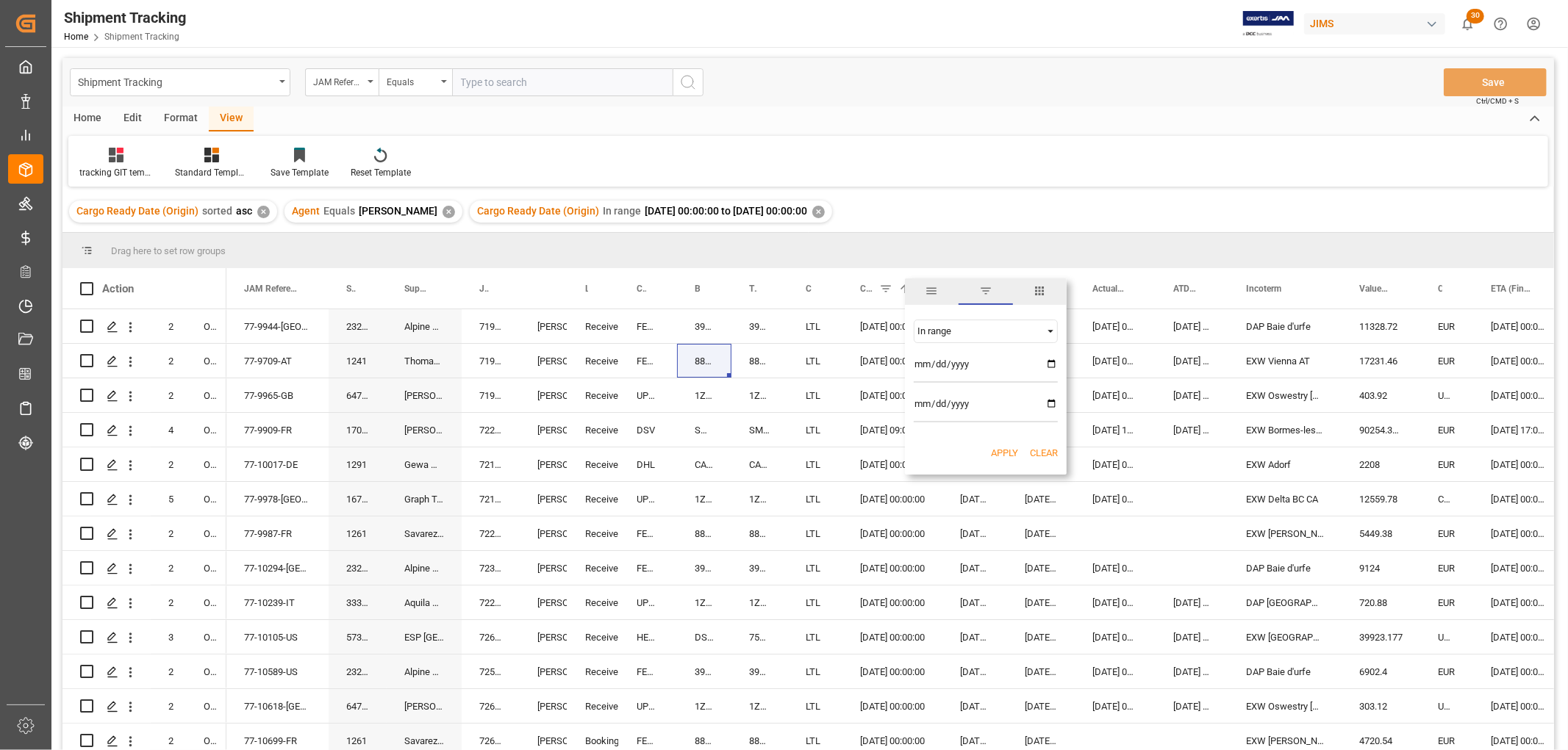
click at [1049, 403] on input "2025-08-31" at bounding box center [985, 407] width 144 height 29
type input "[DATE]"
click at [1002, 454] on button "Apply" at bounding box center [1004, 453] width 27 height 15
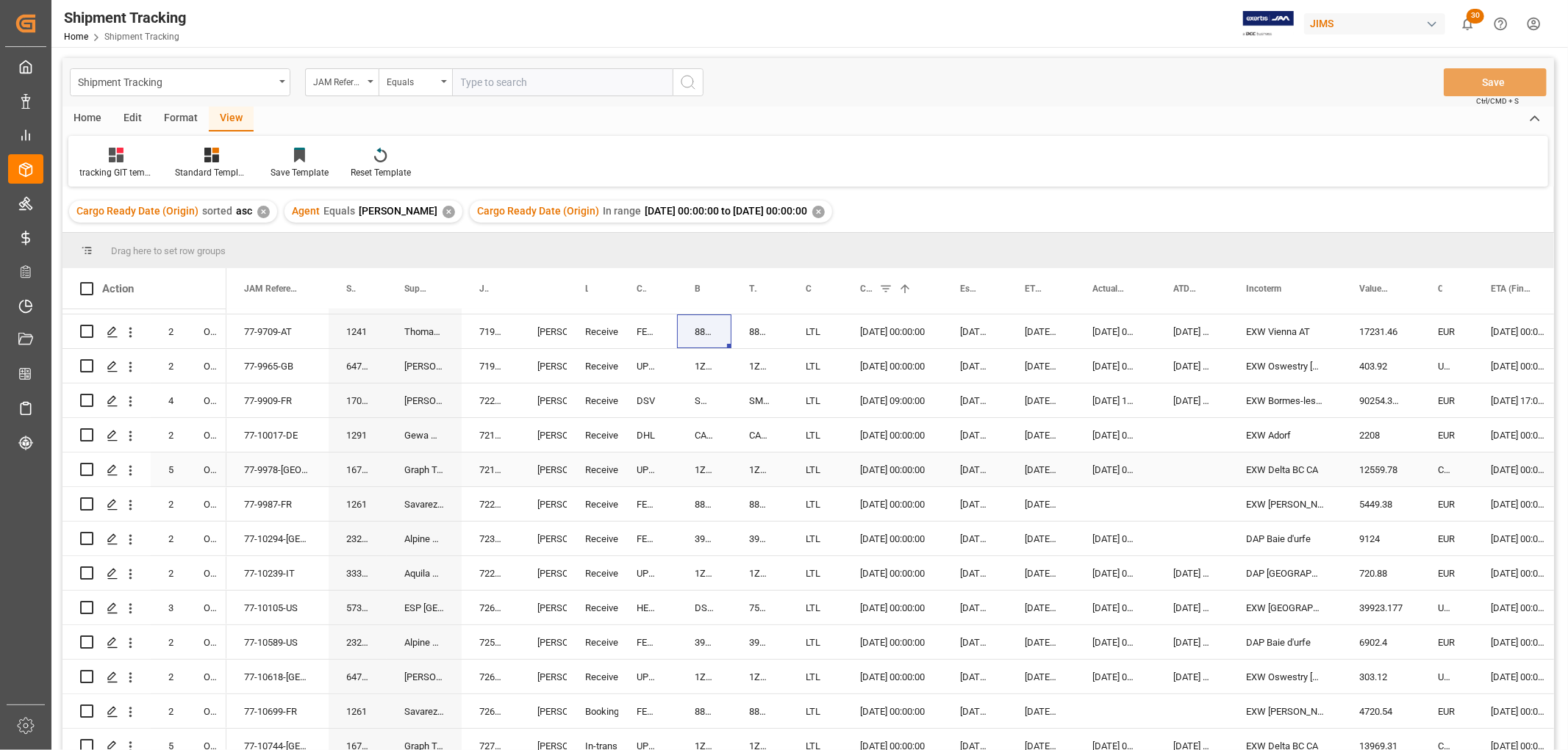
scroll to position [42, 0]
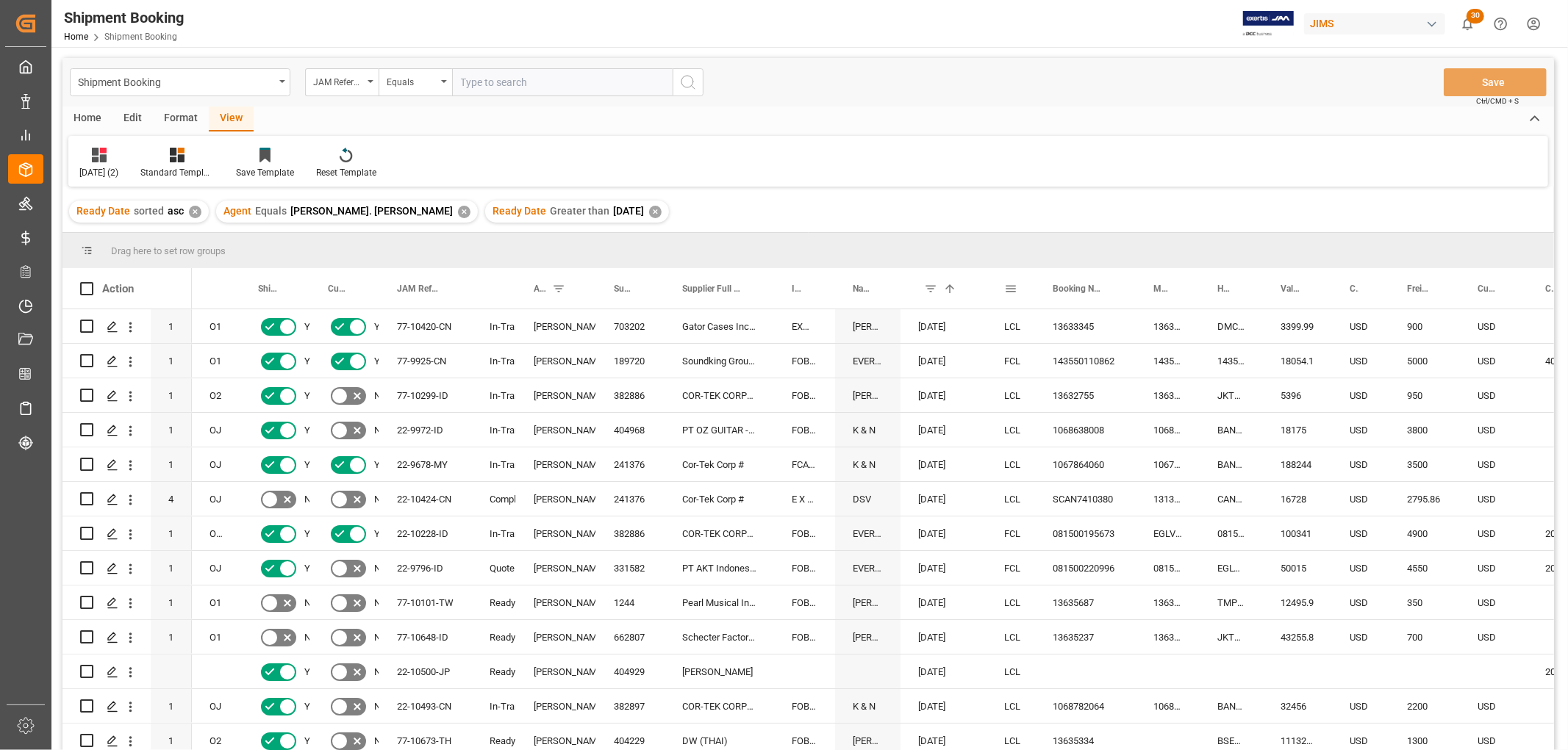
click at [986, 296] on div "Shipment type" at bounding box center [1010, 288] width 48 height 41
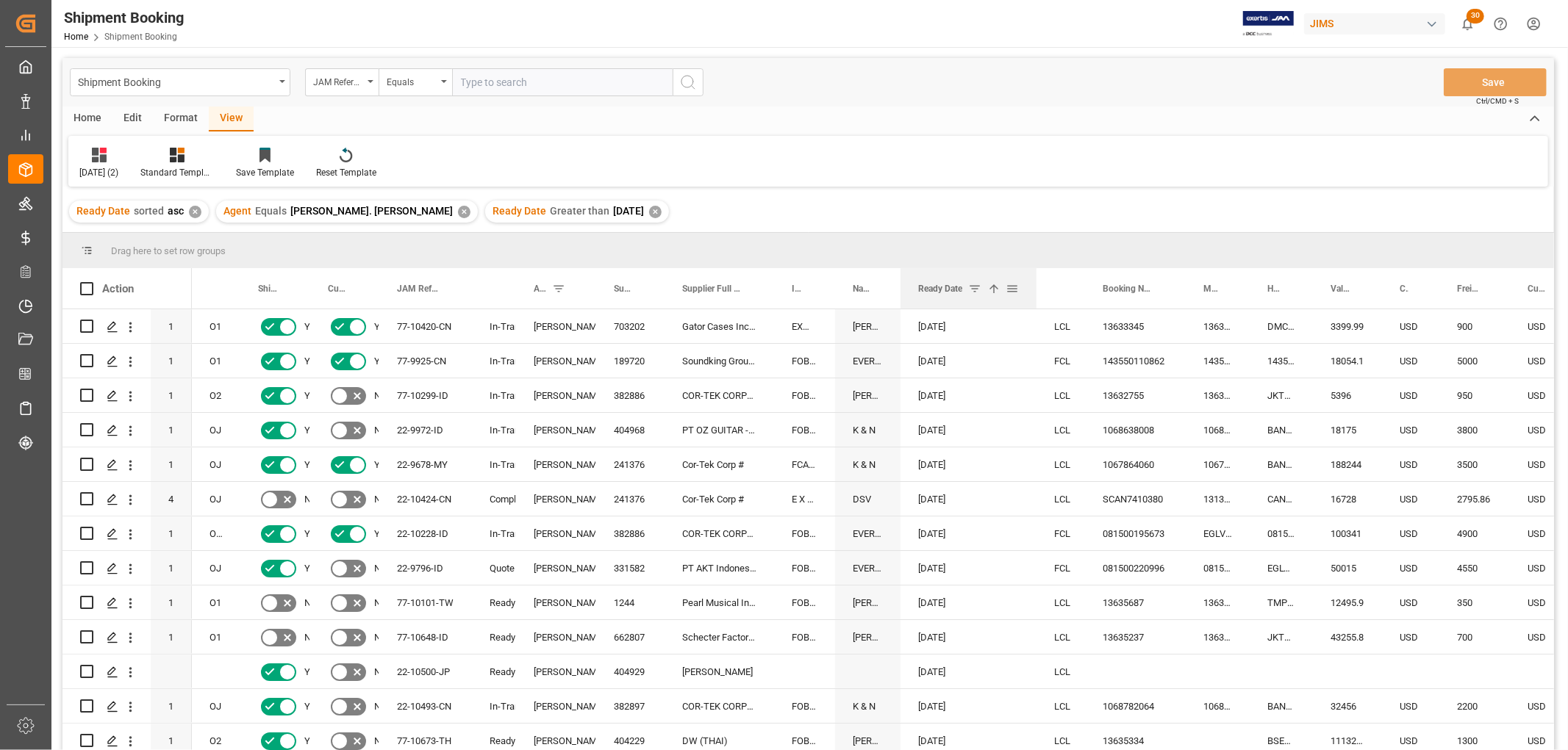
drag, startPoint x: 983, startPoint y: 280, endPoint x: 1033, endPoint y: 306, distance: 56.4
click at [1034, 306] on div at bounding box center [1036, 288] width 6 height 41
click at [1013, 289] on span at bounding box center [1012, 289] width 13 height 13
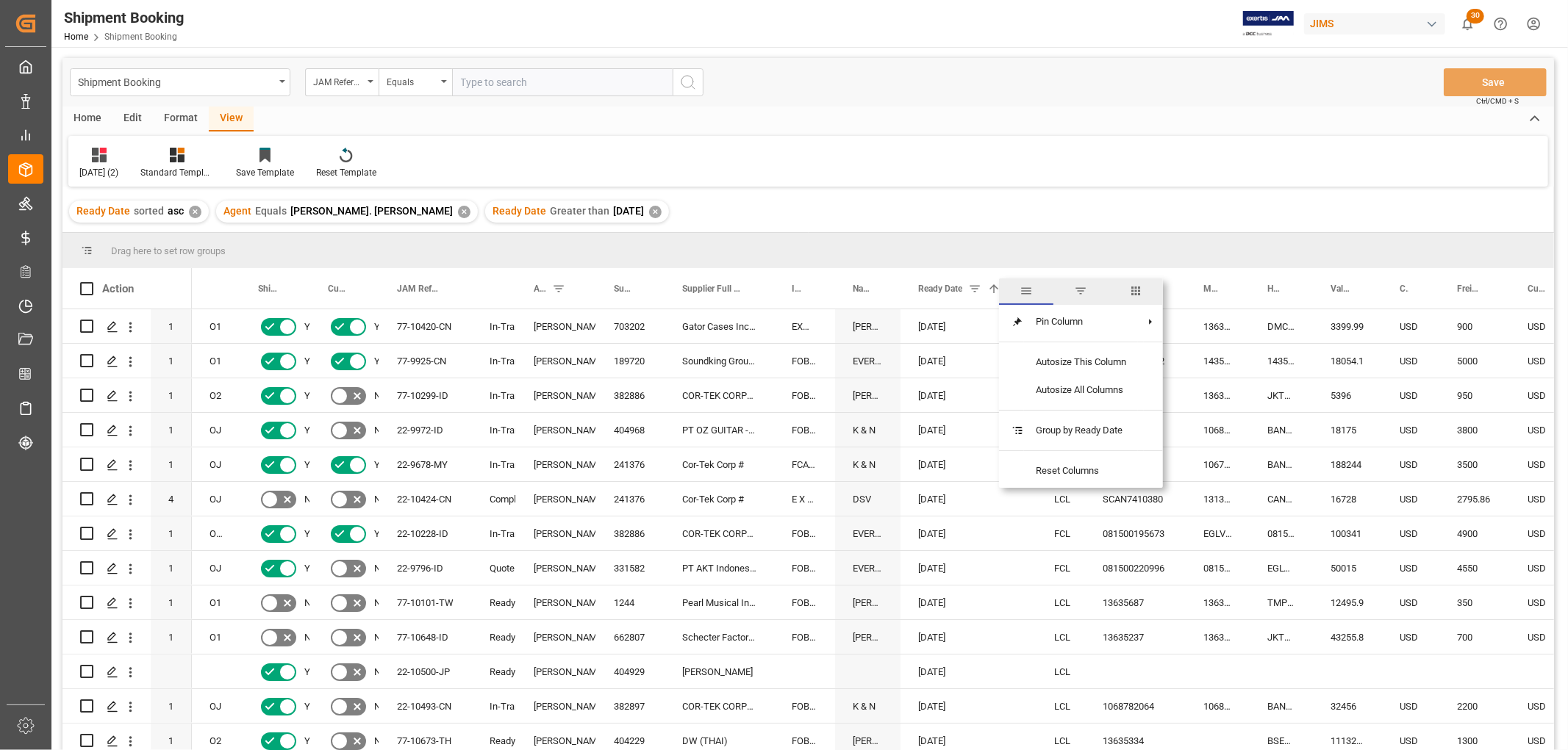
click at [971, 285] on span at bounding box center [975, 289] width 13 height 13
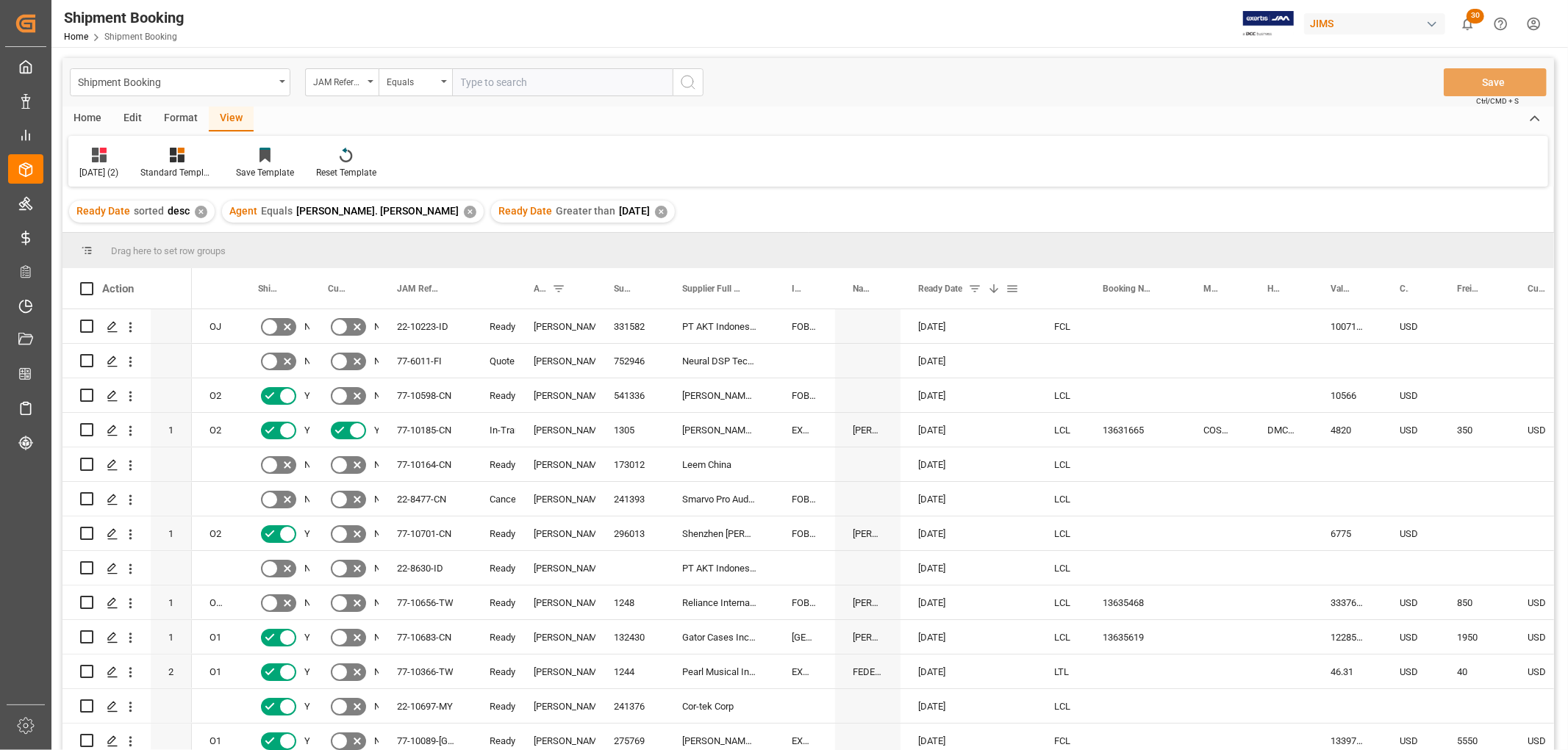
click at [1007, 289] on span at bounding box center [1012, 289] width 13 height 13
click at [951, 288] on span "Ready Date" at bounding box center [940, 288] width 44 height 10
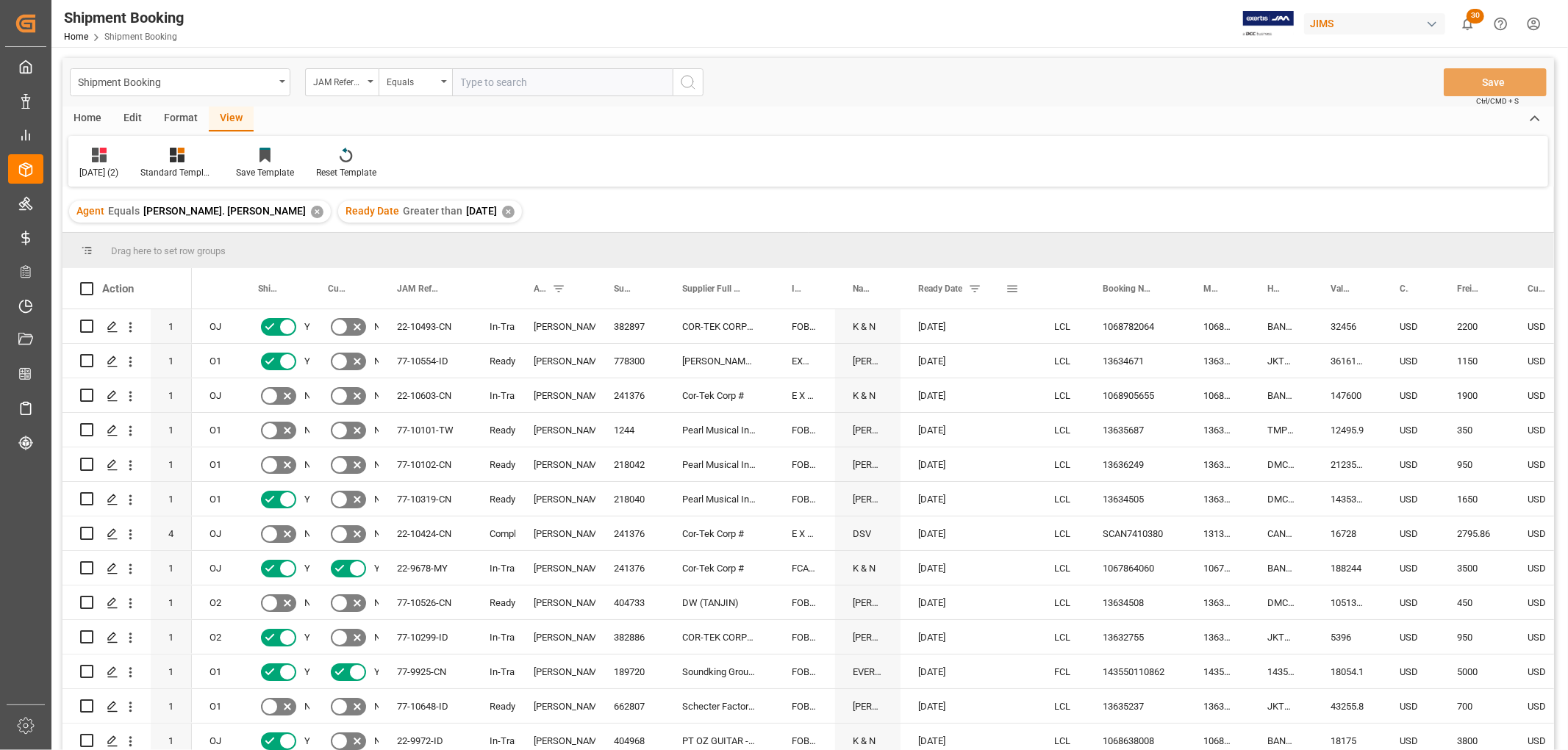
click at [970, 287] on span at bounding box center [975, 289] width 13 height 13
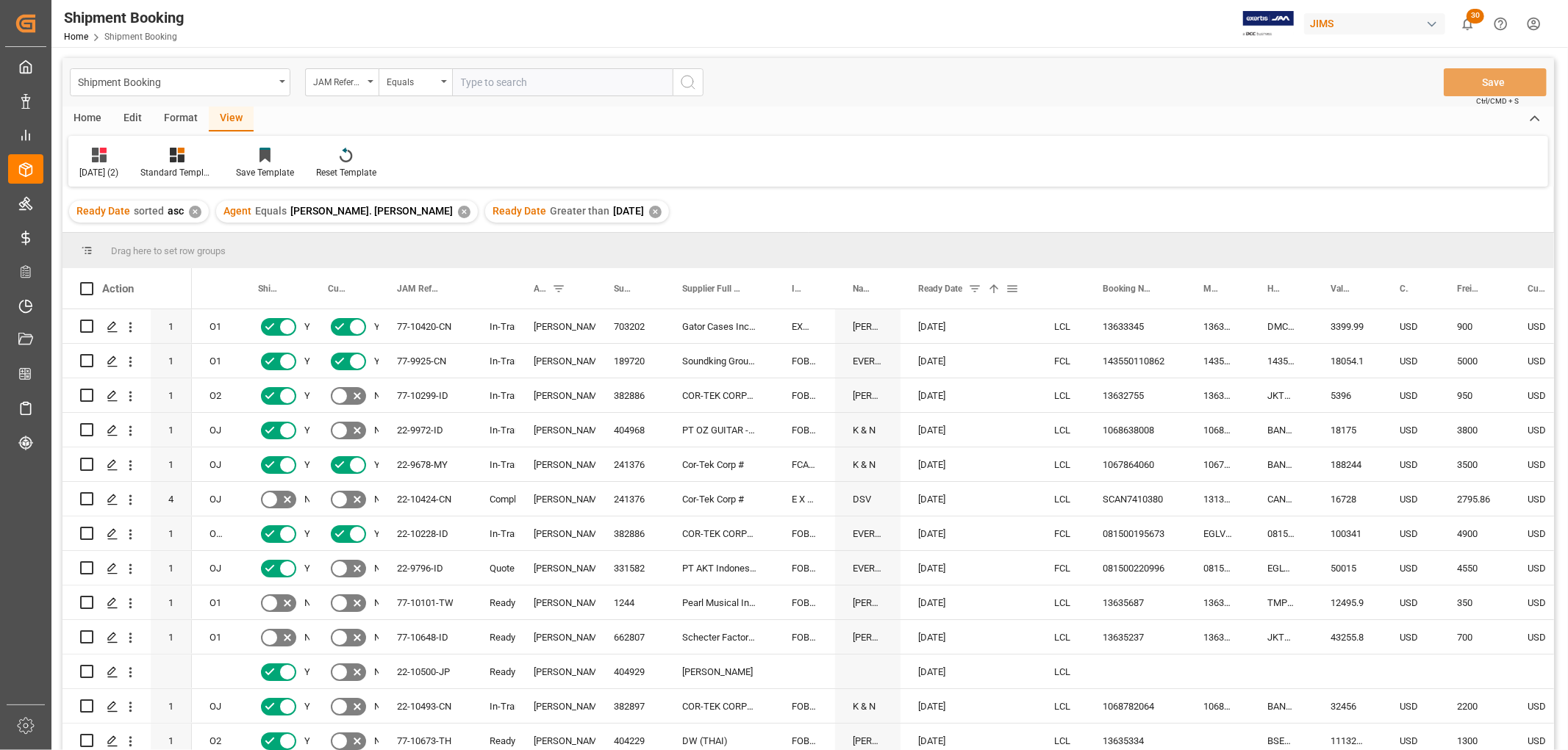
click at [1010, 288] on span at bounding box center [1012, 289] width 13 height 13
click at [961, 284] on span "Ready Date" at bounding box center [940, 288] width 44 height 10
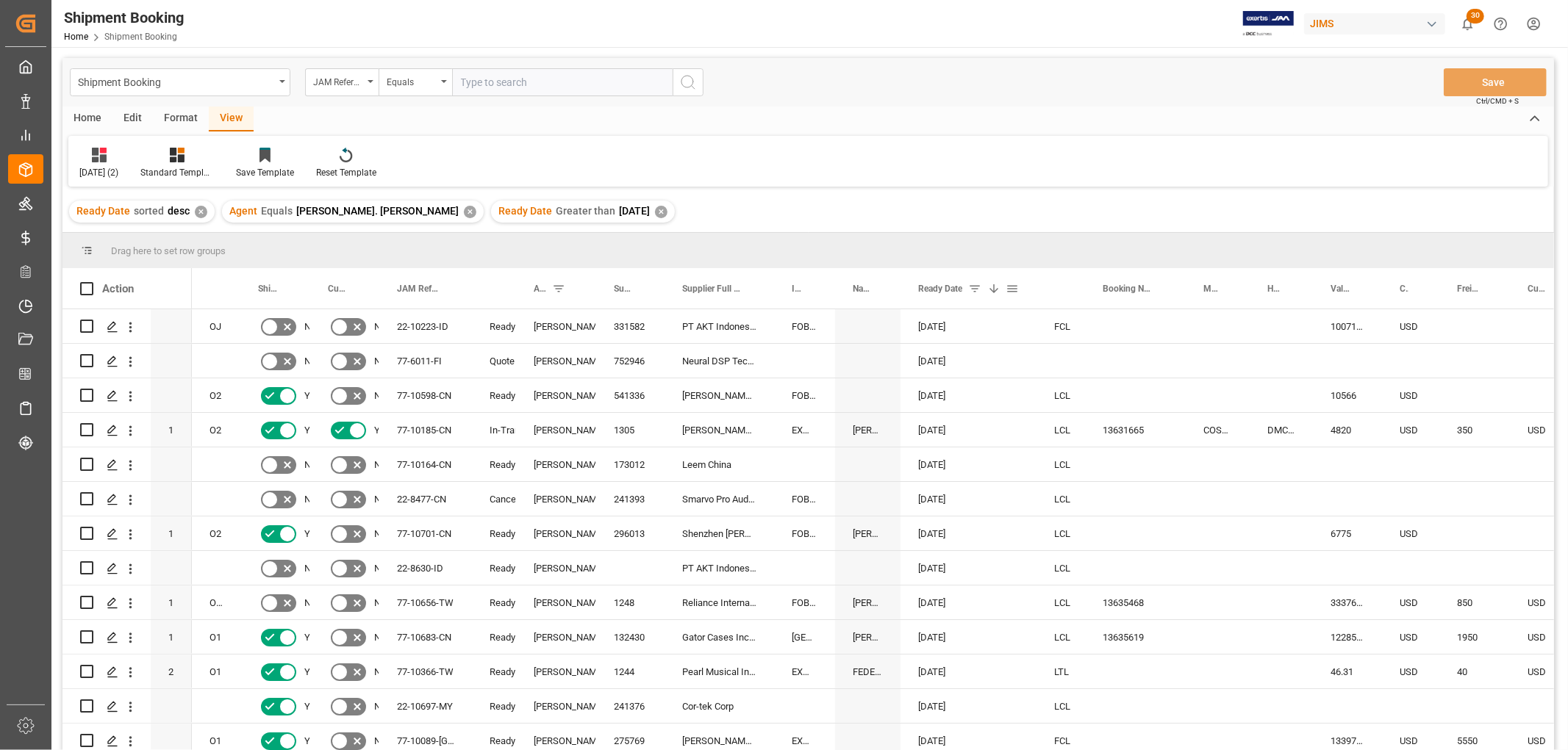
click at [951, 287] on span "Ready Date" at bounding box center [940, 288] width 44 height 10
click at [951, 287] on div "Shipment Booking JAM Reference Number Equals Save Ctrl/CMD + S Home Edit Format…" at bounding box center [808, 424] width 1492 height 731
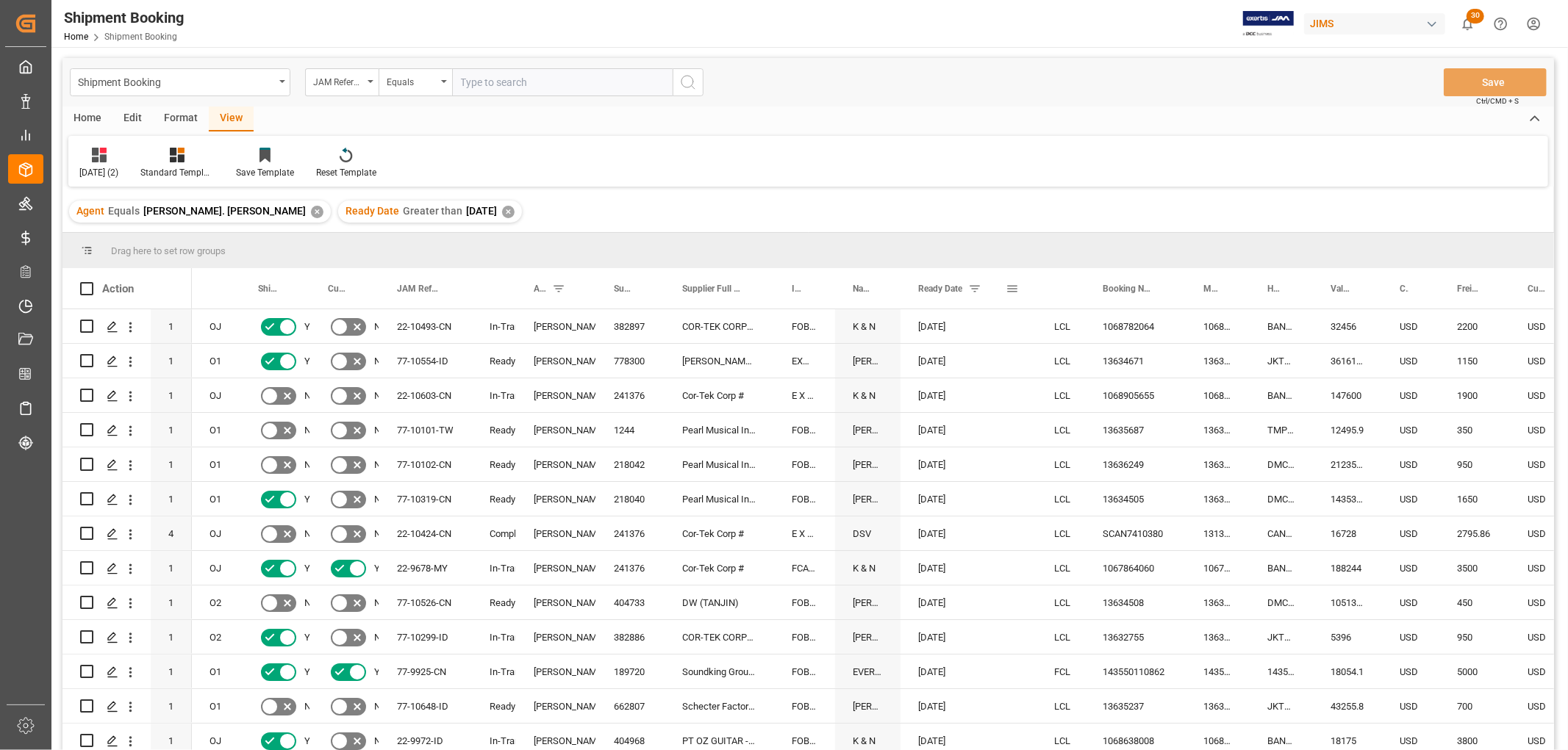
click at [976, 289] on span at bounding box center [975, 289] width 13 height 13
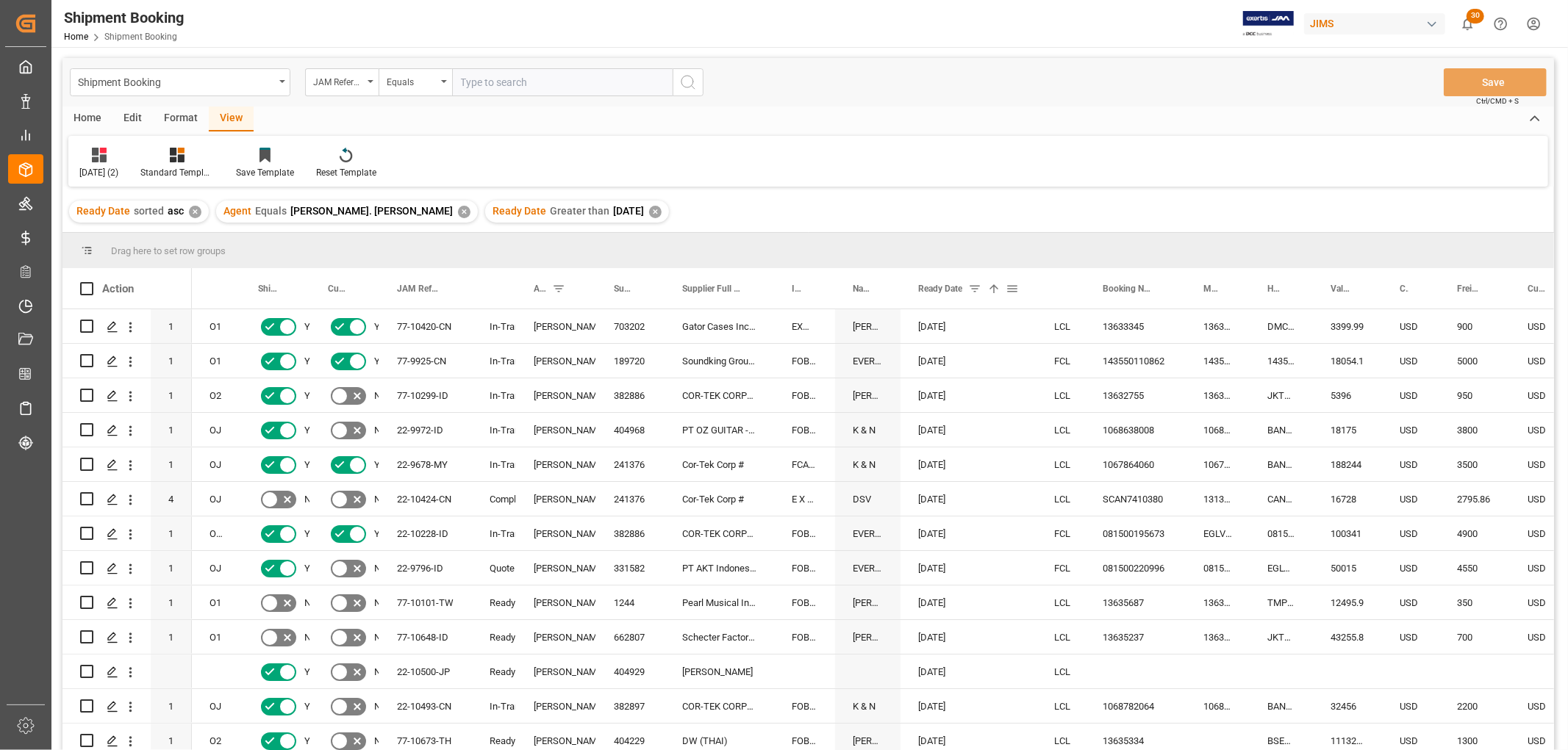
click at [1005, 288] on span at bounding box center [1012, 289] width 13 height 13
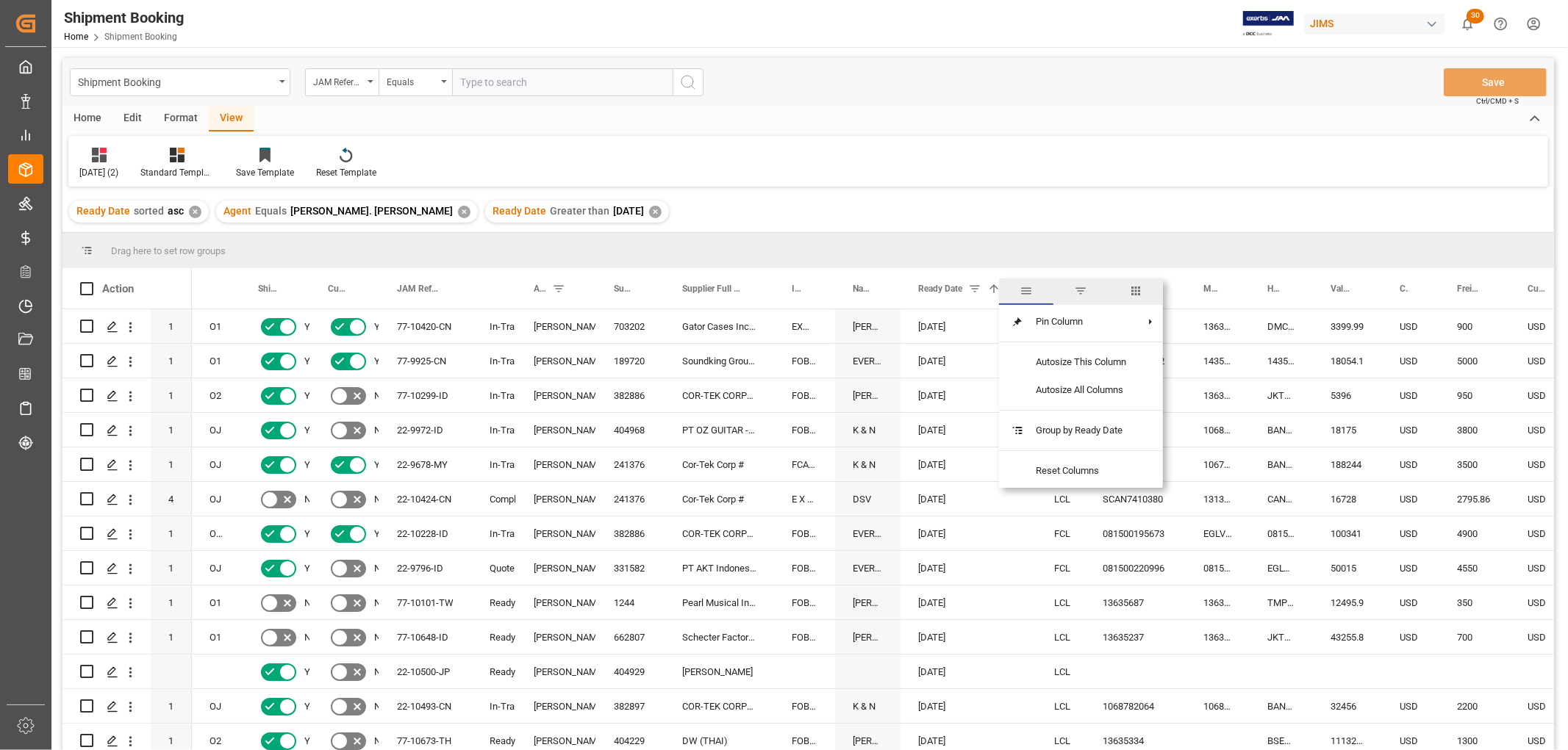
click at [1030, 292] on span "general" at bounding box center [1026, 291] width 13 height 13
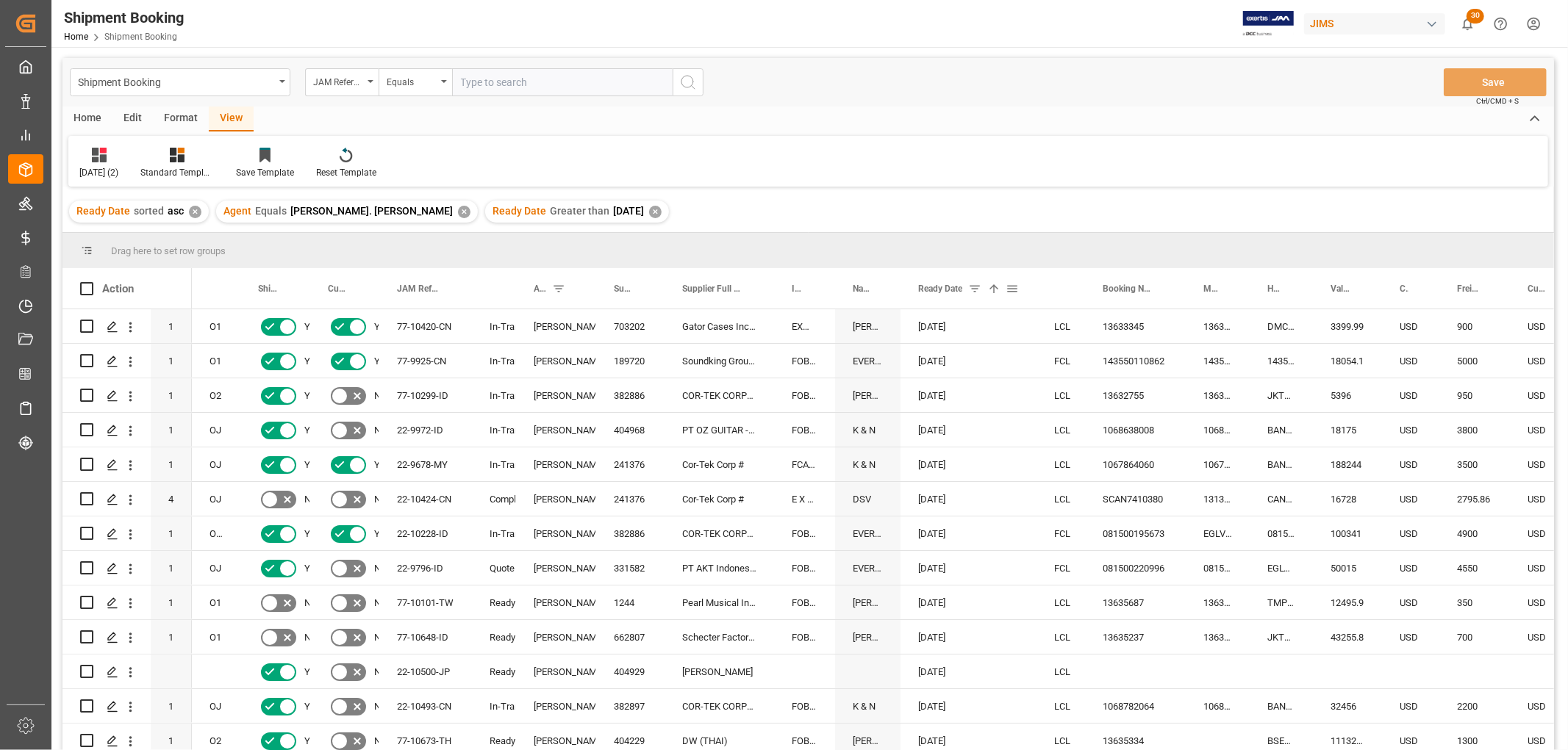
scroll to position [625, 0]
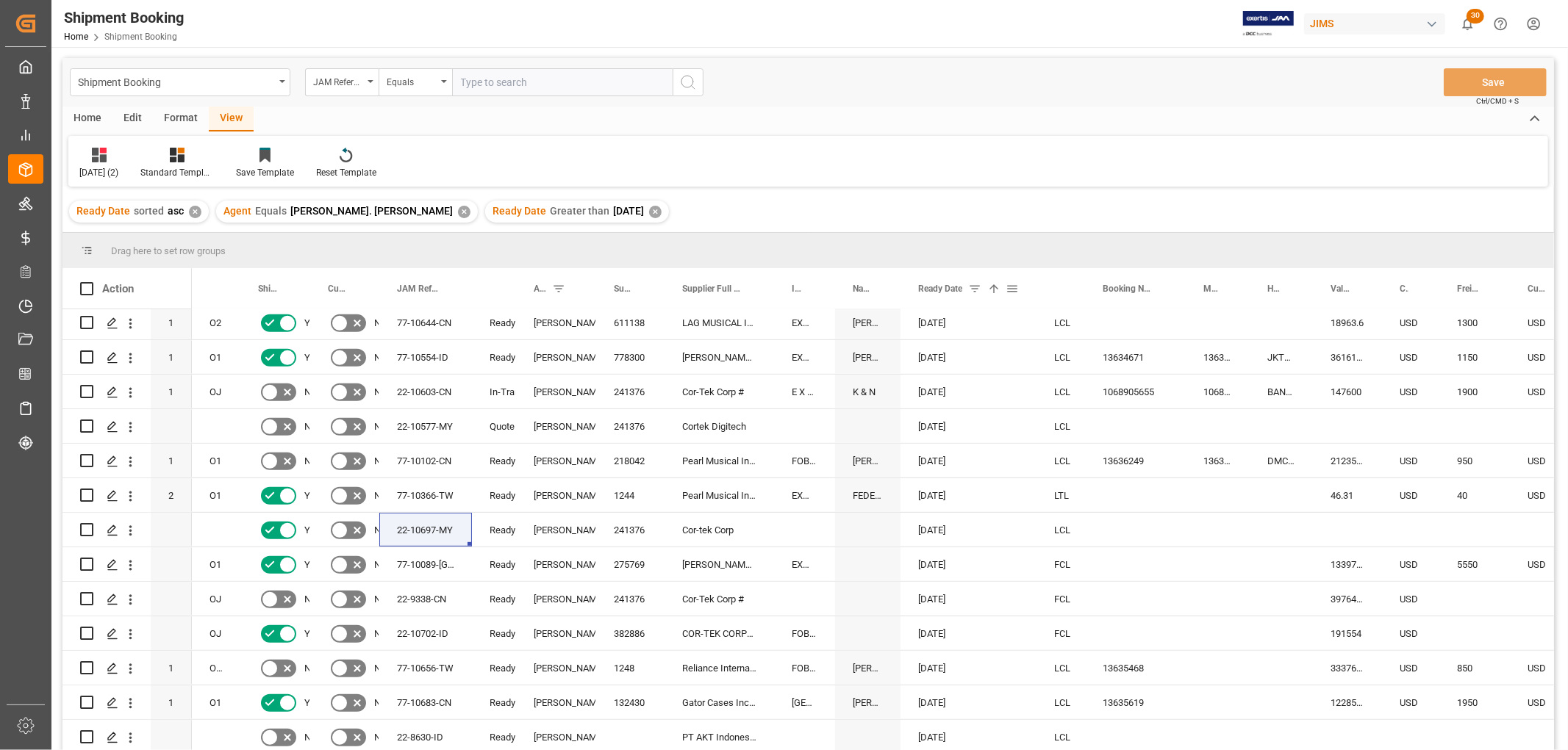
click at [1013, 287] on span at bounding box center [1012, 289] width 13 height 13
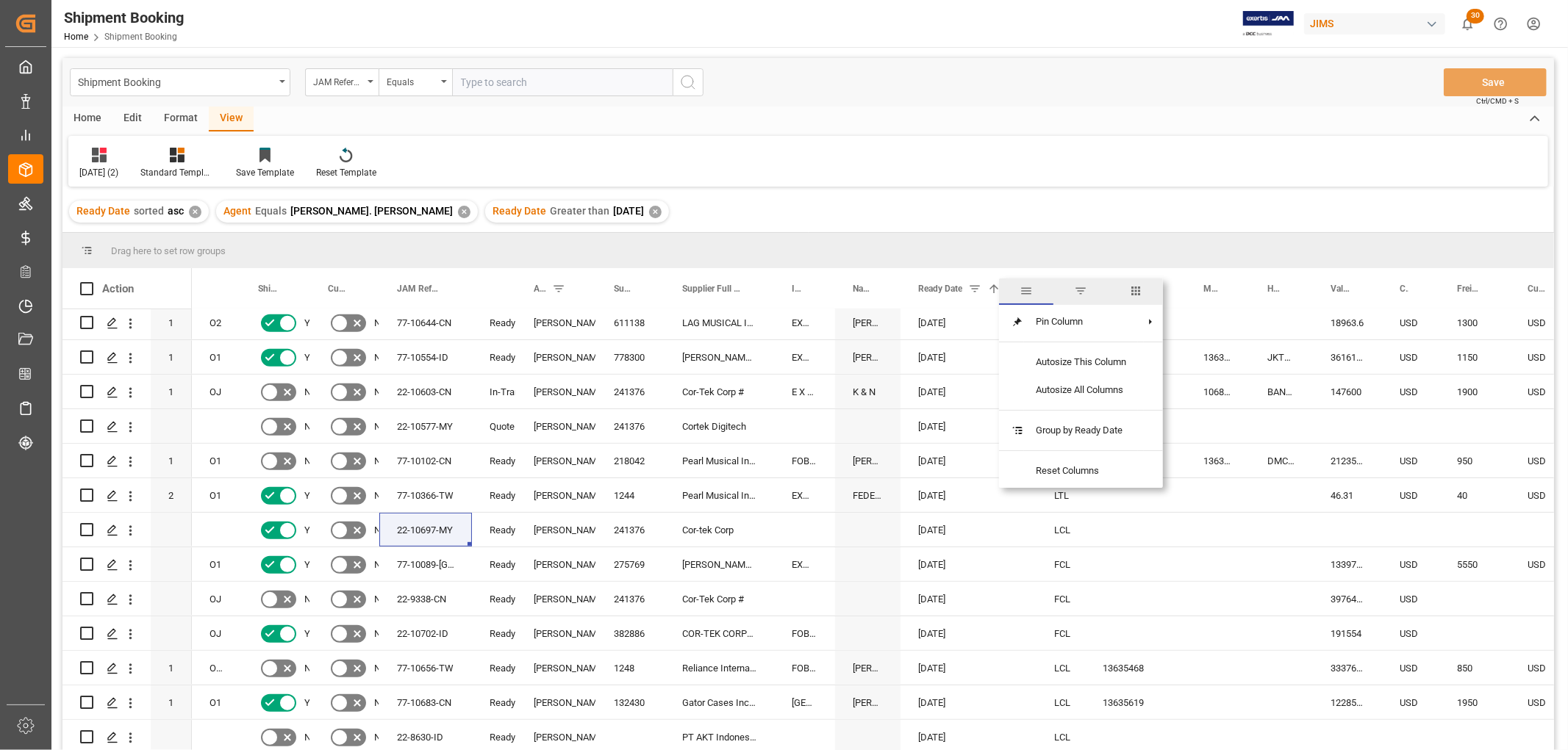
click at [1138, 289] on span "columns" at bounding box center [1136, 291] width 13 height 13
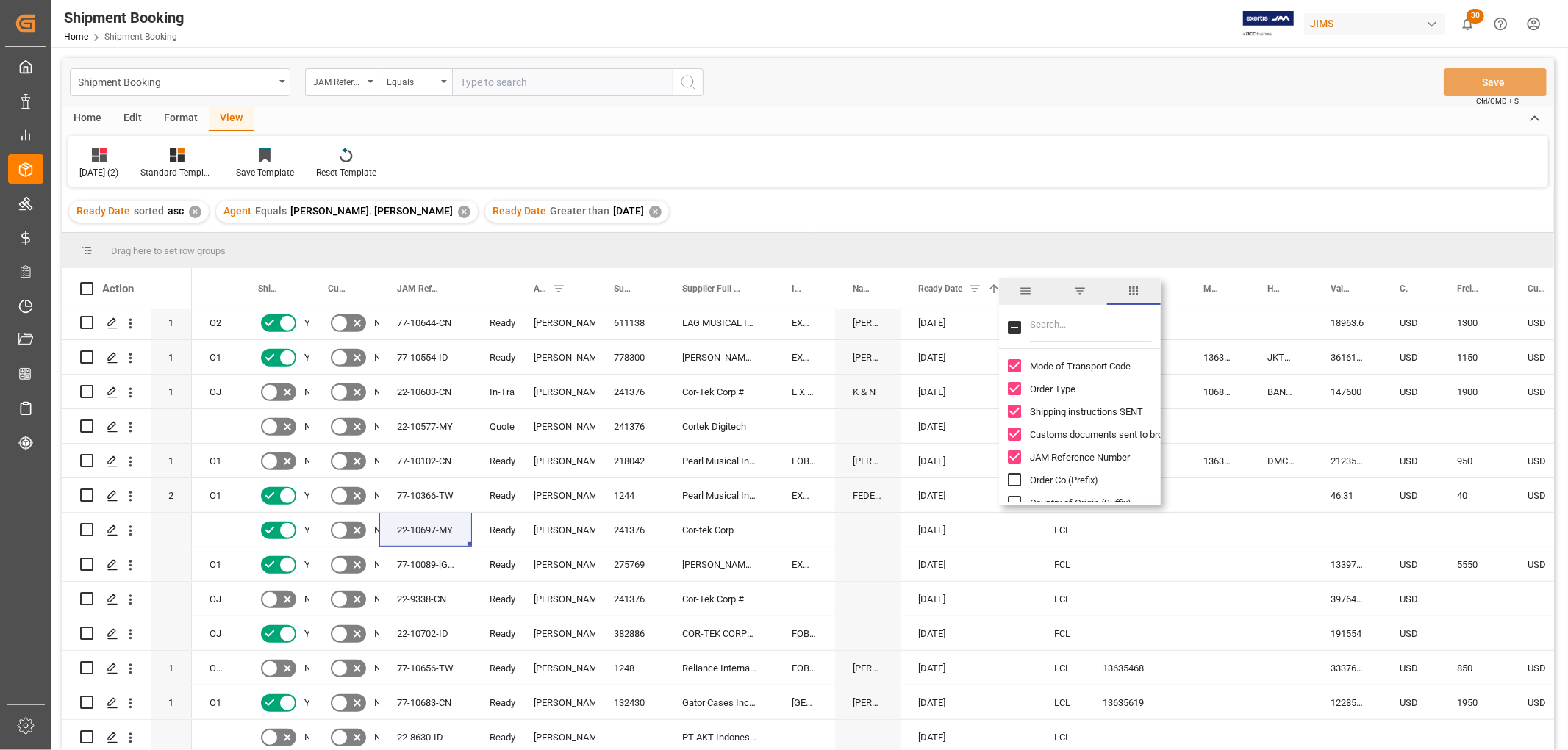
click at [1073, 292] on span "filter" at bounding box center [1079, 291] width 13 height 13
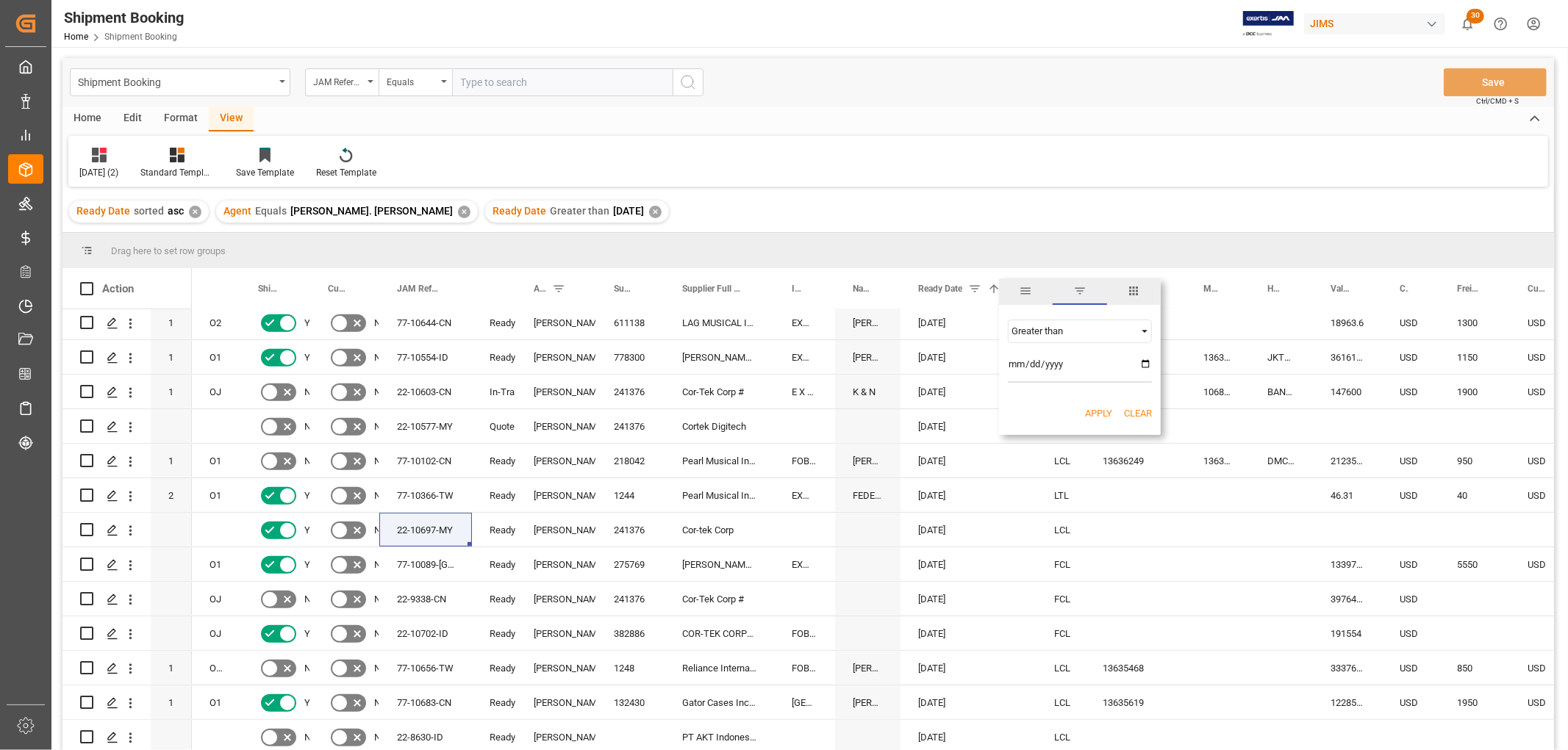
click at [1143, 328] on span "Filtering operator" at bounding box center [1144, 331] width 13 height 13
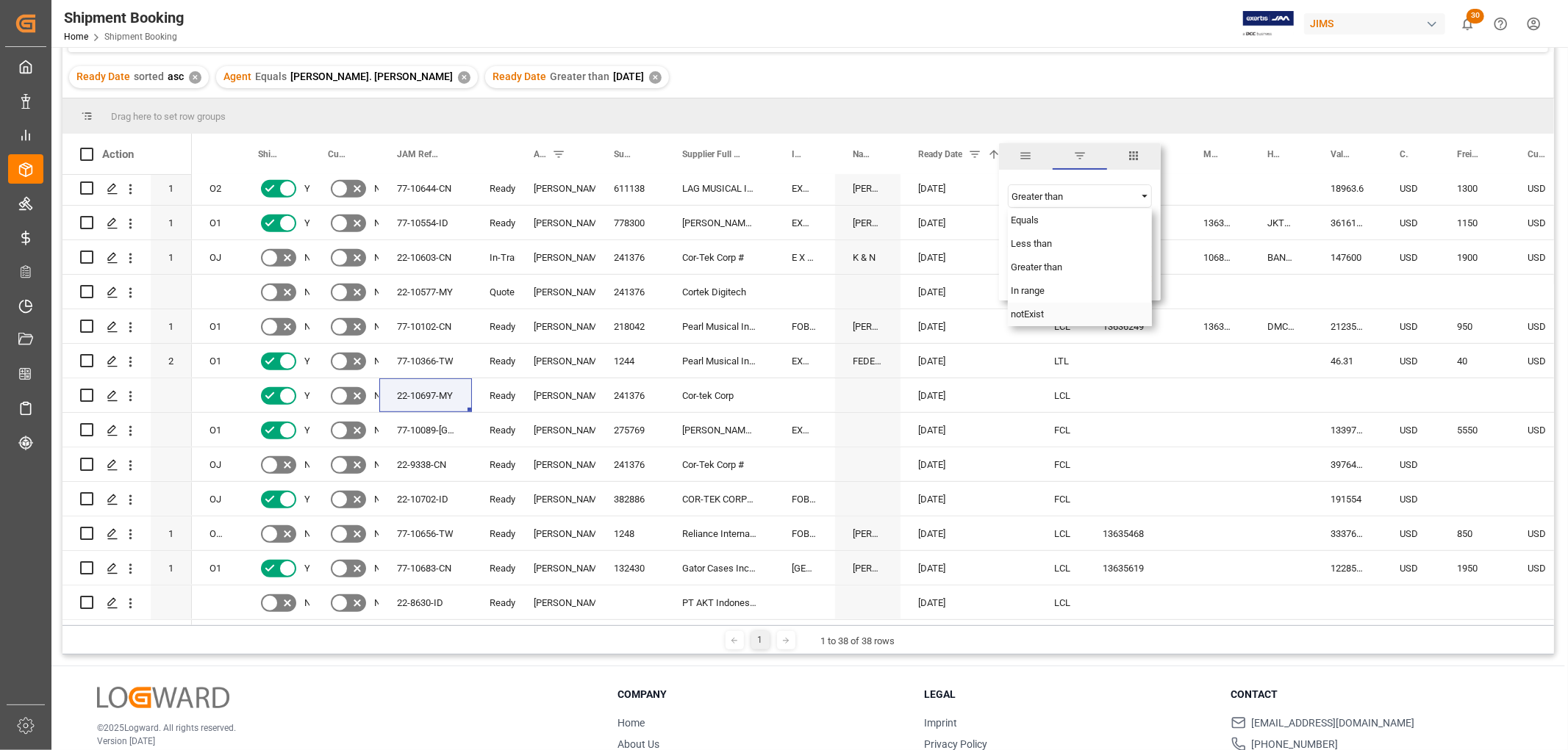
scroll to position [163, 0]
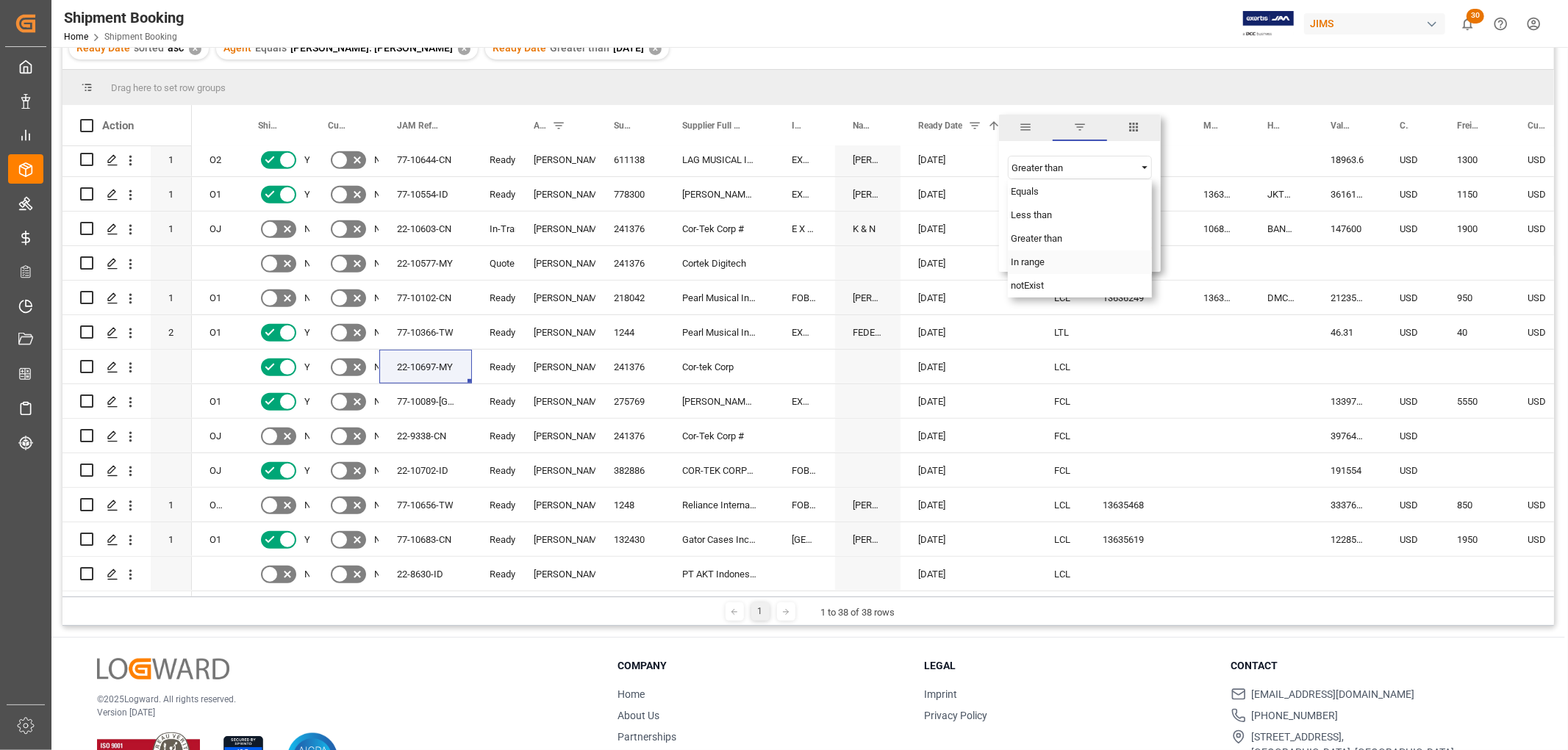
click at [1030, 263] on span "In range" at bounding box center [1027, 262] width 34 height 11
click at [1147, 197] on input "[DATE]" at bounding box center [1079, 203] width 144 height 29
click at [1145, 239] on input "date" at bounding box center [1079, 243] width 144 height 29
type input "[DATE]"
click at [1098, 289] on button "Apply" at bounding box center [1098, 290] width 27 height 15
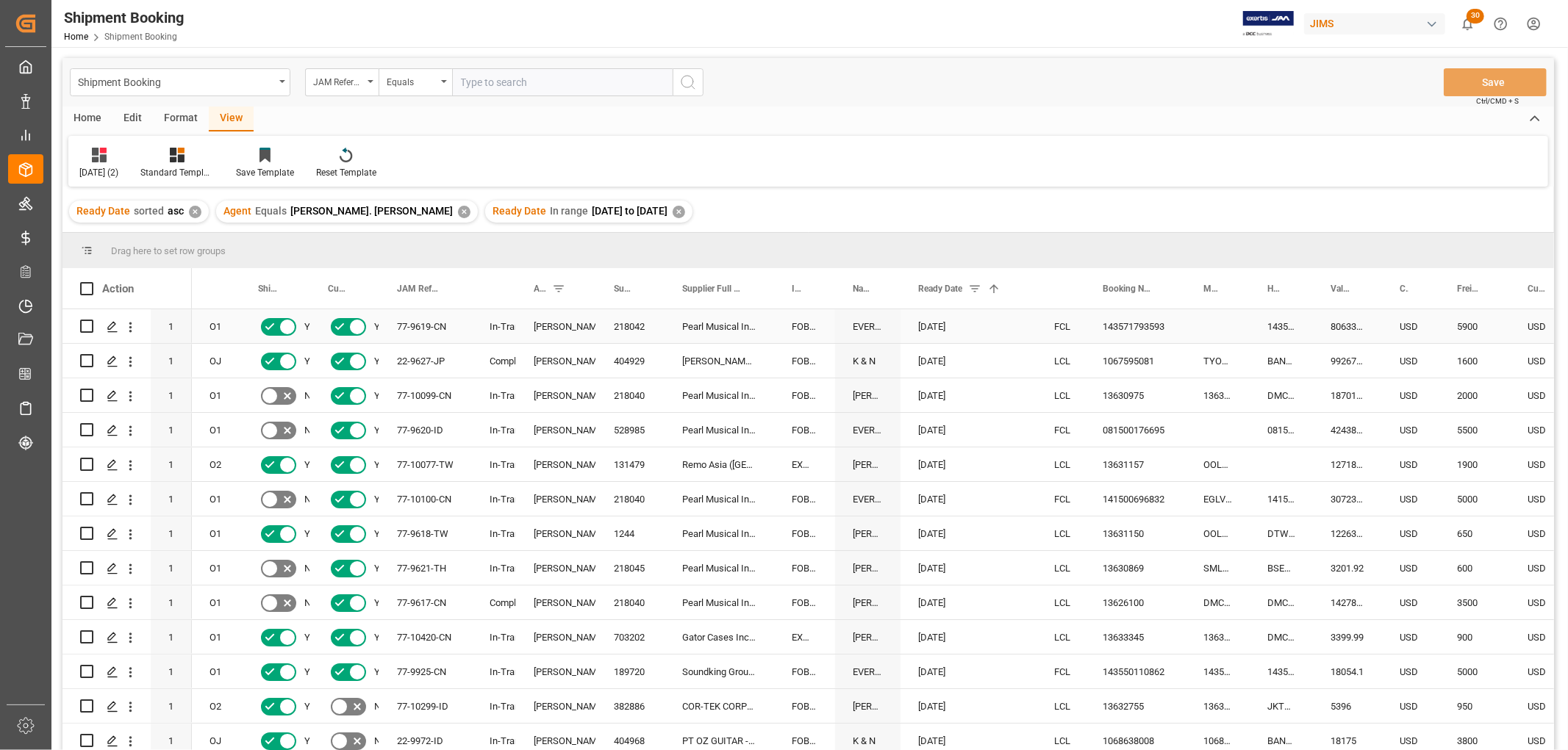
click at [1134, 318] on div "143571793593" at bounding box center [1134, 326] width 101 height 34
drag, startPoint x: 1182, startPoint y: 341, endPoint x: 1207, endPoint y: 339, distance: 25.1
click at [1501, 76] on button "Save" at bounding box center [1495, 82] width 103 height 28
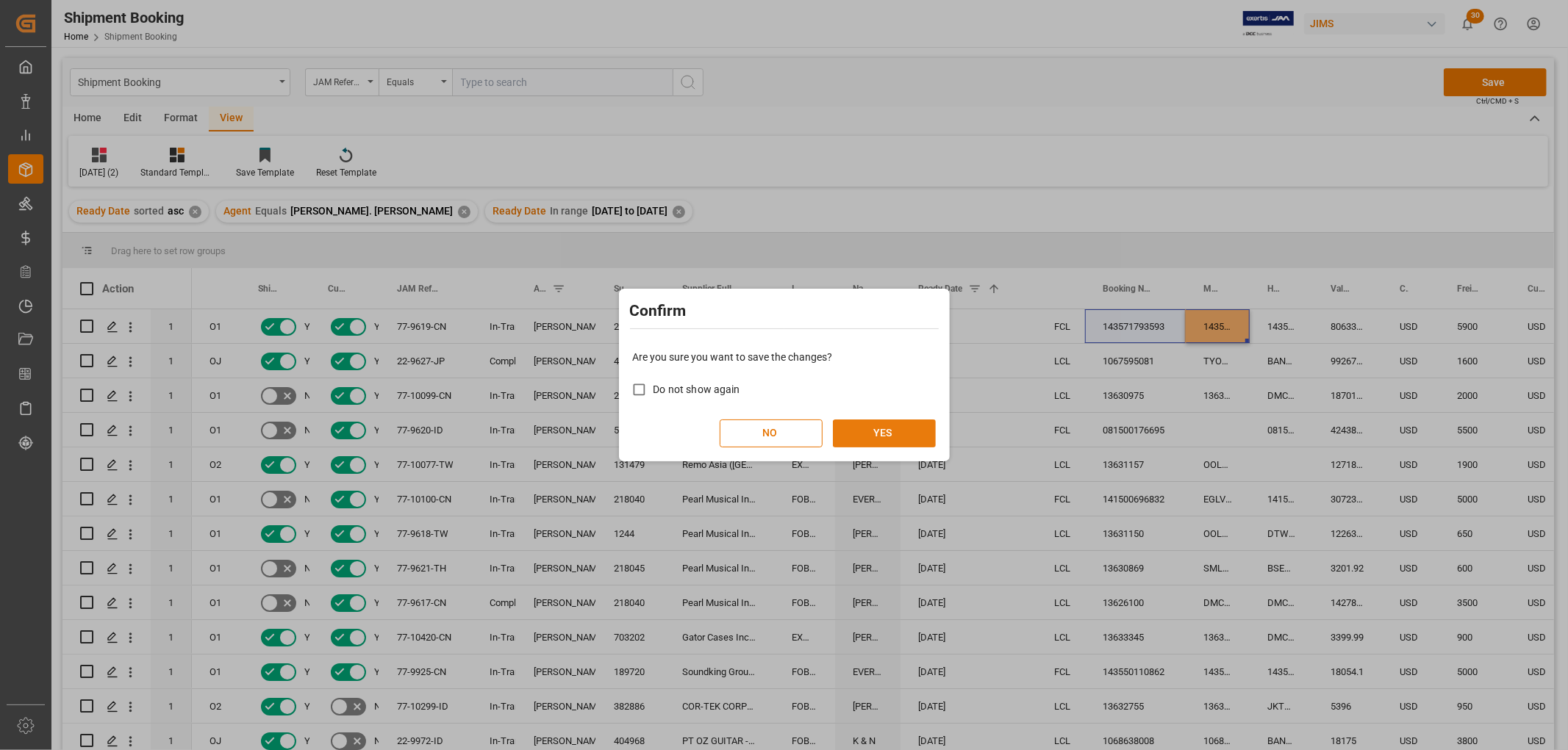
click at [907, 436] on button "YES" at bounding box center [884, 434] width 103 height 28
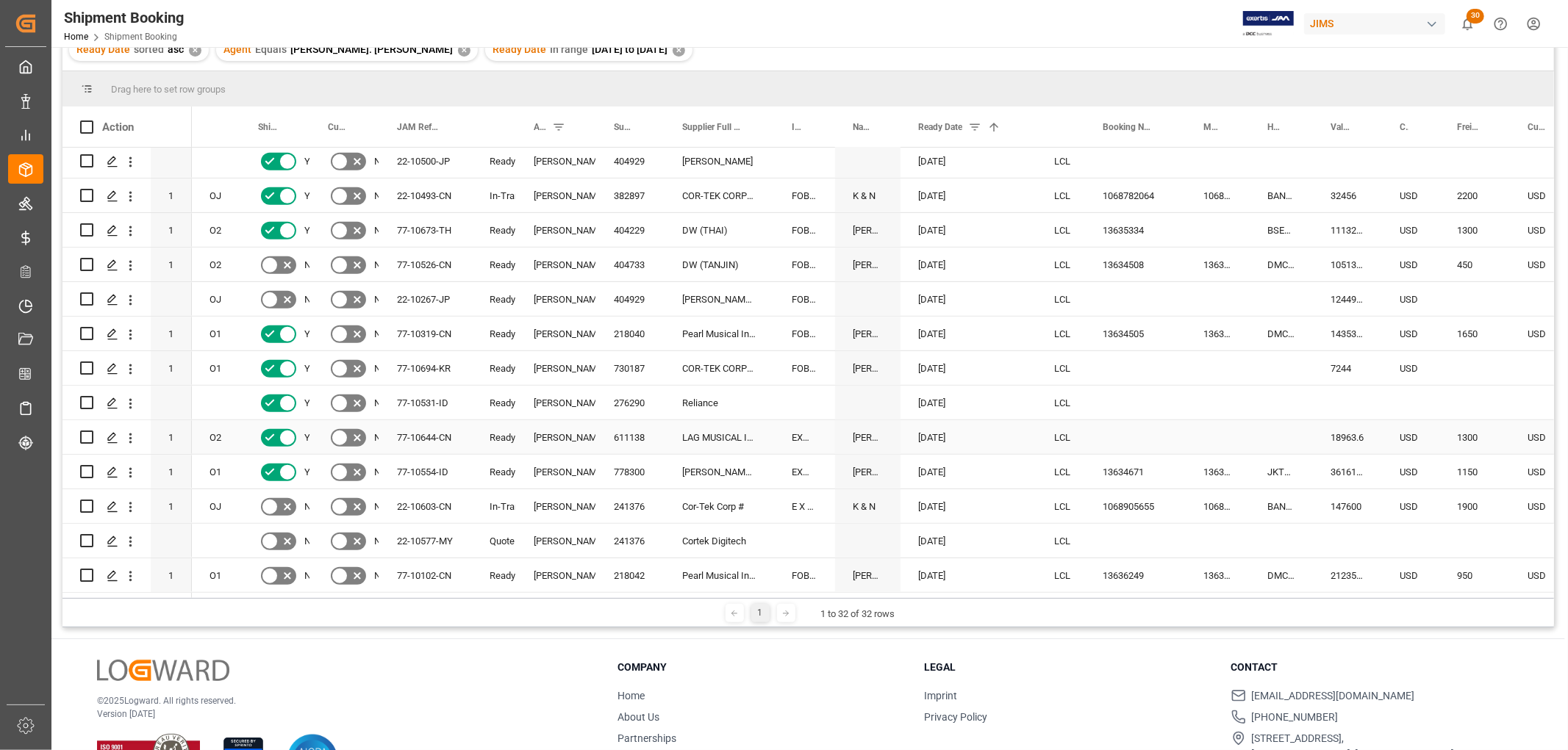
scroll to position [163, 0]
click at [428, 532] on div "22-10577-MY" at bounding box center [425, 539] width 92 height 34
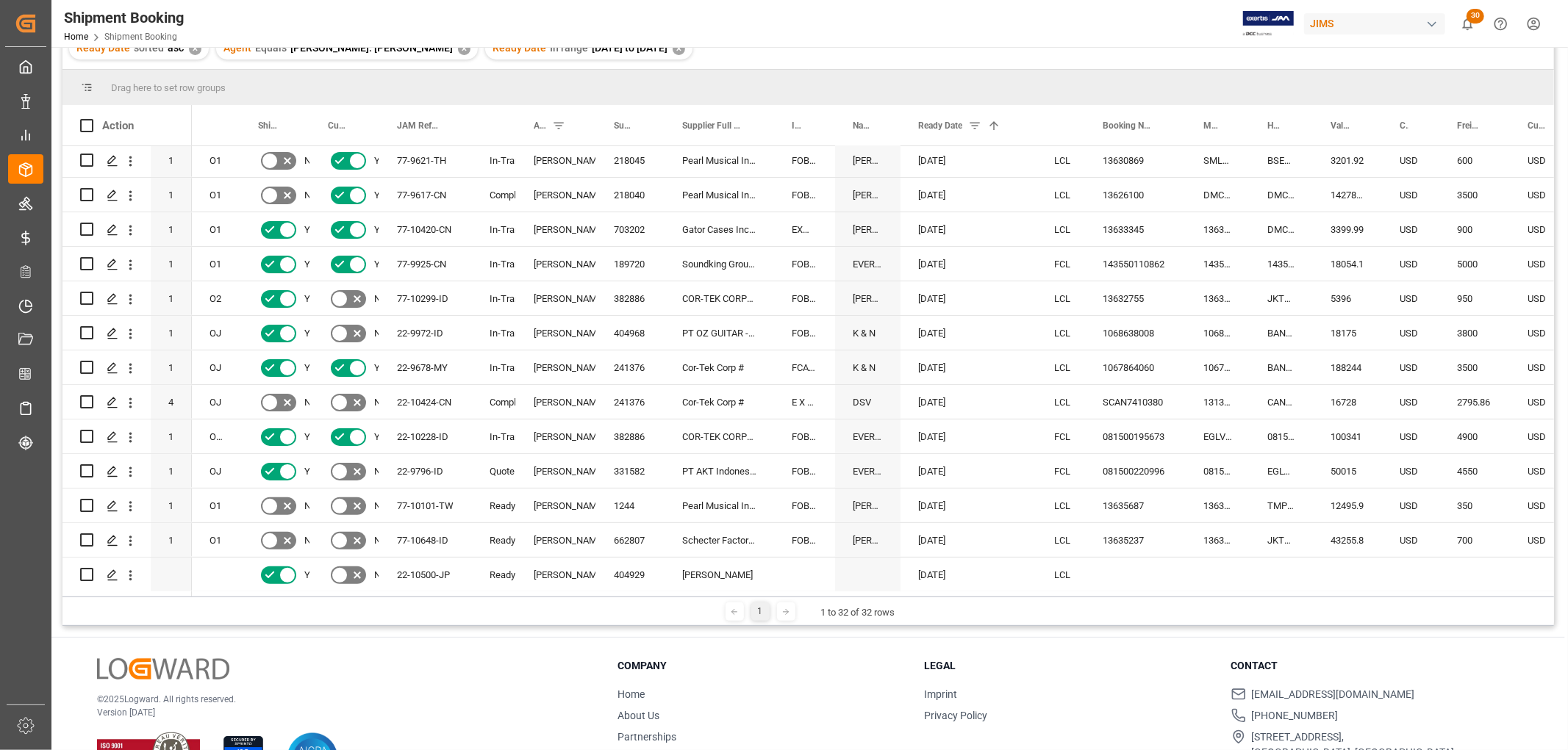
scroll to position [326, 0]
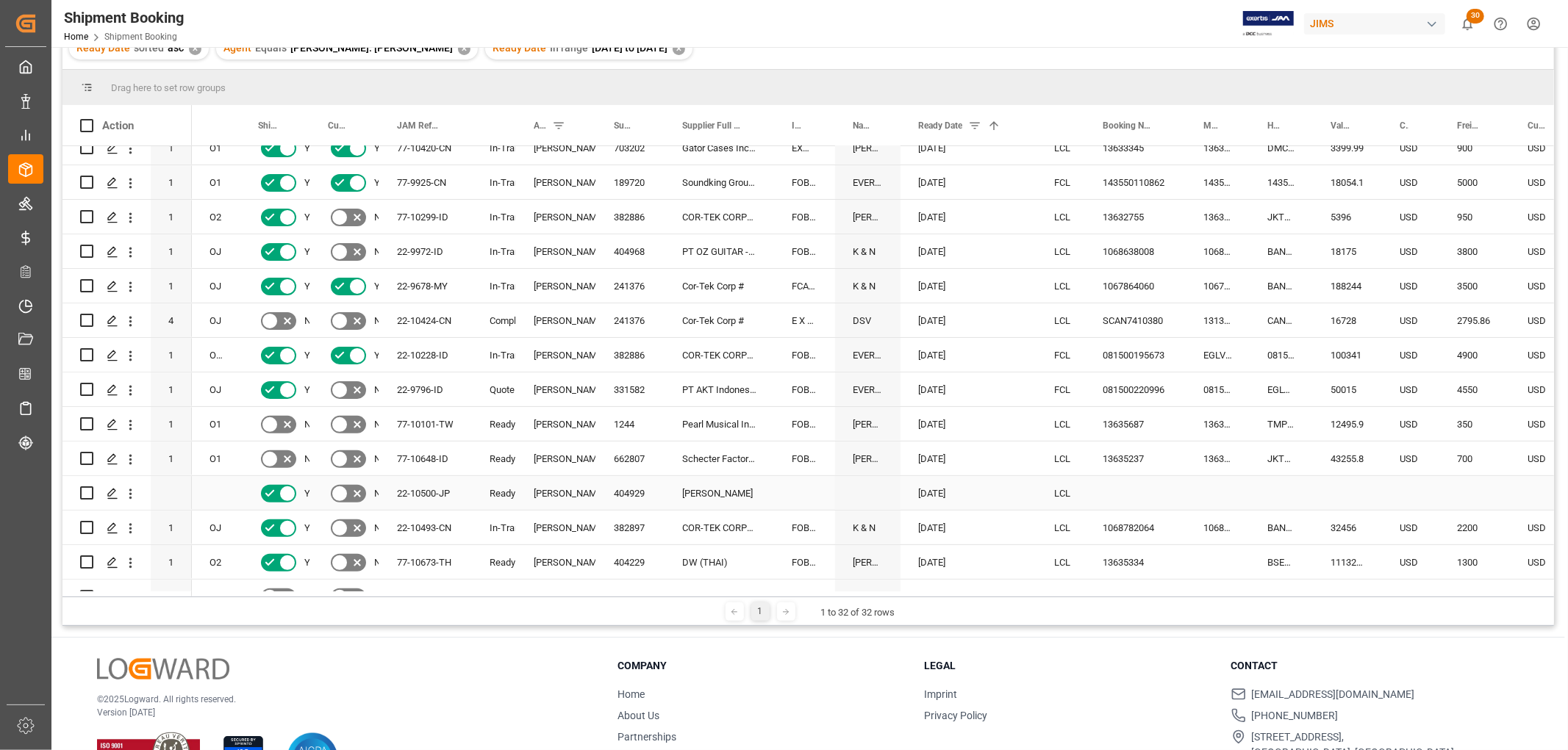
click at [422, 487] on div "22-10500-JP" at bounding box center [425, 493] width 92 height 34
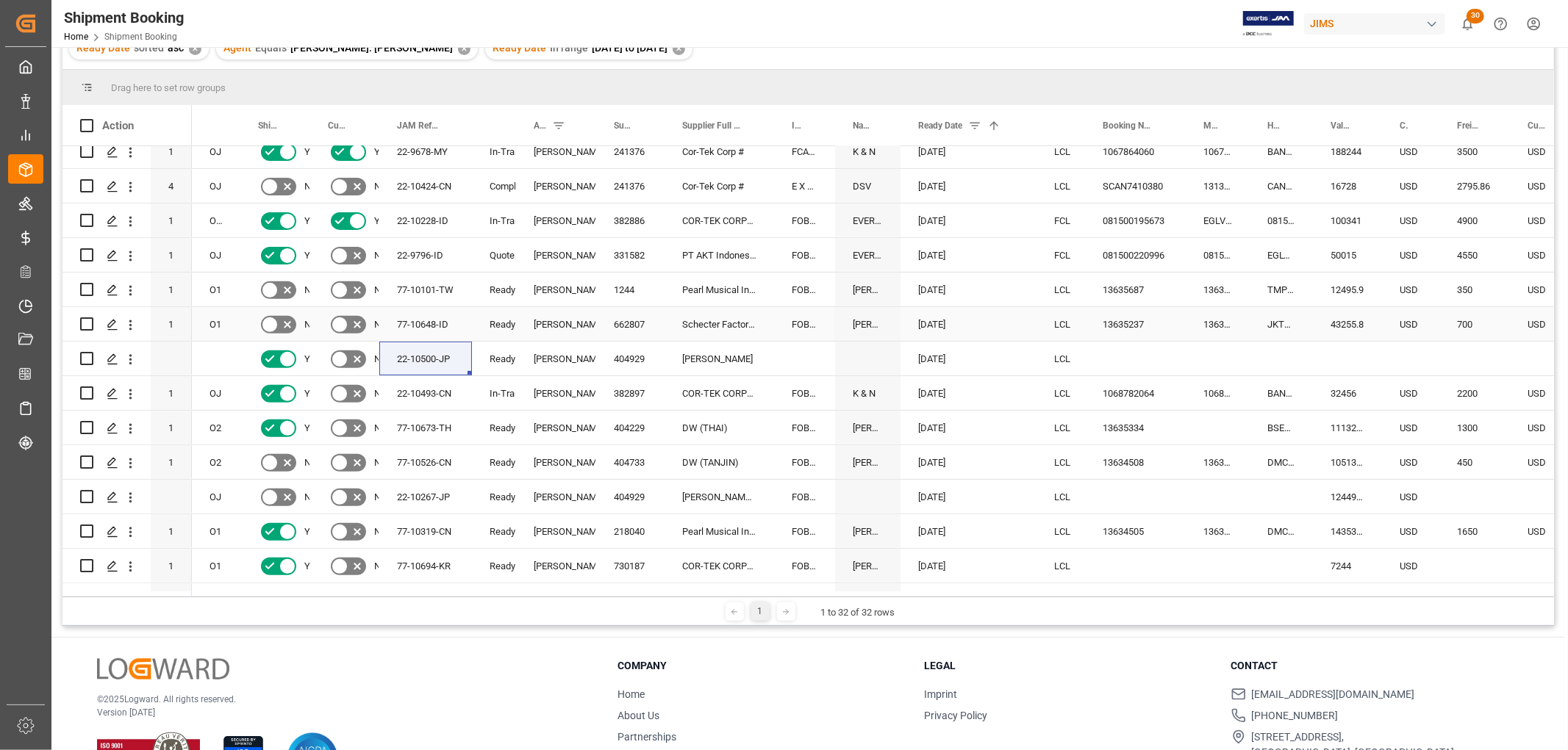
scroll to position [489, 0]
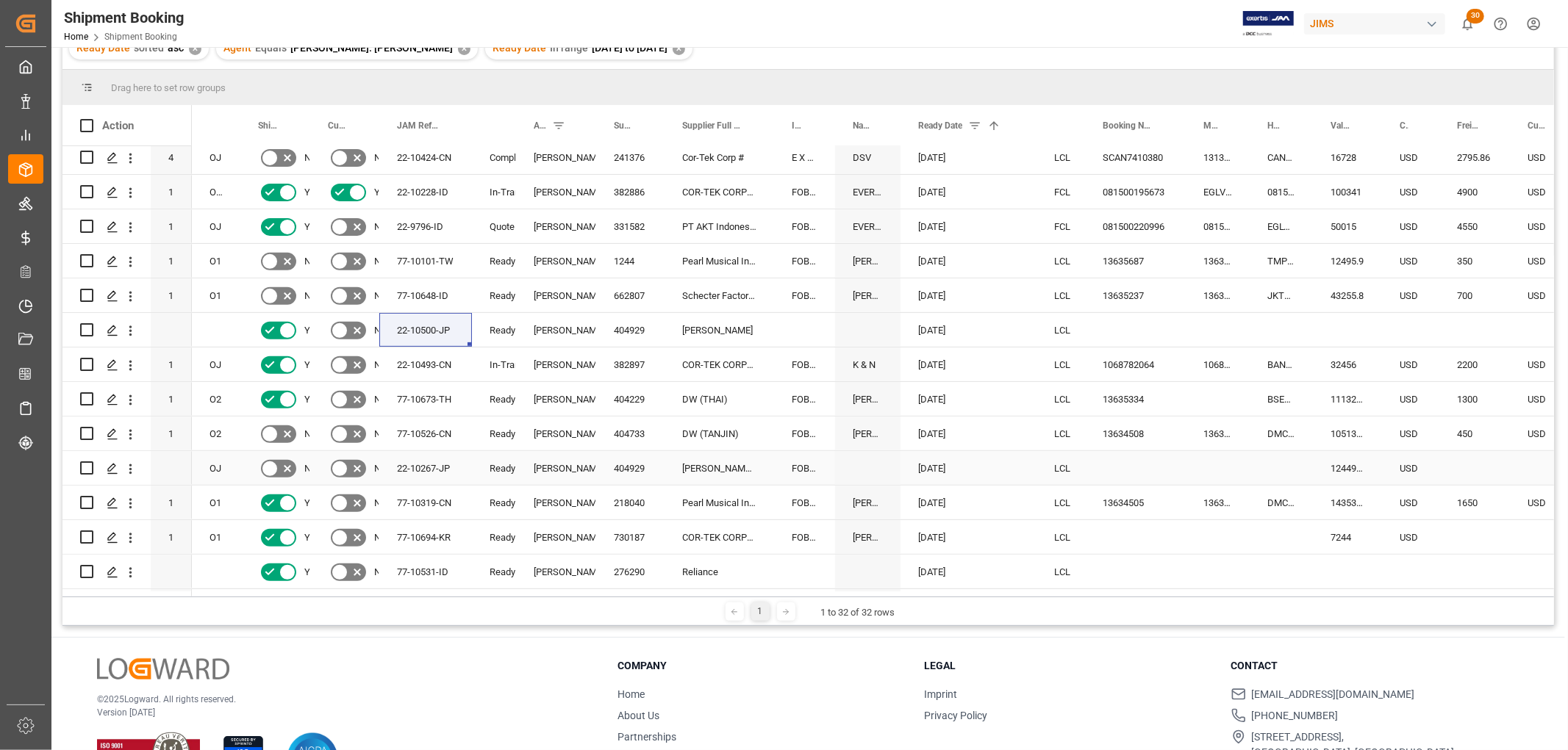
click at [410, 468] on div "22-10267-JP" at bounding box center [425, 468] width 92 height 34
